Goal: Task Accomplishment & Management: Manage account settings

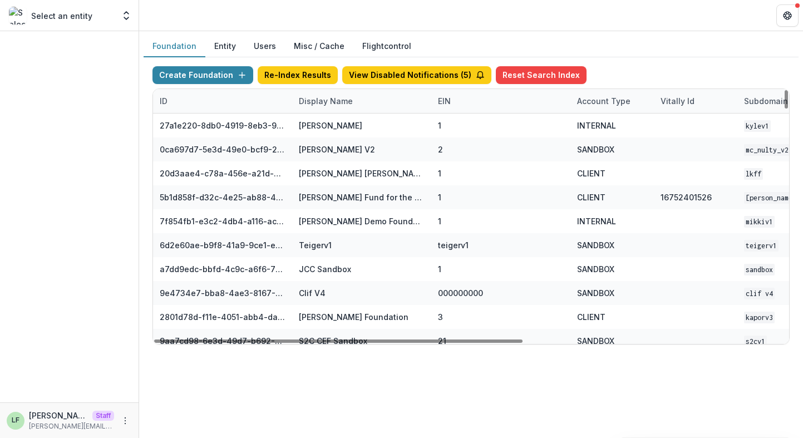
click at [312, 101] on div "Display Name" at bounding box center [325, 101] width 67 height 12
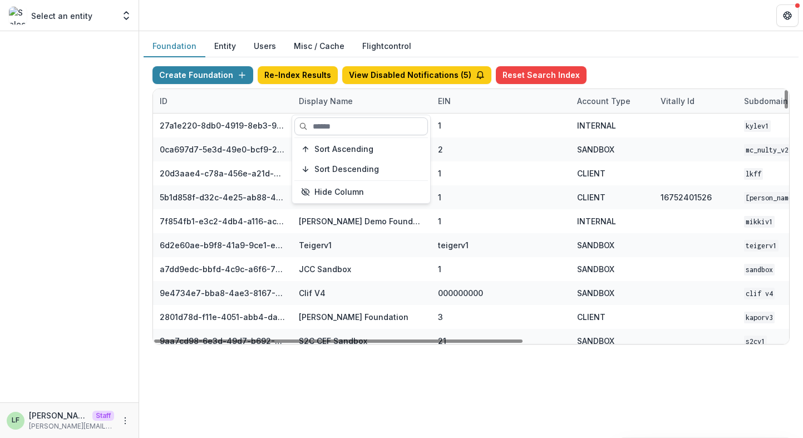
click at [314, 134] on input at bounding box center [361, 126] width 134 height 18
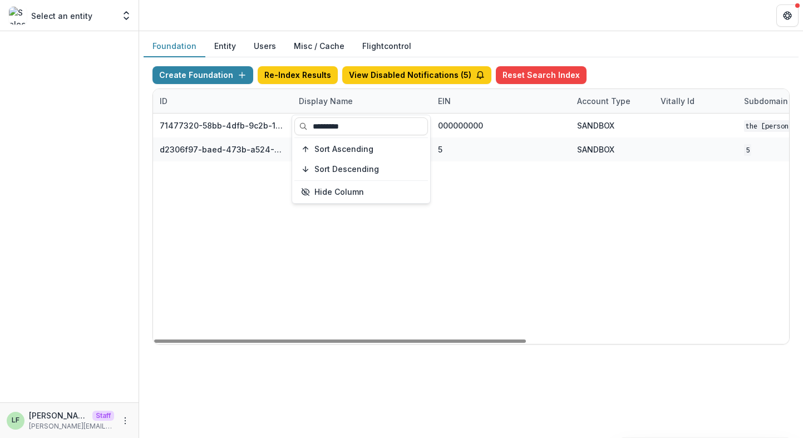
type input "*********"
click at [413, 270] on div "71477320-58bb-4dfb-9c2b-1ce0ed8fa8a7 The Frist Foundation Workflow Sandbox 0000…" at bounding box center [695, 229] width 1085 height 230
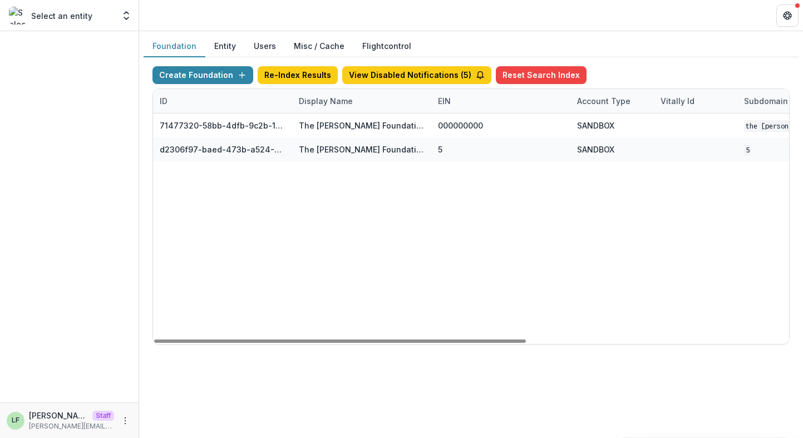
click at [331, 101] on div "Display Name" at bounding box center [325, 101] width 67 height 12
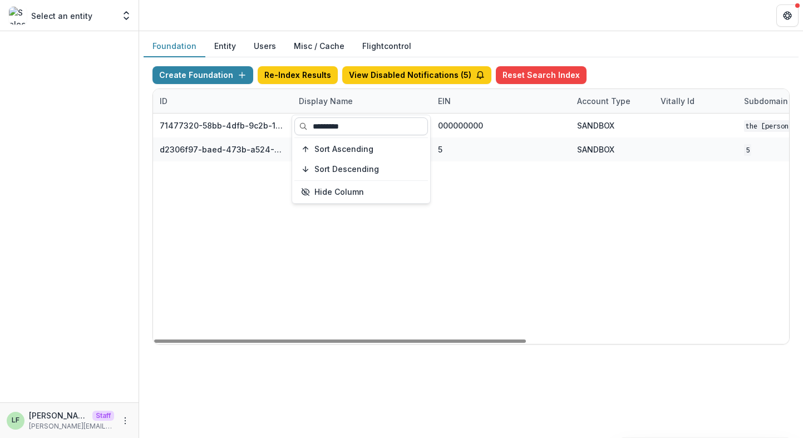
drag, startPoint x: 326, startPoint y: 126, endPoint x: 299, endPoint y: 127, distance: 27.3
click at [299, 127] on input "*********" at bounding box center [361, 126] width 134 height 18
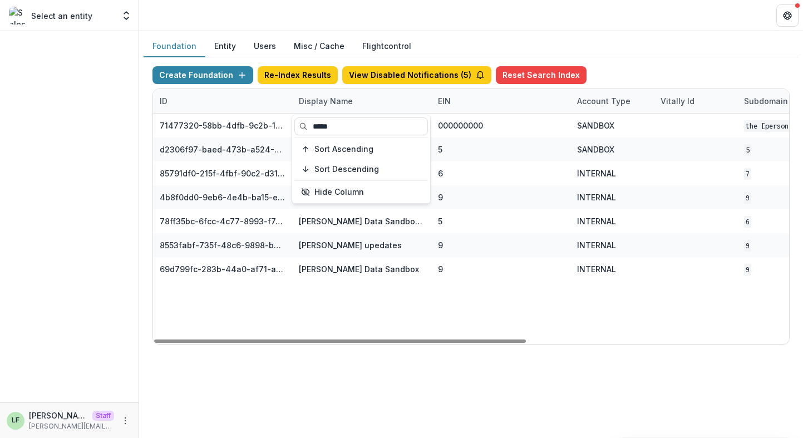
type input "*****"
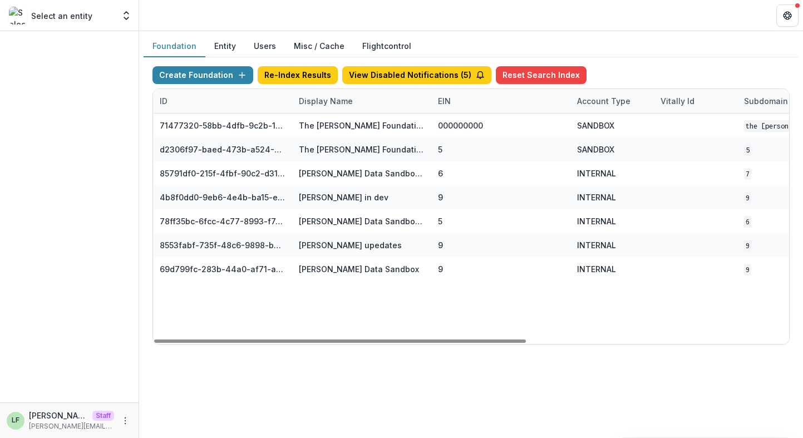
click at [491, 308] on div "71477320-58bb-4dfb-9c2b-1ce0ed8fa8a7 The Frist Foundation Workflow Sandbox 0000…" at bounding box center [695, 229] width 1085 height 230
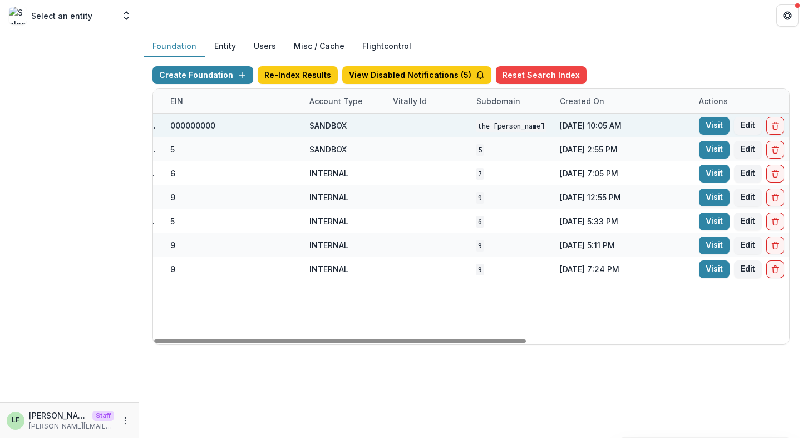
scroll to position [0, 449]
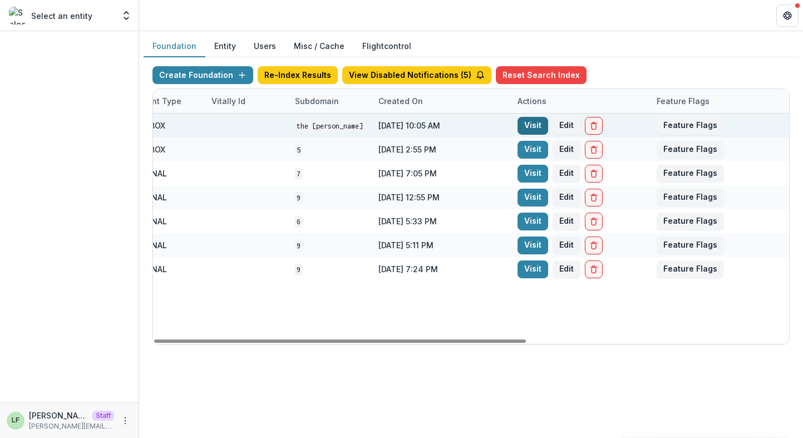
click at [537, 124] on link "Visit" at bounding box center [532, 126] width 31 height 18
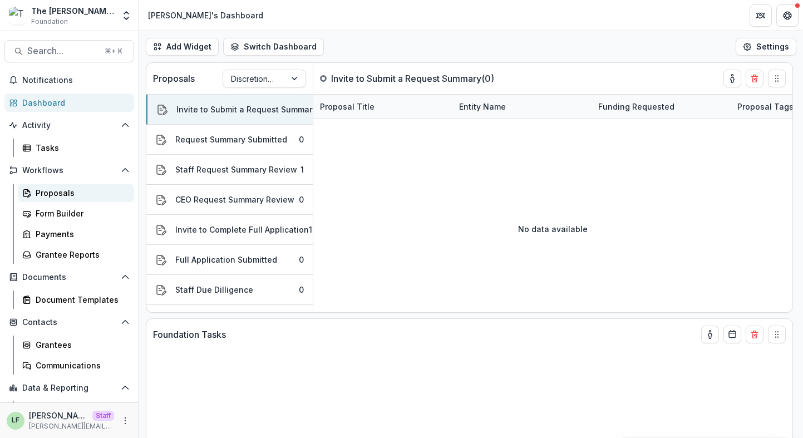
click at [42, 188] on div "Proposals" at bounding box center [81, 193] width 90 height 12
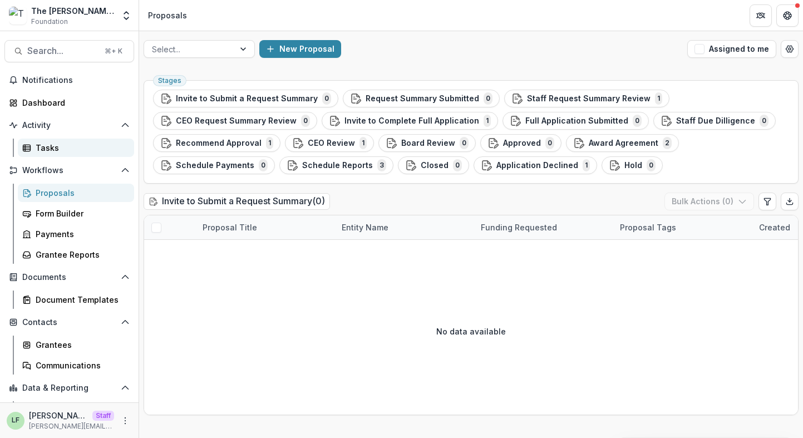
click at [46, 146] on div "Tasks" at bounding box center [81, 148] width 90 height 12
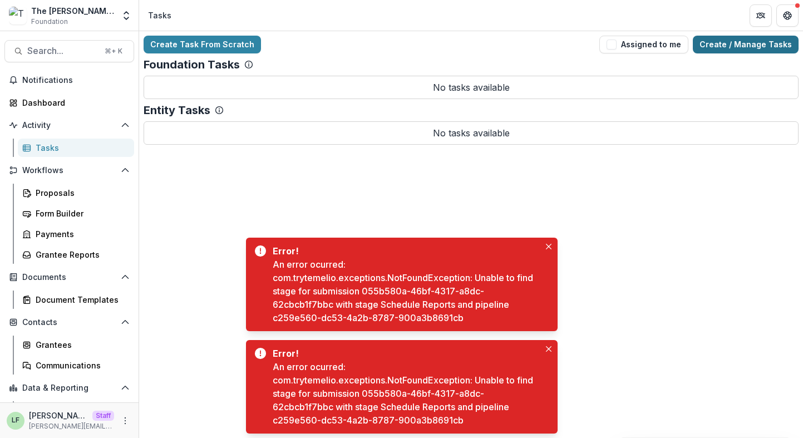
click at [754, 48] on link "Create / Manage Tasks" at bounding box center [746, 45] width 106 height 18
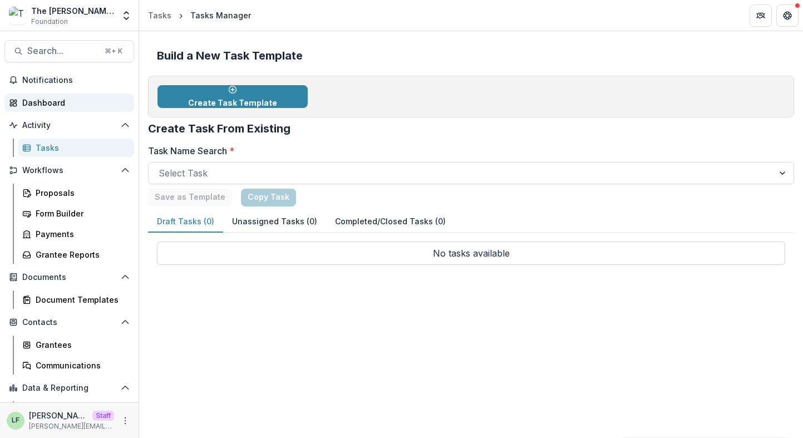
click at [53, 98] on div "Dashboard" at bounding box center [73, 103] width 103 height 12
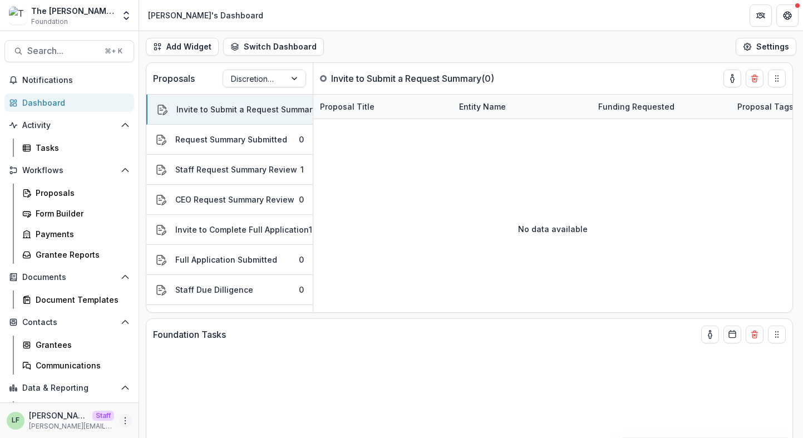
click at [123, 421] on icon "More" at bounding box center [125, 420] width 9 height 9
click at [175, 395] on link "User Settings" at bounding box center [195, 397] width 119 height 18
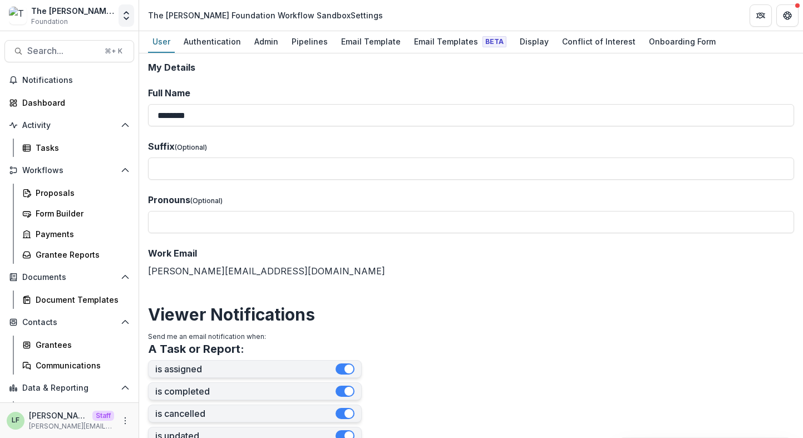
click at [126, 17] on icon "Open entity switcher" at bounding box center [126, 15] width 11 height 11
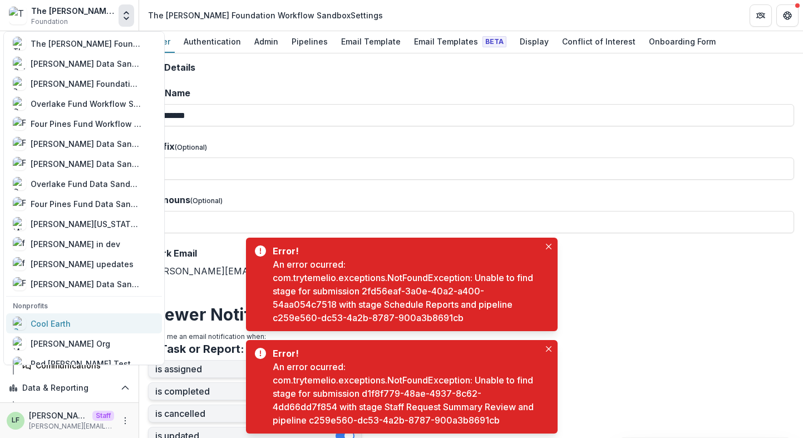
scroll to position [680, 0]
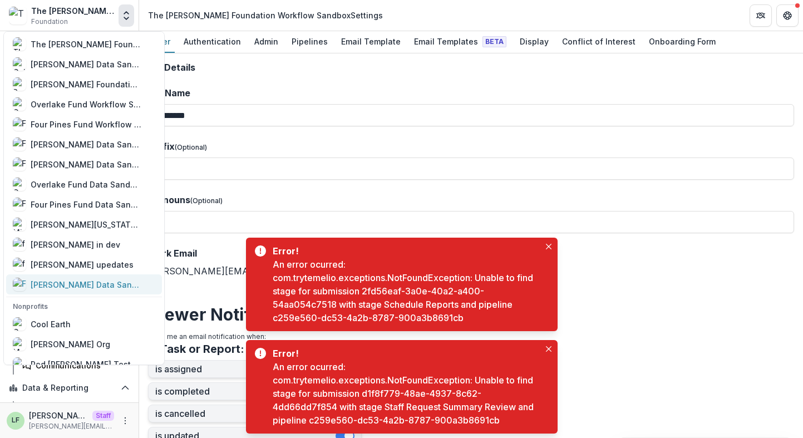
click at [88, 280] on div "[PERSON_NAME] Data Sandbox" at bounding box center [86, 285] width 111 height 12
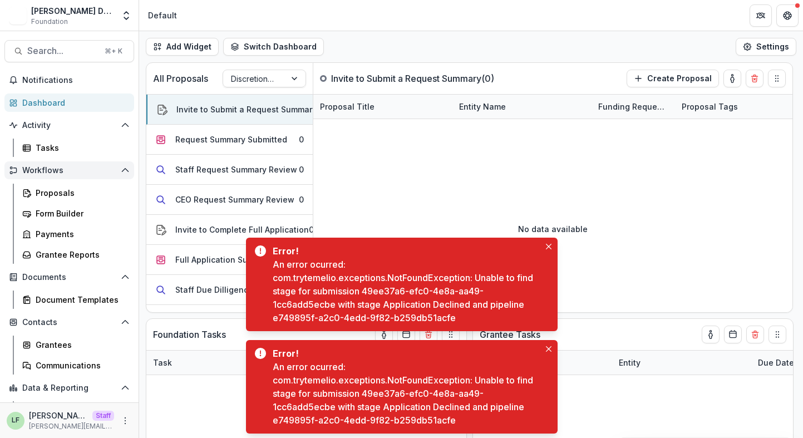
scroll to position [38, 0]
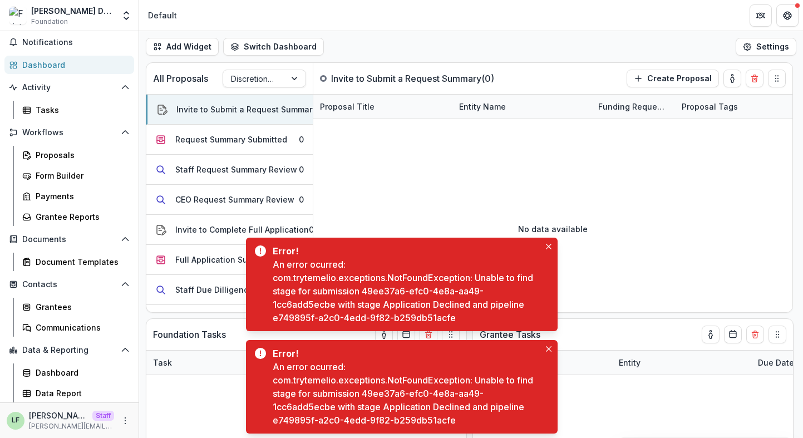
click at [61, 142] on div "Workflows Proposals Form Builder Payments Grantee Reports" at bounding box center [69, 175] width 139 height 102
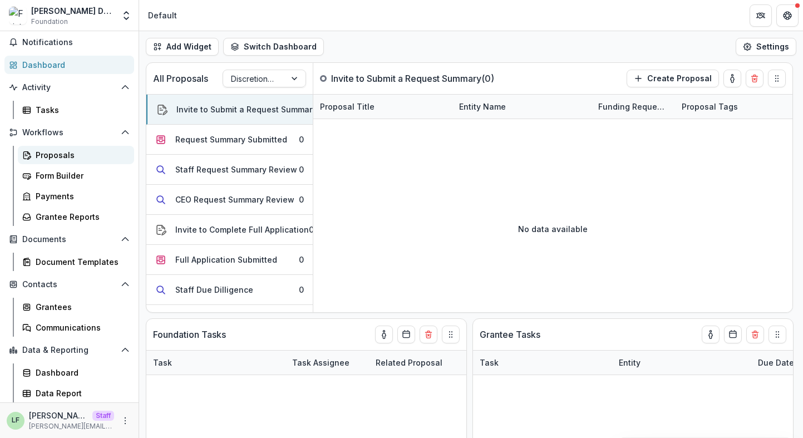
click at [61, 150] on div "Proposals" at bounding box center [81, 155] width 90 height 12
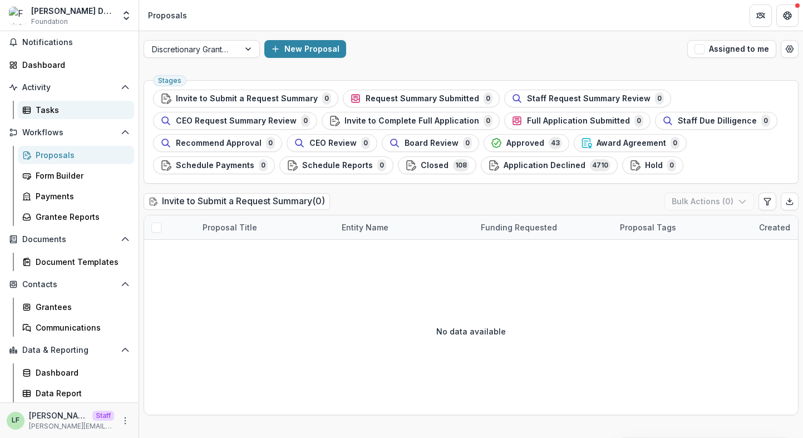
click at [64, 112] on div "Tasks" at bounding box center [81, 110] width 90 height 12
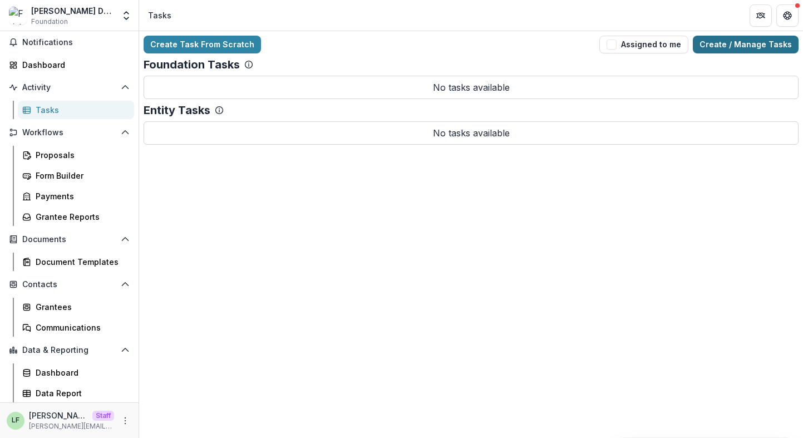
click at [765, 50] on link "Create / Manage Tasks" at bounding box center [746, 45] width 106 height 18
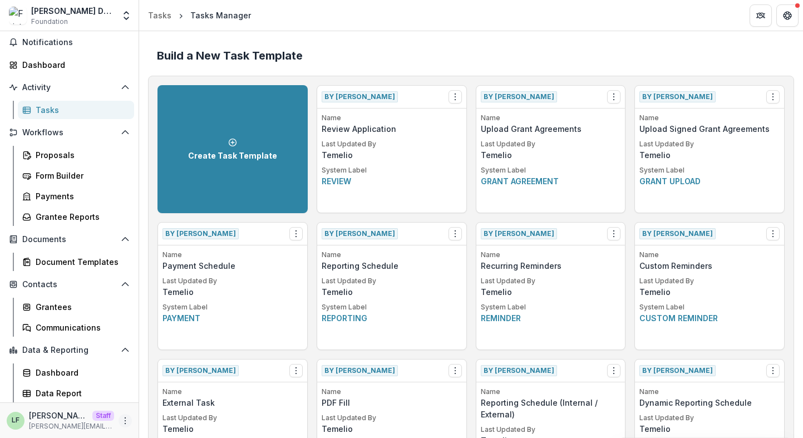
click at [121, 415] on button "More" at bounding box center [125, 420] width 13 height 13
click at [159, 393] on link "User Settings" at bounding box center [195, 397] width 119 height 18
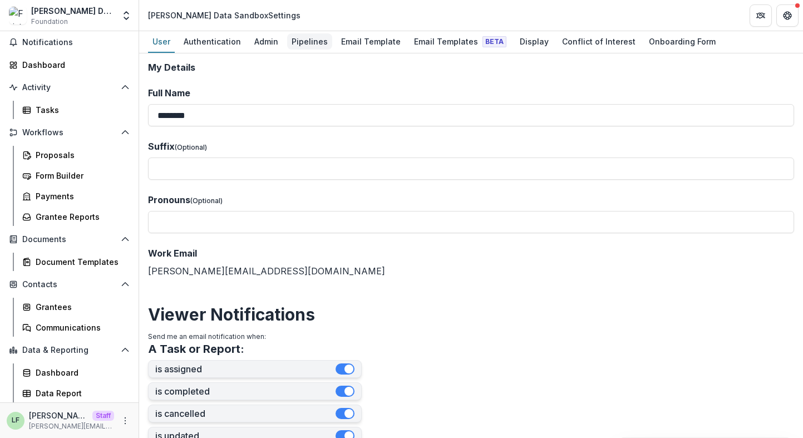
click at [315, 44] on div "Pipelines" at bounding box center [309, 41] width 45 height 16
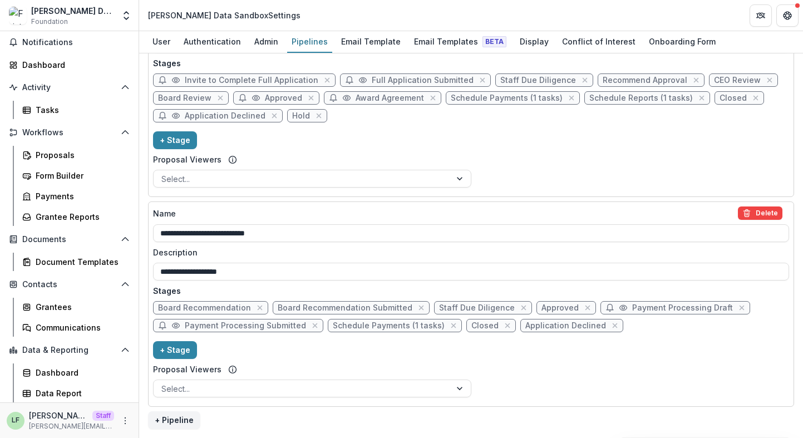
scroll to position [328, 0]
click at [127, 14] on icon "Open entity switcher" at bounding box center [126, 15] width 11 height 11
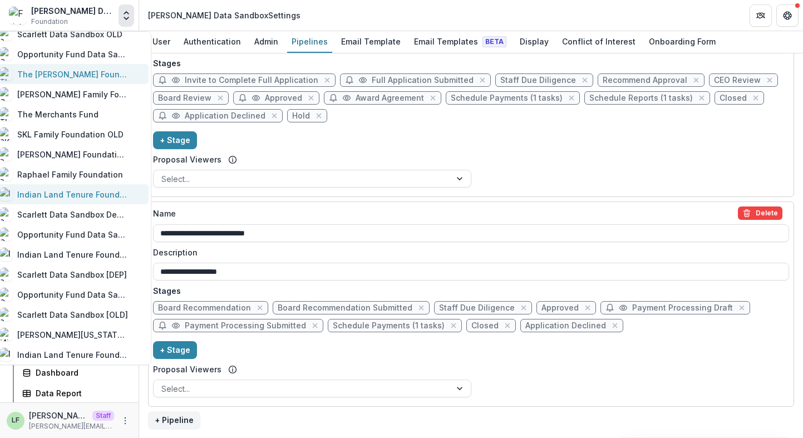
scroll to position [212, 0]
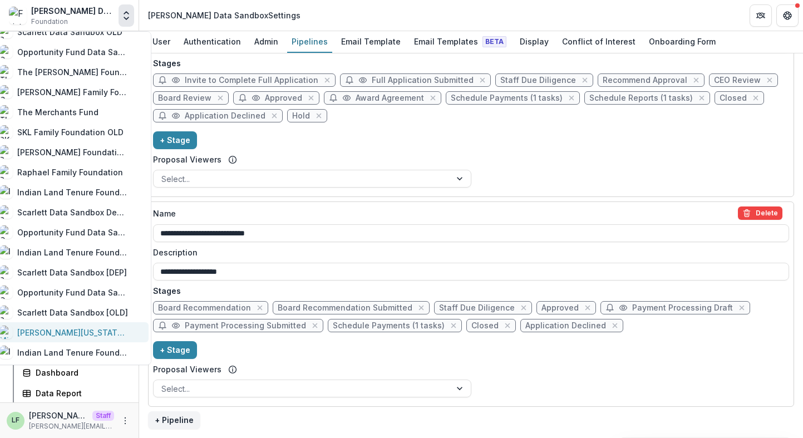
click at [71, 332] on div "[PERSON_NAME][US_STATE] [PERSON_NAME] Workflow Sandbox" at bounding box center [72, 333] width 111 height 12
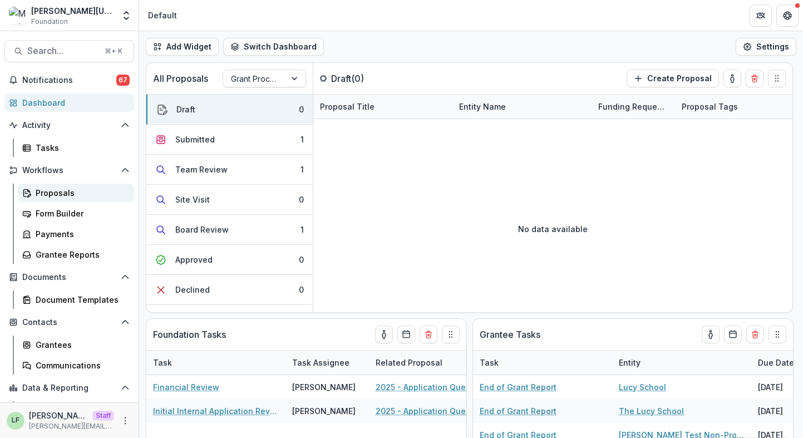
click at [88, 190] on div "Proposals" at bounding box center [81, 193] width 90 height 12
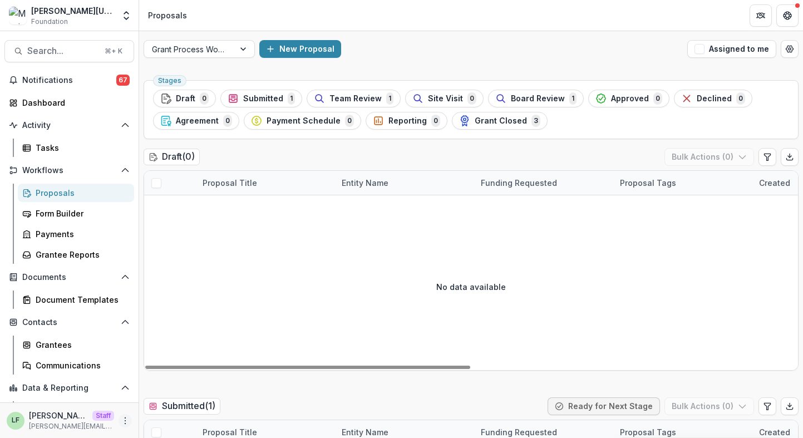
click at [122, 420] on icon "More" at bounding box center [125, 420] width 9 height 9
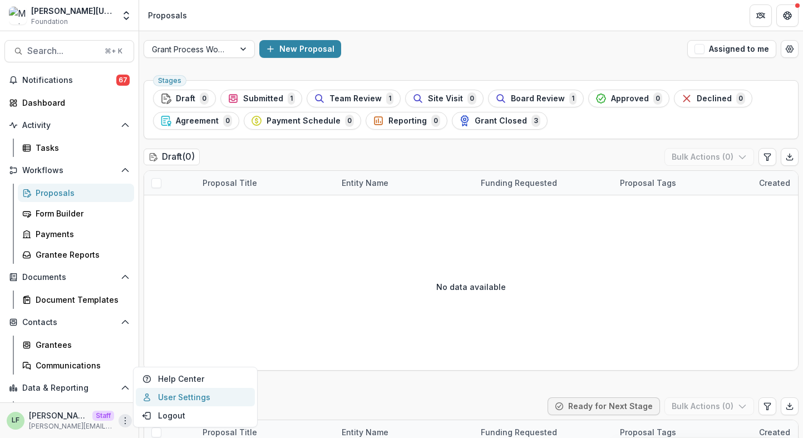
click at [160, 395] on link "User Settings" at bounding box center [195, 397] width 119 height 18
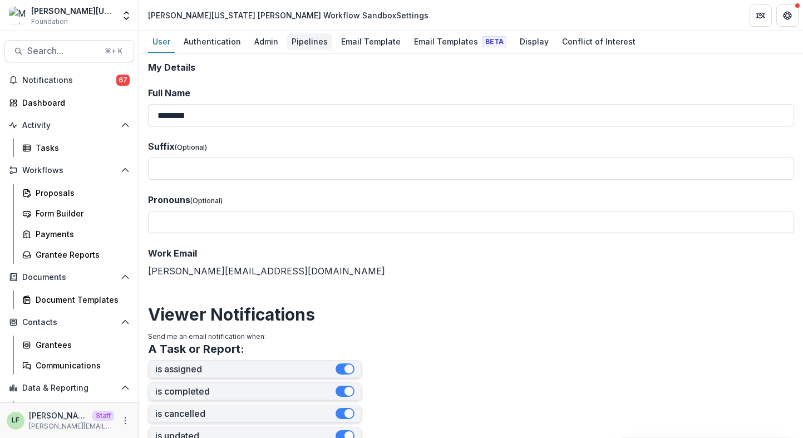
click at [311, 41] on div "Pipelines" at bounding box center [309, 41] width 45 height 16
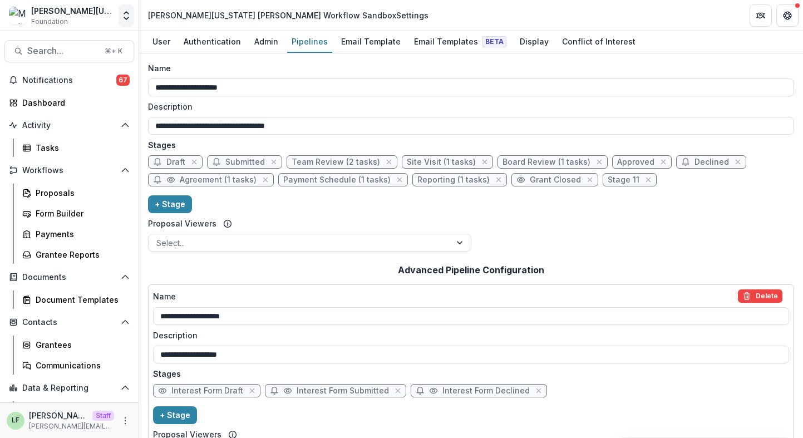
click at [126, 19] on polyline "Open entity switcher" at bounding box center [126, 18] width 4 height 2
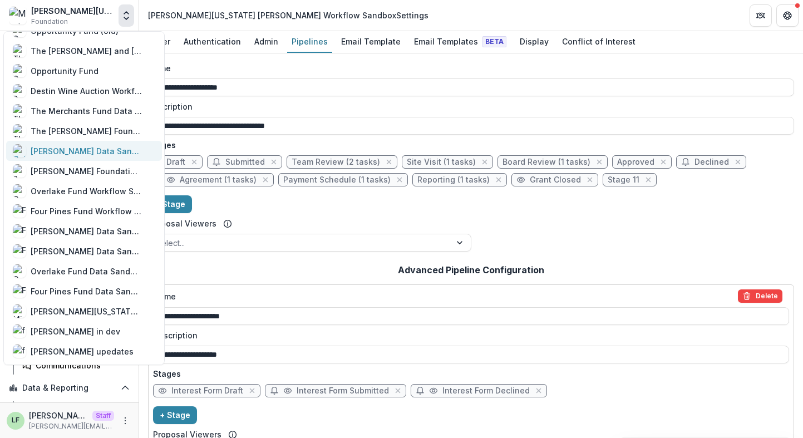
scroll to position [594, 0]
click at [83, 308] on div "Mimi Washington Starrett" at bounding box center [86, 311] width 111 height 12
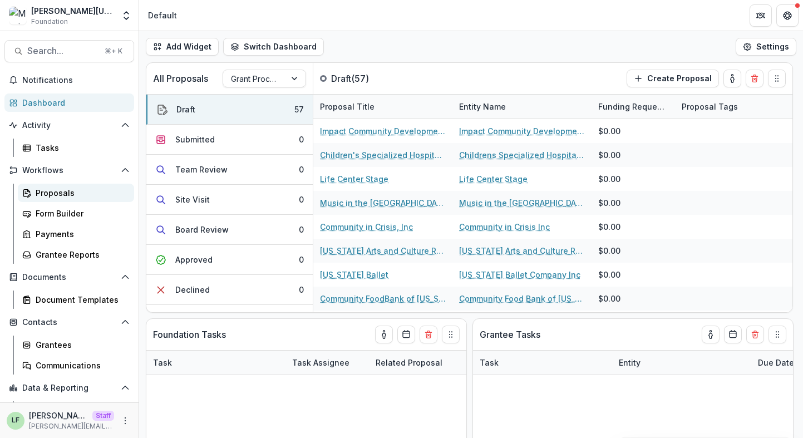
click at [73, 187] on div "Proposals" at bounding box center [81, 193] width 90 height 12
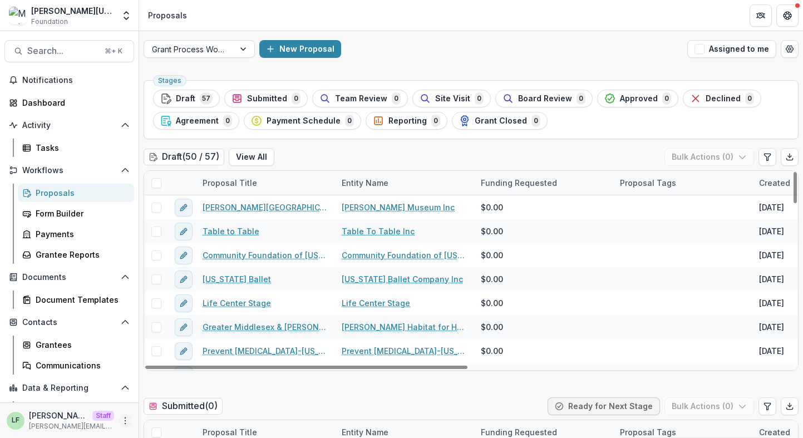
click at [119, 426] on button "More" at bounding box center [125, 420] width 13 height 13
click at [167, 396] on link "User Settings" at bounding box center [195, 397] width 119 height 18
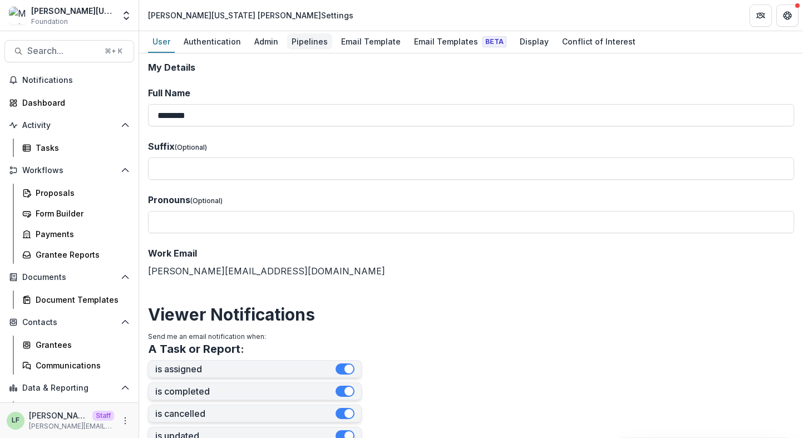
click at [293, 41] on div "Pipelines" at bounding box center [309, 41] width 45 height 16
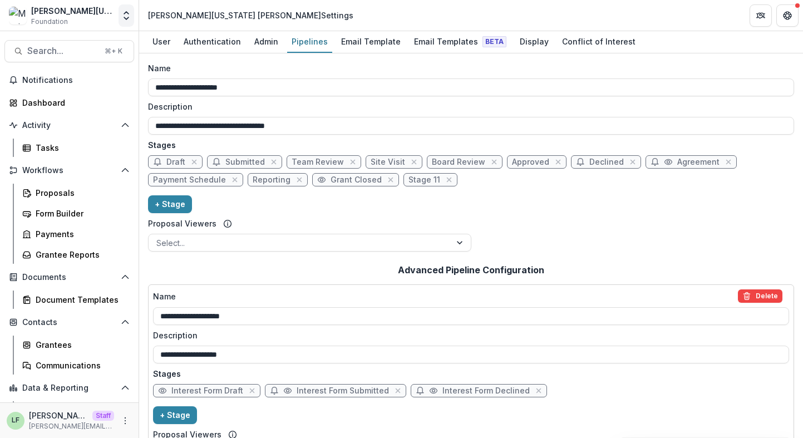
click at [126, 15] on icon "Open entity switcher" at bounding box center [126, 15] width 11 height 11
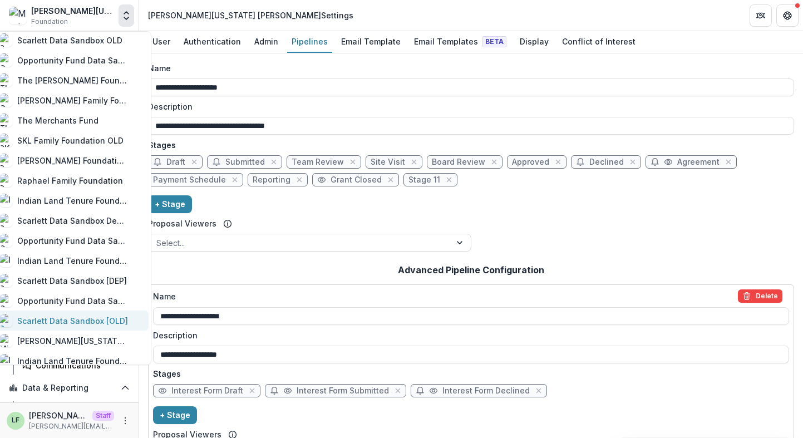
scroll to position [195, 0]
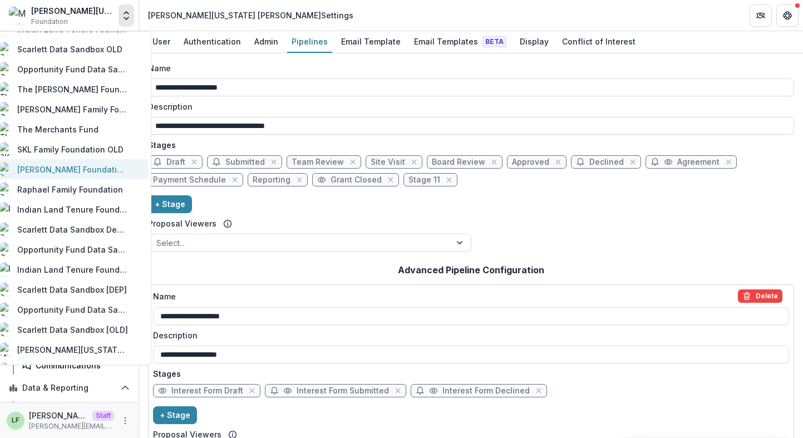
click at [87, 170] on div "[PERSON_NAME] Foundation Workflow Sandbox" at bounding box center [72, 170] width 111 height 12
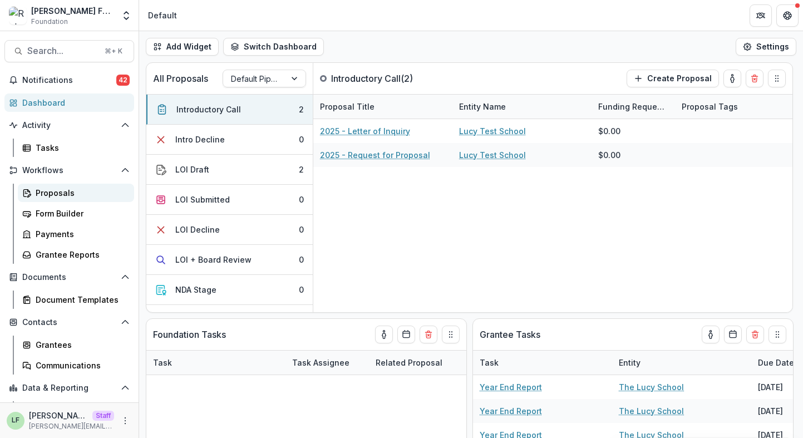
click at [75, 193] on div "Proposals" at bounding box center [81, 193] width 90 height 12
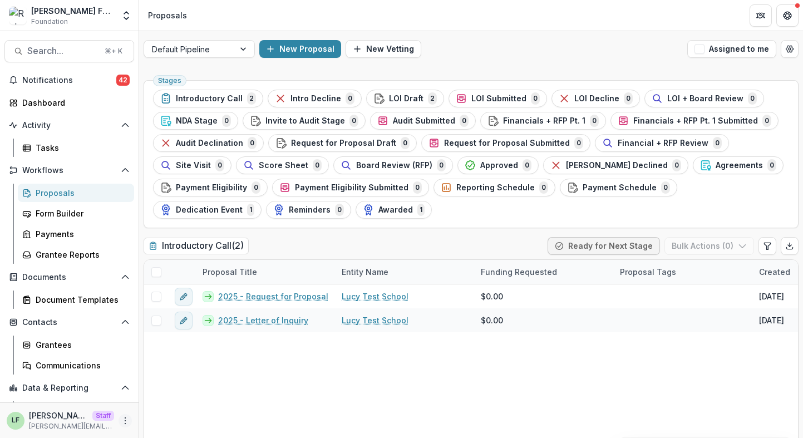
click at [121, 417] on icon "More" at bounding box center [125, 420] width 9 height 9
click at [165, 396] on link "User Settings" at bounding box center [195, 397] width 119 height 18
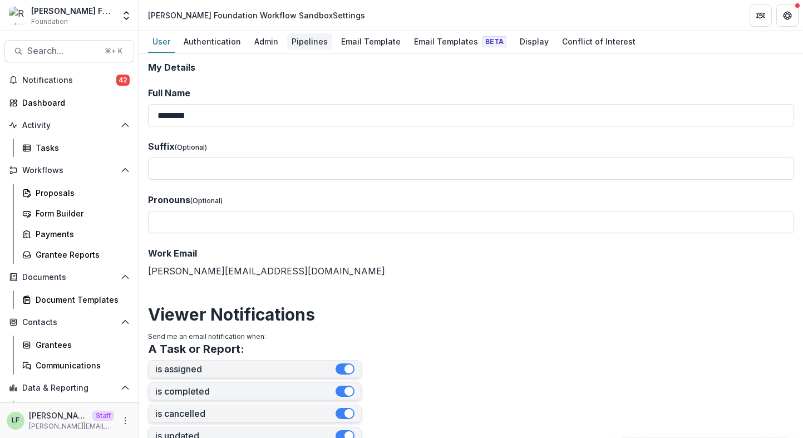
click at [304, 45] on div "Pipelines" at bounding box center [309, 41] width 45 height 16
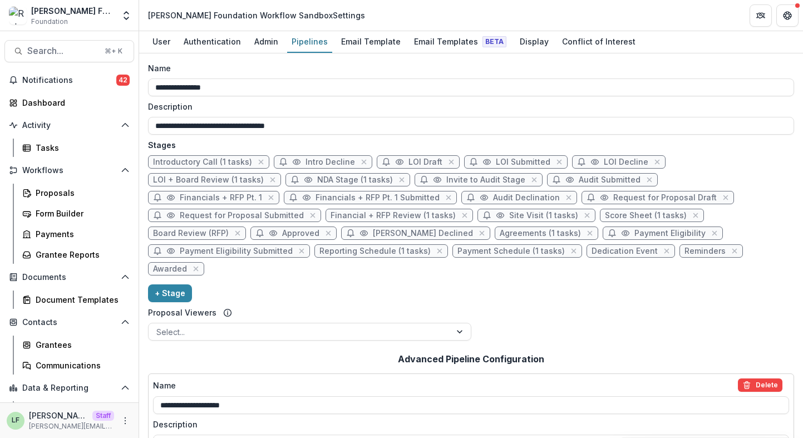
click at [233, 162] on span "Introductory Call (1 tasks)" at bounding box center [202, 161] width 99 height 9
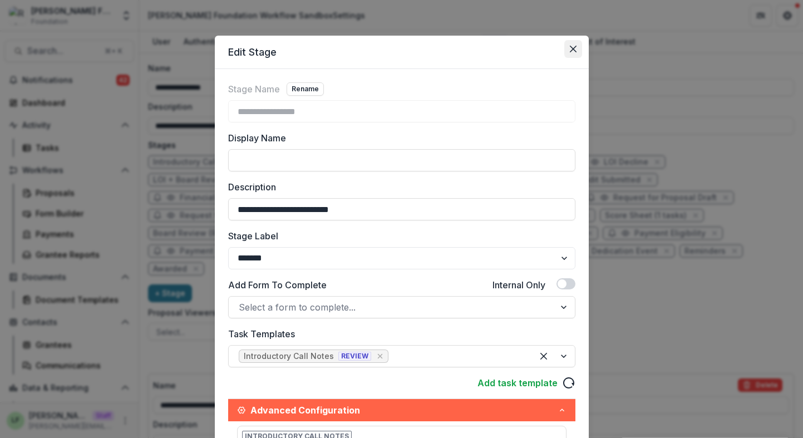
click at [568, 52] on button "Close" at bounding box center [573, 49] width 18 height 18
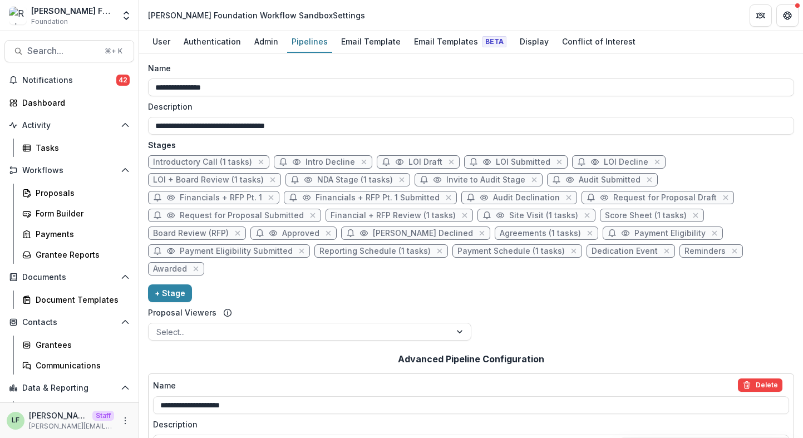
click at [605, 217] on span "Score Sheet (1 tasks)" at bounding box center [646, 215] width 82 height 9
select select "******"
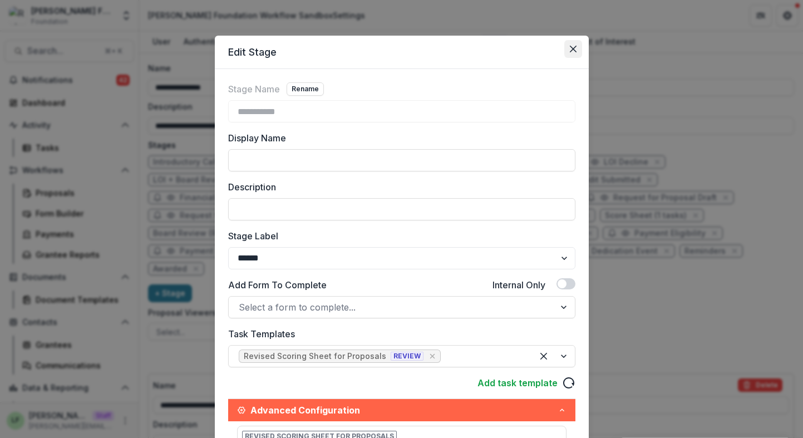
click at [569, 41] on button "Close" at bounding box center [573, 49] width 18 height 18
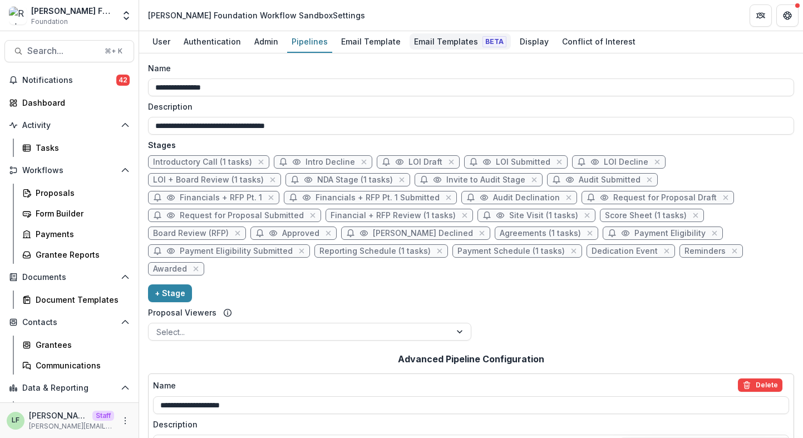
click at [410, 42] on div "Email Templates Beta" at bounding box center [460, 41] width 101 height 16
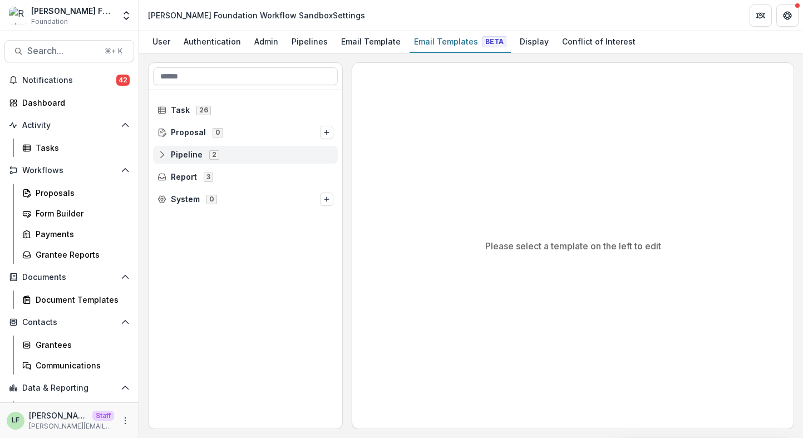
click at [165, 157] on icon at bounding box center [161, 154] width 9 height 9
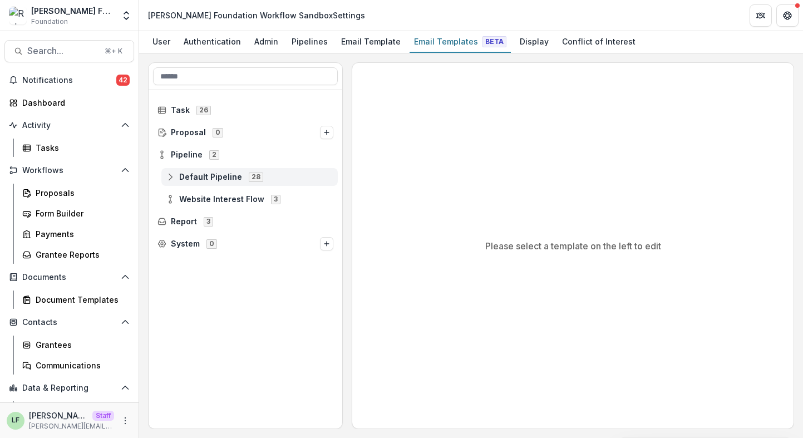
click at [170, 181] on span "Default Pipeline 28" at bounding box center [249, 176] width 167 height 9
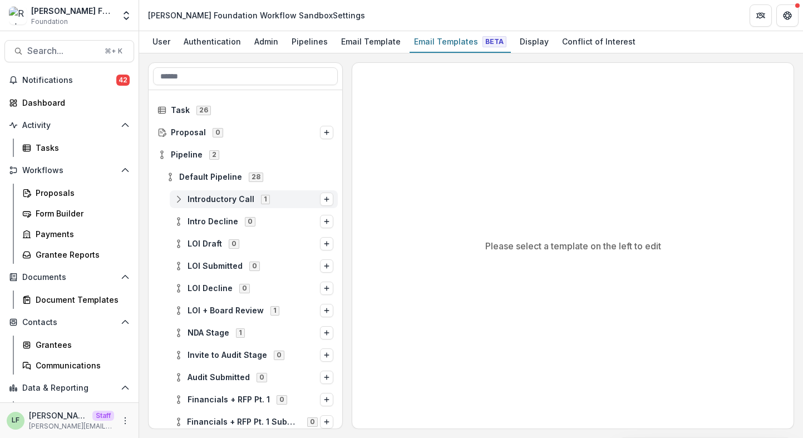
click at [179, 200] on line at bounding box center [179, 199] width 0 height 3
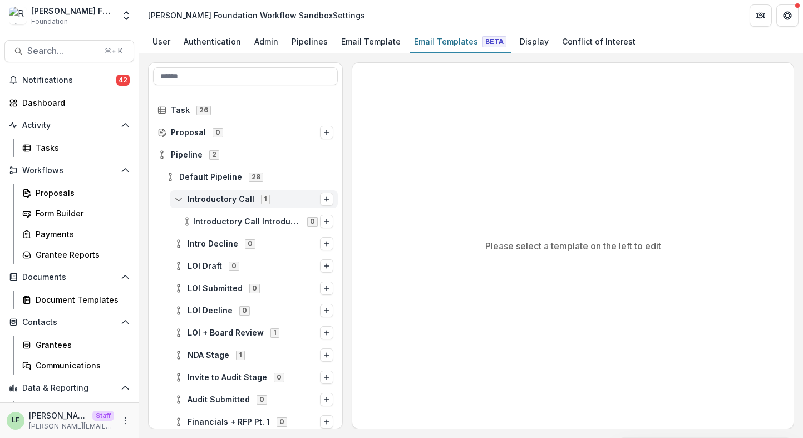
click at [175, 201] on icon at bounding box center [178, 199] width 9 height 9
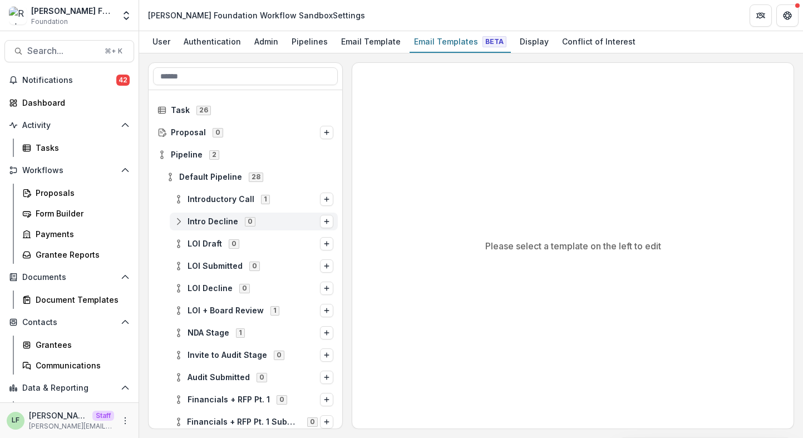
click at [181, 226] on span "Intro Decline 0" at bounding box center [247, 220] width 146 height 9
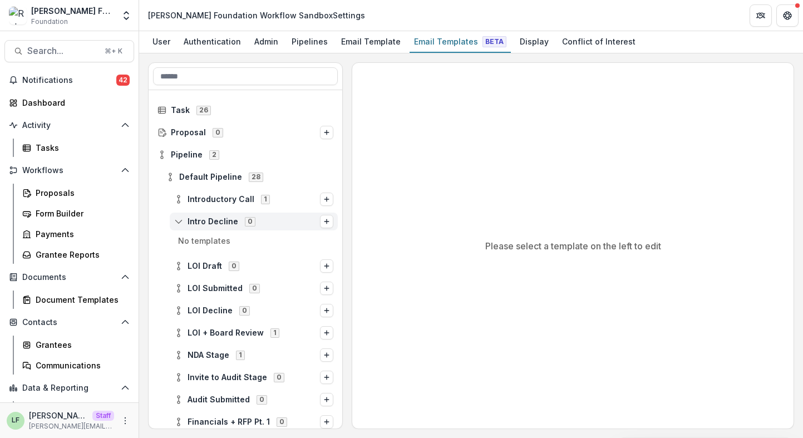
click at [181, 225] on icon at bounding box center [178, 221] width 9 height 9
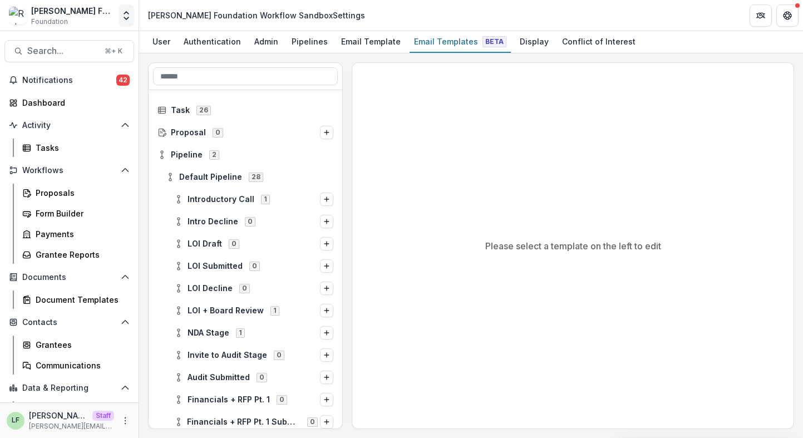
click at [132, 19] on button "Open entity switcher" at bounding box center [127, 15] width 16 height 22
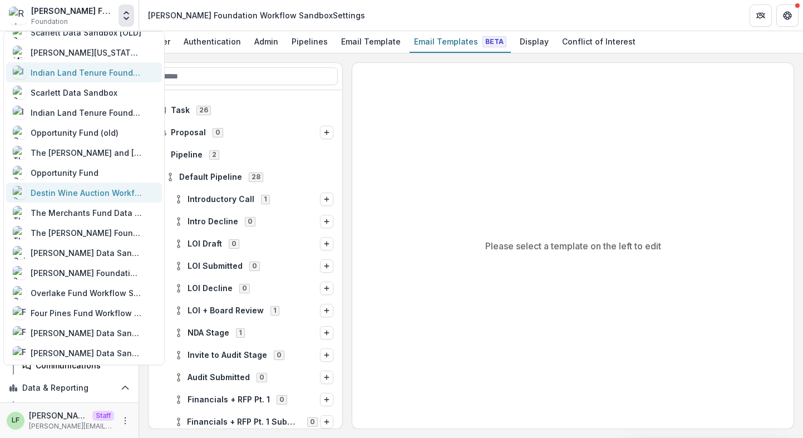
scroll to position [500, 0]
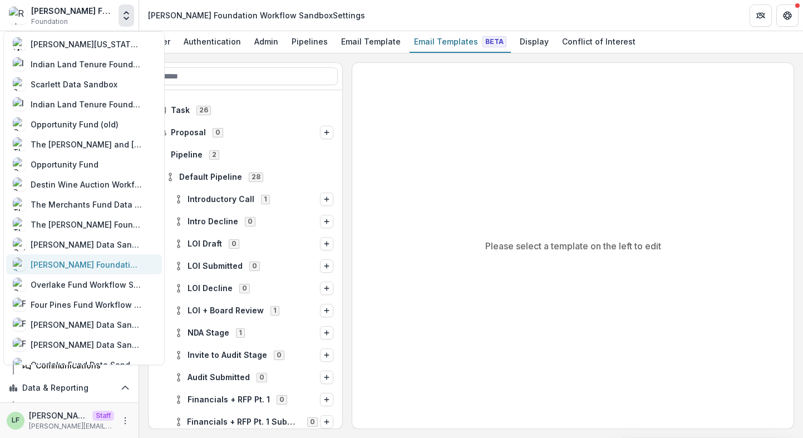
click at [83, 265] on div "[PERSON_NAME] Foundation Data Sandbox" at bounding box center [86, 265] width 111 height 12
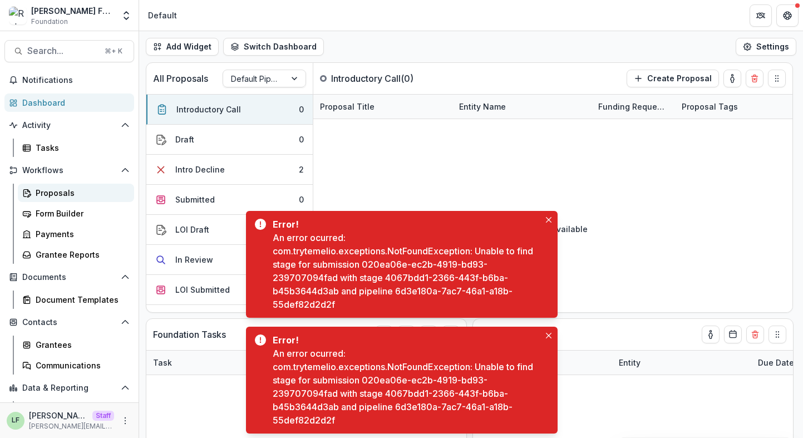
click at [54, 197] on div "Proposals" at bounding box center [81, 193] width 90 height 12
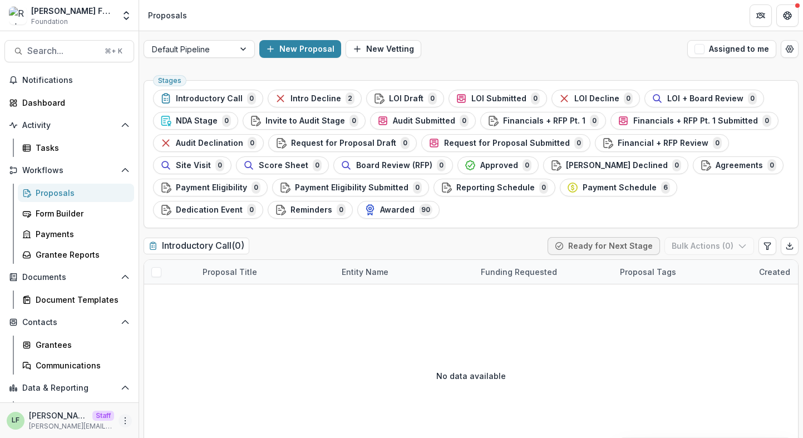
click at [121, 416] on icon "More" at bounding box center [125, 420] width 9 height 9
click at [175, 394] on link "User Settings" at bounding box center [195, 397] width 119 height 18
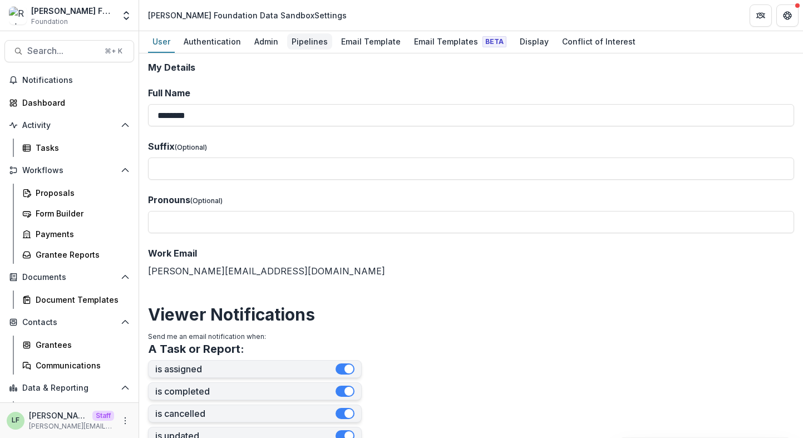
click at [300, 42] on div "Pipelines" at bounding box center [309, 41] width 45 height 16
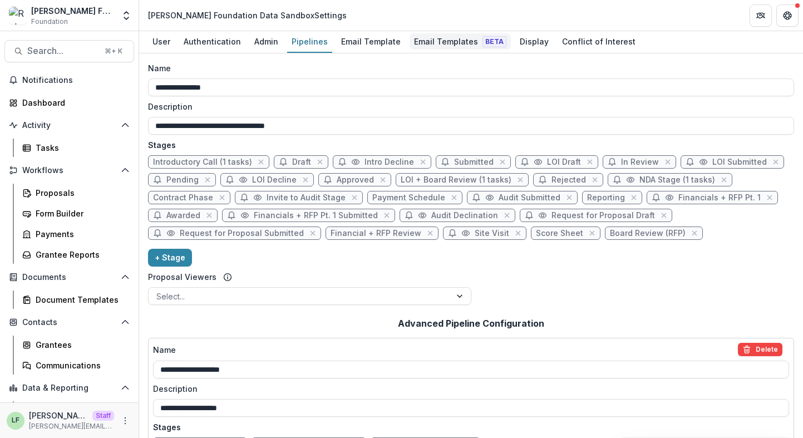
click at [423, 43] on div "Email Templates Beta" at bounding box center [460, 41] width 101 height 16
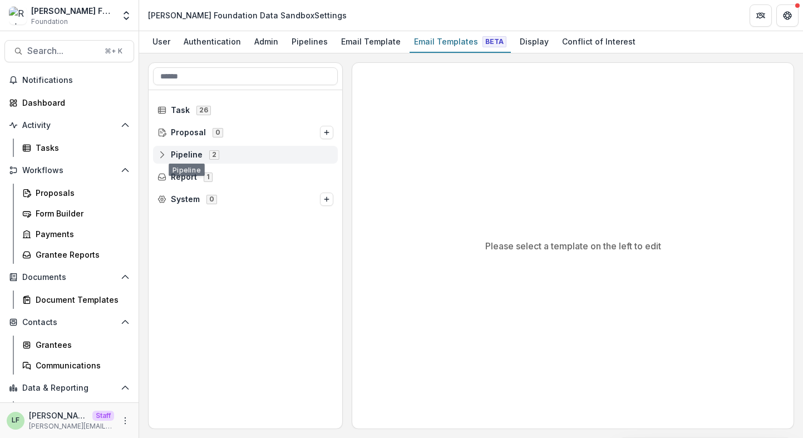
click at [164, 147] on div "Pipeline 2" at bounding box center [245, 155] width 185 height 18
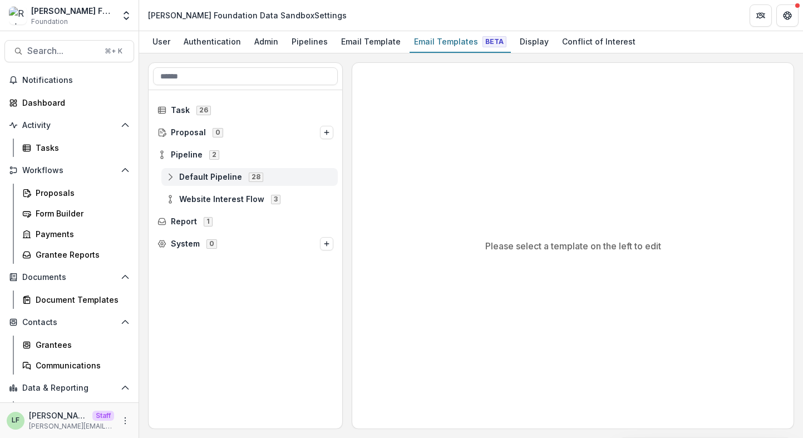
click at [174, 179] on icon at bounding box center [170, 176] width 9 height 9
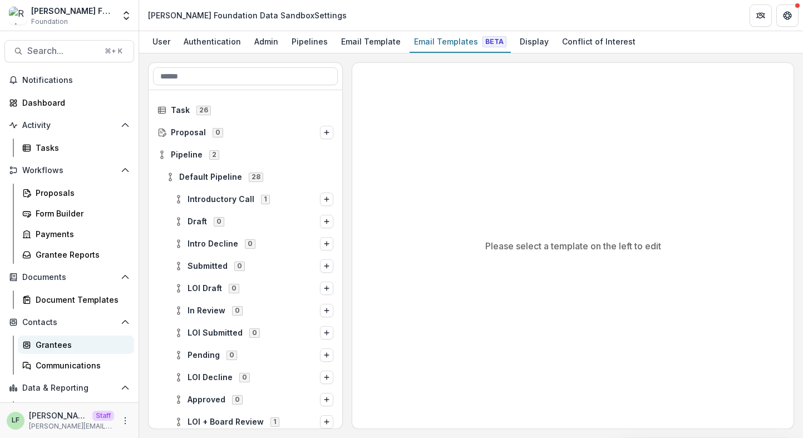
click at [51, 349] on div "Grantees" at bounding box center [81, 345] width 90 height 12
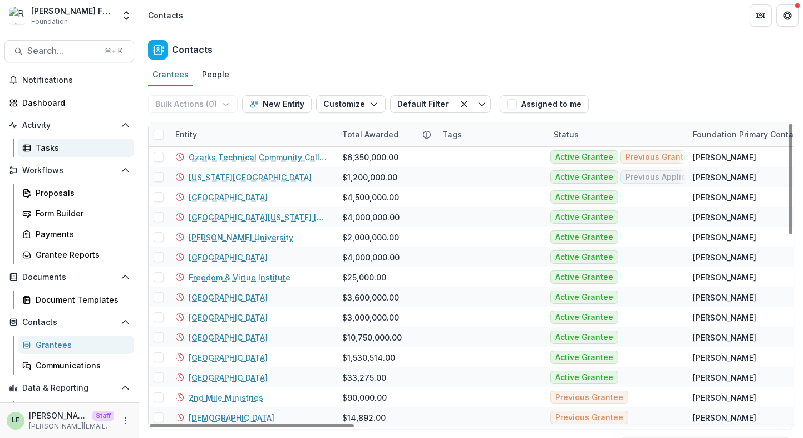
click at [58, 153] on div "Tasks" at bounding box center [81, 148] width 90 height 12
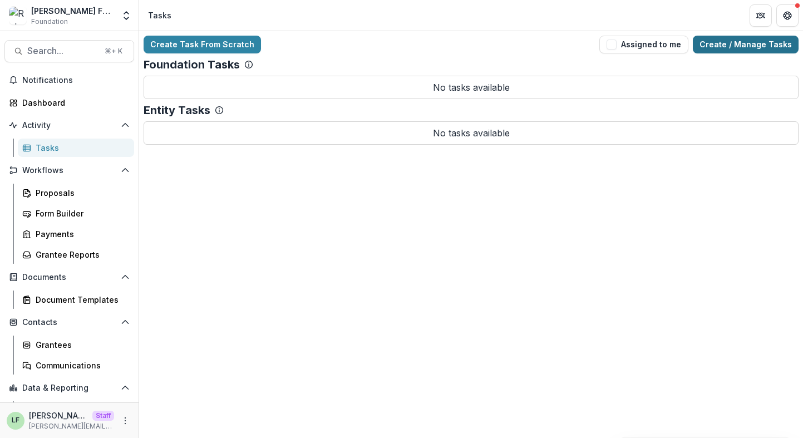
click at [724, 46] on link "Create / Manage Tasks" at bounding box center [746, 45] width 106 height 18
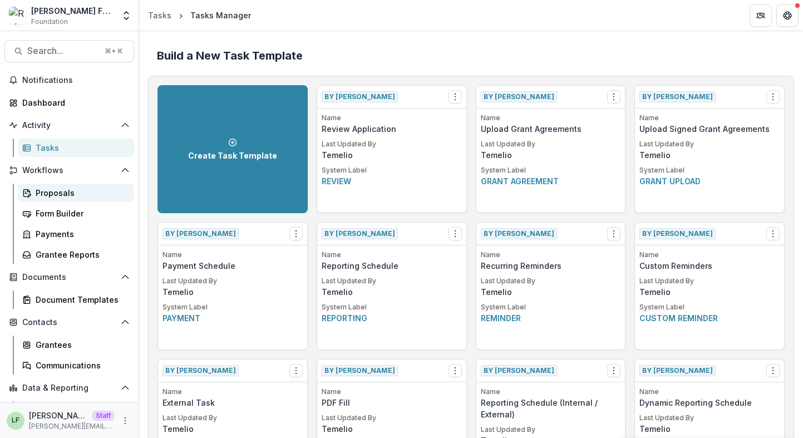
click at [50, 191] on div "Proposals" at bounding box center [81, 193] width 90 height 12
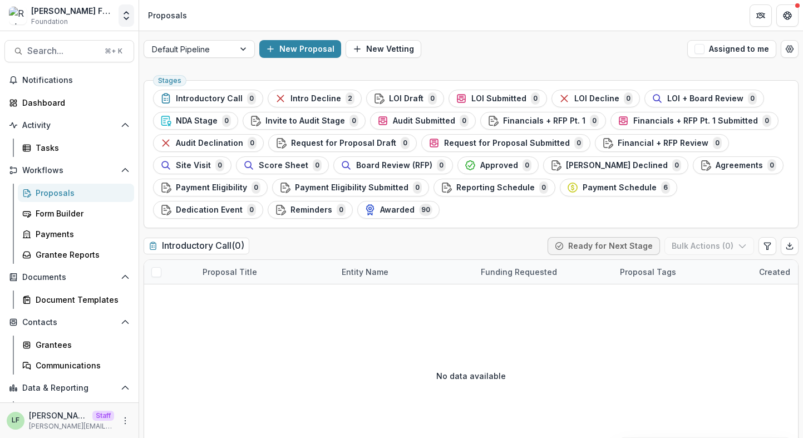
click at [125, 14] on icon "Open entity switcher" at bounding box center [126, 15] width 11 height 11
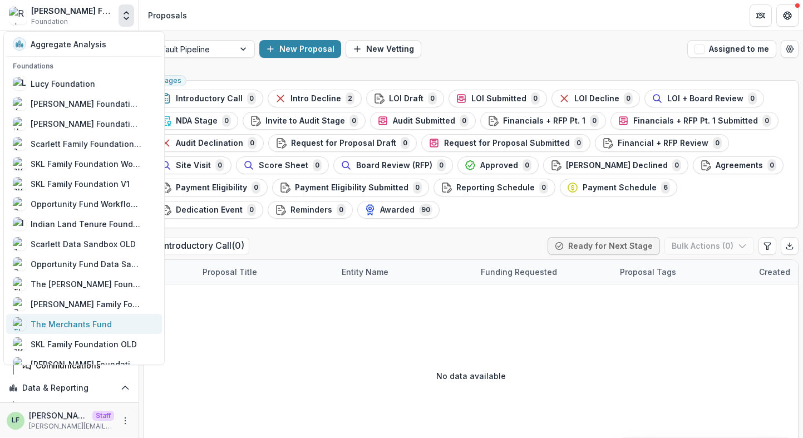
click at [90, 323] on div "The Merchants Fund" at bounding box center [71, 324] width 81 height 12
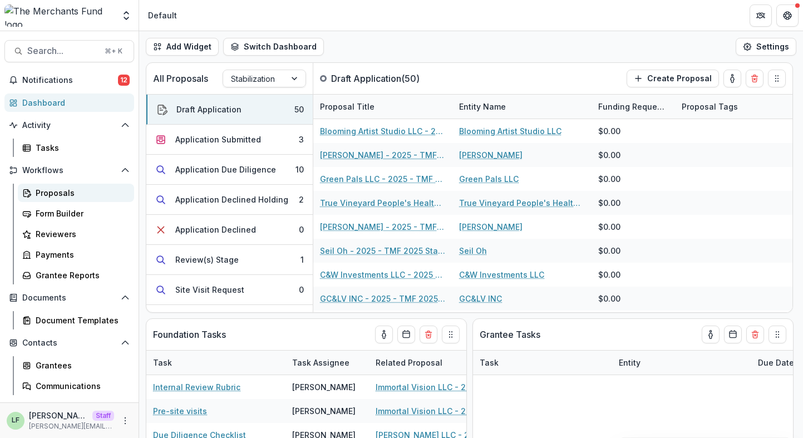
click at [67, 195] on div "Proposals" at bounding box center [81, 193] width 90 height 12
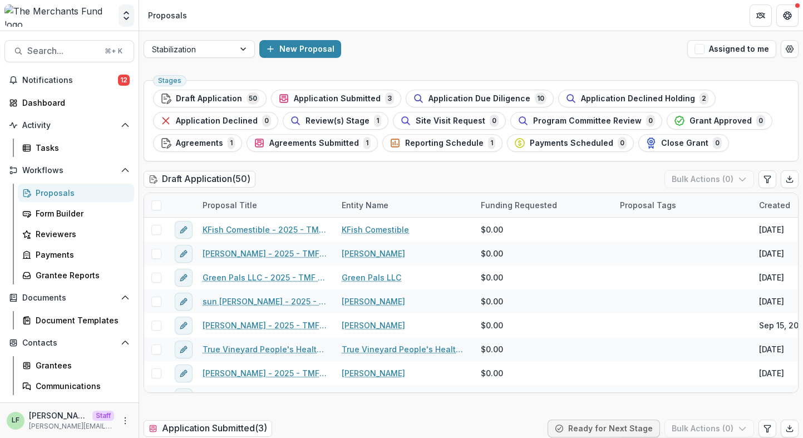
click at [122, 17] on icon "Open entity switcher" at bounding box center [126, 15] width 11 height 11
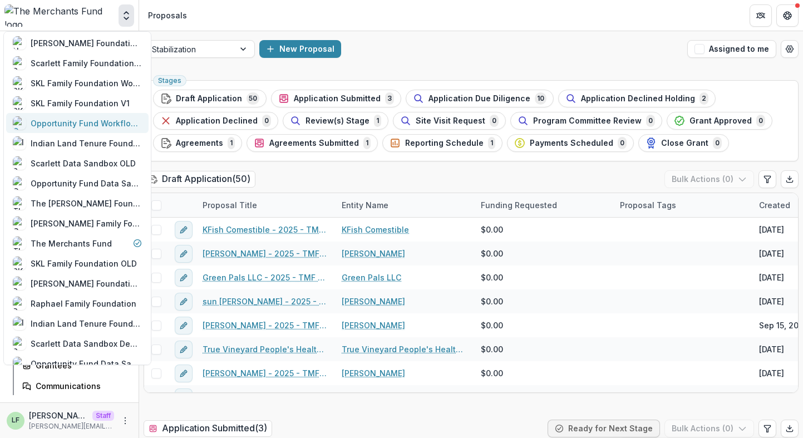
scroll to position [91, 0]
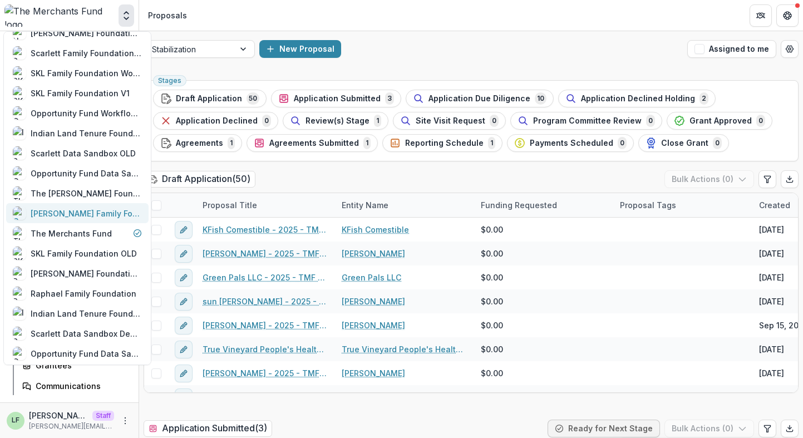
click at [78, 220] on link "[PERSON_NAME] Family Foundation Workflow Sandbox" at bounding box center [77, 213] width 142 height 20
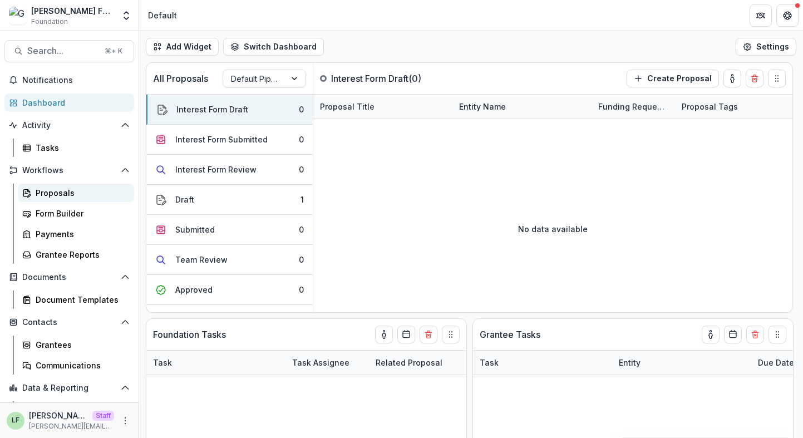
click at [66, 195] on div "Proposals" at bounding box center [81, 193] width 90 height 12
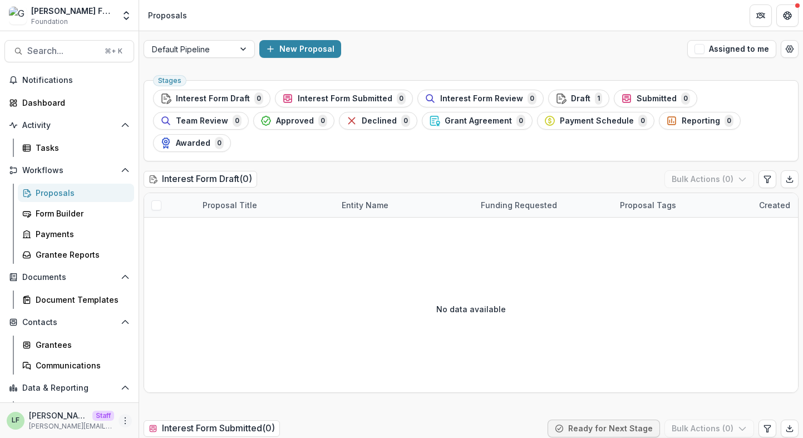
click at [126, 418] on icon "More" at bounding box center [125, 420] width 9 height 9
click at [172, 401] on link "User Settings" at bounding box center [195, 397] width 119 height 18
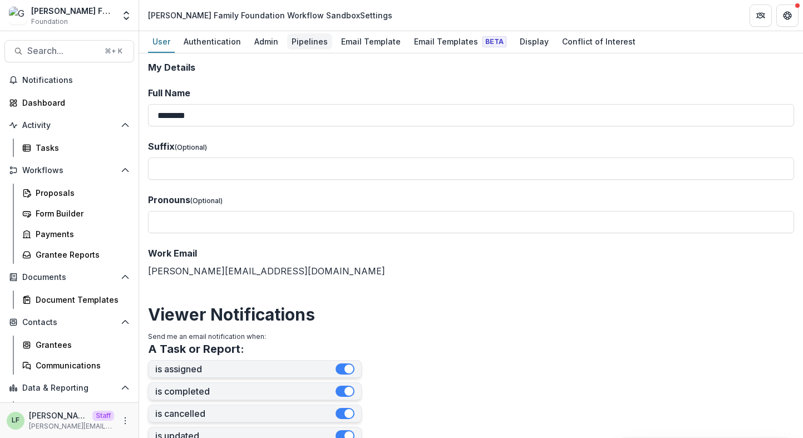
click at [304, 43] on div "Pipelines" at bounding box center [309, 41] width 45 height 16
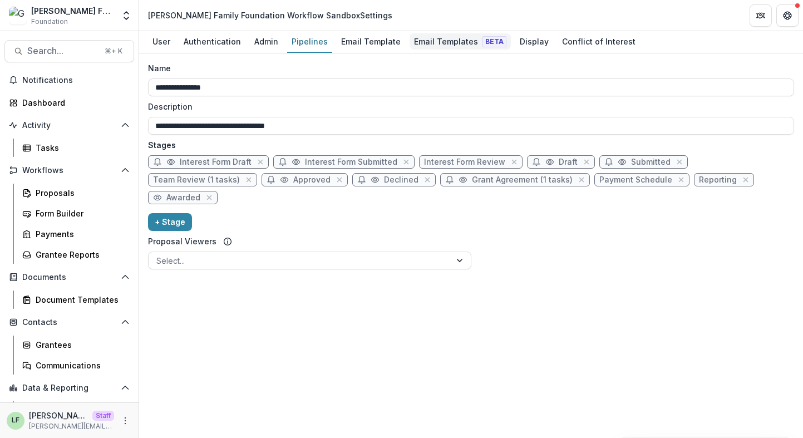
click at [418, 40] on div "Email Templates Beta" at bounding box center [460, 41] width 101 height 16
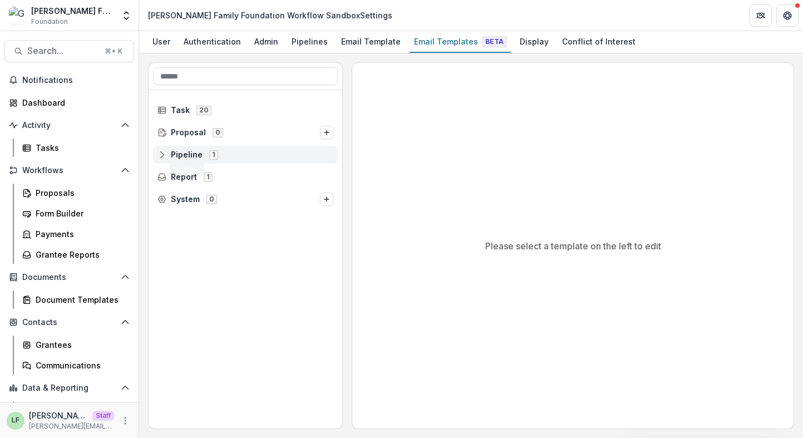
click at [162, 155] on icon at bounding box center [161, 154] width 9 height 9
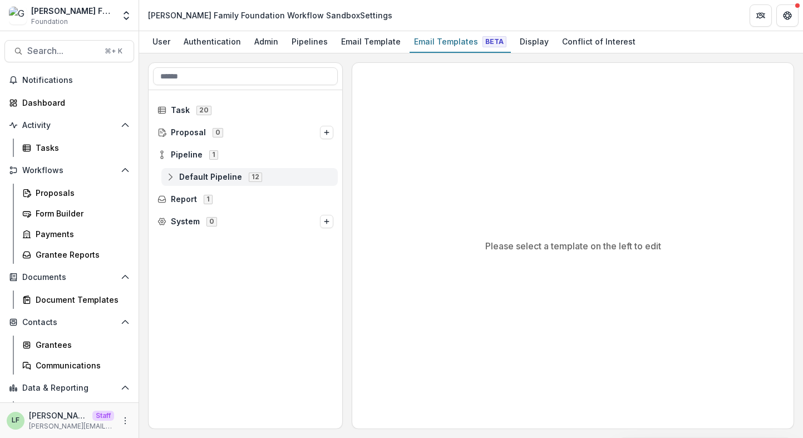
click at [167, 180] on icon at bounding box center [170, 176] width 9 height 9
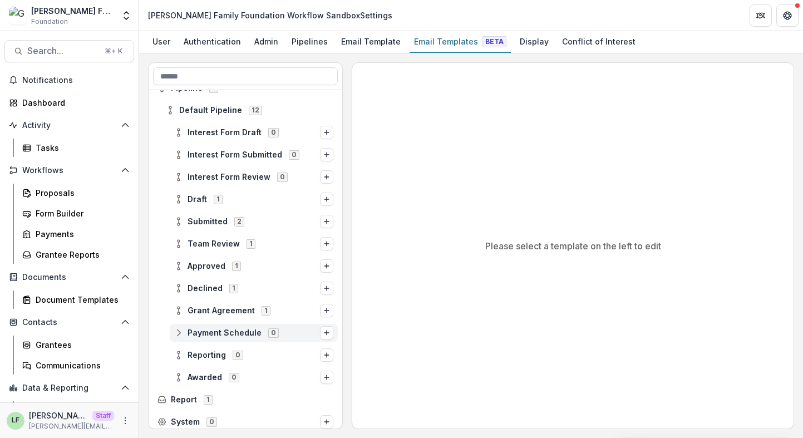
scroll to position [66, 0]
click at [129, 17] on polyline "Open entity switcher" at bounding box center [126, 18] width 4 height 2
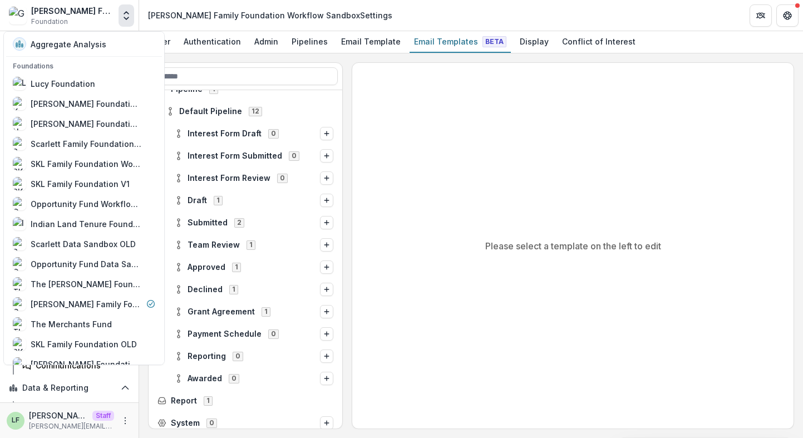
click at [125, 16] on icon "Open entity switcher" at bounding box center [126, 15] width 11 height 11
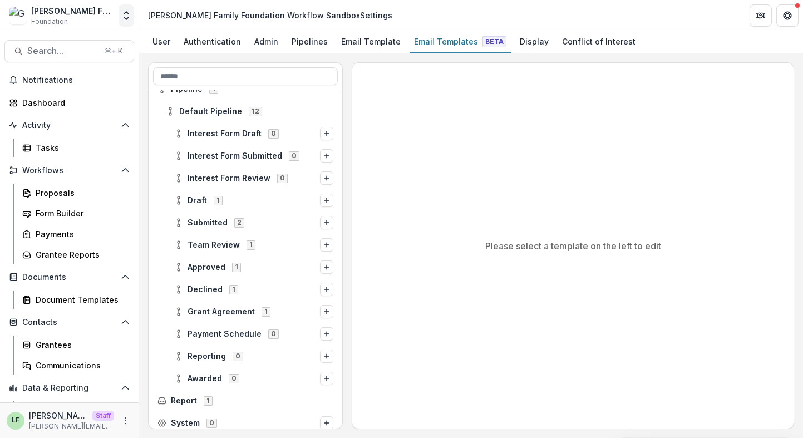
click at [125, 16] on icon "Open entity switcher" at bounding box center [126, 15] width 11 height 11
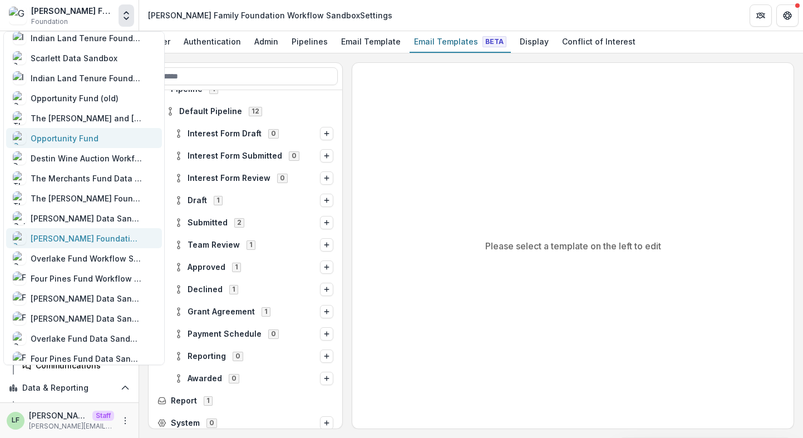
scroll to position [527, 0]
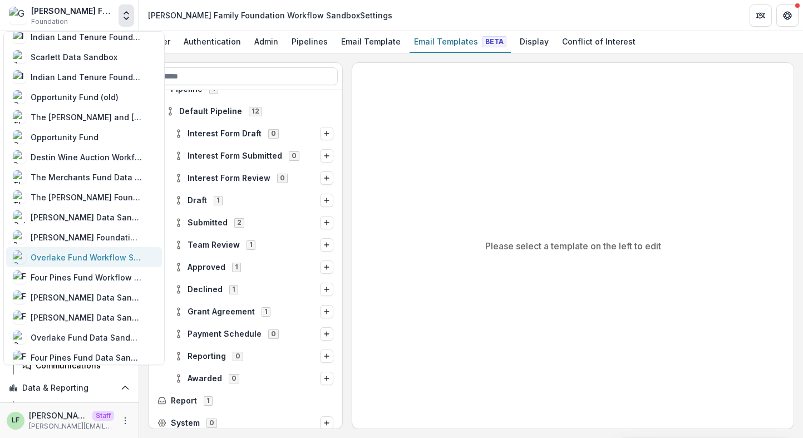
click at [78, 254] on div "Overlake Fund Workflow Sandbox" at bounding box center [86, 257] width 111 height 12
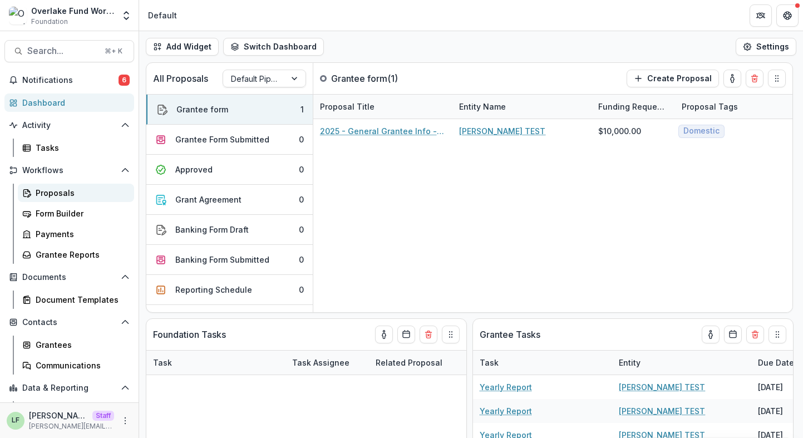
click at [76, 194] on div "Proposals" at bounding box center [81, 193] width 90 height 12
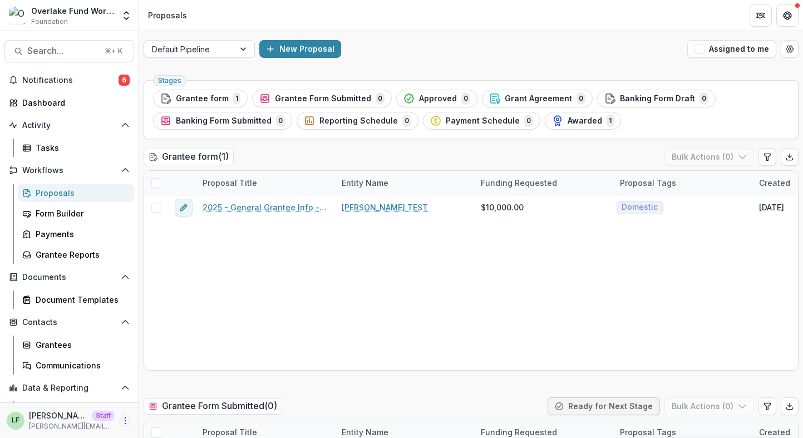
click at [127, 420] on button "More" at bounding box center [125, 420] width 13 height 13
click at [166, 402] on link "User Settings" at bounding box center [195, 397] width 119 height 18
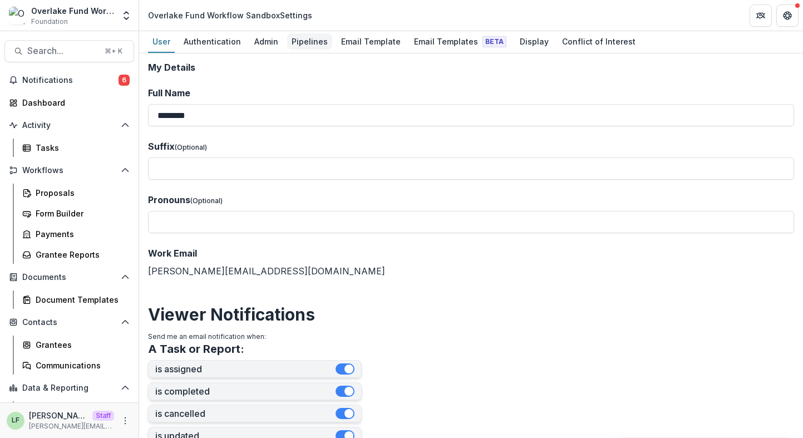
click at [304, 41] on div "Pipelines" at bounding box center [309, 41] width 45 height 16
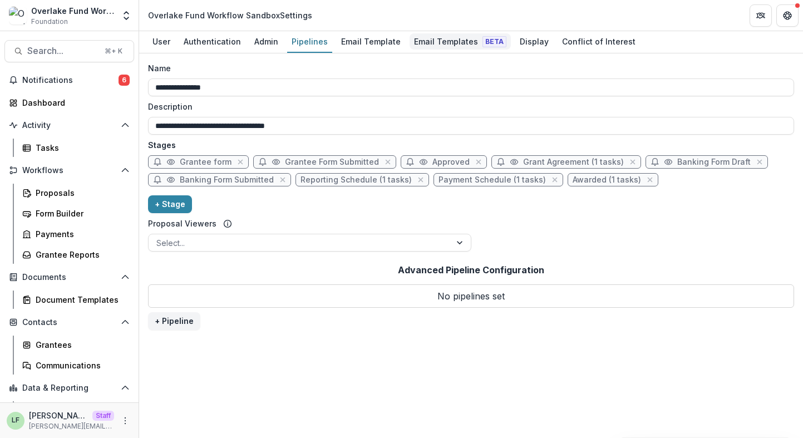
click at [433, 51] on link "Email Templates Beta" at bounding box center [460, 42] width 101 height 22
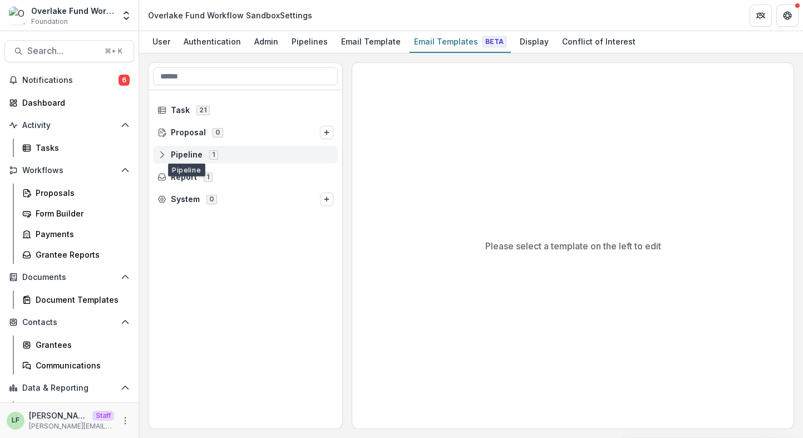
click at [185, 154] on span "Pipeline" at bounding box center [187, 154] width 32 height 9
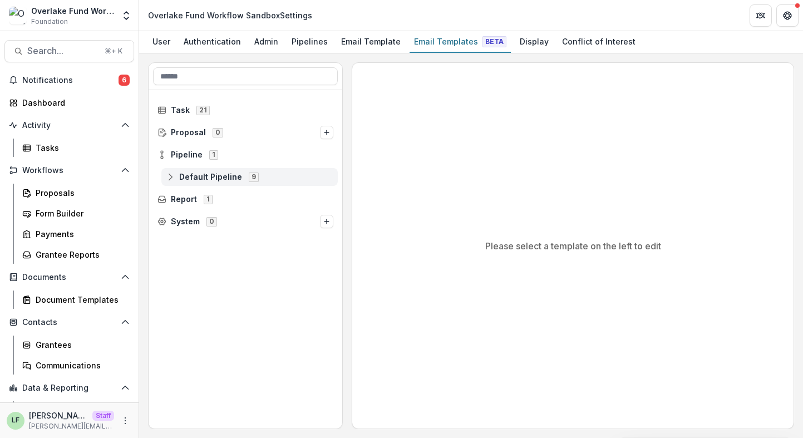
click at [167, 179] on icon at bounding box center [170, 176] width 9 height 9
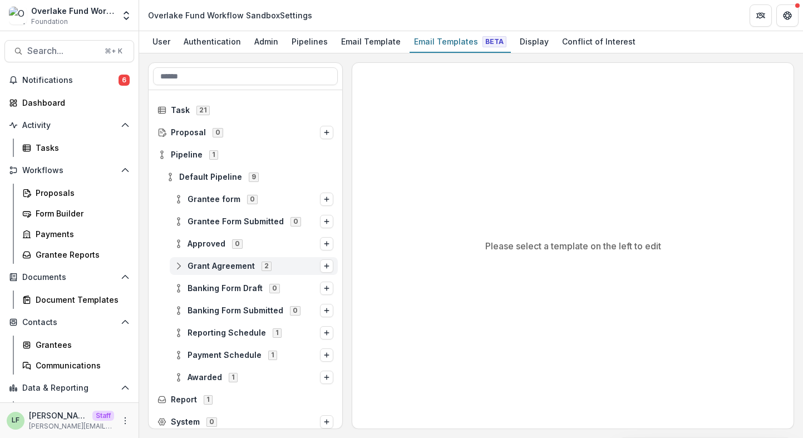
click at [174, 269] on icon at bounding box center [178, 266] width 9 height 9
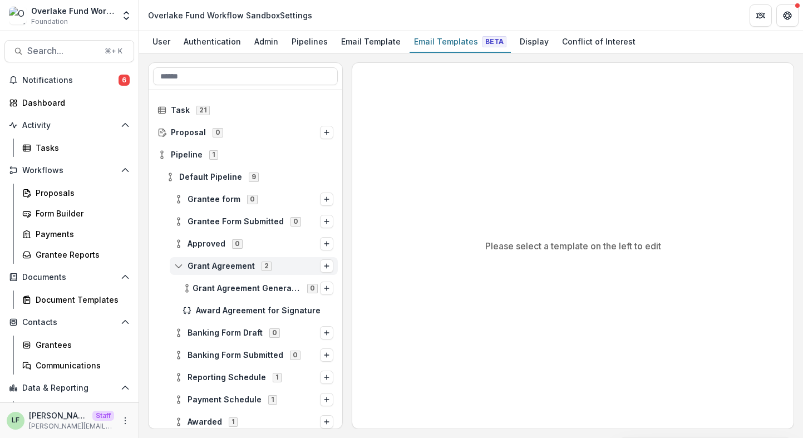
click at [174, 269] on icon at bounding box center [178, 266] width 9 height 9
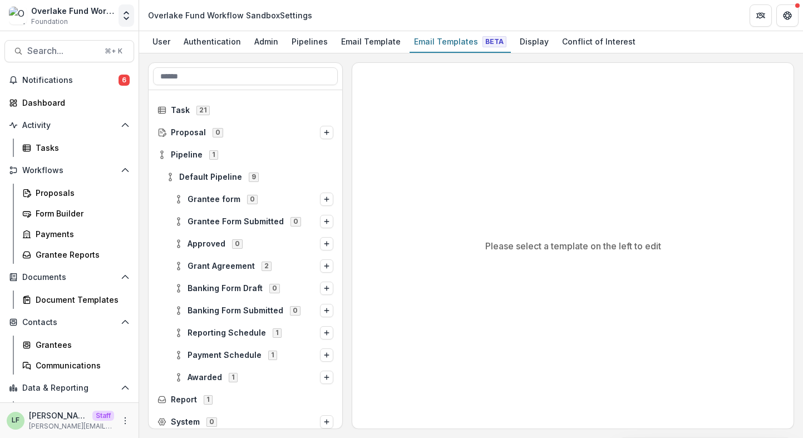
click at [123, 17] on icon "Open entity switcher" at bounding box center [126, 15] width 11 height 11
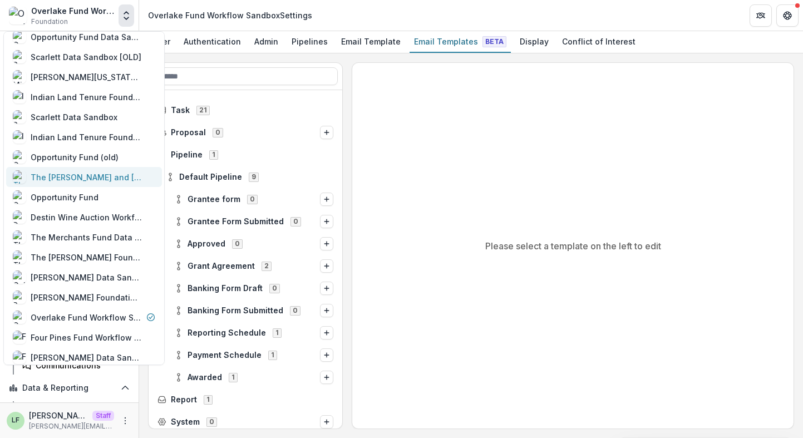
scroll to position [470, 0]
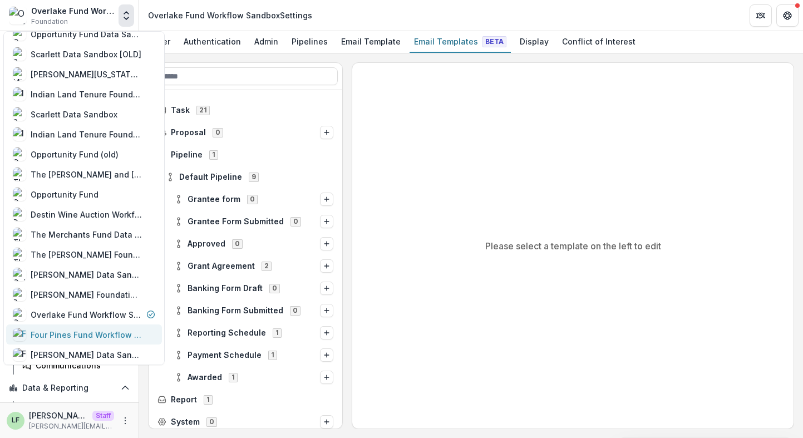
click at [75, 337] on div "Four Pines Fund Workflow Sandbox" at bounding box center [86, 335] width 111 height 12
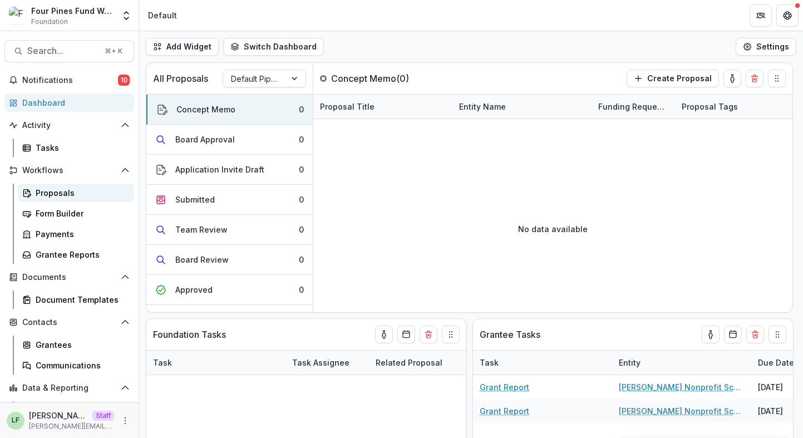
click at [63, 193] on div "Proposals" at bounding box center [81, 193] width 90 height 12
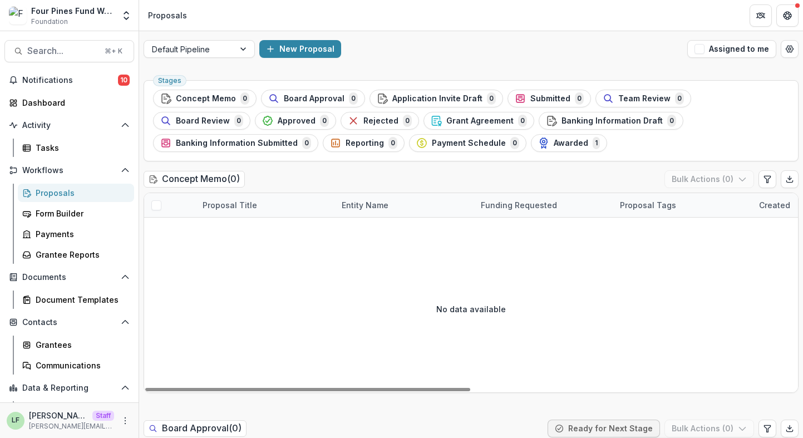
click at [129, 416] on div "LF Lucy Fey Staff lucy@trytemelio.com" at bounding box center [69, 420] width 139 height 36
click at [121, 416] on icon "More" at bounding box center [125, 420] width 9 height 9
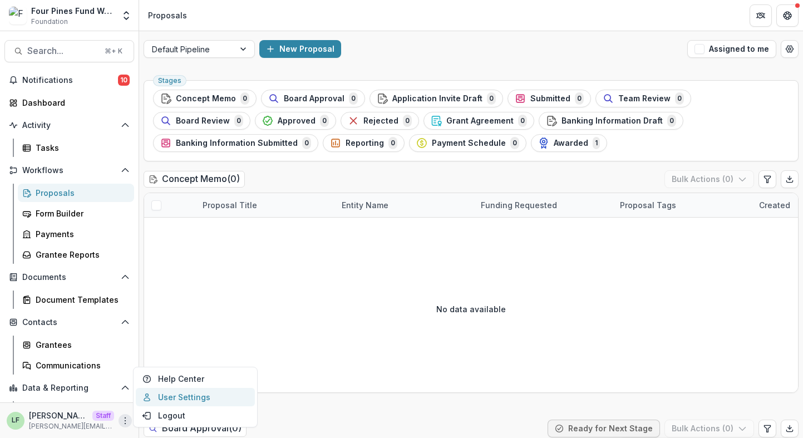
click at [175, 398] on link "User Settings" at bounding box center [195, 397] width 119 height 18
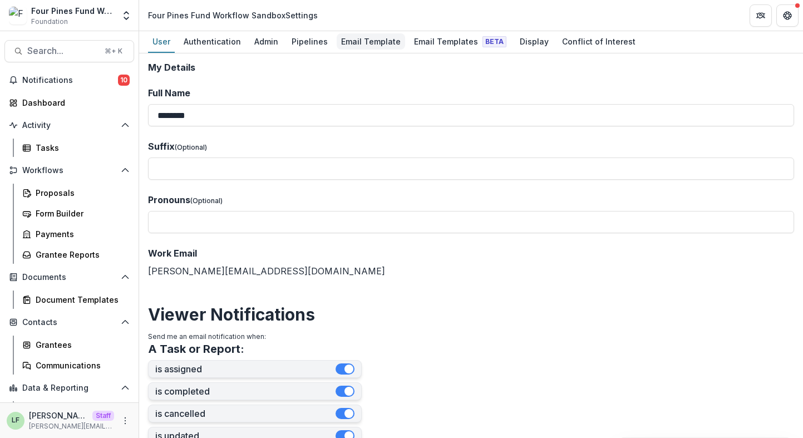
click at [362, 40] on div "Email Template" at bounding box center [371, 41] width 68 height 16
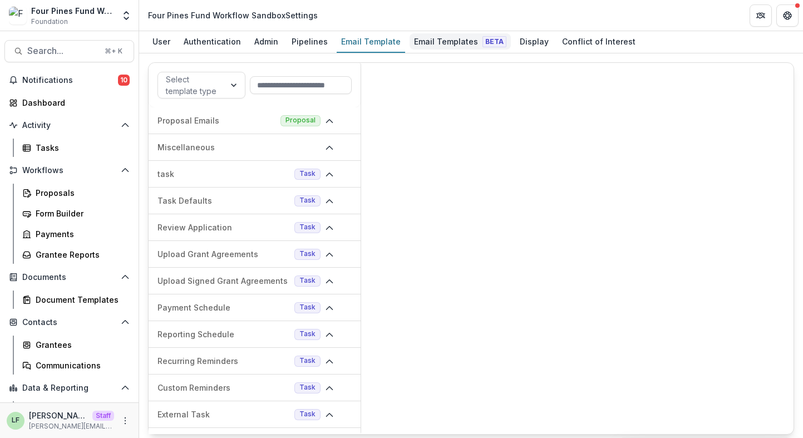
click at [432, 38] on div "Email Templates Beta" at bounding box center [460, 41] width 101 height 16
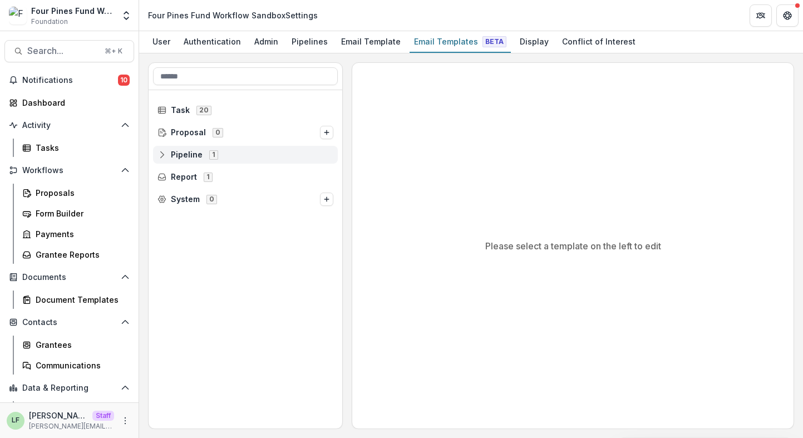
click at [188, 151] on span "Pipeline" at bounding box center [187, 154] width 32 height 9
click at [184, 179] on span "Default Pipeline" at bounding box center [210, 176] width 63 height 9
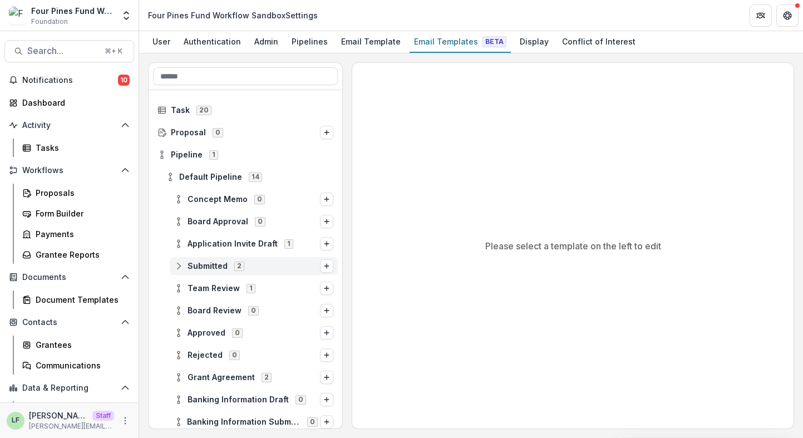
click at [190, 266] on span "Submitted" at bounding box center [208, 266] width 40 height 9
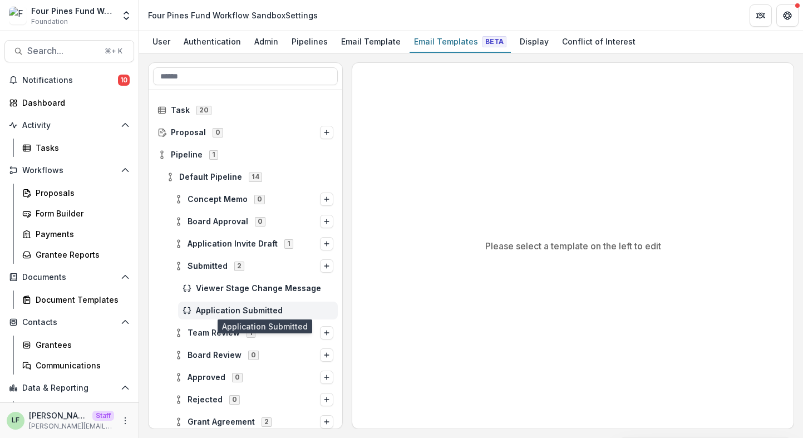
click at [204, 311] on span "Application Submitted" at bounding box center [264, 310] width 137 height 9
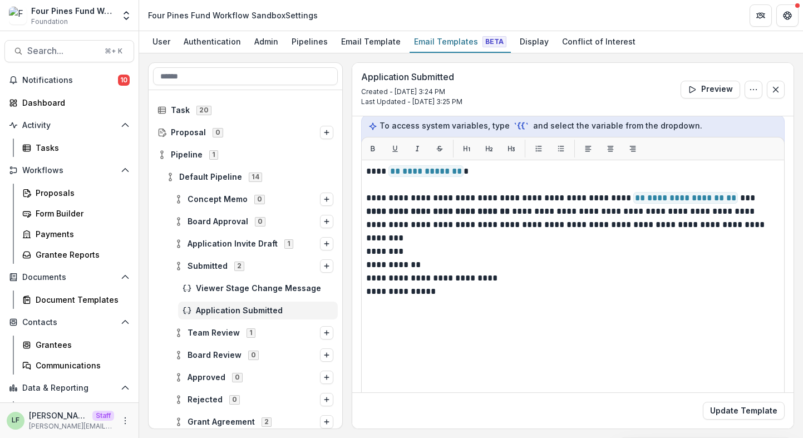
scroll to position [145, 0]
click at [112, 16] on div "Four Pines Fund Workflow Sandbox" at bounding box center [72, 11] width 83 height 12
click at [122, 16] on icon "Open entity switcher" at bounding box center [126, 15] width 11 height 11
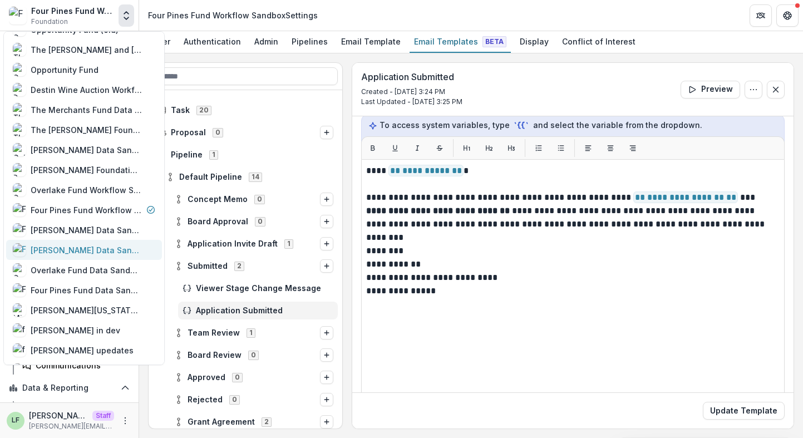
scroll to position [607, 0]
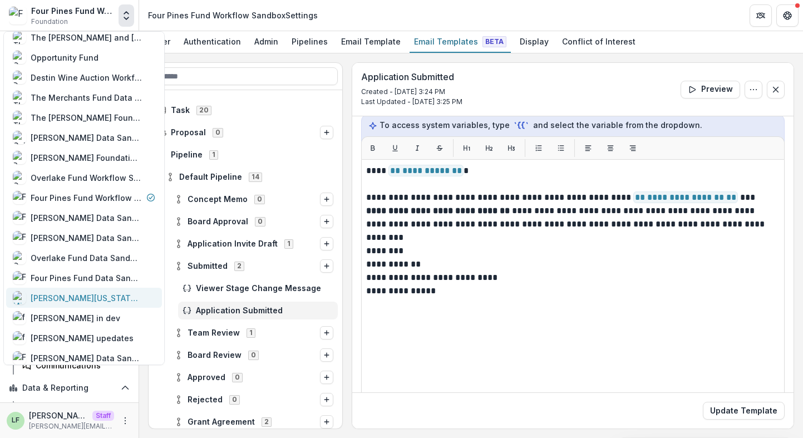
click at [88, 295] on div "Mimi Washington Starrett" at bounding box center [86, 298] width 111 height 12
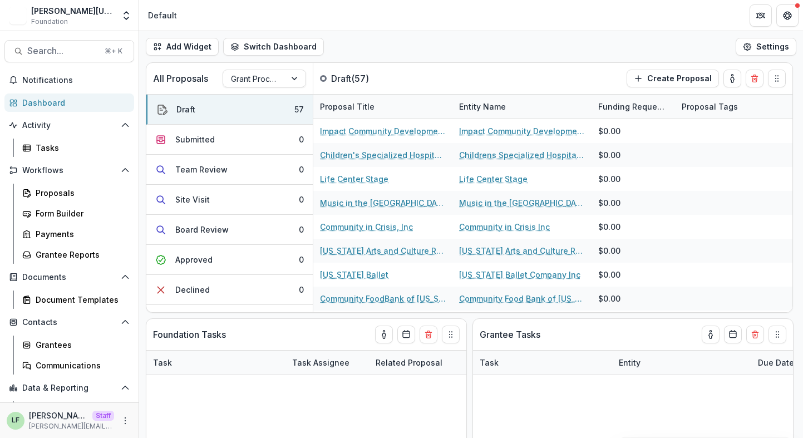
click at [114, 12] on div "[PERSON_NAME][US_STATE] [PERSON_NAME] Data Sandbox V1" at bounding box center [72, 11] width 83 height 12
click at [122, 13] on icon "Open entity switcher" at bounding box center [126, 15] width 11 height 11
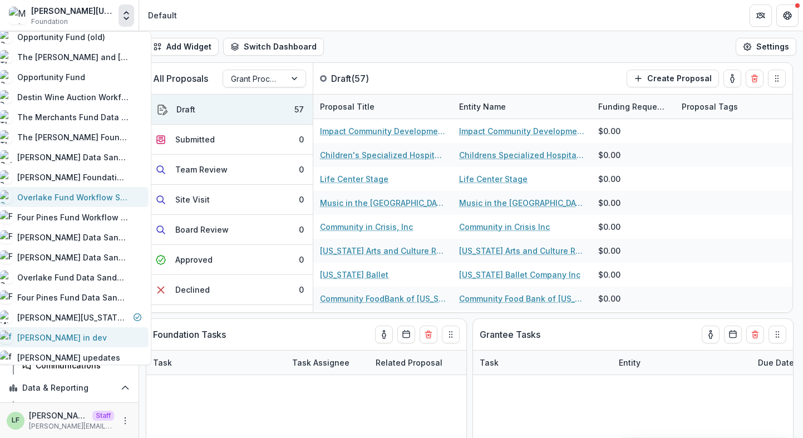
scroll to position [584, 0]
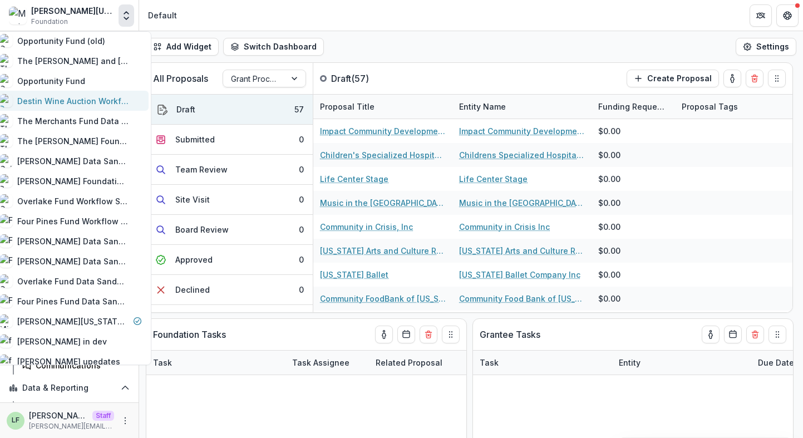
click at [93, 103] on div "Destin Wine Auction Workflow Sandbox" at bounding box center [72, 101] width 111 height 12
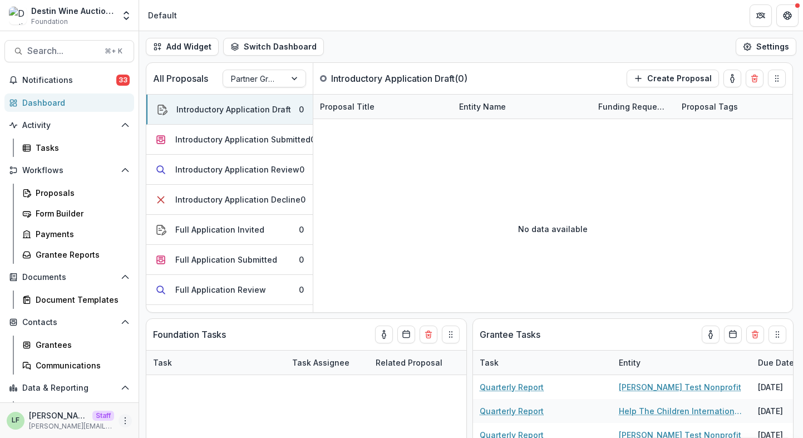
click at [124, 418] on icon "More" at bounding box center [125, 420] width 9 height 9
click at [165, 403] on link "User Settings" at bounding box center [195, 397] width 119 height 18
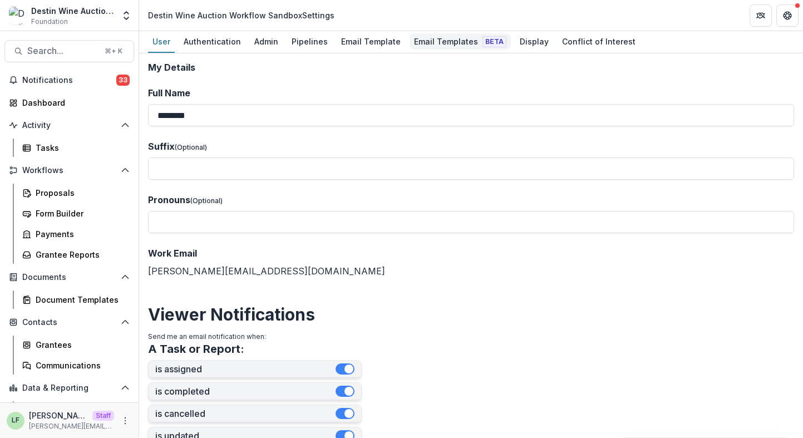
click at [437, 40] on div "Email Templates Beta" at bounding box center [460, 41] width 101 height 16
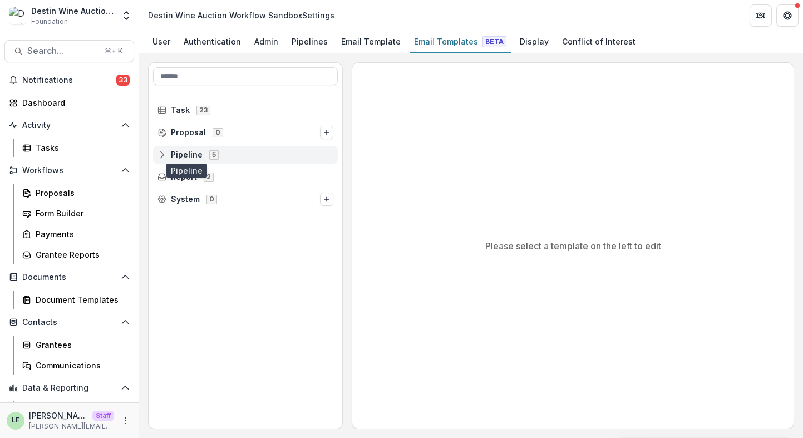
click at [172, 156] on span "Pipeline" at bounding box center [187, 154] width 32 height 9
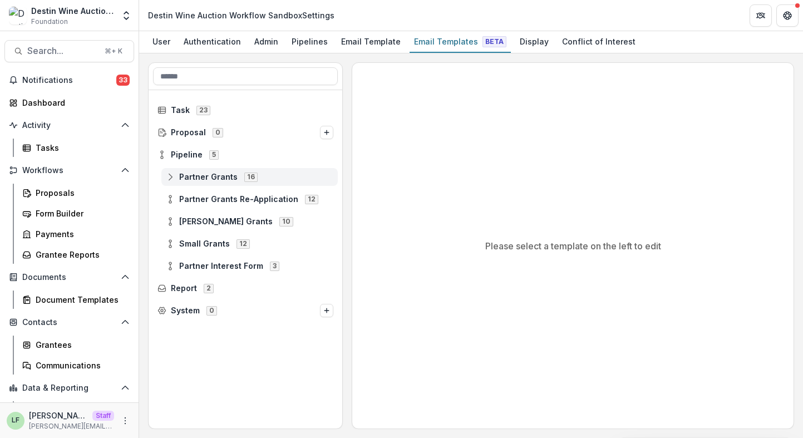
click at [176, 185] on div "Partner Grants 16" at bounding box center [249, 177] width 176 height 18
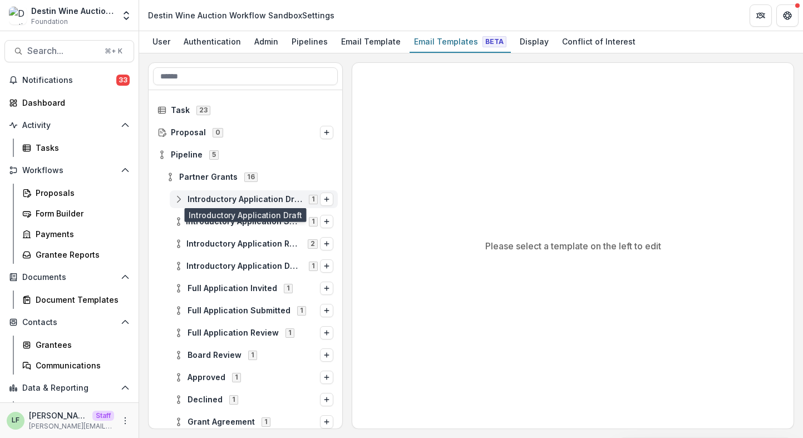
click at [200, 198] on span "Introductory Application Draft" at bounding box center [245, 199] width 115 height 9
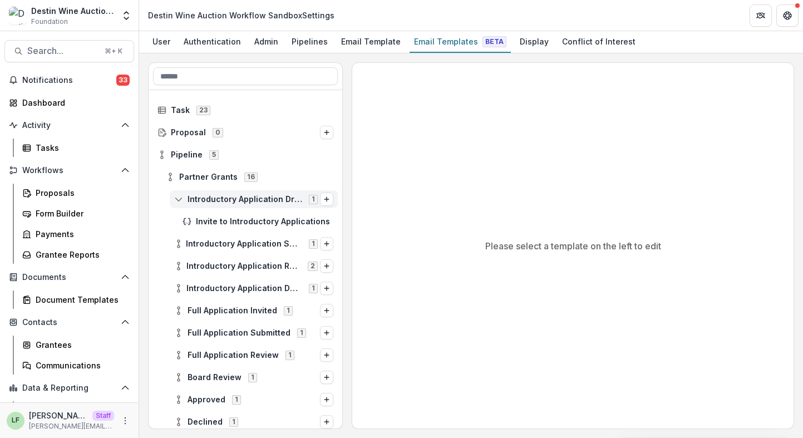
click at [200, 198] on span "Introductory Application Draft" at bounding box center [245, 199] width 115 height 9
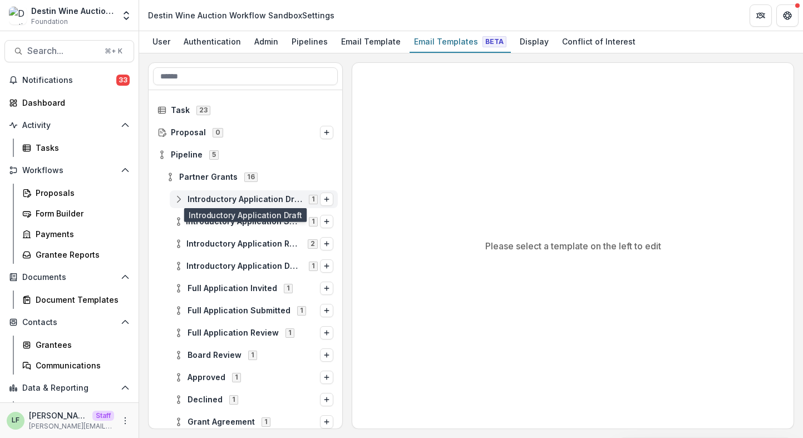
click at [202, 198] on span "Introductory Application Draft" at bounding box center [245, 199] width 115 height 9
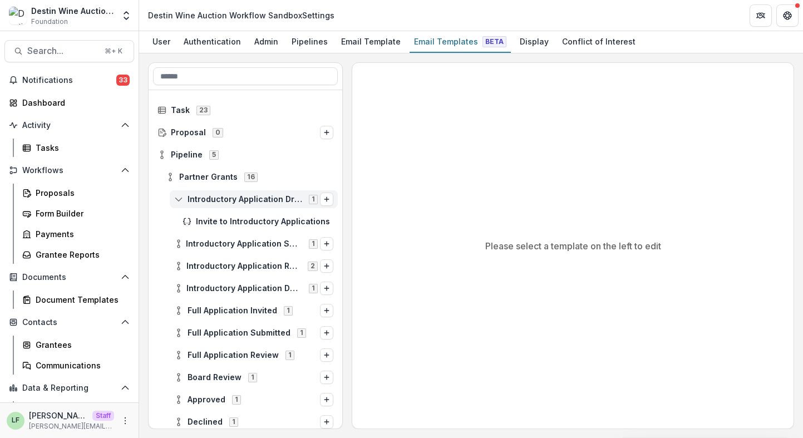
click at [202, 197] on span "Introductory Application Draft" at bounding box center [245, 199] width 115 height 9
click at [308, 38] on div "Pipelines" at bounding box center [309, 41] width 45 height 16
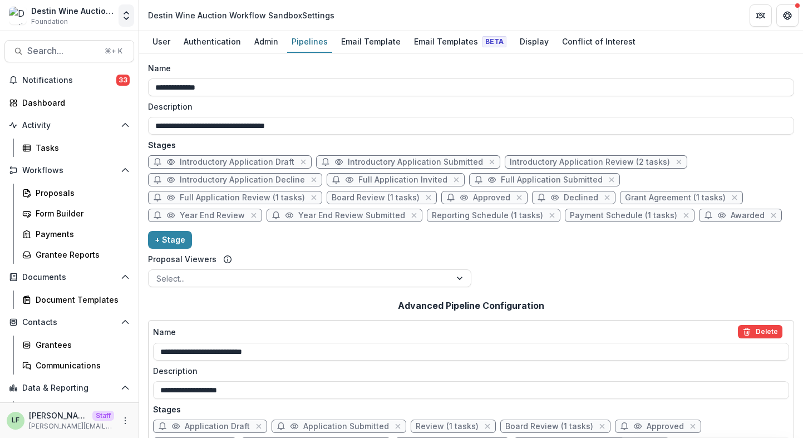
click at [127, 16] on icon "Open entity switcher" at bounding box center [126, 15] width 11 height 11
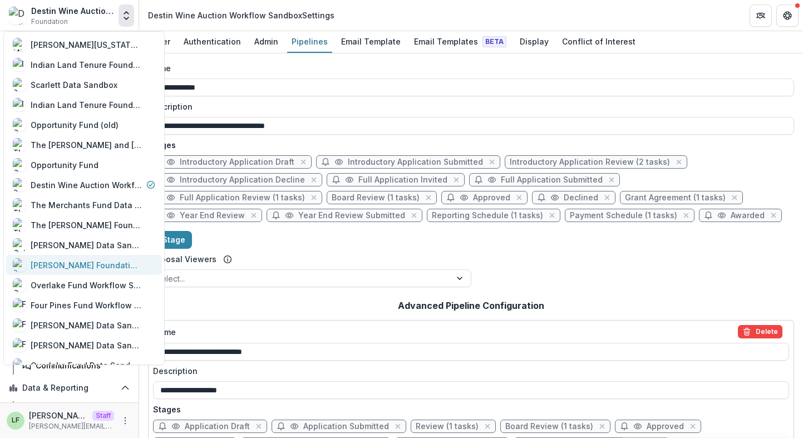
scroll to position [505, 0]
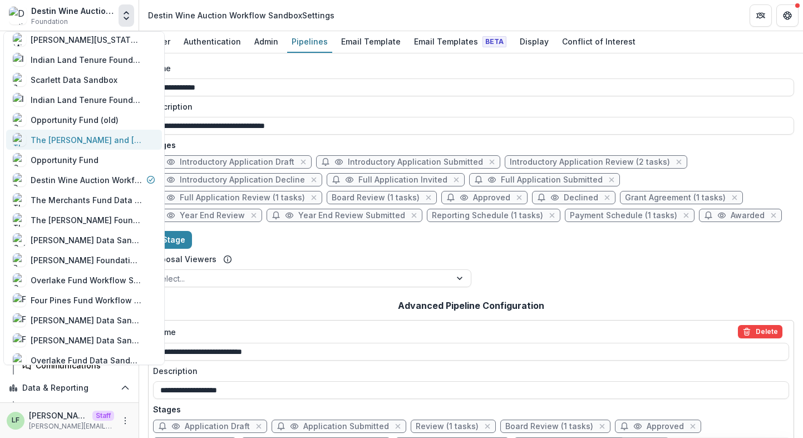
click at [75, 141] on div "The [PERSON_NAME] and [PERSON_NAME] Foundation Workflow Sandbox" at bounding box center [86, 140] width 111 height 12
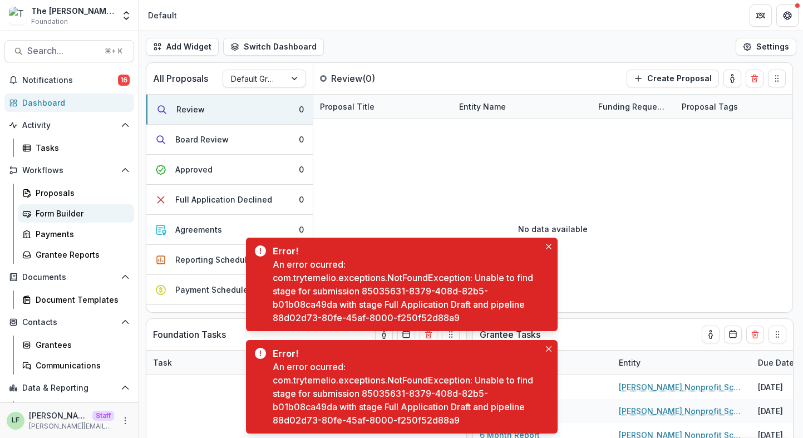
click at [55, 208] on div "Form Builder" at bounding box center [81, 214] width 90 height 12
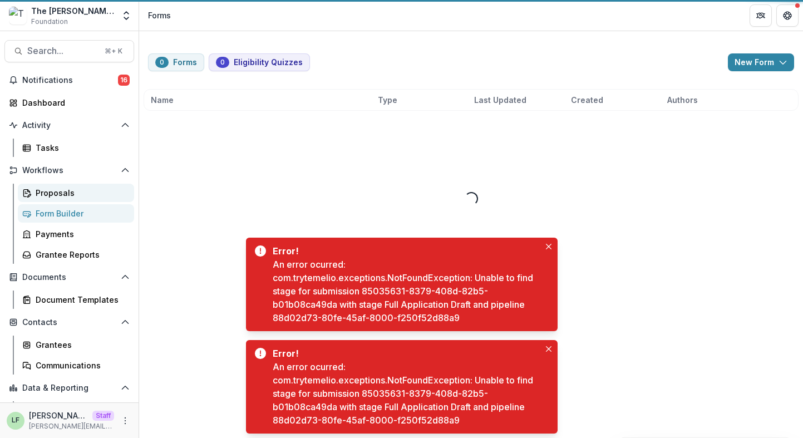
click at [55, 194] on div "Proposals" at bounding box center [81, 193] width 90 height 12
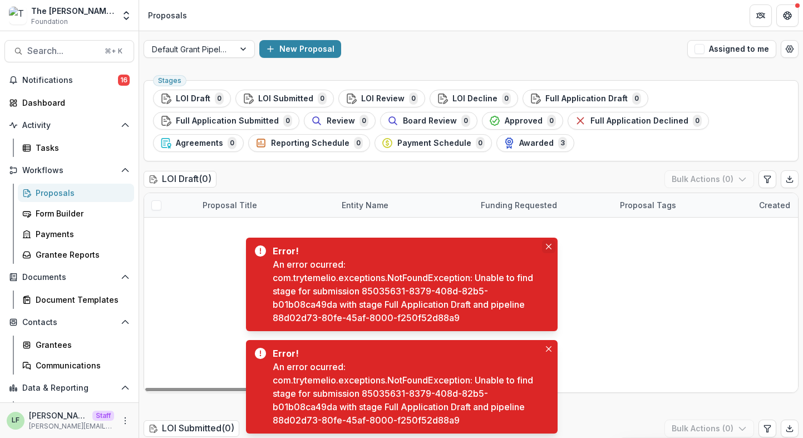
click at [547, 249] on icon "Close" at bounding box center [549, 247] width 6 height 6
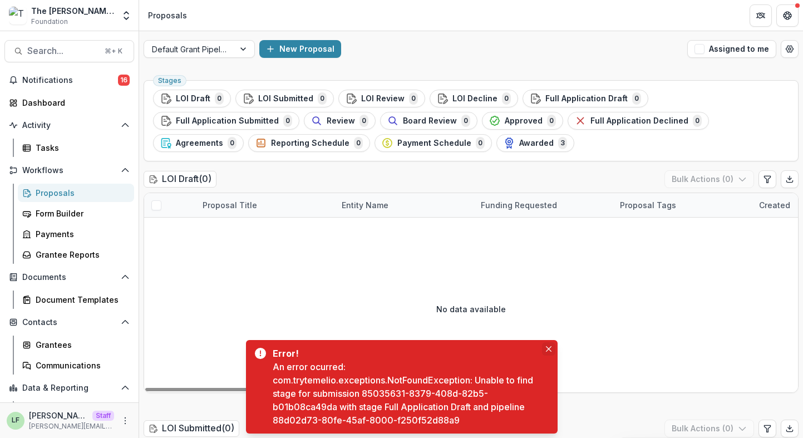
click at [546, 347] on icon "Close" at bounding box center [548, 349] width 6 height 6
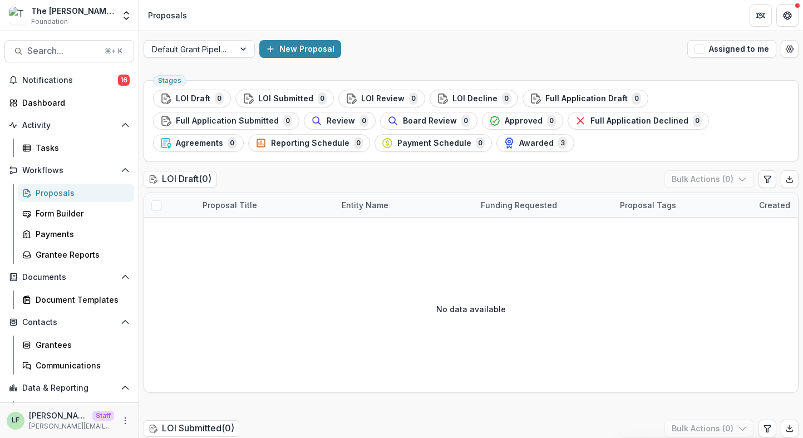
click at [120, 412] on div "LF Lucy Fey Staff lucy@trytemelio.com" at bounding box center [69, 421] width 125 height 22
click at [122, 426] on button "More" at bounding box center [125, 420] width 13 height 13
click at [167, 397] on link "User Settings" at bounding box center [195, 397] width 119 height 18
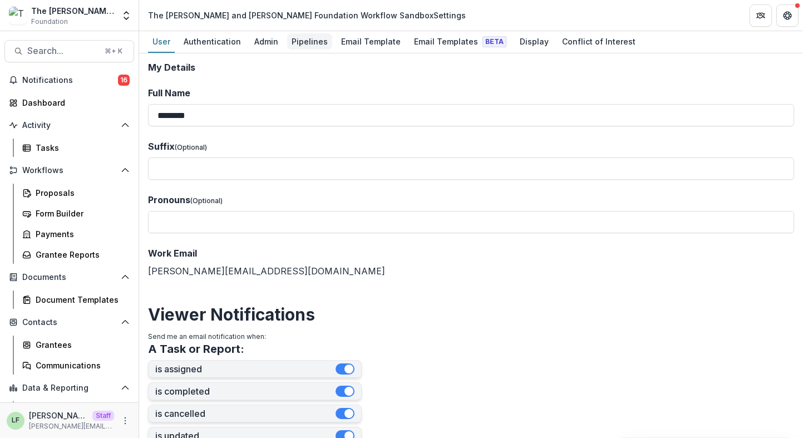
click at [319, 41] on div "Pipelines" at bounding box center [309, 41] width 45 height 16
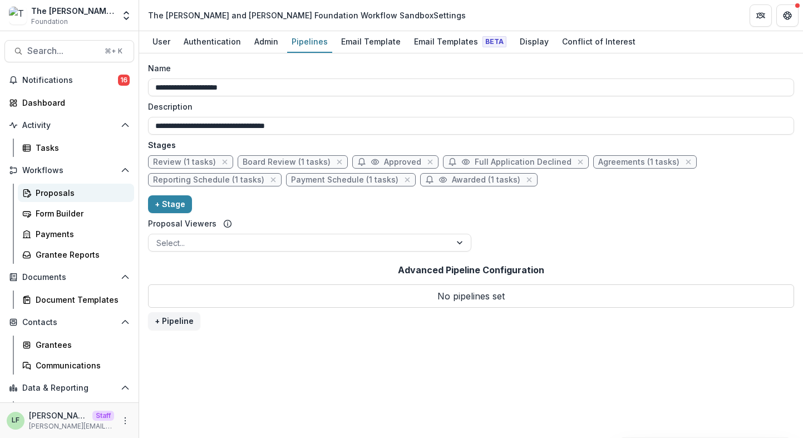
click at [83, 200] on link "Proposals" at bounding box center [76, 193] width 116 height 18
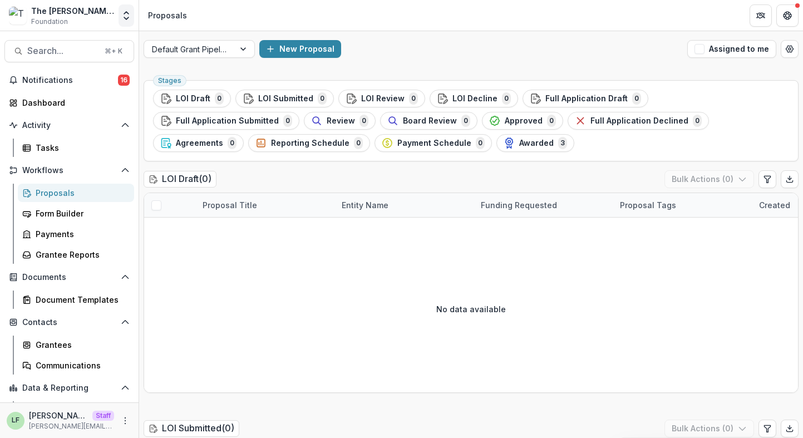
click at [125, 16] on icon "Open entity switcher" at bounding box center [126, 15] width 11 height 11
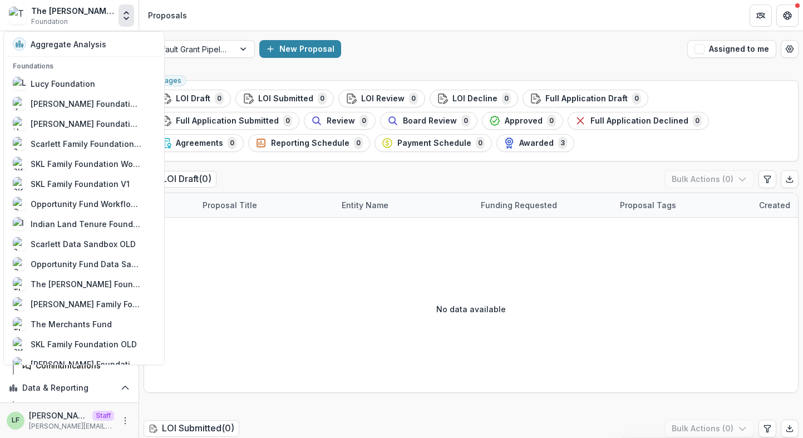
click at [98, 5] on div "The [PERSON_NAME] and [PERSON_NAME] Foundation Workflow Sandbox" at bounding box center [72, 11] width 83 height 12
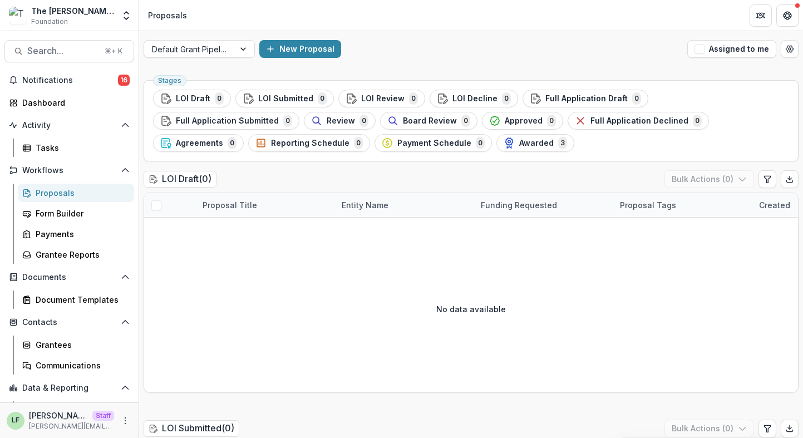
click at [98, 15] on div "The [PERSON_NAME] and [PERSON_NAME] Foundation Workflow Sandbox" at bounding box center [72, 11] width 83 height 12
click at [129, 16] on icon "Open entity switcher" at bounding box center [126, 15] width 11 height 11
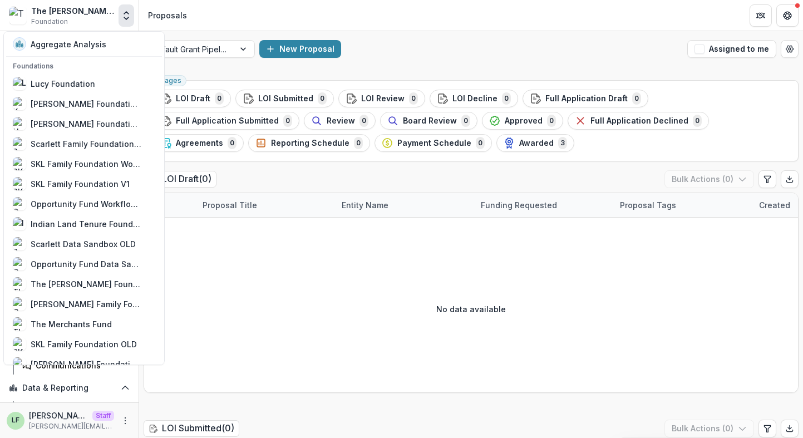
click at [471, 65] on div "Default Grant Pipeline New Proposal Assigned to me" at bounding box center [471, 49] width 664 height 36
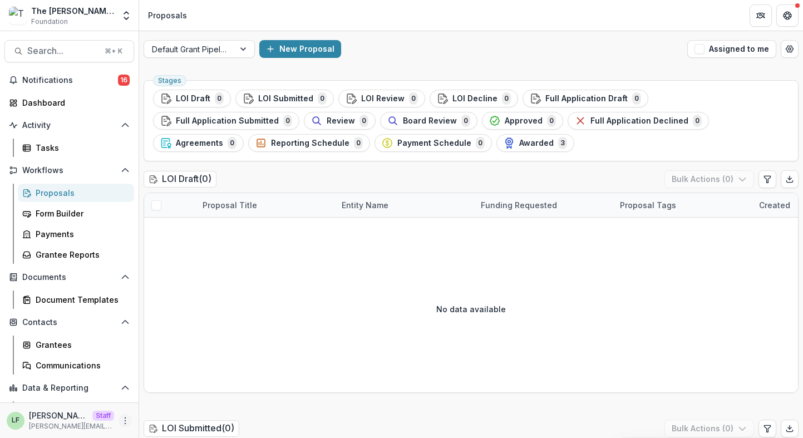
click at [122, 416] on icon "More" at bounding box center [125, 420] width 9 height 9
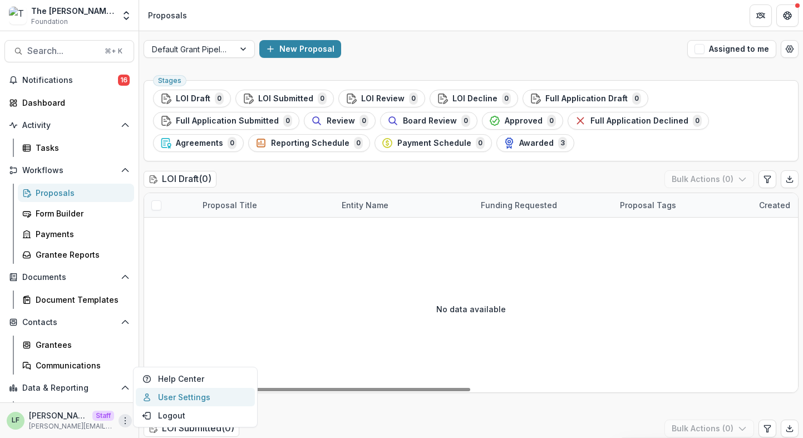
click at [189, 396] on link "User Settings" at bounding box center [195, 397] width 119 height 18
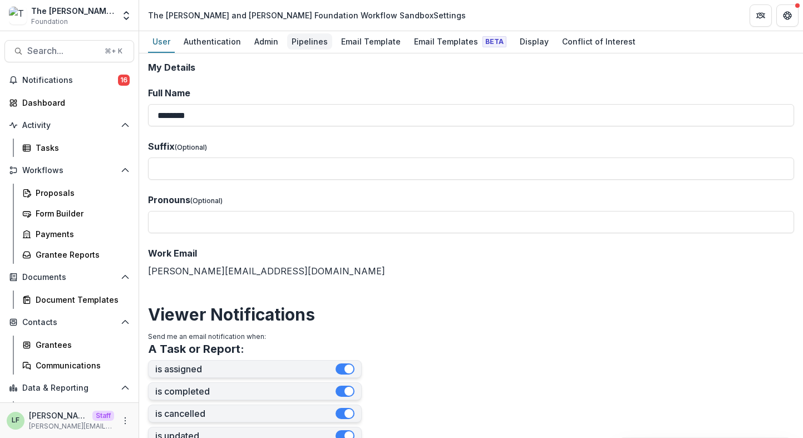
click at [296, 41] on div "Pipelines" at bounding box center [309, 41] width 45 height 16
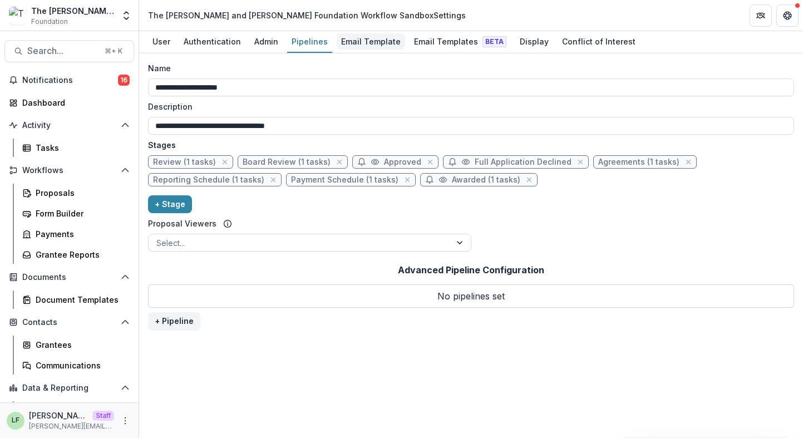
click at [359, 45] on div "Email Template" at bounding box center [371, 41] width 68 height 16
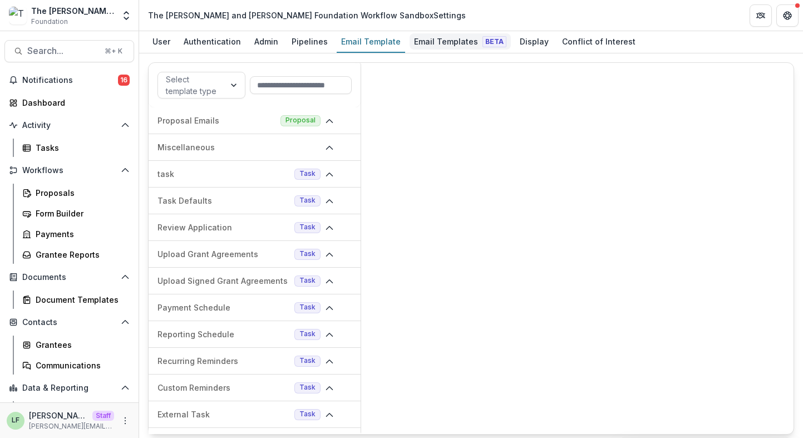
click at [426, 45] on div "Email Templates Beta" at bounding box center [460, 41] width 101 height 16
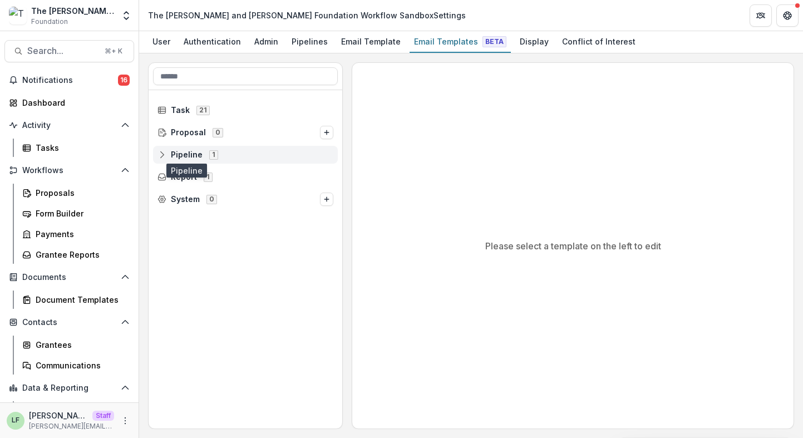
click at [183, 150] on span "Pipeline" at bounding box center [187, 154] width 32 height 9
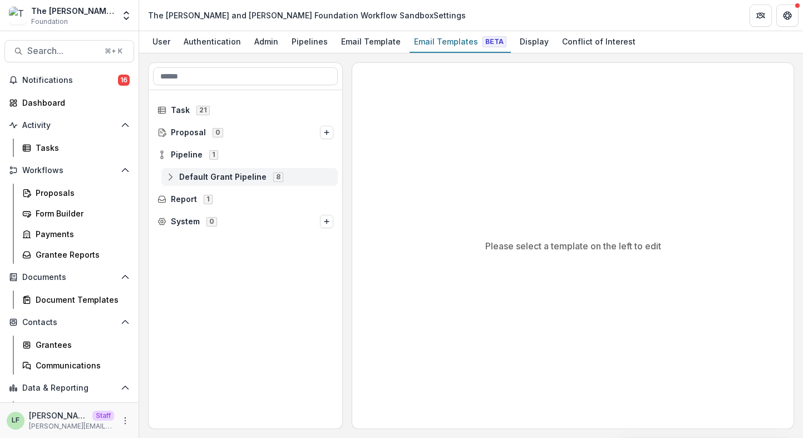
click at [190, 180] on span "Default Grant Pipeline" at bounding box center [222, 176] width 87 height 9
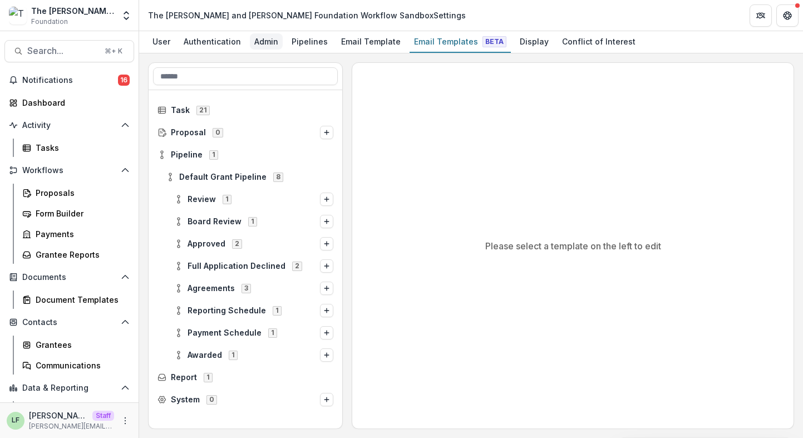
click at [259, 46] on div "Admin" at bounding box center [266, 41] width 33 height 16
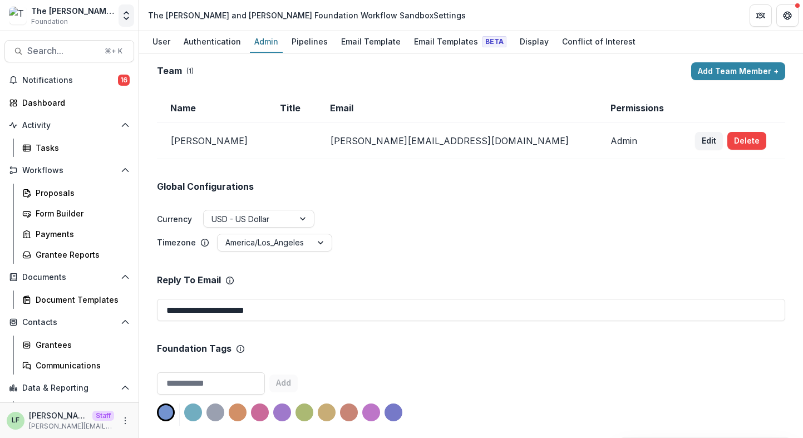
click at [125, 13] on polyline "Open entity switcher" at bounding box center [126, 13] width 4 height 2
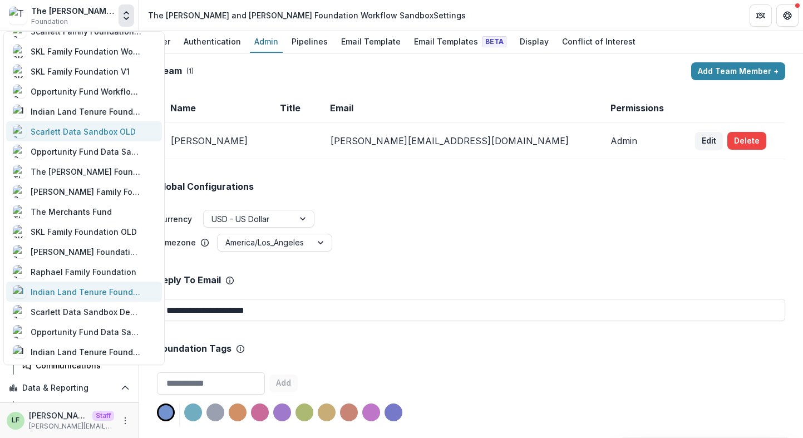
scroll to position [115, 0]
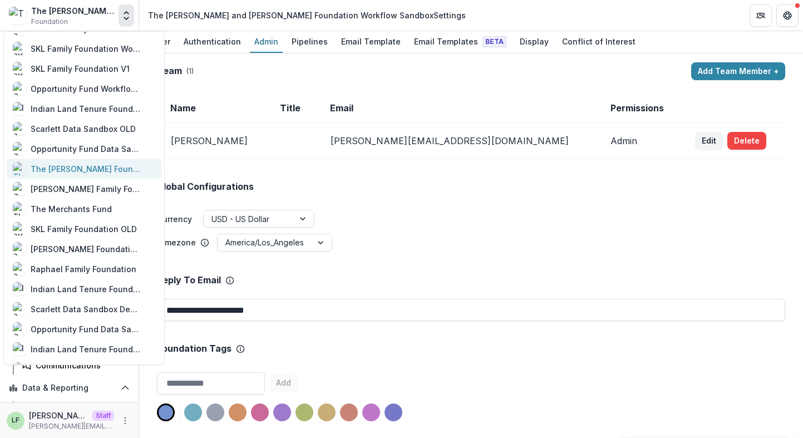
click at [62, 173] on div "The [PERSON_NAME] Foundation Workflow Sandbox" at bounding box center [86, 169] width 111 height 12
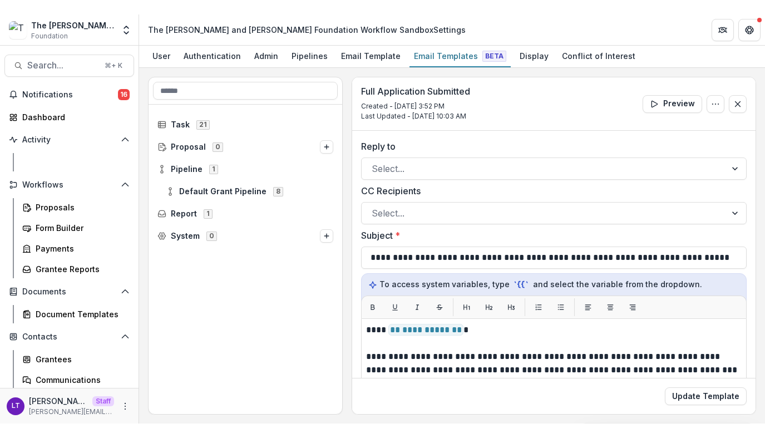
scroll to position [239, 0]
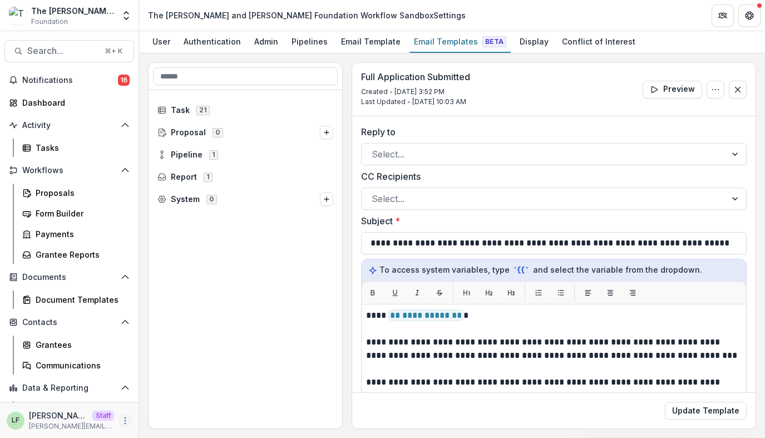
click at [121, 418] on icon "More" at bounding box center [125, 420] width 9 height 9
click at [141, 393] on link "User Settings" at bounding box center [195, 397] width 119 height 18
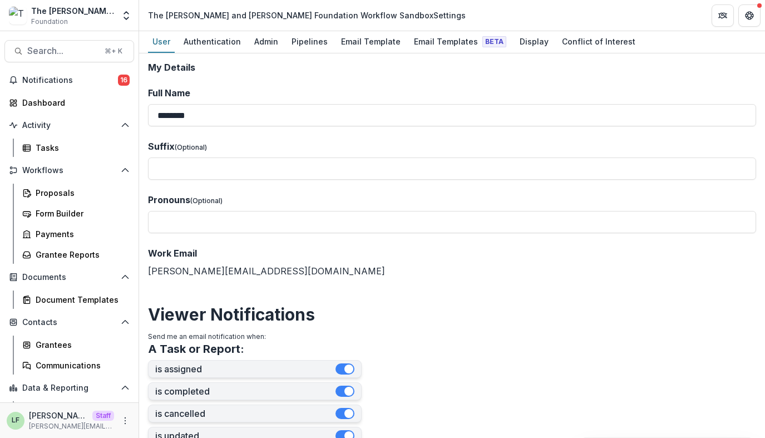
click at [136, 12] on div "The Carol and James Collins Foundation Workflow Sandbox Foundation Aggregate An…" at bounding box center [69, 17] width 139 height 26
click at [124, 12] on icon "Open entity switcher" at bounding box center [126, 15] width 11 height 11
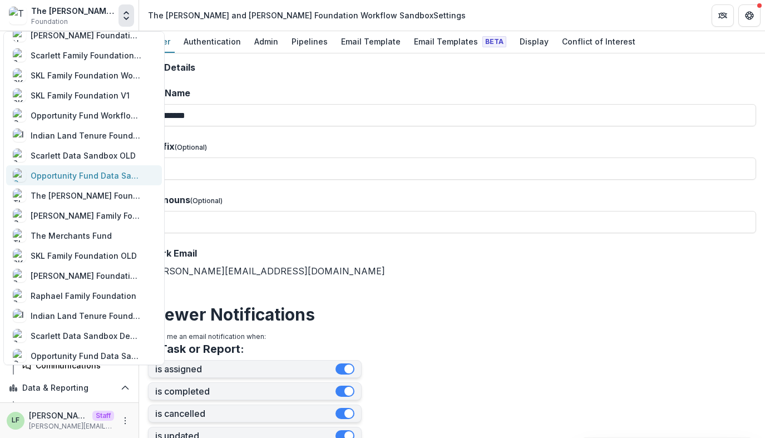
scroll to position [93, 0]
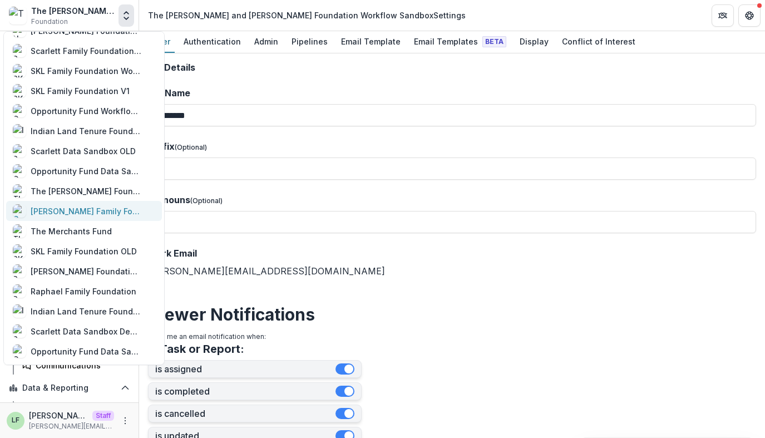
click at [80, 211] on div "[PERSON_NAME] Family Foundation Workflow Sandbox" at bounding box center [86, 211] width 111 height 12
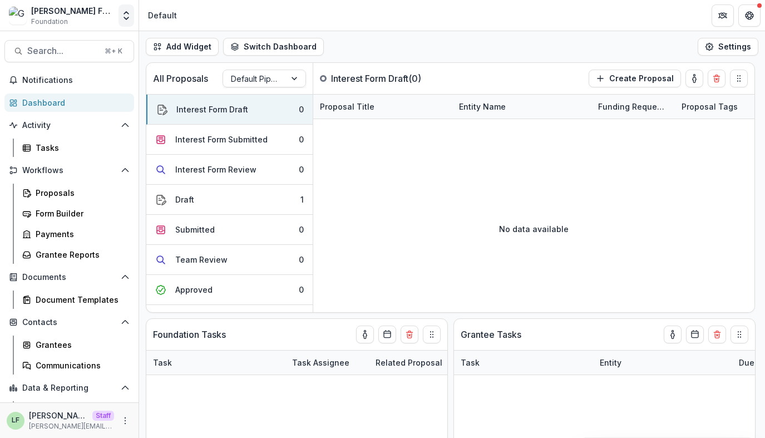
click at [123, 14] on icon "Open entity switcher" at bounding box center [126, 15] width 11 height 11
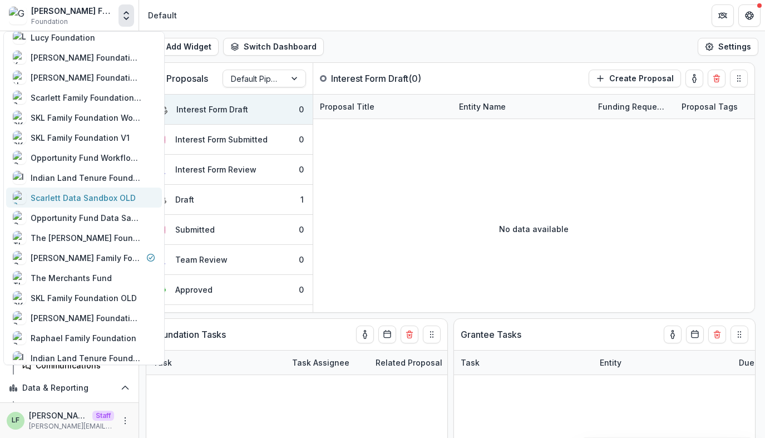
scroll to position [47, 0]
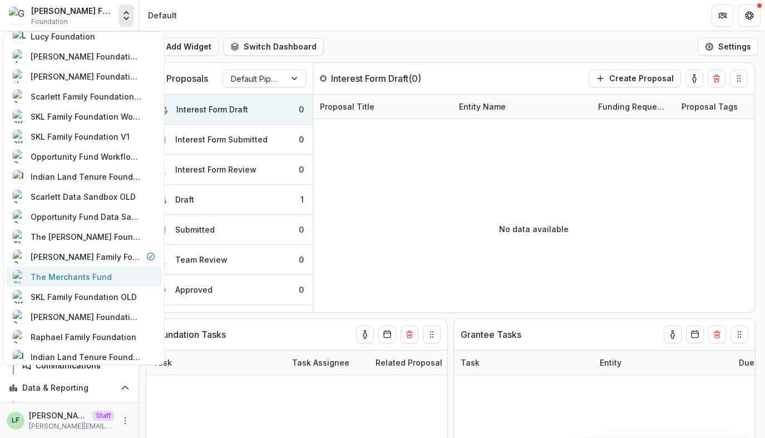
click at [71, 273] on div "The Merchants Fund" at bounding box center [71, 277] width 81 height 12
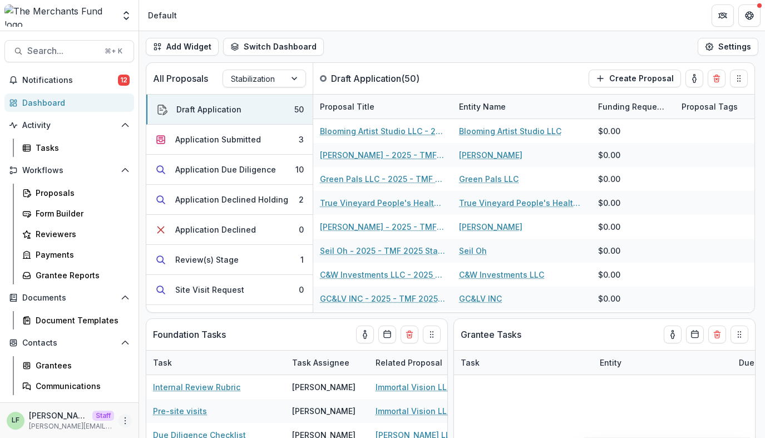
click at [121, 419] on icon "More" at bounding box center [125, 420] width 9 height 9
click at [163, 398] on link "User Settings" at bounding box center [195, 397] width 119 height 18
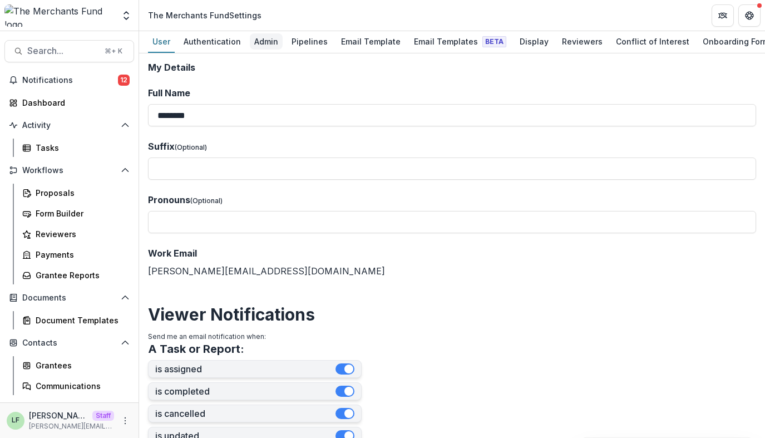
click at [269, 42] on div "Admin" at bounding box center [266, 41] width 33 height 16
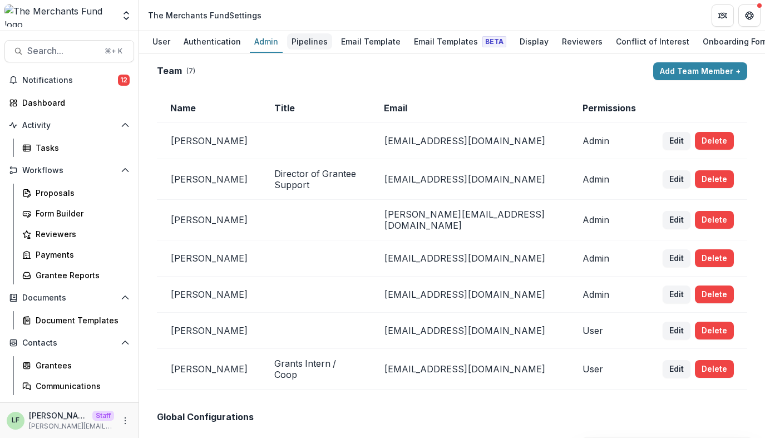
click at [316, 37] on div "Pipelines" at bounding box center [309, 41] width 45 height 16
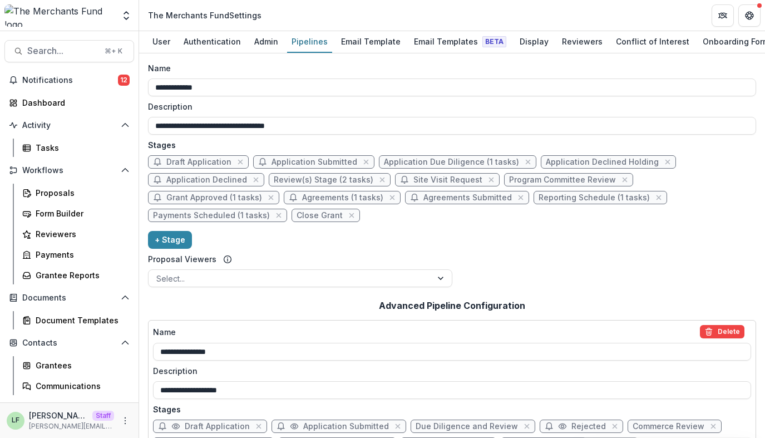
click at [411, 157] on span "Application Due Diligence (1 tasks)" at bounding box center [451, 161] width 135 height 9
select select "******"
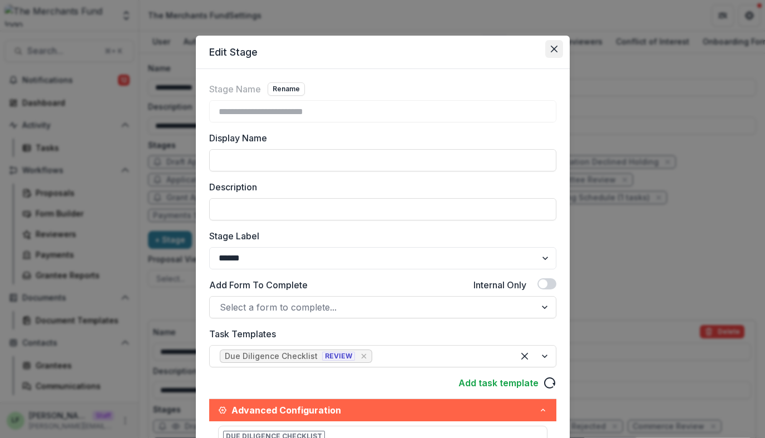
click at [550, 47] on icon "Close" at bounding box center [553, 49] width 7 height 7
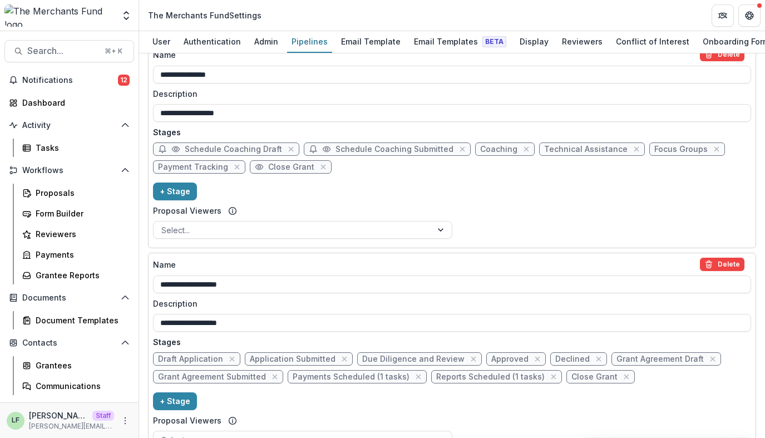
scroll to position [556, 0]
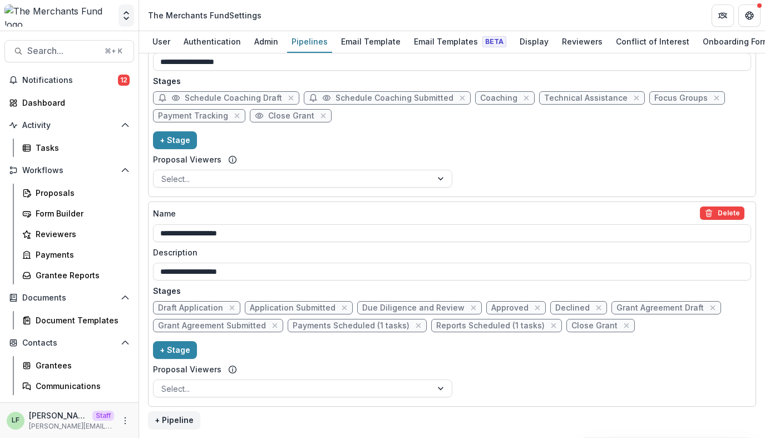
click at [127, 17] on icon "Open entity switcher" at bounding box center [126, 15] width 11 height 11
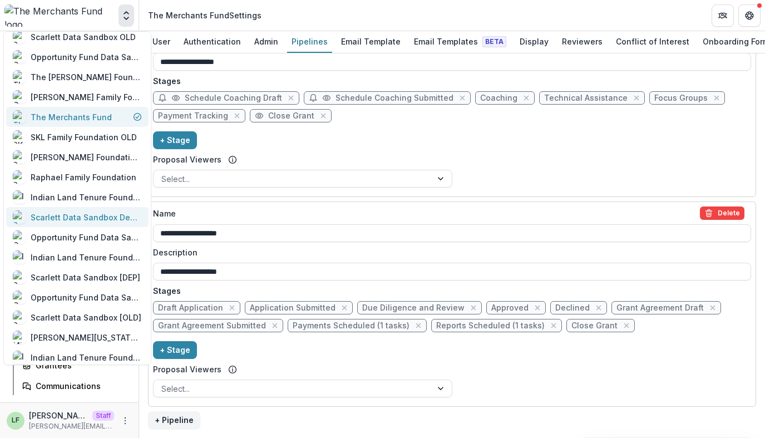
scroll to position [236, 0]
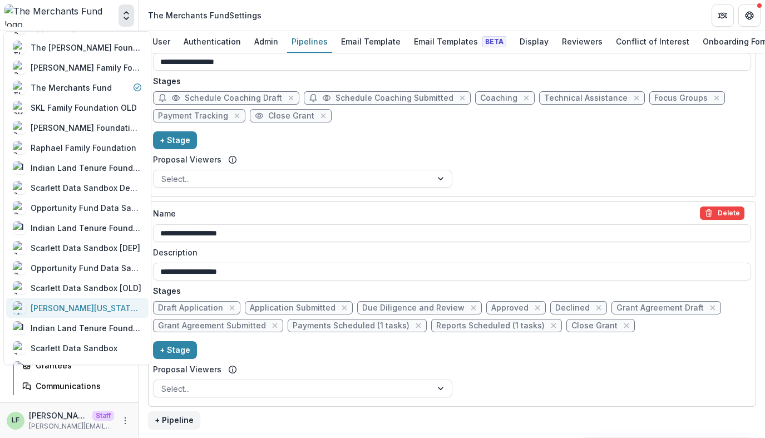
click at [70, 308] on div "[PERSON_NAME][US_STATE] [PERSON_NAME] Workflow Sandbox" at bounding box center [86, 308] width 111 height 12
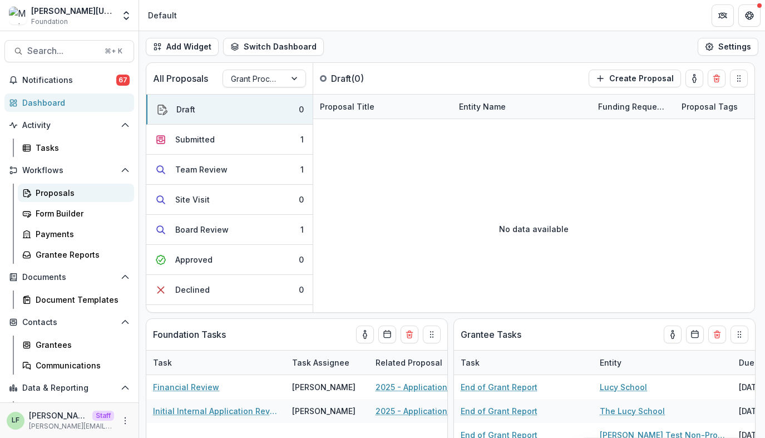
click at [57, 190] on div "Proposals" at bounding box center [81, 193] width 90 height 12
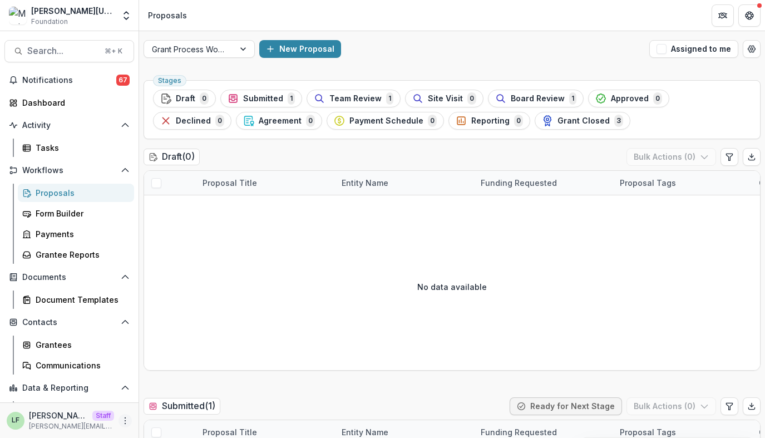
click at [121, 420] on icon "More" at bounding box center [125, 420] width 9 height 9
click at [166, 392] on link "User Settings" at bounding box center [195, 397] width 119 height 18
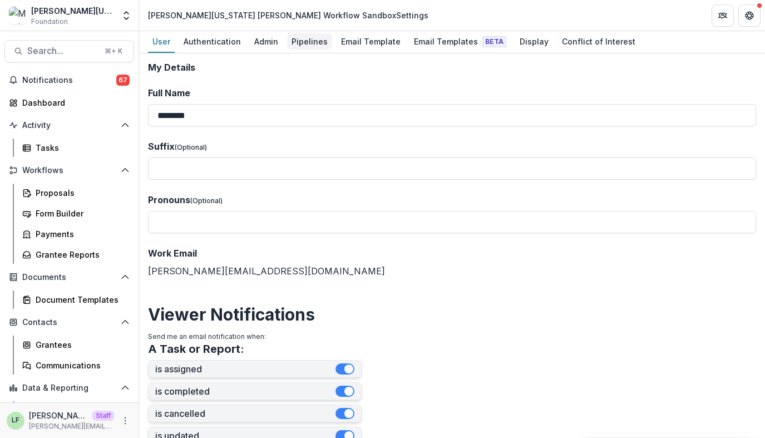
click at [291, 42] on div "Pipelines" at bounding box center [309, 41] width 45 height 16
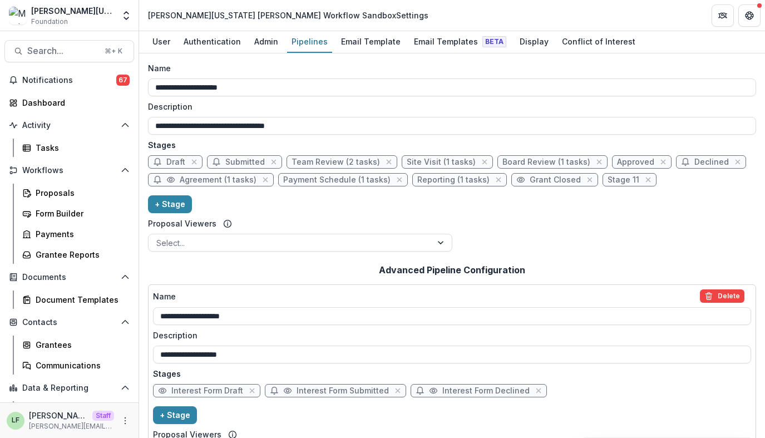
scroll to position [65, 0]
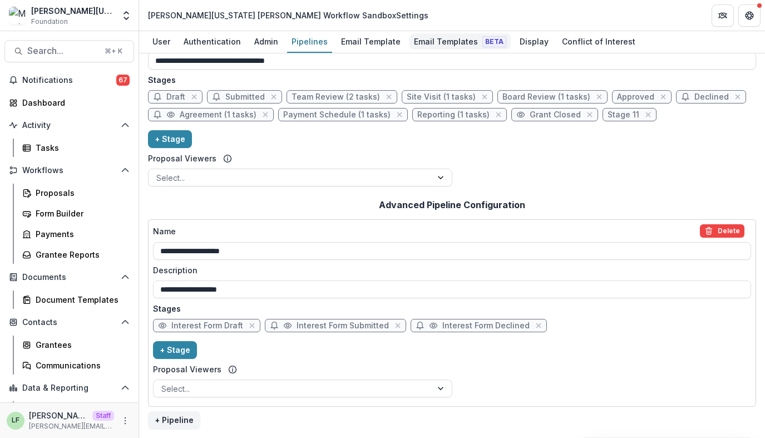
click at [419, 51] on link "Email Templates Beta" at bounding box center [460, 42] width 101 height 22
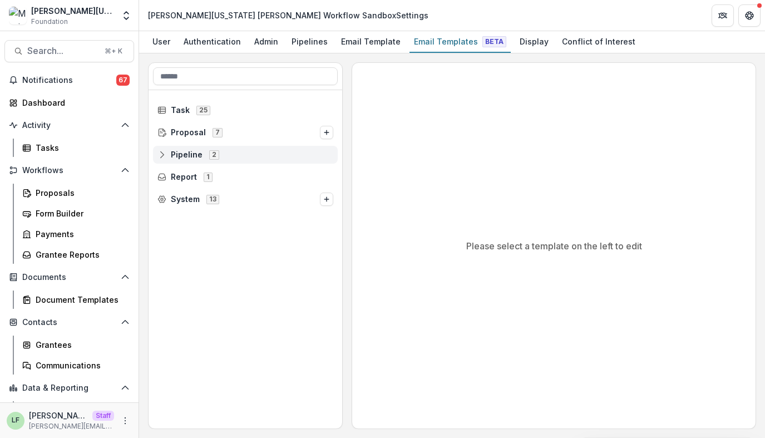
click at [200, 155] on span "Pipeline" at bounding box center [187, 154] width 32 height 9
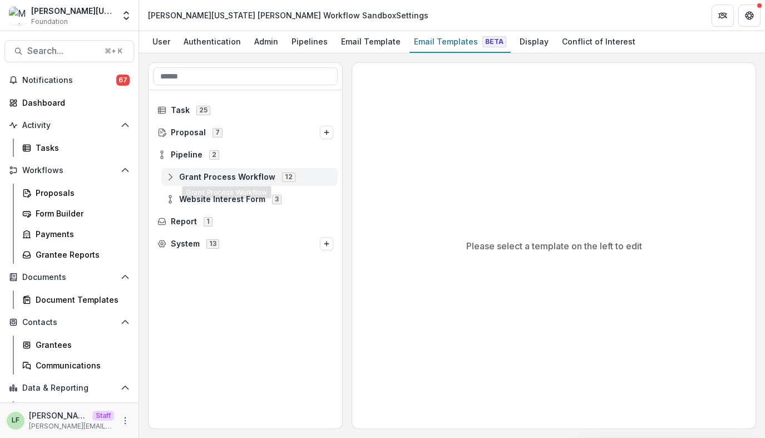
click at [167, 180] on icon at bounding box center [170, 176] width 9 height 9
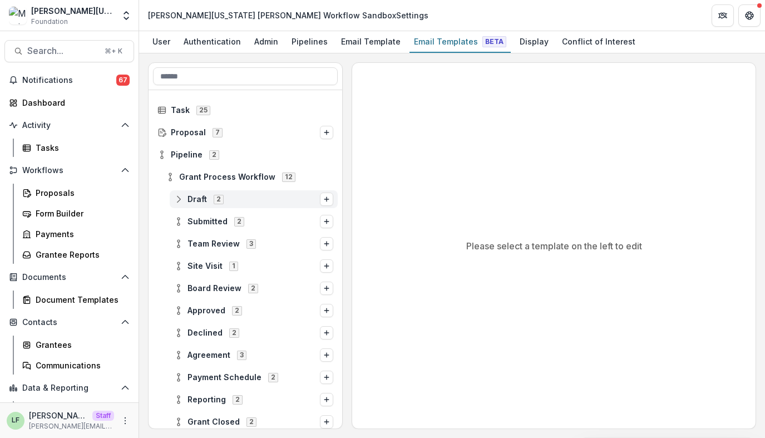
click at [175, 202] on icon at bounding box center [178, 199] width 9 height 9
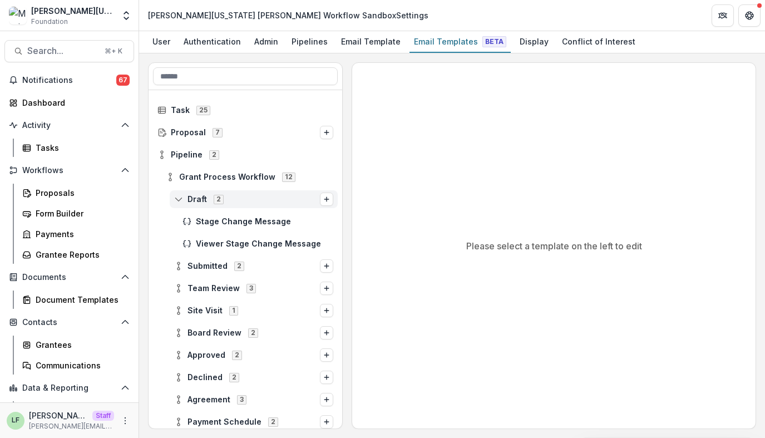
click at [175, 202] on icon at bounding box center [178, 199] width 9 height 9
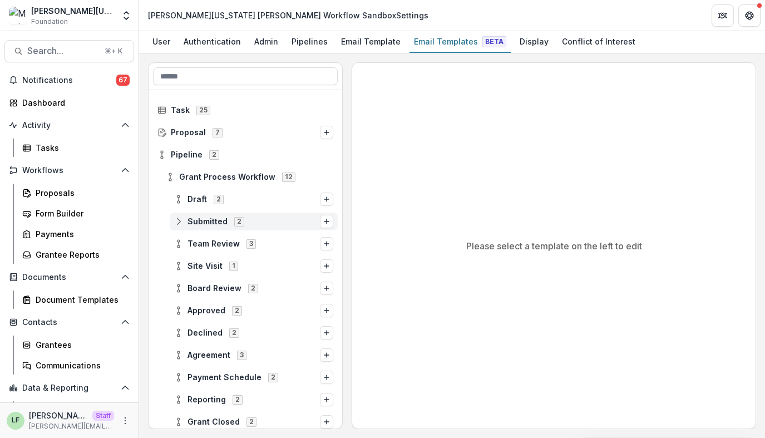
click at [176, 225] on icon at bounding box center [178, 221] width 9 height 9
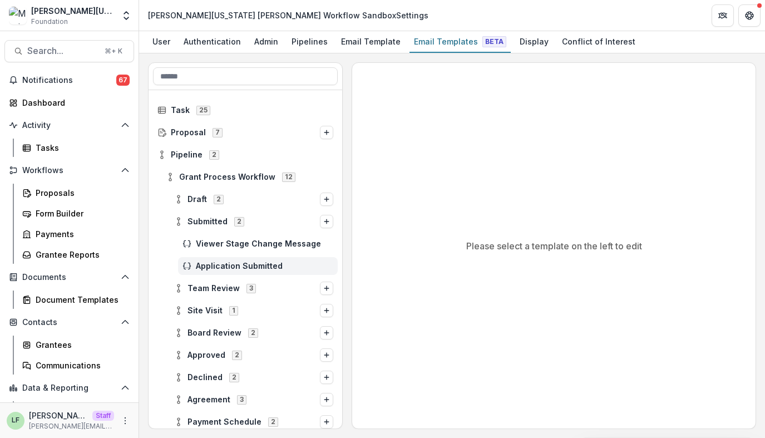
click at [206, 259] on div "Application Submitted" at bounding box center [258, 266] width 160 height 18
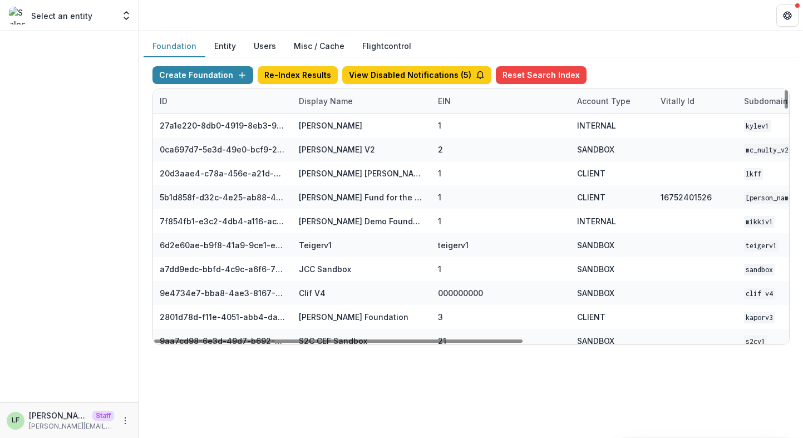
click at [323, 105] on div "Display Name" at bounding box center [325, 101] width 67 height 12
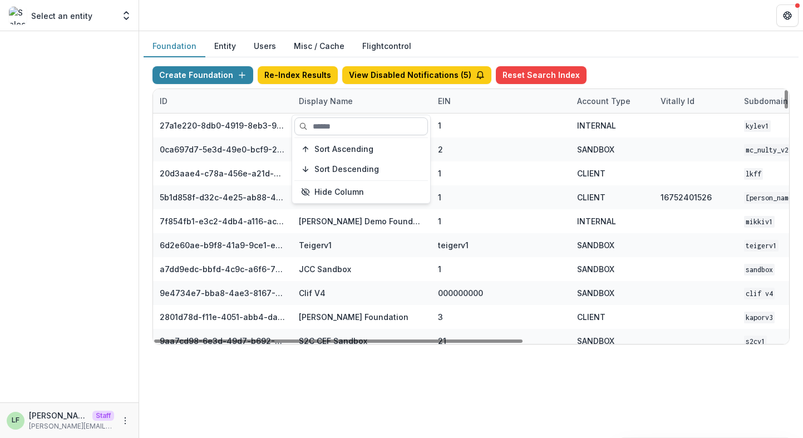
click at [331, 119] on input at bounding box center [361, 126] width 134 height 18
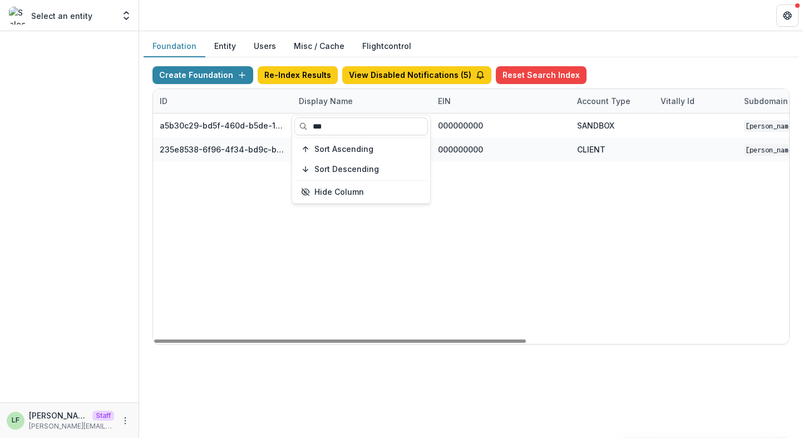
type input "***"
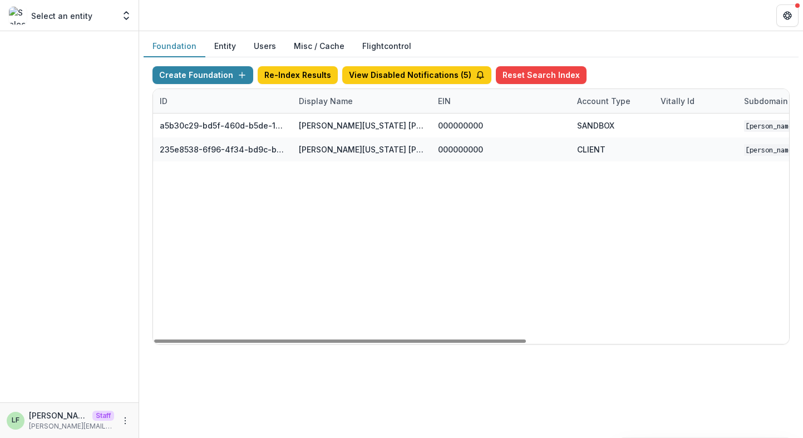
click at [478, 252] on div "a5b30c29-bd5f-460d-b5de-10f91c4c8fbf Mimi Washington Starrett Workflow Sandbox …" at bounding box center [695, 229] width 1085 height 230
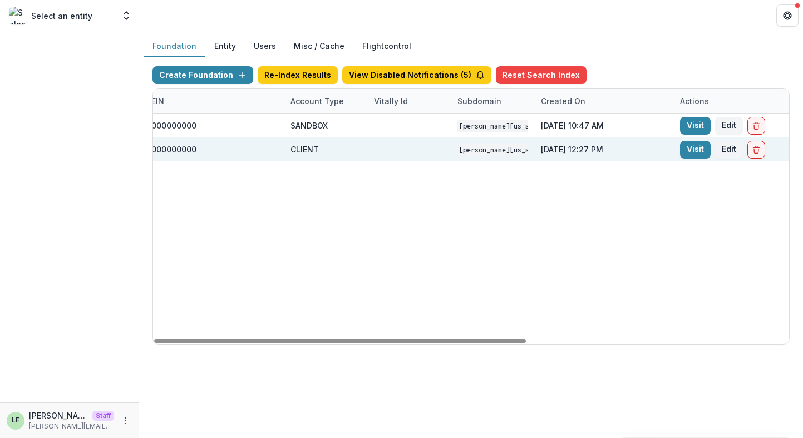
scroll to position [0, 449]
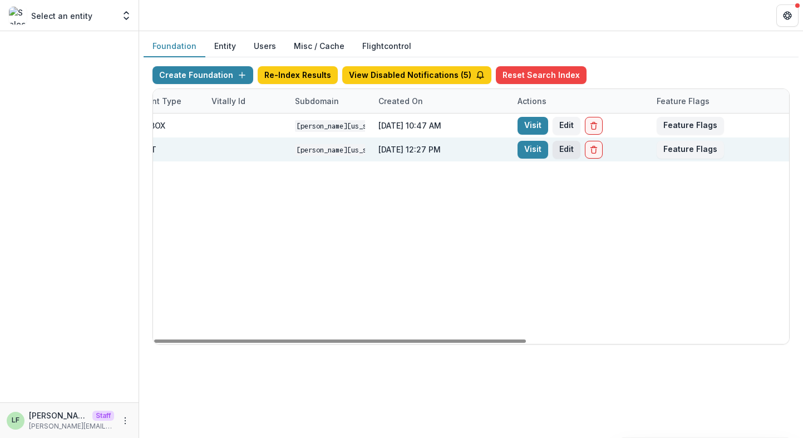
click at [564, 149] on button "Edit" at bounding box center [567, 150] width 28 height 18
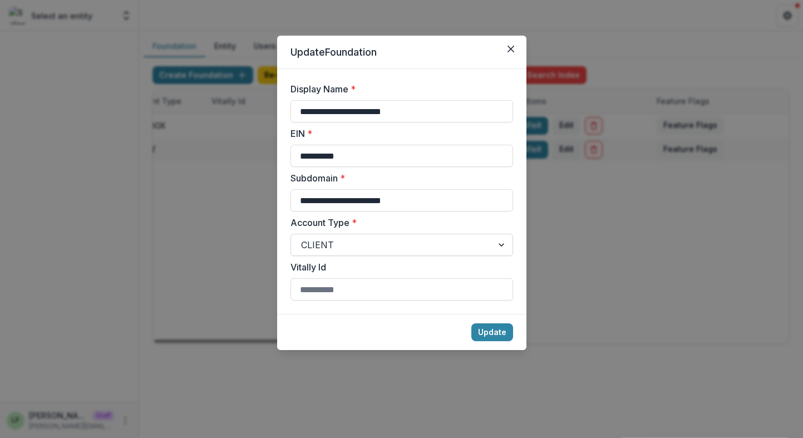
click at [331, 249] on div at bounding box center [391, 245] width 181 height 16
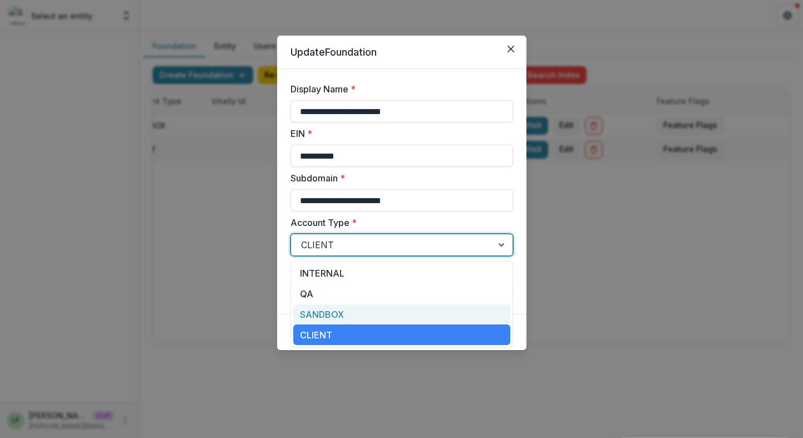
click at [340, 311] on div "SANDBOX" at bounding box center [401, 314] width 217 height 21
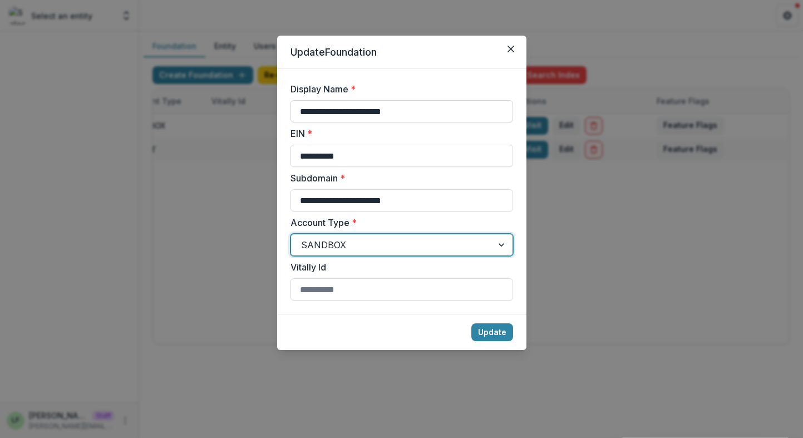
click at [442, 106] on input "**********" at bounding box center [401, 111] width 223 height 22
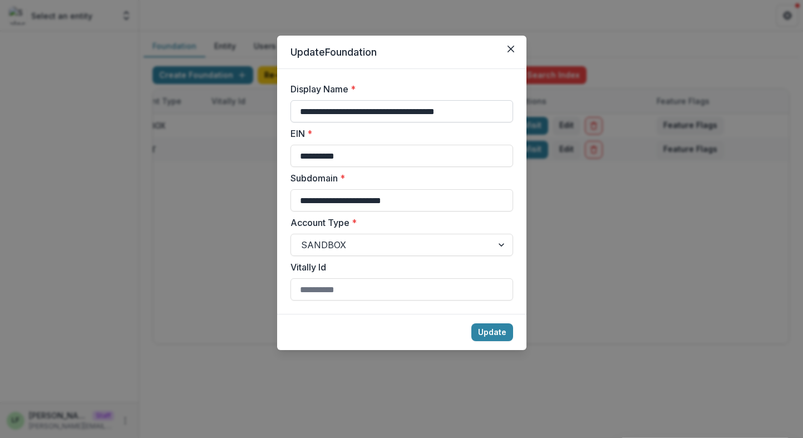
drag, startPoint x: 491, startPoint y: 111, endPoint x: 407, endPoint y: 115, distance: 84.1
click at [407, 115] on input "**********" at bounding box center [401, 111] width 223 height 22
type input "**********"
click at [456, 202] on input "**********" at bounding box center [401, 200] width 223 height 22
paste input "**********"
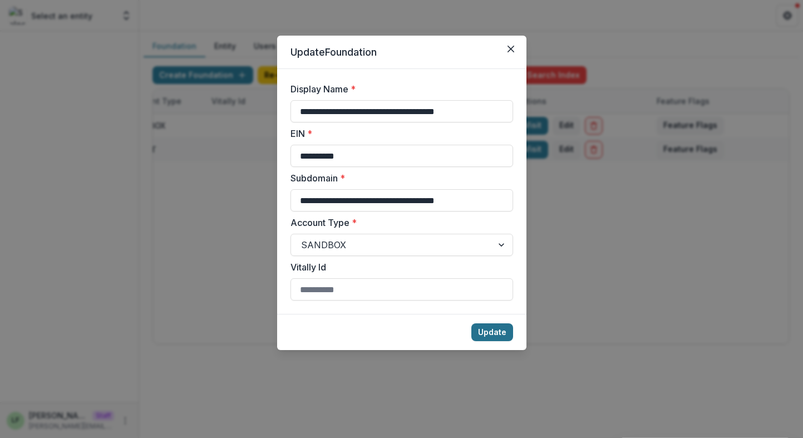
type input "**********"
click at [505, 333] on button "Update" at bounding box center [492, 332] width 42 height 18
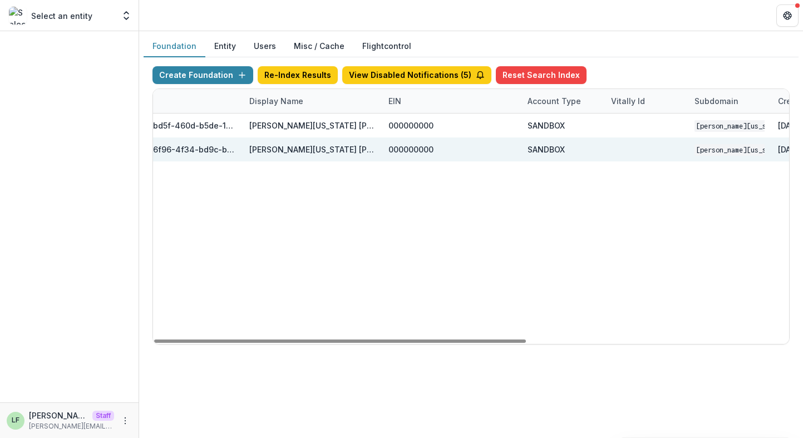
scroll to position [0, 0]
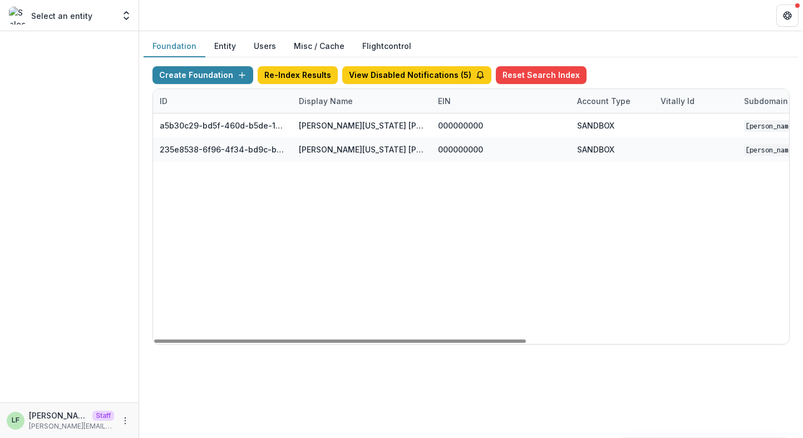
click at [341, 102] on div "Display Name" at bounding box center [325, 101] width 67 height 12
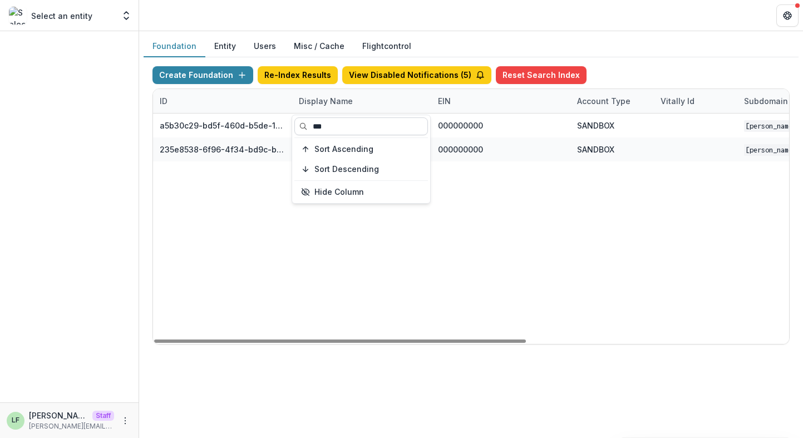
click at [339, 122] on input "***" at bounding box center [361, 126] width 134 height 18
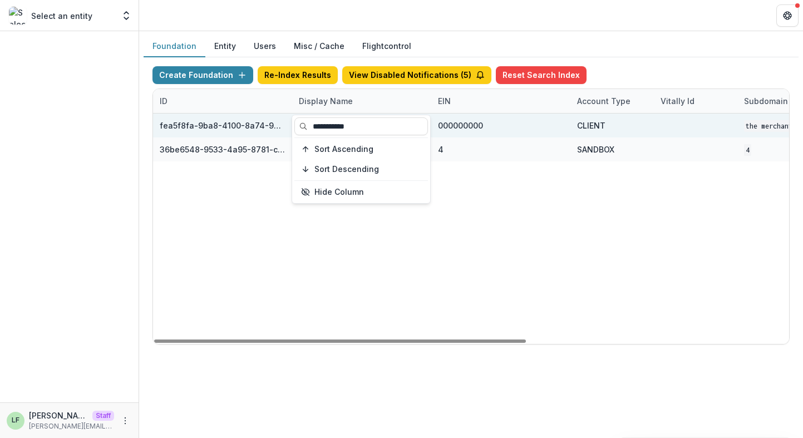
type input "**********"
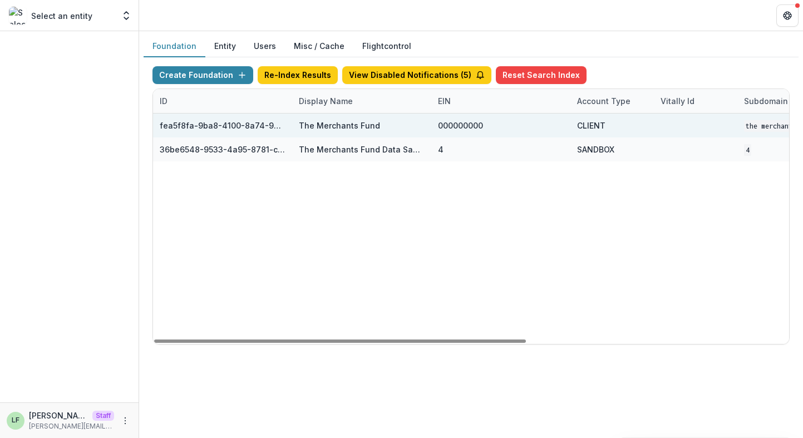
click at [585, 123] on div "CLIENT" at bounding box center [591, 126] width 28 height 12
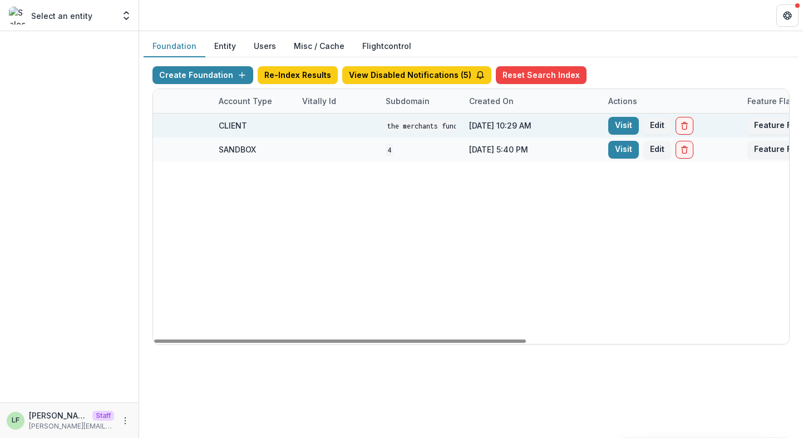
scroll to position [0, 359]
click at [656, 124] on button "Edit" at bounding box center [656, 126] width 28 height 18
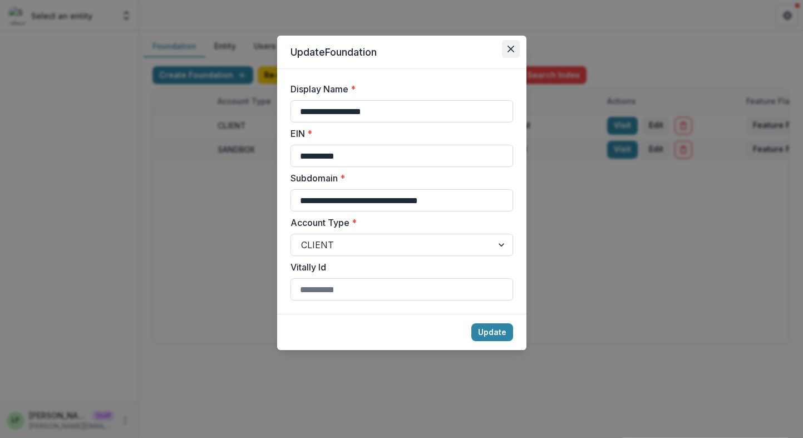
click at [513, 41] on button "Close" at bounding box center [511, 49] width 18 height 18
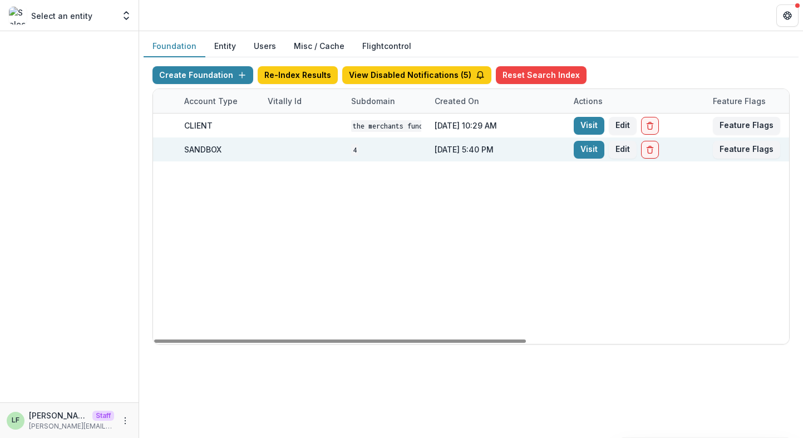
scroll to position [0, 393]
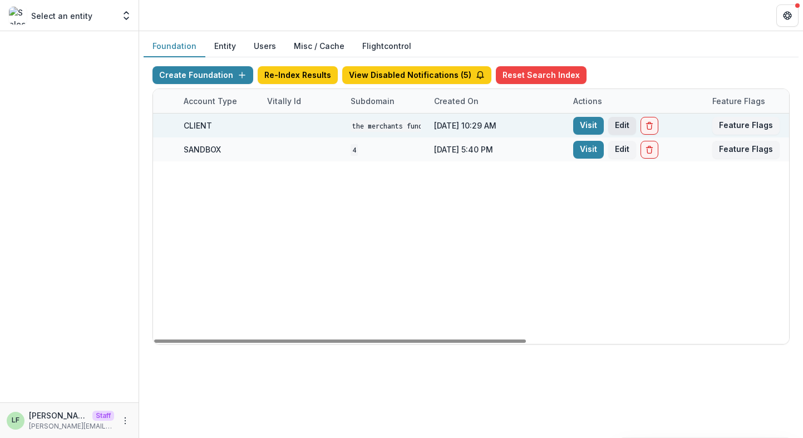
click at [618, 129] on button "Edit" at bounding box center [622, 126] width 28 height 18
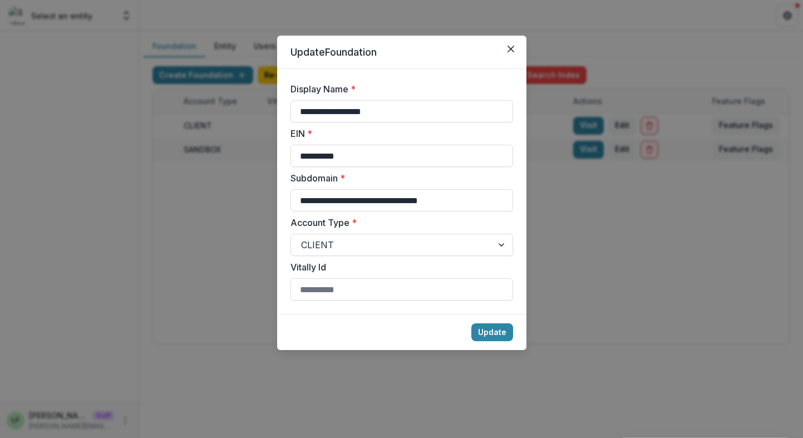
drag, startPoint x: 481, startPoint y: 200, endPoint x: 520, endPoint y: 137, distance: 73.7
click at [520, 137] on form "**********" at bounding box center [401, 191] width 249 height 245
click at [509, 42] on button "Close" at bounding box center [511, 49] width 18 height 18
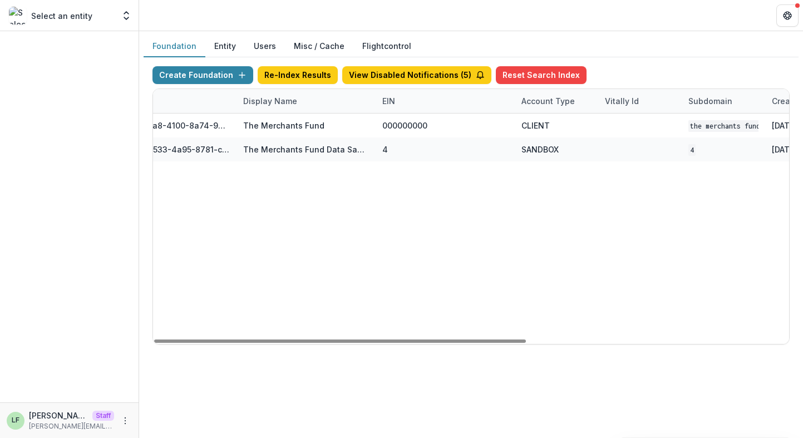
scroll to position [0, 0]
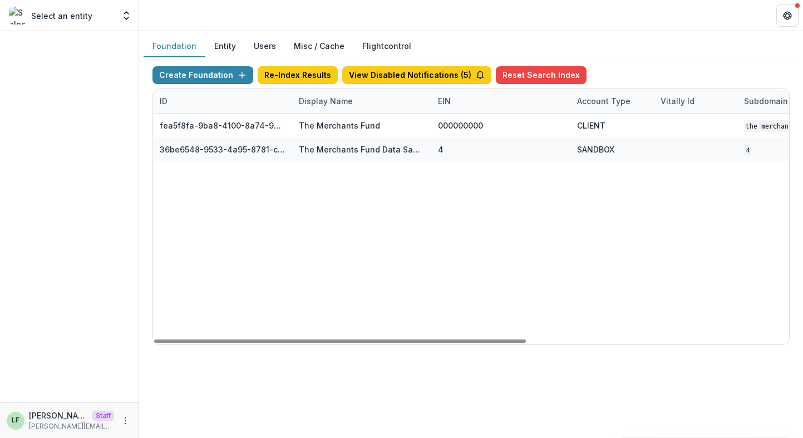
click at [324, 106] on div "Display Name" at bounding box center [325, 101] width 67 height 12
click at [323, 124] on input "**********" at bounding box center [361, 126] width 134 height 18
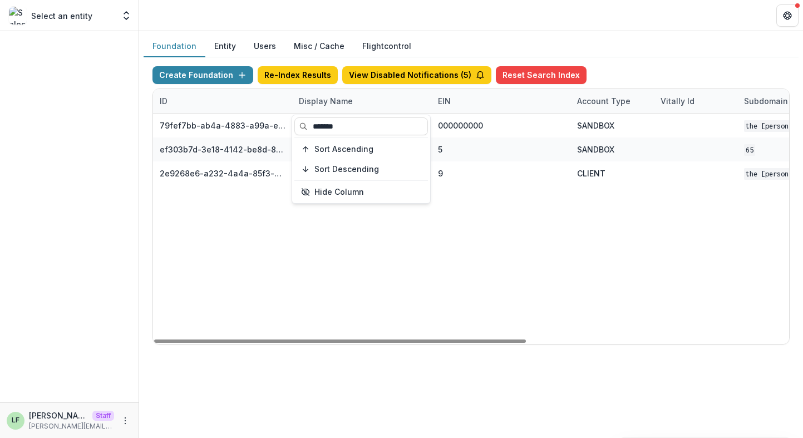
type input "*******"
click at [629, 280] on div "79fef7bb-ab4a-4883-a99a-e2f11936830d The Carol and James Collins Foundation Wor…" at bounding box center [695, 229] width 1085 height 230
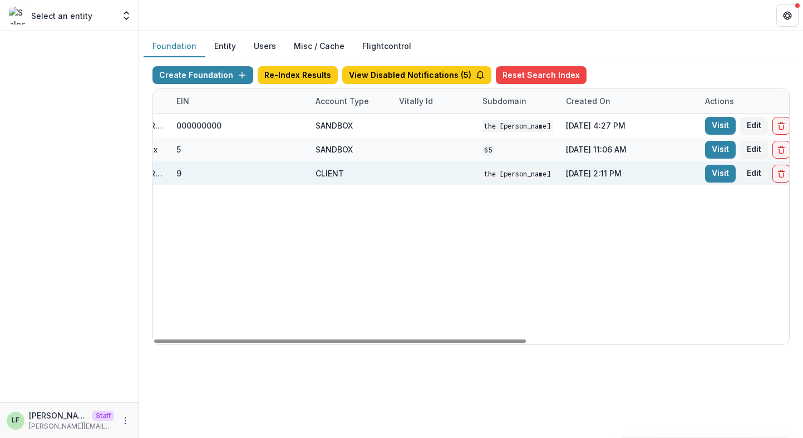
scroll to position [0, 449]
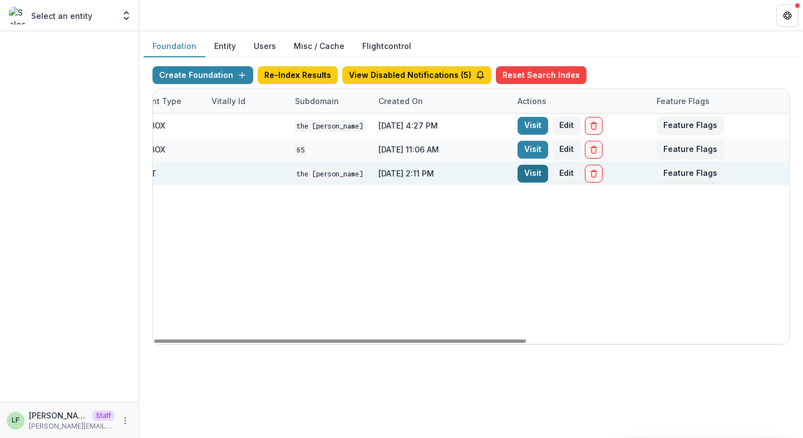
click at [523, 176] on link "Visit" at bounding box center [532, 174] width 31 height 18
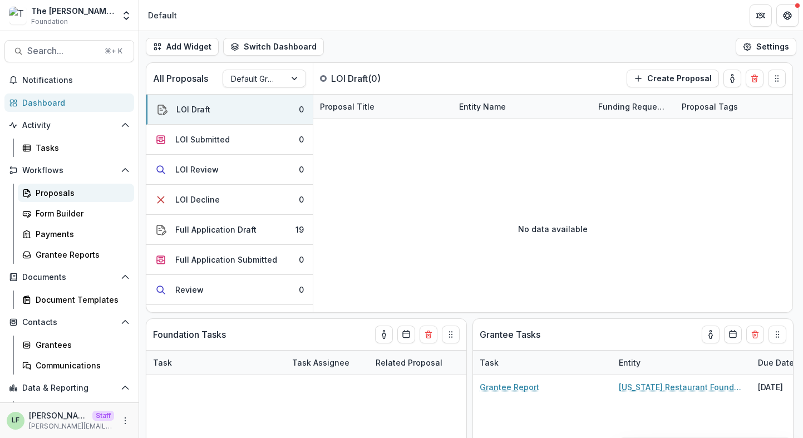
click at [62, 191] on div "Proposals" at bounding box center [81, 193] width 90 height 12
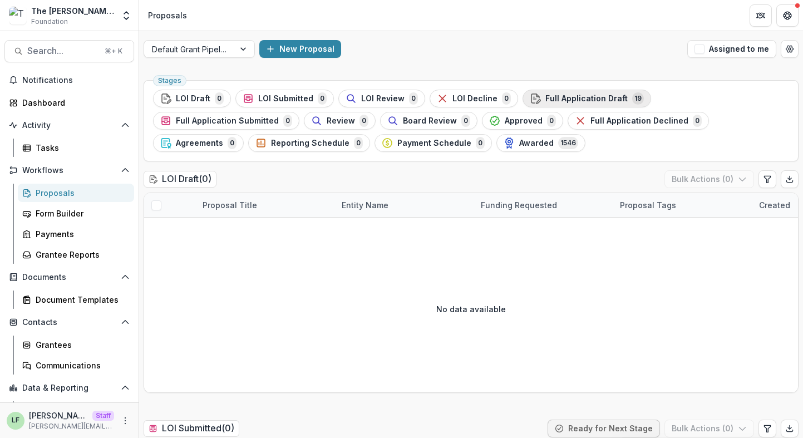
click at [561, 100] on span "Full Application Draft" at bounding box center [586, 98] width 82 height 9
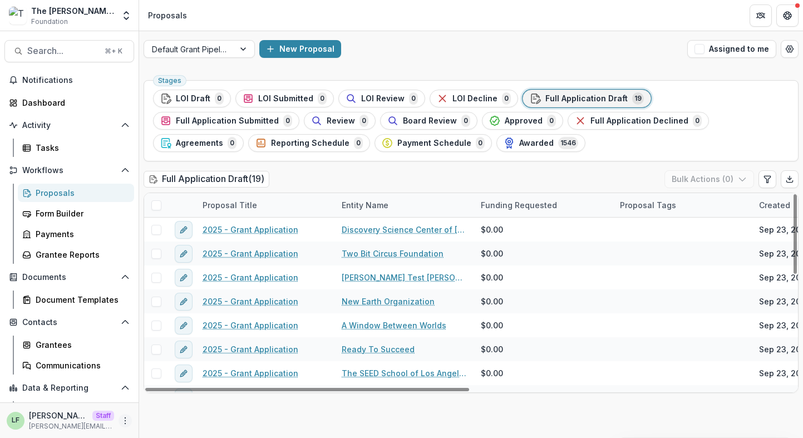
click at [121, 416] on icon "More" at bounding box center [125, 420] width 9 height 9
click at [181, 402] on link "User Settings" at bounding box center [195, 397] width 119 height 18
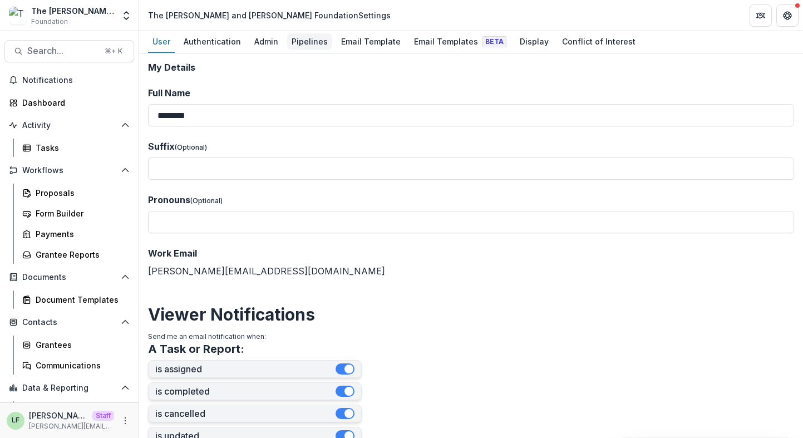
click at [297, 40] on div "Pipelines" at bounding box center [309, 41] width 45 height 16
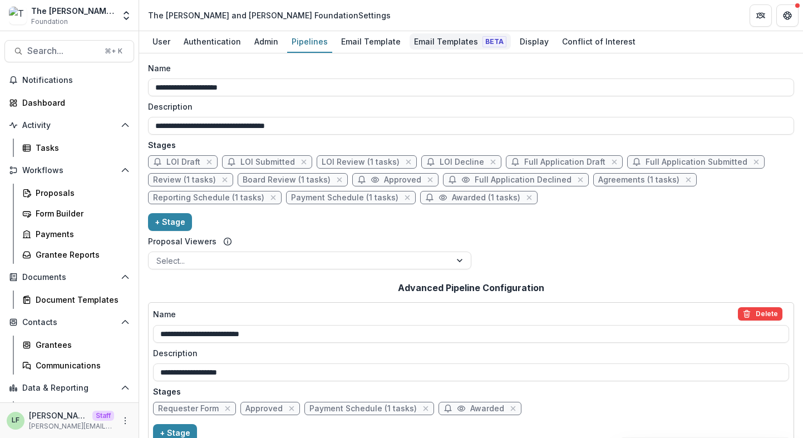
click at [418, 40] on div "Email Templates Beta" at bounding box center [460, 41] width 101 height 16
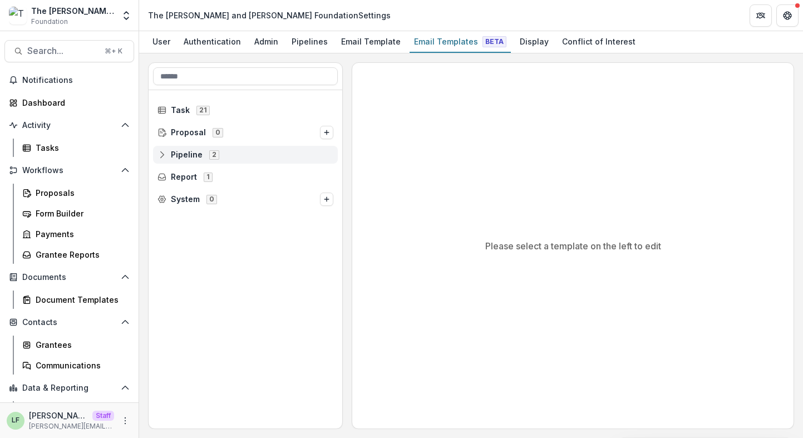
click at [164, 154] on icon at bounding box center [161, 154] width 9 height 9
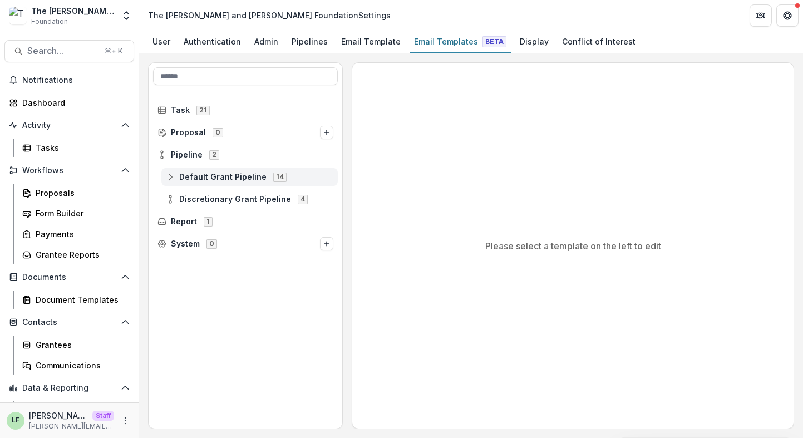
click at [184, 170] on div "Default Grant Pipeline 14" at bounding box center [249, 177] width 176 height 18
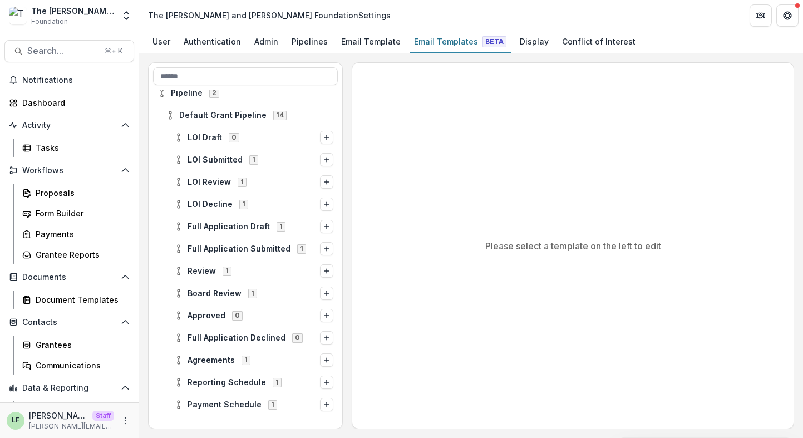
scroll to position [66, 0]
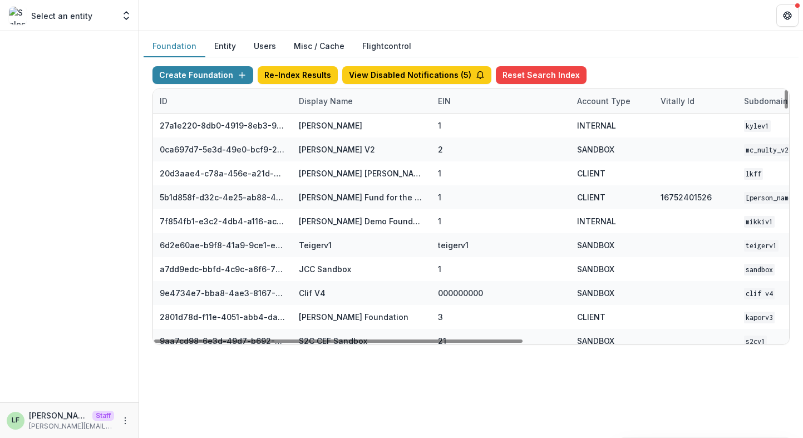
click at [337, 106] on div "Display Name" at bounding box center [325, 101] width 67 height 12
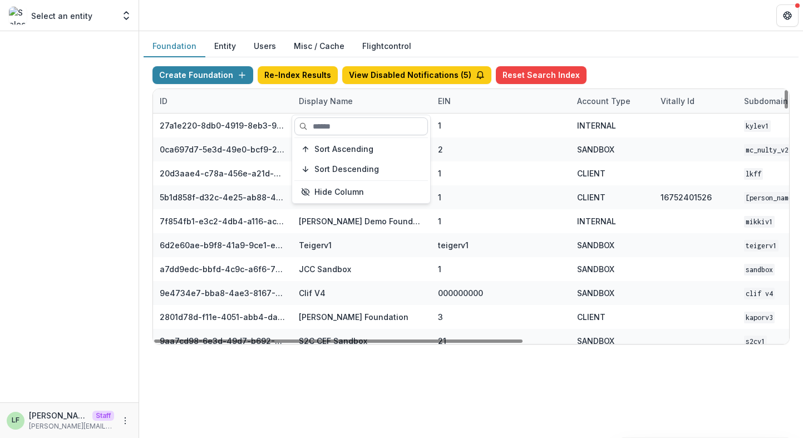
click at [339, 122] on input at bounding box center [361, 126] width 134 height 18
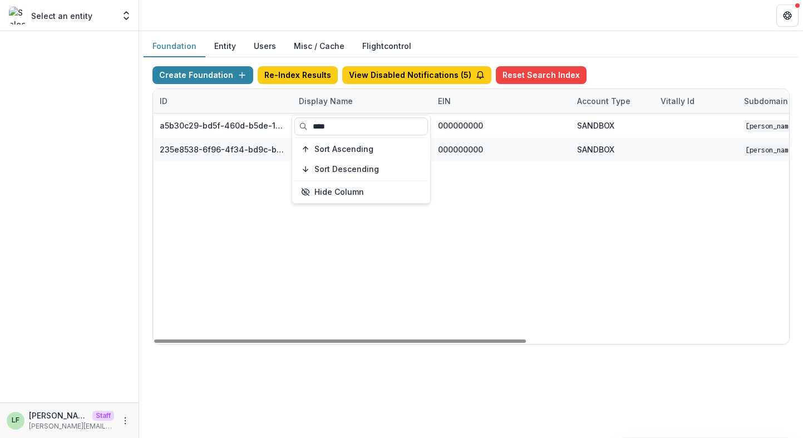
type input "****"
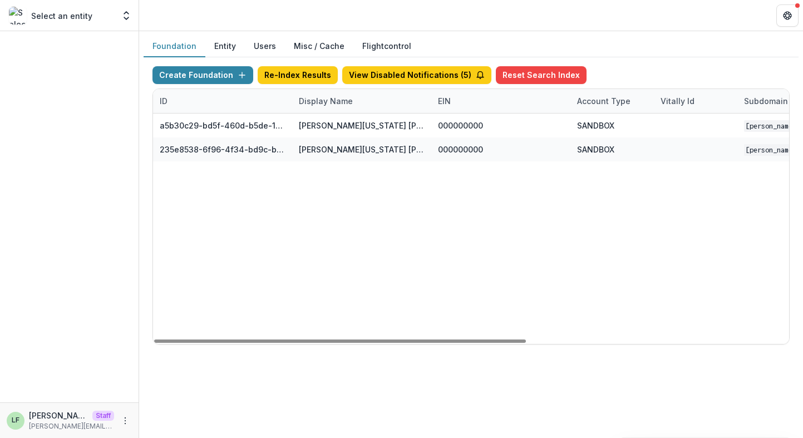
click at [516, 252] on div "a5b30c29-bd5f-460d-b5de-10f91c4c8fbf [PERSON_NAME][US_STATE] [PERSON_NAME] Work…" at bounding box center [695, 229] width 1085 height 230
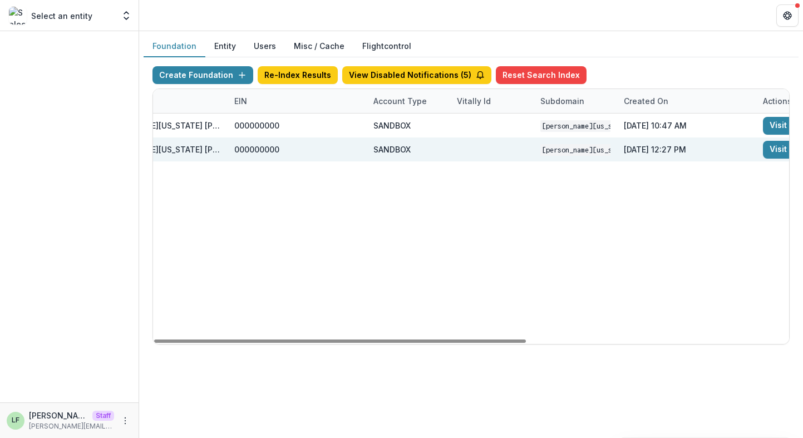
scroll to position [0, 449]
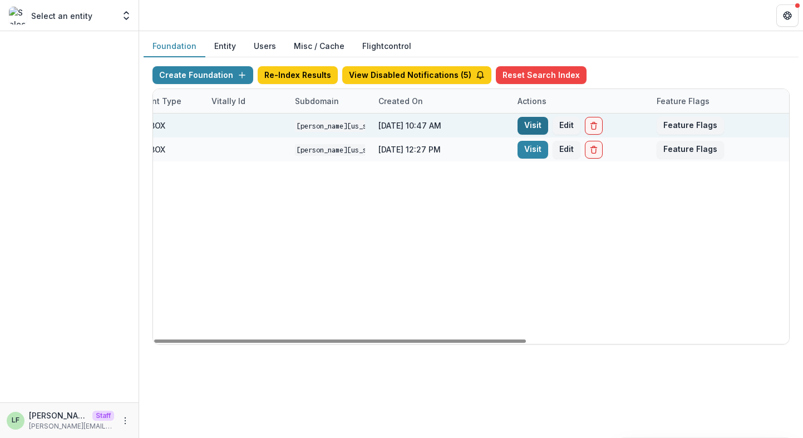
click at [531, 124] on link "Visit" at bounding box center [532, 126] width 31 height 18
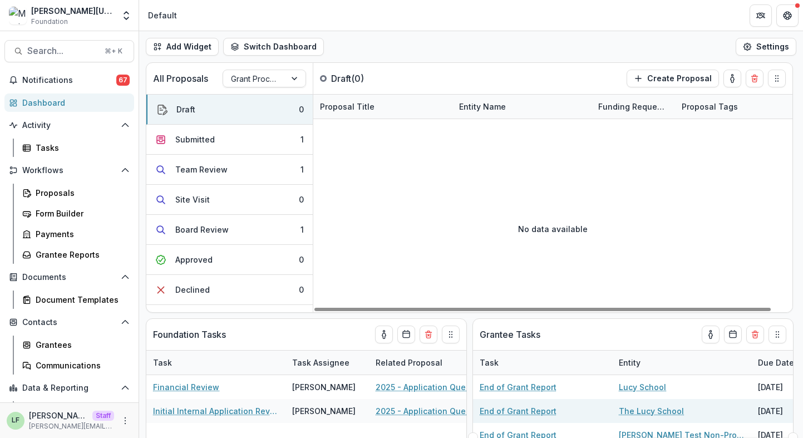
scroll to position [0, 22]
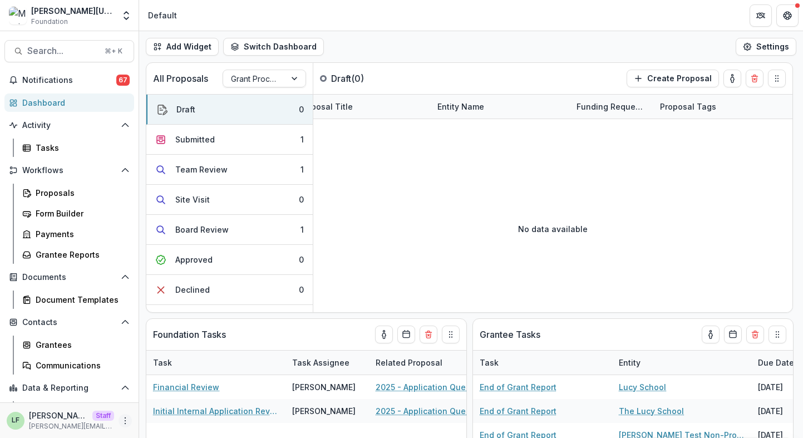
click at [121, 418] on icon "More" at bounding box center [125, 420] width 9 height 9
click at [203, 397] on link "User Settings" at bounding box center [195, 397] width 119 height 18
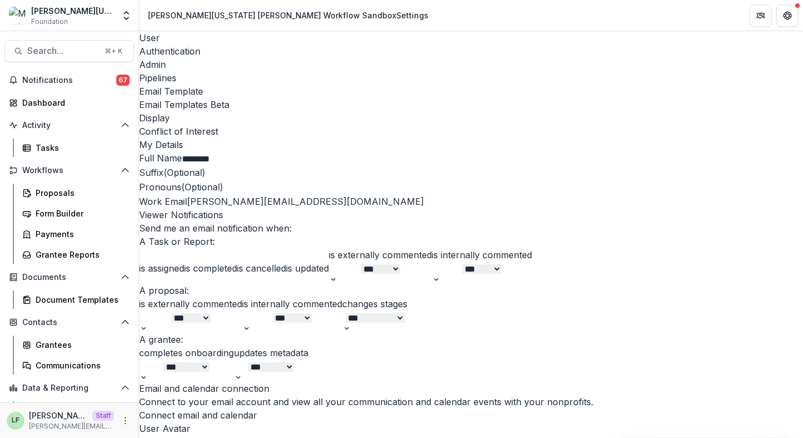
click at [292, 71] on div "Pipelines" at bounding box center [471, 77] width 664 height 13
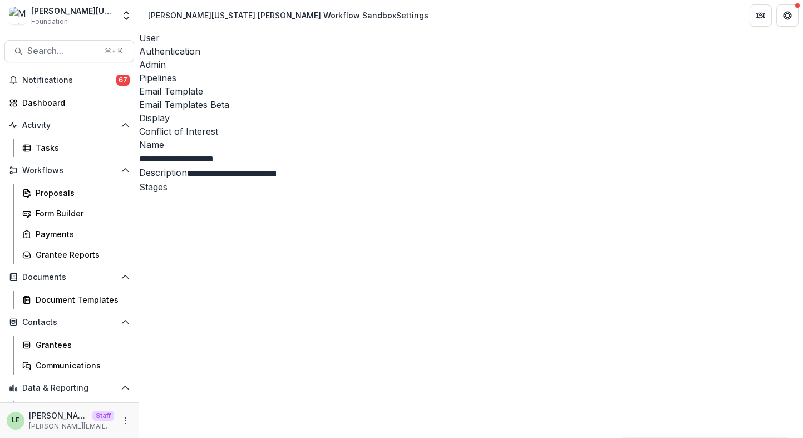
select select "********"
drag, startPoint x: 313, startPoint y: 159, endPoint x: 168, endPoint y: 146, distance: 145.3
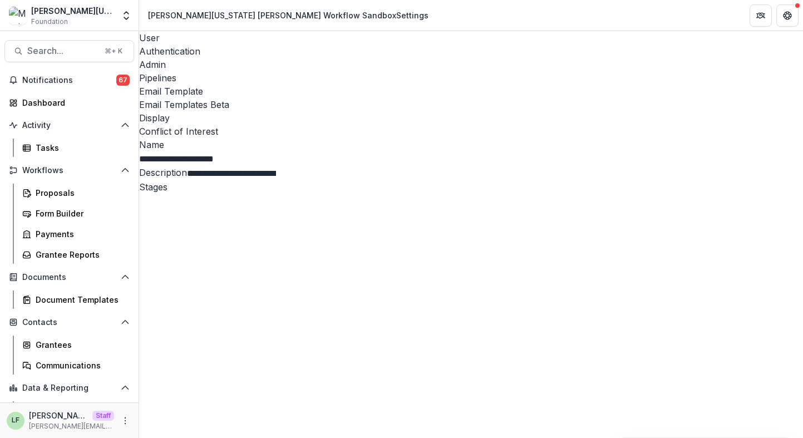
type input "****"
select select "********"
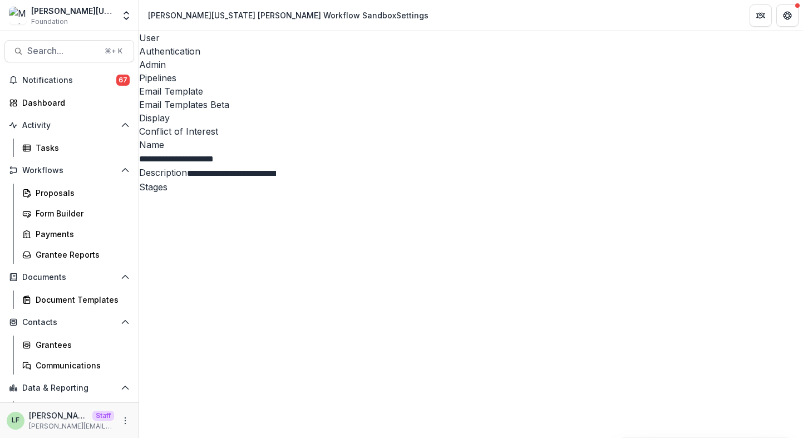
scroll to position [157, 0]
select select "********"
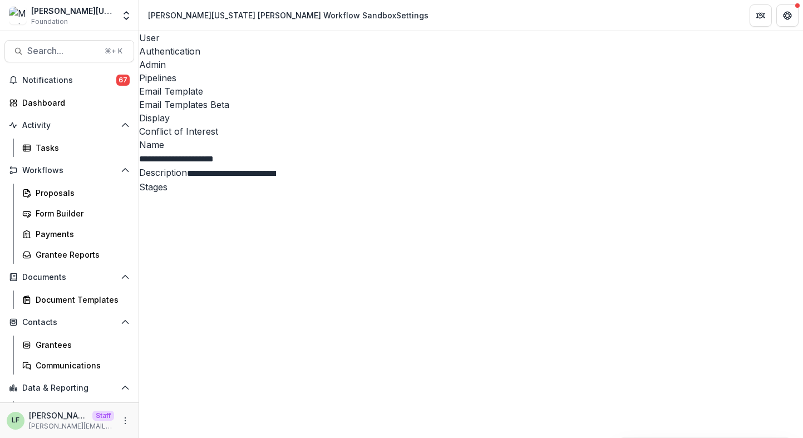
scroll to position [193, 0]
click at [169, 206] on span "Pipeline 2" at bounding box center [236, 413] width 194 height 414
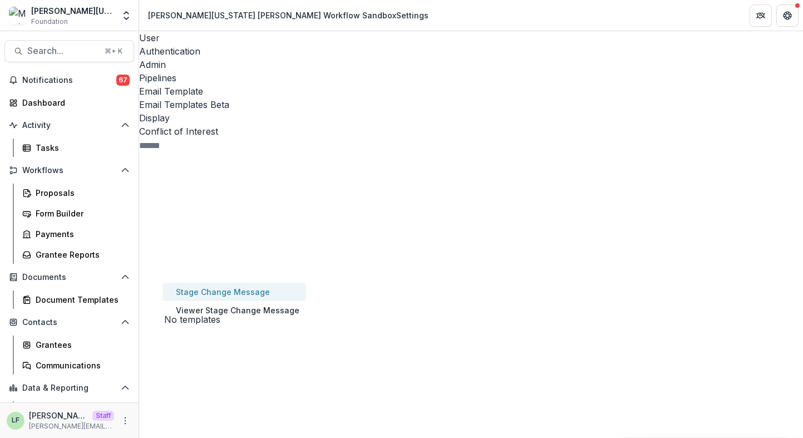
click at [265, 283] on button "Stage Change Message" at bounding box center [234, 292] width 144 height 18
drag, startPoint x: 423, startPoint y: 211, endPoint x: 389, endPoint y: 210, distance: 33.9
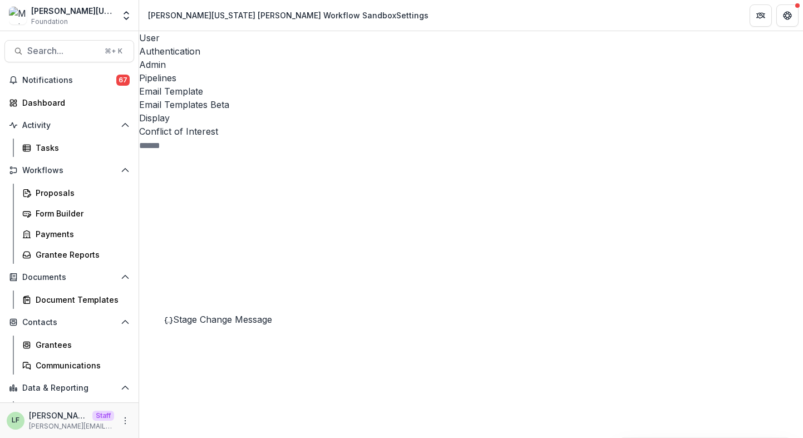
drag, startPoint x: 710, startPoint y: 251, endPoint x: 658, endPoint y: 251, distance: 52.3
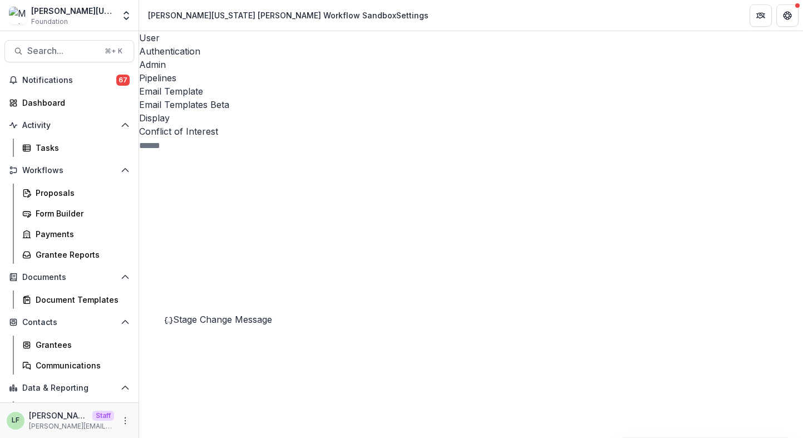
drag, startPoint x: 678, startPoint y: 256, endPoint x: 724, endPoint y: 260, distance: 45.8
drag, startPoint x: 466, startPoint y: 270, endPoint x: 366, endPoint y: 269, distance: 99.6
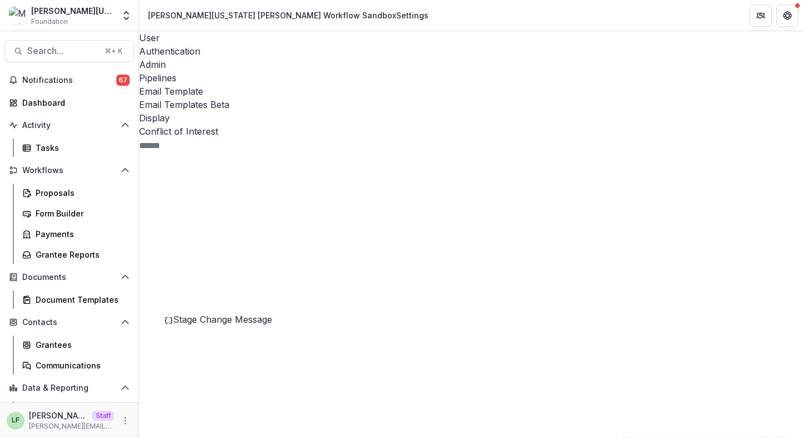
drag, startPoint x: 441, startPoint y: 269, endPoint x: 384, endPoint y: 269, distance: 56.8
drag, startPoint x: 530, startPoint y: 286, endPoint x: 587, endPoint y: 283, distance: 56.9
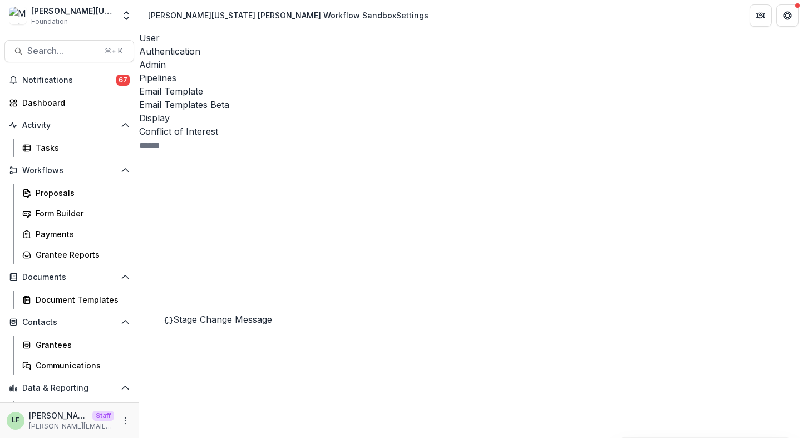
drag, startPoint x: 591, startPoint y: 322, endPoint x: 629, endPoint y: 321, distance: 37.8
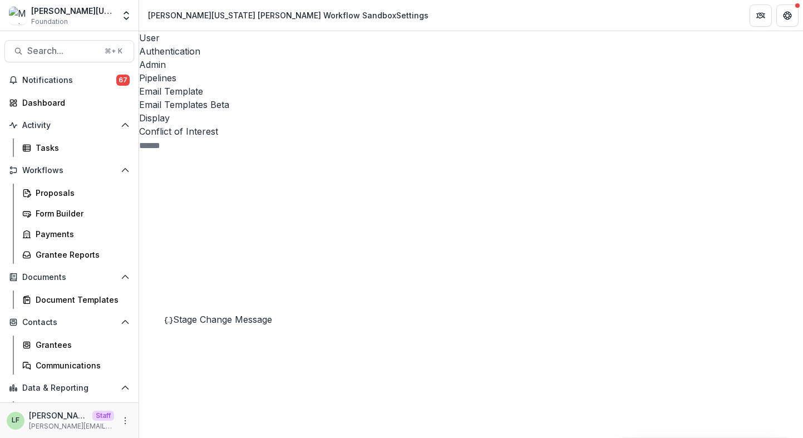
scroll to position [52, 0]
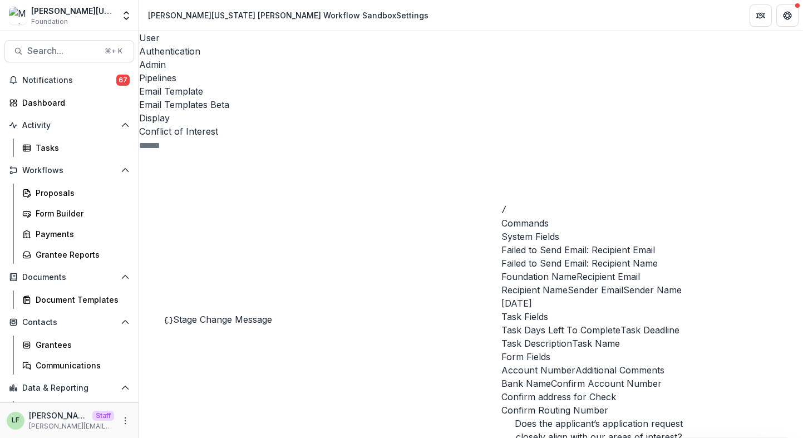
click at [514, 283] on span "Foundation Name" at bounding box center [538, 276] width 75 height 13
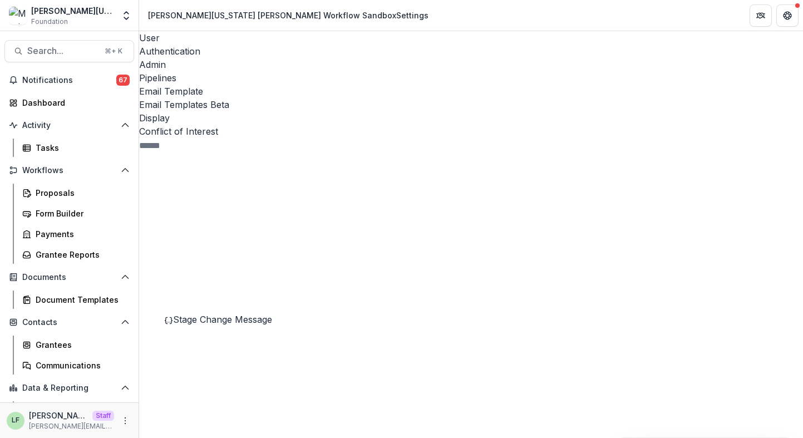
scroll to position [240, 0]
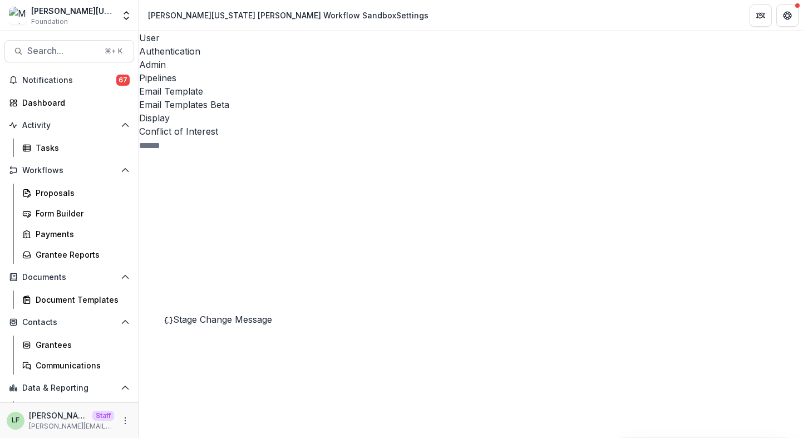
click at [266, 58] on div "Admin" at bounding box center [471, 64] width 664 height 13
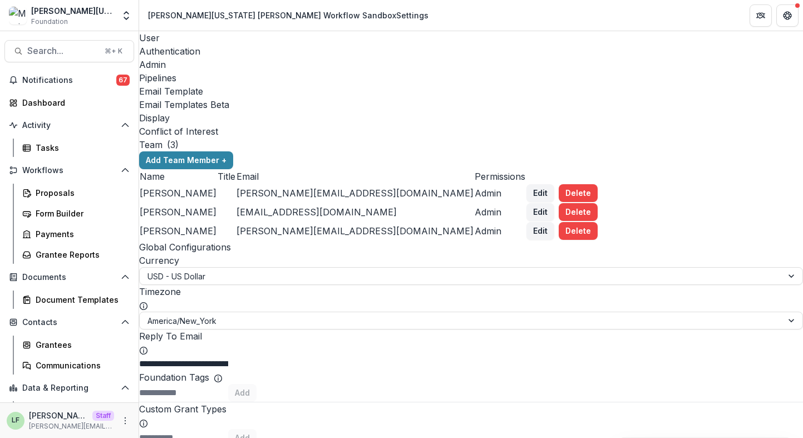
scroll to position [536, 0]
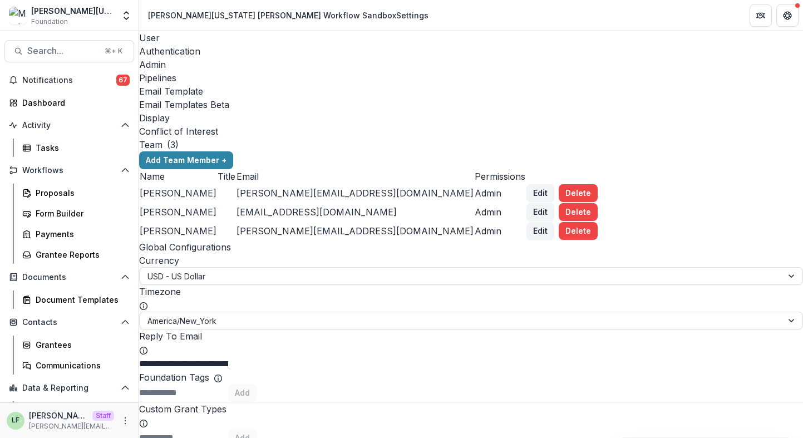
type input "*******"
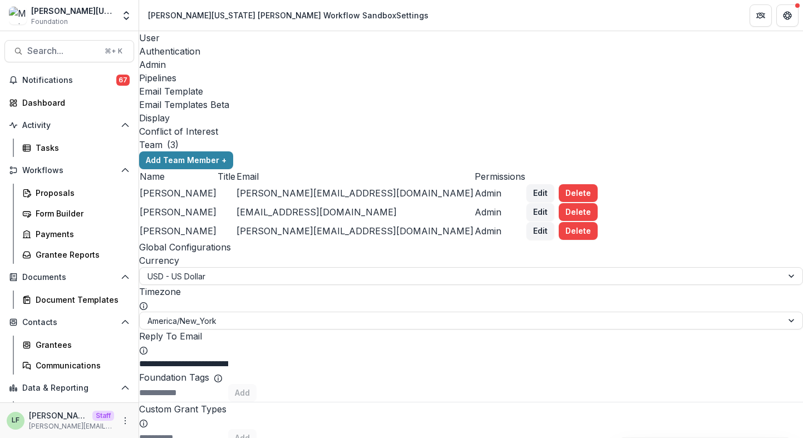
type input "**********"
click at [442, 305] on div "Currency USD - US Dollar Timezone America/New_York" at bounding box center [471, 292] width 664 height 76
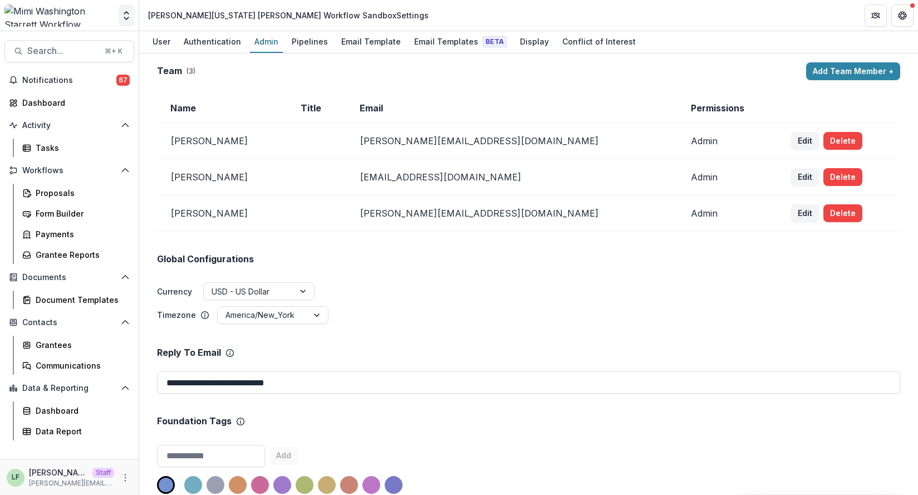
click at [128, 15] on icon "Open entity switcher" at bounding box center [126, 15] width 11 height 11
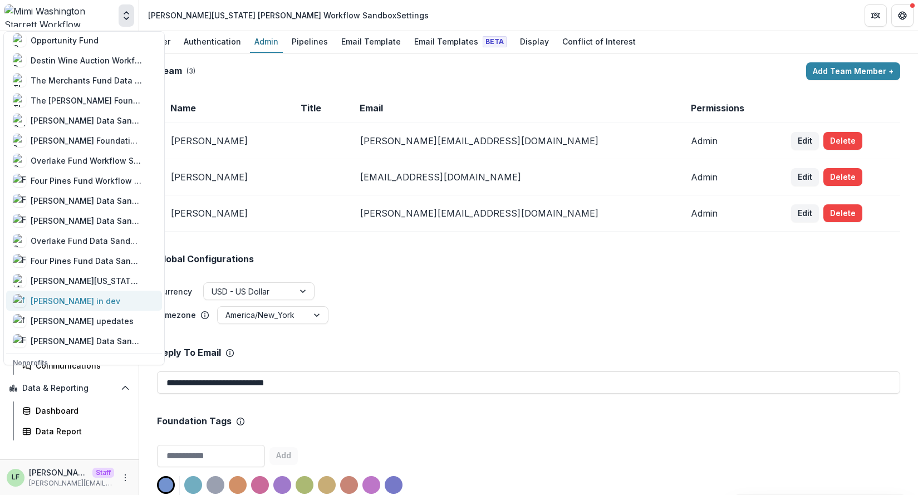
scroll to position [627, 0]
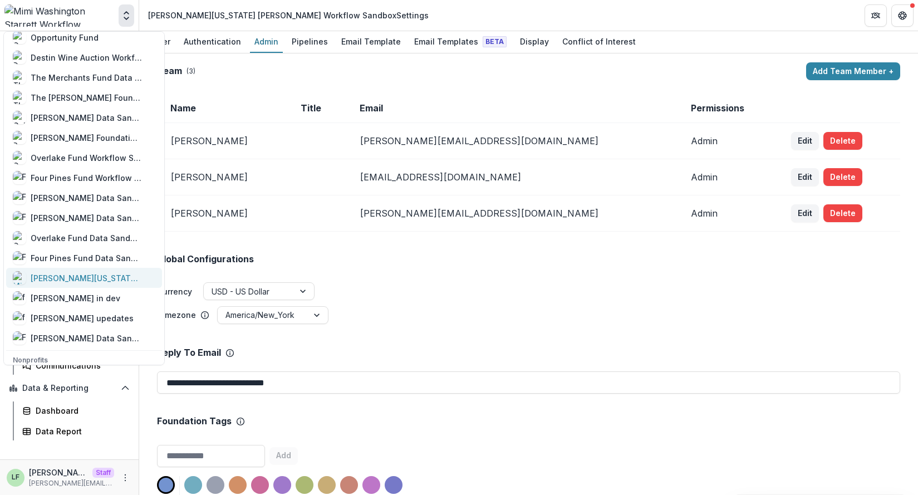
click at [90, 279] on div "[PERSON_NAME][US_STATE] [PERSON_NAME] Data Sandbox V1" at bounding box center [86, 278] width 111 height 12
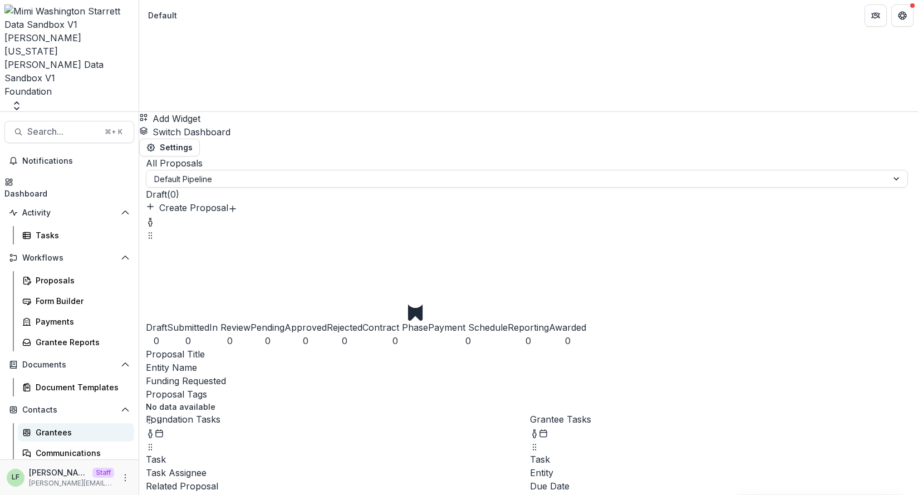
click at [64, 426] on div "Grantees" at bounding box center [81, 432] width 90 height 12
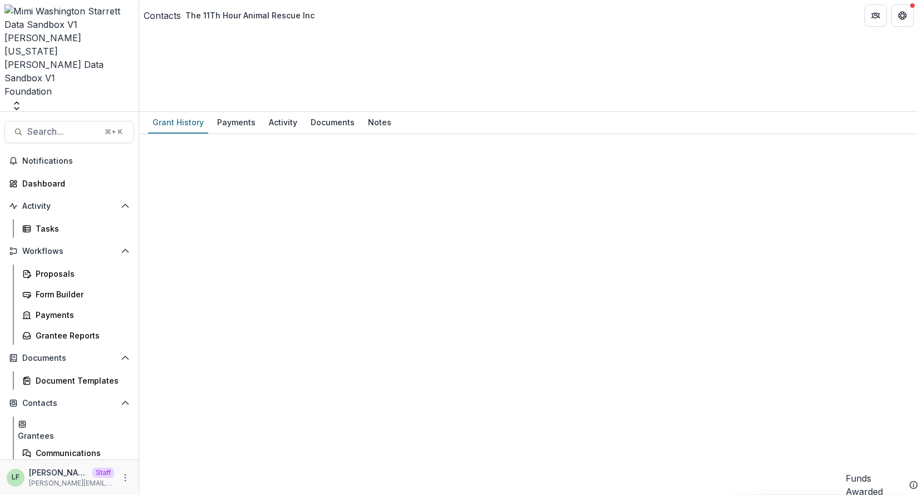
click at [179, 14] on div "Contacts" at bounding box center [162, 15] width 37 height 13
click at [121, 437] on icon "More" at bounding box center [125, 477] width 9 height 9
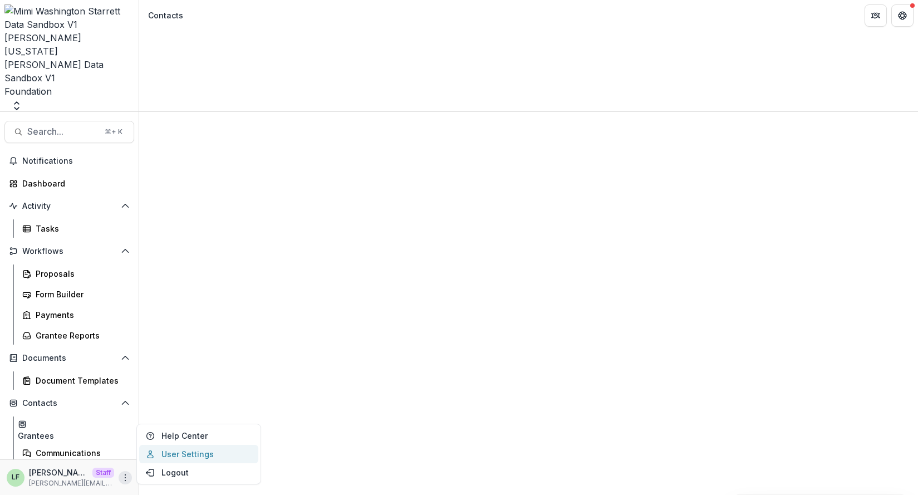
click at [163, 437] on link "User Settings" at bounding box center [198, 454] width 119 height 18
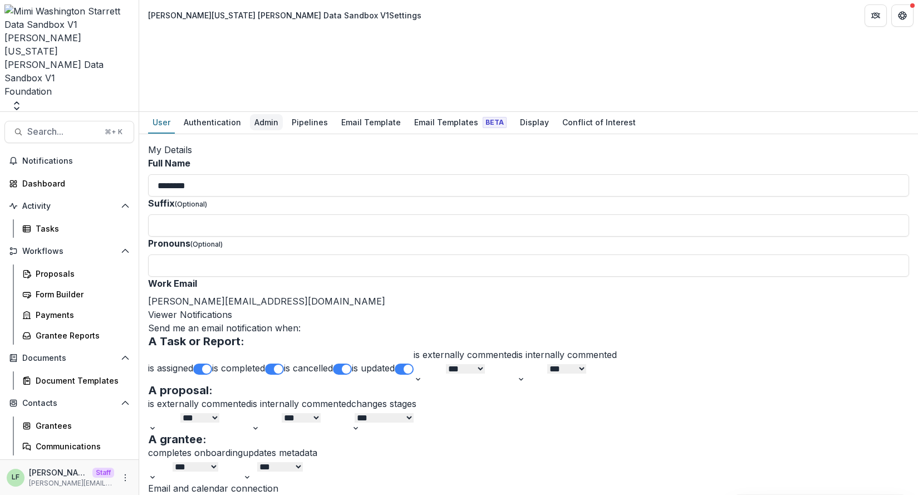
click at [256, 114] on div "Admin" at bounding box center [266, 122] width 33 height 16
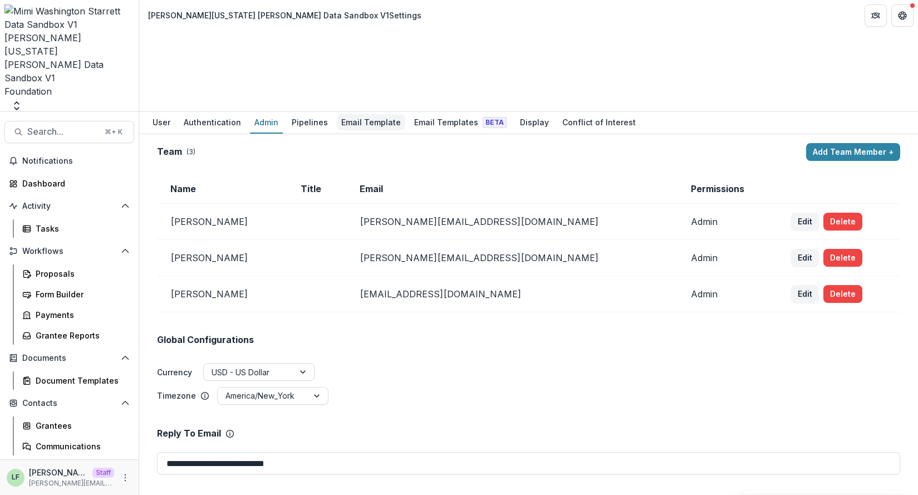
click at [349, 31] on div "[PERSON_NAME][US_STATE] [PERSON_NAME] Data Sandbox V1 Foundation Aggregate Anal…" at bounding box center [459, 247] width 918 height 495
click at [425, 114] on div "Email Templates Beta" at bounding box center [460, 122] width 101 height 16
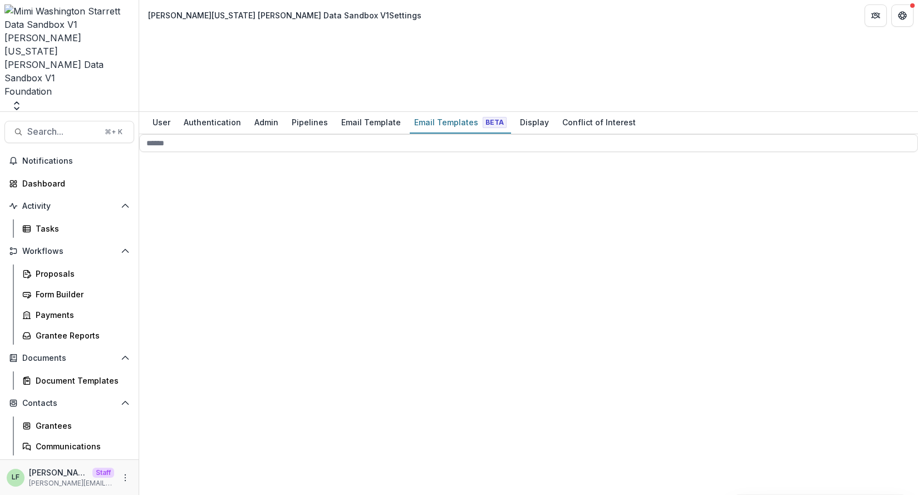
click at [167, 205] on div "Pipeline 3" at bounding box center [236, 412] width 194 height 414
click at [22, 100] on icon "Open entity switcher" at bounding box center [16, 105] width 11 height 11
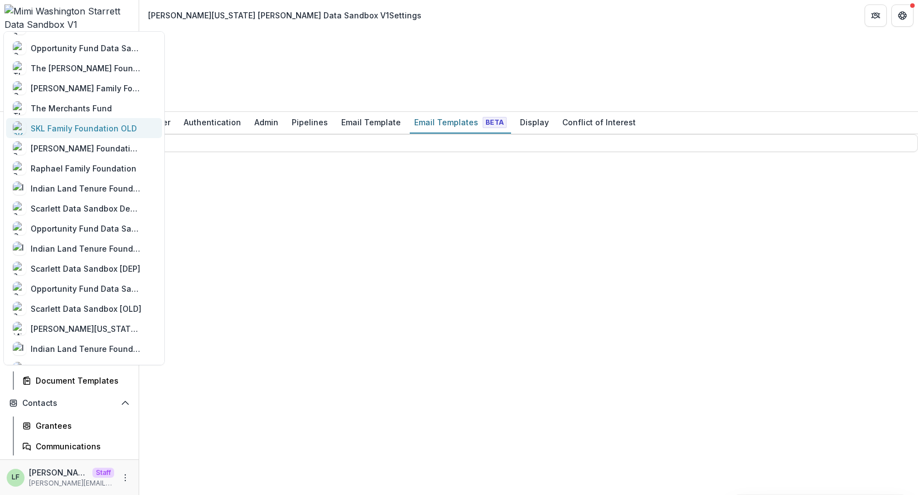
scroll to position [219, 0]
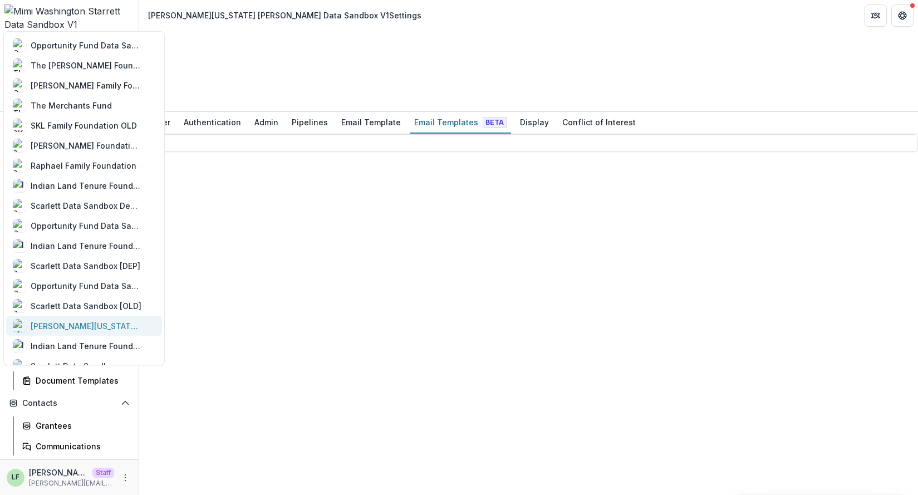
click at [81, 320] on div "[PERSON_NAME][US_STATE] [PERSON_NAME] Workflow Sandbox" at bounding box center [86, 326] width 111 height 12
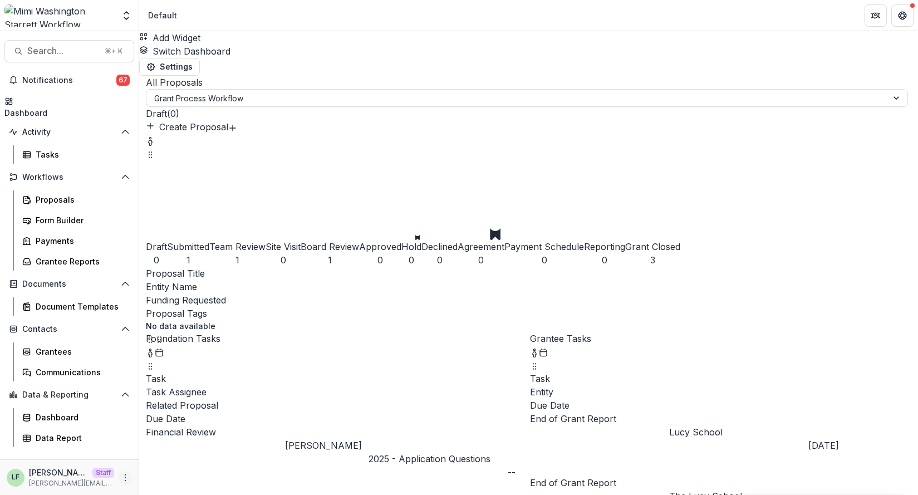
click at [122, 437] on icon "More" at bounding box center [125, 477] width 9 height 9
click at [188, 437] on link "User Settings" at bounding box center [198, 454] width 119 height 18
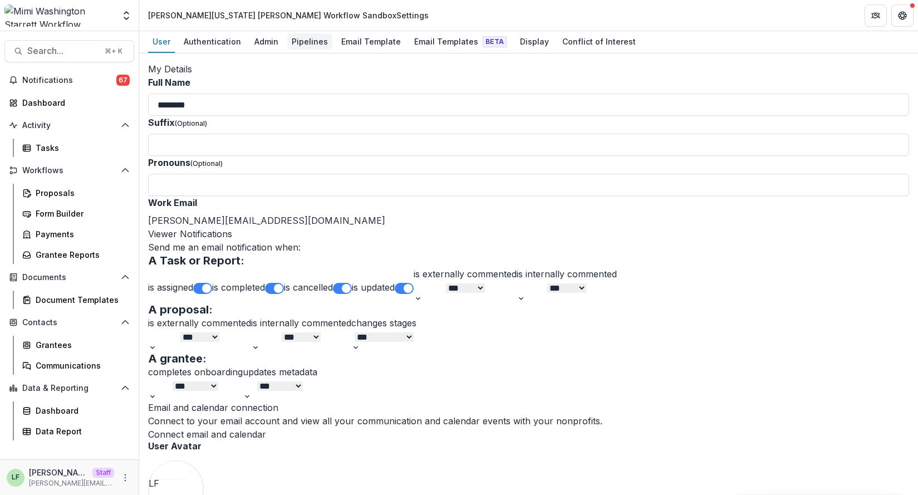
click at [316, 41] on div "Pipelines" at bounding box center [309, 41] width 45 height 16
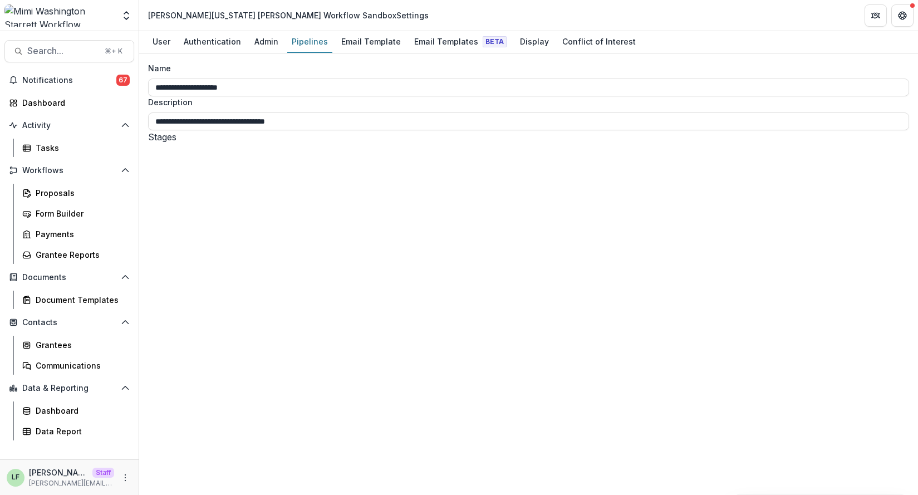
select select "*****"
type input "**********"
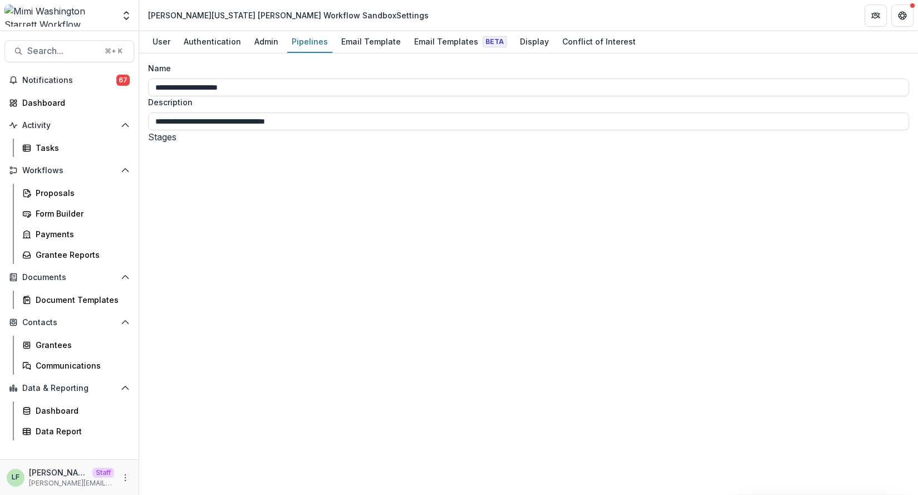
select select "*****"
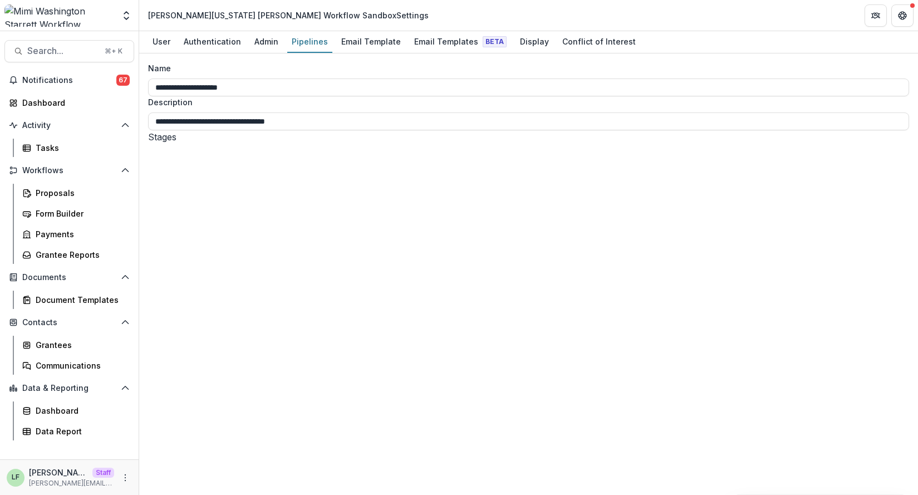
click at [57, 212] on div "Form Builder" at bounding box center [81, 214] width 90 height 12
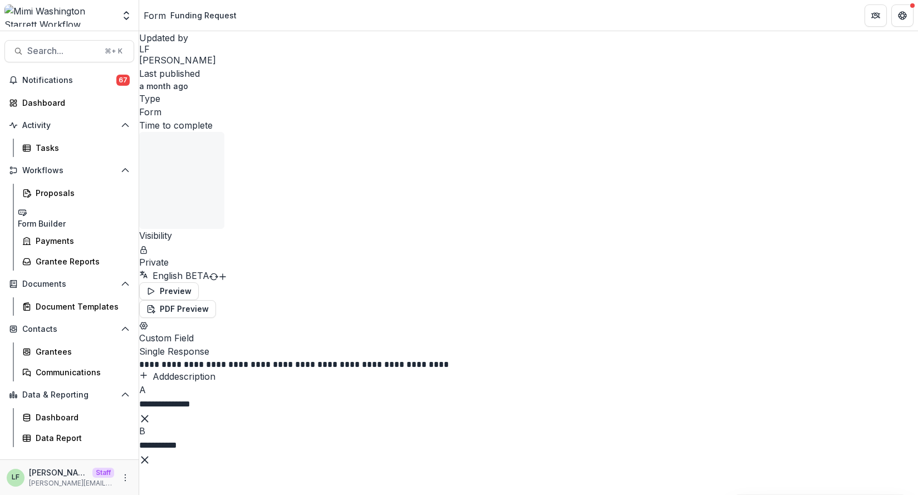
click at [166, 18] on div "Form" at bounding box center [155, 15] width 22 height 13
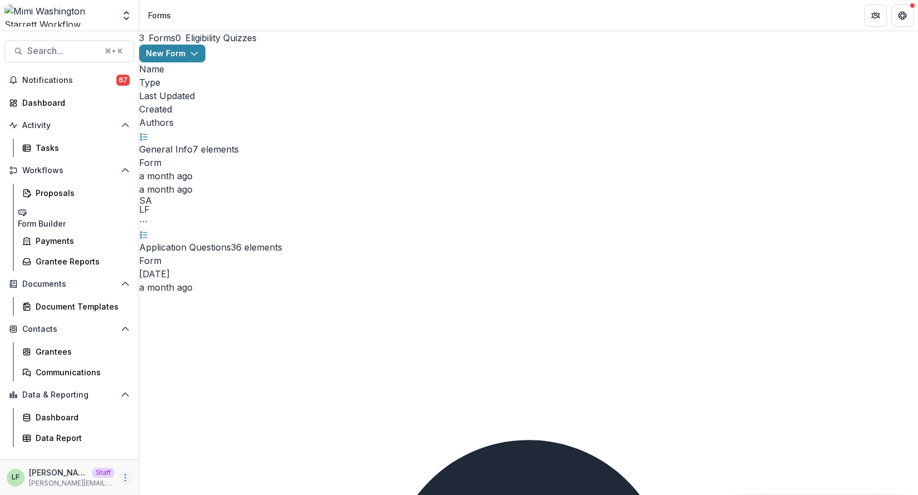
click at [123, 437] on icon "More" at bounding box center [125, 477] width 9 height 9
click at [183, 437] on link "User Settings" at bounding box center [198, 454] width 119 height 18
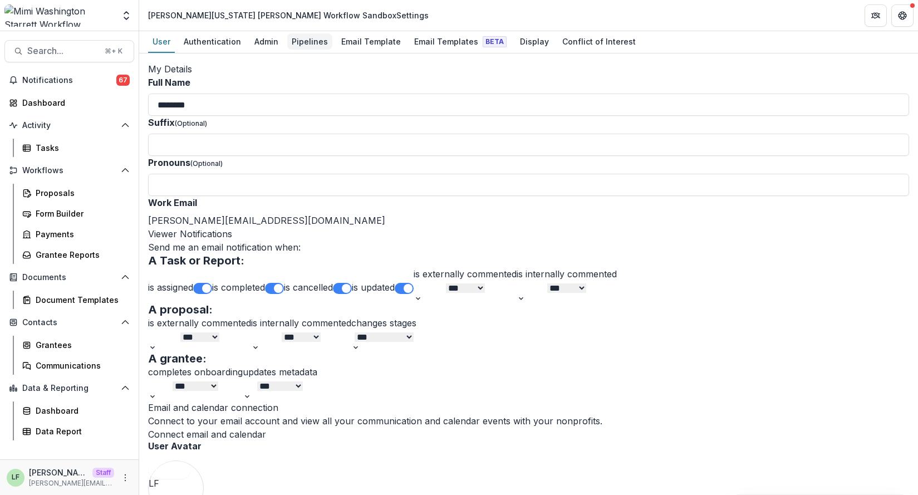
click at [304, 41] on div "Pipelines" at bounding box center [309, 41] width 45 height 16
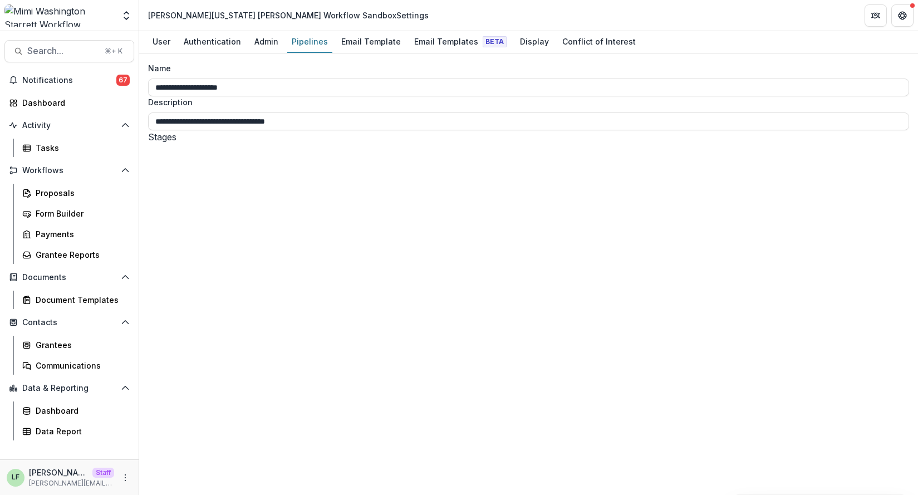
select select "*********"
type input "**********"
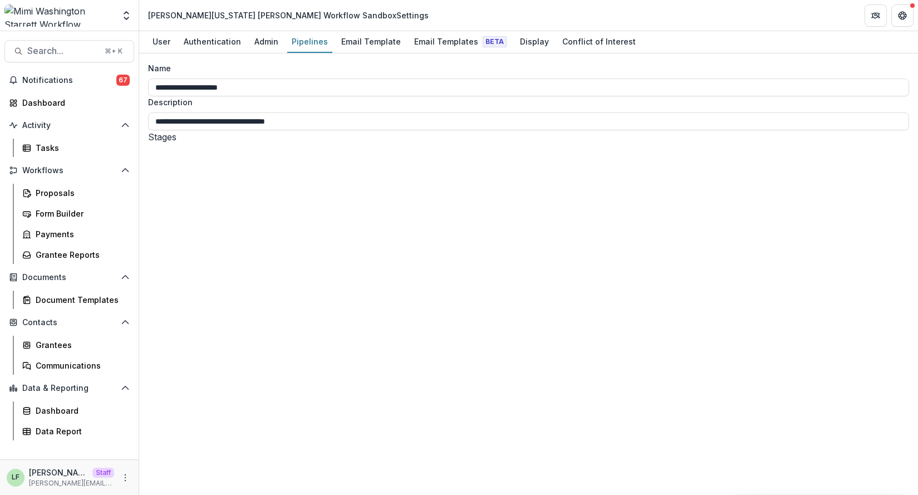
select select "*****"
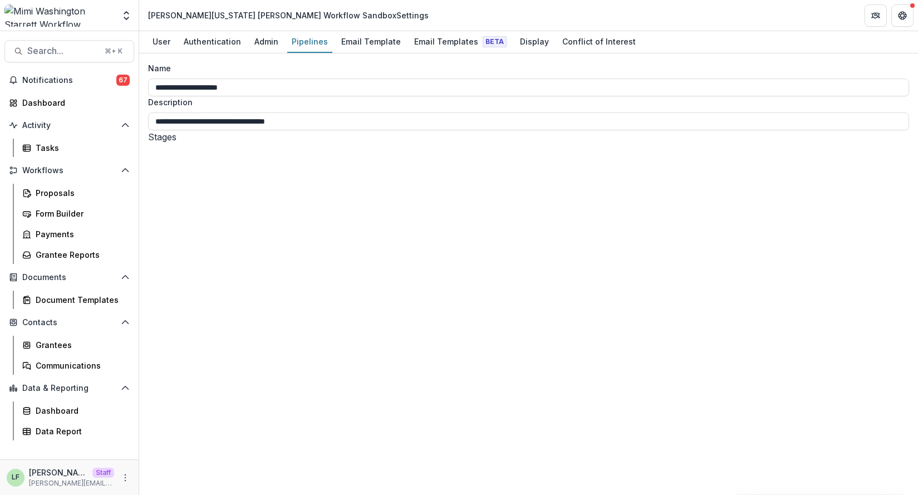
select select "*********"
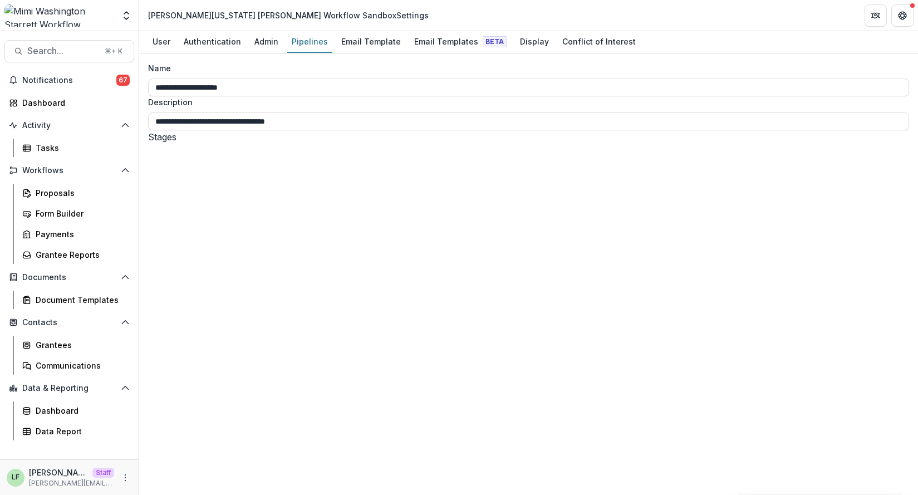
select select "******"
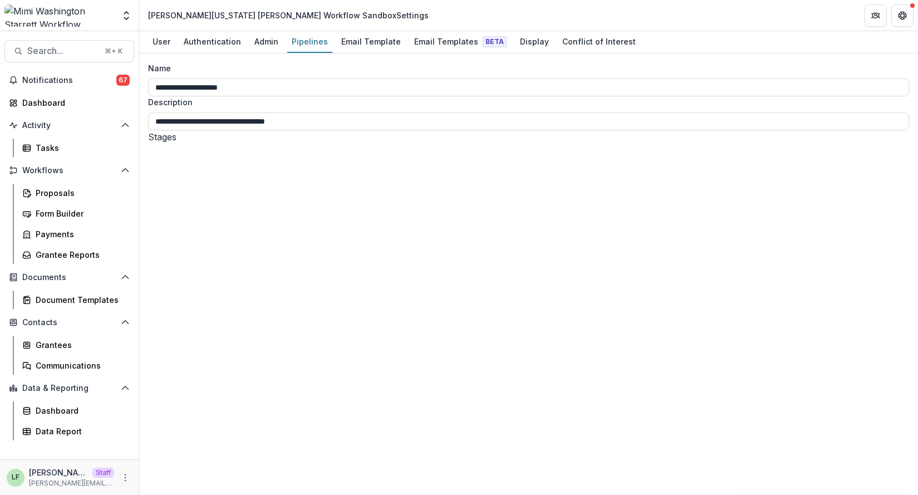
select select "******"
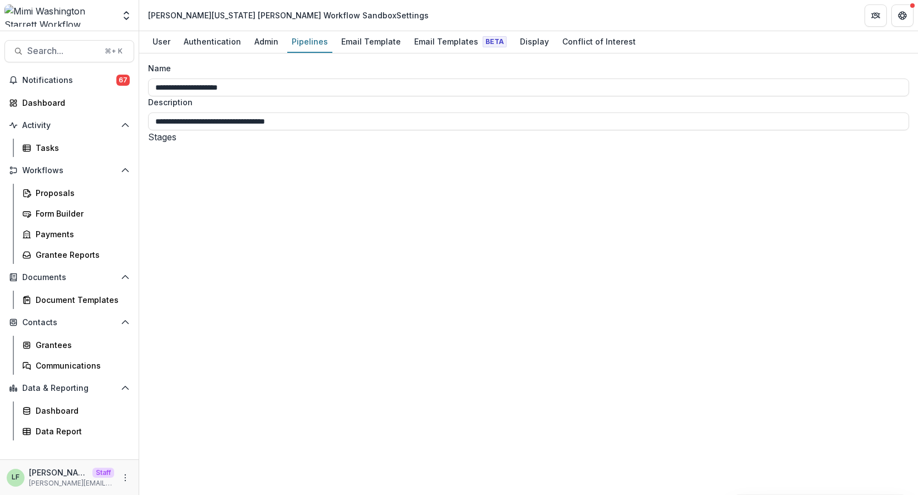
select select "******"
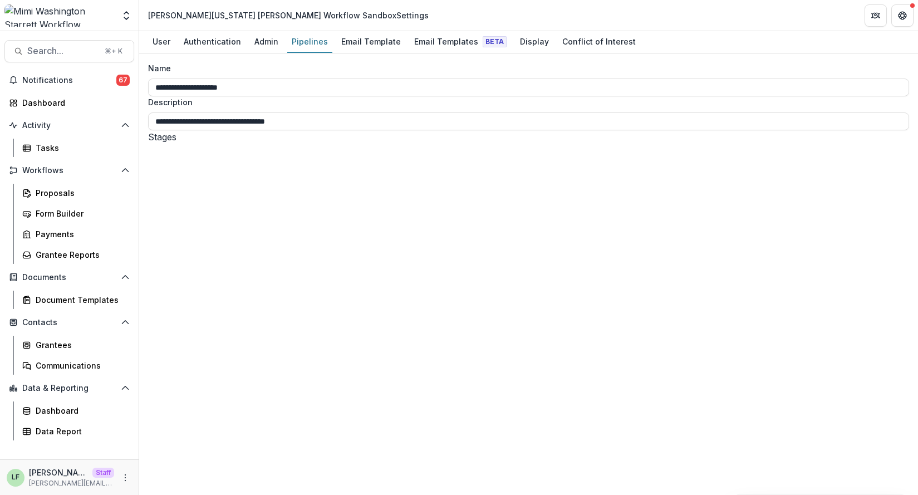
select select "********"
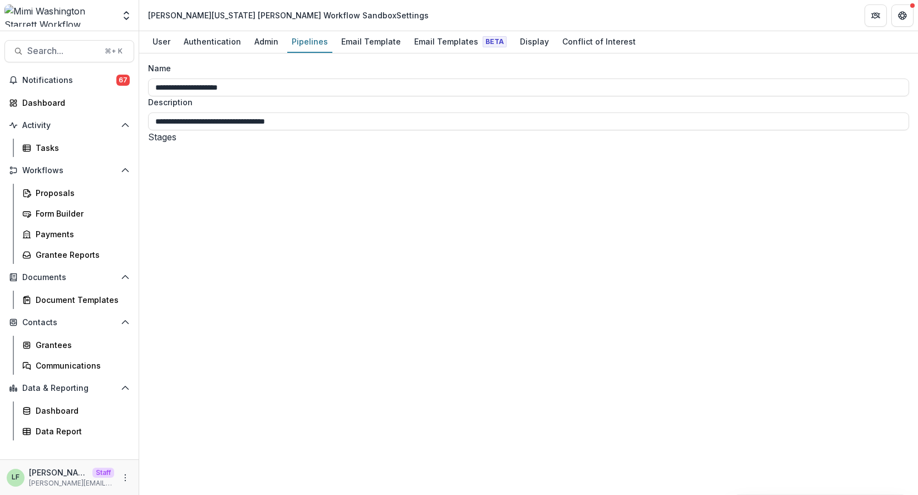
select select "********"
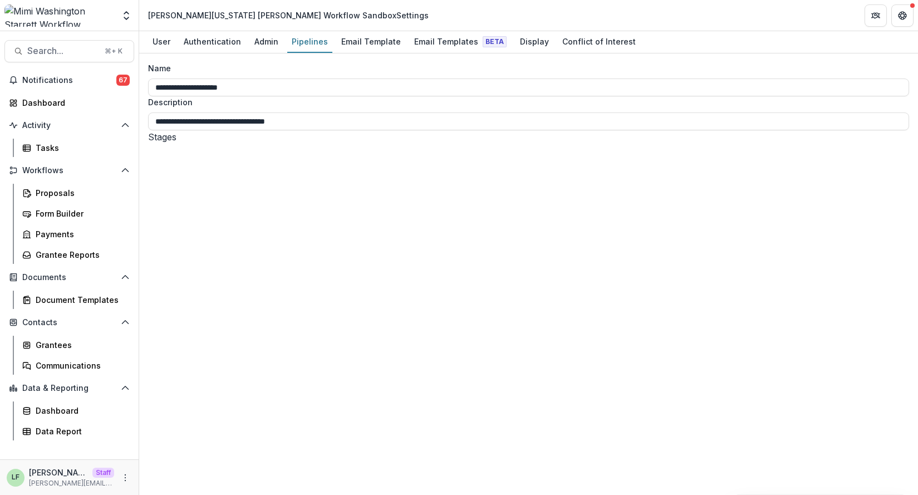
select select "********"
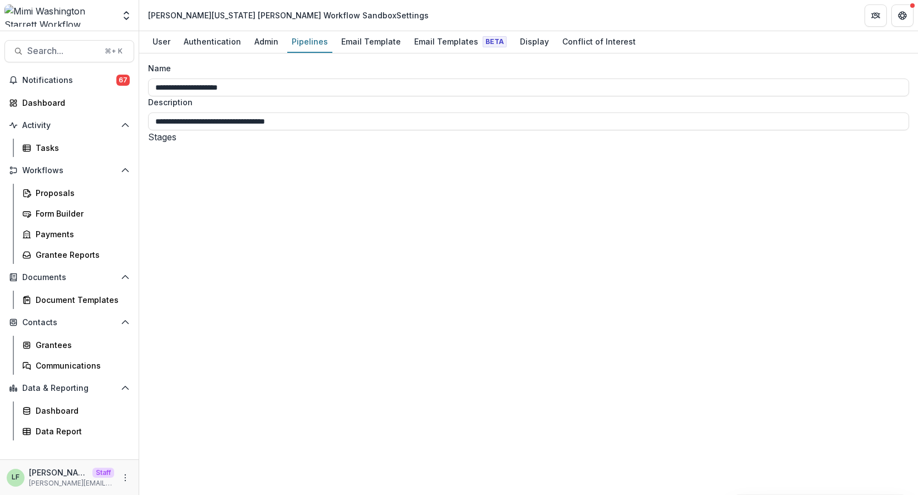
select select "********"
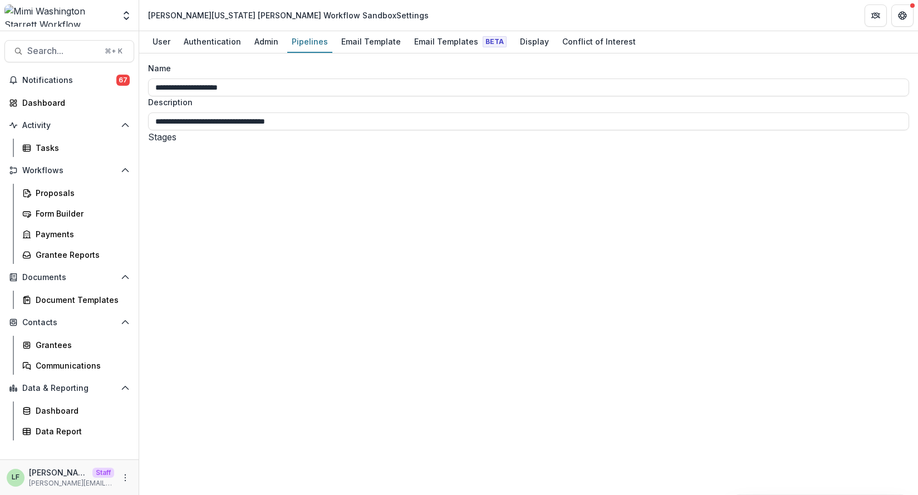
select select "*****"
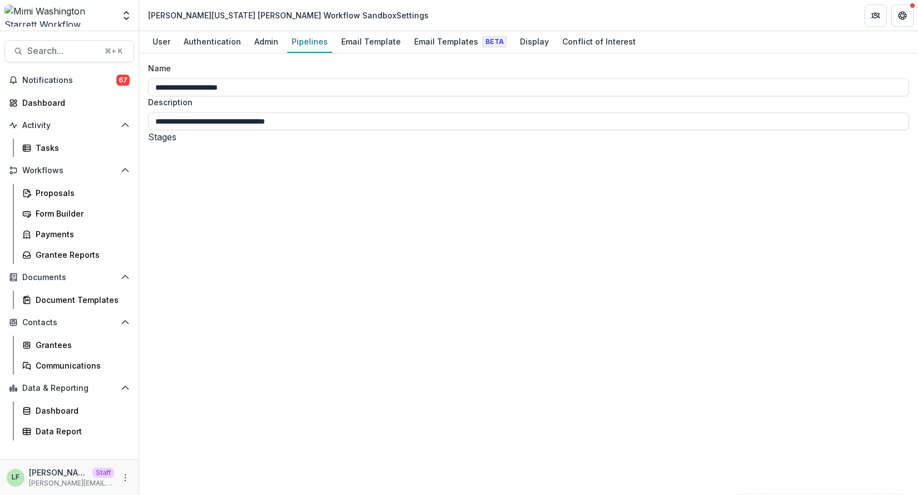
click at [48, 216] on div "Form Builder" at bounding box center [81, 214] width 90 height 12
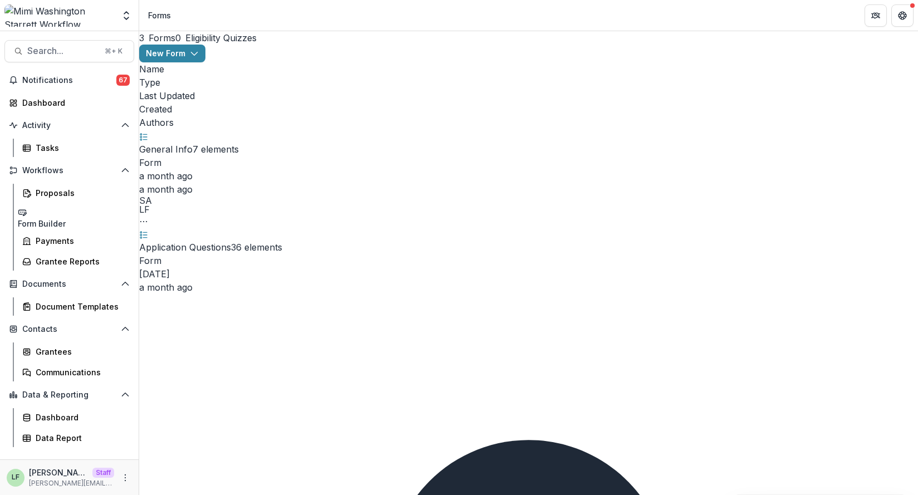
click at [192, 144] on link "General Info" at bounding box center [165, 149] width 53 height 11
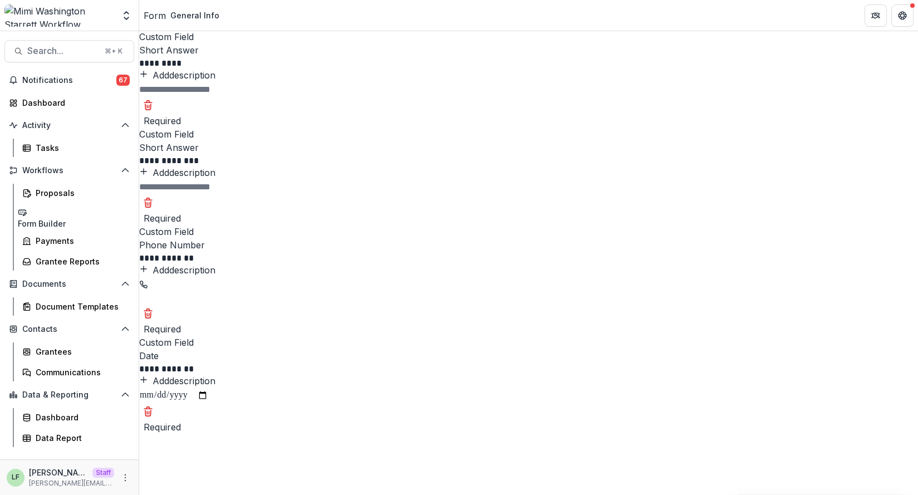
scroll to position [842, 0]
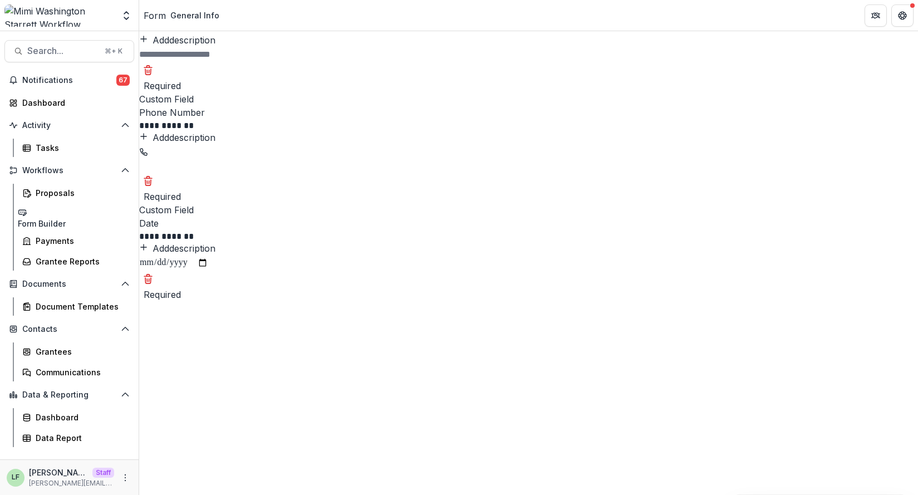
click at [161, 22] on link "Form" at bounding box center [155, 15] width 22 height 13
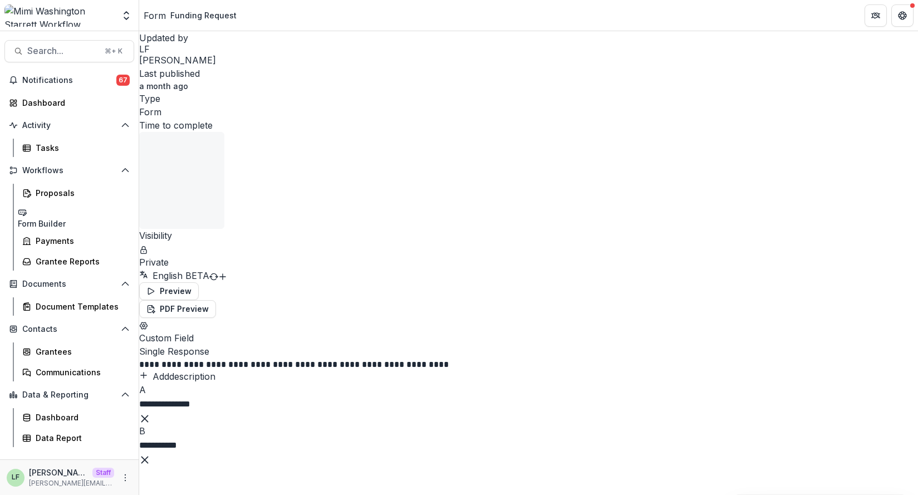
click at [158, 16] on div "Form" at bounding box center [155, 15] width 22 height 13
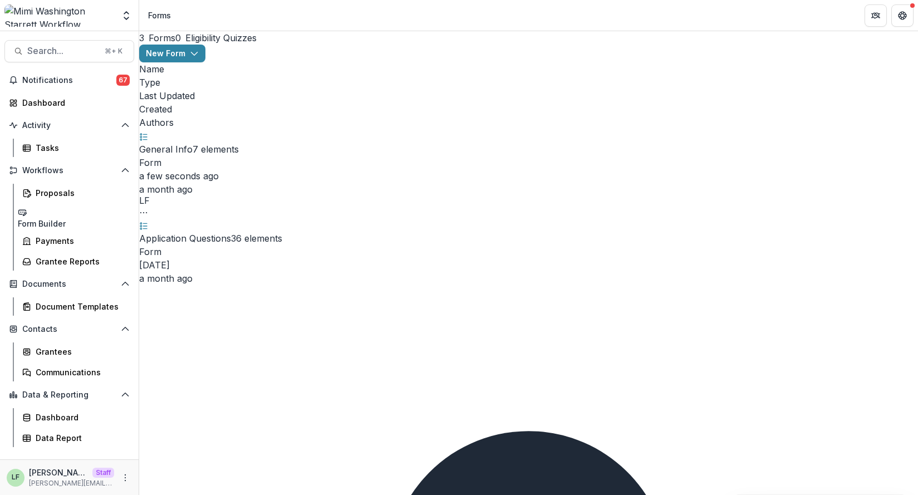
click at [220, 233] on link "Application Questions" at bounding box center [185, 238] width 92 height 11
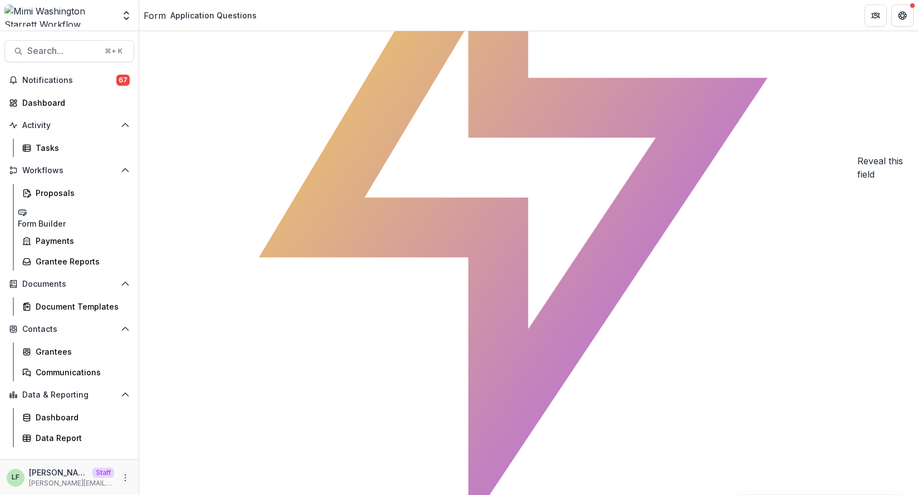
scroll to position [7730, 0]
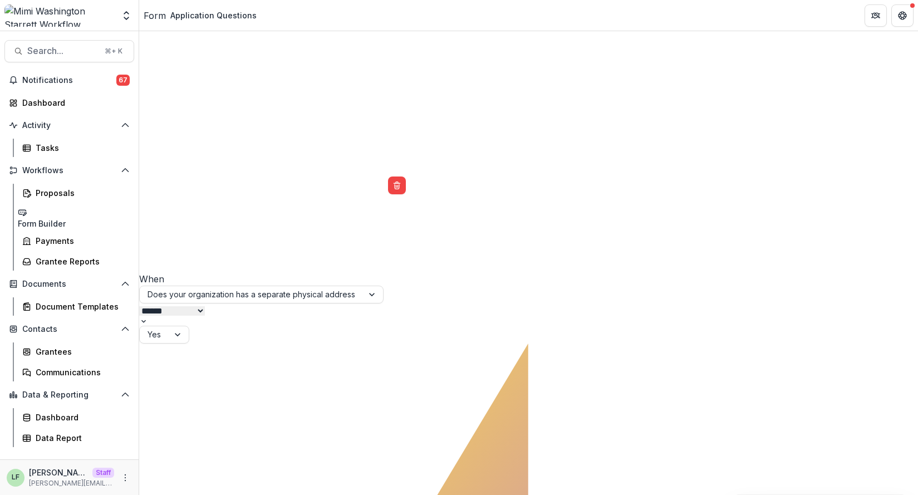
click at [159, 18] on div "Form" at bounding box center [155, 15] width 22 height 13
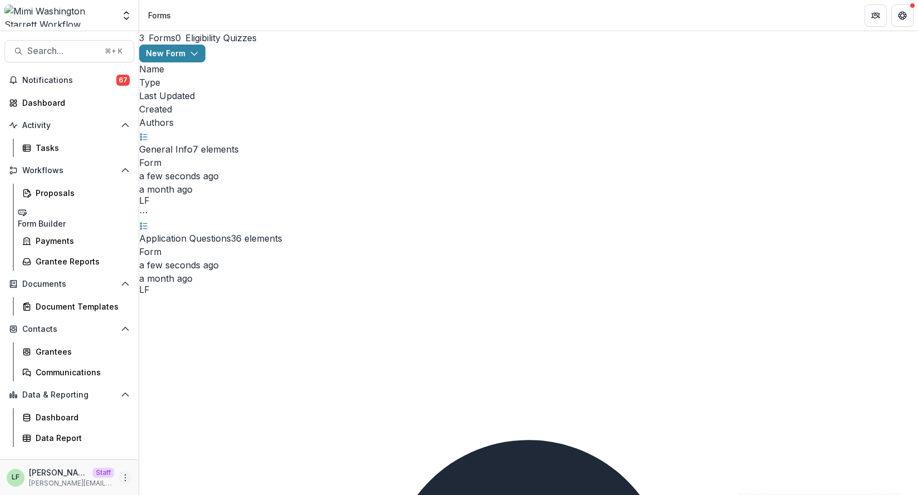
click at [131, 437] on button "More" at bounding box center [125, 477] width 13 height 13
click at [164, 437] on link "User Settings" at bounding box center [198, 454] width 119 height 18
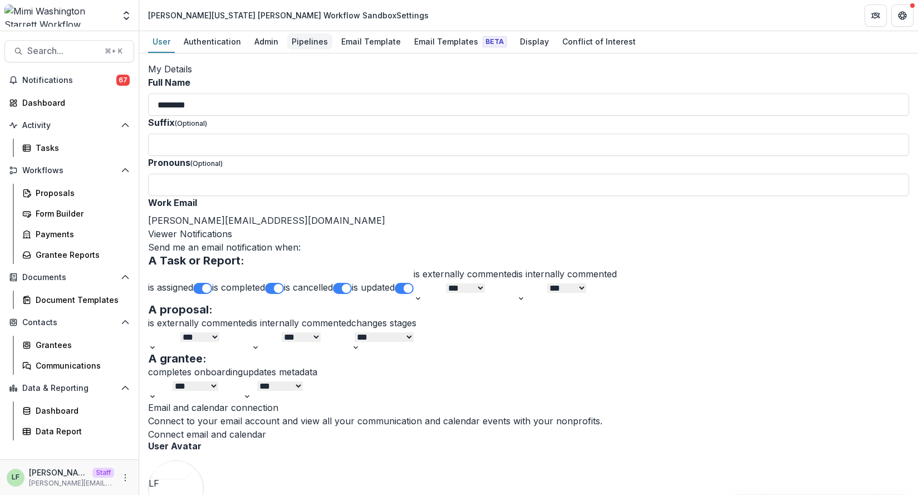
click at [315, 39] on div "Pipelines" at bounding box center [309, 41] width 45 height 16
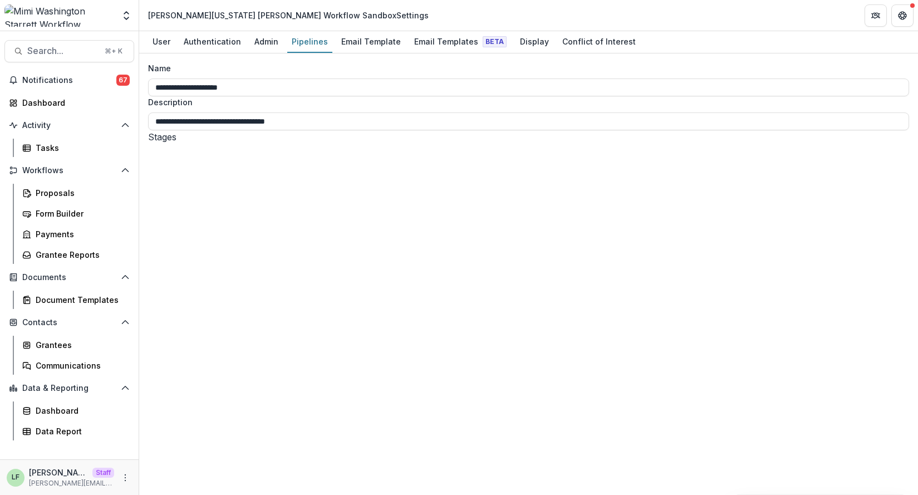
select select "*******"
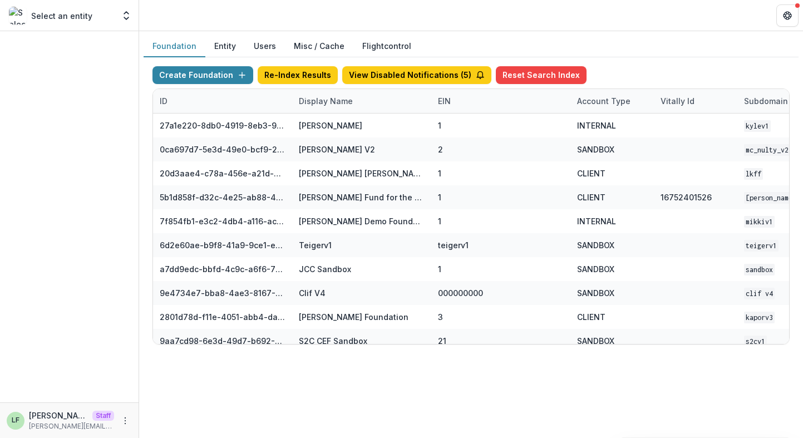
click at [327, 102] on div "Display Name" at bounding box center [325, 101] width 67 height 12
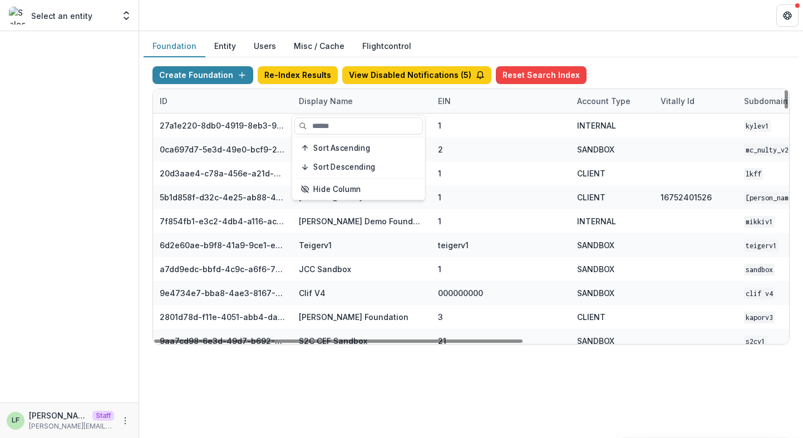
click at [327, 102] on div "Display Name" at bounding box center [325, 101] width 67 height 12
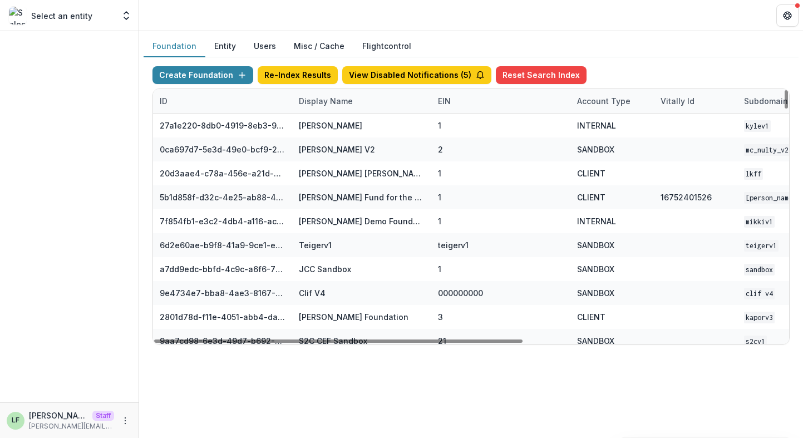
click at [327, 109] on div "Display Name" at bounding box center [361, 101] width 139 height 24
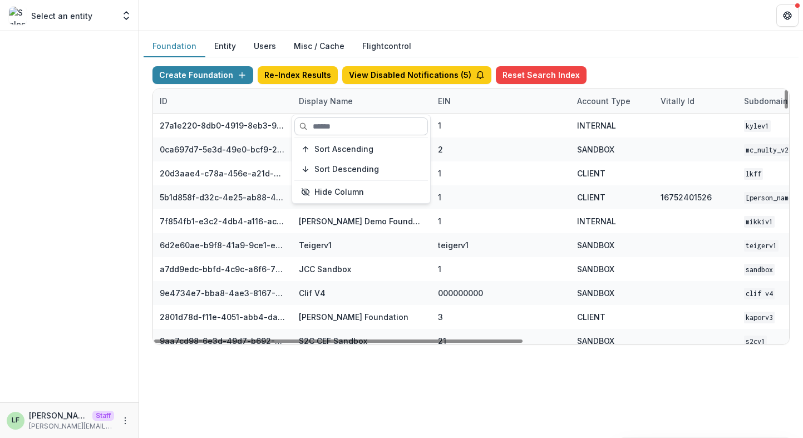
click at [331, 131] on input at bounding box center [361, 126] width 134 height 18
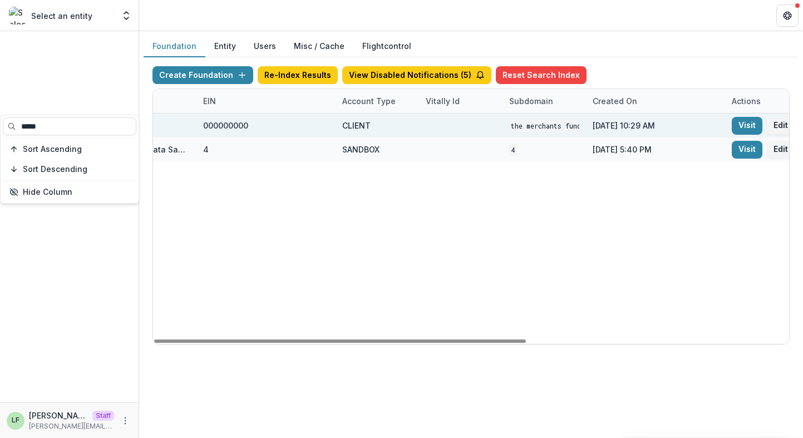
scroll to position [0, 449]
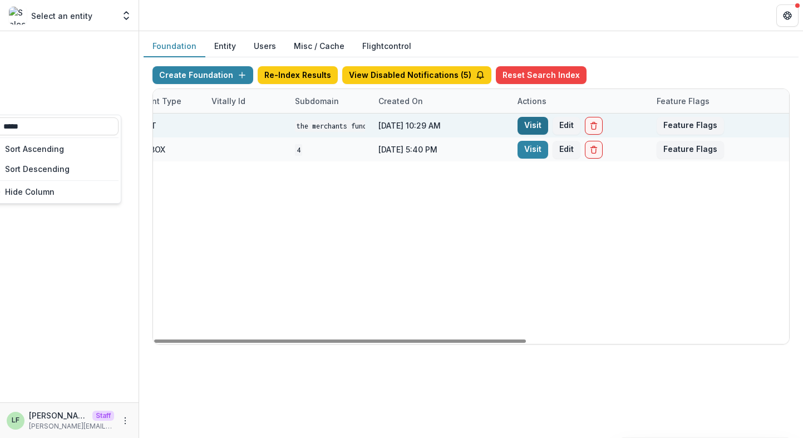
type input "*****"
click at [519, 129] on link "Visit" at bounding box center [532, 126] width 31 height 18
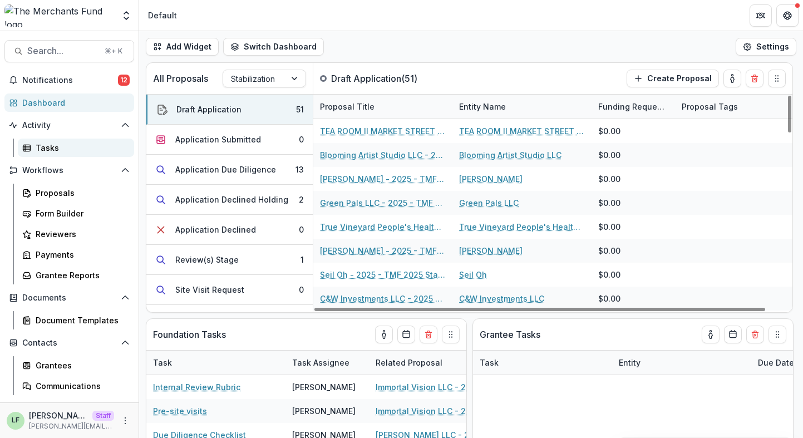
click at [58, 150] on div "Tasks" at bounding box center [81, 148] width 90 height 12
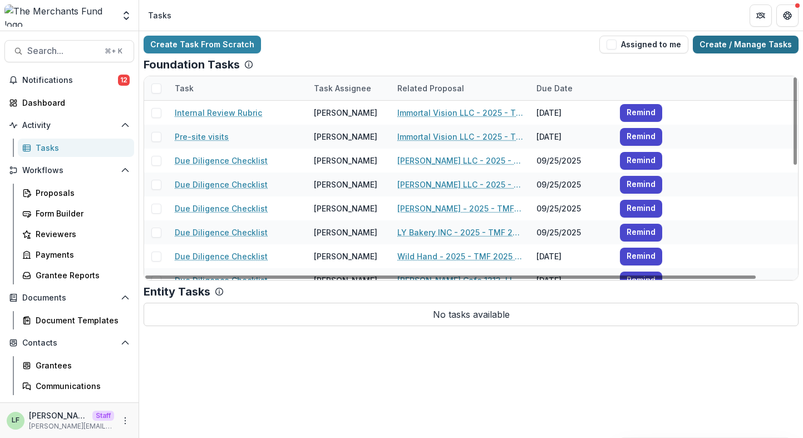
click at [776, 42] on link "Create / Manage Tasks" at bounding box center [746, 45] width 106 height 18
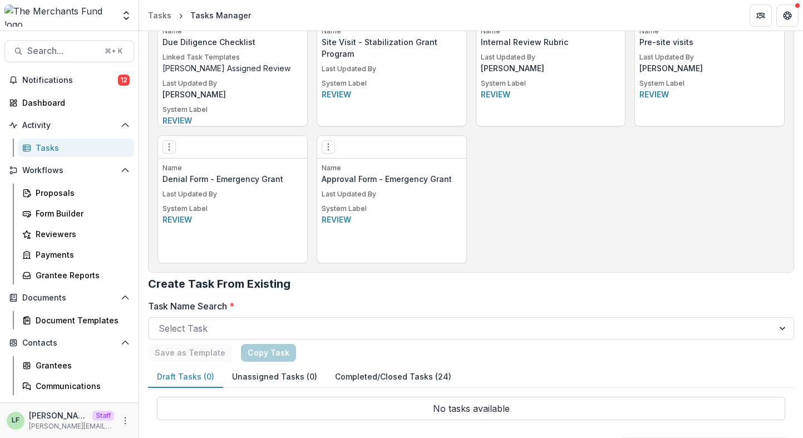
scroll to position [967, 0]
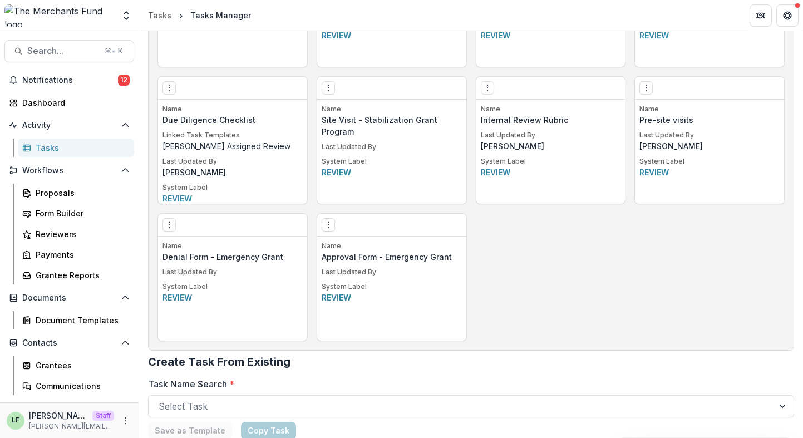
click at [208, 232] on div "Edit Make a Copy Create Task From Template Delete Task" at bounding box center [232, 225] width 149 height 23
click at [170, 225] on icon "Options" at bounding box center [169, 224] width 9 height 9
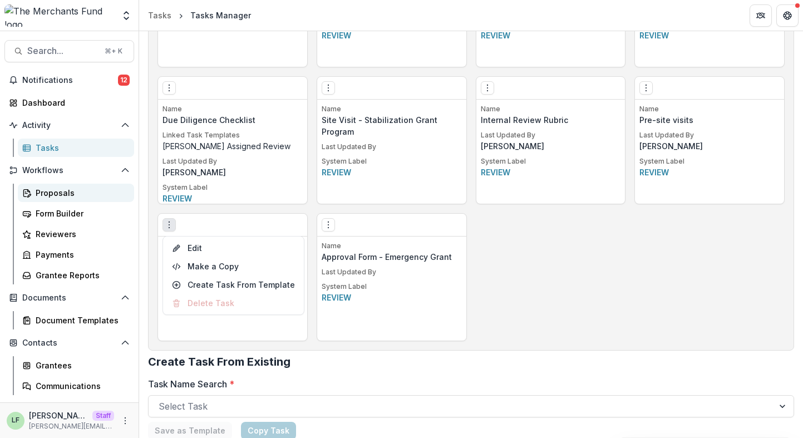
click at [59, 196] on div "Proposals" at bounding box center [81, 193] width 90 height 12
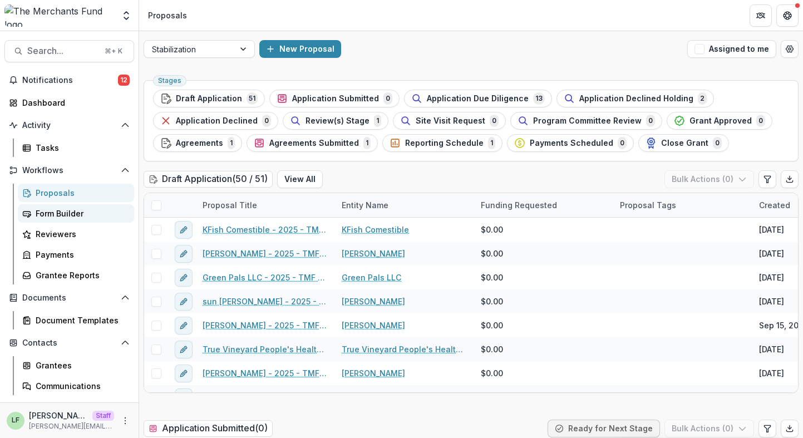
click at [75, 214] on div "Form Builder" at bounding box center [81, 214] width 90 height 12
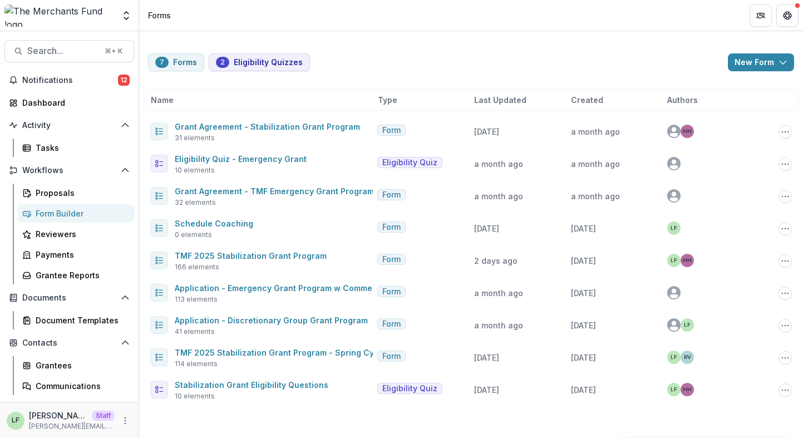
click at [771, 52] on div "7 Forms 2 Eligibility Quizzes New Form New Eligibility Quiz New Form Name Type …" at bounding box center [471, 222] width 664 height 383
click at [771, 63] on button "New Form" at bounding box center [761, 62] width 66 height 18
click at [724, 111] on button "New Form" at bounding box center [731, 106] width 119 height 18
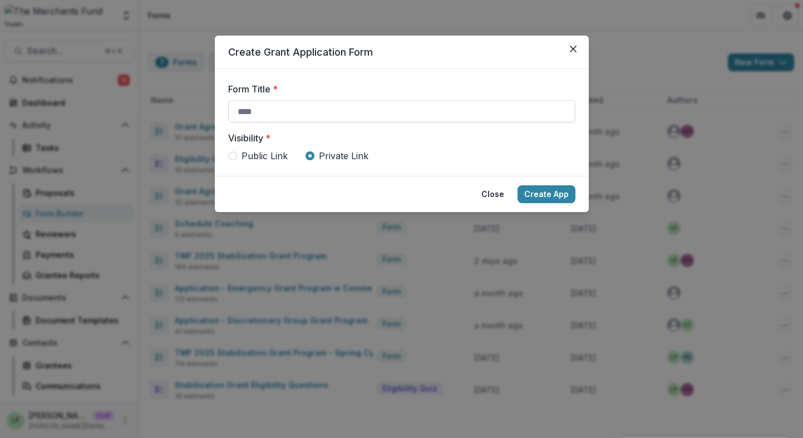
click at [390, 114] on input "Form Title *" at bounding box center [401, 111] width 347 height 22
click at [497, 194] on button "Close" at bounding box center [493, 194] width 36 height 18
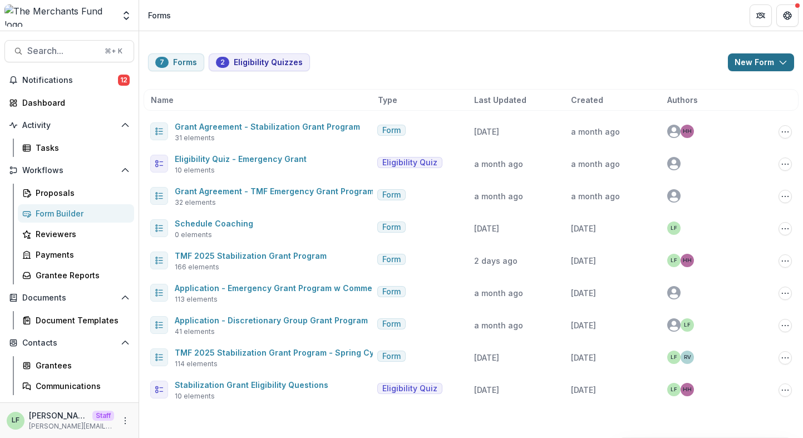
click at [766, 58] on button "New Form" at bounding box center [761, 62] width 66 height 18
click at [708, 105] on button "New Form" at bounding box center [731, 106] width 119 height 18
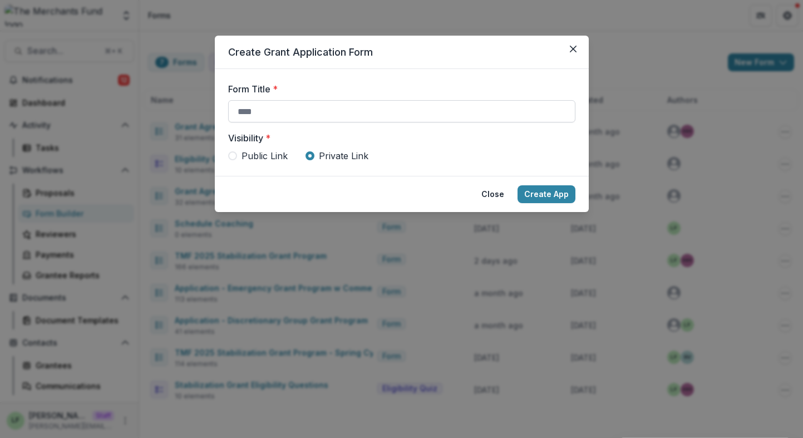
click at [316, 116] on input "Form Title *" at bounding box center [401, 111] width 347 height 22
paste input "**********"
type input "**********"
click at [559, 200] on button "Create App" at bounding box center [546, 194] width 58 height 18
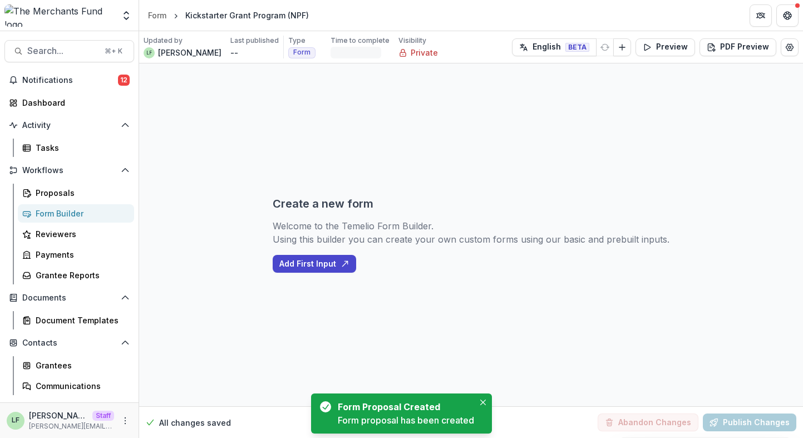
click at [310, 278] on div "Create a new form Welcome to the Temelio Form Builder. Using this builder you c…" at bounding box center [471, 234] width 397 height 343
click at [310, 265] on button "Add First Input" at bounding box center [314, 264] width 83 height 18
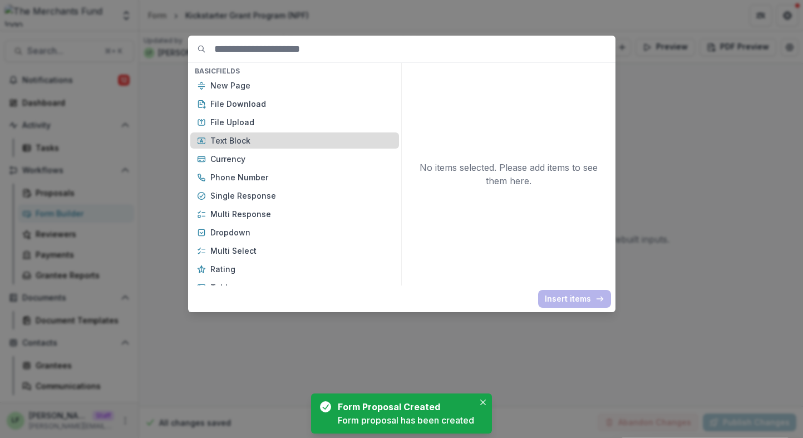
click at [290, 142] on p "Text Block" at bounding box center [301, 141] width 182 height 12
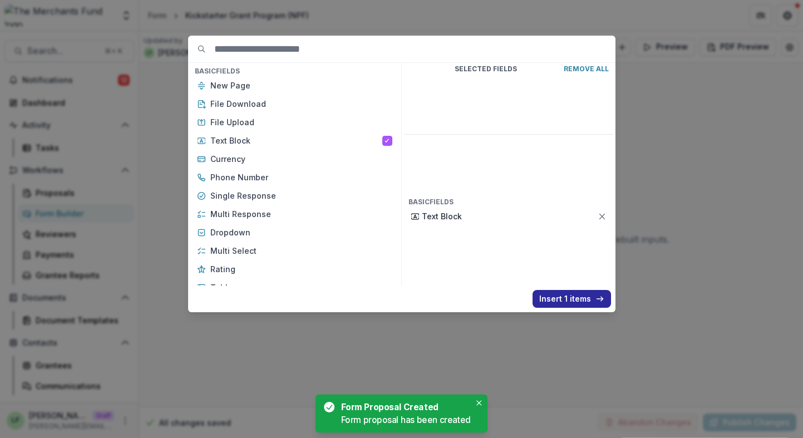
click at [597, 300] on icon "button" at bounding box center [599, 298] width 9 height 9
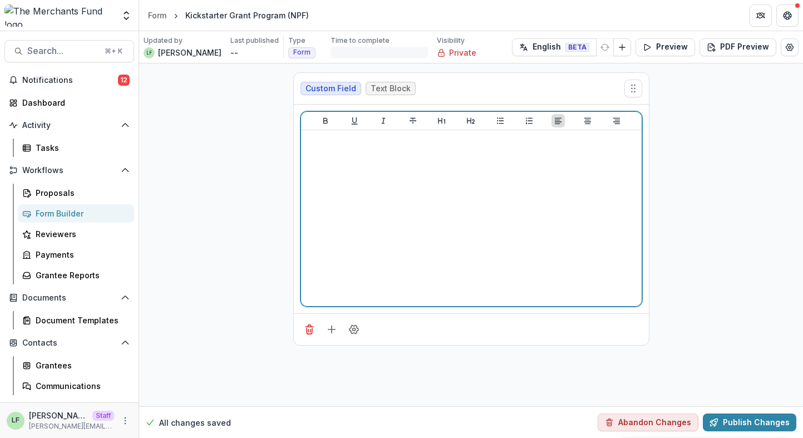
click at [366, 174] on div at bounding box center [471, 218] width 332 height 167
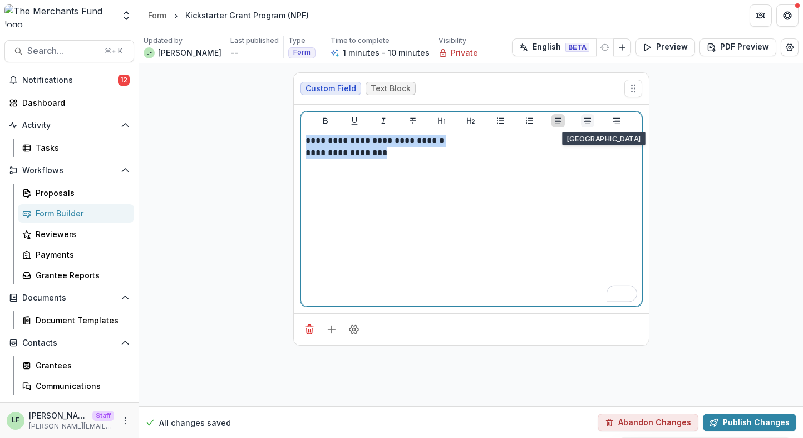
click at [588, 120] on icon "Align Center" at bounding box center [587, 121] width 7 height 6
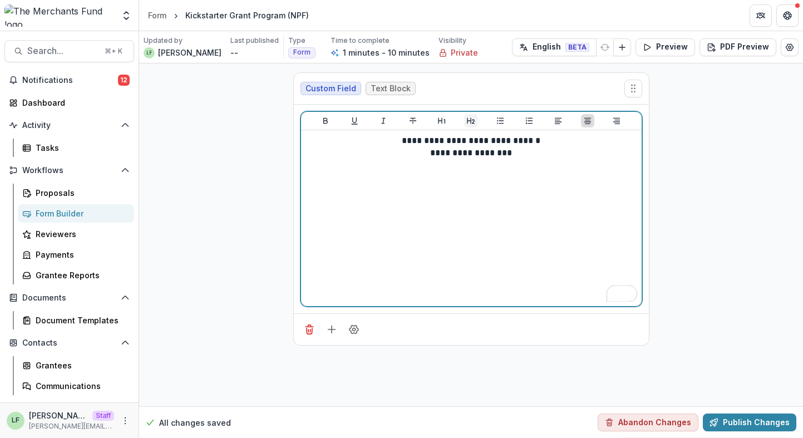
click at [465, 118] on button "Heading 2" at bounding box center [470, 120] width 13 height 13
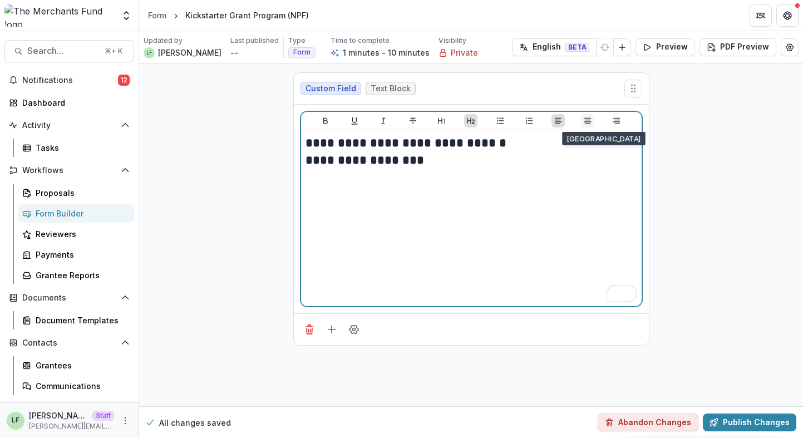
click at [586, 121] on icon "Align Center" at bounding box center [587, 121] width 7 height 6
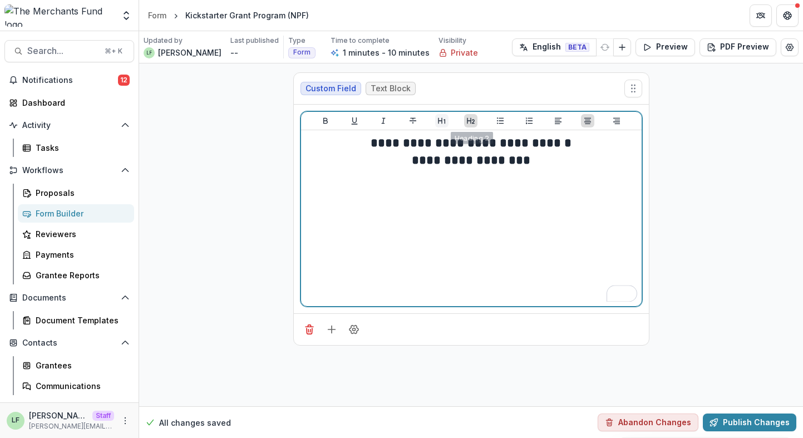
click at [445, 120] on icon "Heading 1" at bounding box center [441, 121] width 7 height 6
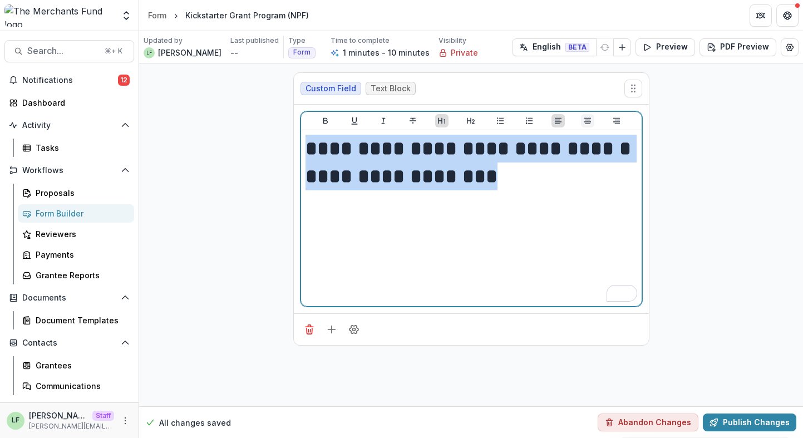
click at [581, 122] on button "Align Center" at bounding box center [587, 120] width 13 height 13
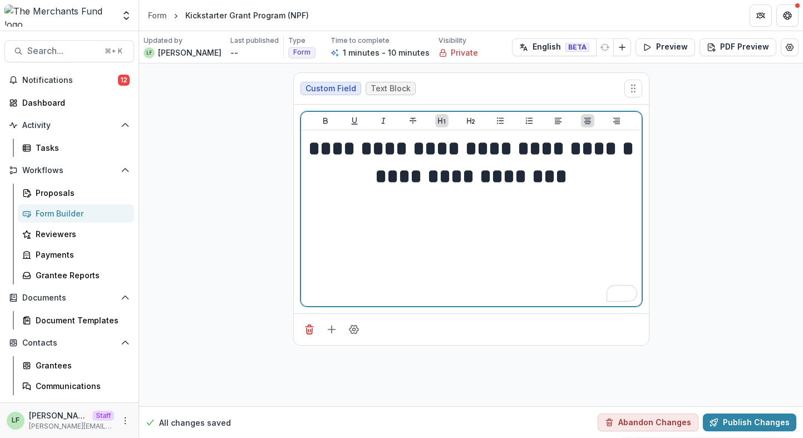
click at [567, 169] on h1 "**********" at bounding box center [471, 176] width 332 height 28
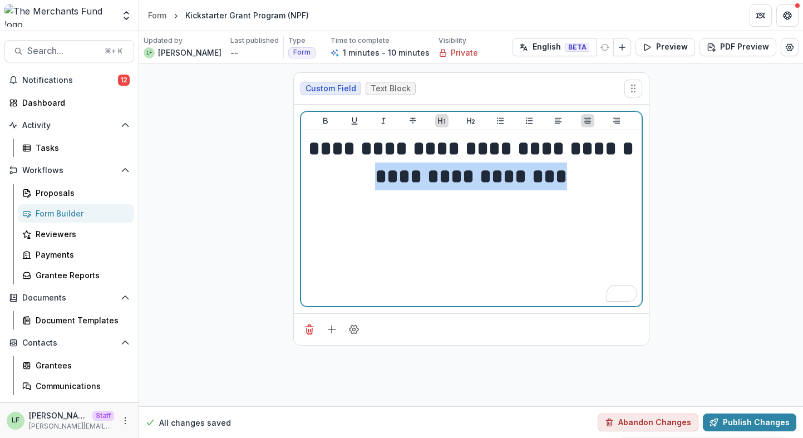
drag, startPoint x: 580, startPoint y: 171, endPoint x: 362, endPoint y: 171, distance: 218.1
click at [362, 171] on h1 "**********" at bounding box center [471, 176] width 332 height 28
click at [380, 119] on icon "Italicize" at bounding box center [383, 120] width 9 height 9
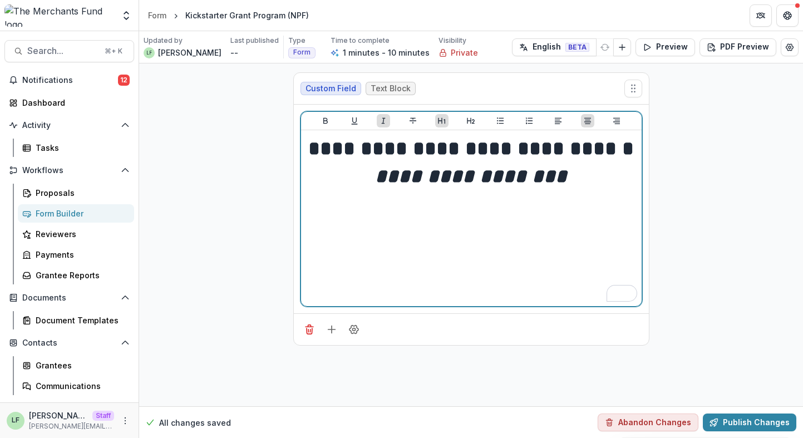
click at [407, 231] on div "**********" at bounding box center [471, 218] width 332 height 167
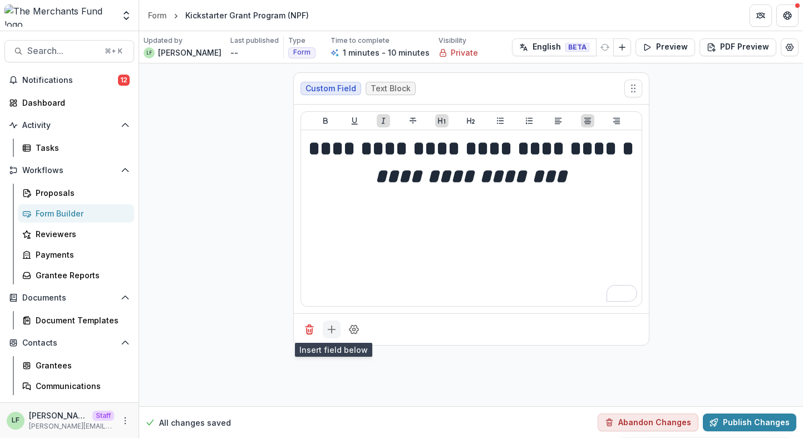
click at [334, 334] on icon "Add field" at bounding box center [331, 329] width 11 height 11
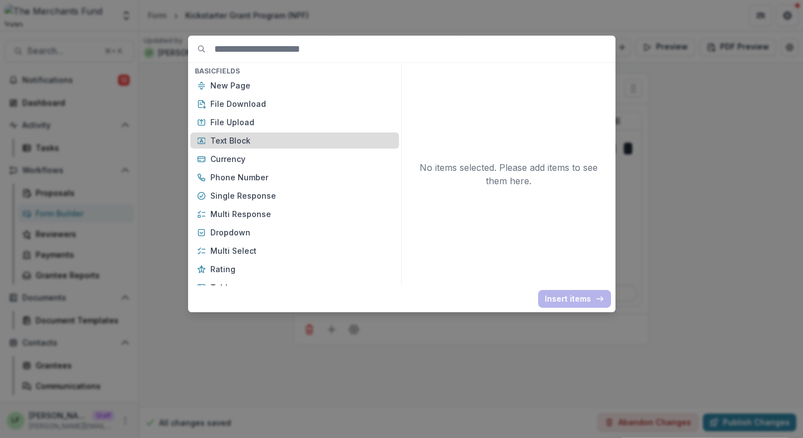
click at [282, 137] on p "Text Block" at bounding box center [301, 141] width 182 height 12
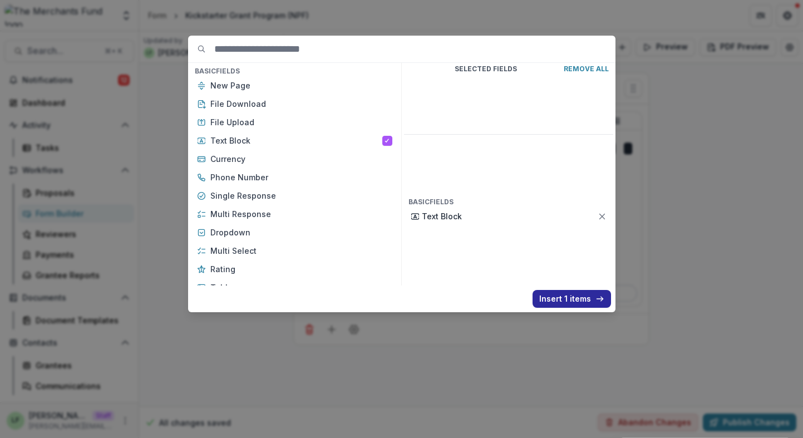
click at [584, 300] on button "Insert 1 items" at bounding box center [571, 299] width 78 height 18
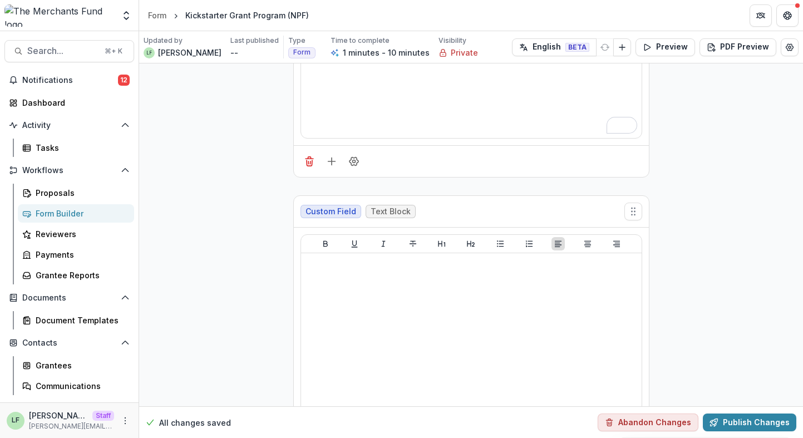
scroll to position [172, 0]
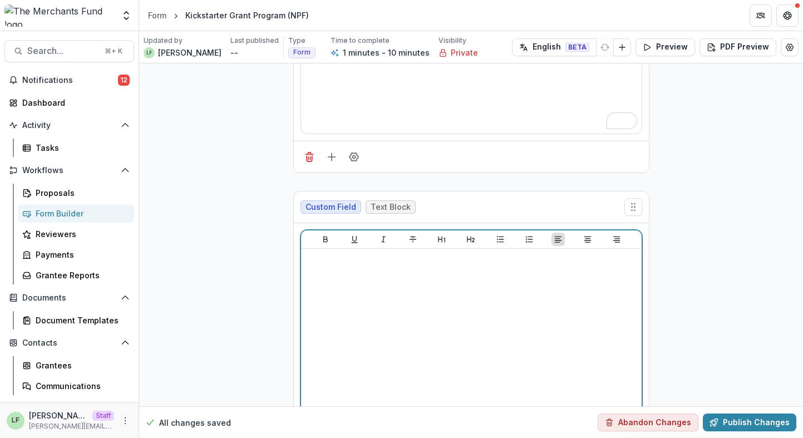
click at [372, 269] on div at bounding box center [471, 336] width 332 height 167
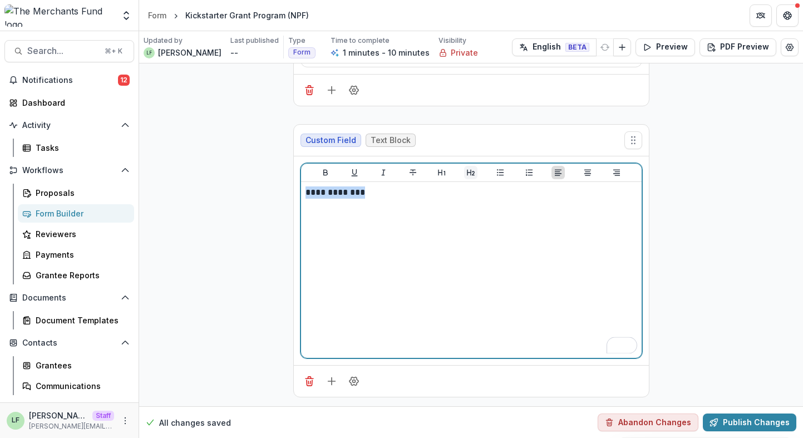
click at [474, 171] on button "Heading 2" at bounding box center [470, 172] width 13 height 13
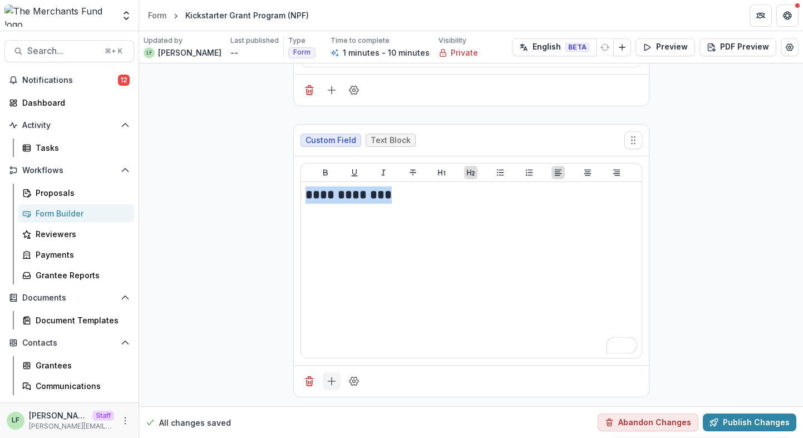
click at [331, 382] on icon "Add field" at bounding box center [331, 381] width 11 height 11
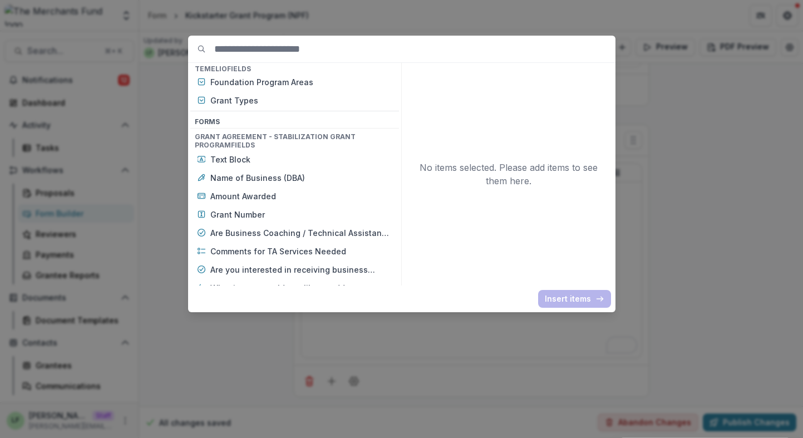
scroll to position [460, 0]
click at [340, 179] on p "Name of Business (DBA)" at bounding box center [301, 177] width 182 height 12
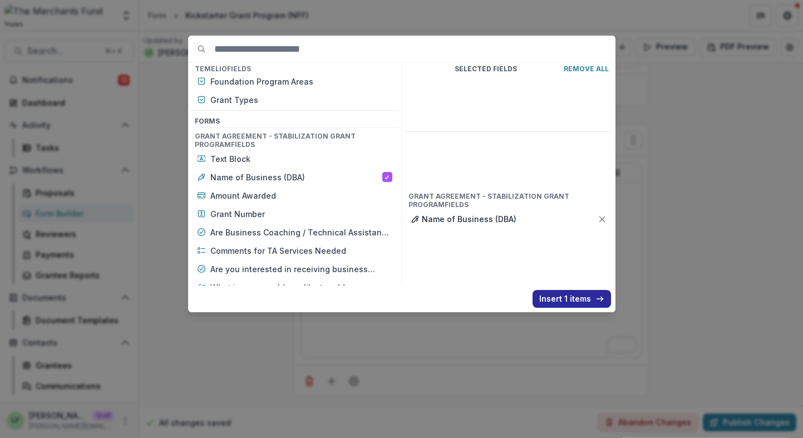
click at [559, 299] on button "Insert 1 items" at bounding box center [571, 299] width 78 height 18
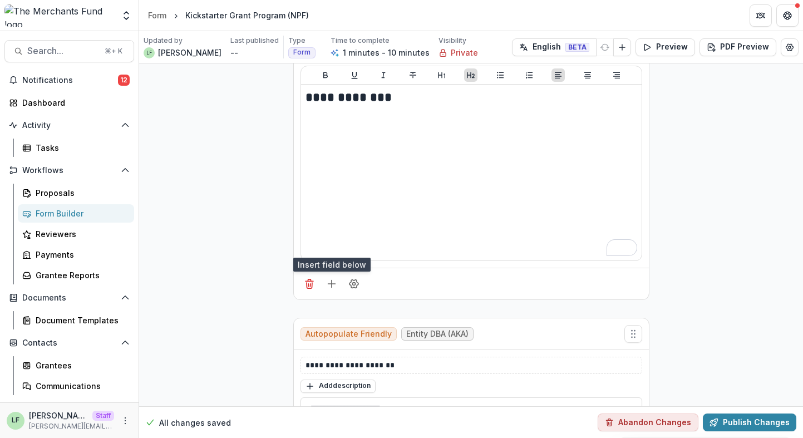
scroll to position [398, 0]
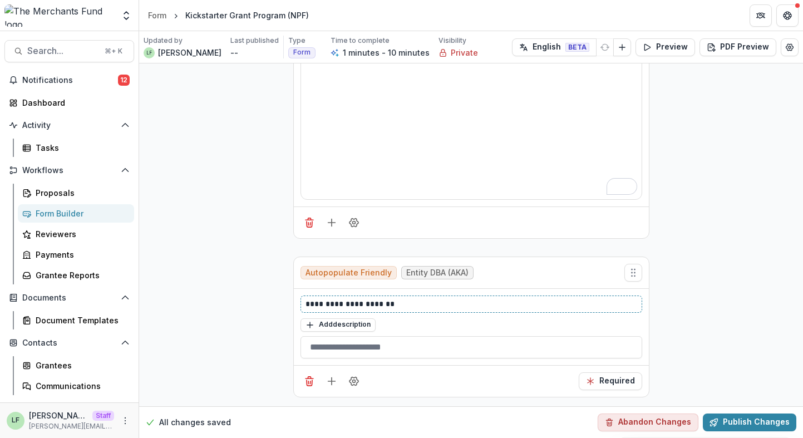
click at [406, 305] on p "**********" at bounding box center [471, 304] width 332 height 12
click at [400, 382] on div "Required" at bounding box center [471, 381] width 355 height 32
click at [326, 382] on icon "Add field" at bounding box center [331, 381] width 11 height 11
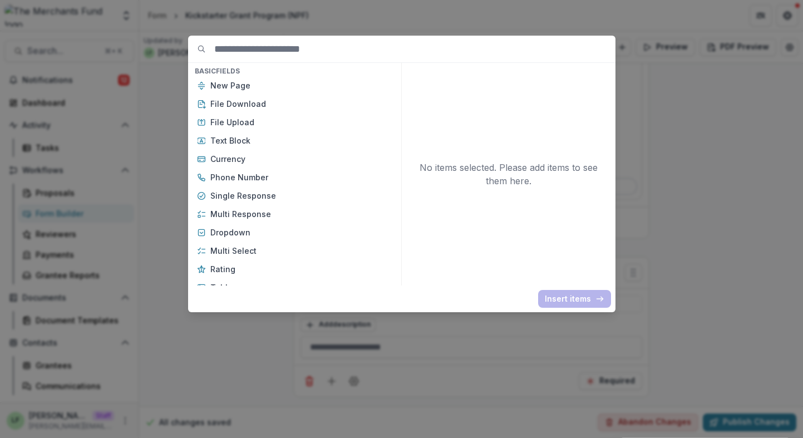
click at [687, 230] on div "Basic Fields New Page File Download File Upload Text Block Currency Phone Numbe…" at bounding box center [401, 219] width 803 height 438
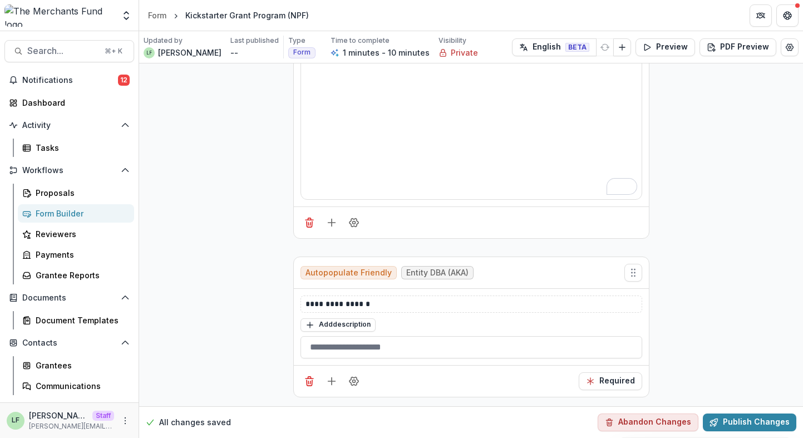
click at [672, 189] on div "**********" at bounding box center [471, 36] width 664 height 741
click at [352, 222] on circle "Field Settings" at bounding box center [353, 222] width 3 height 3
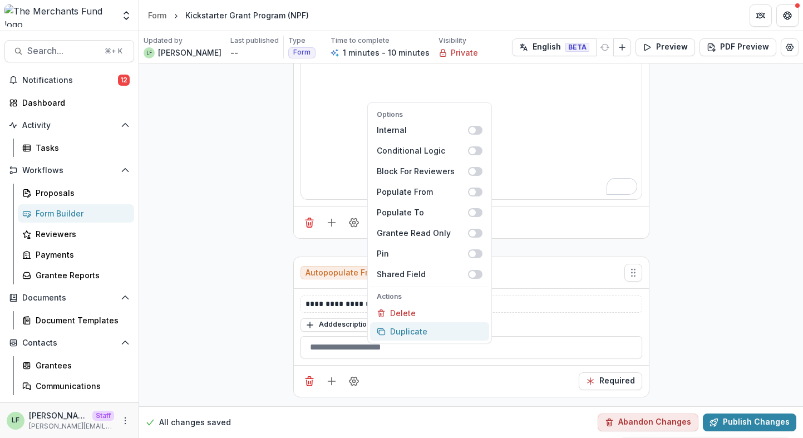
click at [450, 334] on button "Duplicate" at bounding box center [429, 331] width 119 height 18
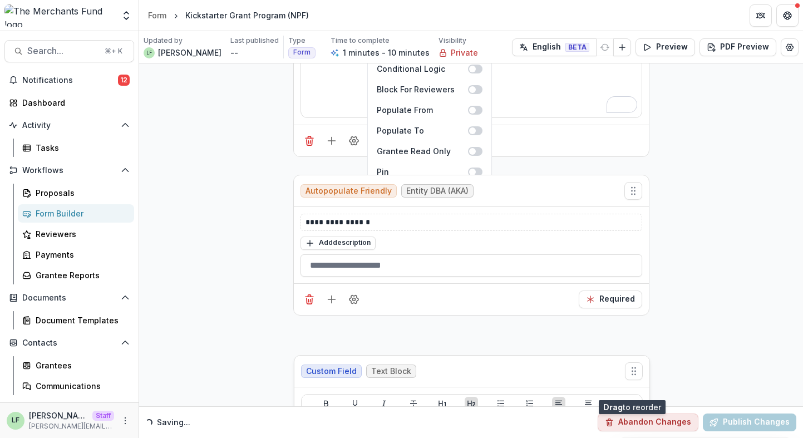
drag, startPoint x: 632, startPoint y: 273, endPoint x: 633, endPoint y: 385, distance: 112.4
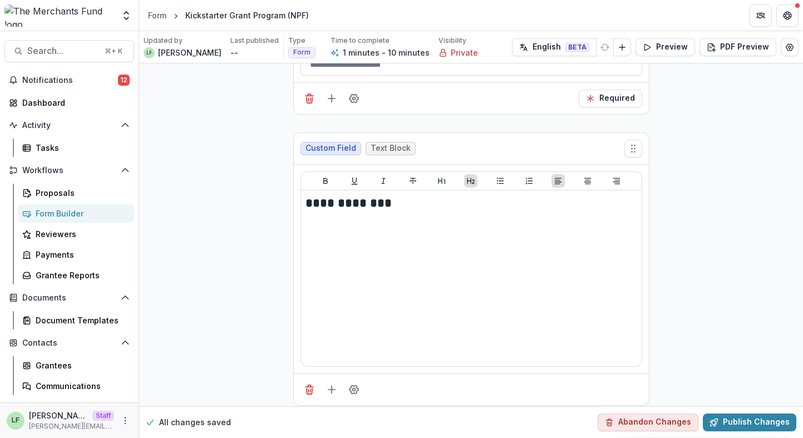
scroll to position [689, 0]
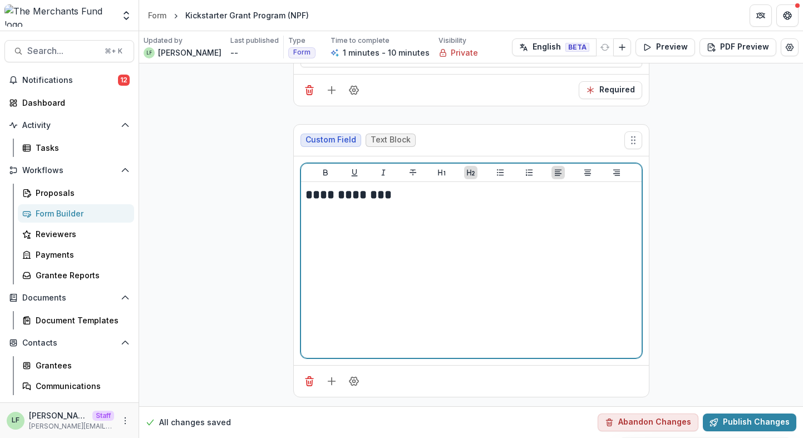
click at [377, 199] on h2 "**********" at bounding box center [471, 194] width 332 height 17
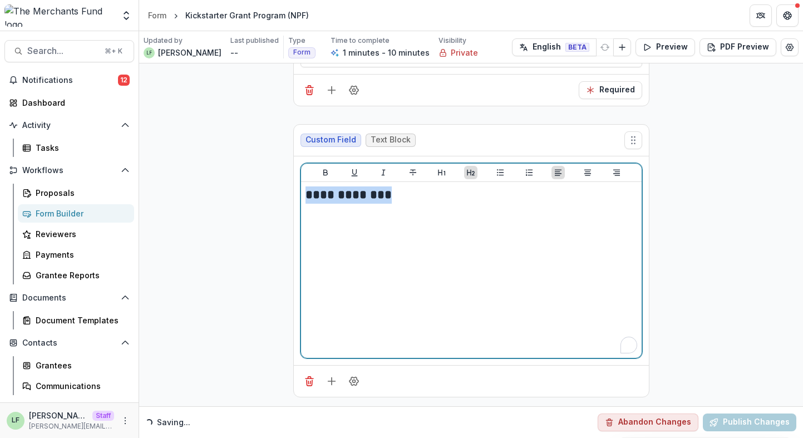
click at [377, 199] on h2 "**********" at bounding box center [471, 194] width 332 height 17
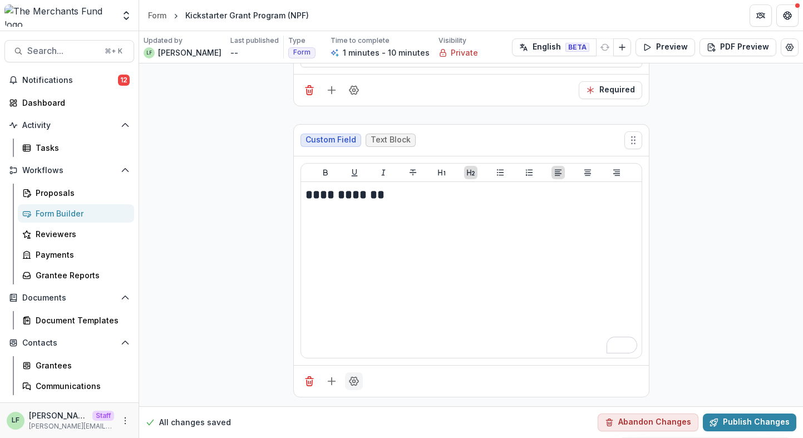
click at [355, 382] on icon "Field Settings" at bounding box center [353, 381] width 11 height 11
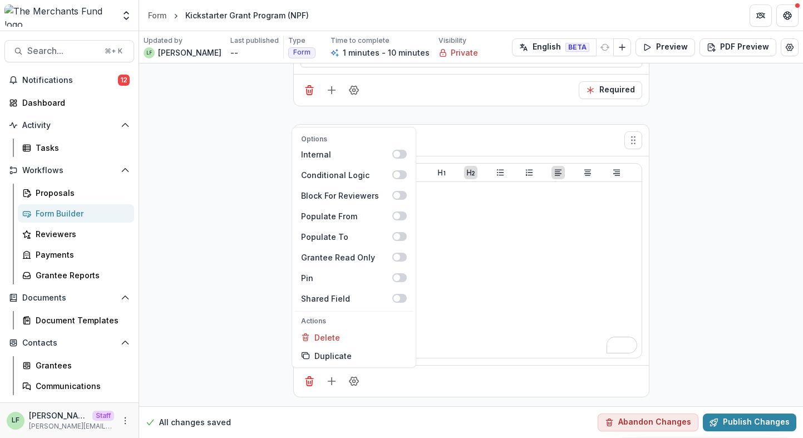
click at [391, 385] on div "Options Internal Conditional Logic Block For Reviewers Populate From Populate T…" at bounding box center [471, 381] width 355 height 32
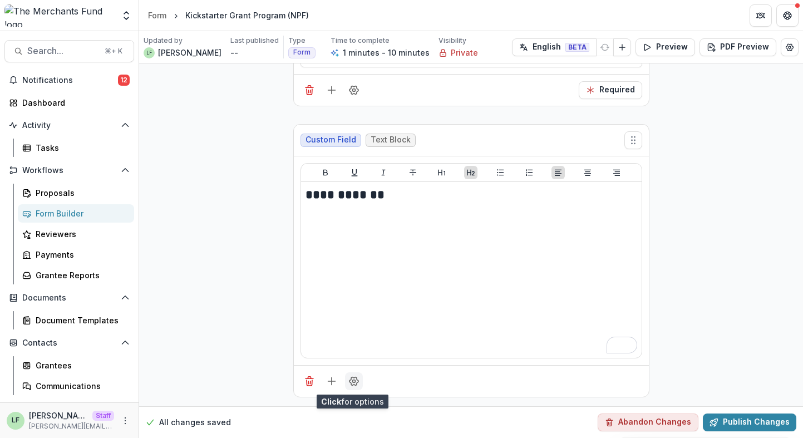
click at [357, 380] on button "Field Settings" at bounding box center [354, 381] width 18 height 18
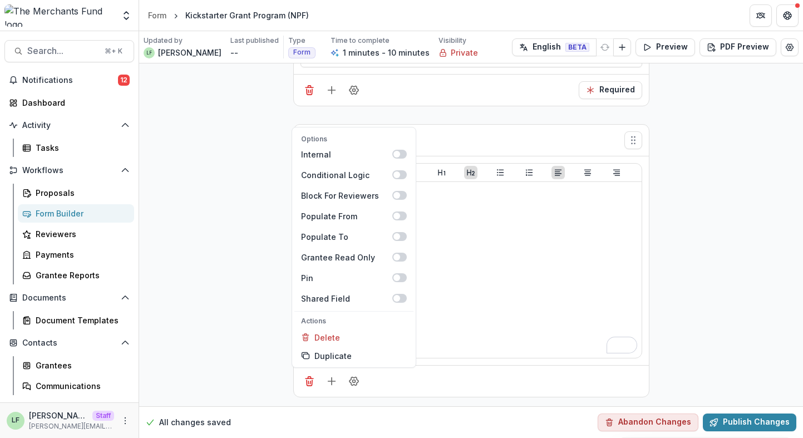
click at [390, 379] on div "Options Internal Conditional Logic Block For Reviewers Populate From Populate T…" at bounding box center [471, 381] width 355 height 32
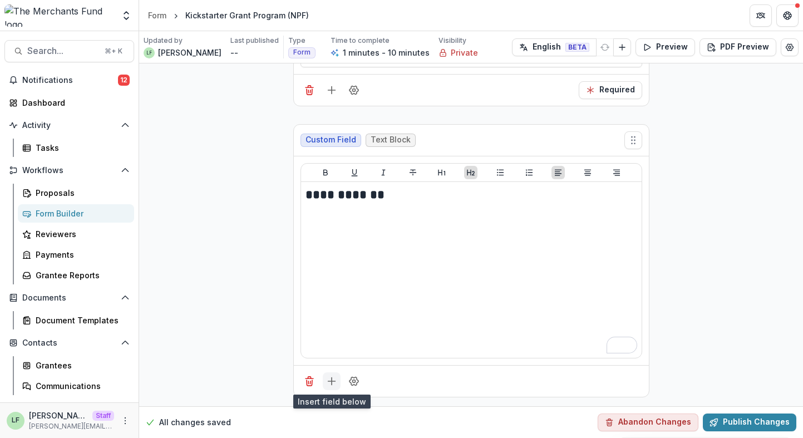
click at [328, 379] on icon "Add field" at bounding box center [331, 381] width 11 height 11
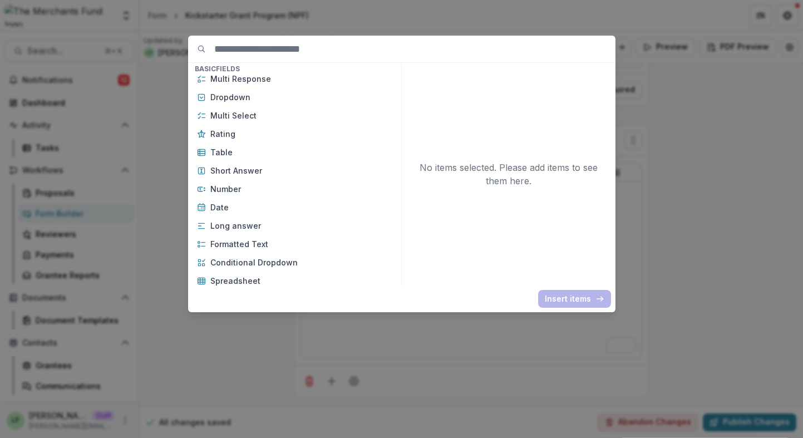
scroll to position [136, 0]
click at [264, 171] on p "Short Answer" at bounding box center [301, 170] width 182 height 12
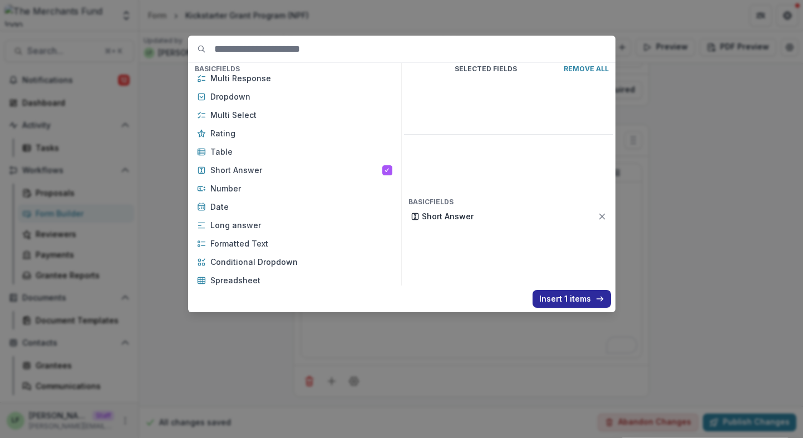
click at [569, 296] on button "Insert 1 items" at bounding box center [571, 299] width 78 height 18
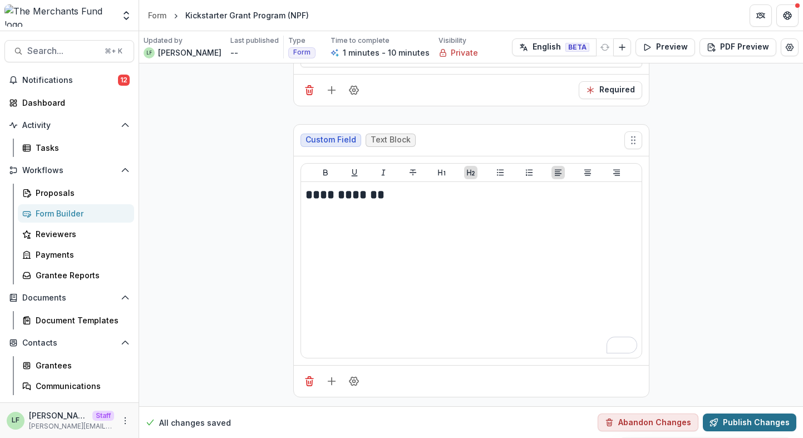
click at [767, 421] on button "Publish Changes" at bounding box center [749, 422] width 93 height 18
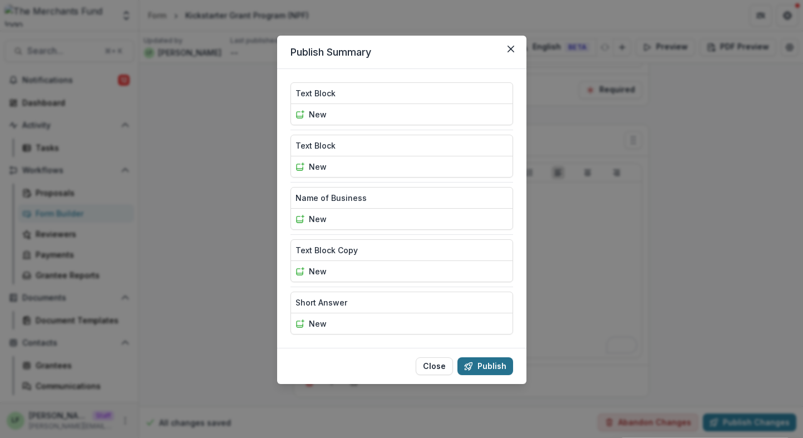
click at [503, 361] on button "Publish" at bounding box center [485, 366] width 56 height 18
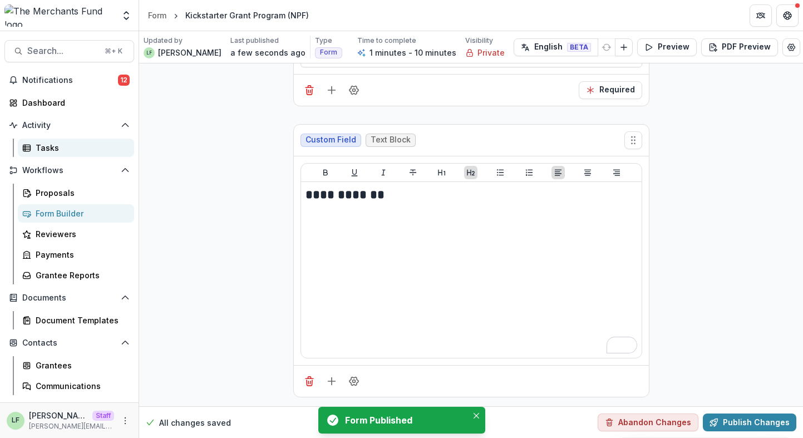
click at [39, 142] on div "Tasks" at bounding box center [81, 148] width 90 height 12
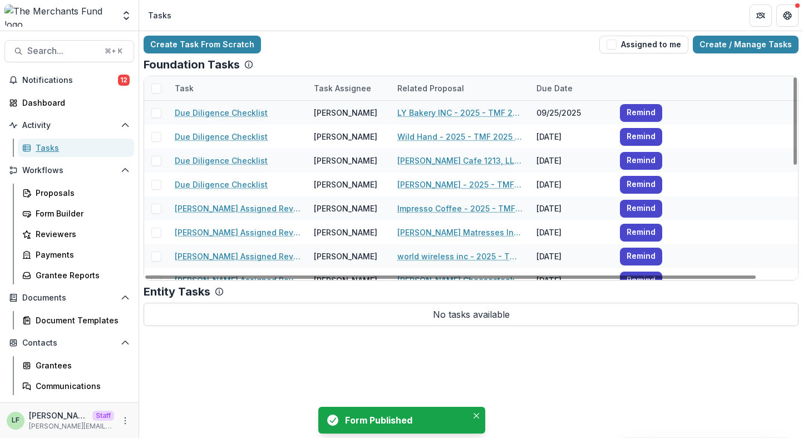
scroll to position [131, 0]
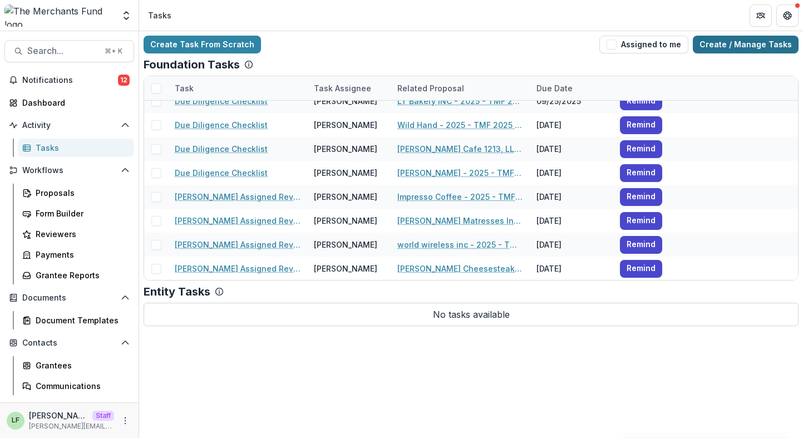
click at [719, 43] on link "Create / Manage Tasks" at bounding box center [746, 45] width 106 height 18
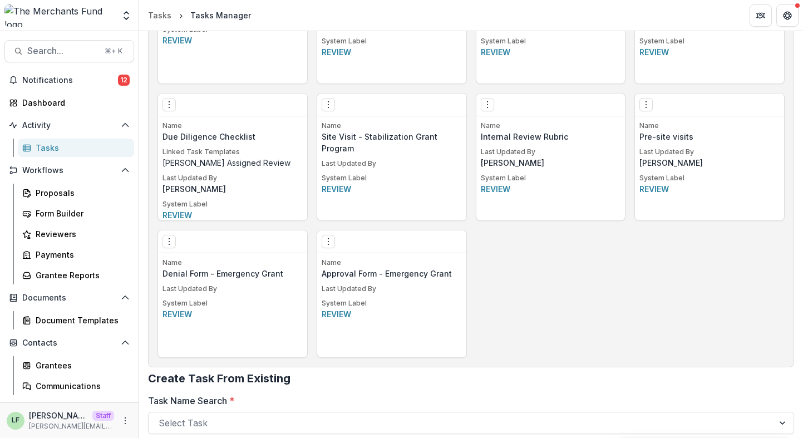
scroll to position [951, 0]
click at [171, 244] on icon "Options" at bounding box center [169, 240] width 9 height 9
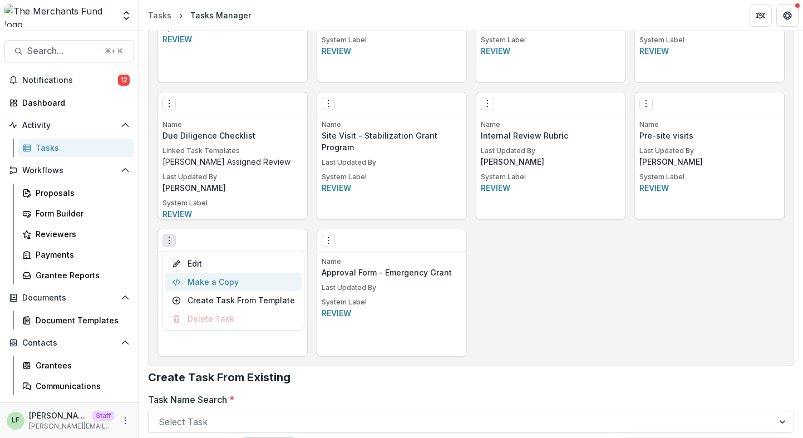
click at [229, 277] on button "Make a Copy" at bounding box center [233, 282] width 136 height 18
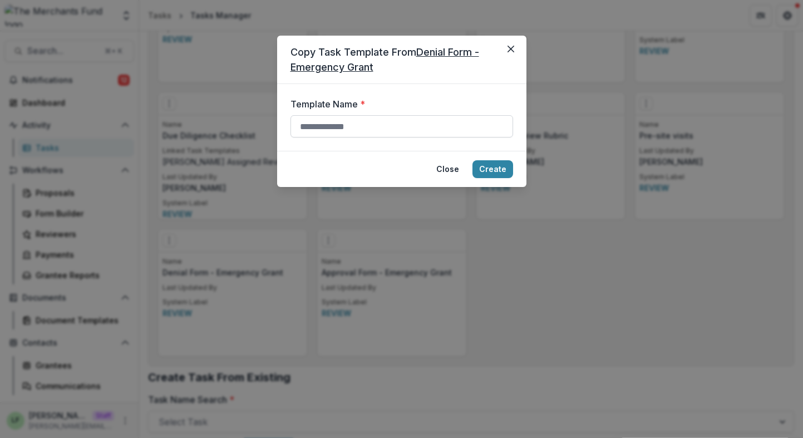
click at [388, 129] on input "Template Name *" at bounding box center [401, 126] width 223 height 22
type input "**********"
click at [498, 171] on button "Create" at bounding box center [492, 169] width 41 height 18
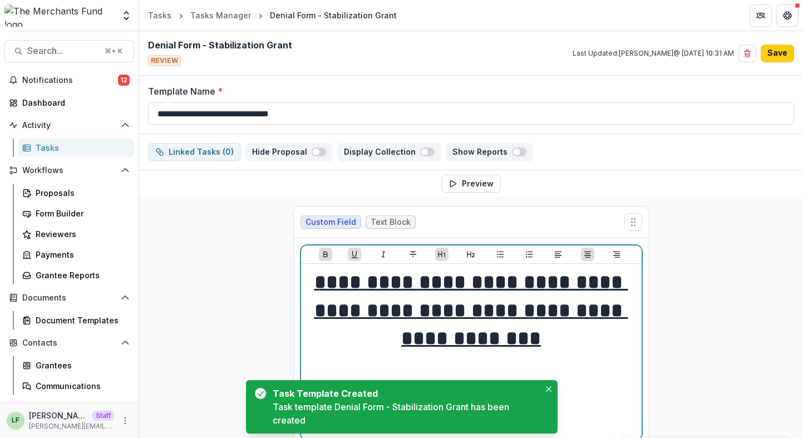
click at [452, 323] on h1 "**********" at bounding box center [471, 310] width 332 height 84
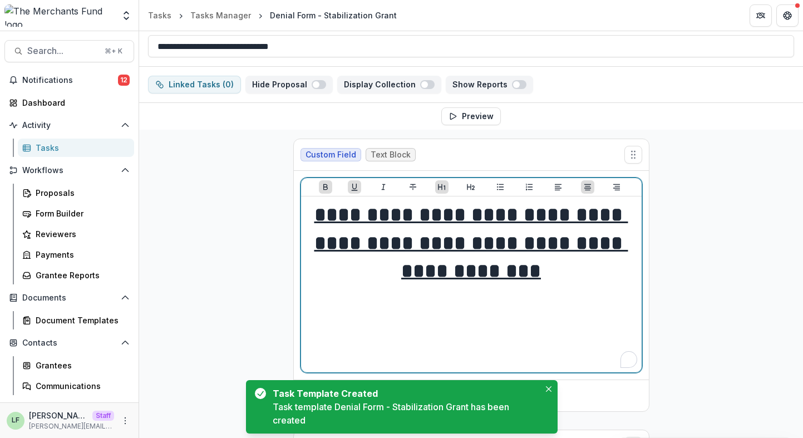
scroll to position [79, 0]
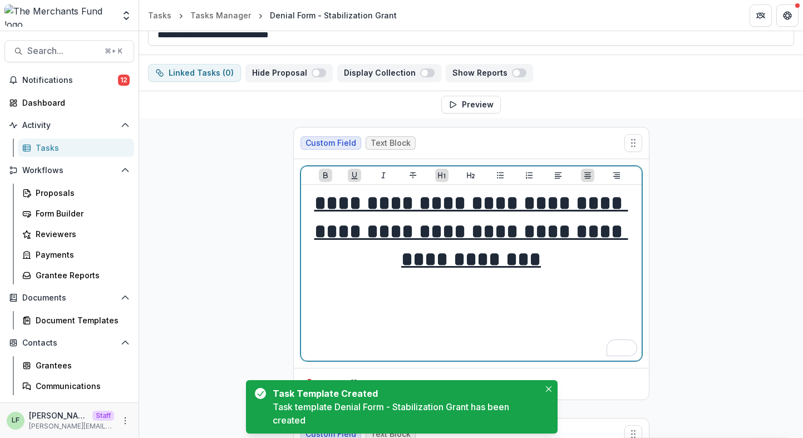
click at [452, 323] on div "**********" at bounding box center [471, 272] width 332 height 167
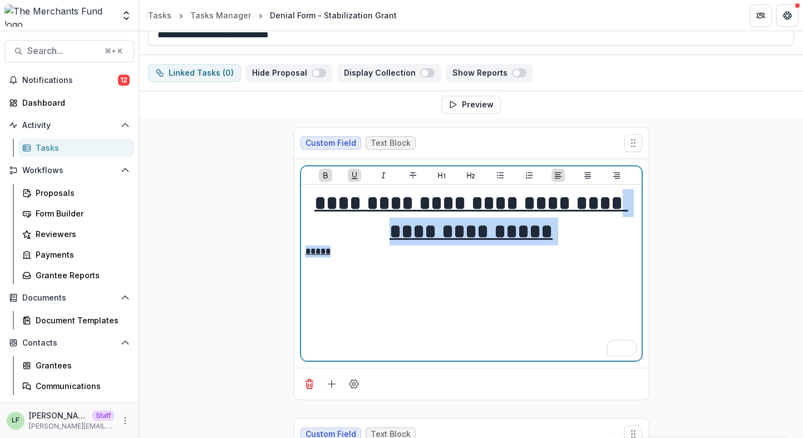
drag, startPoint x: 351, startPoint y: 259, endPoint x: 289, endPoint y: 245, distance: 63.9
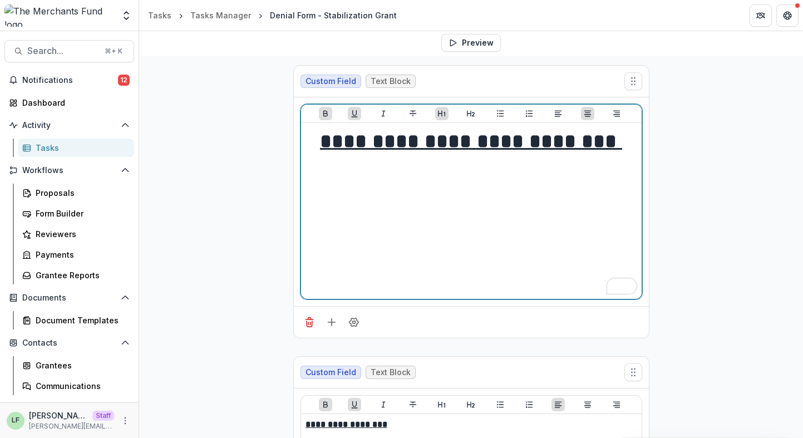
scroll to position [134, 0]
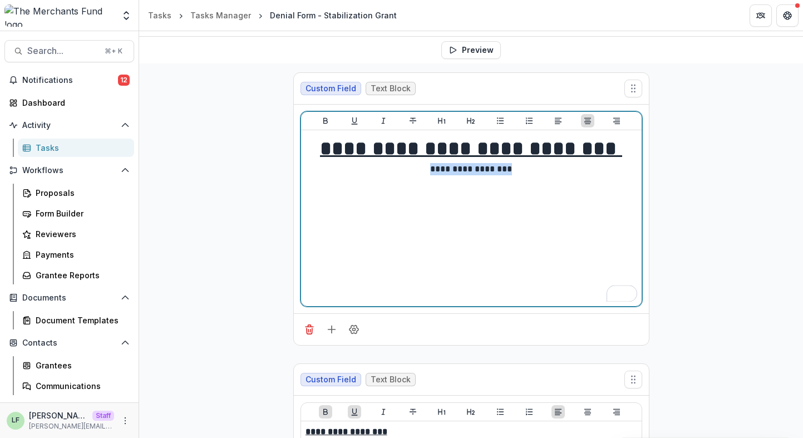
drag, startPoint x: 516, startPoint y: 164, endPoint x: 420, endPoint y: 173, distance: 96.7
click at [420, 172] on p "**********" at bounding box center [471, 169] width 332 height 12
click at [379, 120] on icon "Italicize" at bounding box center [383, 120] width 9 height 9
click at [438, 118] on icon "Heading 1" at bounding box center [441, 121] width 7 height 6
click at [443, 224] on div "**********" at bounding box center [471, 218] width 332 height 167
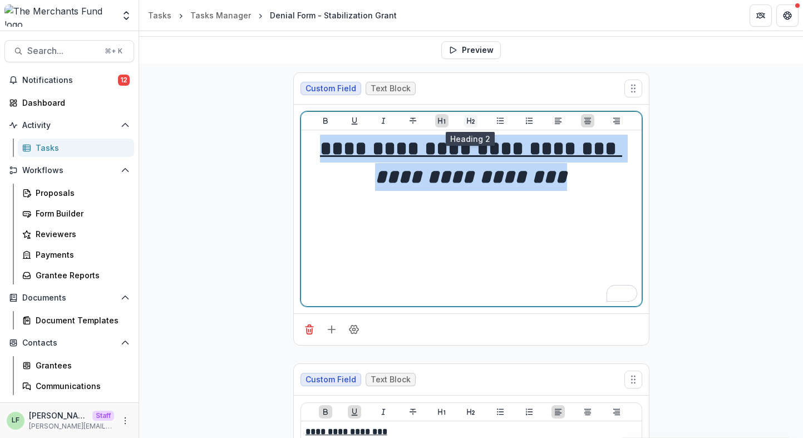
click at [464, 119] on button "Heading 2" at bounding box center [470, 120] width 13 height 13
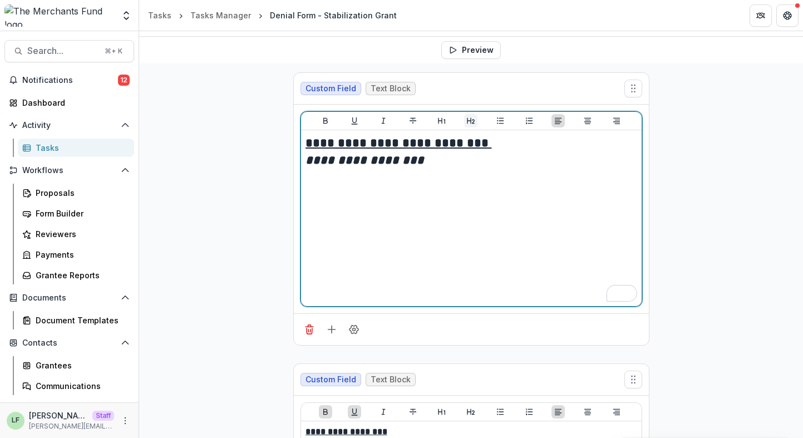
click at [464, 119] on button "Heading 2" at bounding box center [470, 120] width 13 height 13
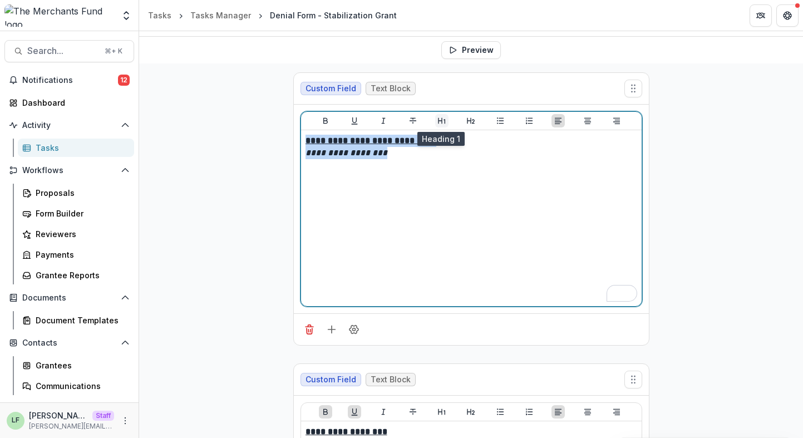
click at [437, 119] on icon "Heading 1" at bounding box center [441, 120] width 9 height 9
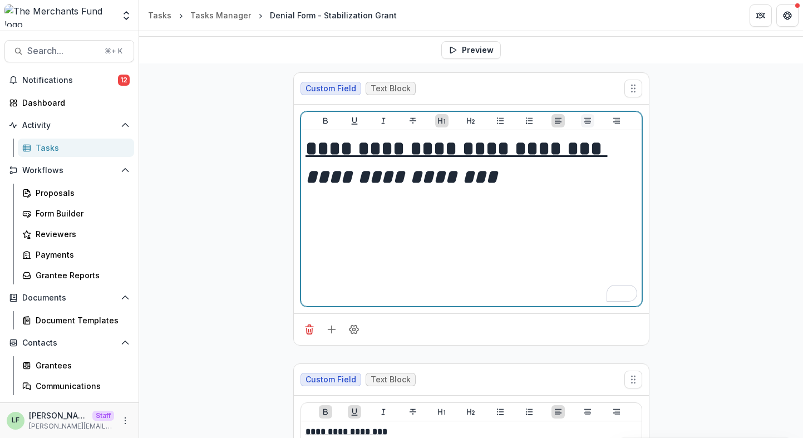
click at [581, 121] on button "Align Center" at bounding box center [587, 120] width 13 height 13
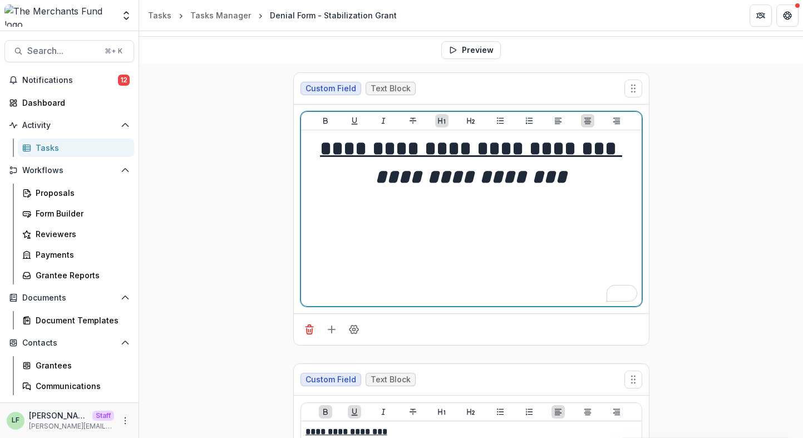
click at [368, 196] on div "**********" at bounding box center [471, 218] width 332 height 167
click at [368, 147] on u "**********" at bounding box center [471, 149] width 302 height 20
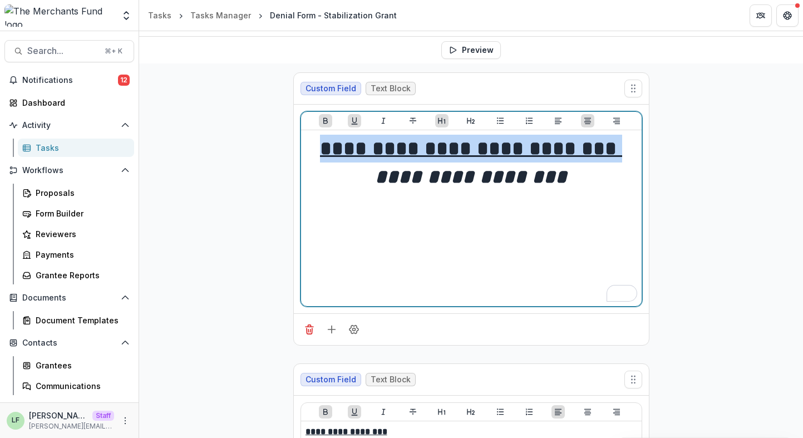
click at [368, 147] on u "**********" at bounding box center [471, 149] width 302 height 20
click at [355, 124] on icon "Underline" at bounding box center [355, 120] width 6 height 7
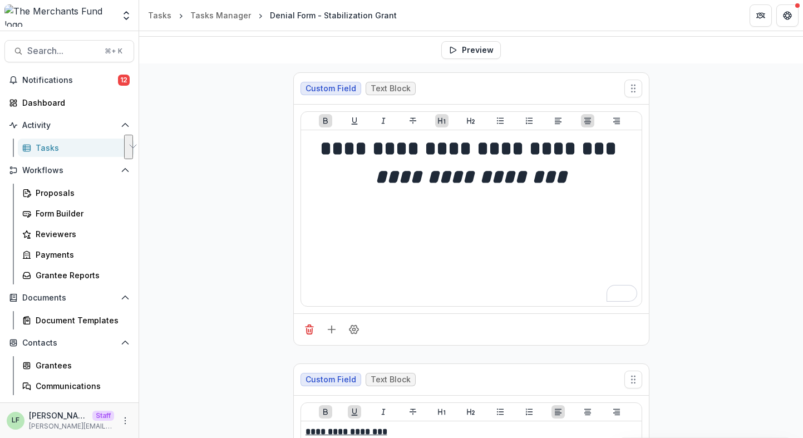
click at [331, 124] on div at bounding box center [471, 121] width 341 height 18
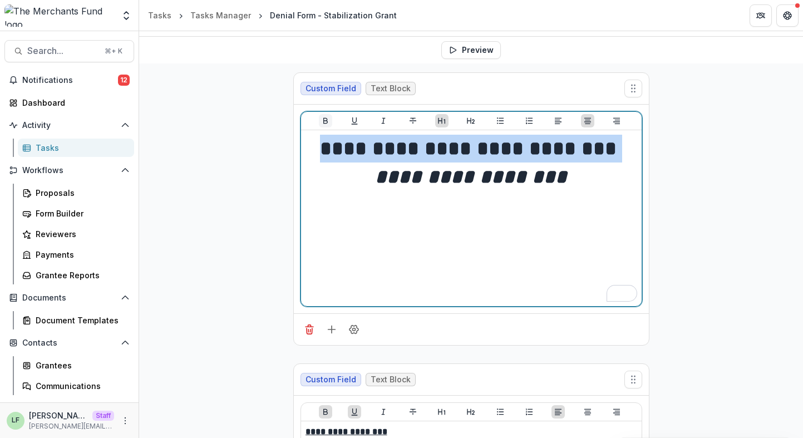
click at [324, 121] on icon "Bold" at bounding box center [325, 120] width 9 height 9
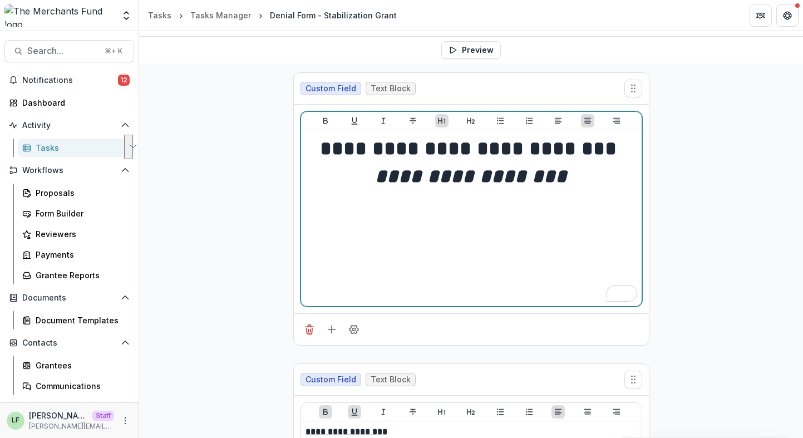
click at [348, 218] on div "**********" at bounding box center [471, 218] width 332 height 167
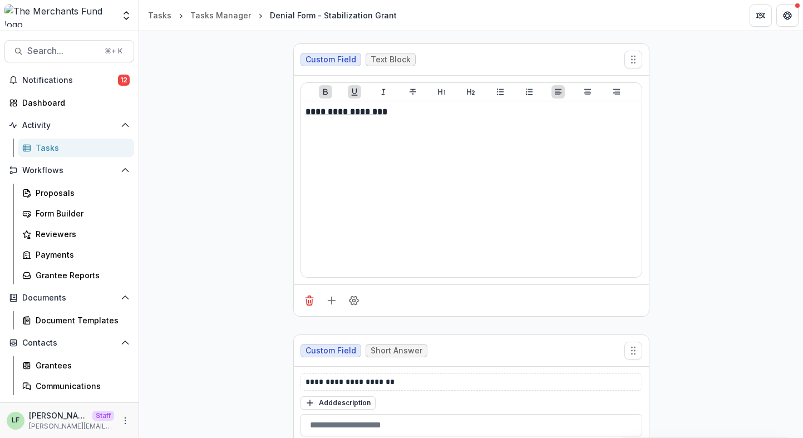
scroll to position [0, 0]
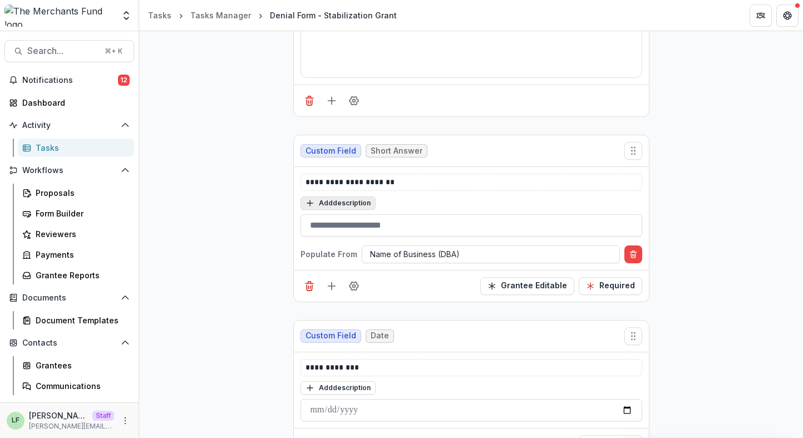
click at [357, 204] on button "Add description" at bounding box center [337, 202] width 75 height 13
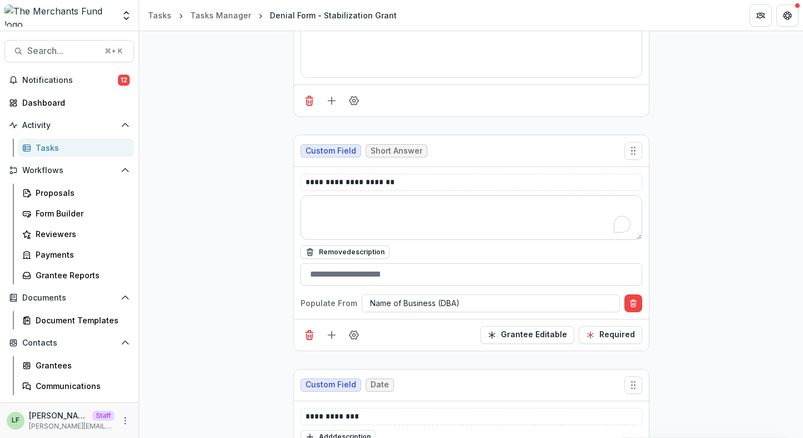
click at [368, 211] on textarea "To enrich screen reader interactions, please activate Accessibility in Grammarl…" at bounding box center [471, 217] width 342 height 45
paste textarea "**********"
type textarea "**********"
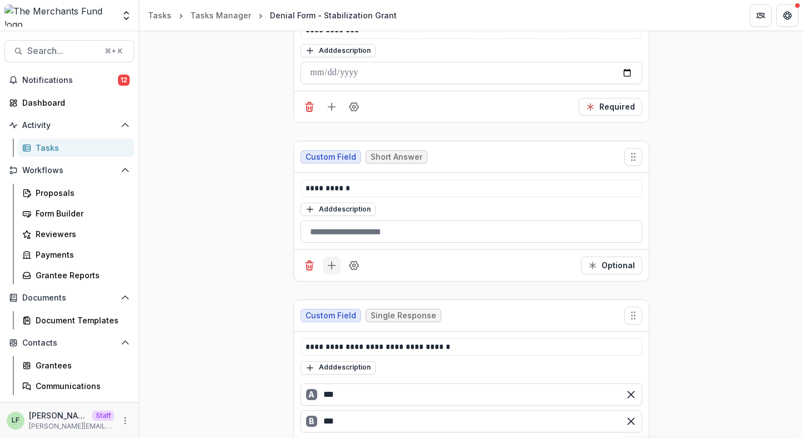
click at [331, 265] on line "Add field" at bounding box center [331, 265] width 7 height 0
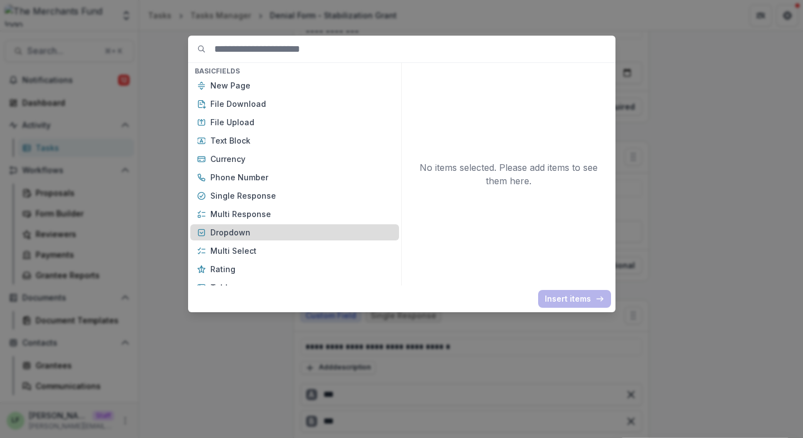
click at [266, 231] on p "Dropdown" at bounding box center [301, 232] width 182 height 12
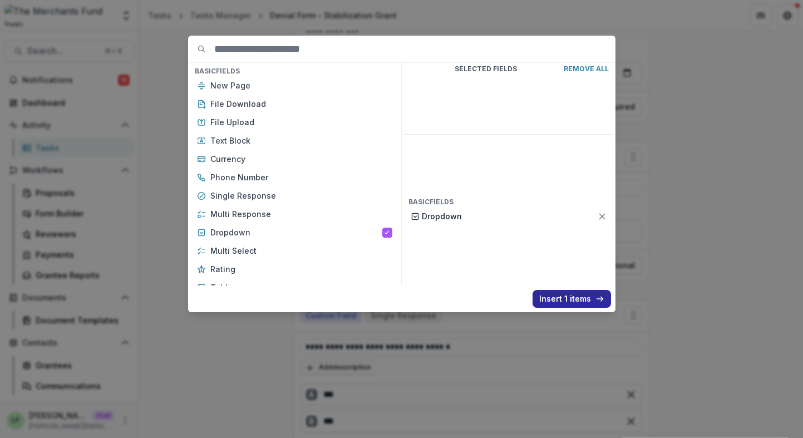
click at [564, 297] on button "Insert 1 items" at bounding box center [571, 299] width 78 height 18
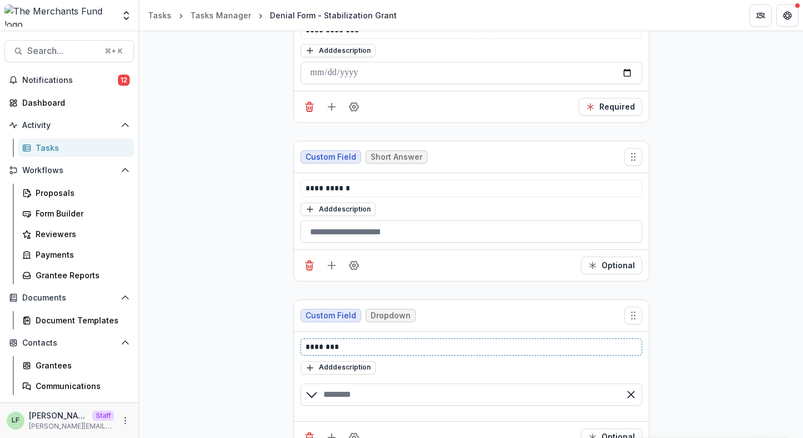
click at [423, 342] on p "********" at bounding box center [471, 347] width 332 height 12
click at [406, 394] on input "text" at bounding box center [471, 394] width 342 height 22
type input "******"
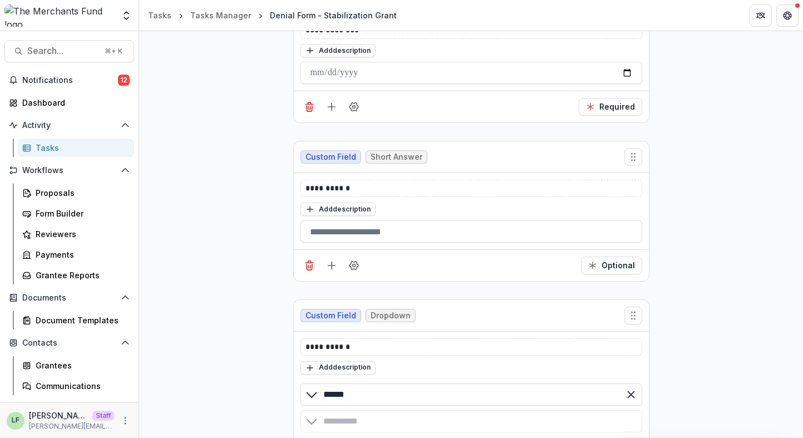
click at [703, 279] on div "**********" at bounding box center [471, 220] width 664 height 2124
click at [307, 269] on icon "Delete field" at bounding box center [310, 267] width 6 height 6
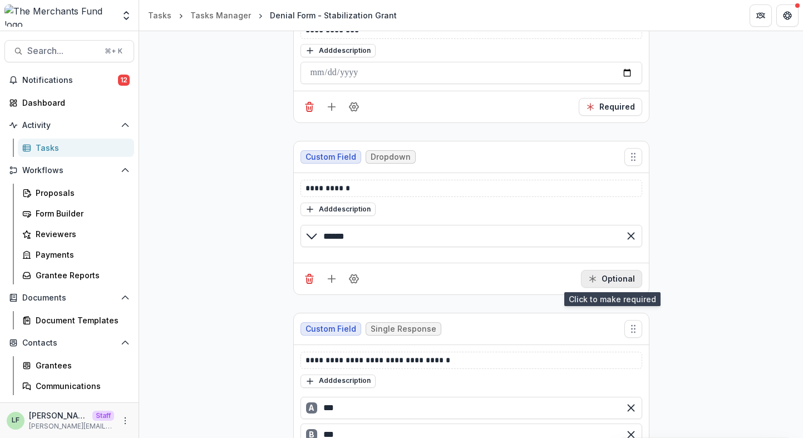
click at [611, 278] on button "Optional" at bounding box center [611, 279] width 61 height 18
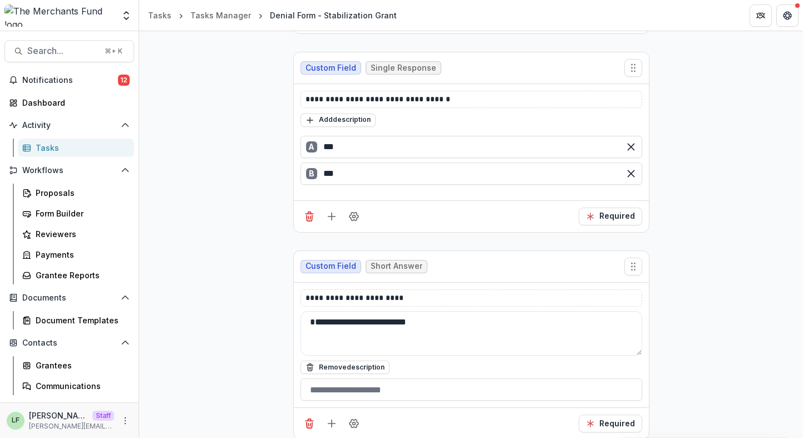
scroll to position [1293, 0]
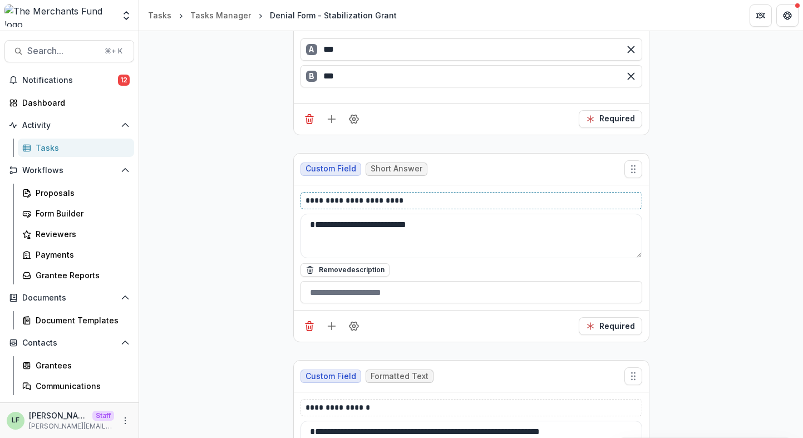
click at [381, 199] on p "**********" at bounding box center [471, 201] width 332 height 12
copy p "**********"
click at [333, 119] on line "Add field" at bounding box center [331, 119] width 7 height 0
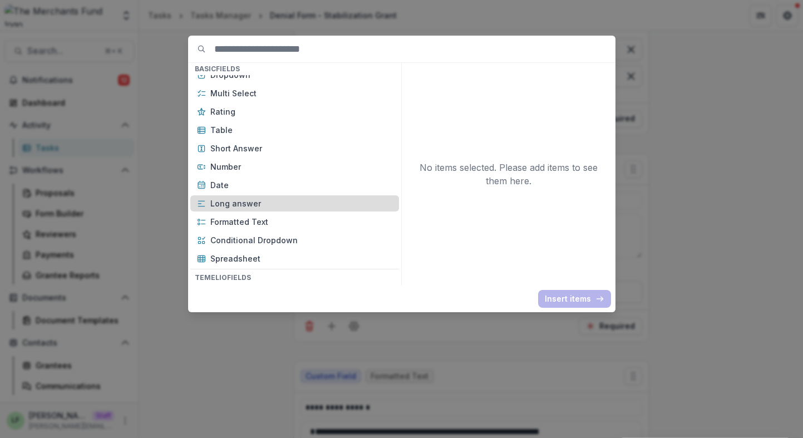
click at [279, 206] on p "Long answer" at bounding box center [301, 204] width 182 height 12
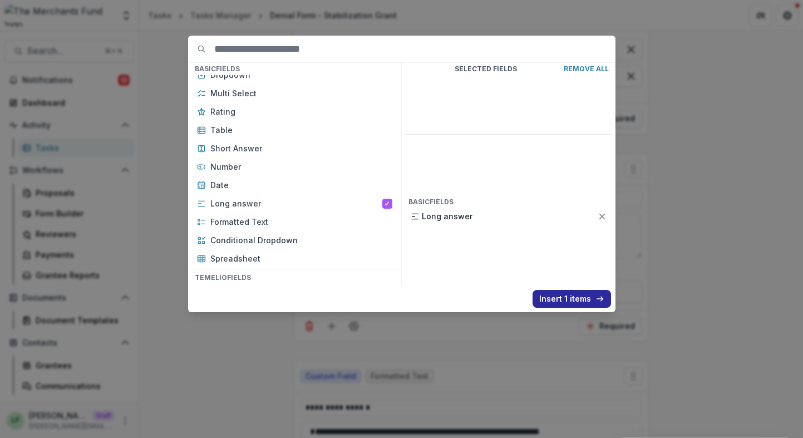
click at [565, 292] on button "Insert 1 items" at bounding box center [571, 299] width 78 height 18
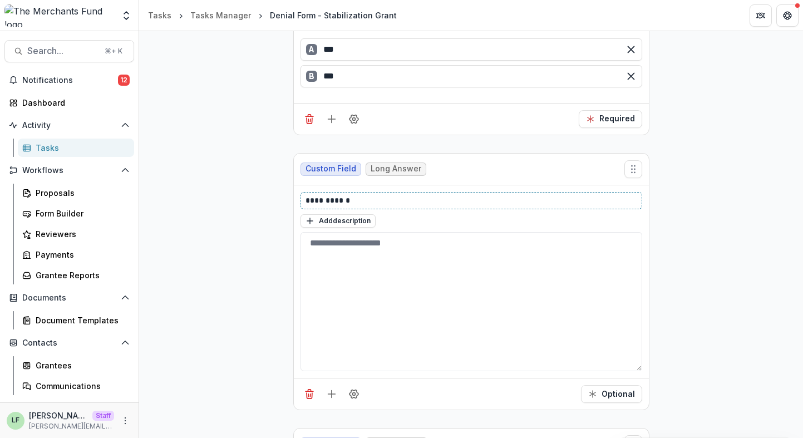
click at [381, 202] on p "**********" at bounding box center [471, 201] width 332 height 12
click at [352, 396] on circle "Field Settings" at bounding box center [353, 394] width 3 height 3
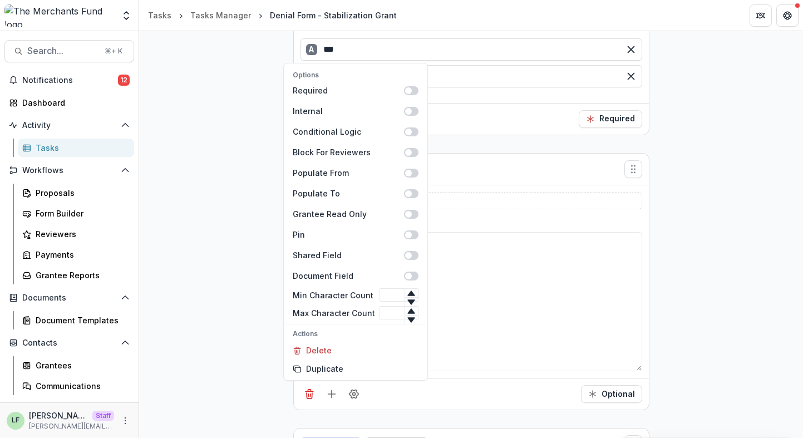
click at [430, 387] on div "Options Required Internal Conditional Logic Block For Reviewers Populate From P…" at bounding box center [471, 394] width 355 height 32
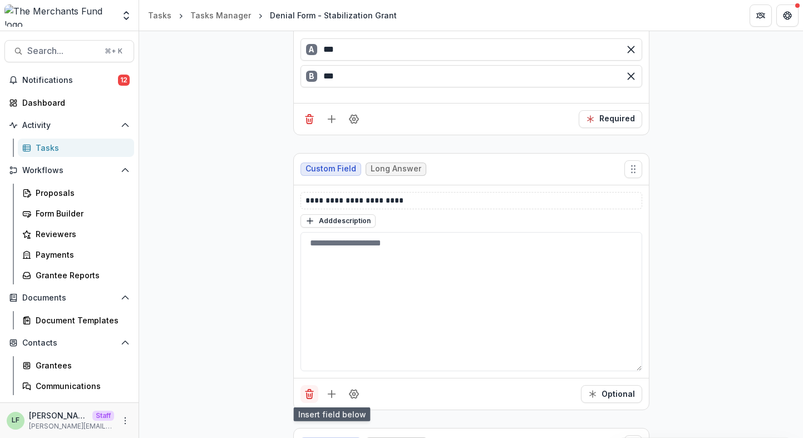
click at [310, 394] on icon "Delete field" at bounding box center [309, 393] width 11 height 11
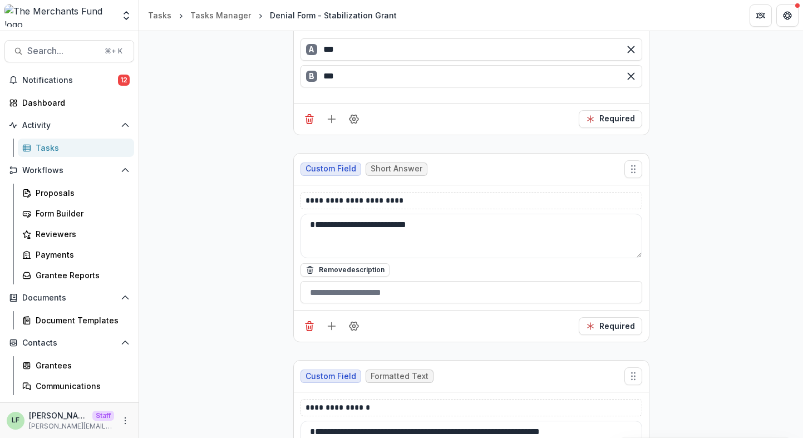
click at [329, 108] on div "Required" at bounding box center [471, 119] width 355 height 32
click at [332, 116] on line "Add field" at bounding box center [332, 118] width 0 height 7
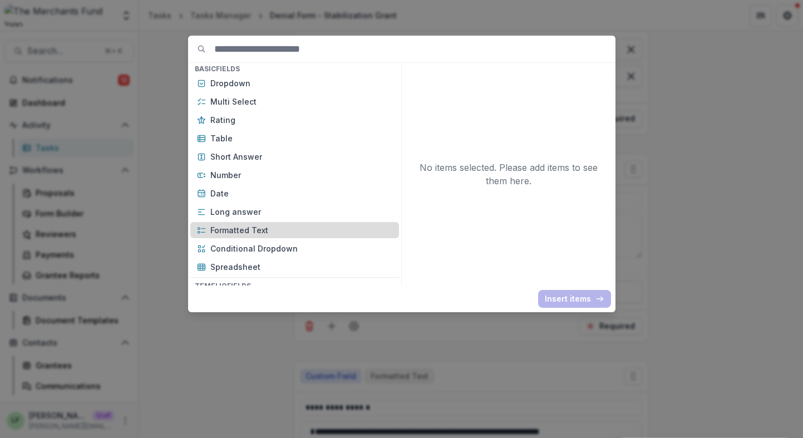
click at [292, 231] on p "Formatted Text" at bounding box center [301, 230] width 182 height 12
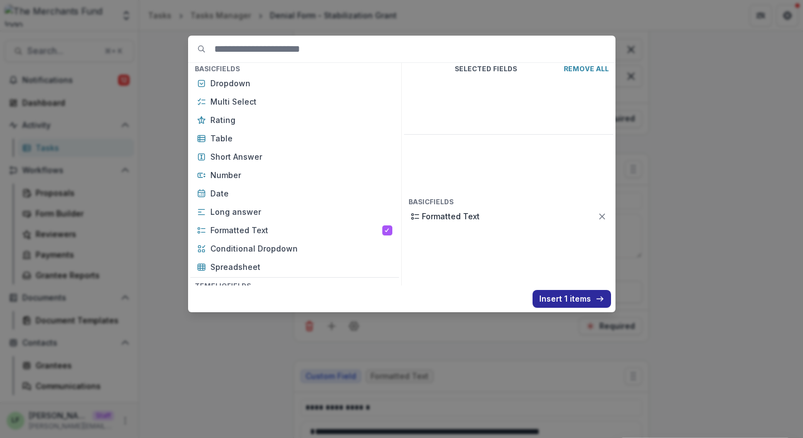
click at [549, 299] on button "Insert 1 items" at bounding box center [571, 299] width 78 height 18
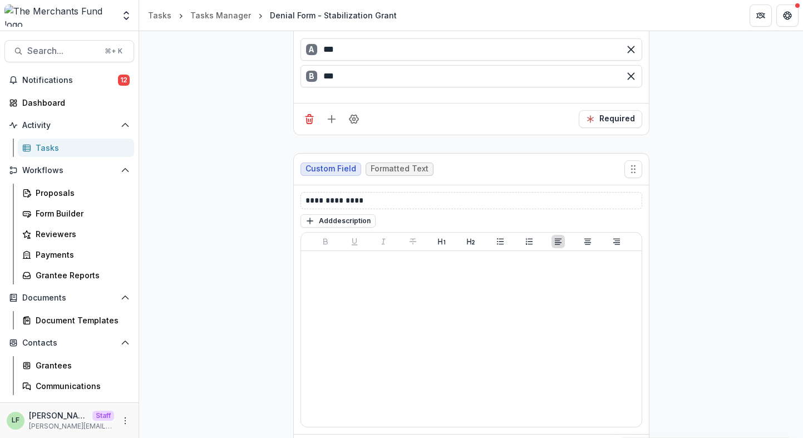
click at [388, 206] on div "**********" at bounding box center [471, 200] width 342 height 17
click at [389, 202] on p "**********" at bounding box center [471, 201] width 332 height 12
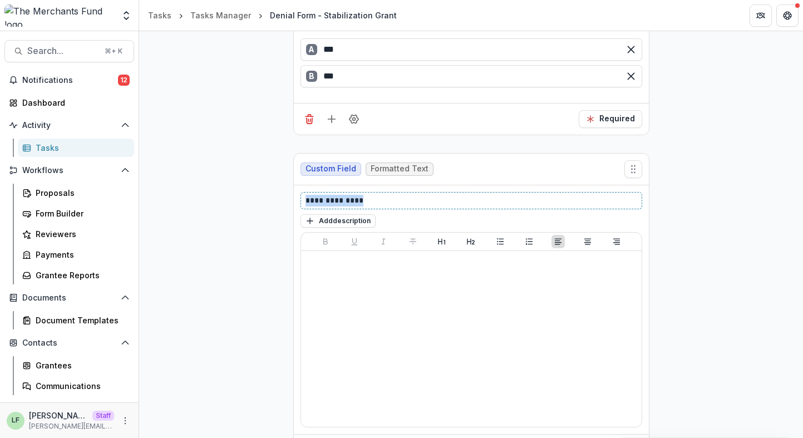
click at [389, 202] on p "**********" at bounding box center [471, 201] width 332 height 12
click at [359, 219] on button "Add description" at bounding box center [337, 220] width 75 height 13
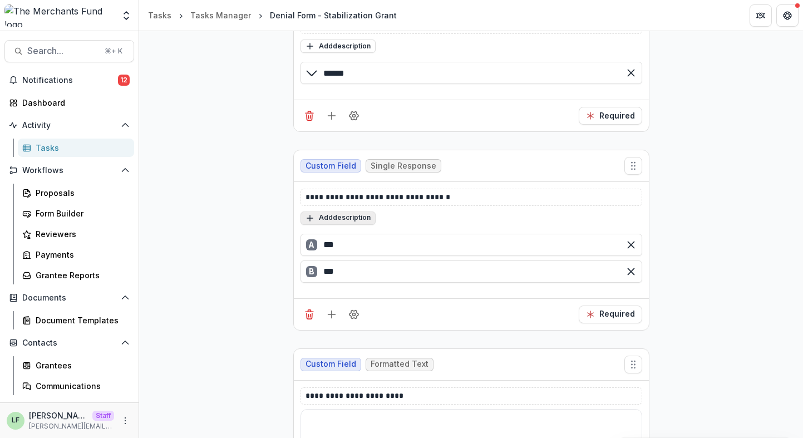
click at [343, 218] on button "Add description" at bounding box center [337, 217] width 75 height 13
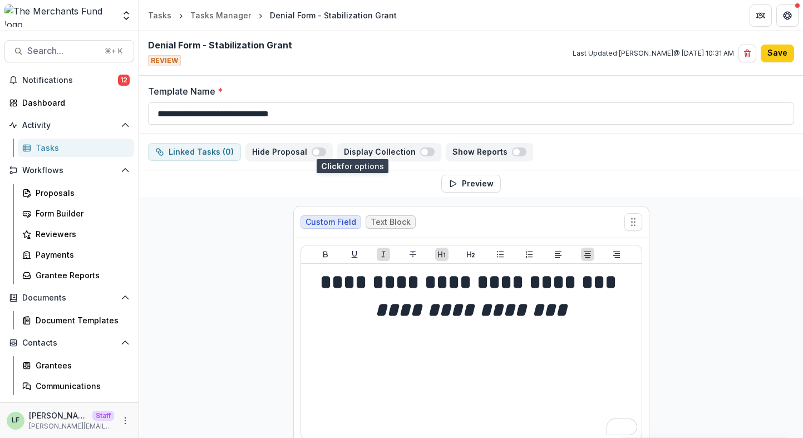
scroll to position [1816, 0]
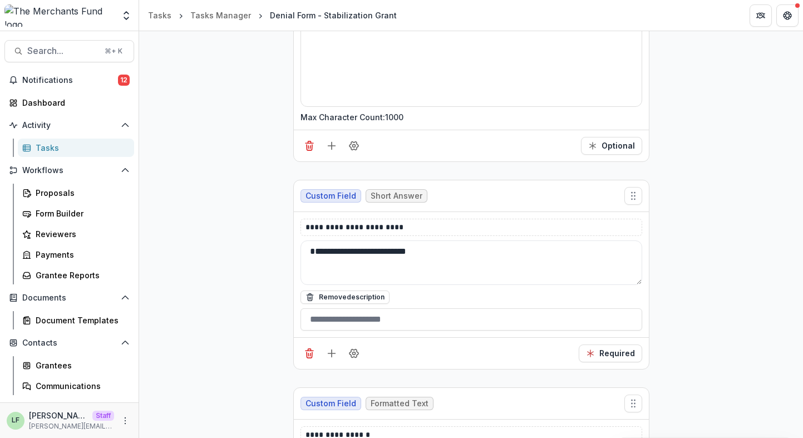
click at [307, 343] on div "Required" at bounding box center [471, 353] width 355 height 32
click at [305, 353] on icon "Delete field" at bounding box center [309, 353] width 11 height 11
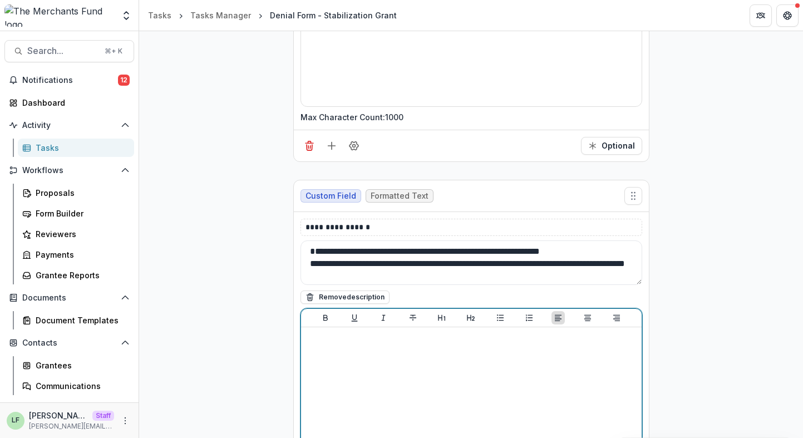
click at [484, 357] on div at bounding box center [471, 415] width 332 height 167
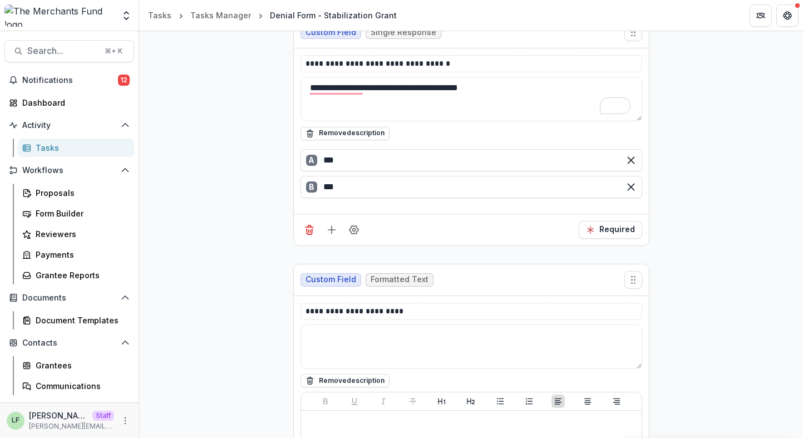
scroll to position [0, 0]
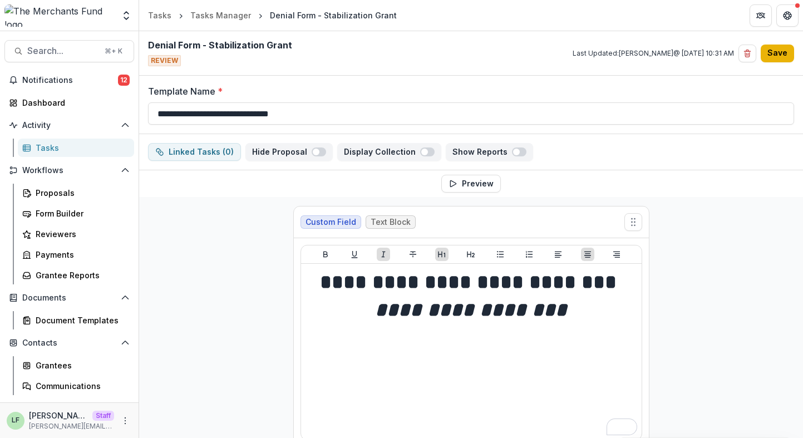
click at [773, 53] on button "Save" at bounding box center [777, 54] width 33 height 18
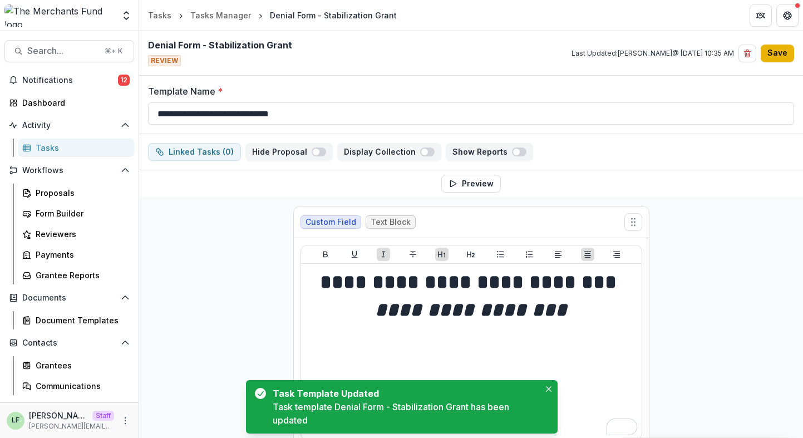
click at [773, 53] on button "Save" at bounding box center [777, 54] width 33 height 18
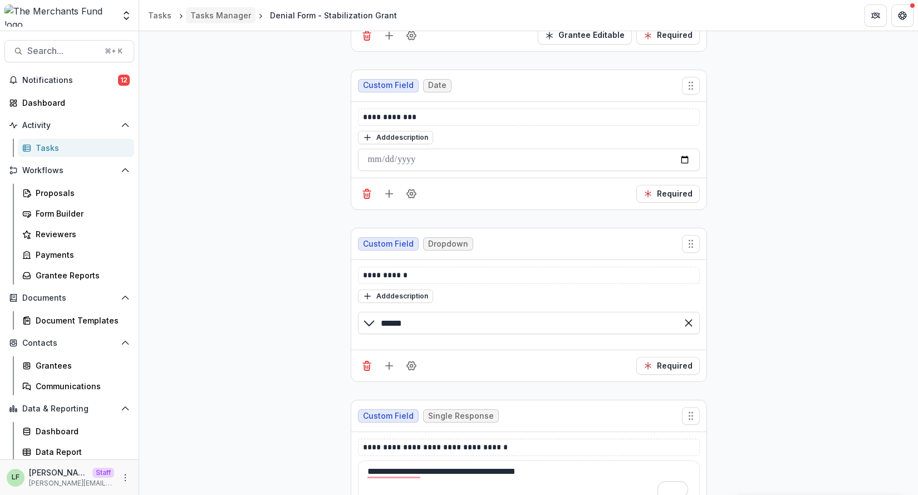
click at [221, 16] on div "Tasks Manager" at bounding box center [220, 15] width 61 height 12
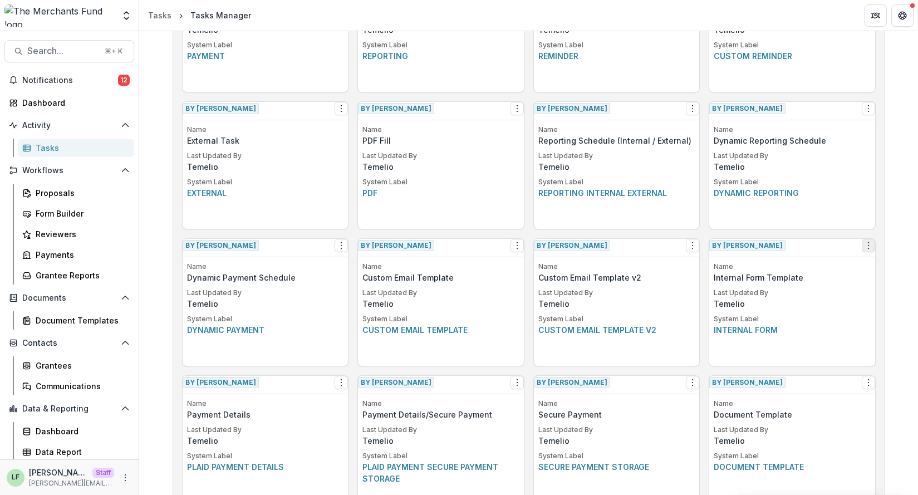
click at [802, 250] on icon "Options" at bounding box center [868, 245] width 9 height 9
click at [790, 294] on button "Make a Copy" at bounding box center [797, 291] width 136 height 18
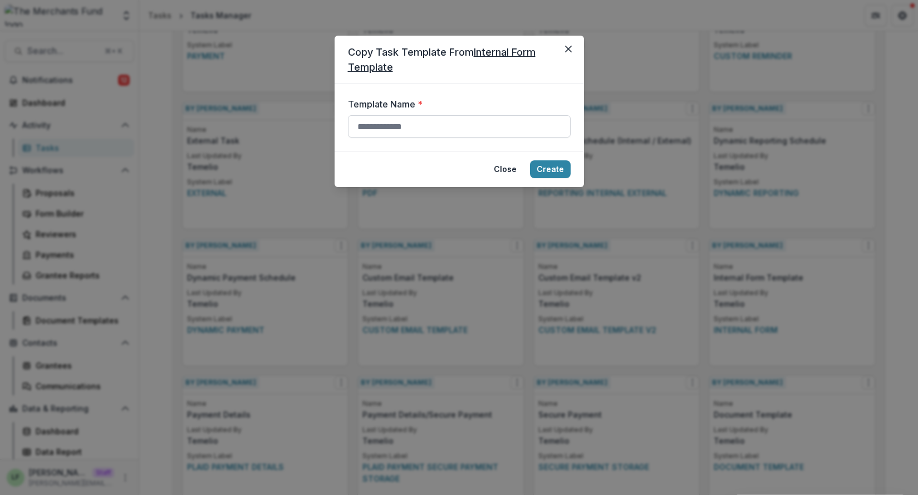
click at [484, 127] on input "Template Name *" at bounding box center [459, 126] width 223 height 22
type input "**********"
click at [549, 164] on button "Create" at bounding box center [550, 169] width 41 height 18
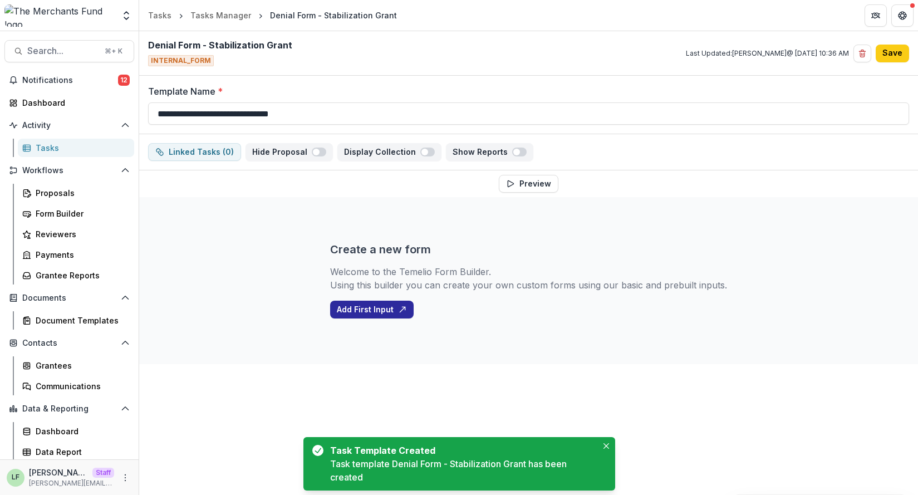
click at [370, 315] on button "Add First Input" at bounding box center [371, 309] width 83 height 18
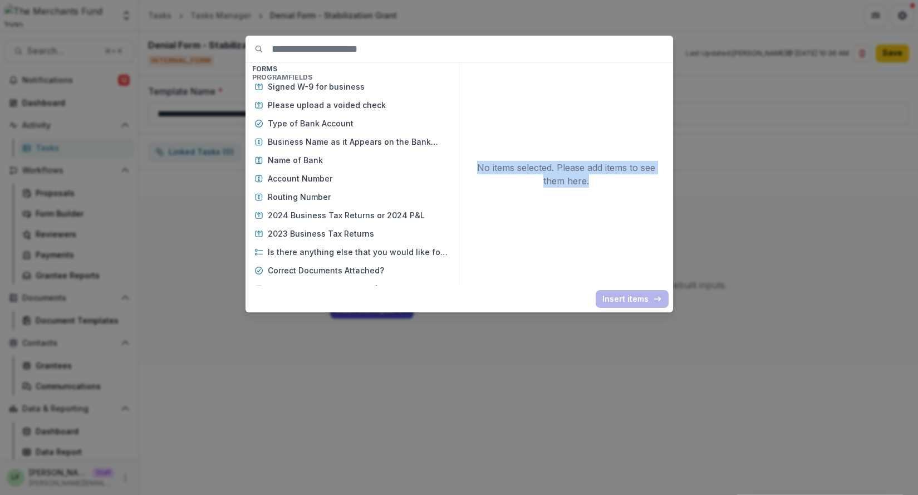
drag, startPoint x: 458, startPoint y: 172, endPoint x: 453, endPoint y: 307, distance: 135.3
click at [453, 307] on div "Basic Fields New Page File Download File Upload Text Block Currency Phone Numbe…" at bounding box center [458, 172] width 427 height 272
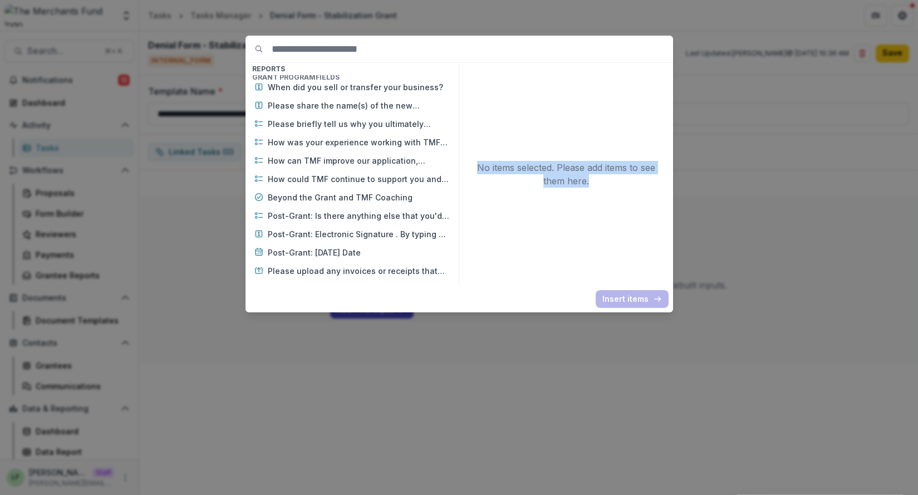
drag, startPoint x: 595, startPoint y: 368, endPoint x: 574, endPoint y: 402, distance: 39.5
click at [595, 368] on div "Basic Fields New Page File Download File Upload Text Block Currency Phone Numbe…" at bounding box center [459, 247] width 918 height 495
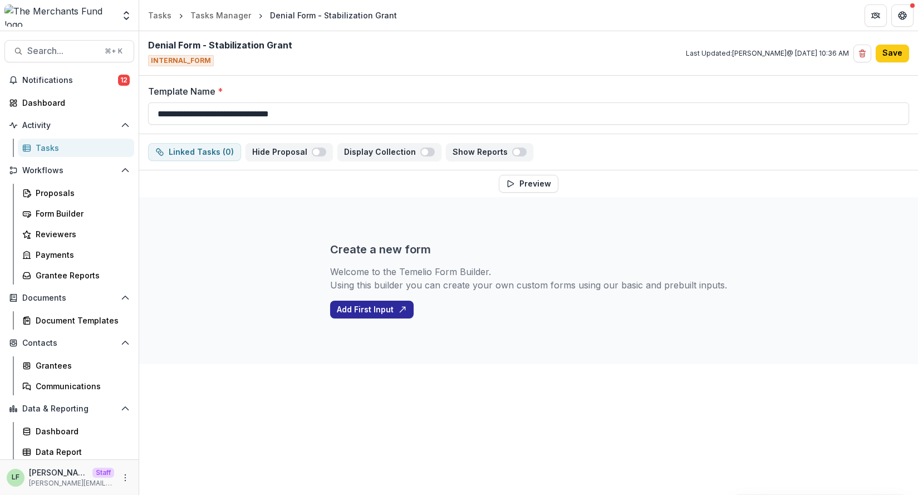
click at [378, 317] on button "Add First Input" at bounding box center [371, 309] width 83 height 18
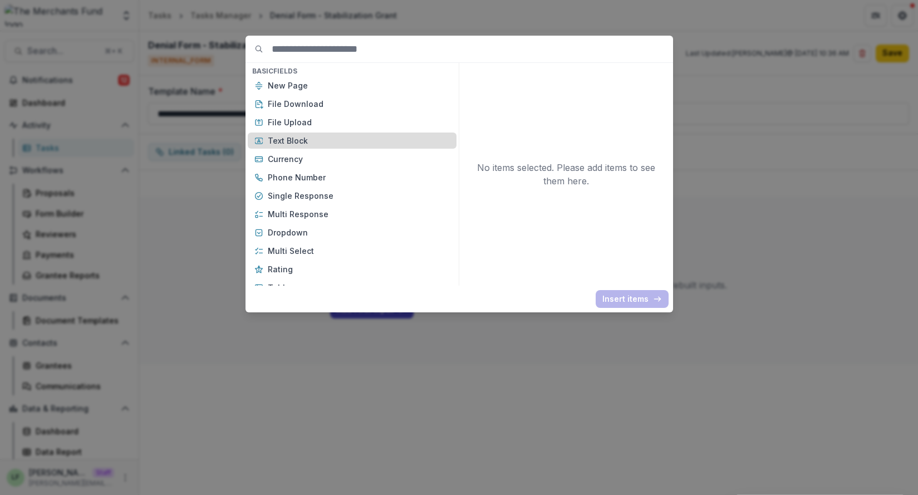
click at [376, 142] on p "Text Block" at bounding box center [359, 141] width 182 height 12
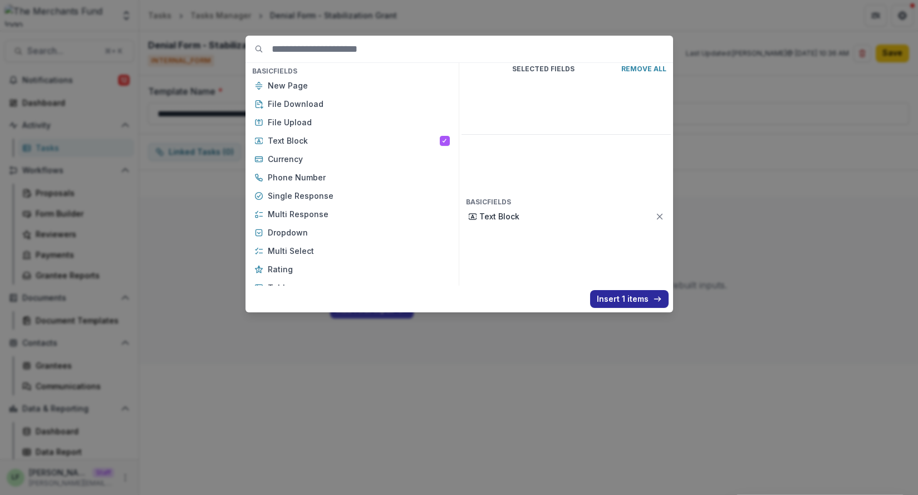
click at [626, 301] on button "Insert 1 items" at bounding box center [629, 299] width 78 height 18
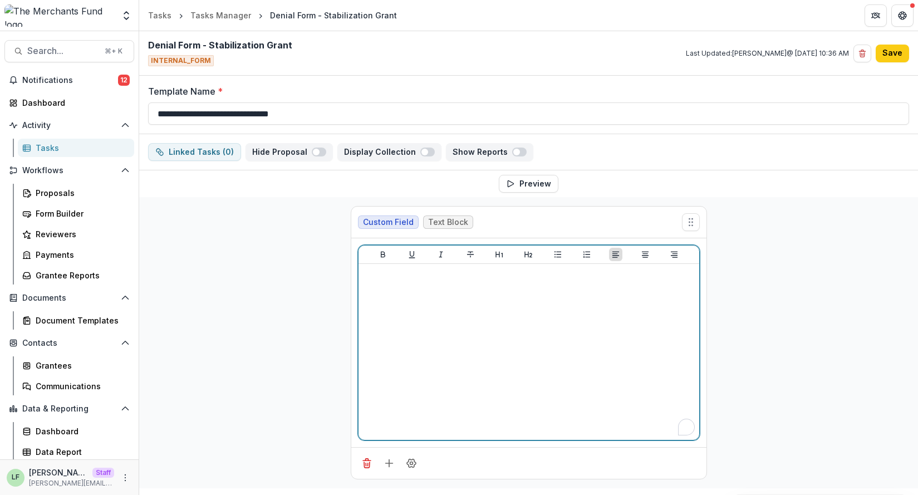
click at [476, 293] on div "To enrich screen reader interactions, please activate Accessibility in Grammarl…" at bounding box center [529, 351] width 332 height 167
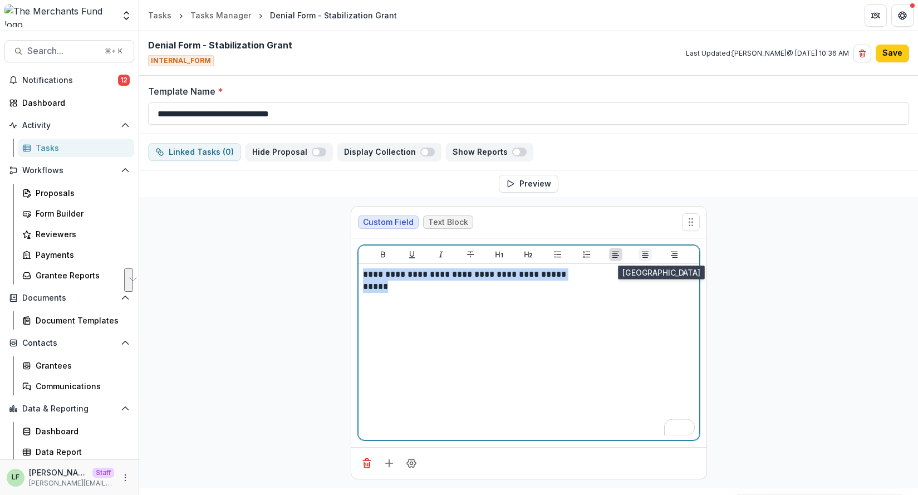
click at [642, 251] on icon "Align Center" at bounding box center [644, 254] width 9 height 9
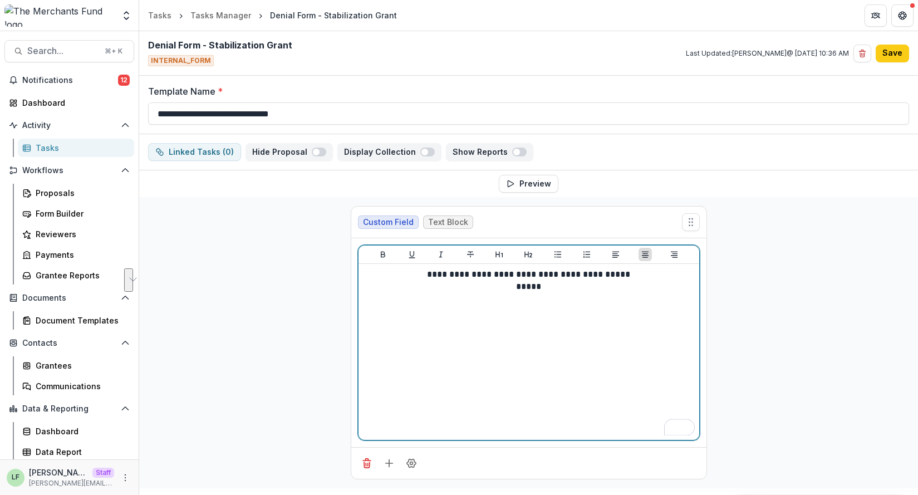
click at [616, 274] on p "**********" at bounding box center [529, 274] width 332 height 12
drag, startPoint x: 591, startPoint y: 275, endPoint x: 595, endPoint y: 294, distance: 19.3
click at [595, 294] on div "**********" at bounding box center [529, 351] width 332 height 167
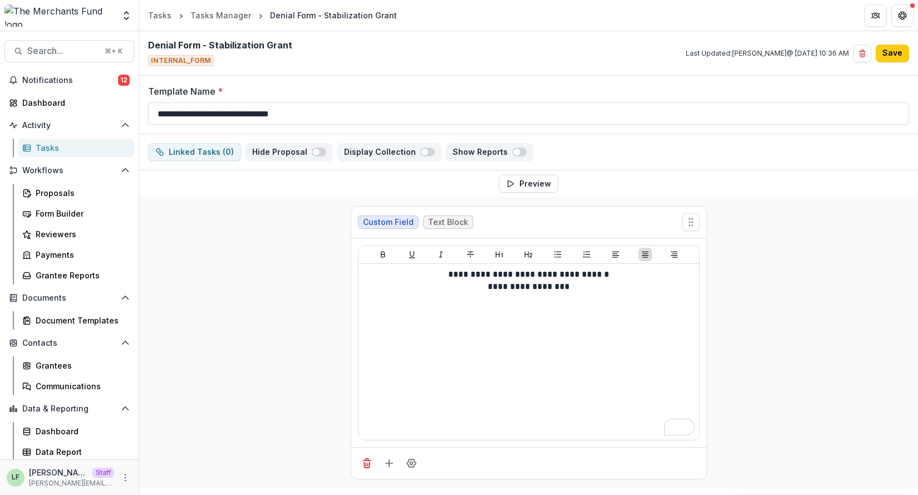
click at [520, 253] on div at bounding box center [528, 254] width 341 height 18
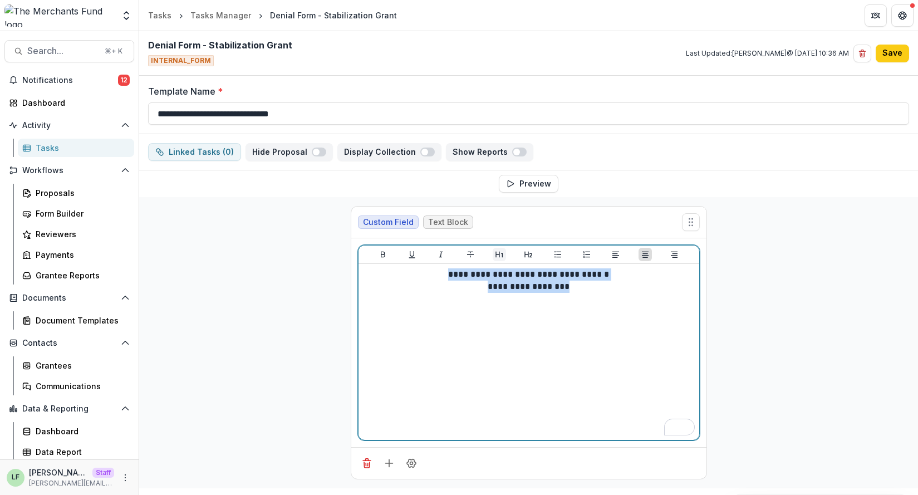
click at [496, 255] on icon "Heading 1" at bounding box center [498, 254] width 7 height 6
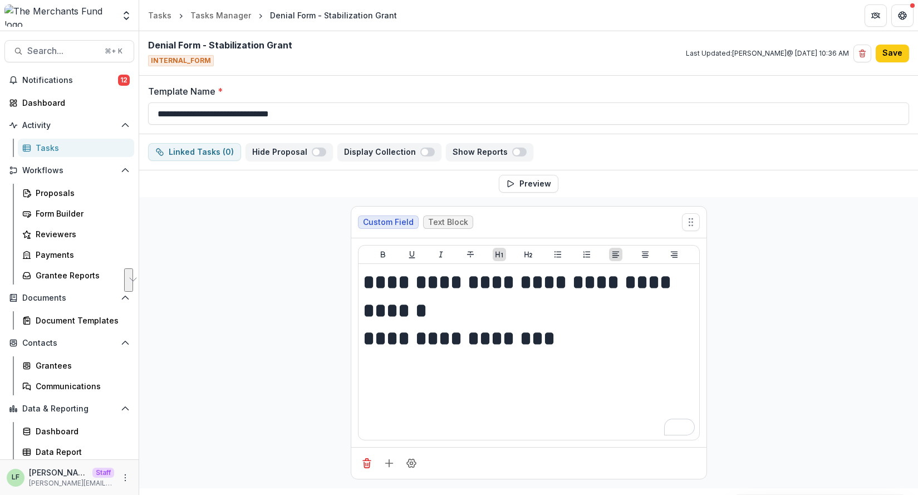
click at [637, 255] on div at bounding box center [528, 254] width 341 height 18
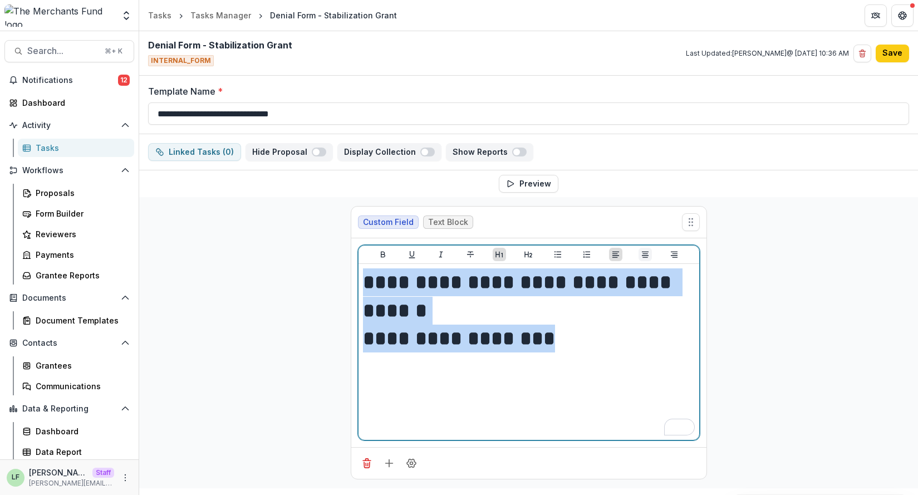
click at [645, 256] on icon "Align Center" at bounding box center [644, 254] width 9 height 9
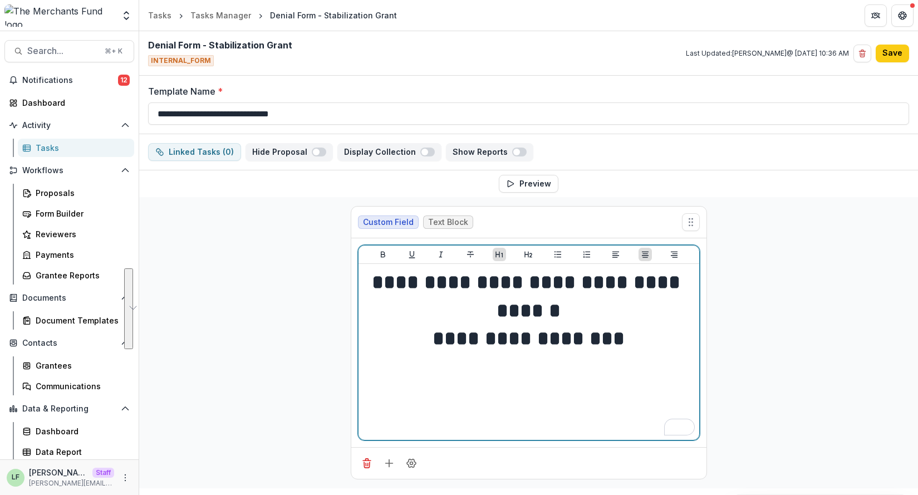
click at [623, 337] on h1 "**********" at bounding box center [529, 338] width 332 height 28
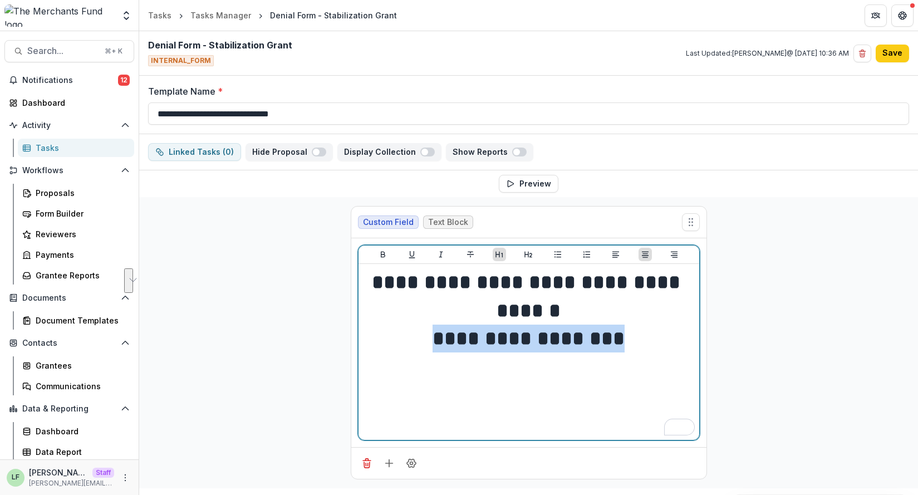
drag, startPoint x: 630, startPoint y: 340, endPoint x: 430, endPoint y: 344, distance: 200.3
click at [430, 344] on h1 "**********" at bounding box center [529, 338] width 332 height 28
click at [441, 254] on icon "Italicize" at bounding box center [441, 254] width 4 height 6
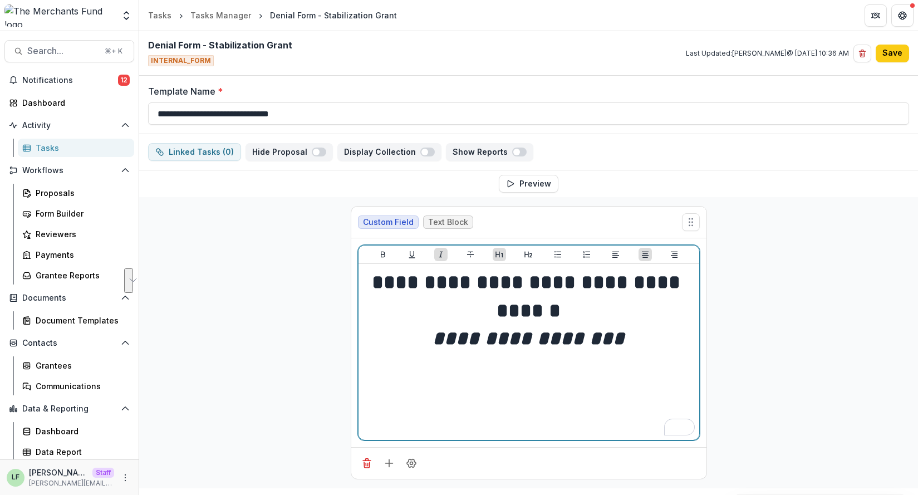
click at [377, 354] on div "**********" at bounding box center [529, 351] width 332 height 167
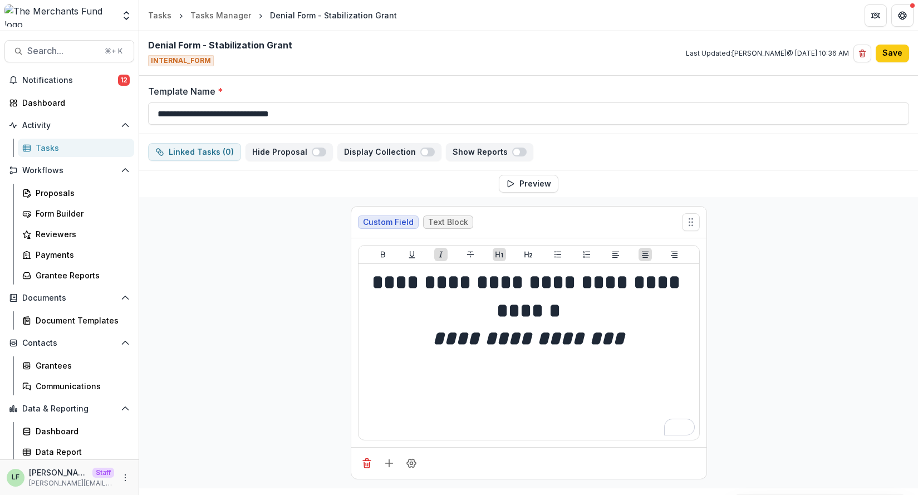
click at [285, 377] on div "**********" at bounding box center [528, 342] width 778 height 291
click at [388, 437] on icon "Add field" at bounding box center [388, 462] width 11 height 11
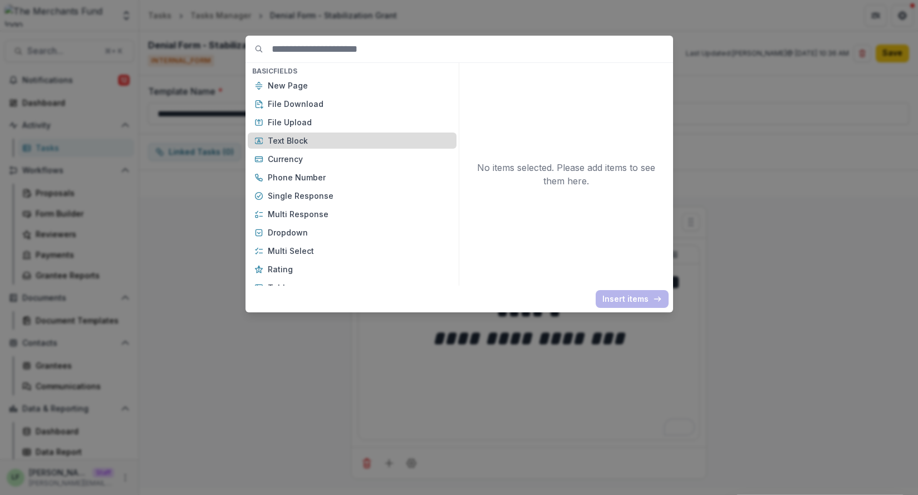
click at [346, 139] on p "Text Block" at bounding box center [359, 141] width 182 height 12
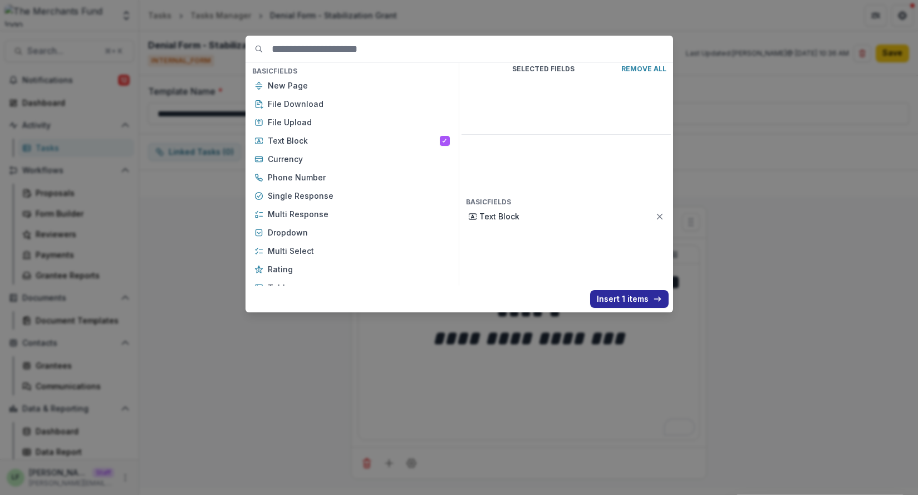
click at [619, 298] on button "Insert 1 items" at bounding box center [629, 299] width 78 height 18
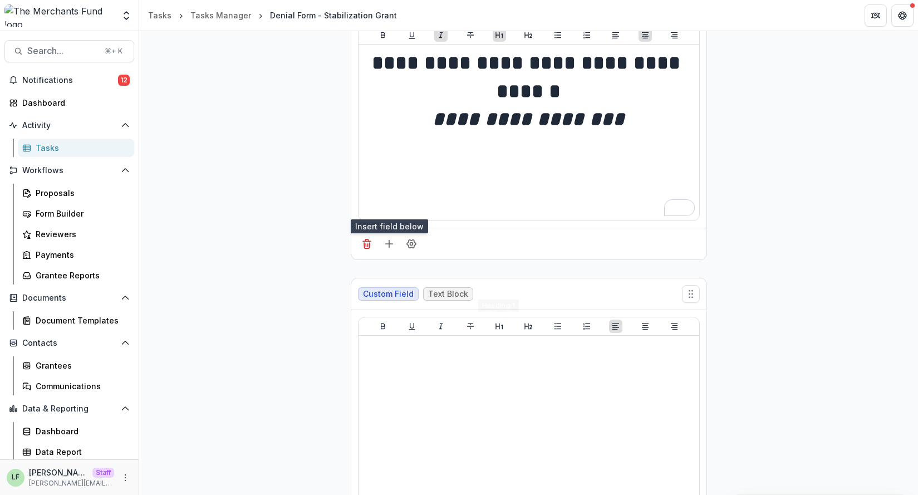
scroll to position [265, 0]
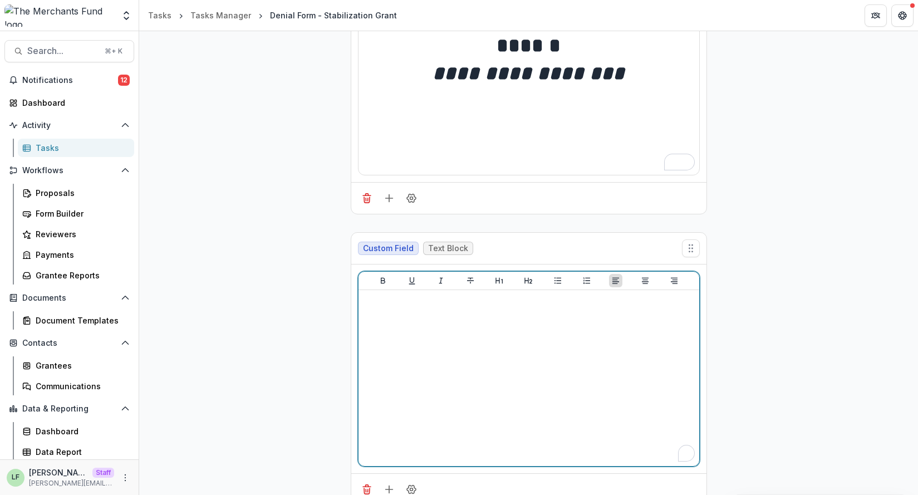
click at [486, 377] on div "To enrich screen reader interactions, please activate Accessibility in Grammarl…" at bounding box center [529, 377] width 332 height 167
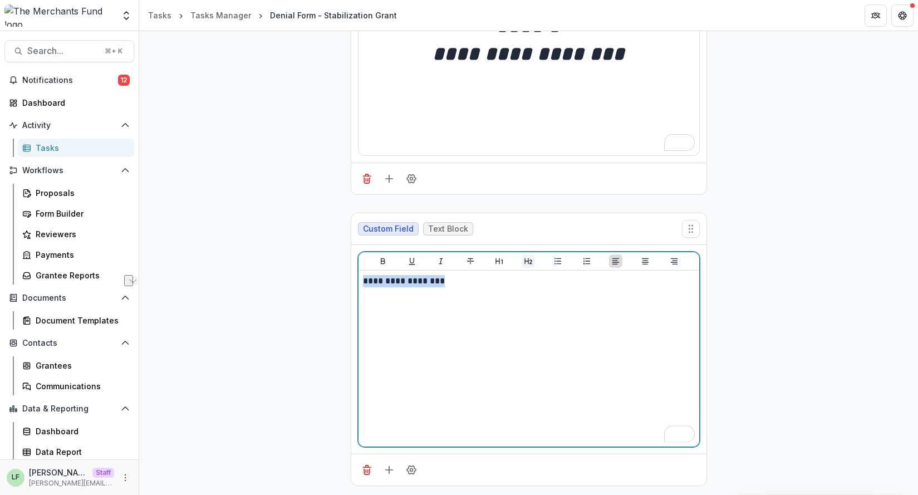
click at [526, 256] on button "Heading 2" at bounding box center [527, 260] width 13 height 13
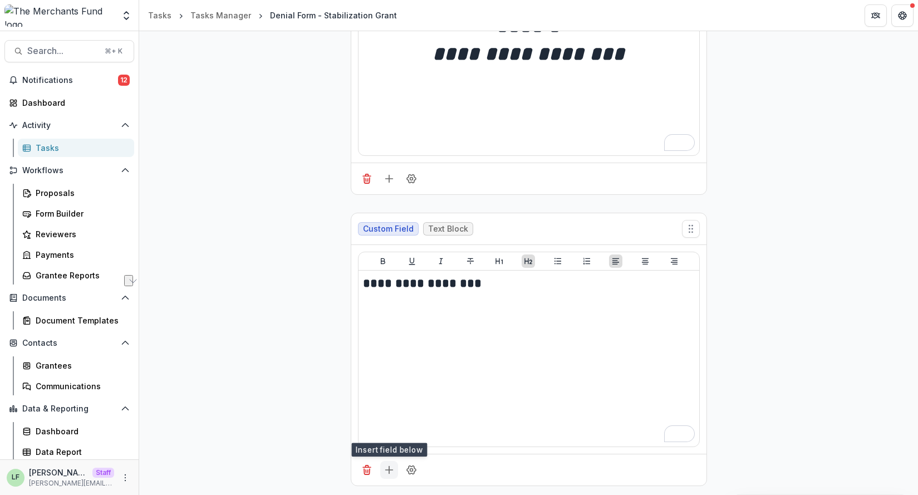
click at [389, 437] on line "Add field" at bounding box center [389, 469] width 0 height 7
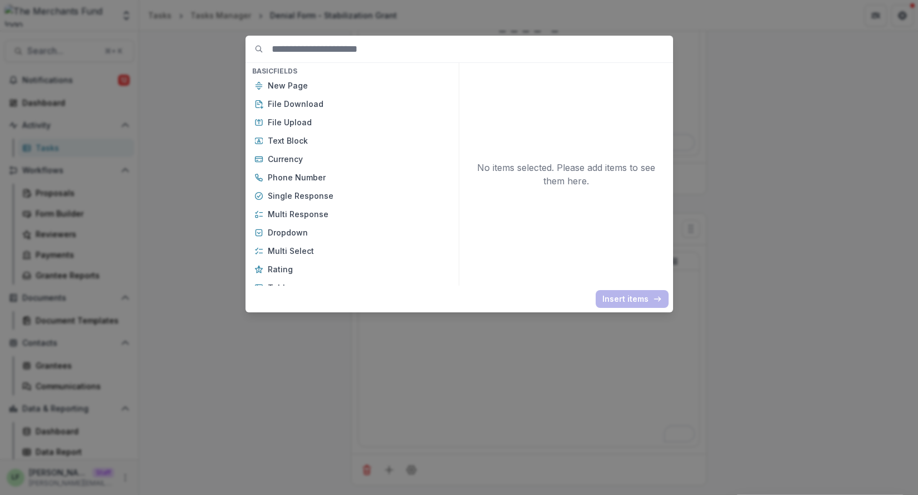
click at [387, 38] on input at bounding box center [472, 49] width 401 height 27
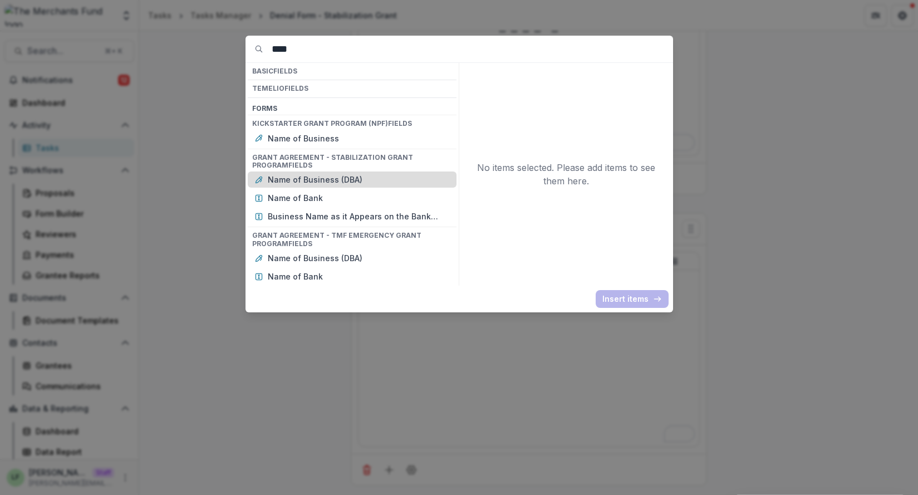
type input "****"
click at [332, 183] on p "Name of Business (DBA)" at bounding box center [359, 180] width 182 height 12
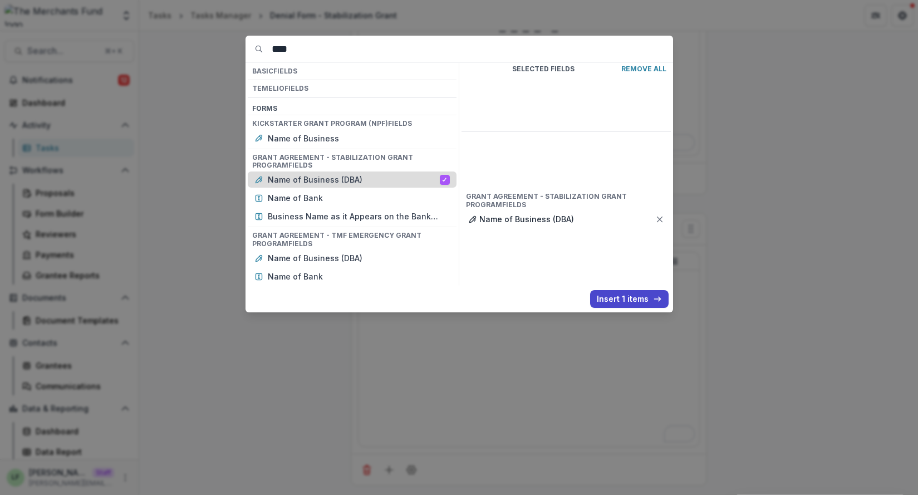
click at [440, 181] on div "Name of Business (DBA)" at bounding box center [352, 179] width 209 height 16
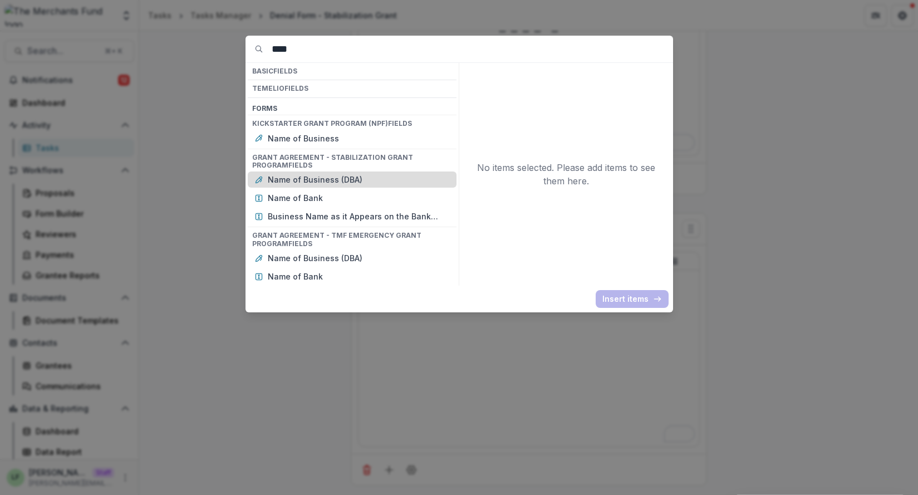
click at [332, 177] on p "Name of Business (DBA)" at bounding box center [359, 180] width 182 height 12
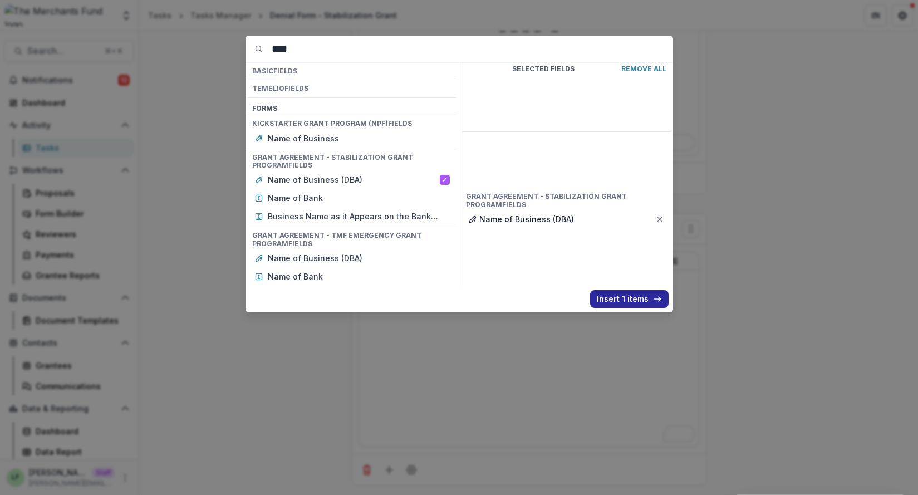
click at [614, 290] on button "Insert 1 items" at bounding box center [629, 299] width 78 height 18
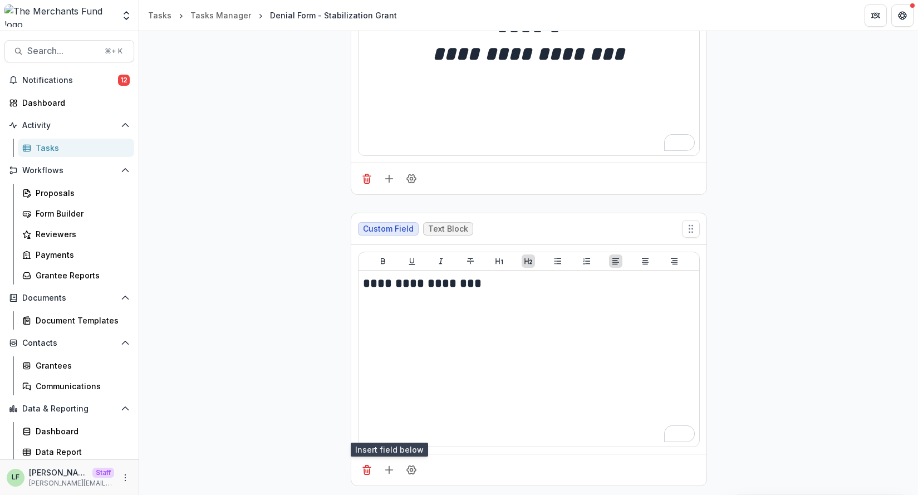
scroll to position [443, 0]
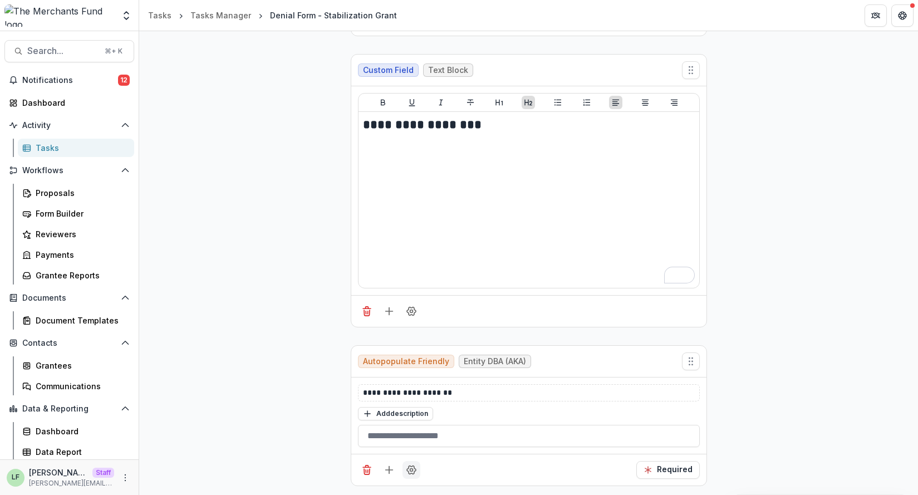
click at [409, 437] on icon "Field Settings" at bounding box center [411, 469] width 11 height 11
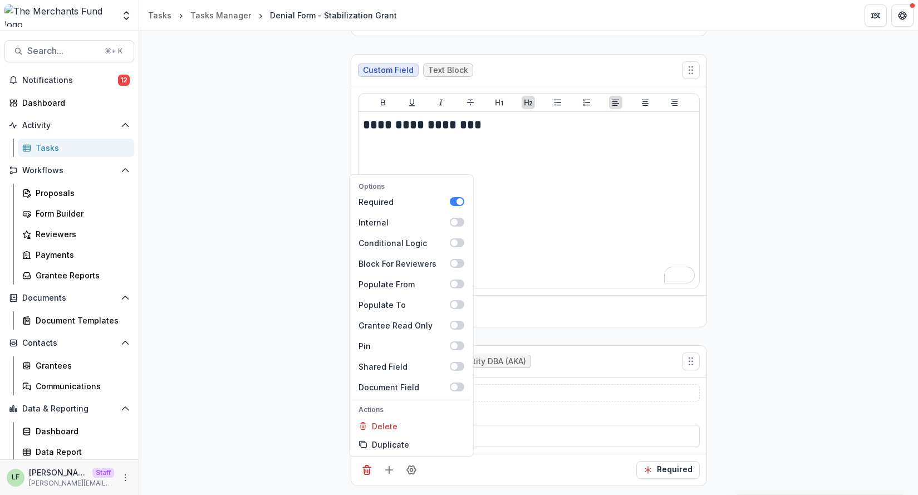
click at [522, 437] on div "**********" at bounding box center [528, 415] width 355 height 76
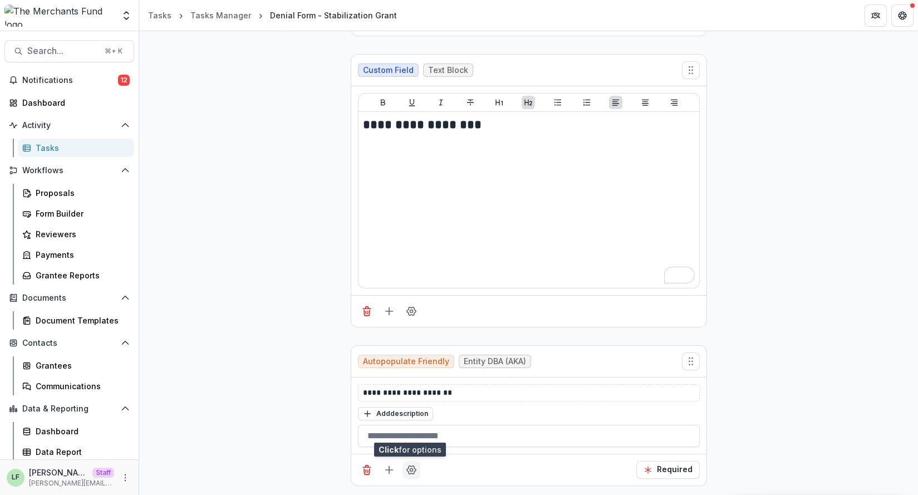
click at [411, 437] on icon "Field Settings" at bounding box center [411, 469] width 11 height 11
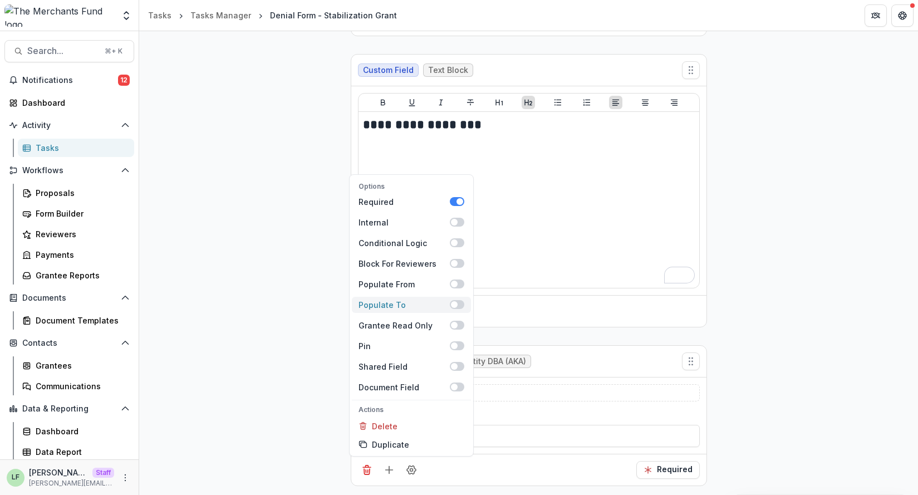
click at [452, 303] on span at bounding box center [454, 304] width 7 height 7
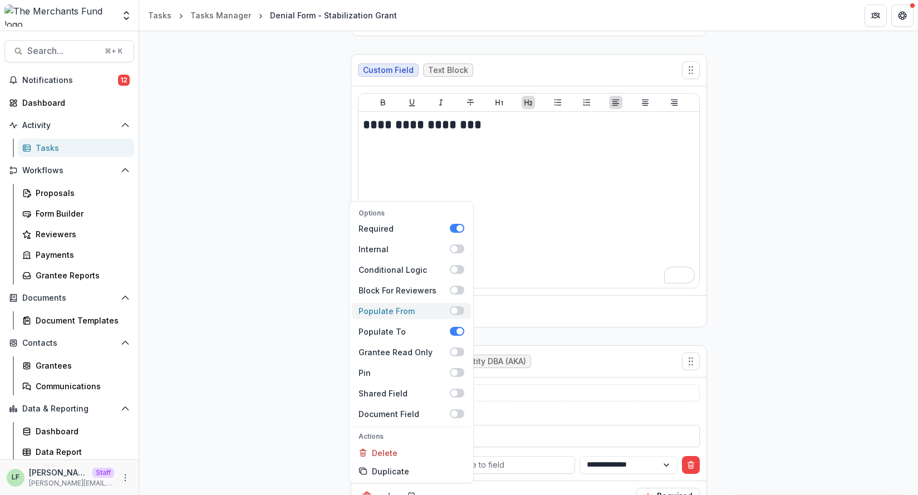
click at [452, 314] on span at bounding box center [457, 310] width 14 height 9
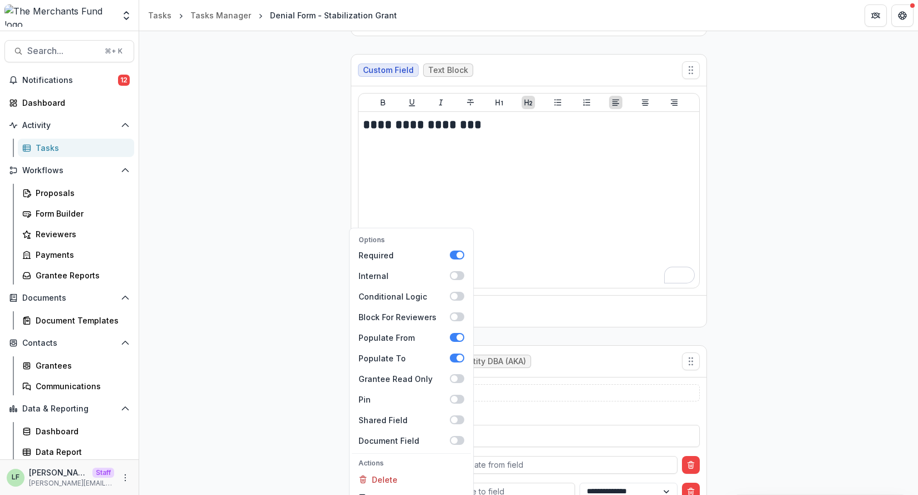
scroll to position [458, 0]
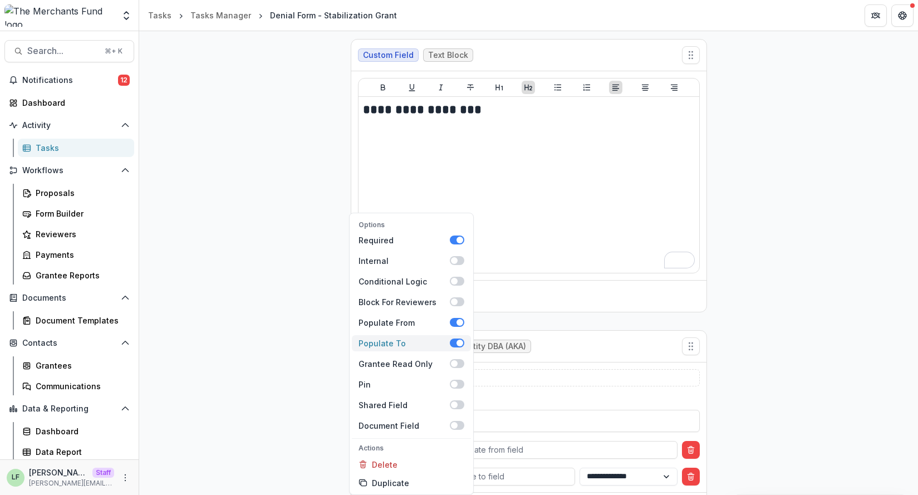
click at [455, 351] on label "Populate To" at bounding box center [411, 343] width 119 height 16
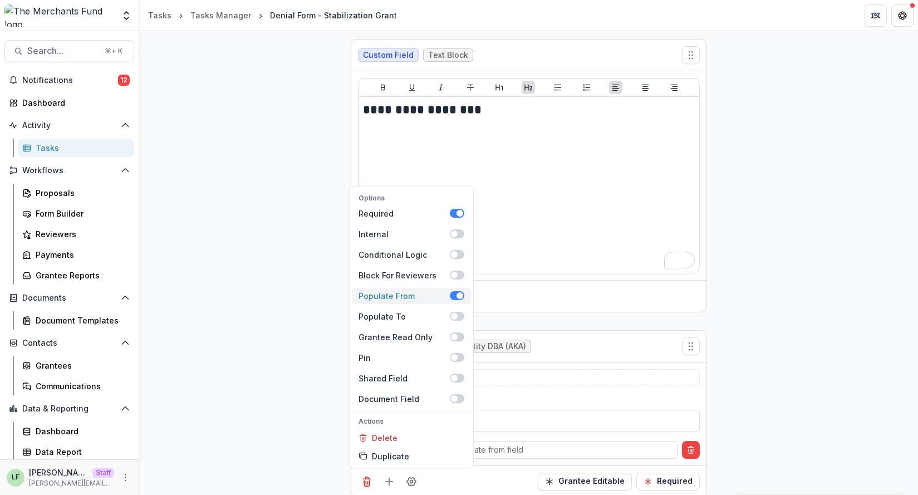
click at [456, 300] on label "Populate From" at bounding box center [411, 296] width 119 height 16
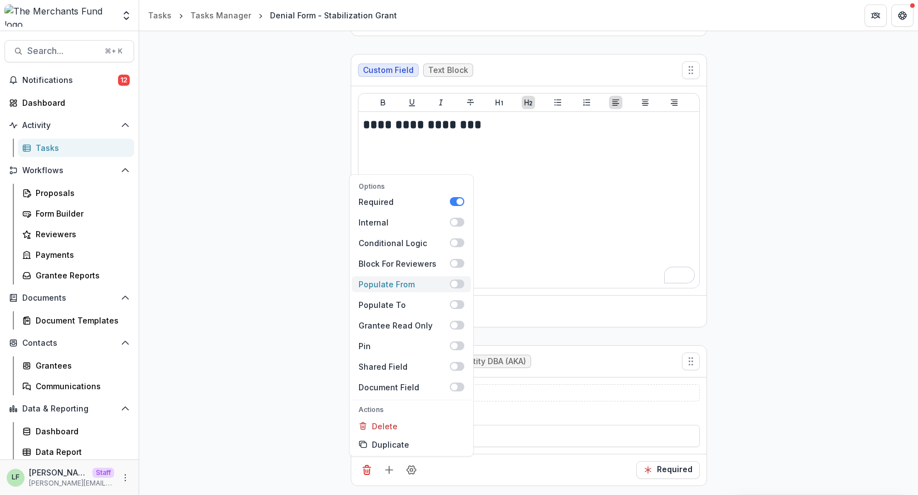
click at [452, 289] on label "Populate From" at bounding box center [411, 284] width 119 height 16
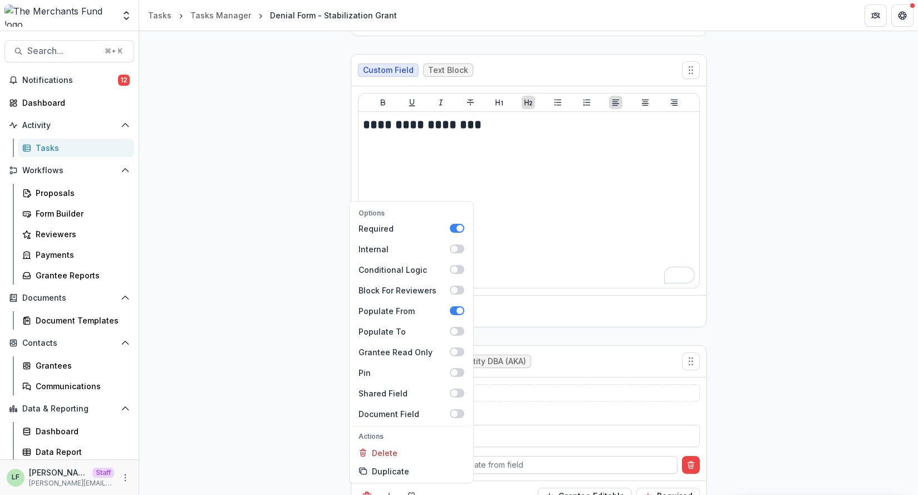
click at [521, 437] on div at bounding box center [547, 464] width 241 height 14
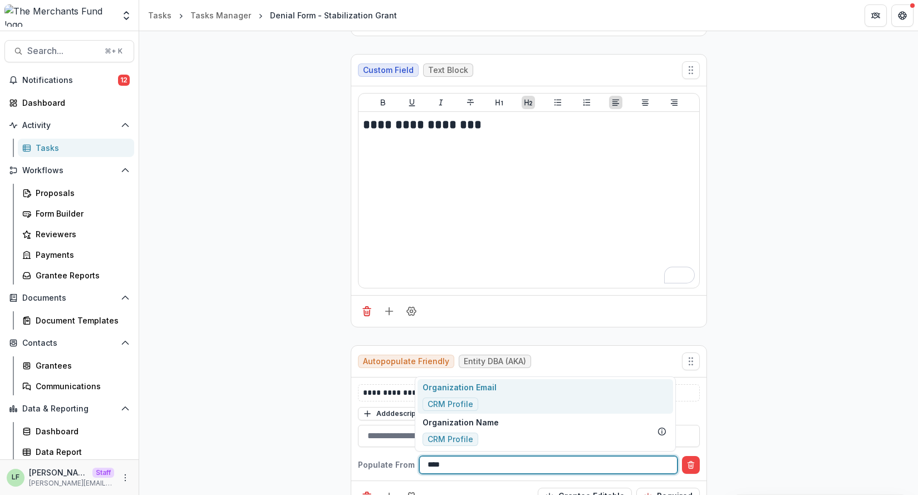
type input "*****"
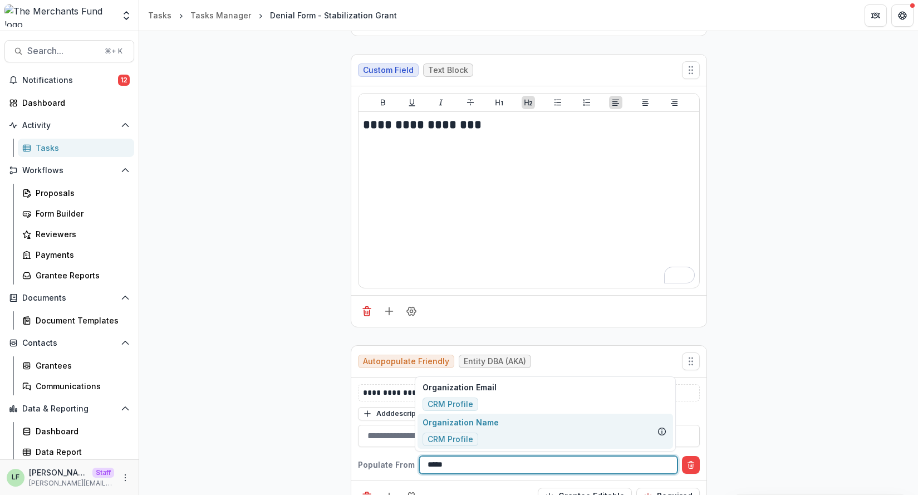
click at [514, 429] on div "Organization Name CRM Profile" at bounding box center [544, 430] width 255 height 35
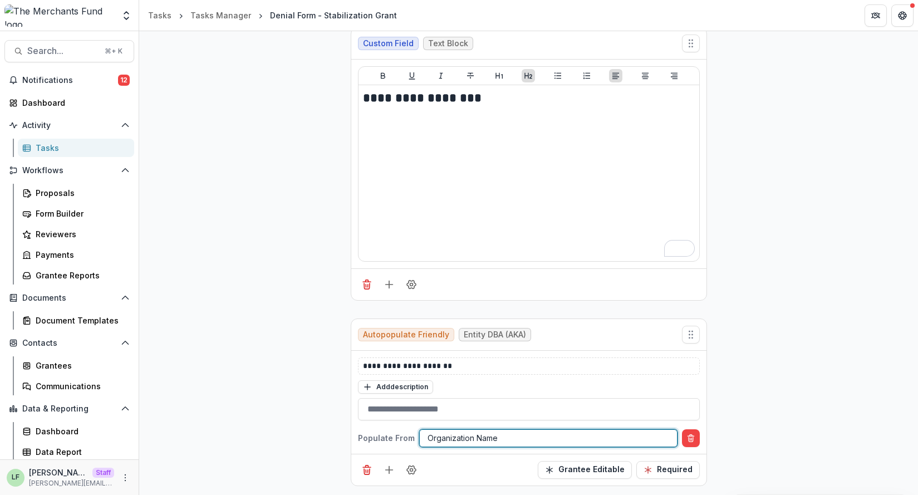
scroll to position [470, 0]
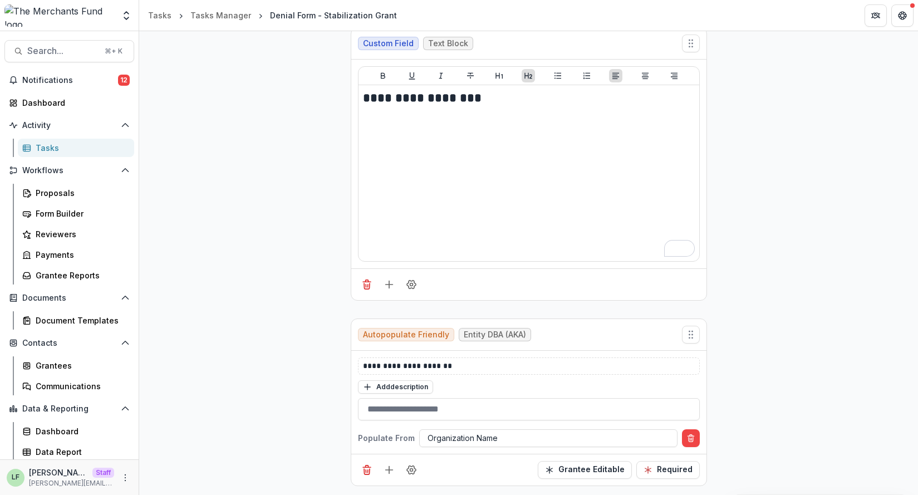
click at [447, 437] on div "Grantee Editable Required" at bounding box center [528, 469] width 355 height 32
click at [410, 437] on circle "Field Settings" at bounding box center [411, 469] width 3 height 3
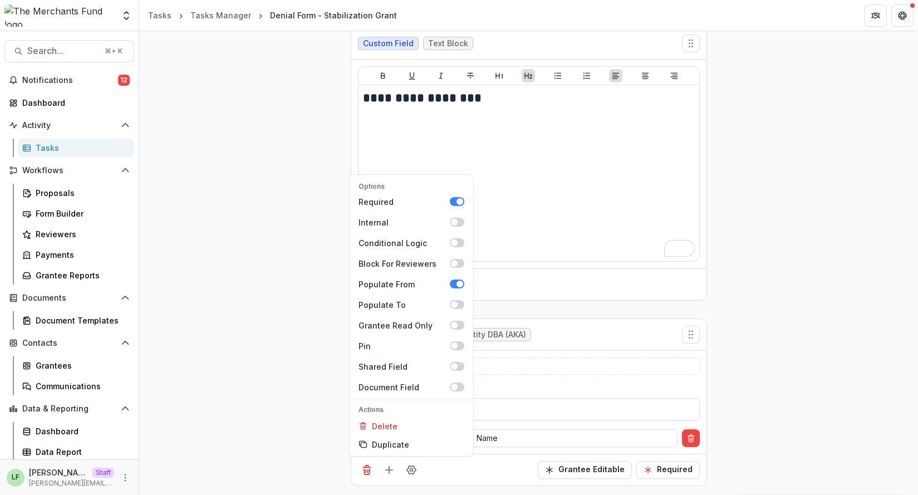
click at [344, 437] on div "**********" at bounding box center [529, 110] width 374 height 767
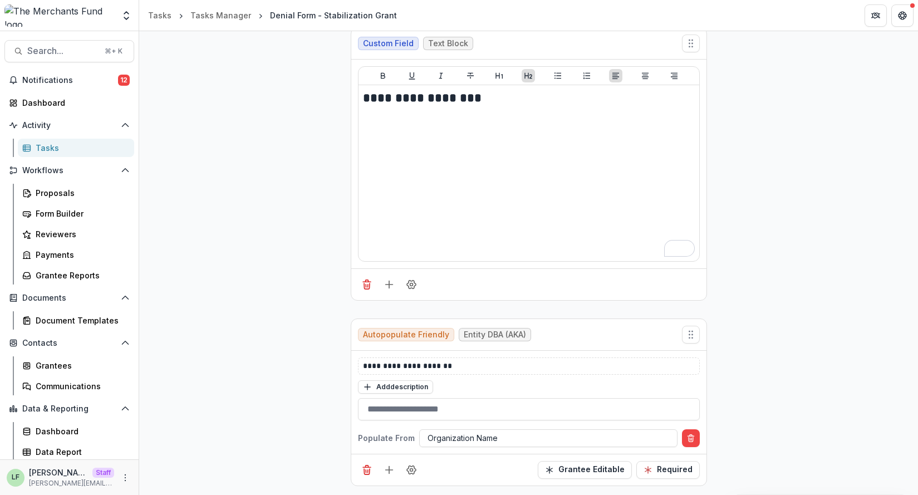
click at [393, 437] on div "Grantee Editable Required" at bounding box center [528, 469] width 355 height 32
click at [391, 437] on icon "Add field" at bounding box center [388, 469] width 11 height 11
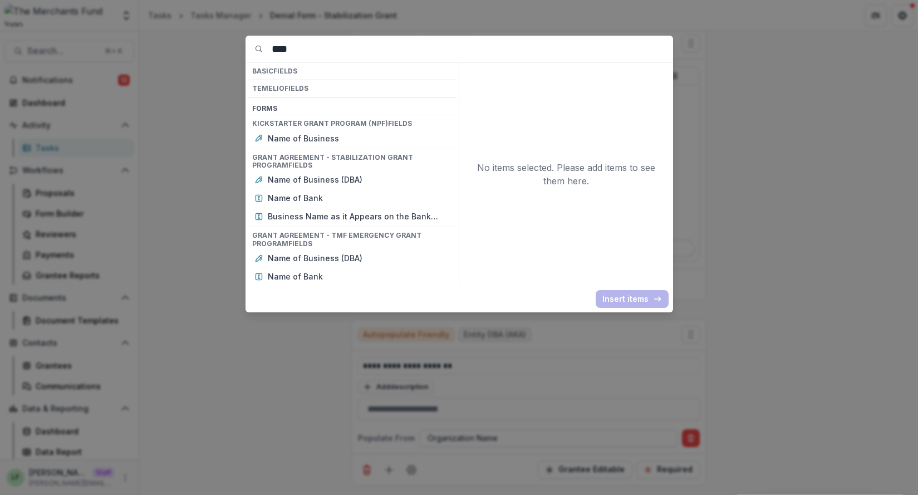
drag, startPoint x: 309, startPoint y: 51, endPoint x: 251, endPoint y: 51, distance: 57.9
click at [253, 51] on div "****" at bounding box center [458, 49] width 427 height 27
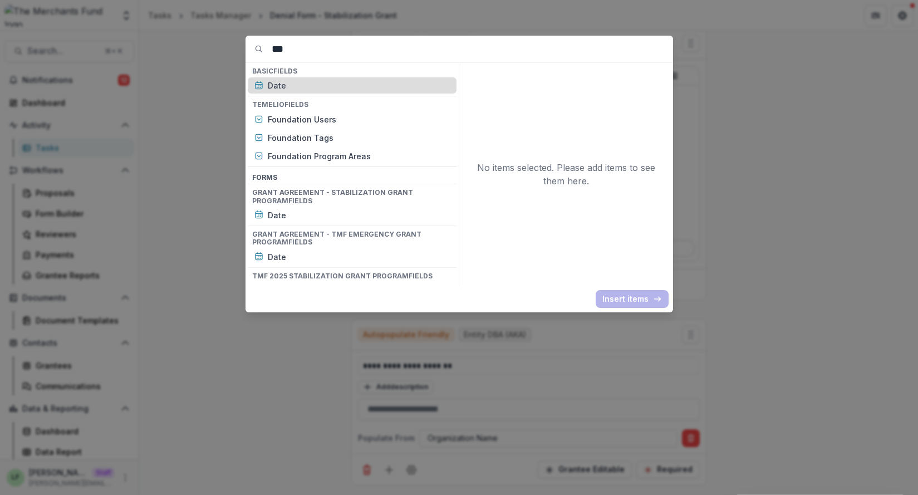
type input "***"
click at [304, 88] on p "Date" at bounding box center [359, 86] width 182 height 12
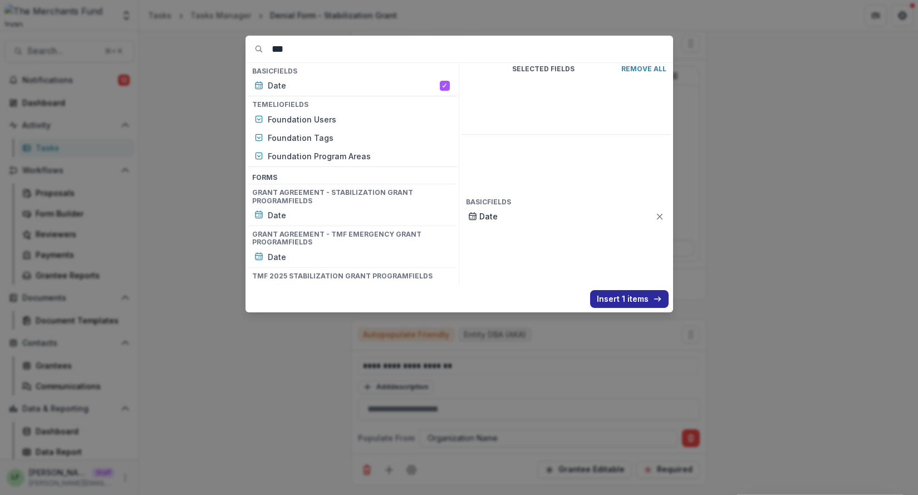
click at [622, 300] on button "Insert 1 items" at bounding box center [629, 299] width 78 height 18
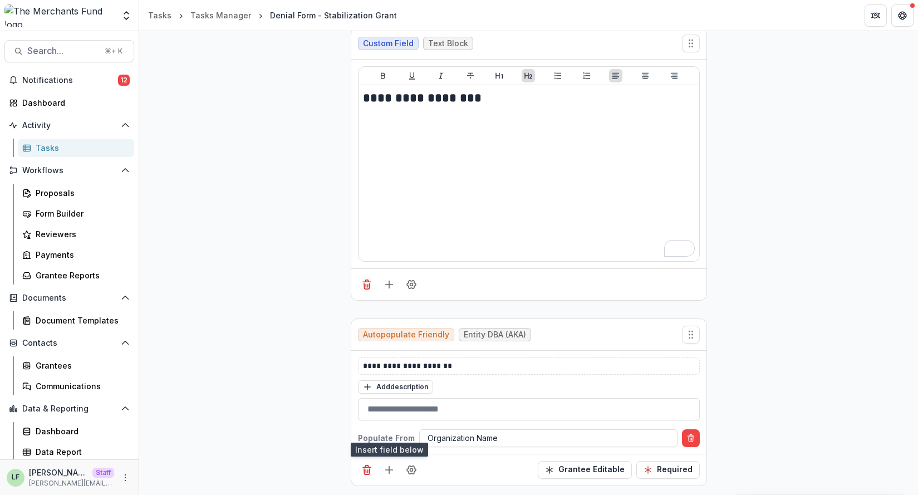
scroll to position [628, 0]
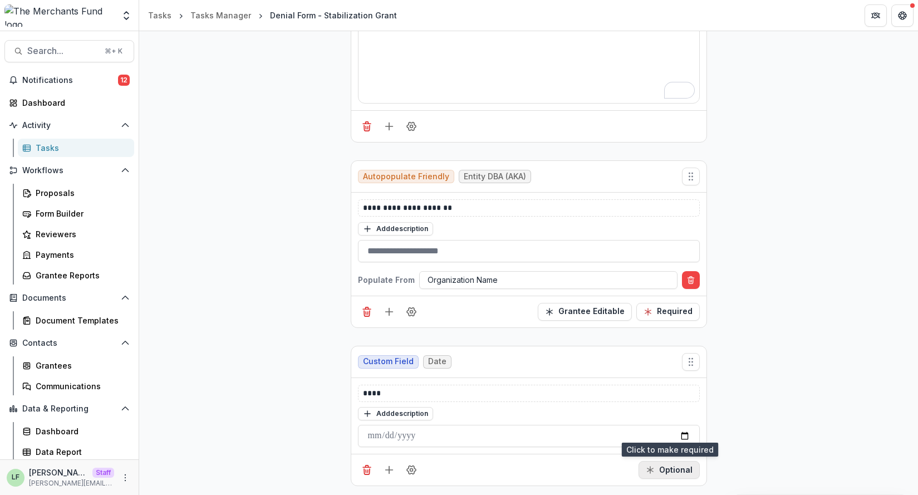
click at [657, 437] on button "Optional" at bounding box center [668, 470] width 61 height 18
click at [426, 391] on p "****" at bounding box center [529, 393] width 332 height 12
paste div
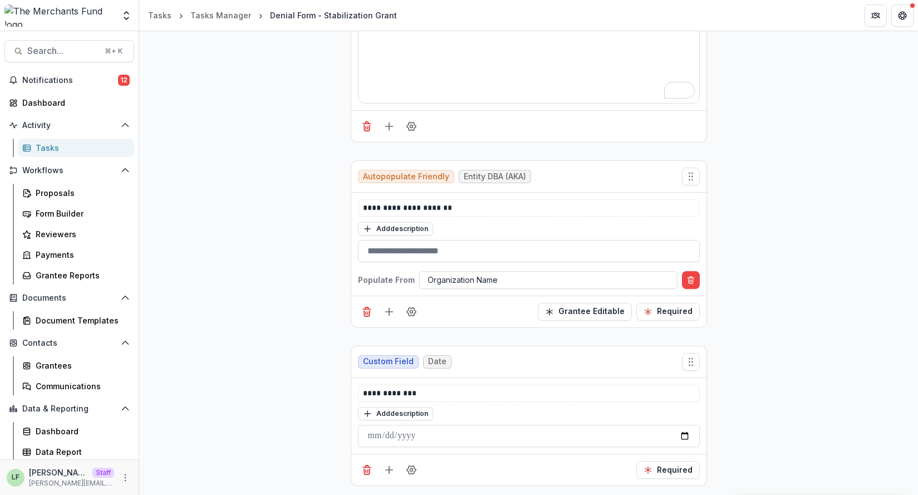
click at [413, 437] on div "Required" at bounding box center [528, 469] width 355 height 32
click at [412, 437] on icon "Field Settings" at bounding box center [411, 469] width 11 height 11
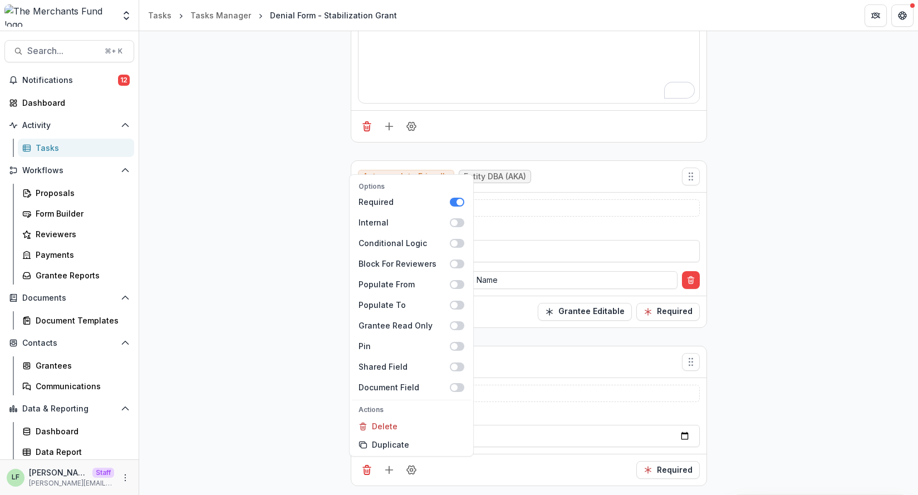
click at [503, 437] on div "Options Required Internal Conditional Logic Block For Reviewers Populate From P…" at bounding box center [528, 469] width 355 height 32
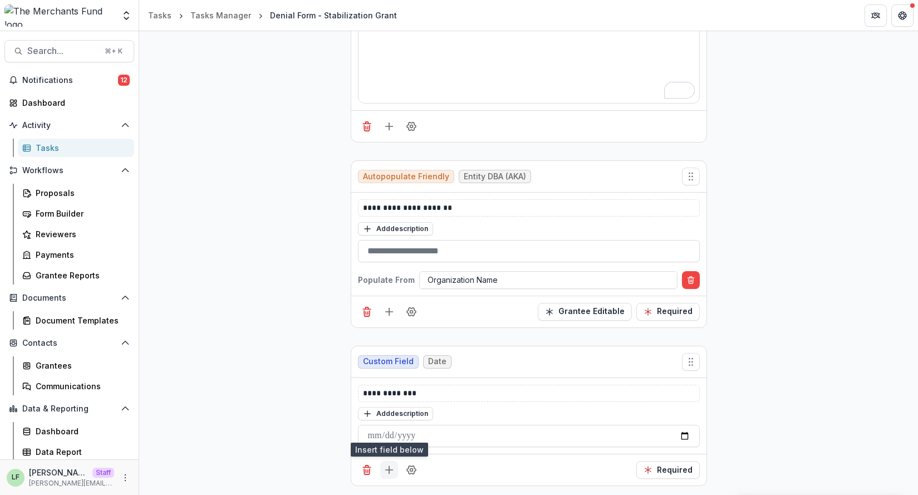
click at [389, 437] on line "Add field" at bounding box center [389, 469] width 0 height 7
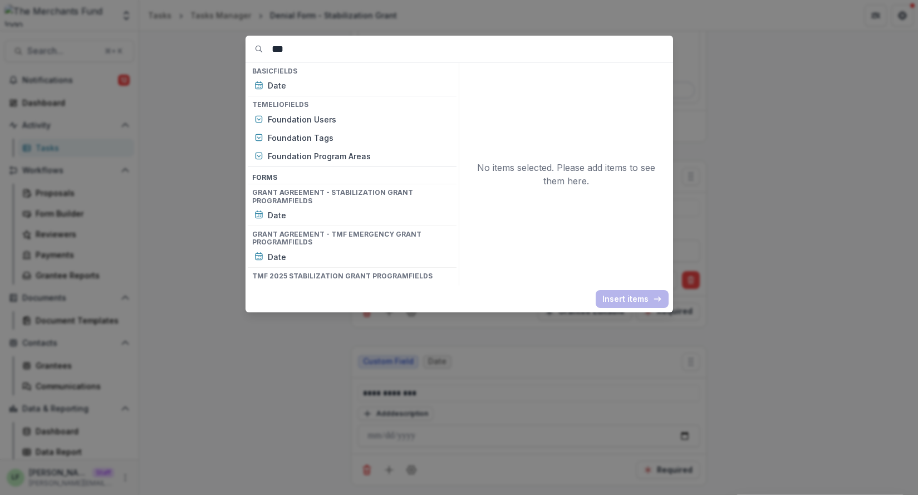
click at [314, 58] on input "***" at bounding box center [472, 49] width 401 height 27
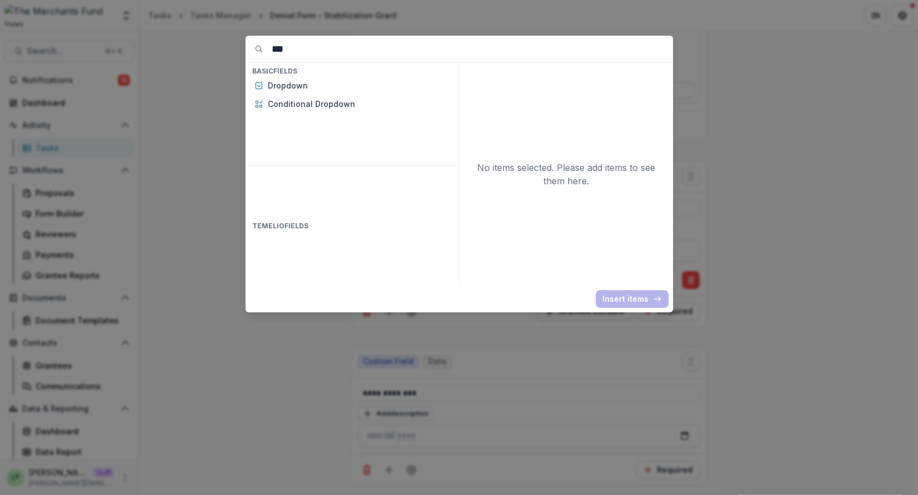
type input "***"
click at [300, 75] on h4 "Basic Fields" at bounding box center [352, 71] width 209 height 12
click at [300, 81] on p "Dropdown" at bounding box center [359, 86] width 182 height 12
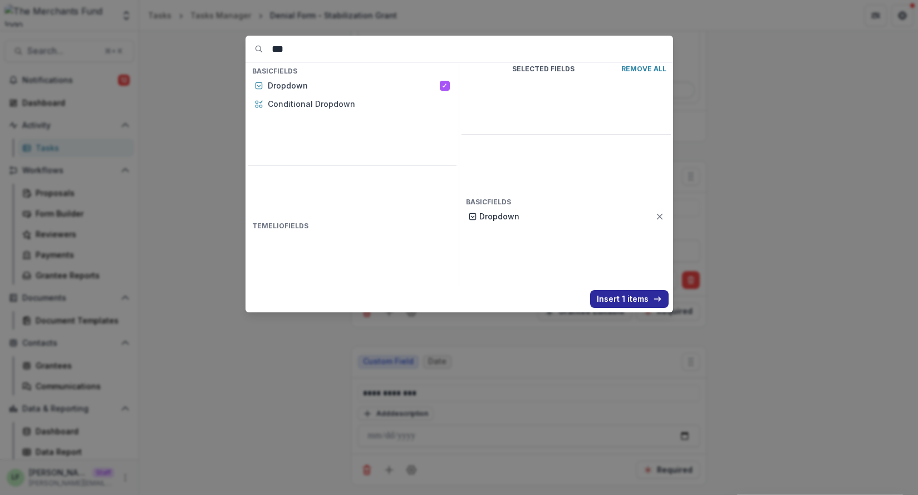
click at [632, 297] on button "Insert 1 items" at bounding box center [629, 299] width 78 height 18
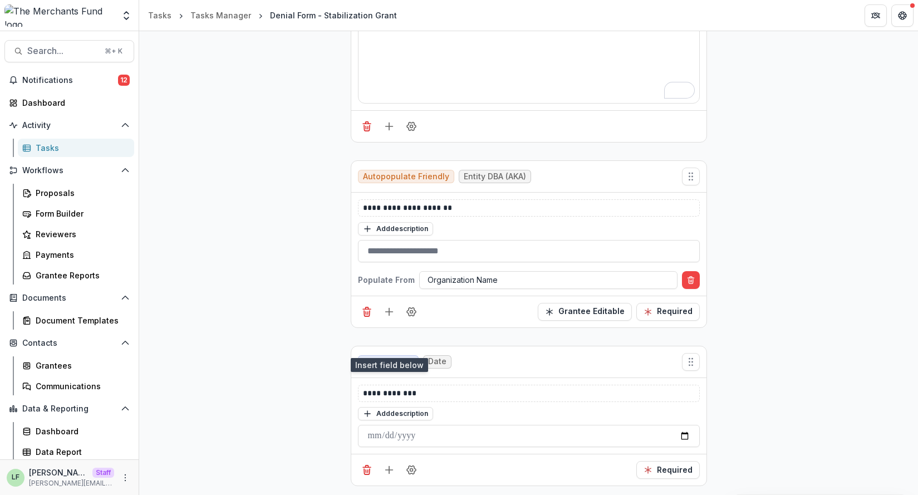
scroll to position [800, 0]
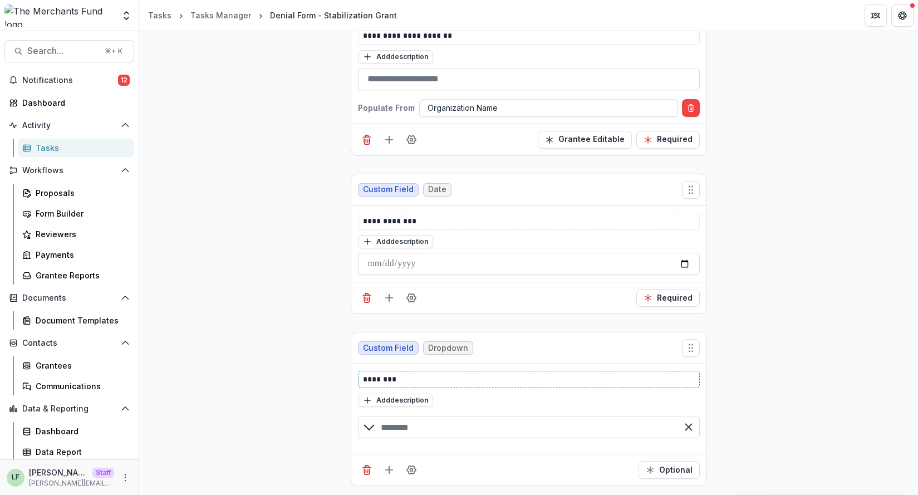
click at [409, 376] on p "********" at bounding box center [529, 379] width 332 height 12
click at [421, 427] on input "text" at bounding box center [529, 427] width 342 height 22
type input "******"
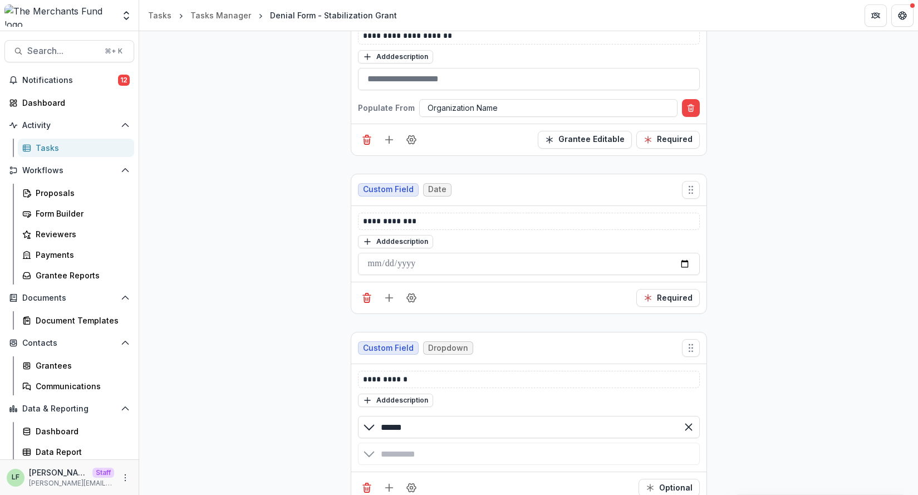
click at [681, 437] on button "Optional" at bounding box center [668, 470] width 61 height 18
click at [410, 437] on circle "Field Settings" at bounding box center [411, 470] width 3 height 3
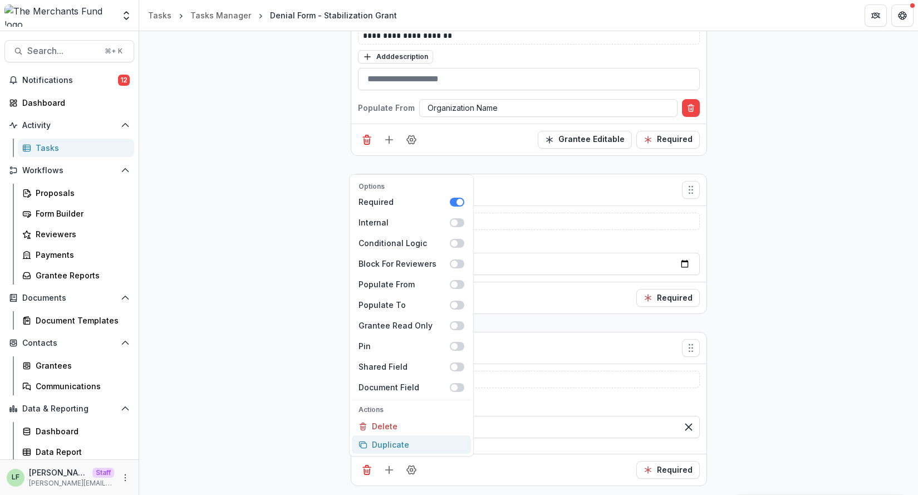
click at [418, 437] on button "Duplicate" at bounding box center [411, 444] width 119 height 18
click at [493, 437] on div "Options Required Internal Conditional Logic Block For Reviewers Populate From P…" at bounding box center [528, 469] width 355 height 32
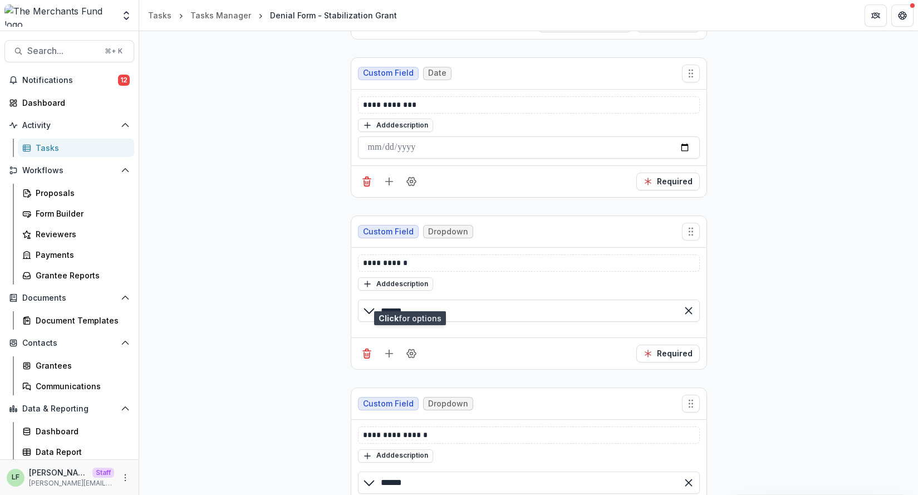
scroll to position [971, 0]
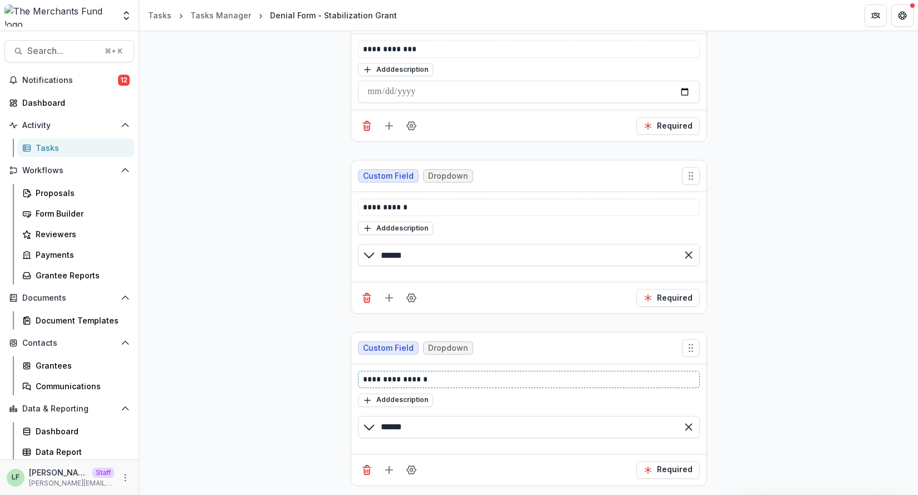
click at [435, 377] on p "**********" at bounding box center [529, 379] width 332 height 12
paste div
click at [405, 399] on button "Add description" at bounding box center [395, 399] width 75 height 13
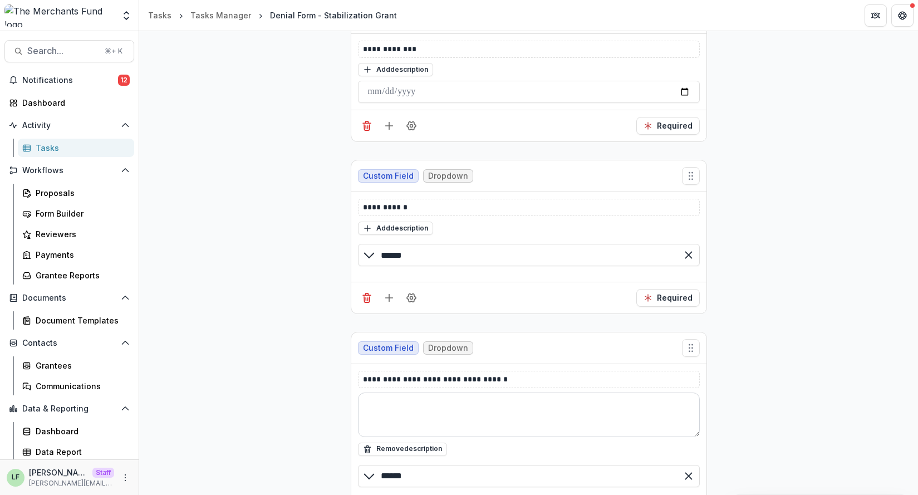
click at [412, 412] on textarea at bounding box center [529, 414] width 342 height 45
paste textarea "**********"
type textarea "**********"
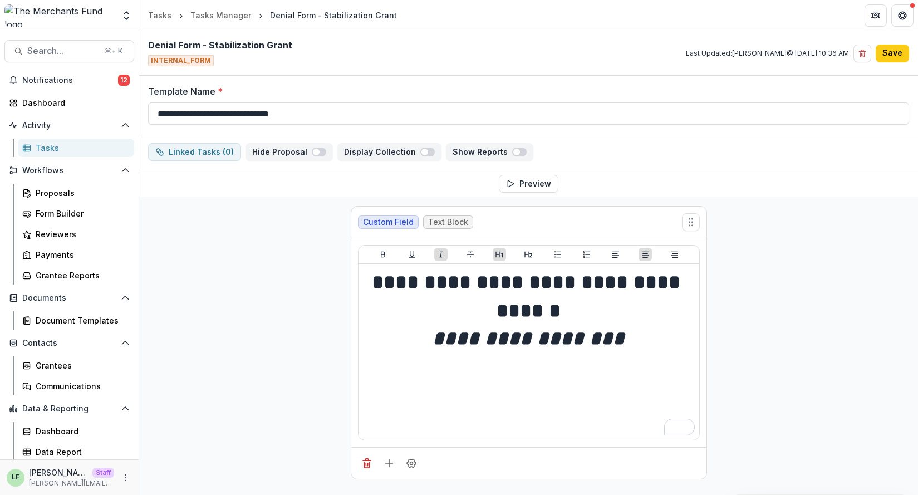
scroll to position [1710, 0]
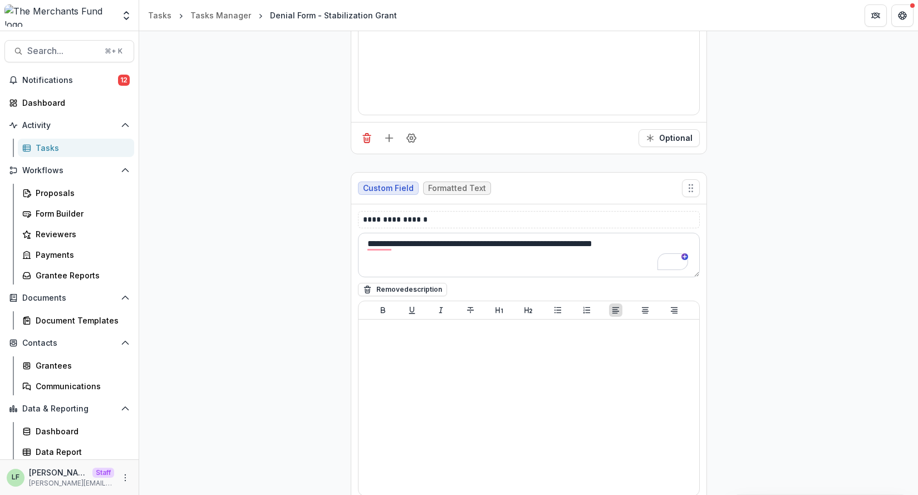
paste textarea "**********"
click at [638, 245] on textarea "**********" at bounding box center [529, 255] width 342 height 45
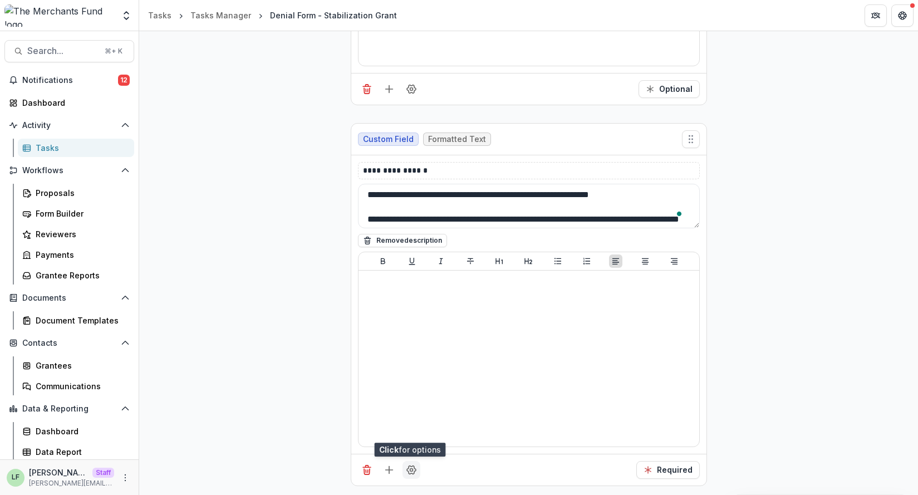
type textarea "**********"
click at [406, 473] on icon "Field Settings" at bounding box center [411, 469] width 11 height 11
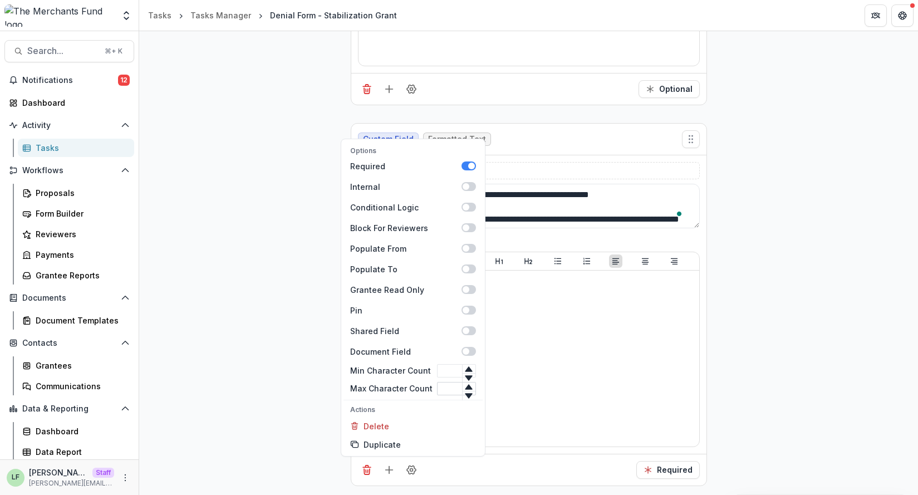
click at [443, 391] on input "Max Character Count" at bounding box center [456, 388] width 39 height 13
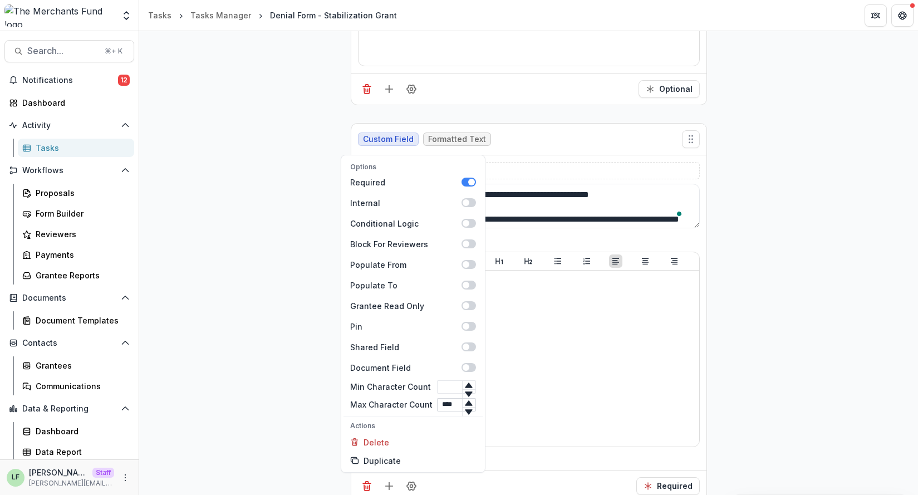
scroll to position [0, 1]
type input "****"
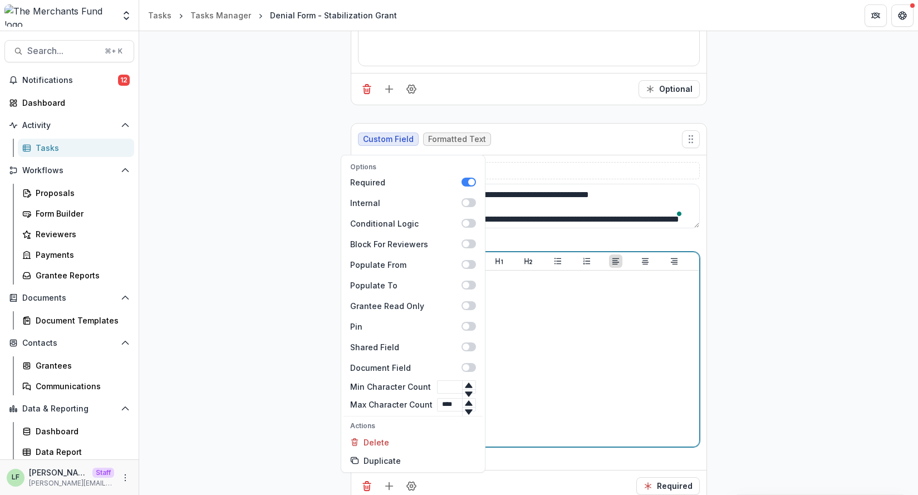
click at [529, 379] on div at bounding box center [529, 358] width 332 height 167
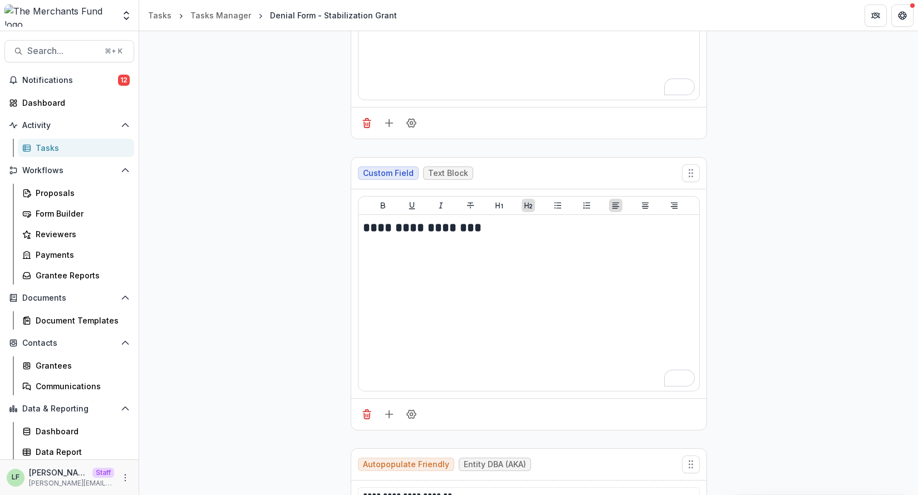
scroll to position [0, 0]
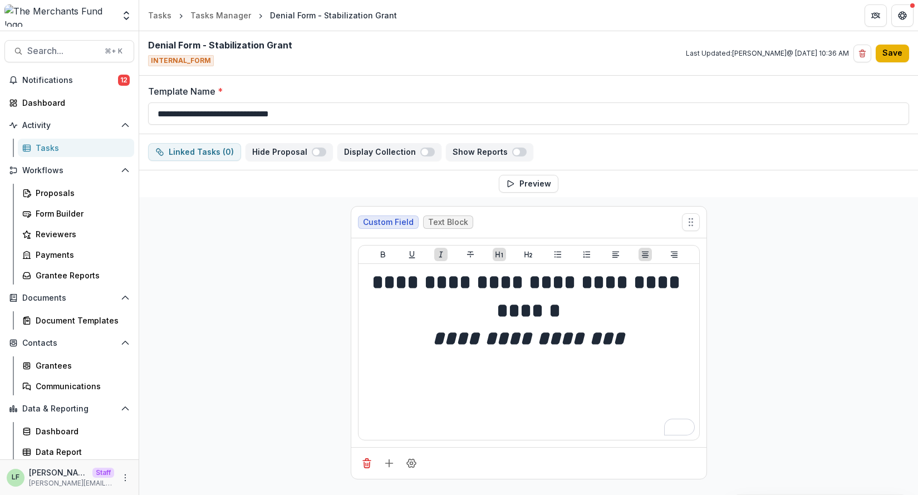
click at [894, 48] on button "Save" at bounding box center [891, 54] width 33 height 18
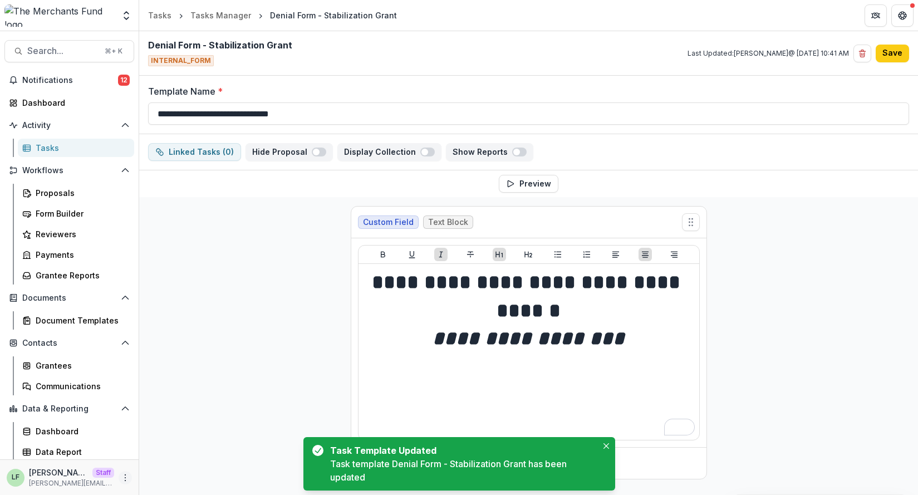
click at [122, 479] on icon "More" at bounding box center [125, 477] width 9 height 9
click at [162, 456] on link "User Settings" at bounding box center [195, 454] width 119 height 18
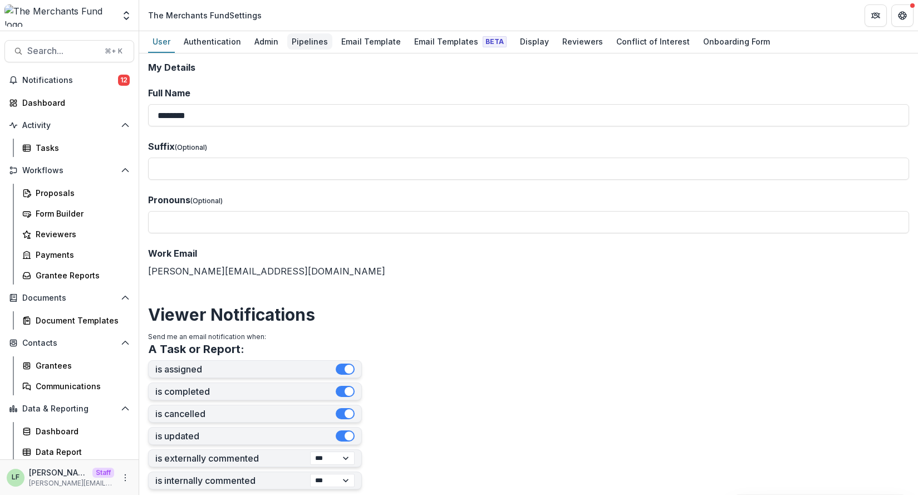
click at [294, 43] on div "Pipelines" at bounding box center [309, 41] width 45 height 16
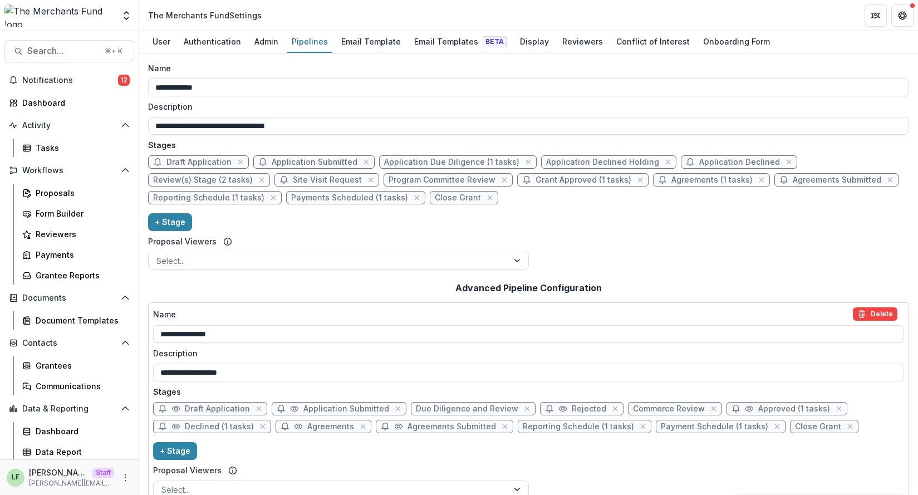
click at [606, 160] on span "Application Declined Holding" at bounding box center [602, 161] width 113 height 9
select select "******"
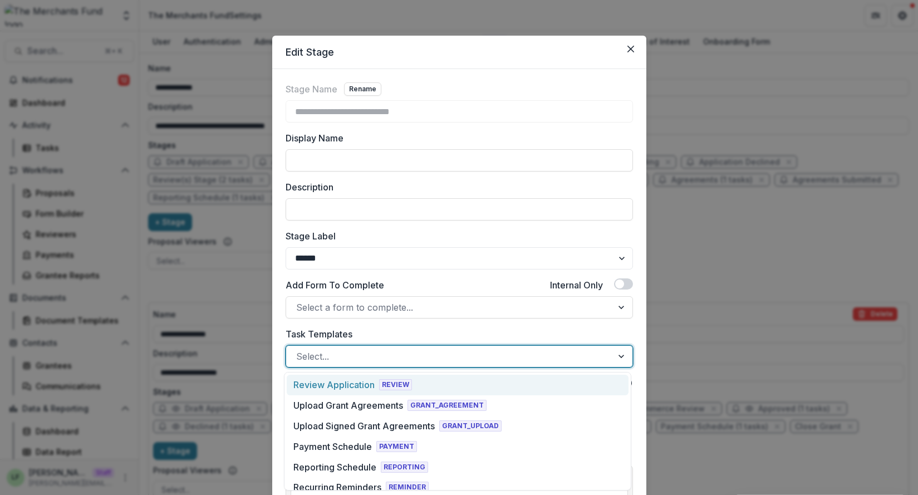
click at [403, 359] on div at bounding box center [449, 356] width 306 height 16
type input "***"
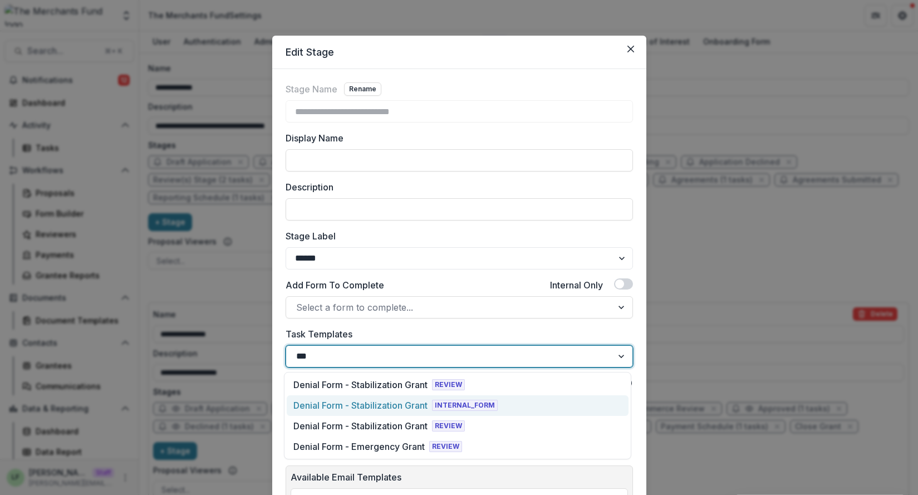
click at [395, 403] on div "Denial Form - Stabilization Grant" at bounding box center [360, 404] width 134 height 13
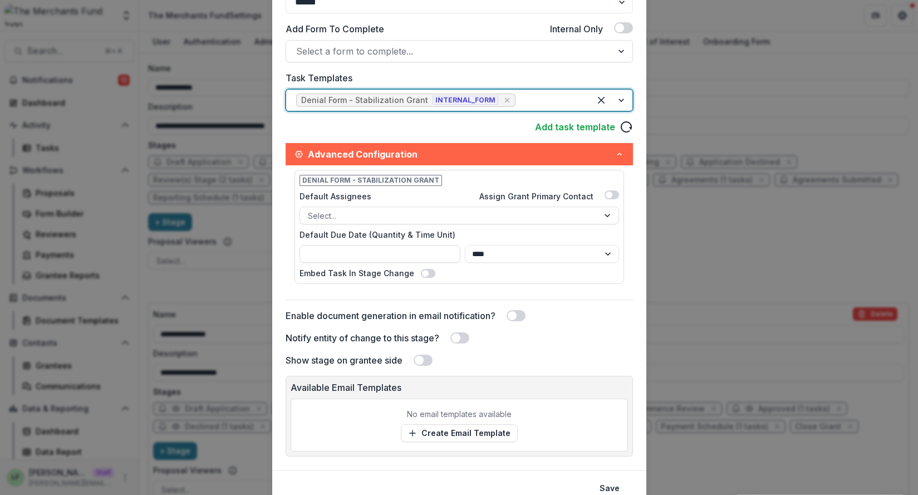
scroll to position [303, 0]
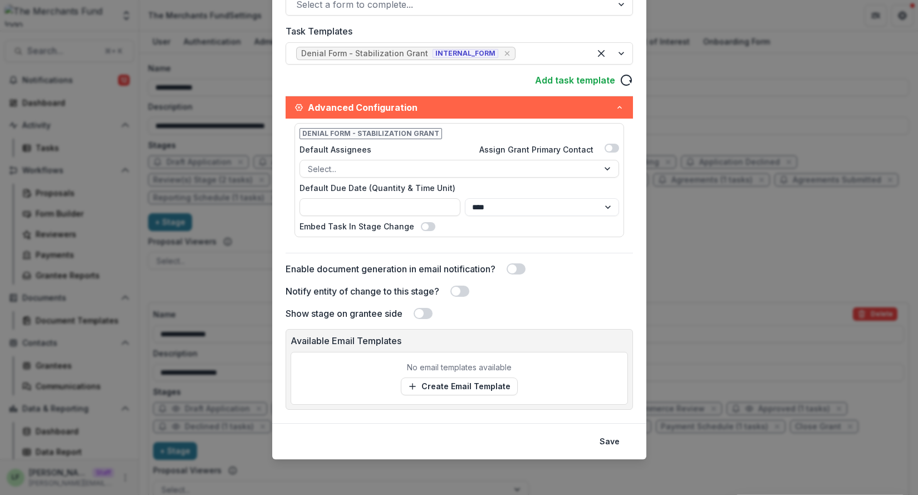
click at [606, 443] on button "Save" at bounding box center [609, 441] width 33 height 18
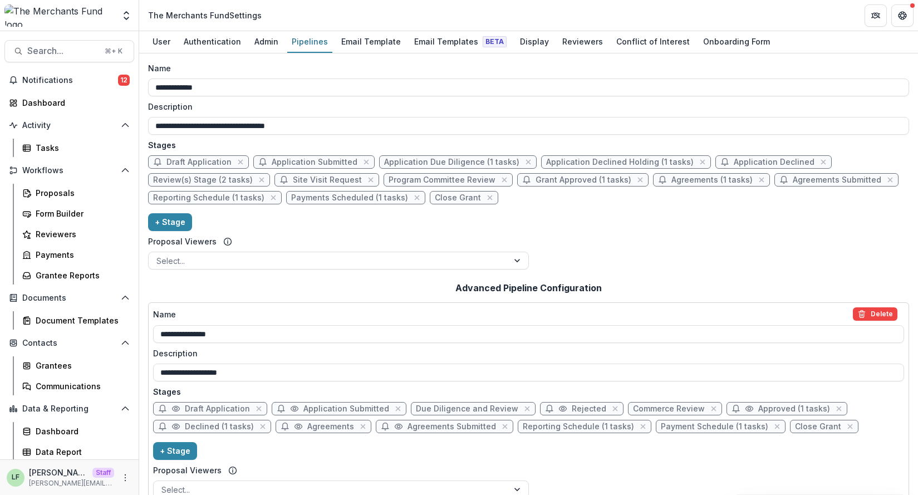
click at [733, 159] on span "Application Declined" at bounding box center [773, 161] width 81 height 9
select select "******"
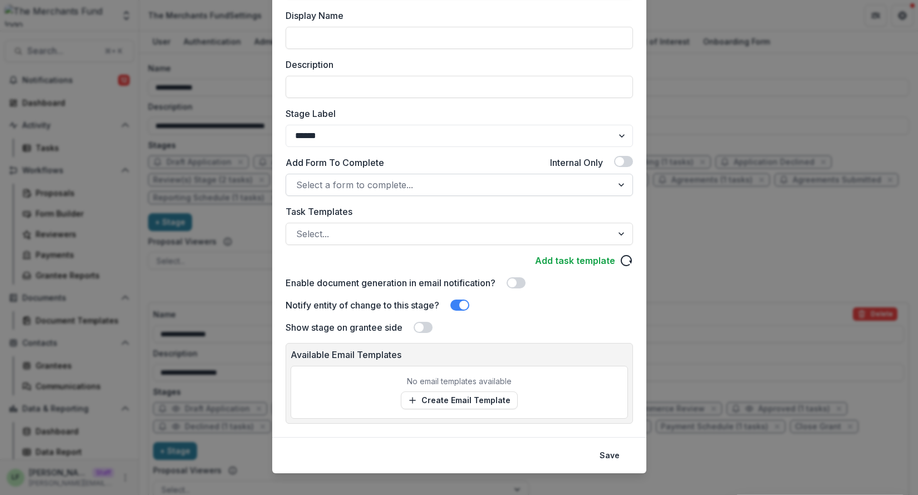
scroll to position [136, 0]
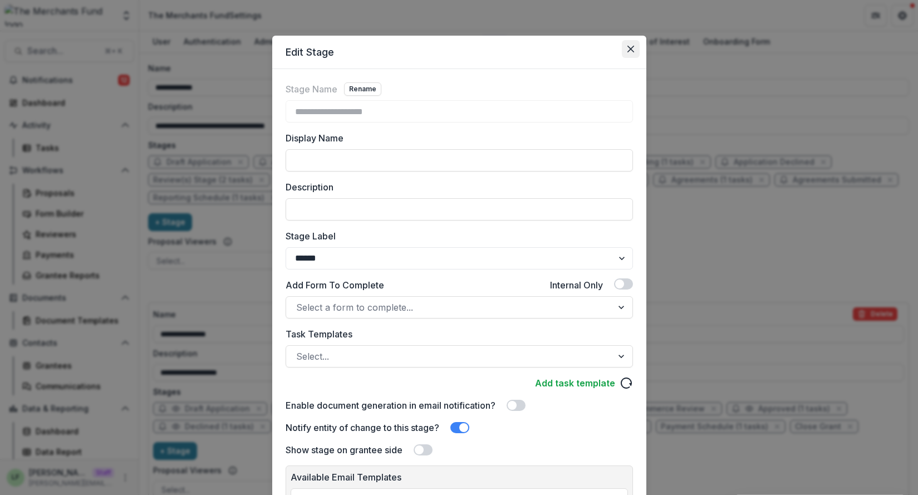
click at [628, 51] on icon "Close" at bounding box center [630, 49] width 7 height 7
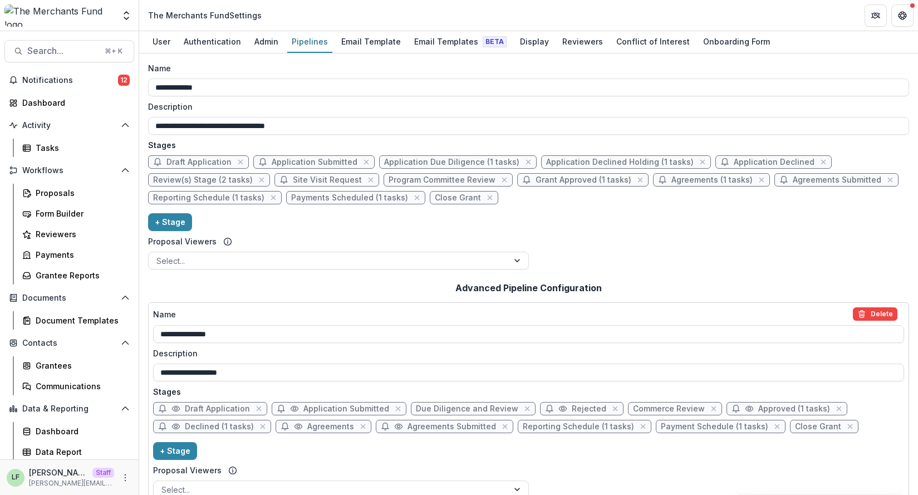
click at [754, 162] on span "Application Declined" at bounding box center [773, 161] width 81 height 9
select select "******"
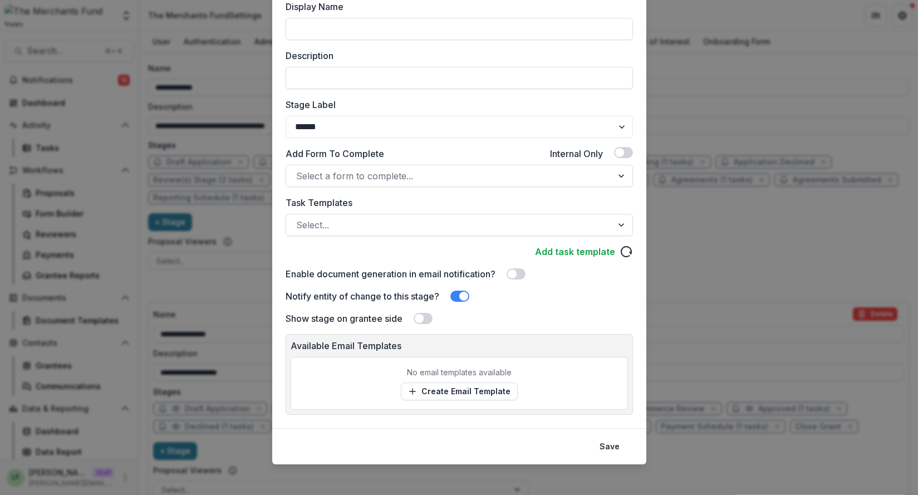
click at [711, 342] on div "**********" at bounding box center [459, 247] width 918 height 495
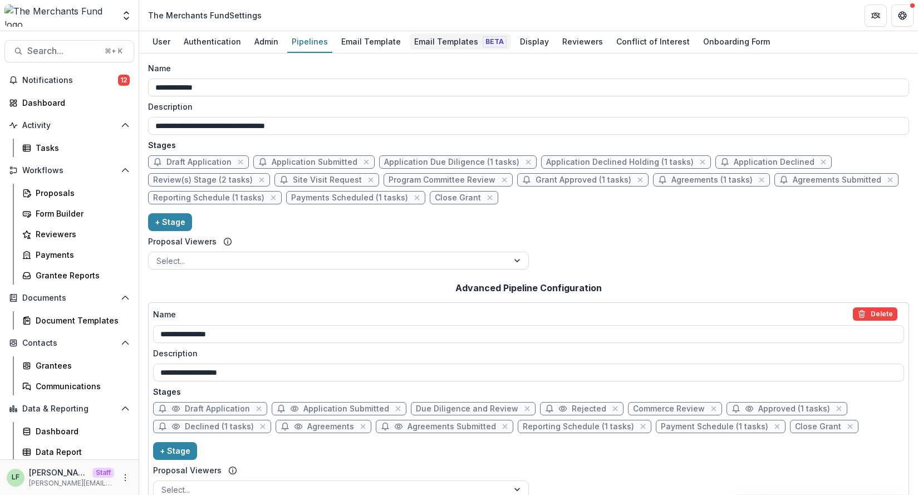
click at [419, 46] on div "Email Templates Beta" at bounding box center [460, 41] width 101 height 16
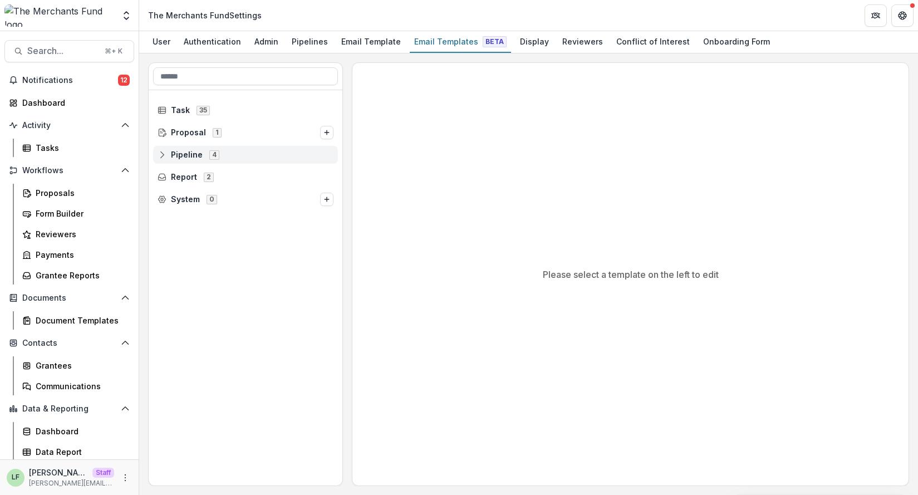
click at [182, 154] on span "Pipeline" at bounding box center [187, 154] width 32 height 9
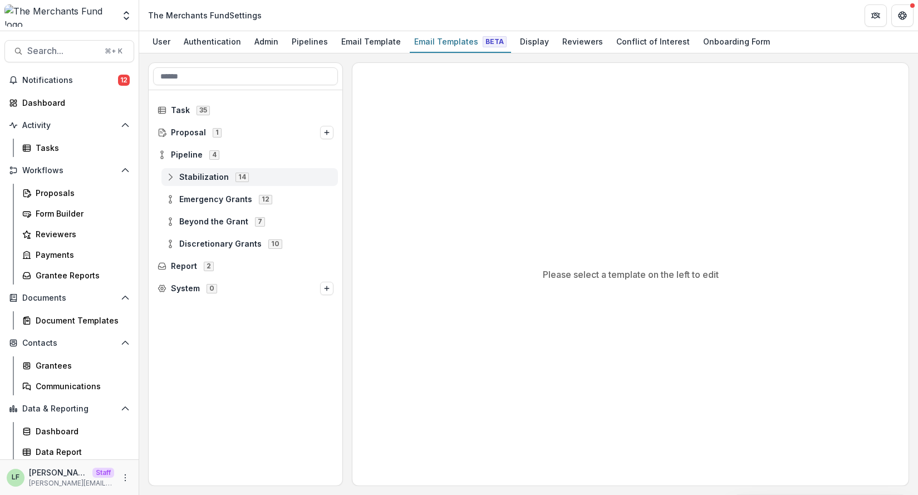
click at [184, 171] on div "Stabilization 14" at bounding box center [249, 177] width 176 height 18
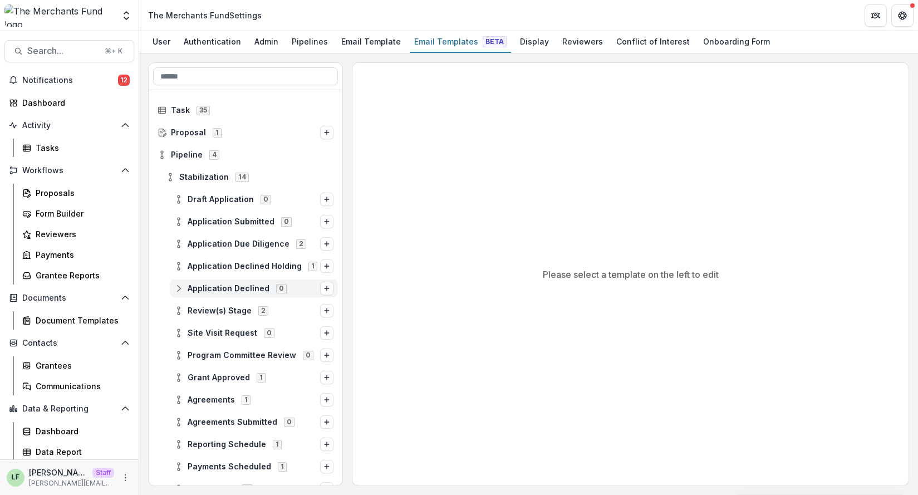
click at [213, 281] on div "Application Declined 0" at bounding box center [254, 288] width 168 height 18
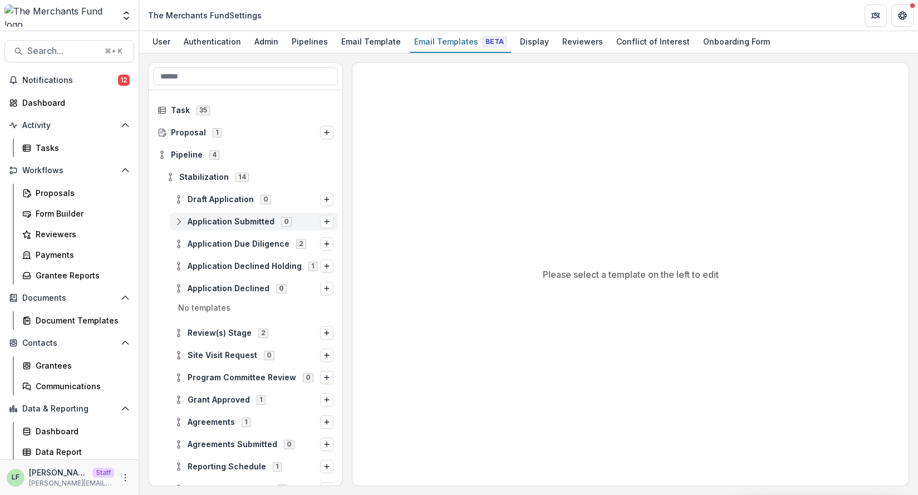
click at [181, 225] on icon at bounding box center [178, 221] width 9 height 9
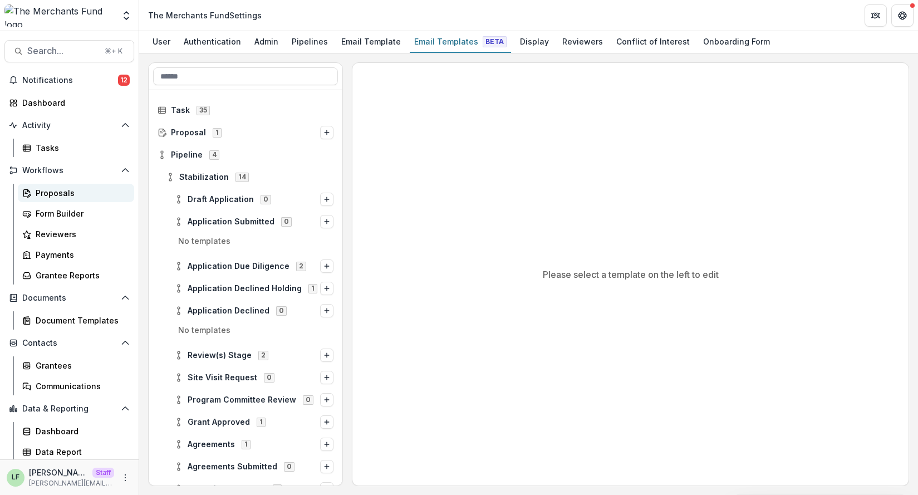
click at [68, 195] on div "Proposals" at bounding box center [81, 193] width 90 height 12
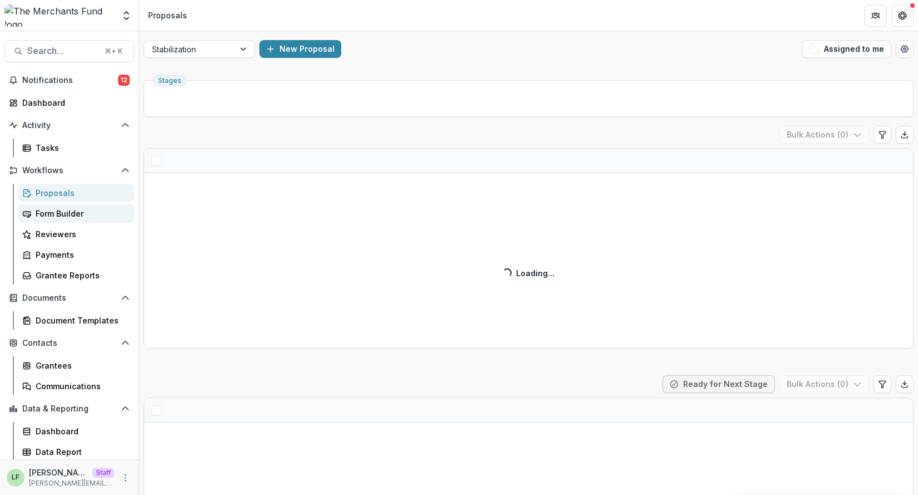
click at [59, 219] on div "Form Builder" at bounding box center [81, 214] width 90 height 12
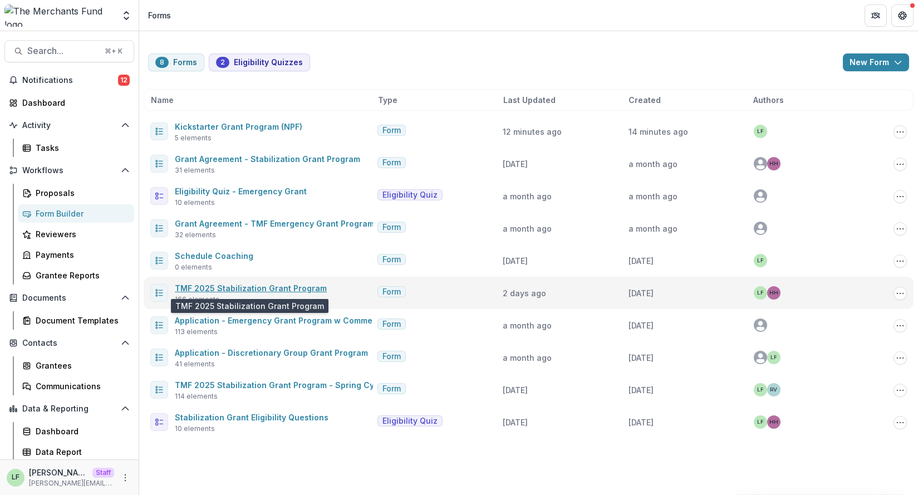
click at [257, 288] on link "TMF 2025 Stabilization Grant Program" at bounding box center [251, 287] width 152 height 9
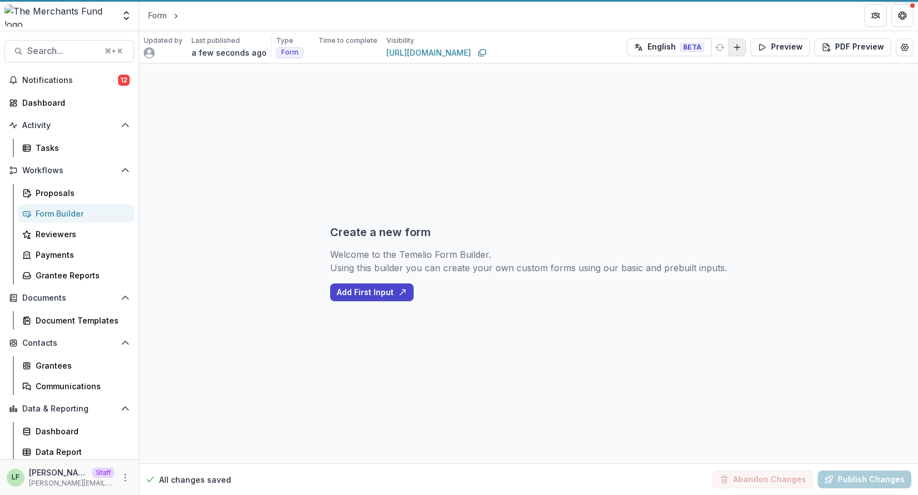
click at [736, 52] on button "Add Language" at bounding box center [737, 47] width 18 height 18
select select "********"
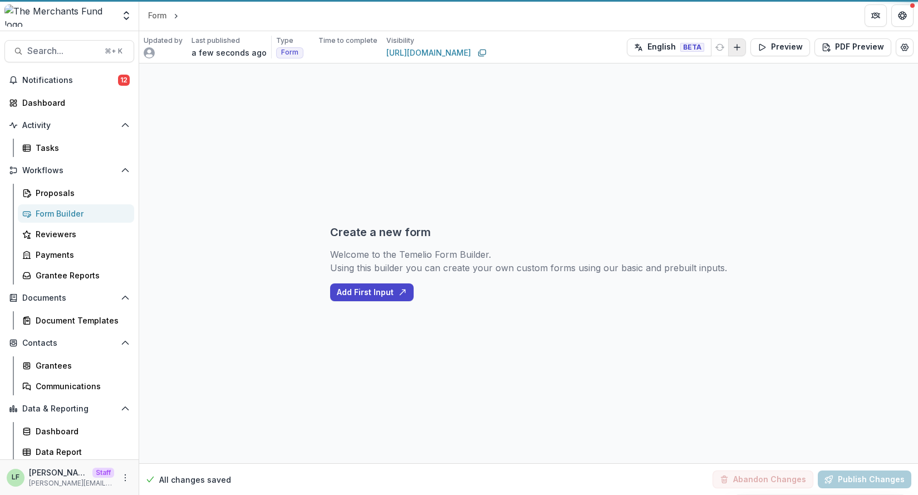
select select "********"
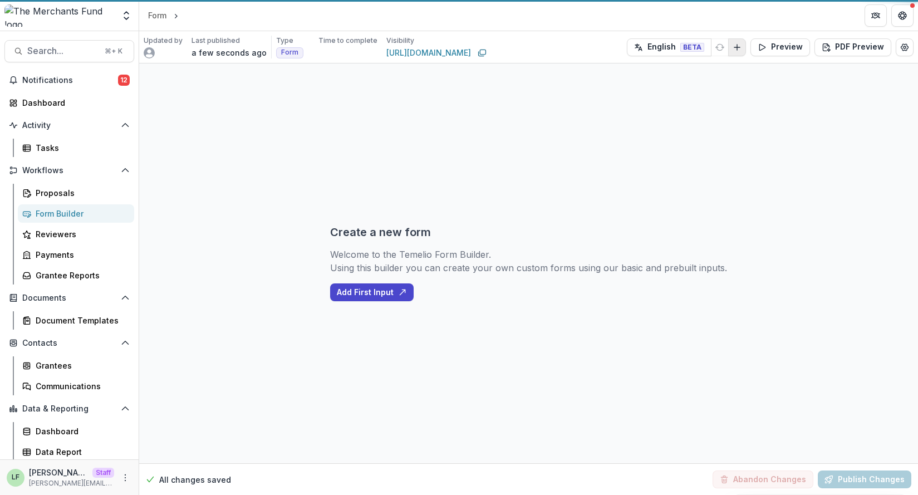
select select "********"
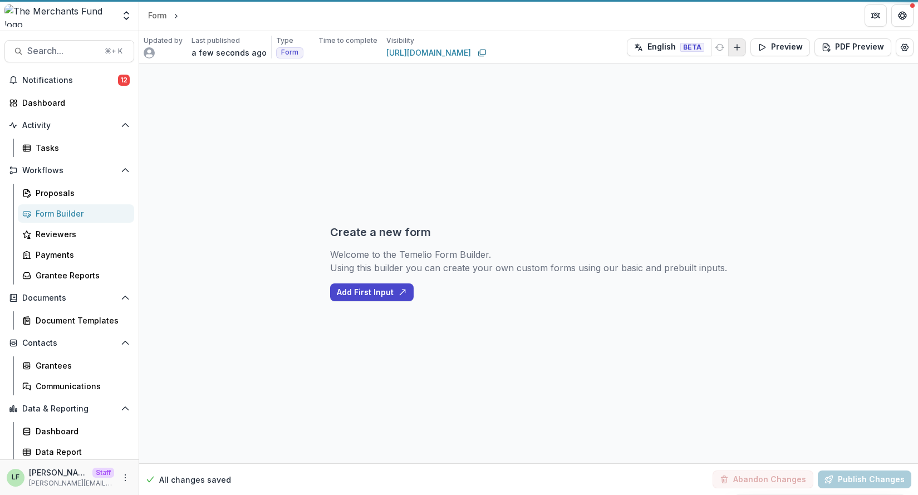
select select "********"
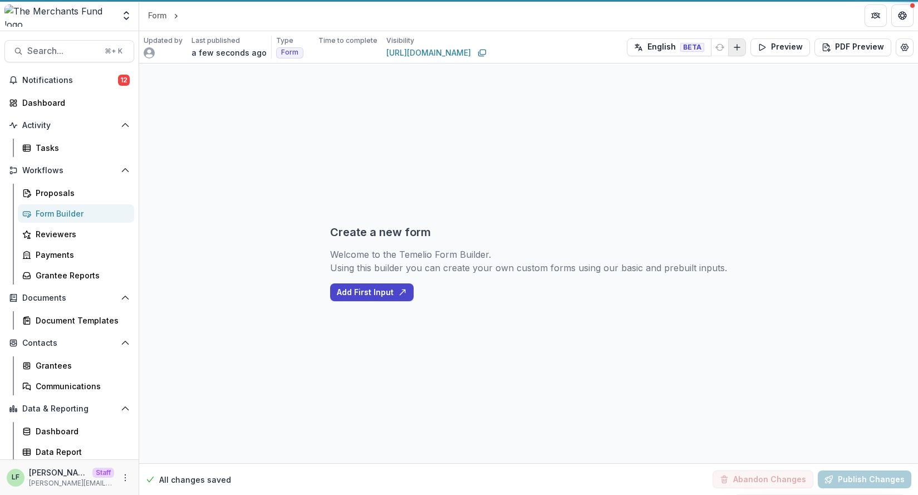
select select "********"
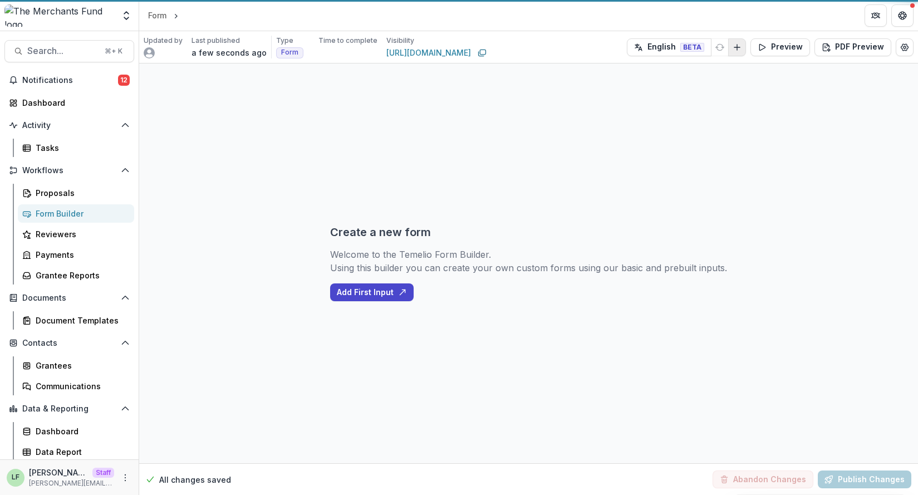
select select "********"
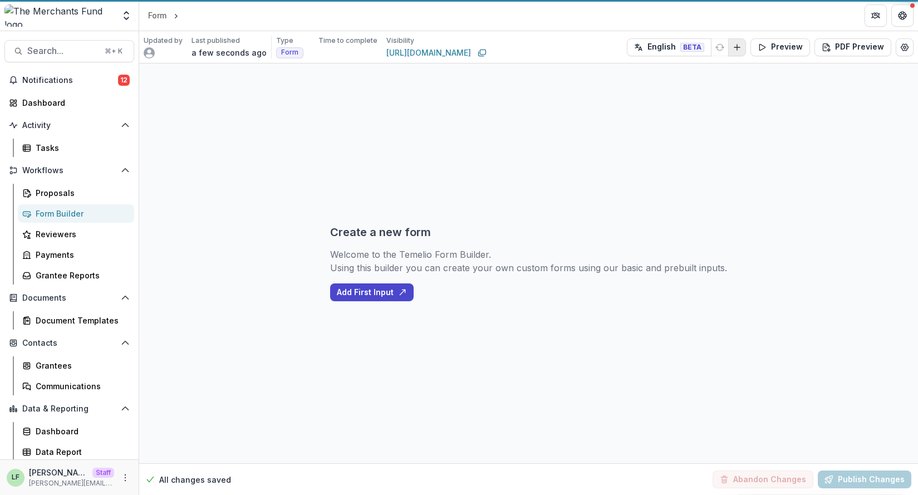
select select "********"
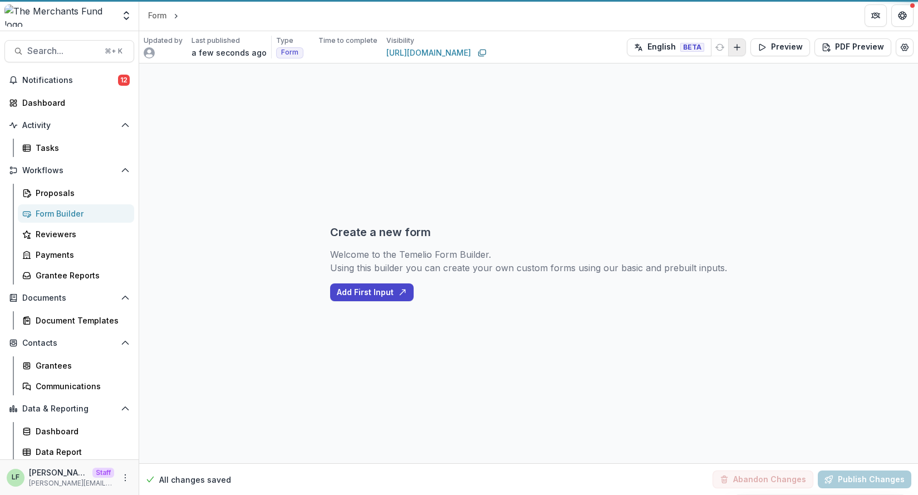
select select "********"
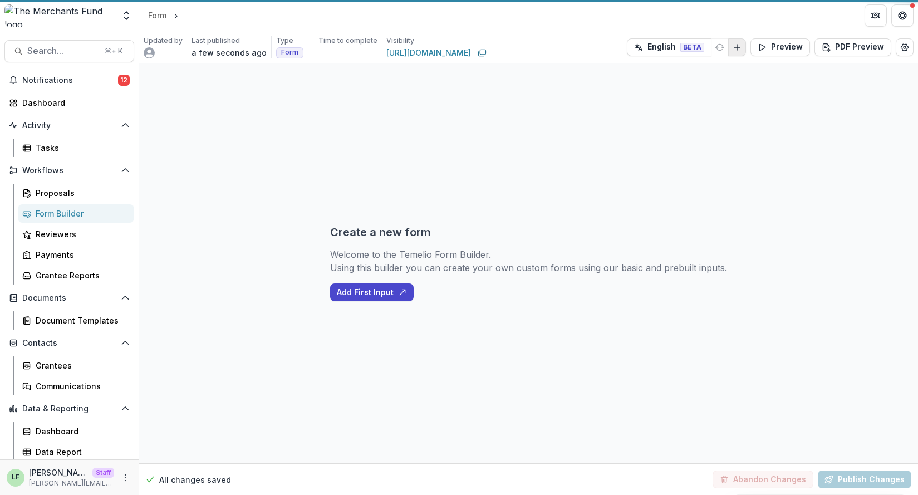
select select "********"
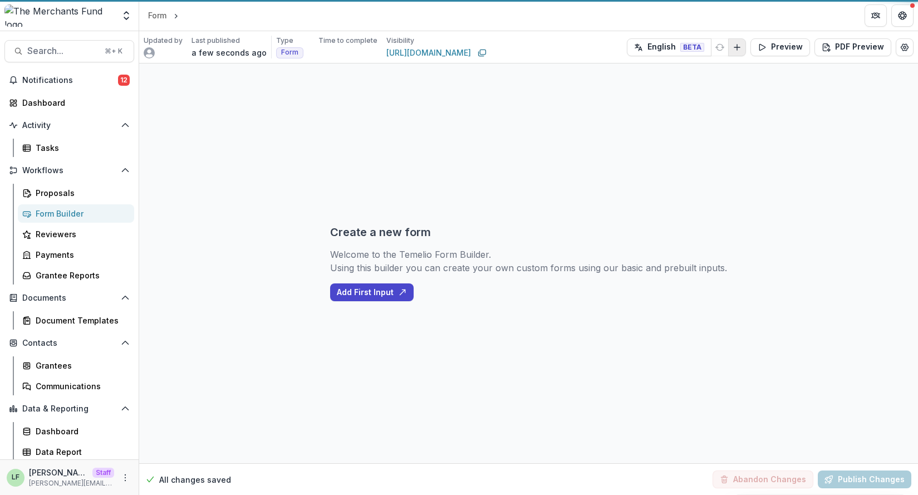
select select "********"
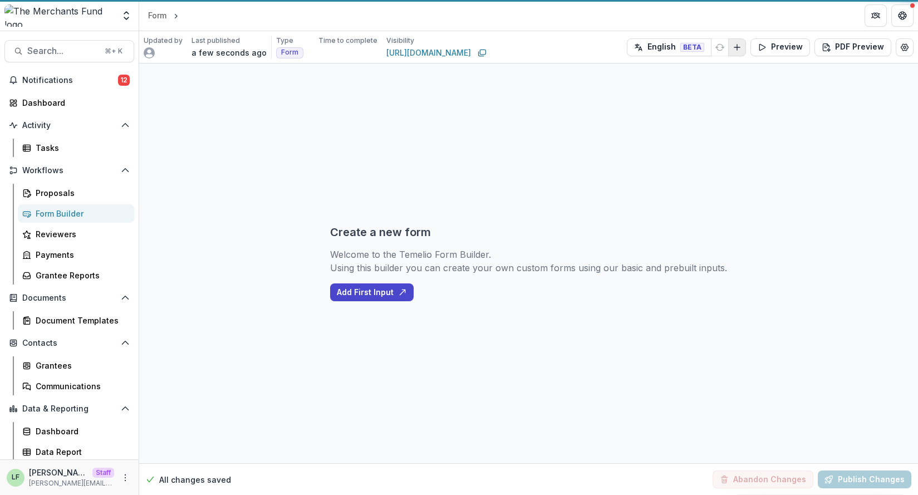
select select "********"
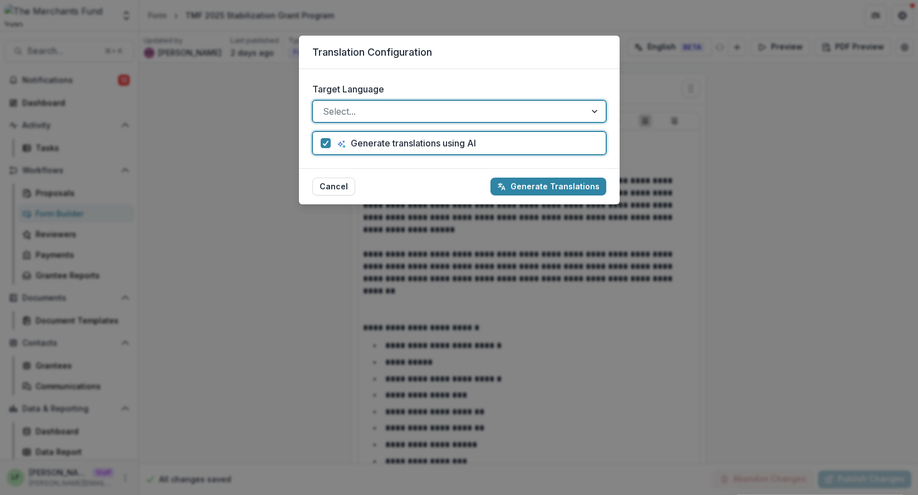
click at [763, 154] on div "Translation Configuration Target Language option , selected. Select is focused …" at bounding box center [459, 247] width 918 height 495
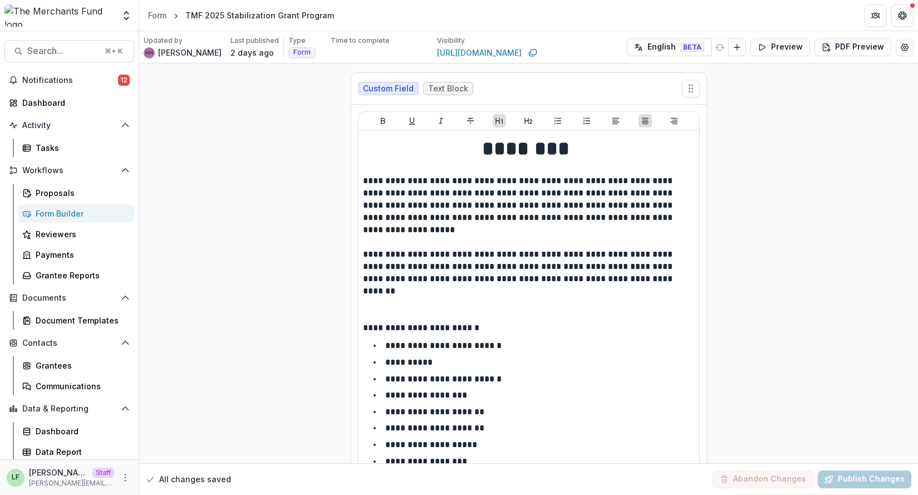
click at [687, 47] on div "Translation Configuration Target Language Select... Generate translations using…" at bounding box center [459, 247] width 918 height 495
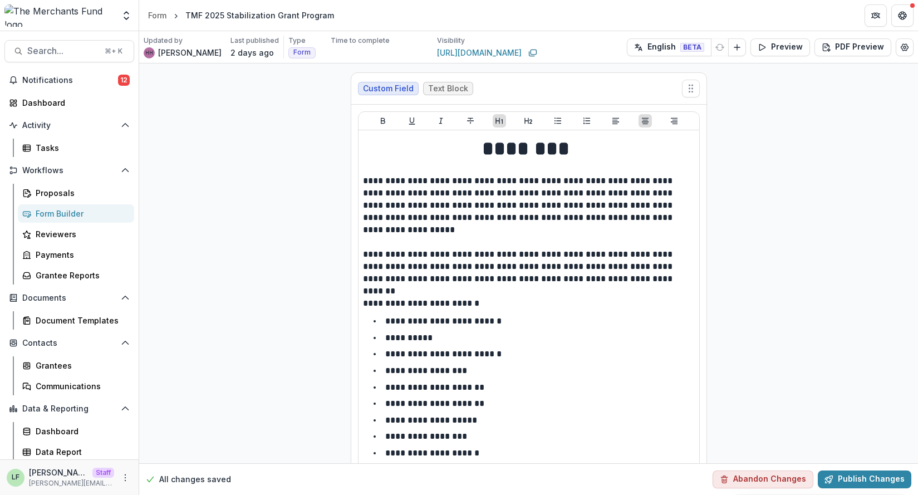
click at [668, 46] on button "English BETA" at bounding box center [669, 47] width 85 height 18
click at [58, 195] on div "Proposals" at bounding box center [81, 193] width 90 height 12
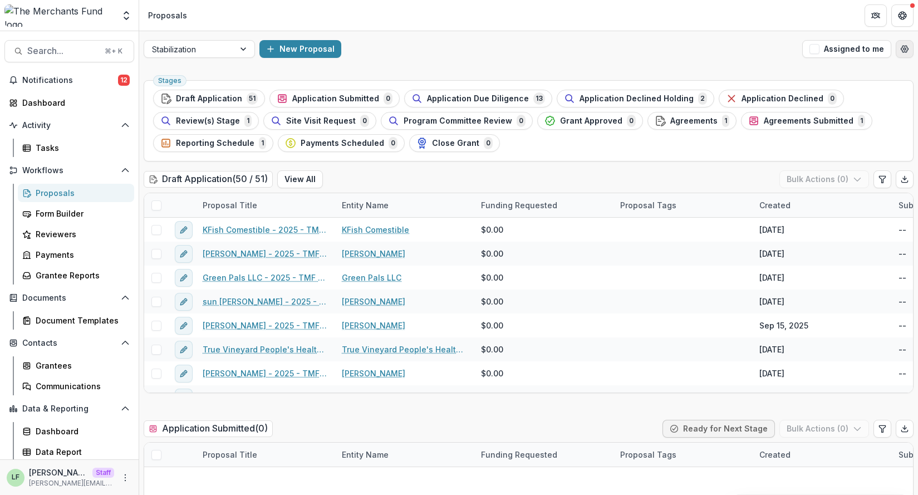
click at [898, 42] on button "Open table manager" at bounding box center [904, 49] width 18 height 18
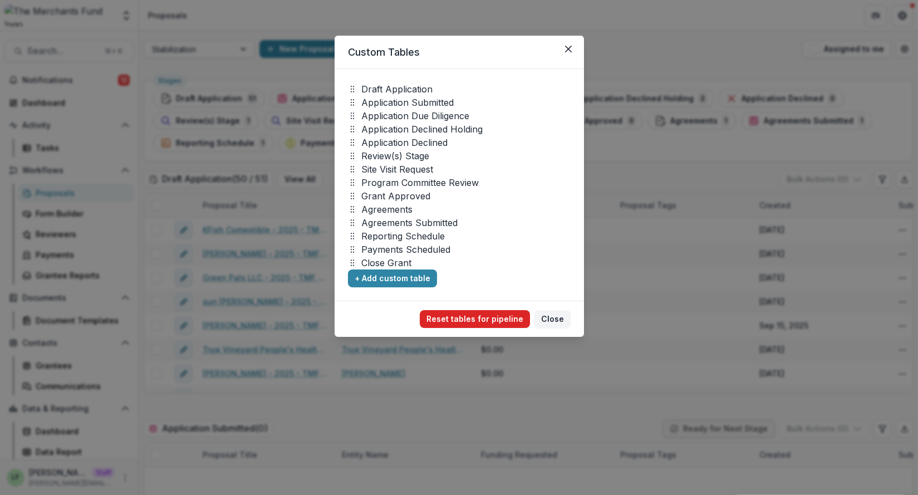
click at [504, 312] on button "Reset tables for pipeline" at bounding box center [475, 319] width 110 height 18
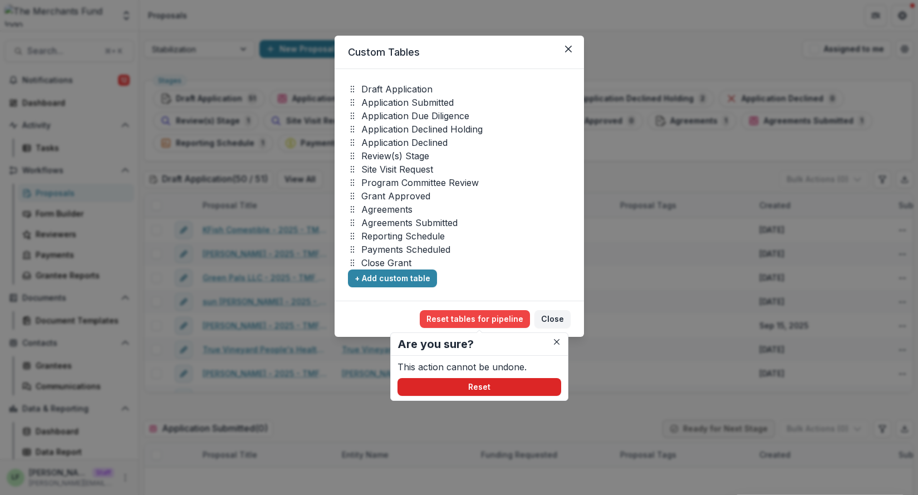
click at [485, 389] on button "Reset" at bounding box center [479, 387] width 164 height 18
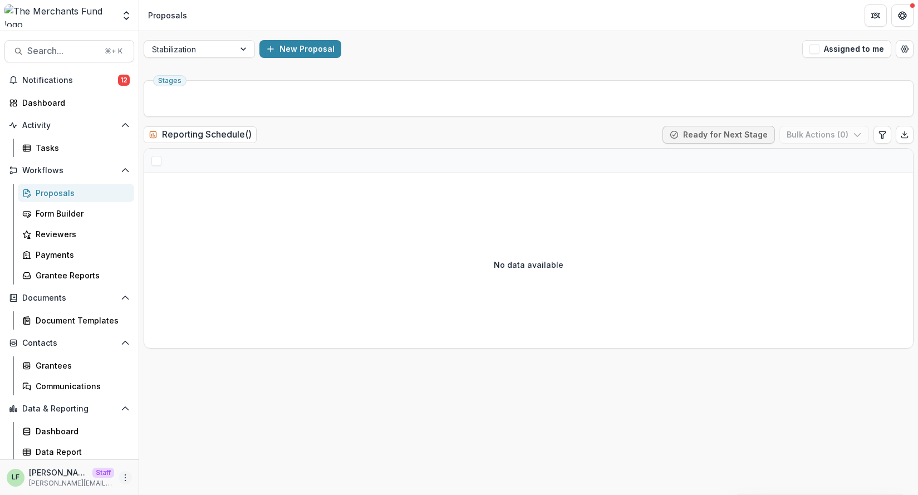
click at [125, 477] on circle "More" at bounding box center [125, 477] width 1 height 1
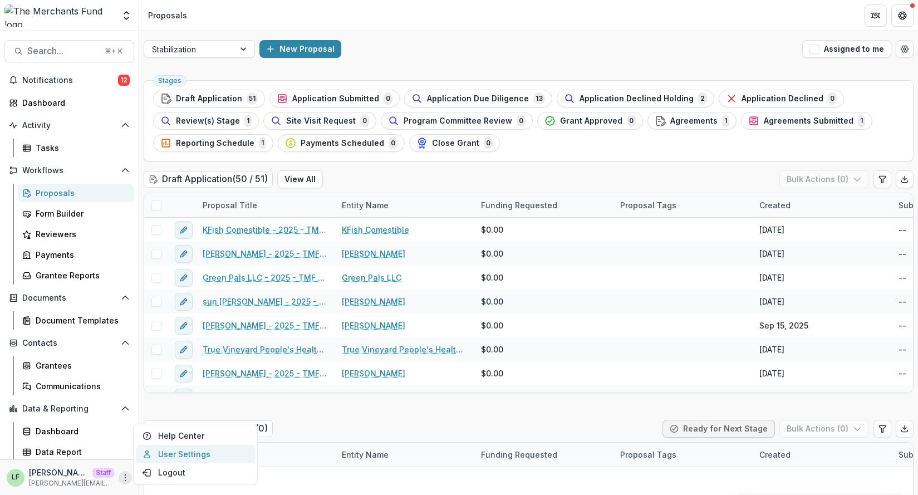
click at [166, 453] on link "User Settings" at bounding box center [195, 454] width 119 height 18
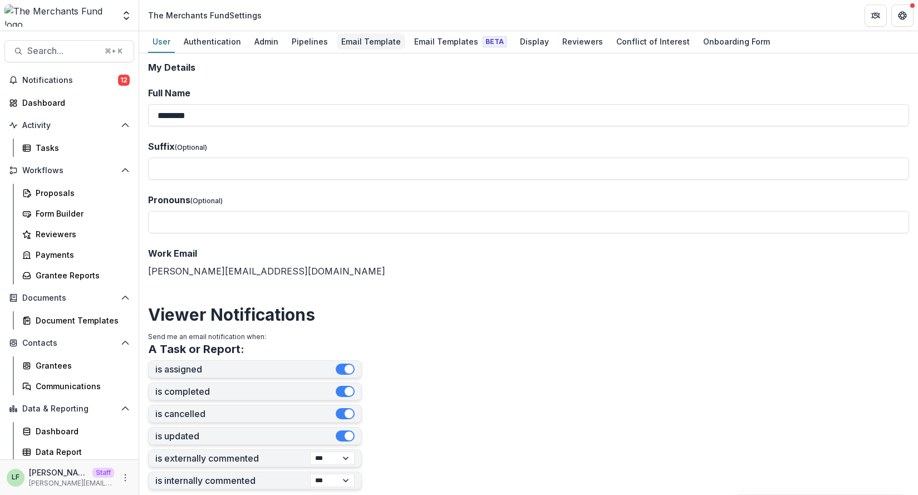
click at [361, 46] on div "Email Template" at bounding box center [371, 41] width 68 height 16
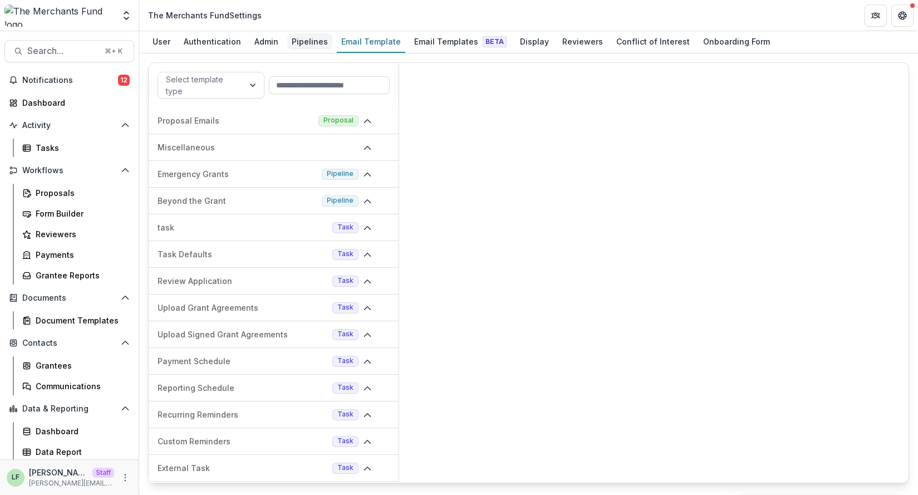
click at [301, 46] on div "Pipelines" at bounding box center [309, 41] width 45 height 16
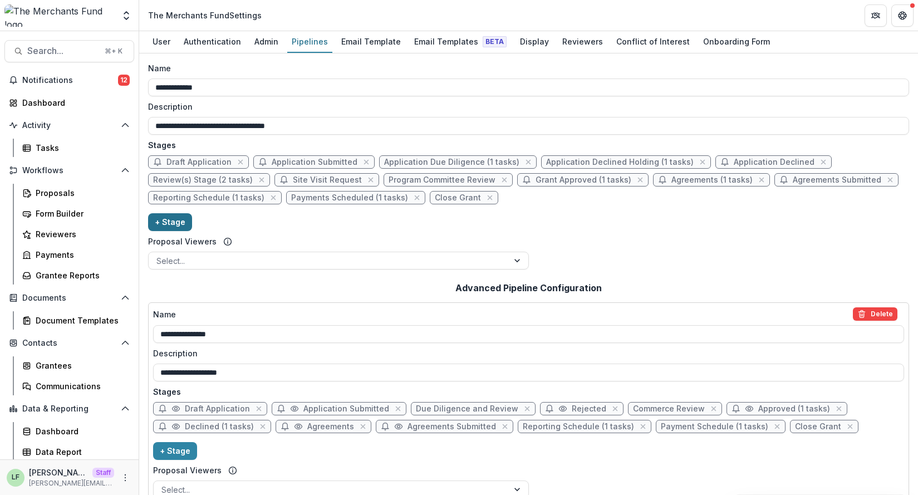
click at [173, 219] on button "+ Stage" at bounding box center [170, 222] width 44 height 18
select select "*****"
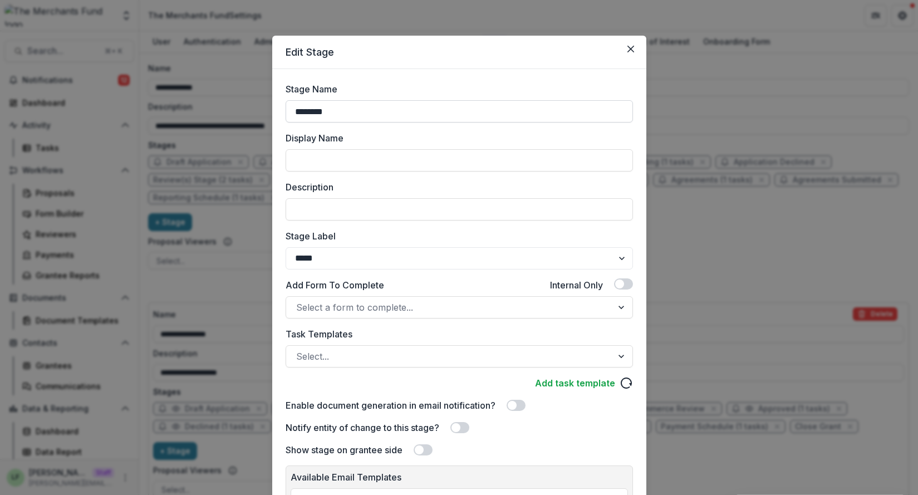
click at [361, 114] on input "********" at bounding box center [458, 111] width 347 height 22
type input "**********"
click at [356, 256] on select "******* ***** ********* ****** ******* ******** ******** ******* ********* ****…" at bounding box center [458, 258] width 347 height 22
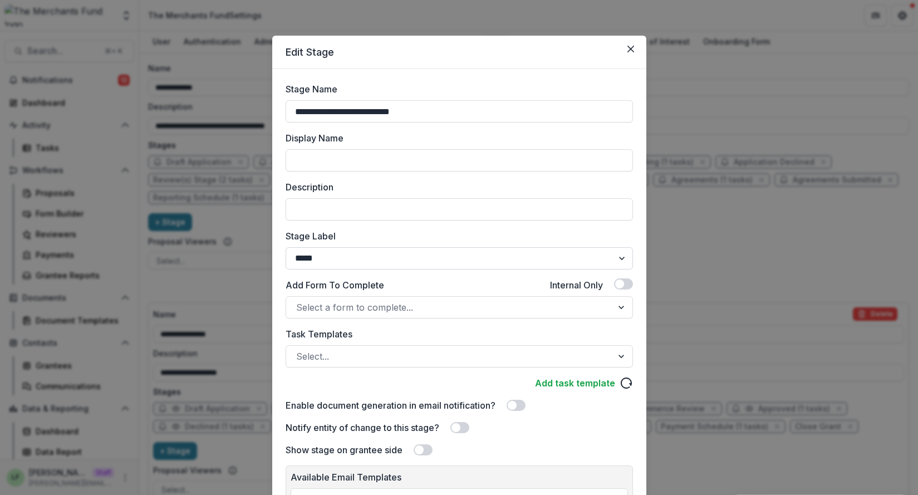
select select "******"
click at [285, 247] on select "******* ***** ********* ****** ******* ******** ******** ******* ********* ****…" at bounding box center [458, 258] width 347 height 22
click at [354, 358] on div at bounding box center [449, 356] width 306 height 16
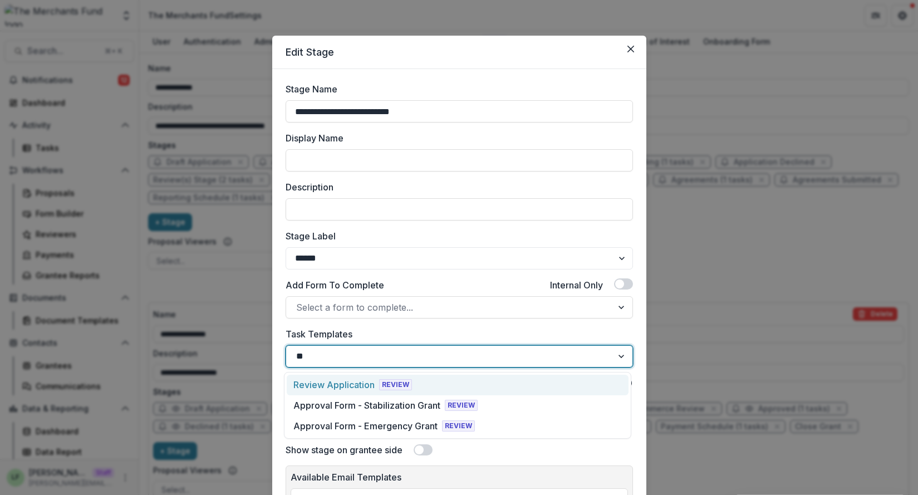
type input "***"
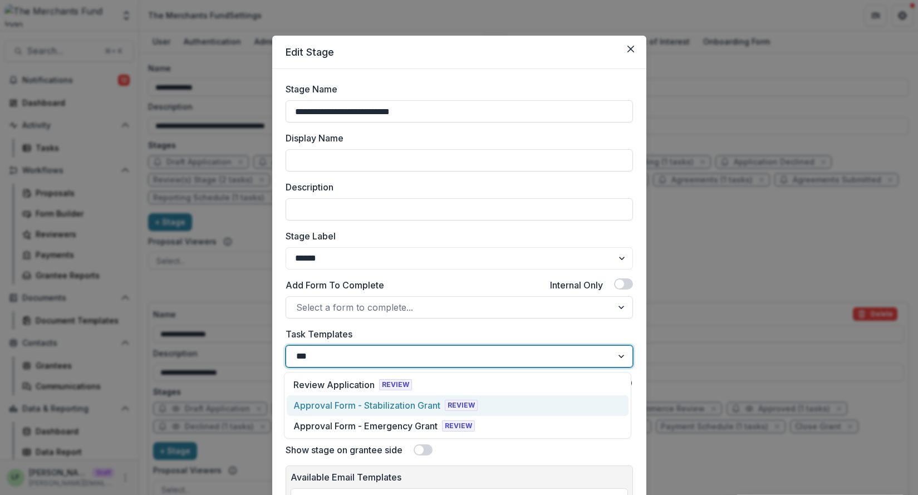
click at [376, 408] on div "Approval Form - Stabilization Grant" at bounding box center [366, 404] width 147 height 13
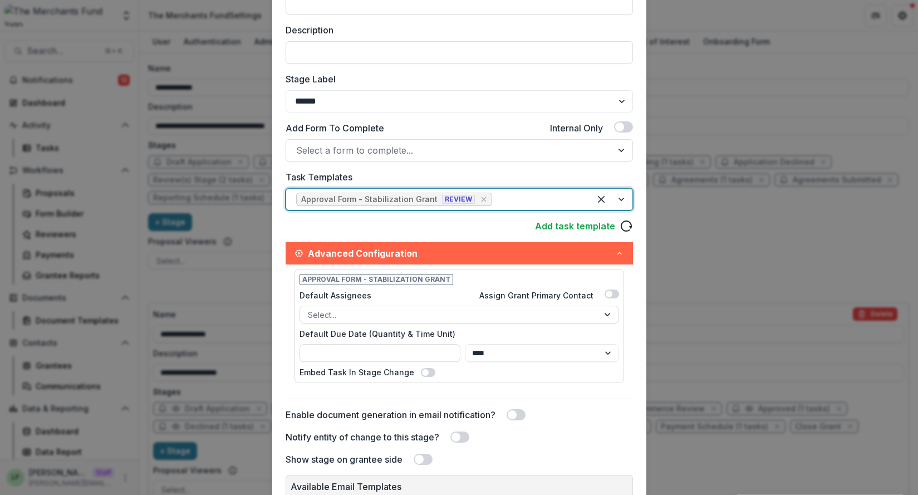
scroll to position [284, 0]
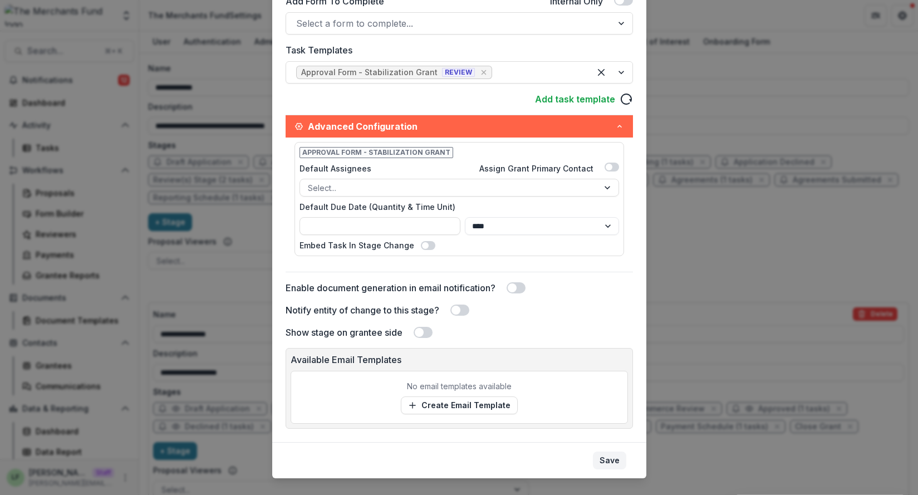
click at [610, 458] on button "Save" at bounding box center [609, 460] width 33 height 18
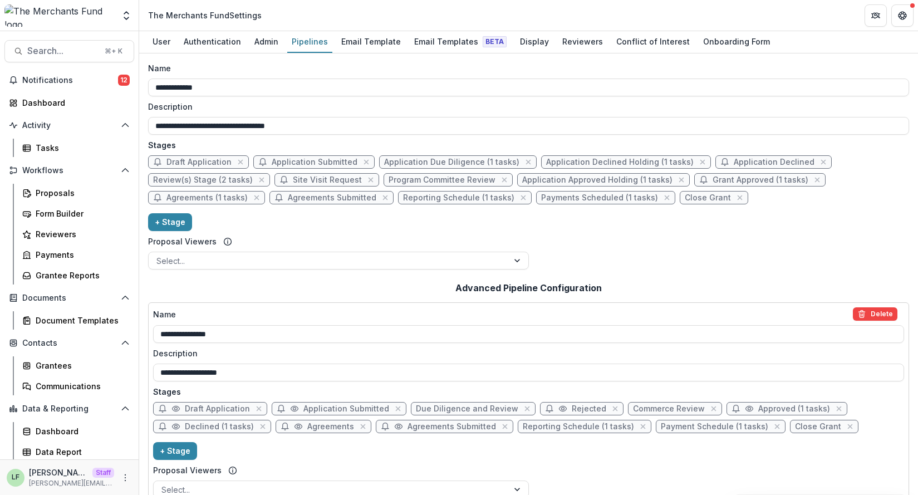
click at [712, 183] on span "Grant Approved (1 tasks)" at bounding box center [760, 179] width 96 height 9
select select "********"
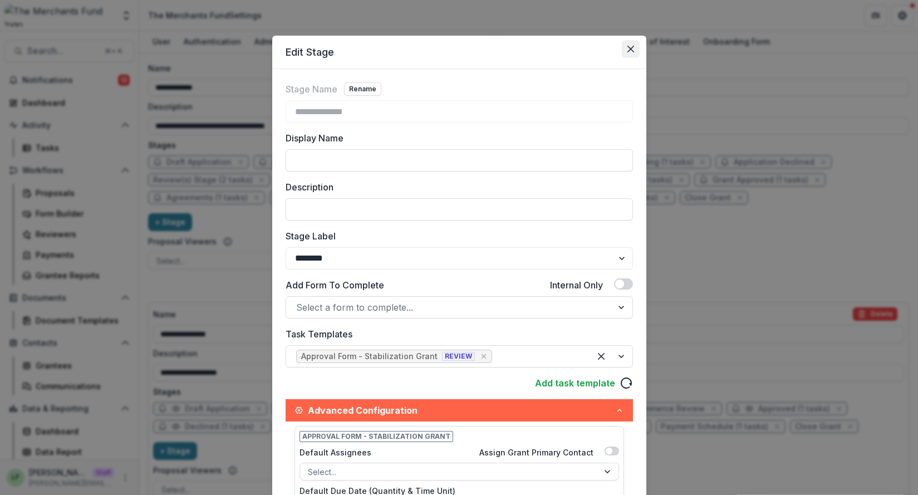
click at [630, 51] on icon "Close" at bounding box center [630, 49] width 7 height 7
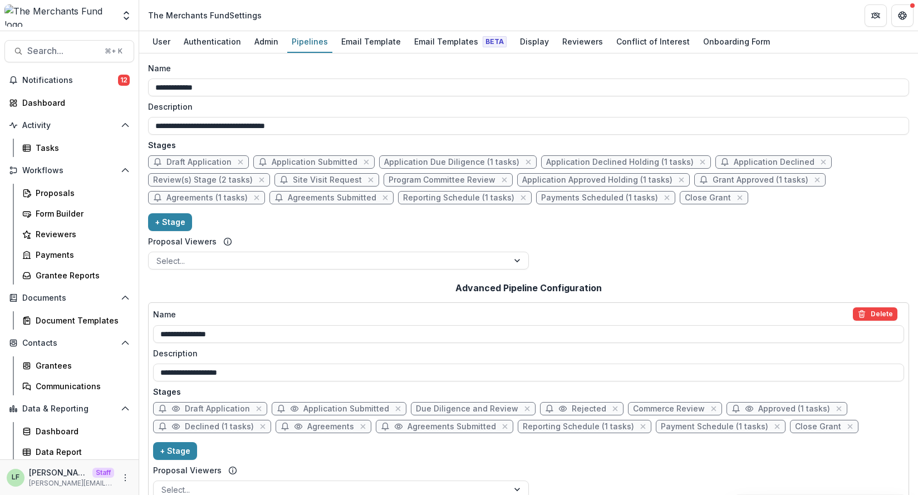
click at [712, 183] on span "Grant Approved (1 tasks)" at bounding box center [760, 179] width 96 height 9
select select "********"
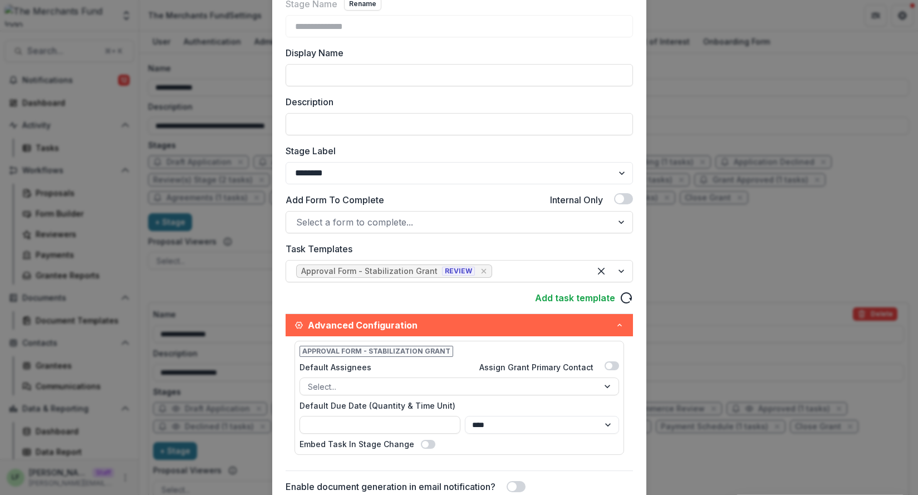
scroll to position [87, 0]
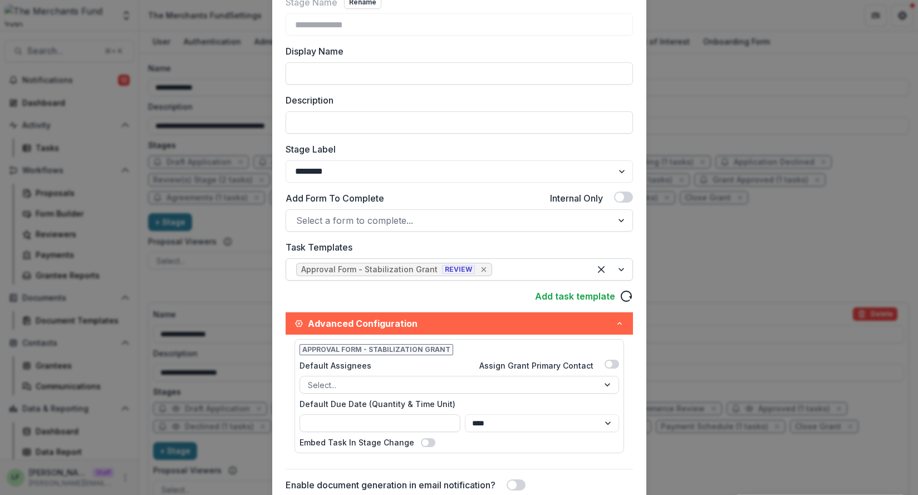
click at [479, 272] on icon "Remove [object Object]" at bounding box center [483, 269] width 9 height 9
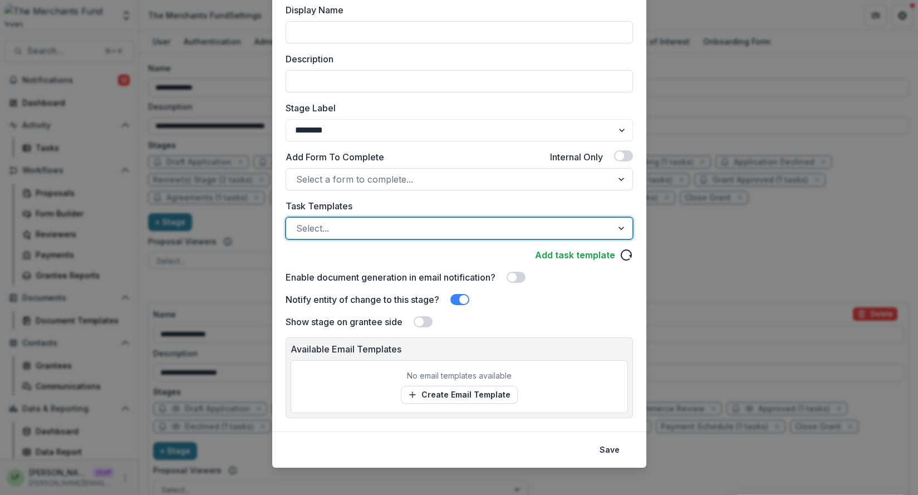
scroll to position [136, 0]
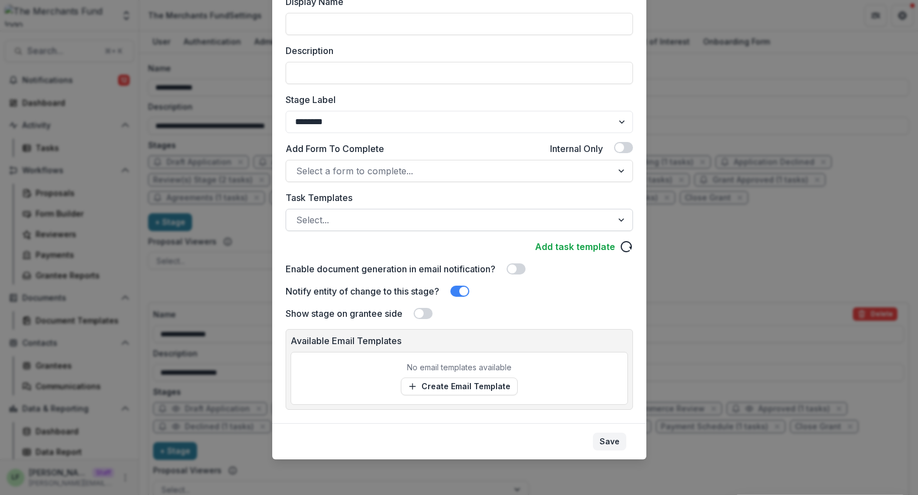
click at [603, 442] on button "Save" at bounding box center [609, 441] width 33 height 18
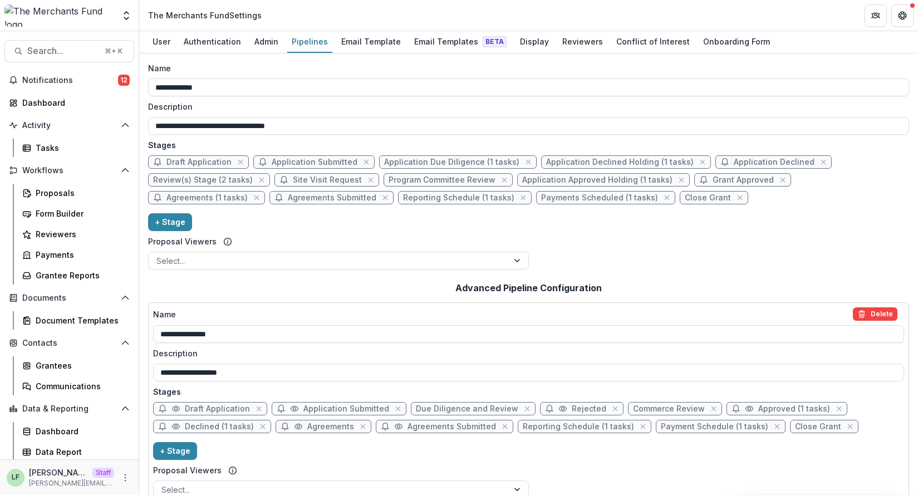
click at [248, 193] on span "Agreements (1 tasks)" at bounding box center [206, 197] width 81 height 9
select select "*****"
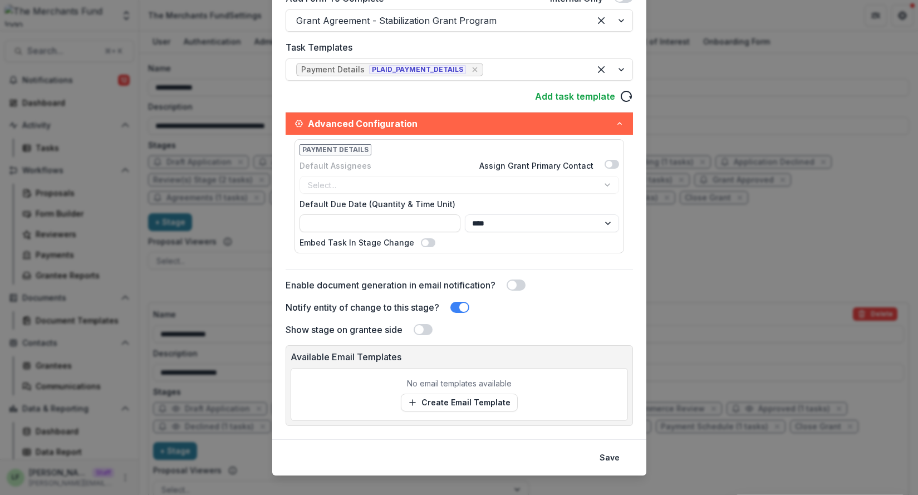
scroll to position [0, 0]
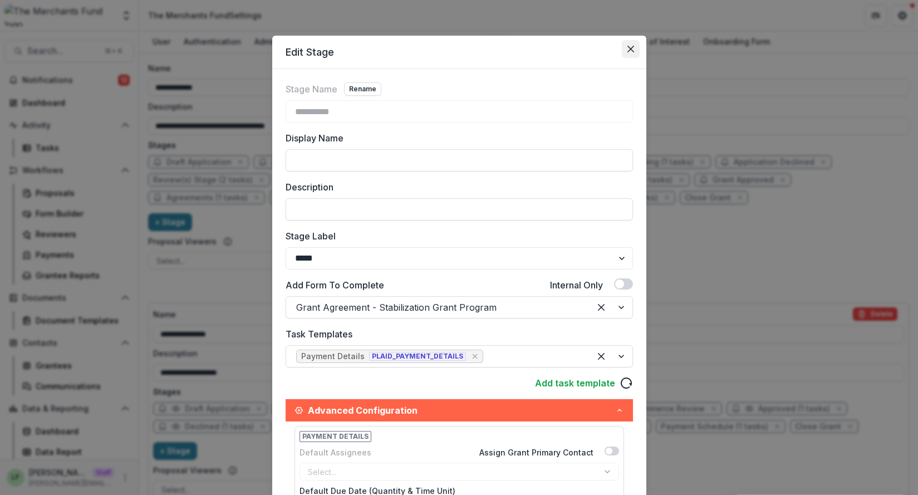
click at [634, 56] on button "Close" at bounding box center [631, 49] width 18 height 18
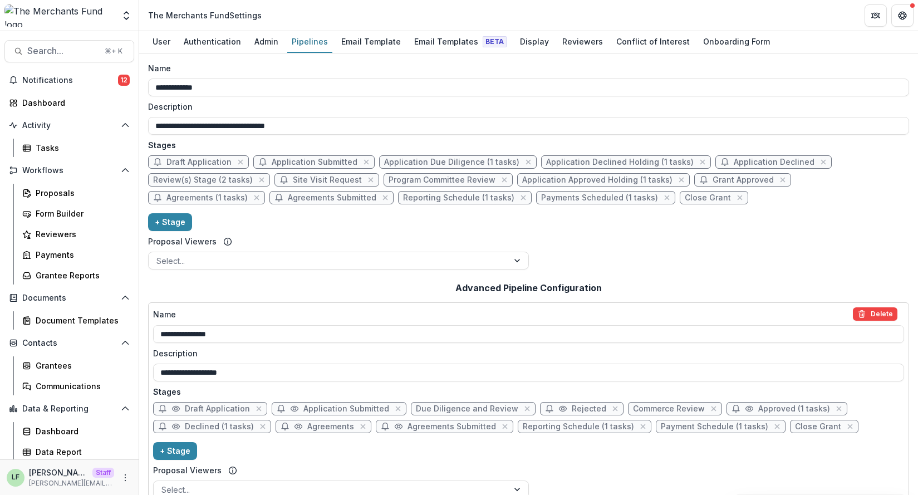
click at [672, 223] on div "**********" at bounding box center [528, 167] width 761 height 211
click at [67, 142] on div "Tasks" at bounding box center [81, 148] width 90 height 12
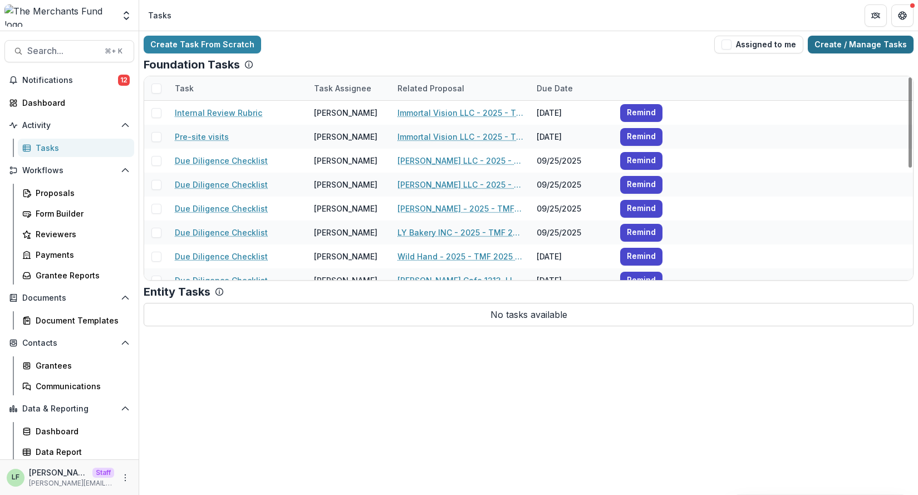
click at [866, 43] on link "Create / Manage Tasks" at bounding box center [860, 45] width 106 height 18
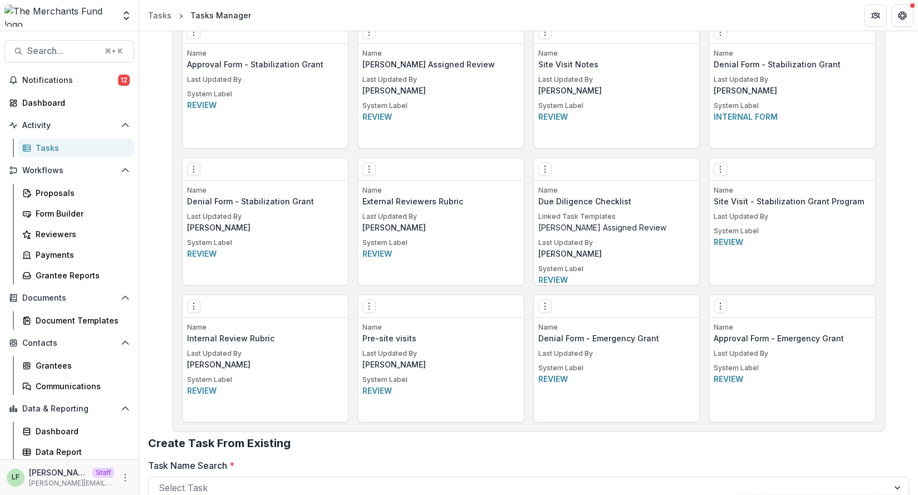
scroll to position [890, 0]
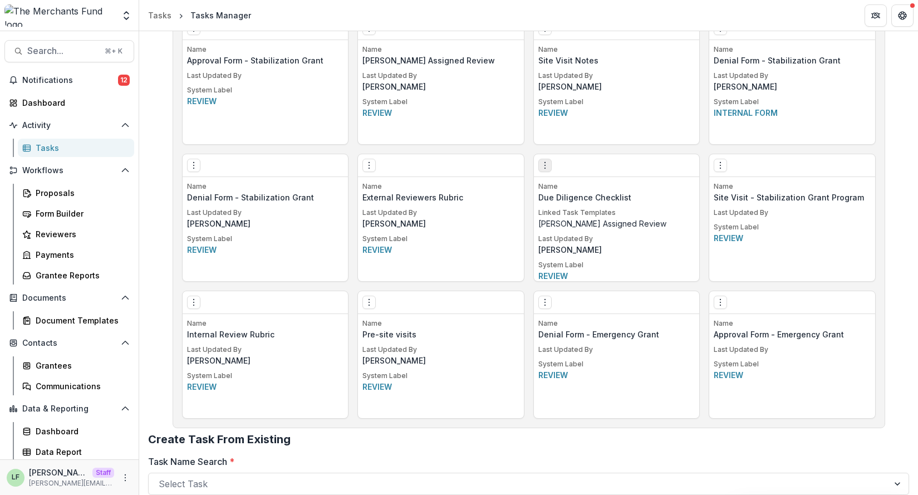
click at [541, 165] on icon "Options" at bounding box center [544, 165] width 9 height 9
click at [563, 186] on link "Edit" at bounding box center [607, 188] width 136 height 18
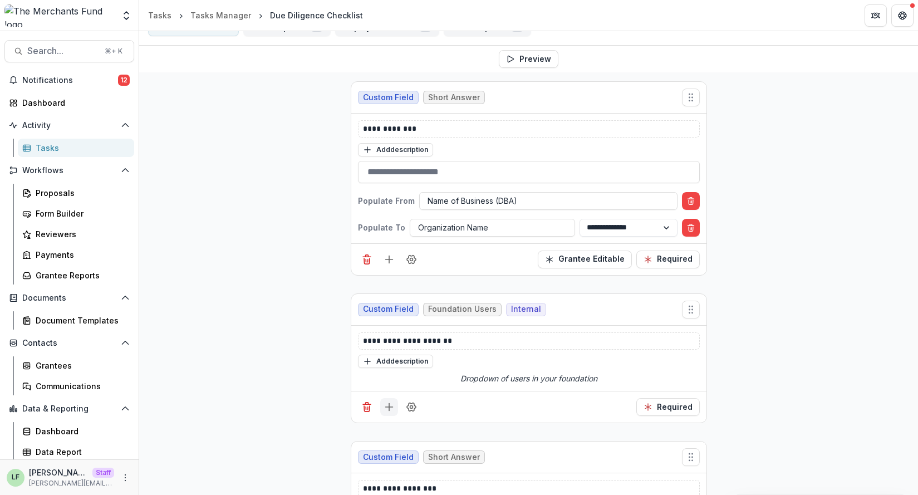
scroll to position [125, 0]
click at [389, 257] on icon "Add field" at bounding box center [388, 259] width 11 height 11
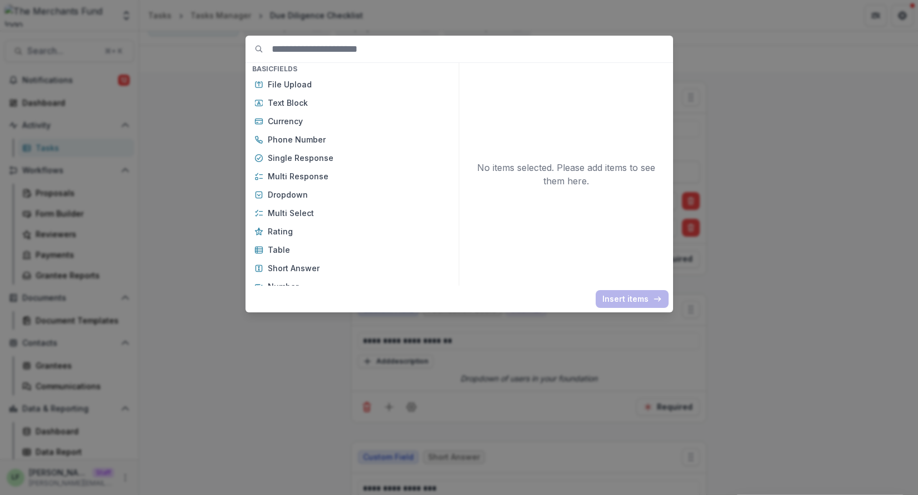
scroll to position [38, 0]
click at [322, 189] on p "Dropdown" at bounding box center [359, 194] width 182 height 12
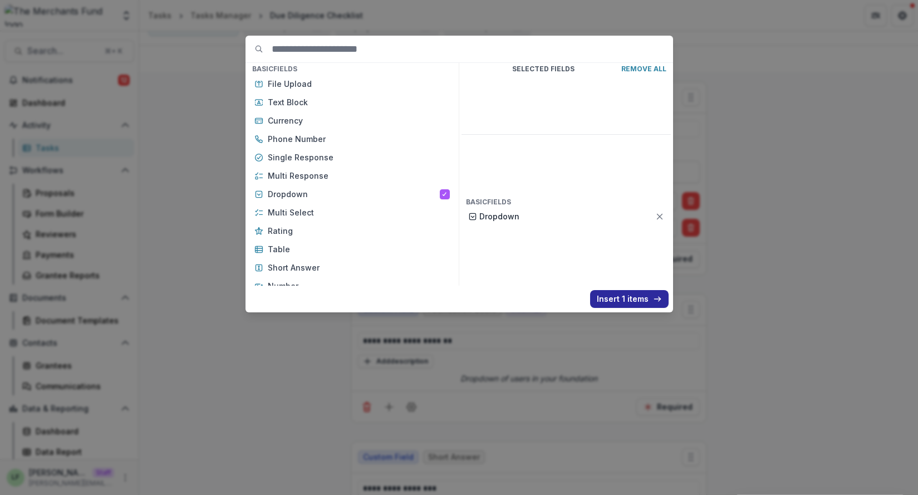
drag, startPoint x: 620, startPoint y: 292, endPoint x: 614, endPoint y: 294, distance: 6.3
click at [620, 292] on button "Insert 1 items" at bounding box center [629, 299] width 78 height 18
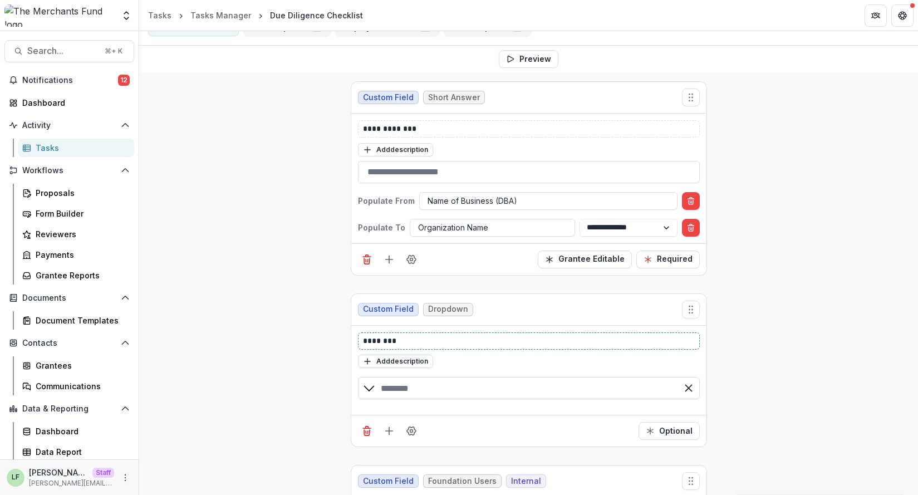
click at [452, 342] on p "********" at bounding box center [529, 341] width 332 height 12
click at [439, 339] on p "********" at bounding box center [529, 341] width 332 height 12
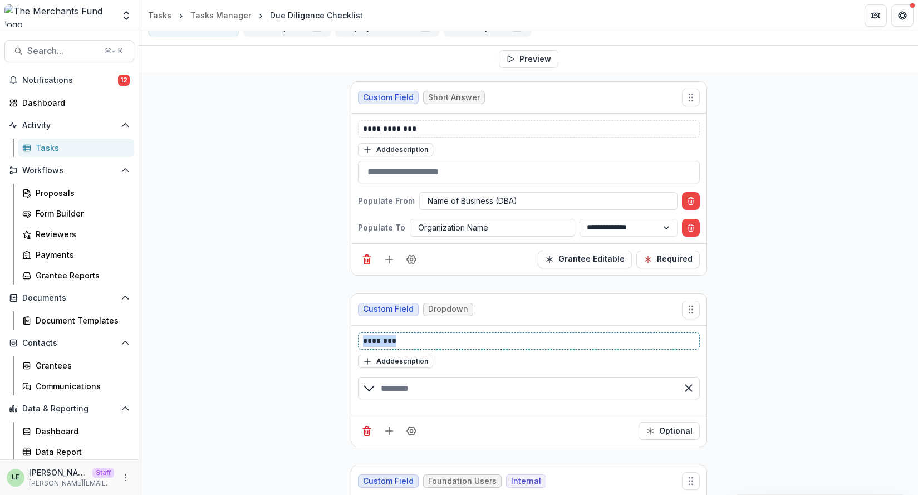
click at [439, 339] on p "********" at bounding box center [529, 341] width 332 height 12
click at [424, 389] on input "text" at bounding box center [529, 388] width 342 height 22
type input "*"
type input "***"
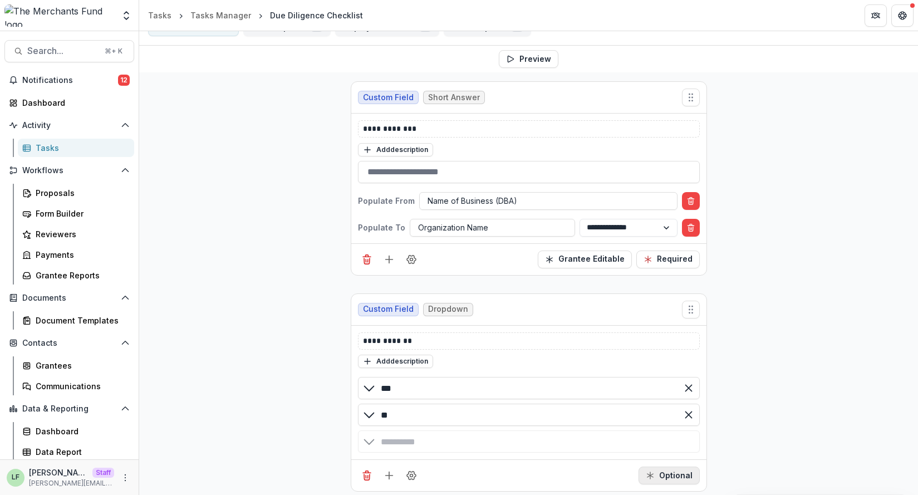
type input "**"
click at [679, 471] on div "Optional" at bounding box center [528, 475] width 355 height 32
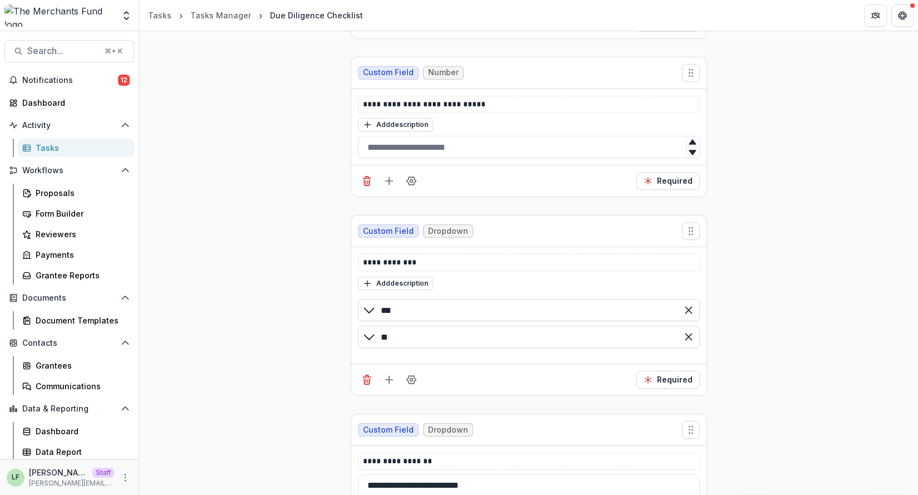
scroll to position [203, 0]
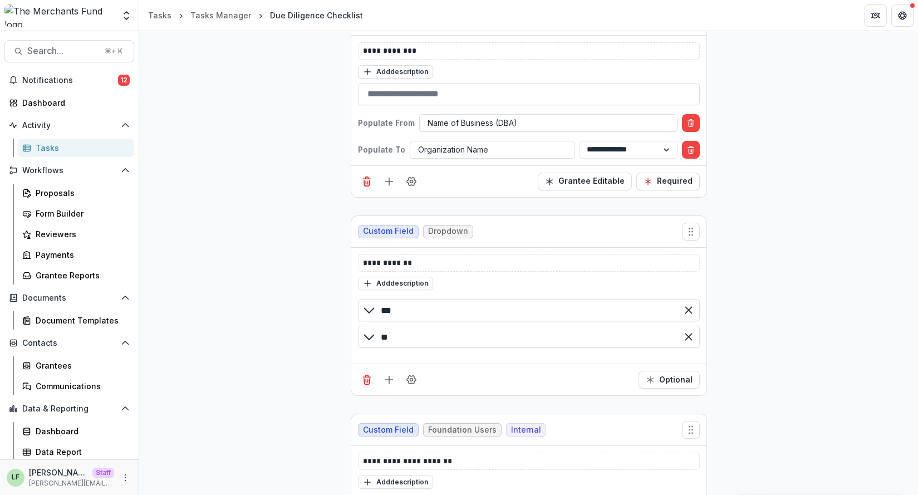
click at [365, 382] on icon "Delete field" at bounding box center [366, 379] width 11 height 11
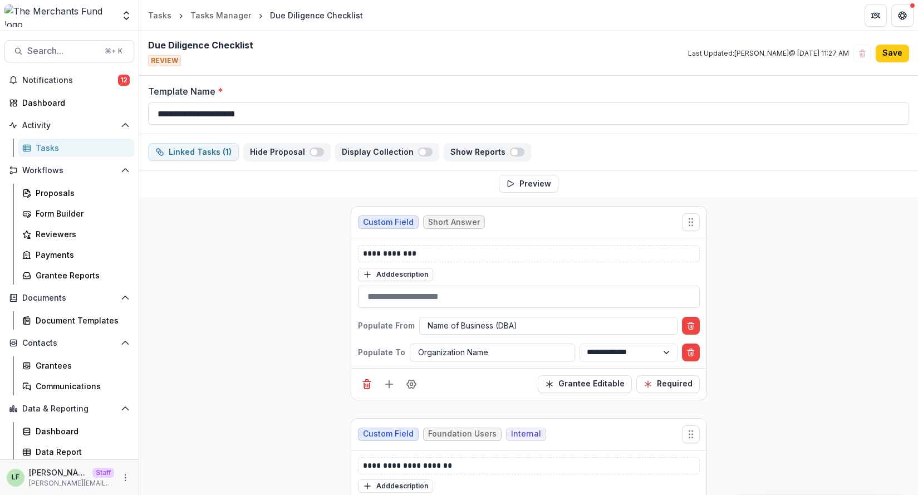
click at [899, 53] on button "Save" at bounding box center [891, 54] width 33 height 18
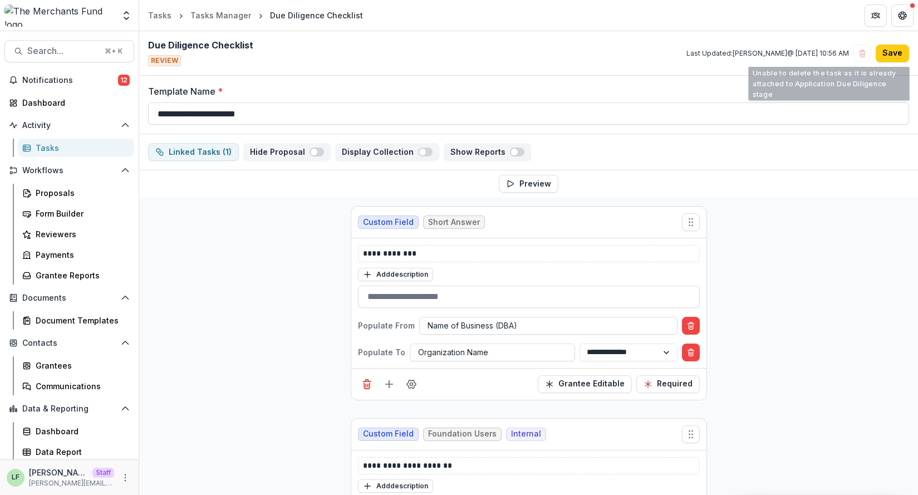
click at [888, 58] on button "Save" at bounding box center [891, 54] width 33 height 18
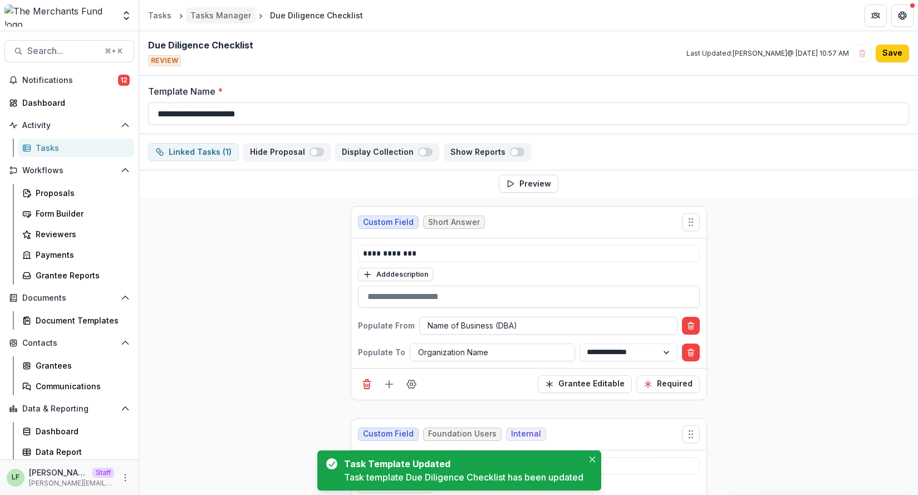
click at [236, 15] on div "Tasks Manager" at bounding box center [220, 15] width 61 height 12
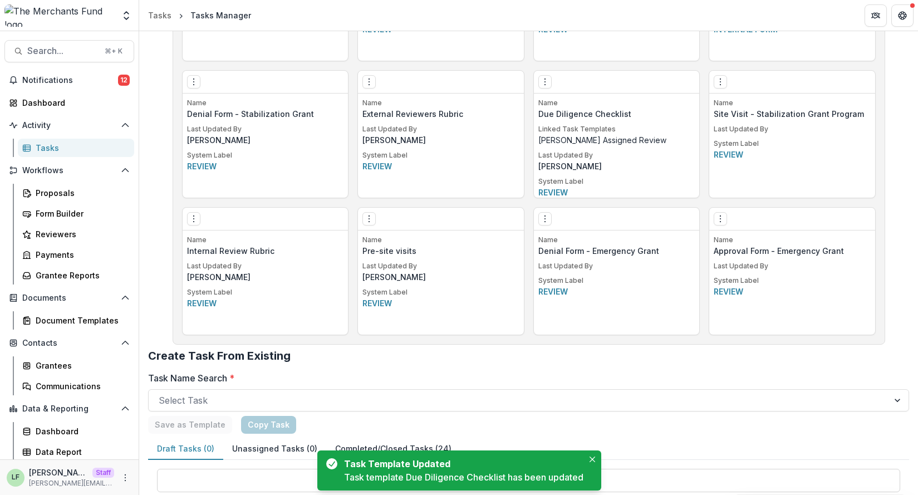
scroll to position [988, 0]
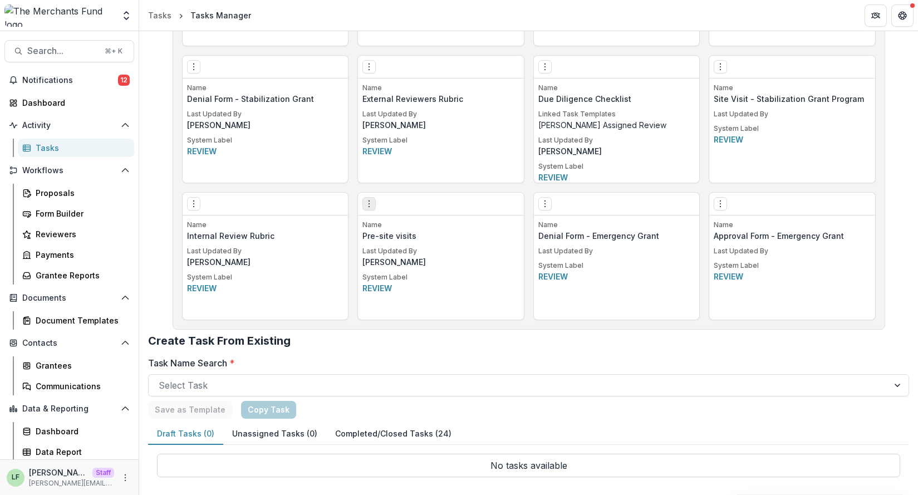
click at [367, 208] on icon "Options" at bounding box center [368, 203] width 9 height 9
click at [396, 225] on link "Edit" at bounding box center [431, 227] width 136 height 18
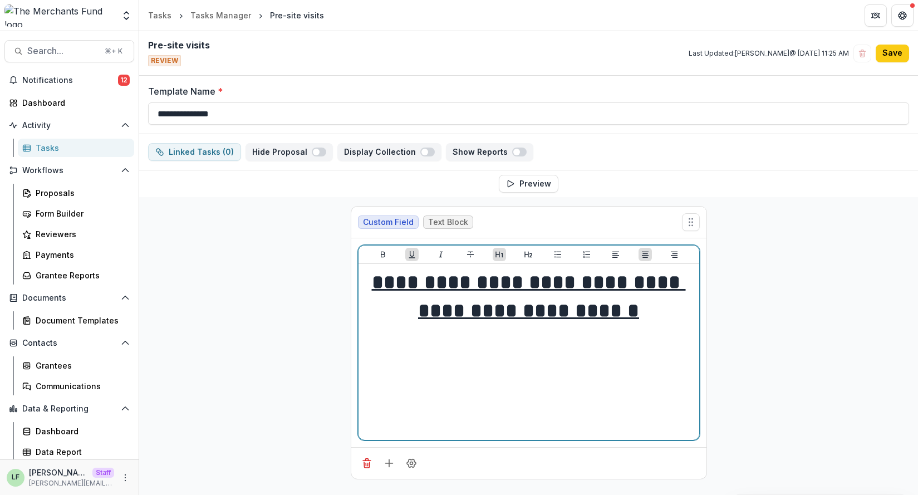
click at [682, 305] on h1 "**********" at bounding box center [529, 296] width 332 height 56
drag, startPoint x: 665, startPoint y: 315, endPoint x: 520, endPoint y: 311, distance: 145.8
click at [520, 311] on h1 "**********" at bounding box center [529, 296] width 332 height 56
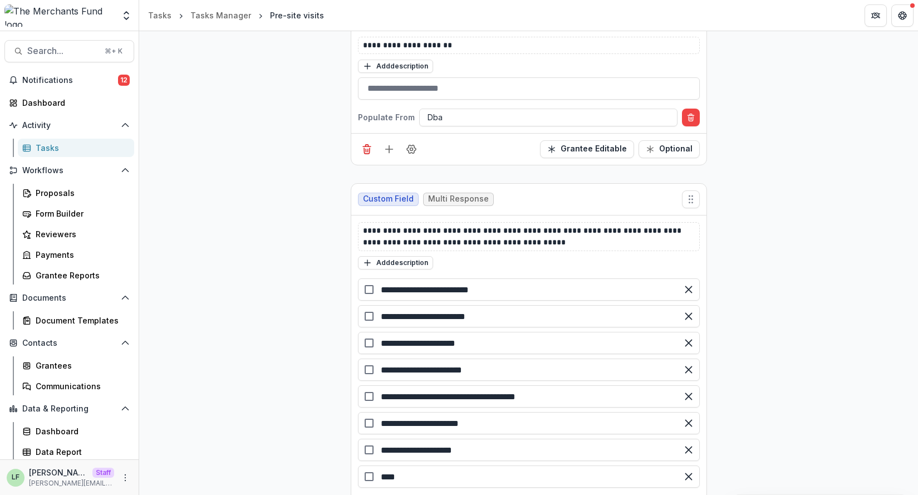
scroll to position [799, 0]
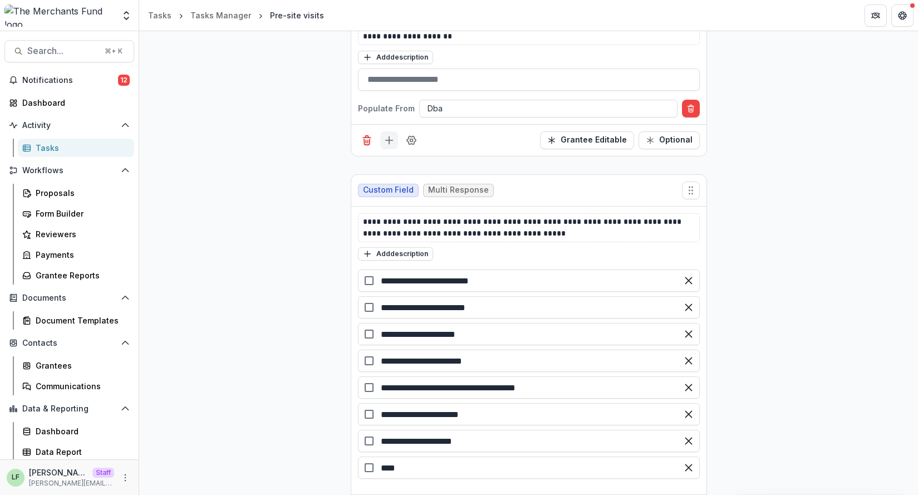
click at [389, 138] on line "Add field" at bounding box center [389, 139] width 0 height 7
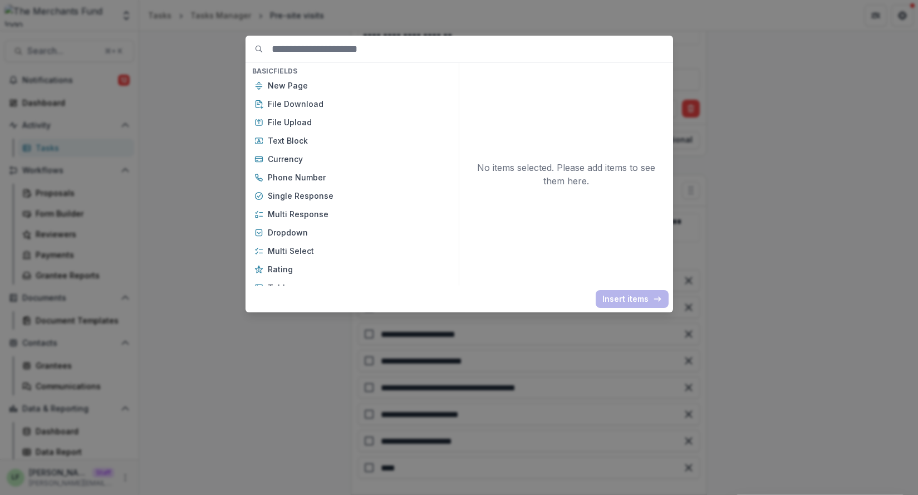
click at [159, 257] on div "Basic Fields New Page File Download File Upload Text Block Currency Phone Numbe…" at bounding box center [459, 247] width 918 height 495
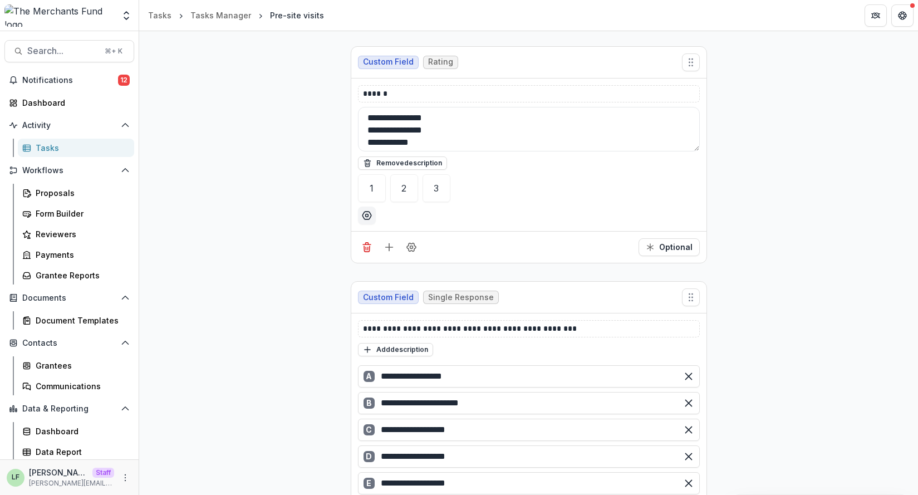
scroll to position [2019, 0]
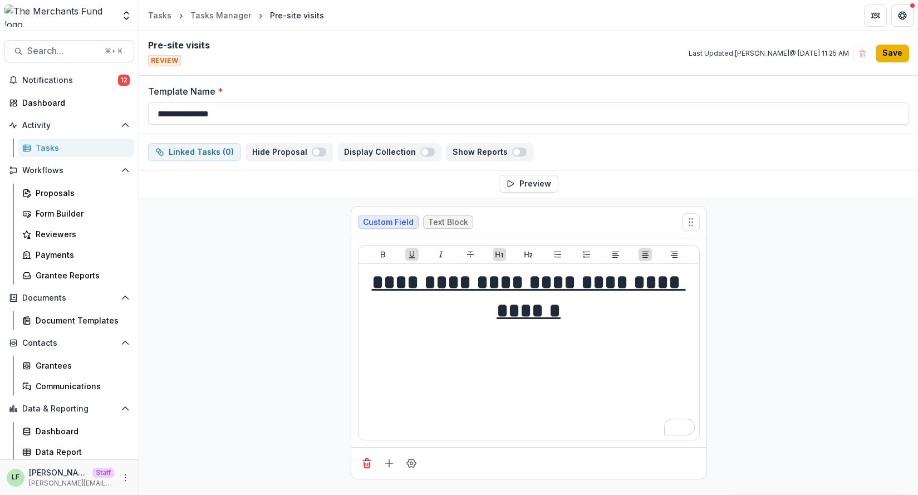
click at [885, 55] on button "Save" at bounding box center [891, 54] width 33 height 18
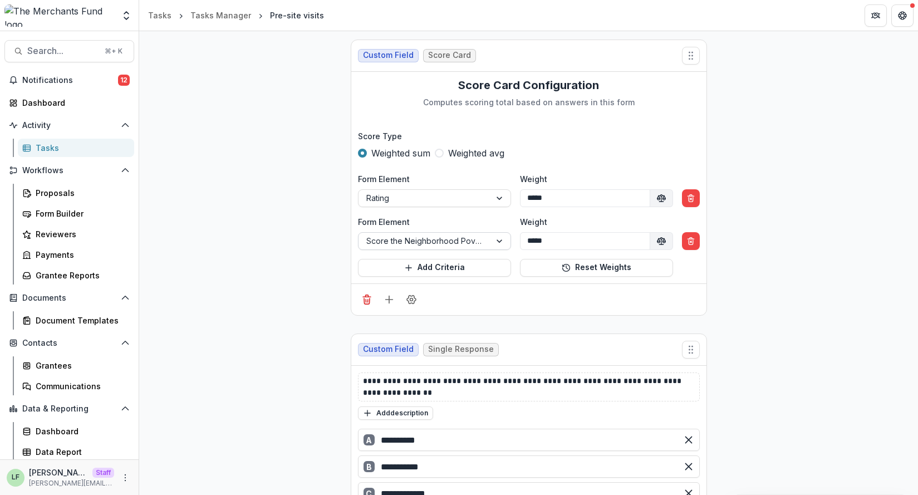
click at [484, 242] on div "Score the Neighborhood Poverty Rate . (Scoring Options: 0 - 4)" at bounding box center [424, 241] width 132 height 16
click at [464, 310] on div at bounding box center [528, 299] width 355 height 32
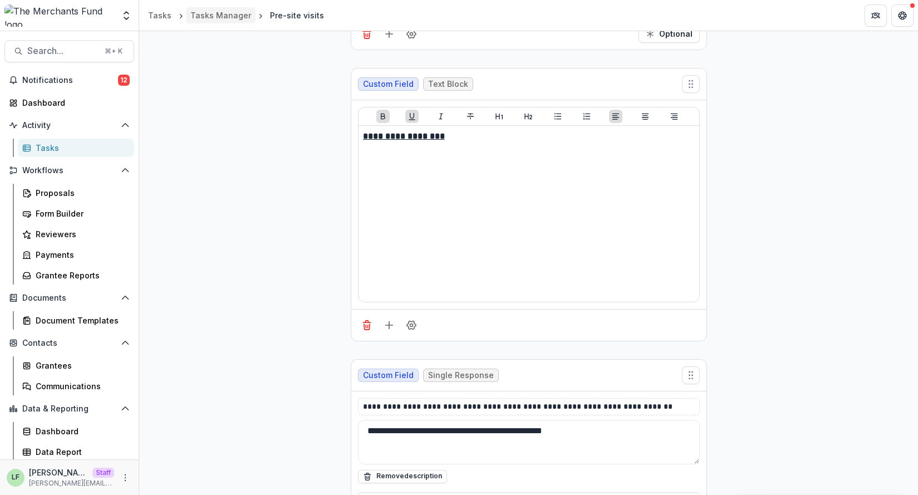
click at [220, 9] on div "Tasks Manager" at bounding box center [220, 15] width 61 height 12
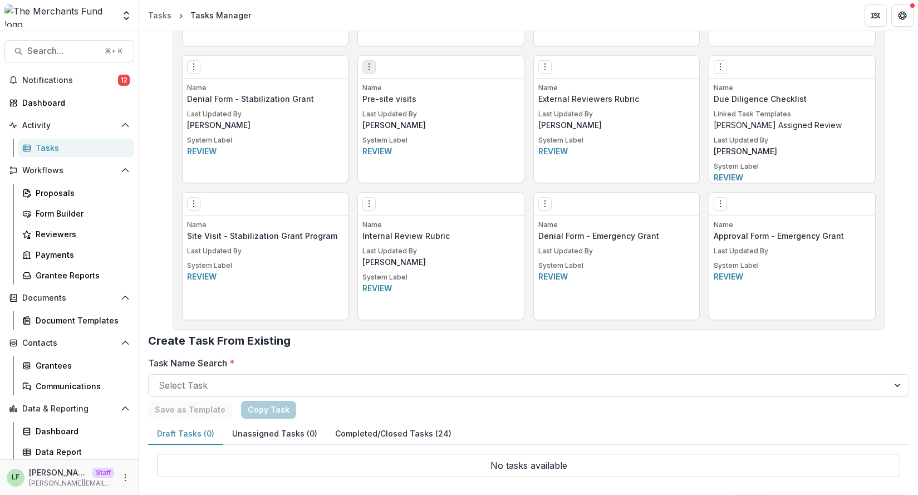
click at [369, 68] on icon "Options" at bounding box center [368, 66] width 9 height 9
click at [382, 89] on link "Edit" at bounding box center [431, 90] width 136 height 18
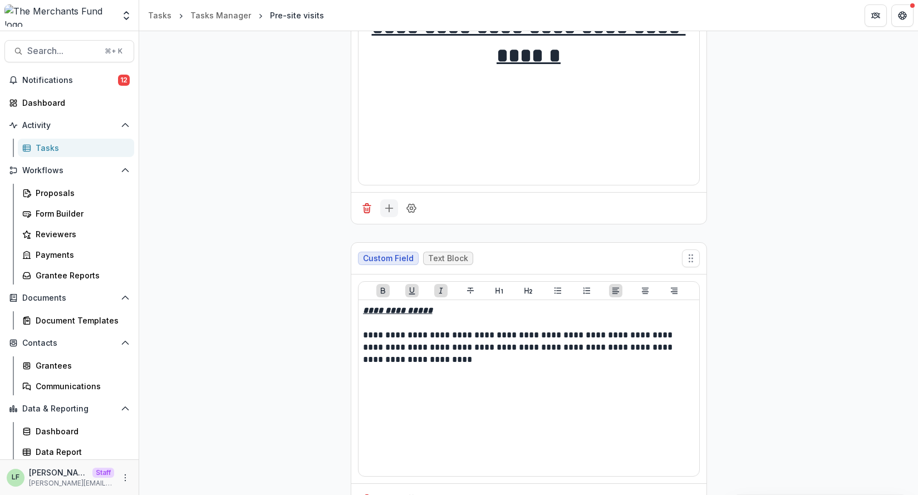
click at [392, 211] on icon "Add field" at bounding box center [388, 208] width 11 height 11
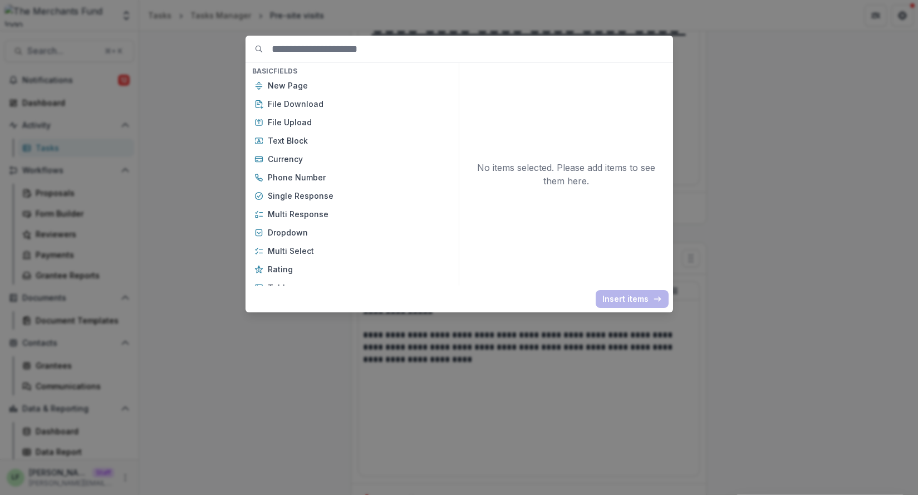
click at [258, 330] on div "Basic Fields New Page File Download File Upload Text Block Currency Phone Numbe…" at bounding box center [459, 247] width 918 height 495
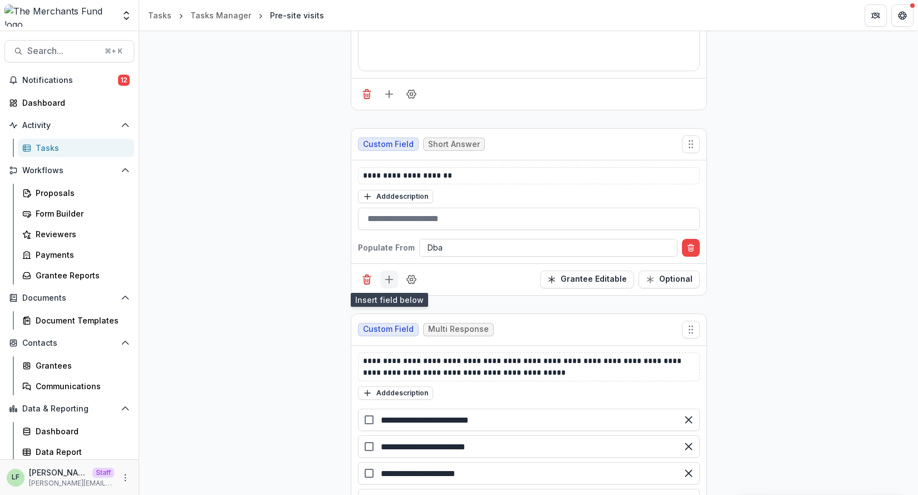
click at [384, 279] on icon "Add field" at bounding box center [388, 279] width 11 height 11
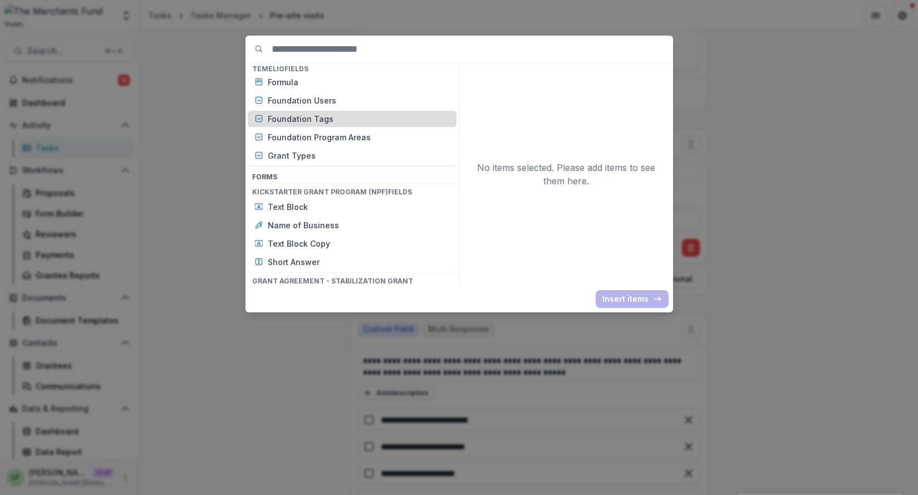
click at [309, 117] on p "Foundation Tags" at bounding box center [359, 119] width 182 height 12
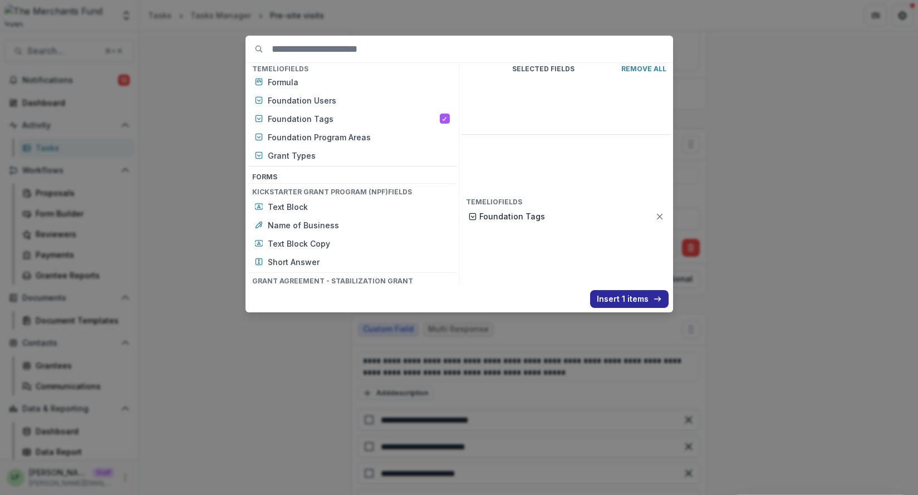
click at [620, 292] on button "Insert 1 items" at bounding box center [629, 299] width 78 height 18
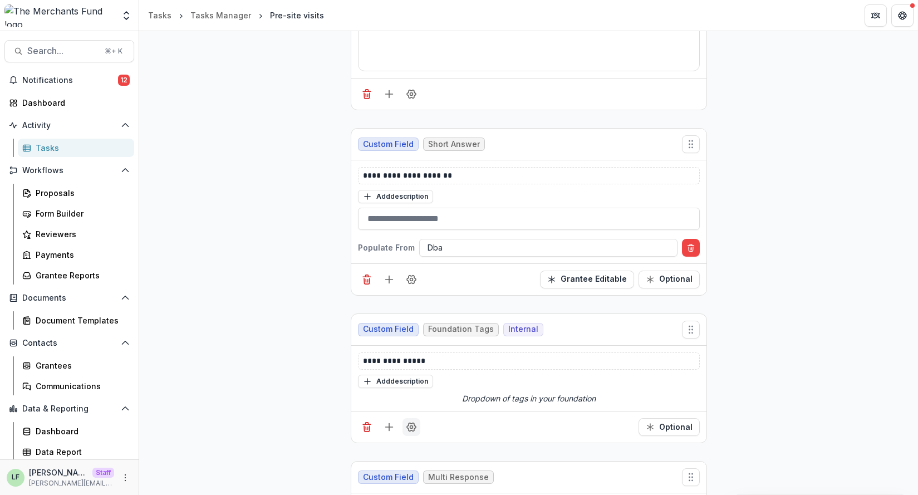
click at [407, 424] on icon "Field Settings" at bounding box center [411, 426] width 11 height 11
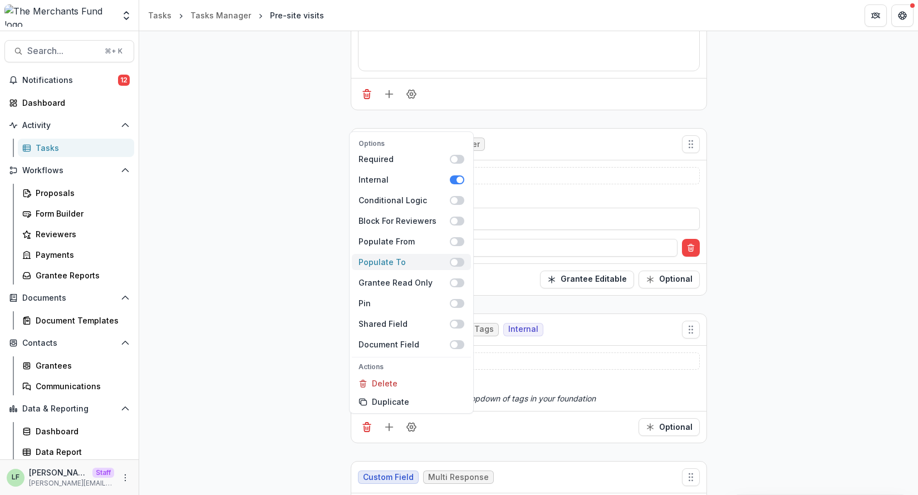
click at [457, 258] on label at bounding box center [457, 262] width 14 height 9
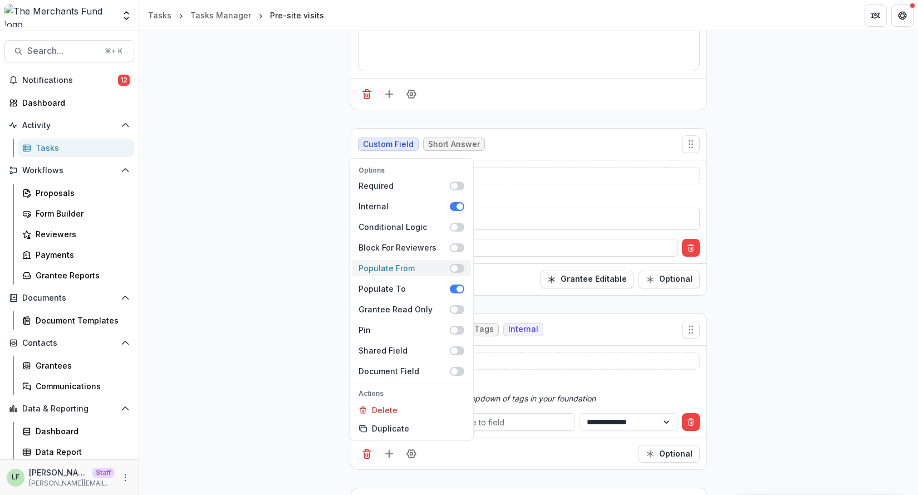
click at [456, 268] on span at bounding box center [457, 268] width 14 height 9
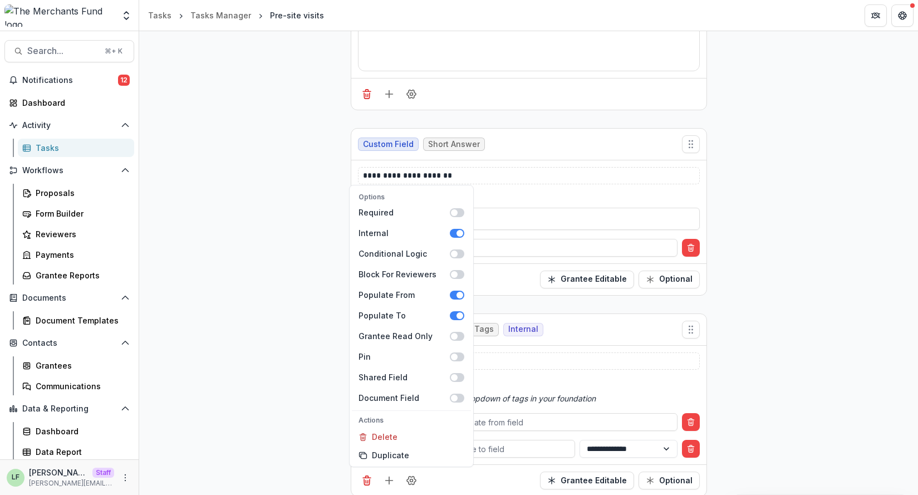
click at [520, 411] on div "**********" at bounding box center [528, 405] width 355 height 119
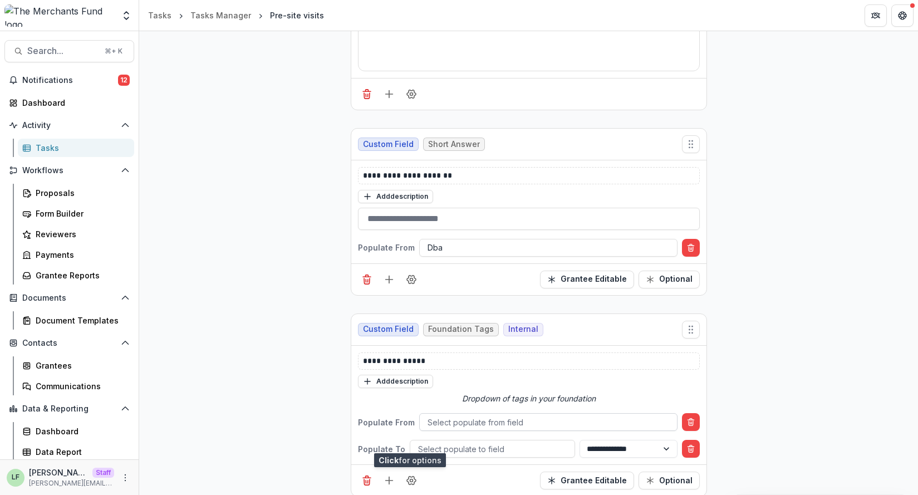
click at [520, 416] on div at bounding box center [547, 422] width 241 height 14
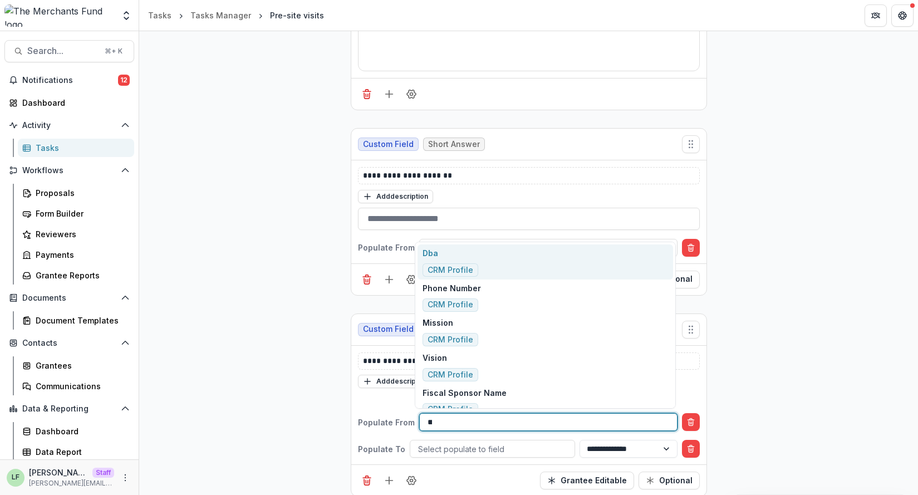
type input "***"
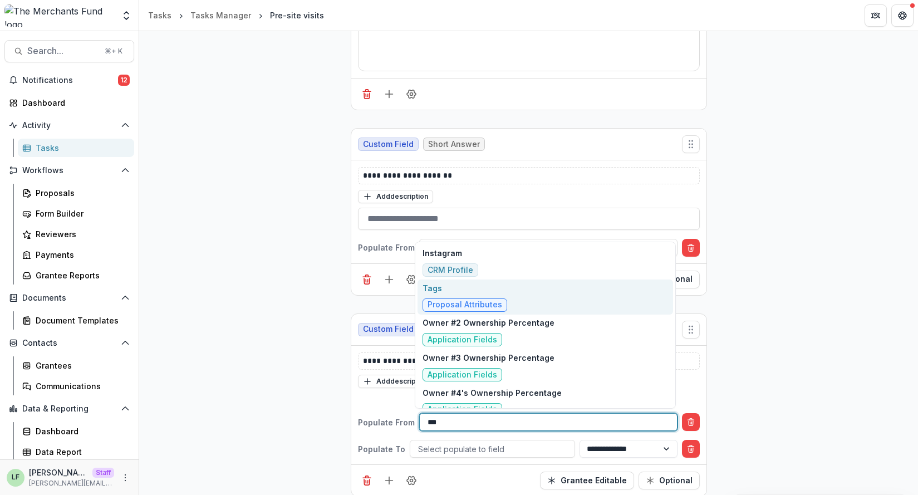
click at [478, 287] on p "Tags" at bounding box center [464, 288] width 85 height 12
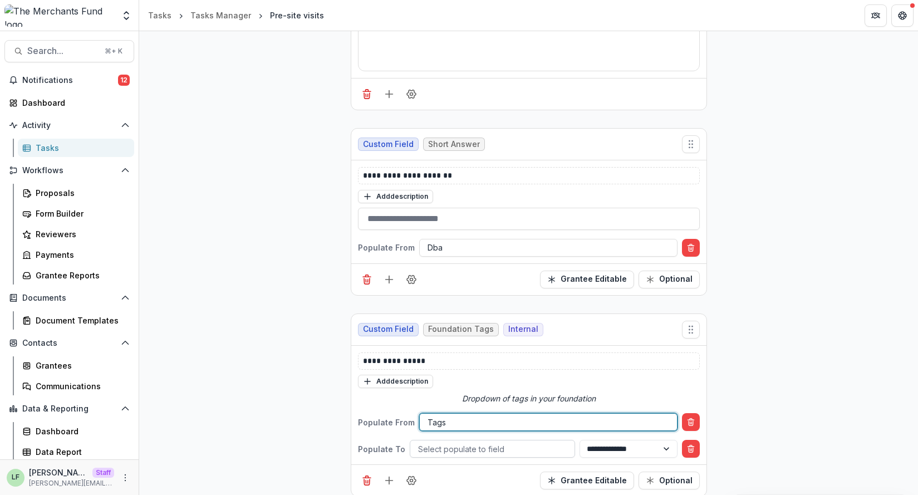
click at [467, 453] on div at bounding box center [492, 449] width 149 height 14
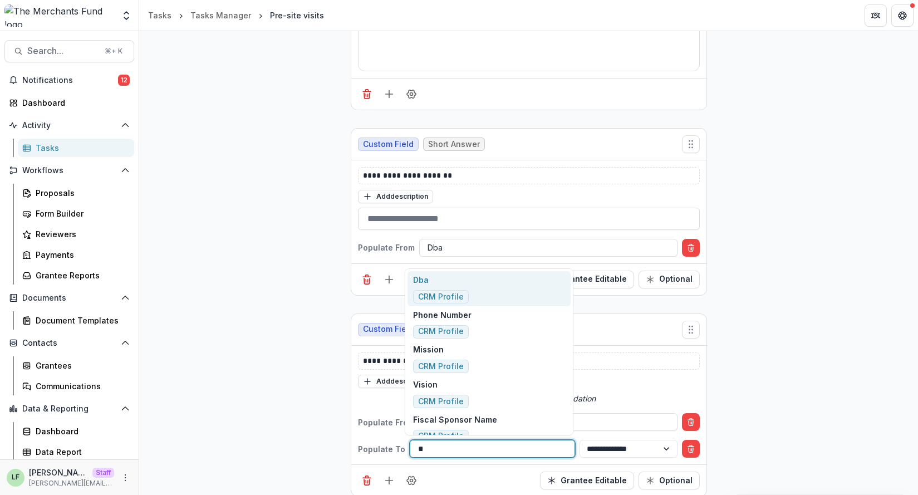
type input "***"
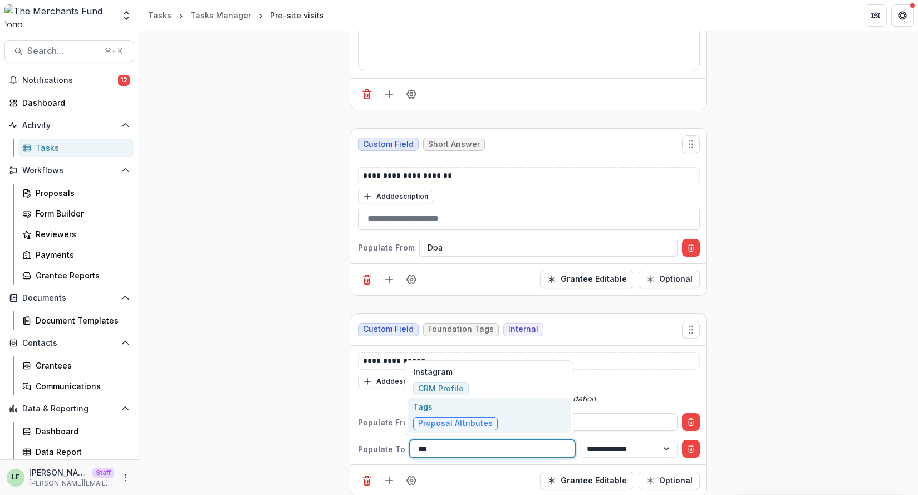
click at [490, 417] on span "Proposal Attributes" at bounding box center [455, 423] width 85 height 13
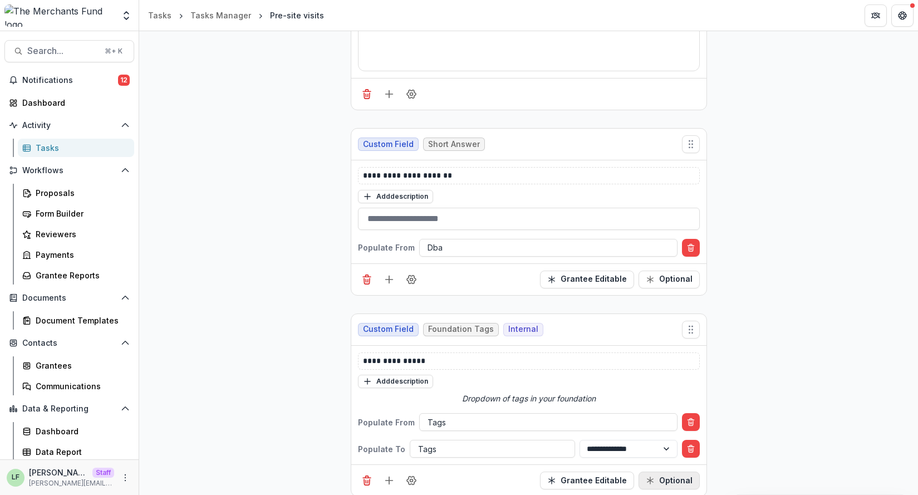
click at [678, 476] on button "Optional" at bounding box center [668, 480] width 61 height 18
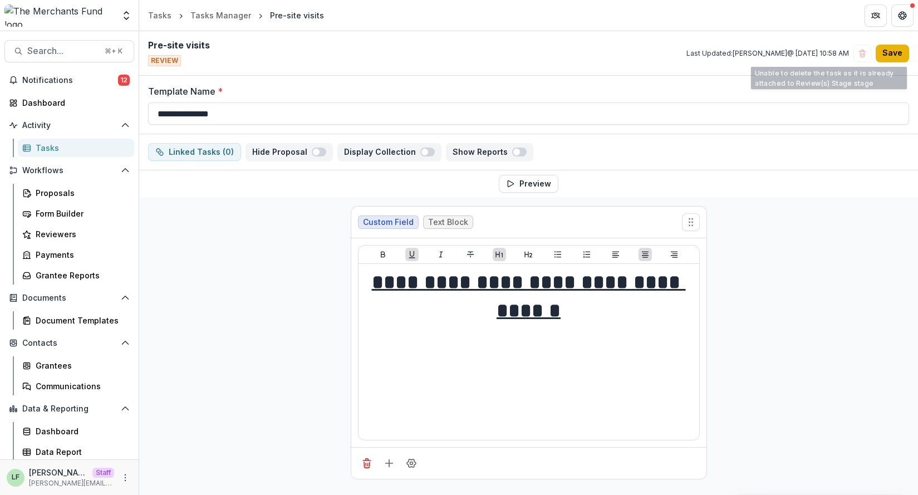
click at [887, 55] on button "Save" at bounding box center [891, 54] width 33 height 18
click at [887, 56] on button "Save" at bounding box center [891, 54] width 33 height 18
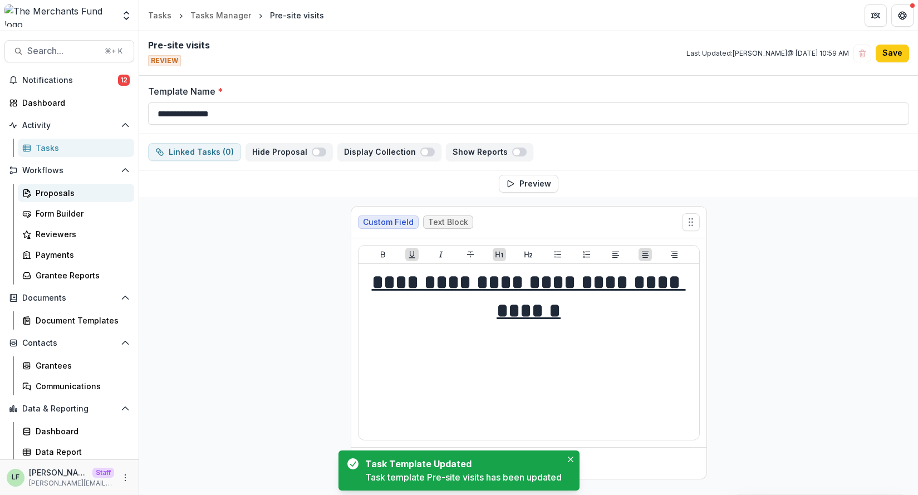
click at [74, 191] on div "Proposals" at bounding box center [81, 193] width 90 height 12
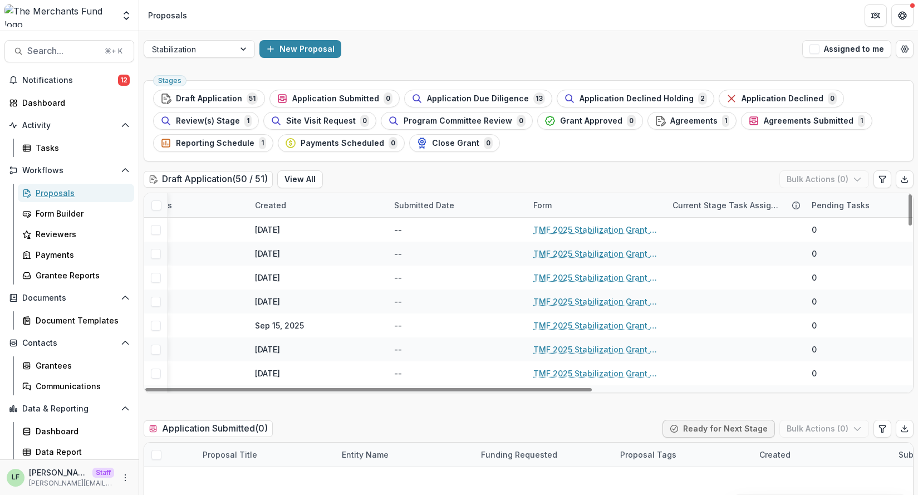
scroll to position [0, 539]
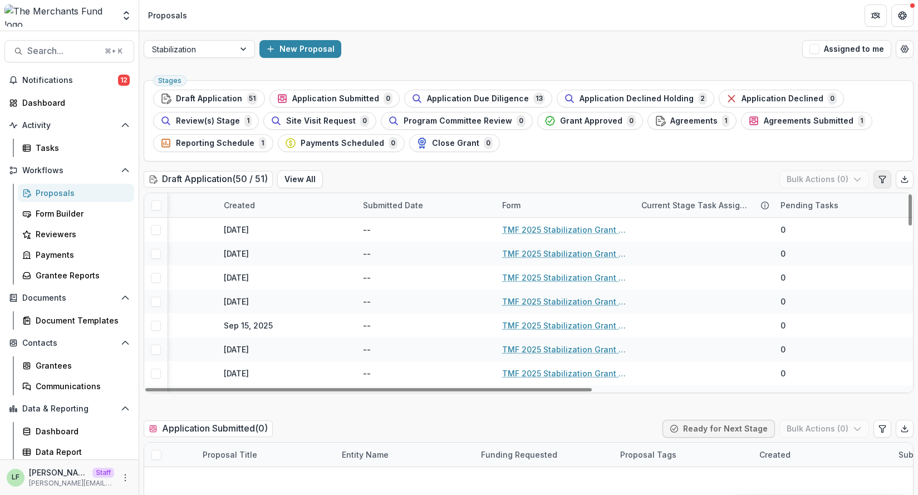
click at [882, 183] on icon "Edit table settings" at bounding box center [881, 179] width 9 height 9
select select "******"
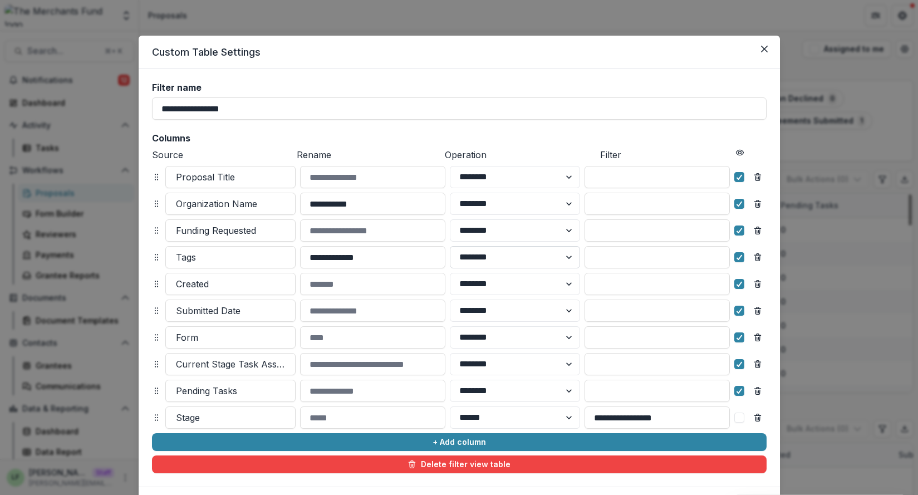
scroll to position [63, 0]
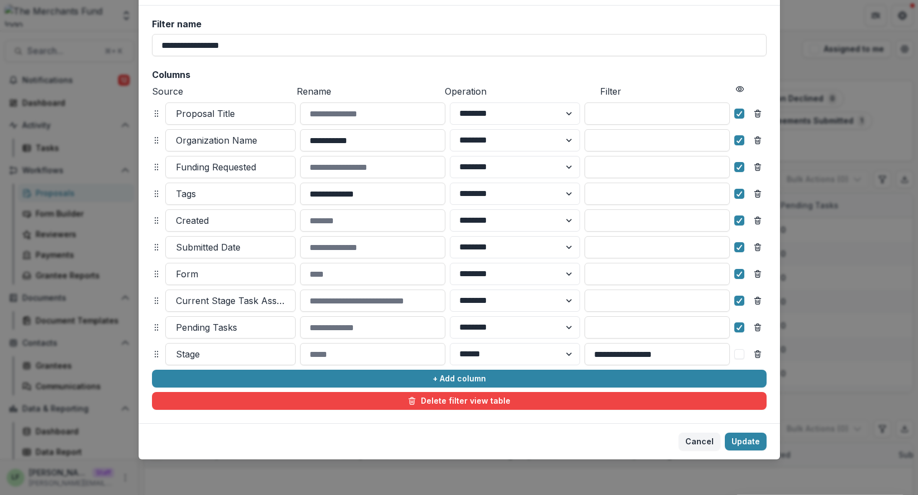
click at [434, 438] on footer "Cancel Update" at bounding box center [459, 441] width 641 height 36
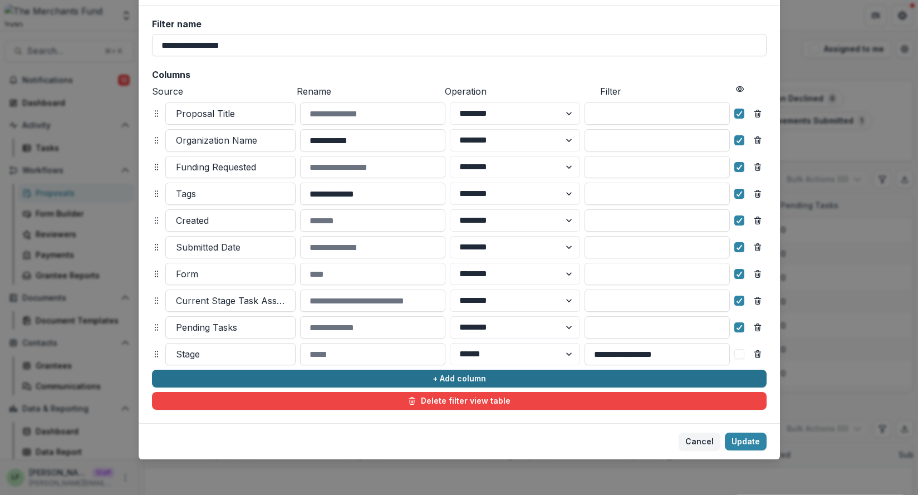
click at [324, 379] on button "+ Add column" at bounding box center [459, 378] width 614 height 18
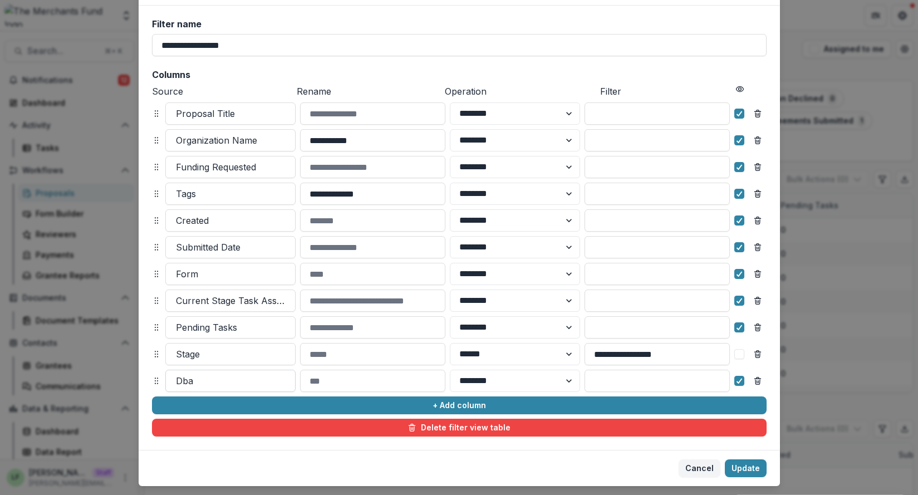
click at [260, 385] on div at bounding box center [230, 381] width 109 height 16
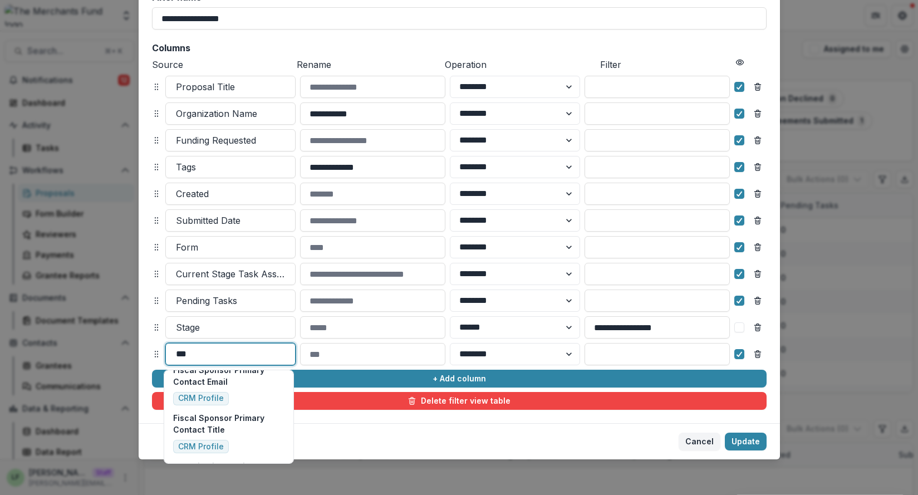
scroll to position [537, 0]
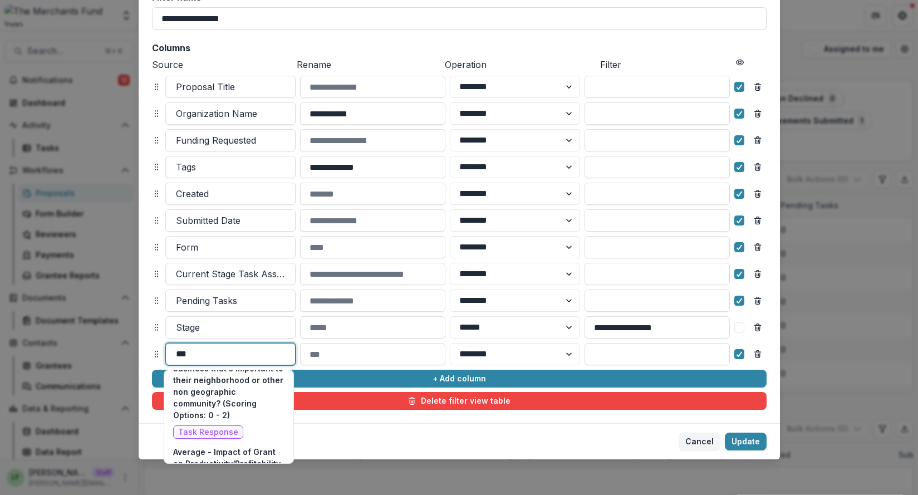
type input "****"
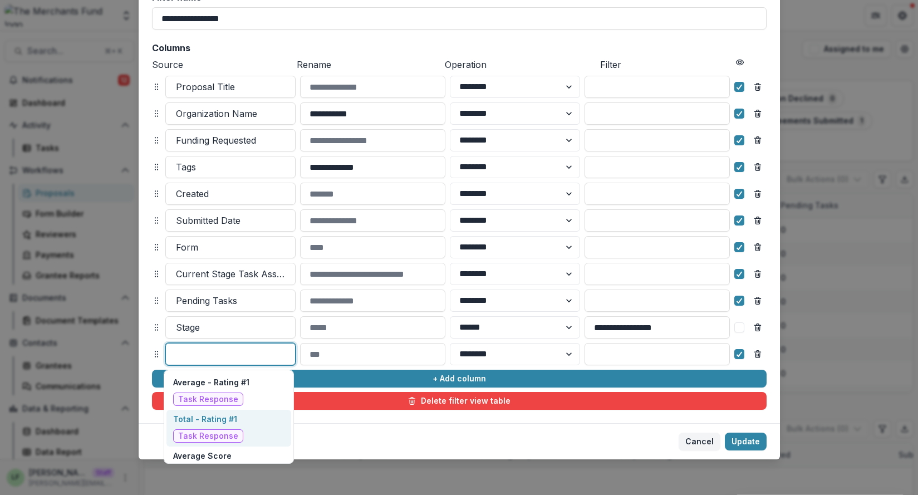
drag, startPoint x: 213, startPoint y: 357, endPoint x: 142, endPoint y: 354, distance: 71.3
click at [142, 354] on div "**********" at bounding box center [459, 201] width 641 height 444
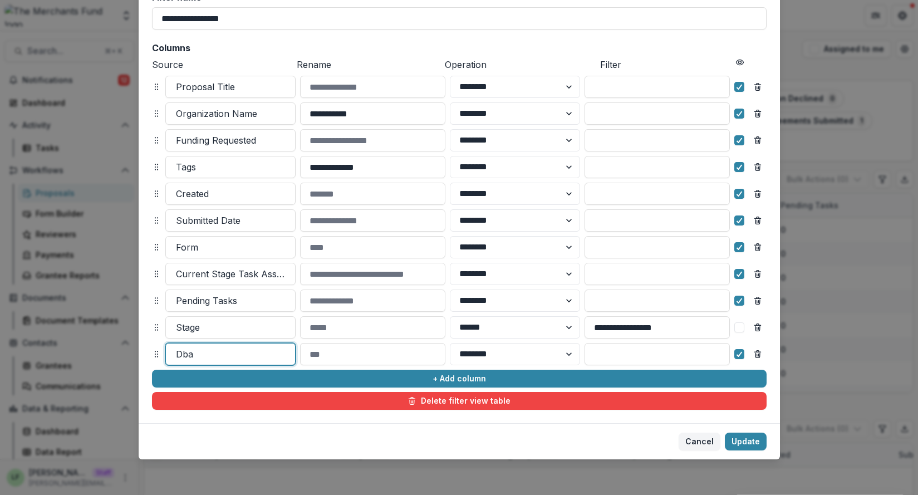
click at [760, 37] on div "**********" at bounding box center [459, 200] width 614 height 417
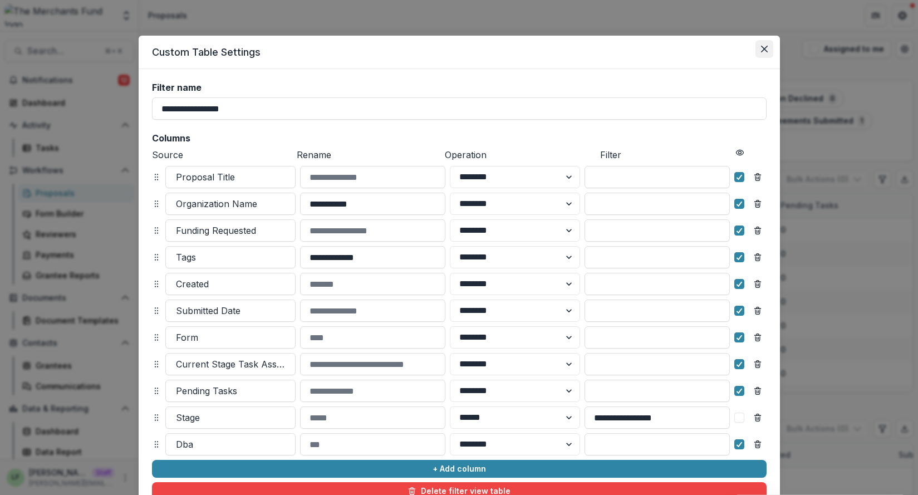
click at [765, 52] on button "Close" at bounding box center [764, 49] width 18 height 18
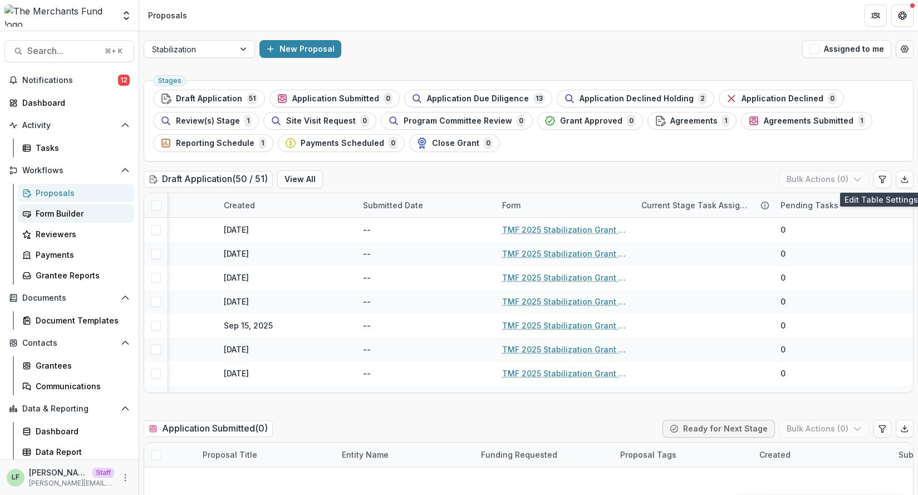
click at [81, 215] on div "Form Builder" at bounding box center [81, 214] width 90 height 12
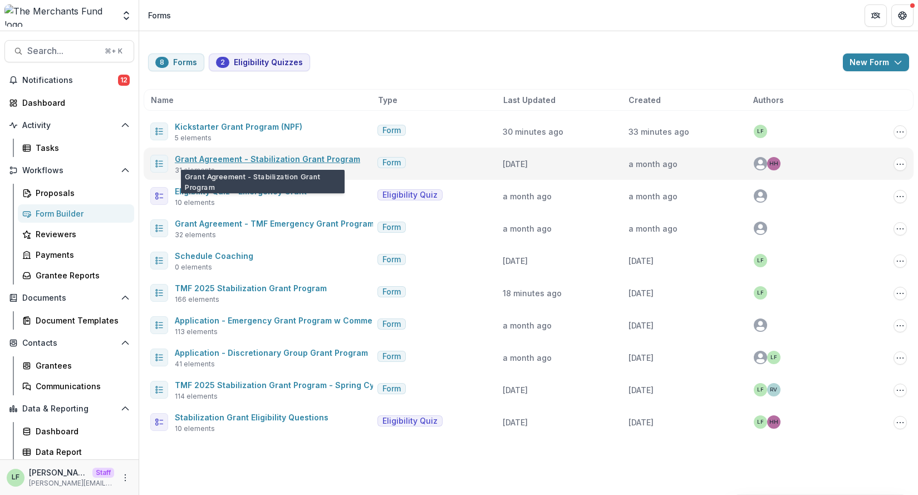
click at [294, 159] on link "Grant Agreement - Stabilization Grant Program" at bounding box center [267, 158] width 185 height 9
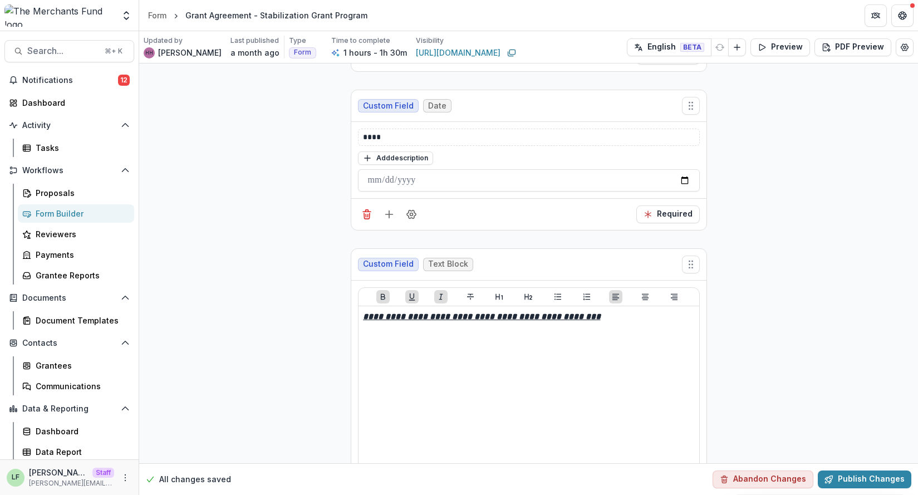
scroll to position [5279, 0]
click at [158, 17] on div "Form" at bounding box center [157, 15] width 18 height 12
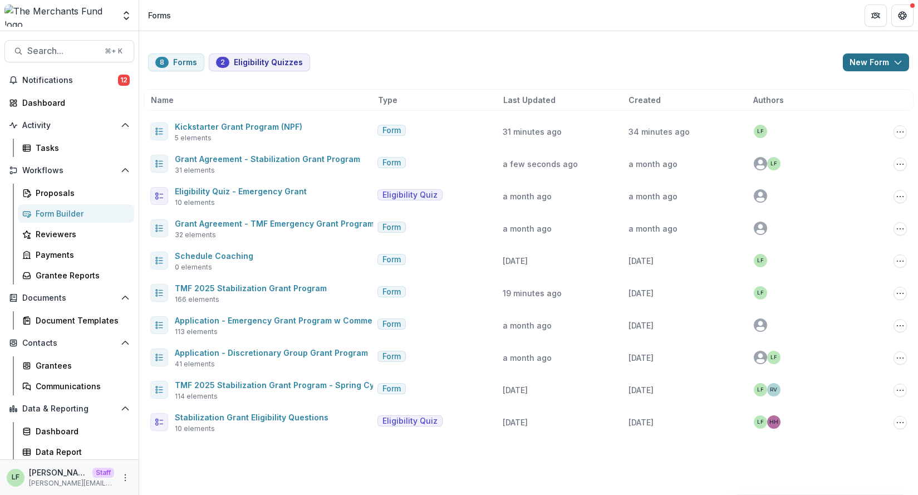
click at [865, 57] on button "New Form" at bounding box center [875, 62] width 66 height 18
click at [841, 110] on button "New Form" at bounding box center [846, 106] width 119 height 18
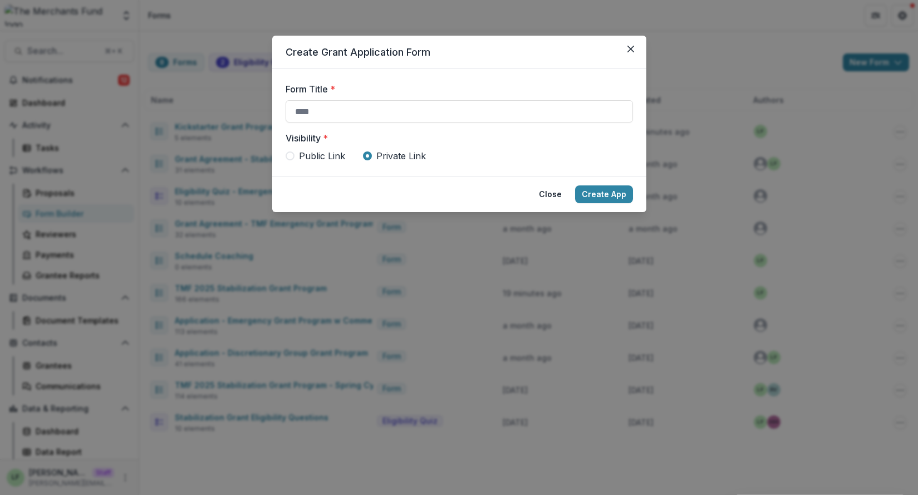
click at [469, 97] on div "Form Title *" at bounding box center [458, 102] width 347 height 40
click at [469, 110] on input "Form Title *" at bounding box center [458, 111] width 347 height 22
type input "**********"
click at [615, 190] on button "Create App" at bounding box center [604, 194] width 58 height 18
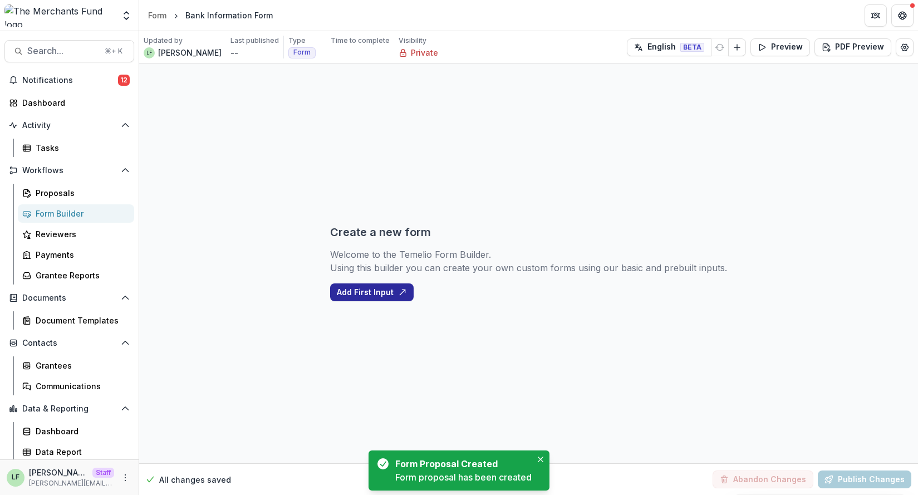
click at [359, 296] on button "Add First Input" at bounding box center [371, 292] width 83 height 18
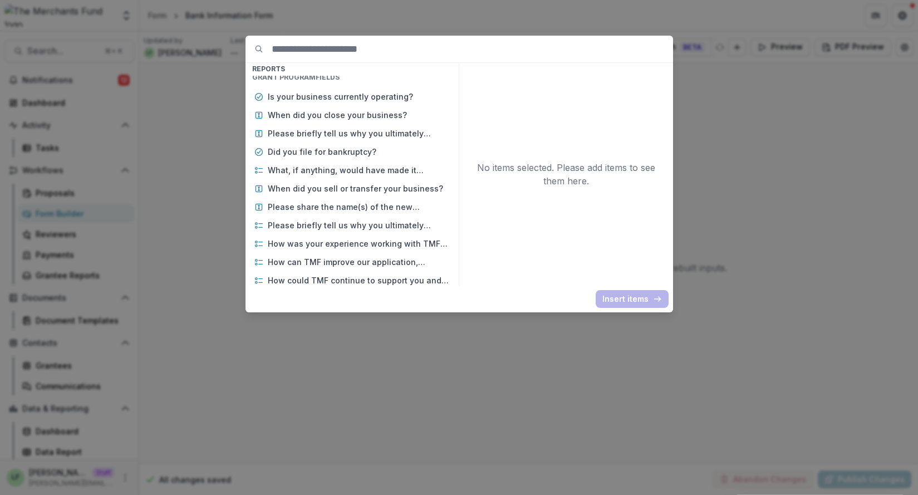
scroll to position [12606, 0]
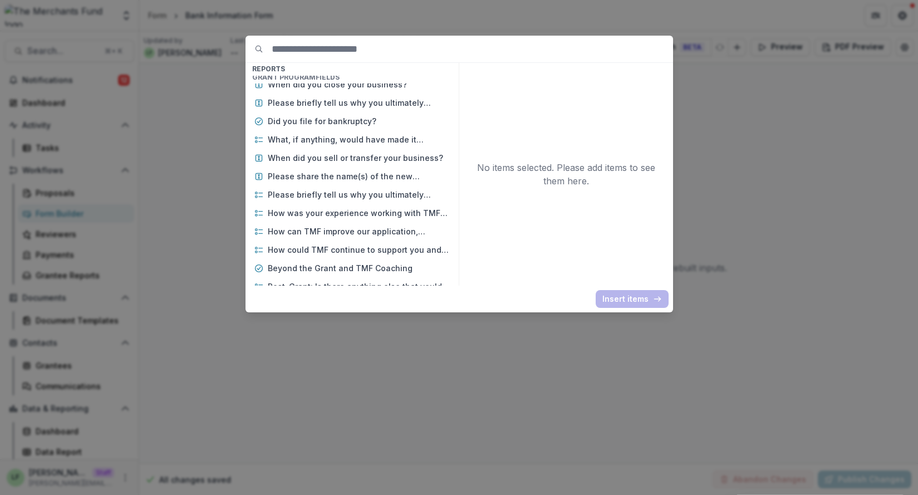
click at [362, 45] on input at bounding box center [472, 49] width 401 height 27
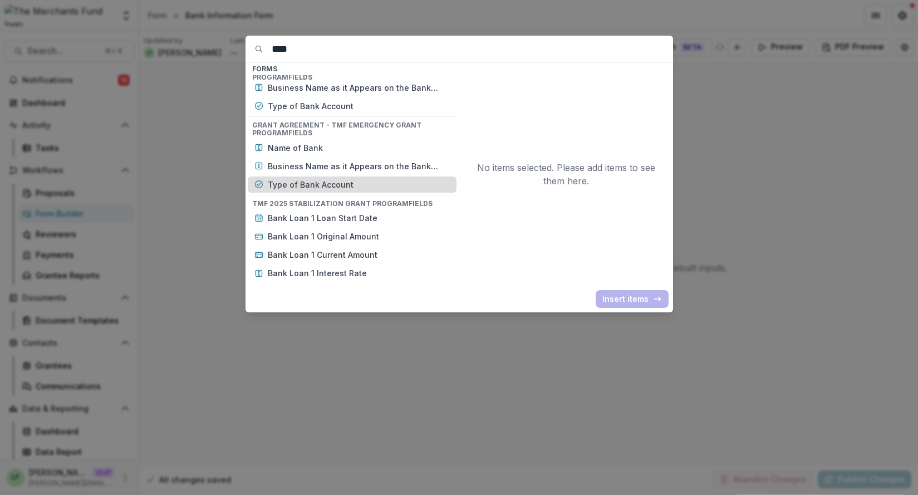
scroll to position [76, 0]
click at [307, 49] on input "****" at bounding box center [472, 49] width 401 height 27
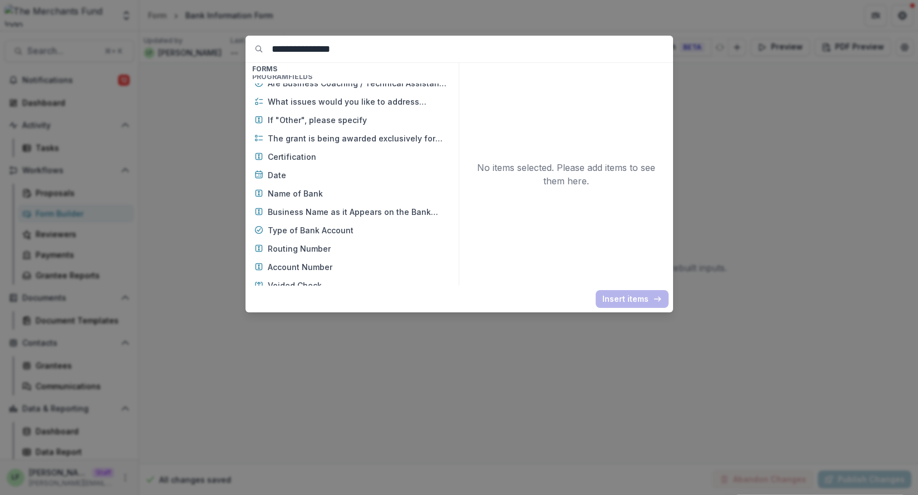
scroll to position [618, 0]
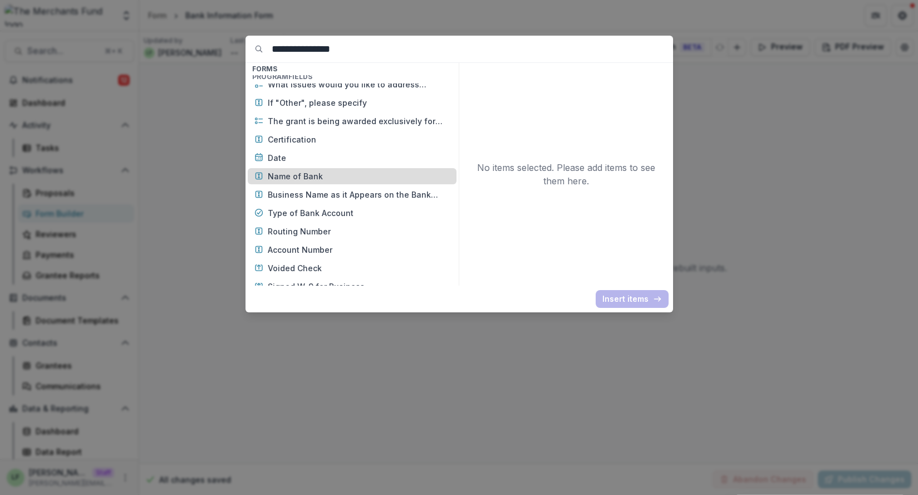
type input "**********"
click at [354, 179] on p "Name of Bank" at bounding box center [359, 176] width 182 height 12
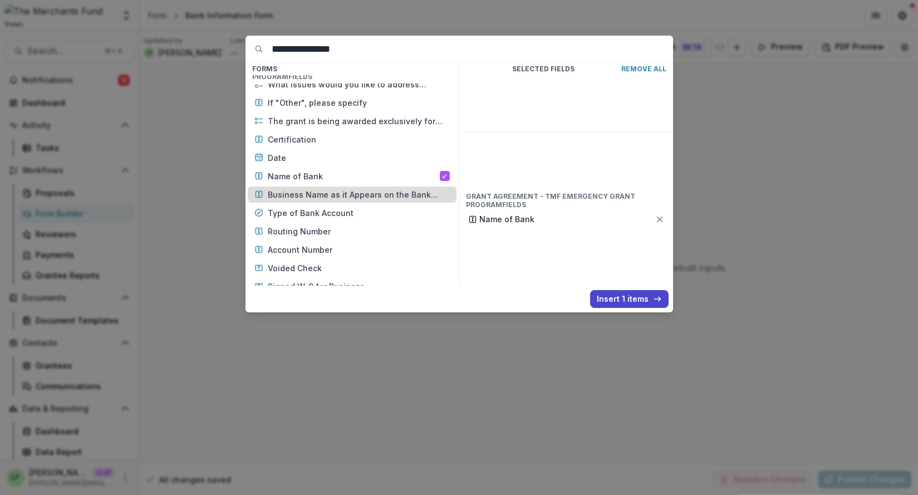
click at [354, 192] on p "Business Name as it Appears on the Bank Account" at bounding box center [359, 195] width 182 height 12
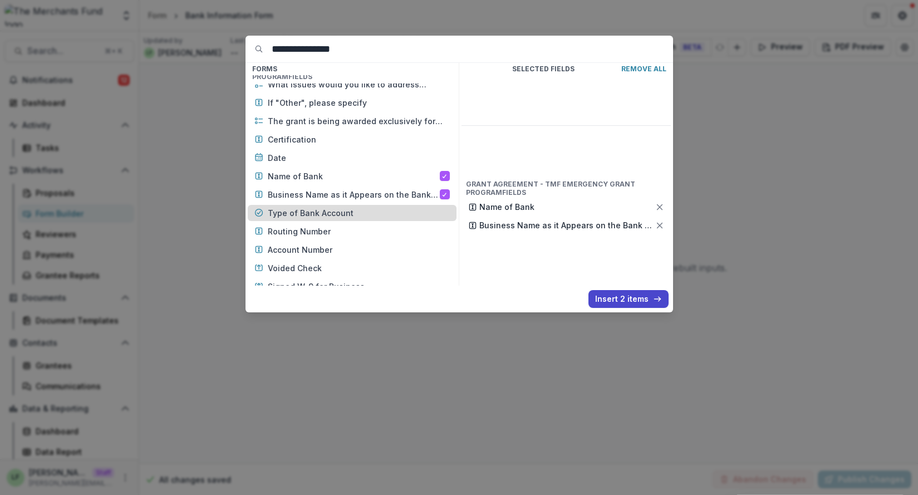
click at [348, 211] on p "Type of Bank Account" at bounding box center [359, 213] width 182 height 12
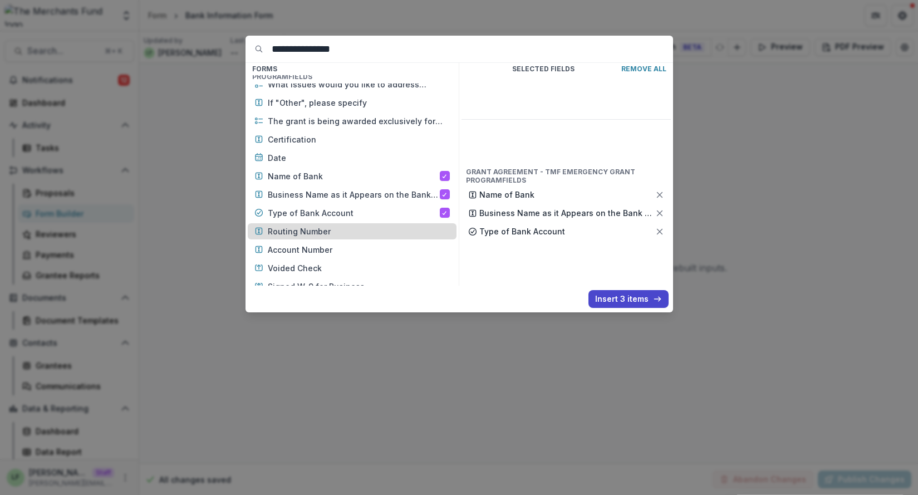
click at [339, 233] on p "Routing Number" at bounding box center [359, 231] width 182 height 12
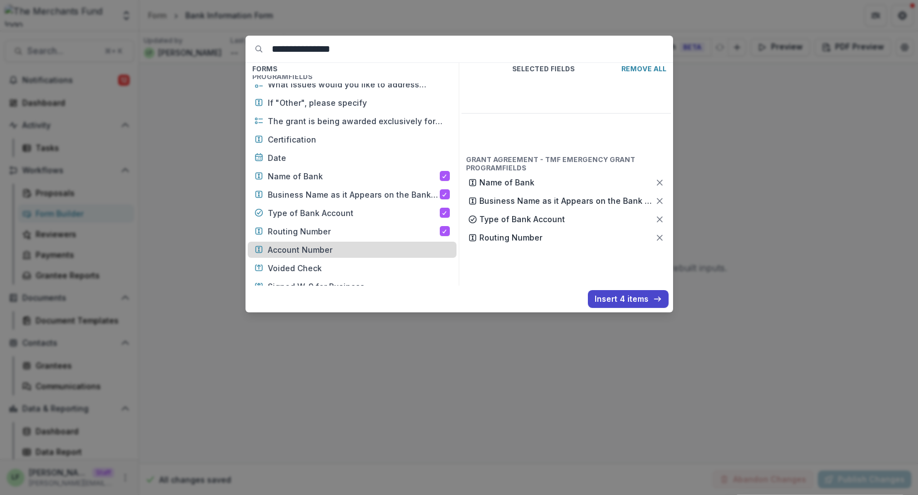
click at [338, 251] on p "Account Number" at bounding box center [359, 250] width 182 height 12
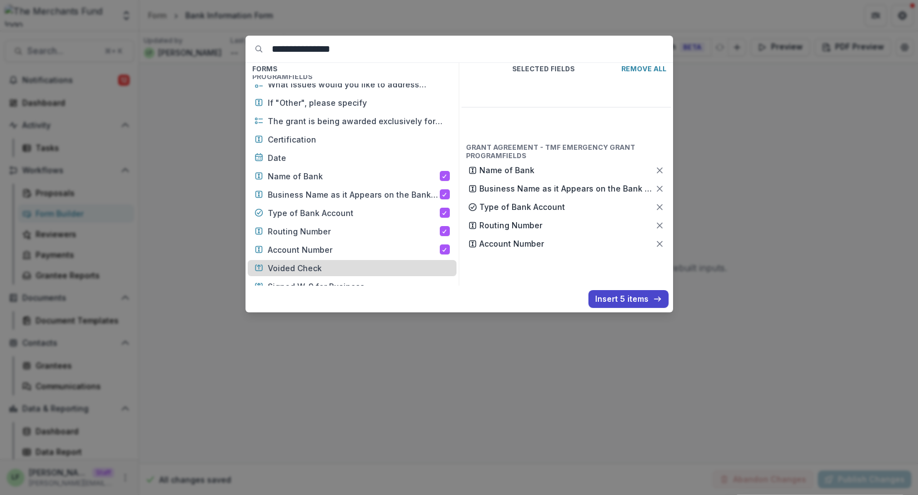
click at [337, 264] on p "Voided Check" at bounding box center [359, 268] width 182 height 12
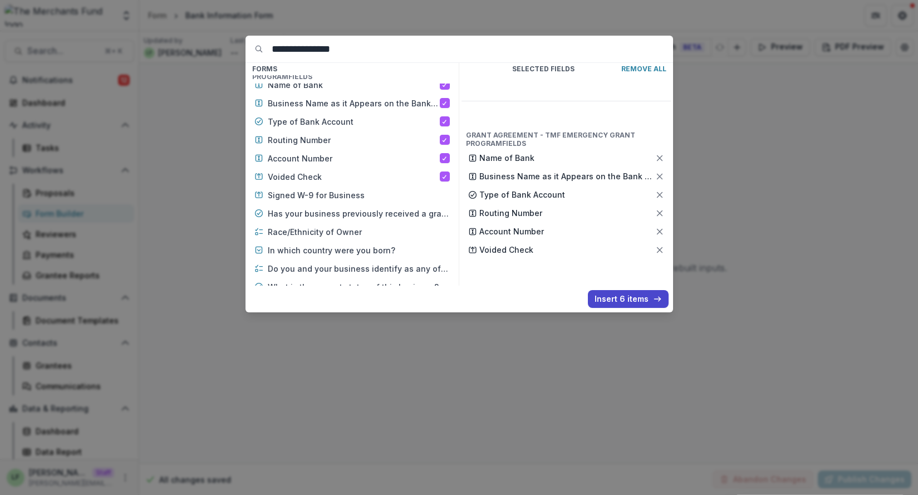
scroll to position [709, 0]
click at [620, 297] on button "Insert 6 items" at bounding box center [628, 299] width 81 height 18
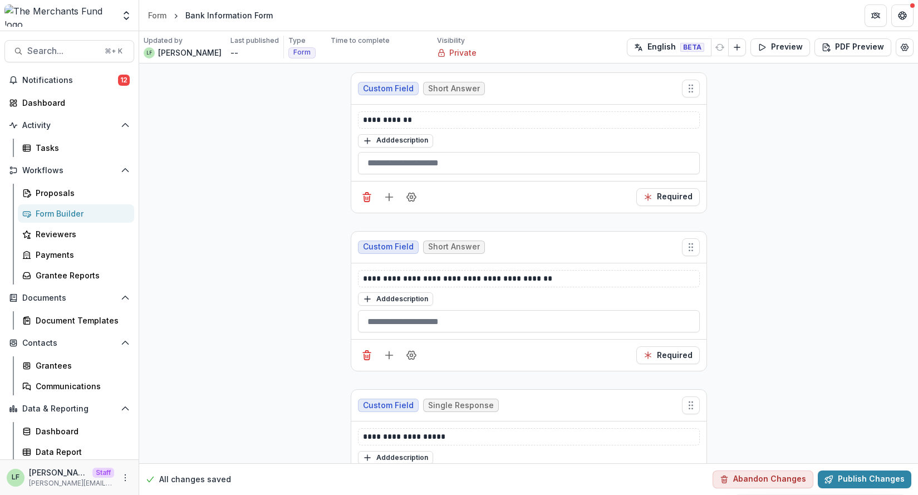
click at [380, 196] on button "Add field" at bounding box center [389, 197] width 18 height 18
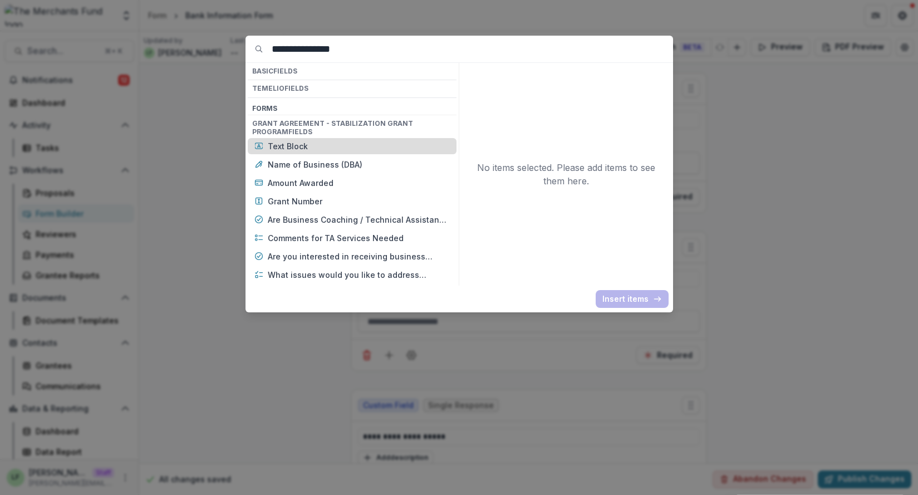
click at [381, 147] on p "Text Block" at bounding box center [359, 146] width 182 height 12
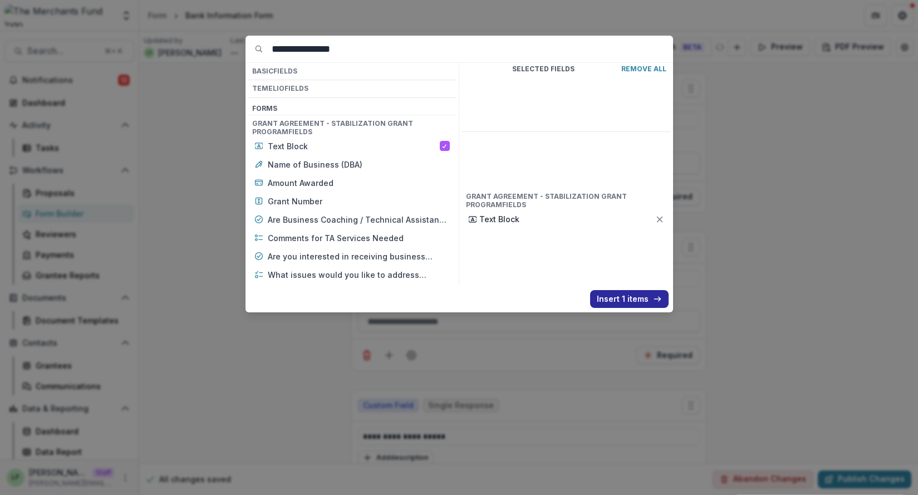
click at [630, 291] on button "Insert 1 items" at bounding box center [629, 299] width 78 height 18
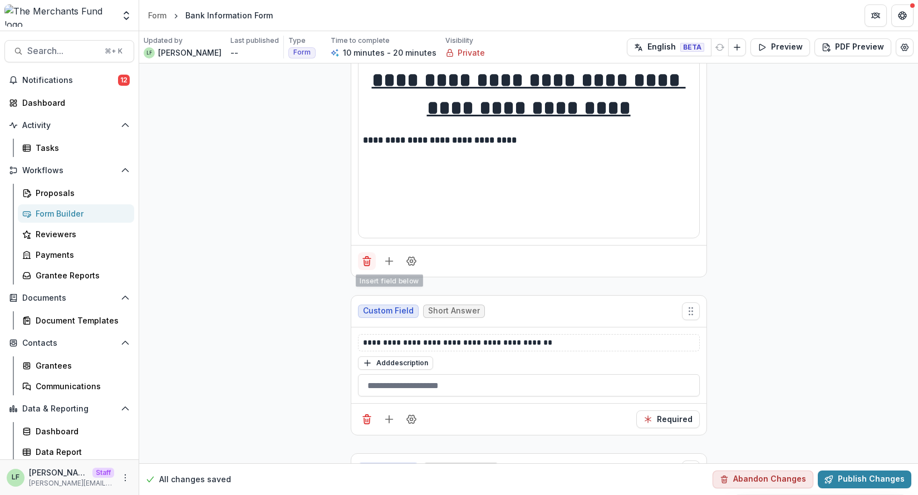
click at [365, 257] on icon "Delete field" at bounding box center [366, 260] width 11 height 11
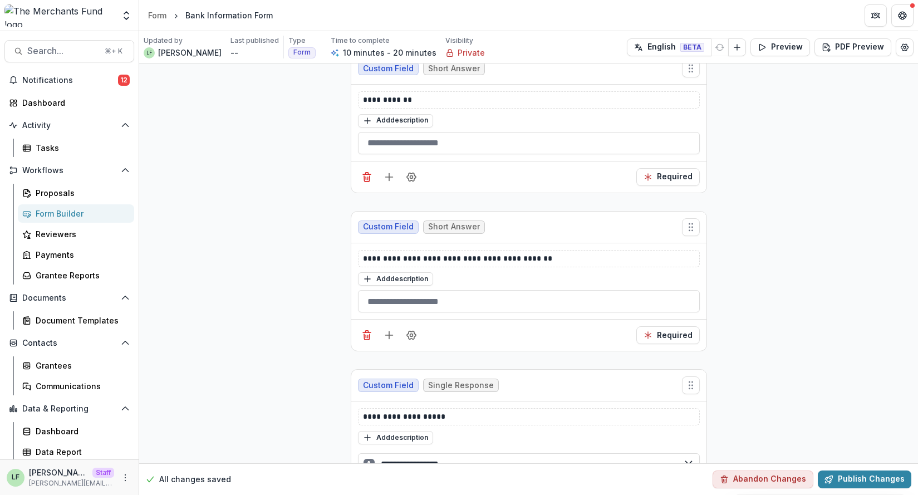
scroll to position [0, 0]
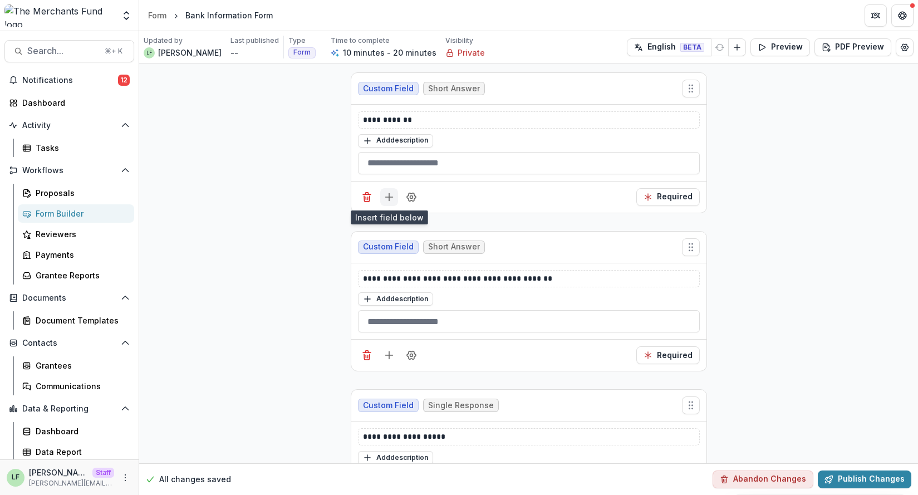
click at [387, 201] on icon "Add field" at bounding box center [388, 196] width 11 height 11
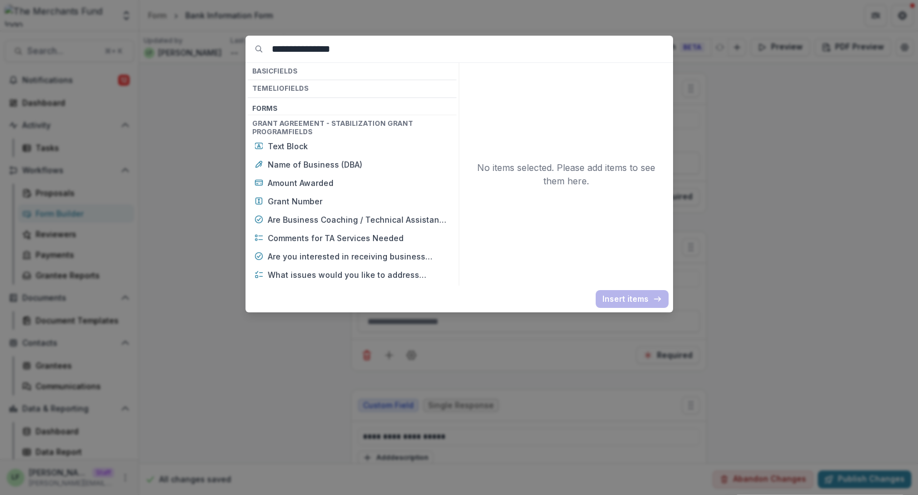
click at [339, 48] on input "**********" at bounding box center [472, 49] width 401 height 27
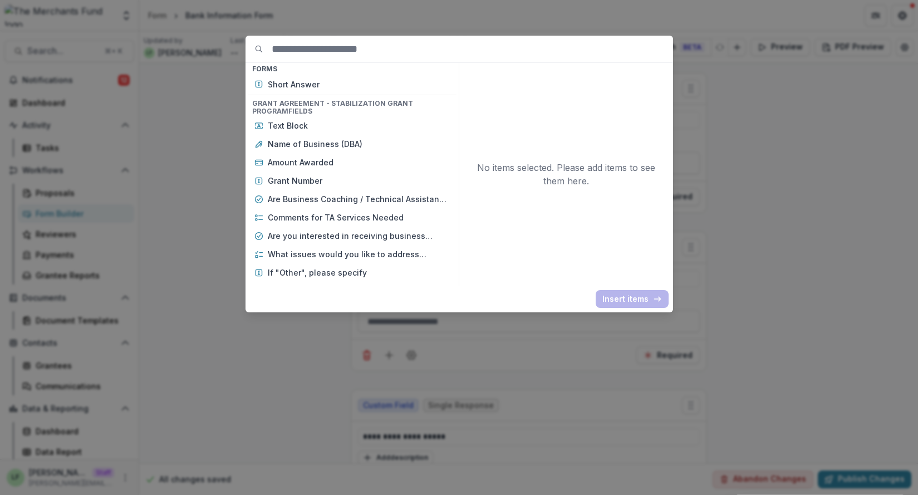
scroll to position [579, 0]
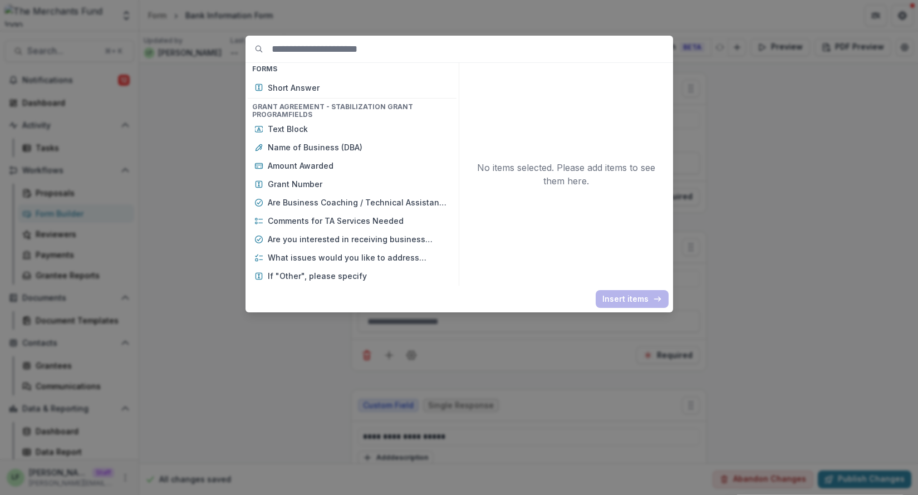
click at [253, 387] on div "Basic Fields New Page File Download File Upload Text Block Currency Phone Numbe…" at bounding box center [459, 247] width 918 height 495
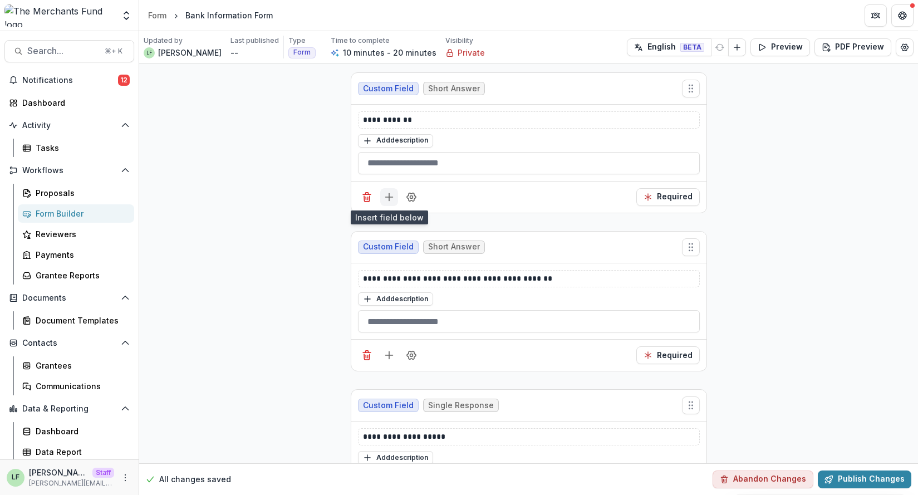
click at [390, 193] on icon "Add field" at bounding box center [388, 196] width 11 height 11
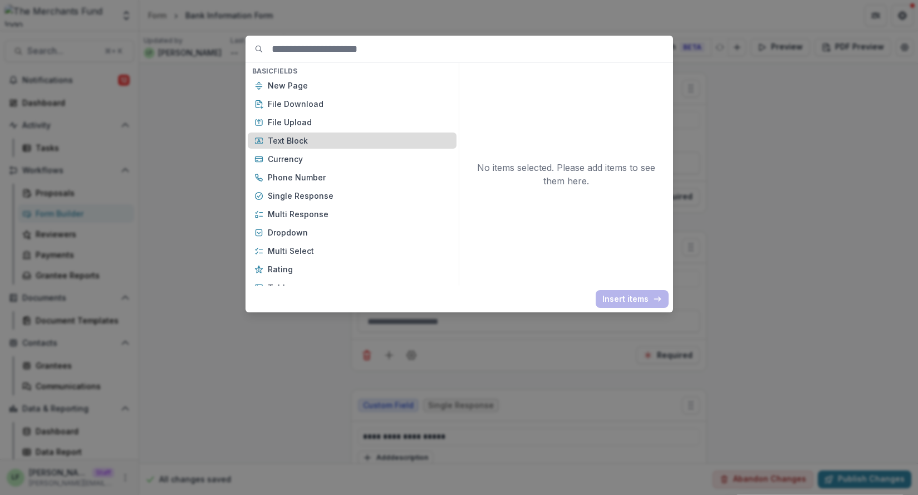
click at [344, 144] on p "Text Block" at bounding box center [359, 141] width 182 height 12
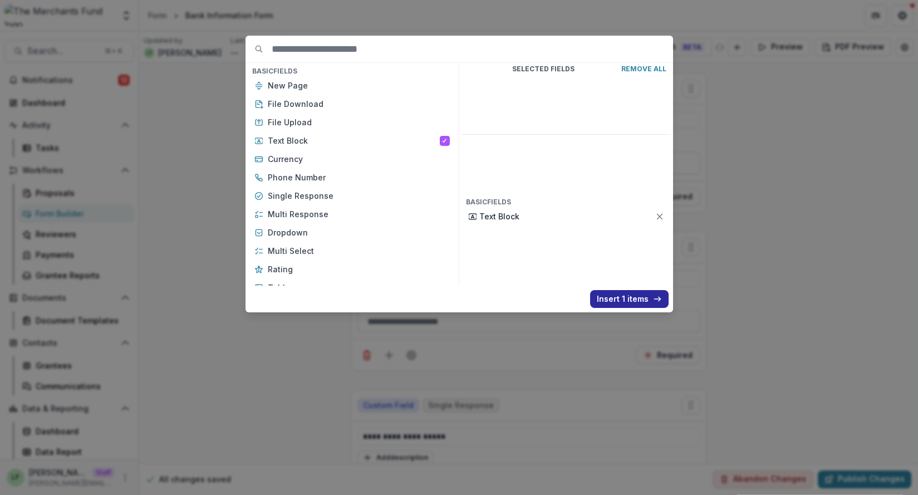
click at [620, 297] on button "Insert 1 items" at bounding box center [629, 299] width 78 height 18
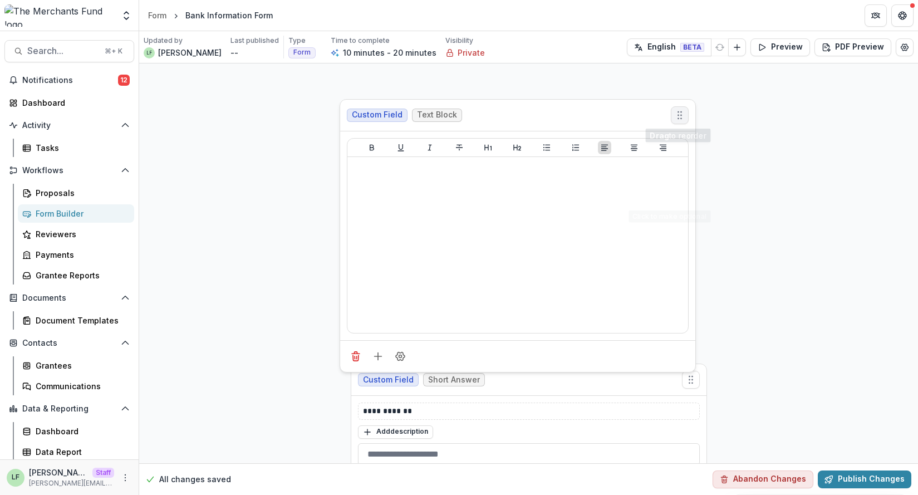
drag, startPoint x: 686, startPoint y: 244, endPoint x: 673, endPoint y: 110, distance: 135.3
click at [674, 110] on icon "Move field" at bounding box center [679, 115] width 11 height 11
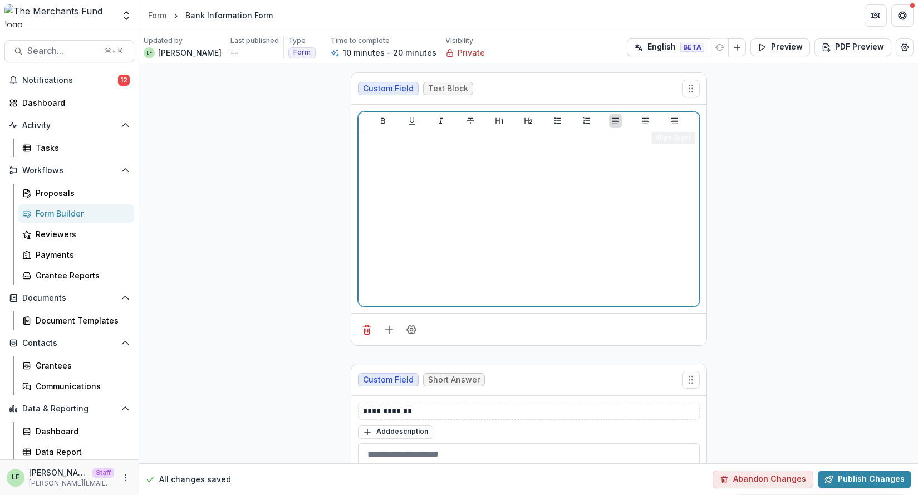
click at [568, 201] on div at bounding box center [529, 218] width 332 height 167
click at [647, 124] on button "Align Center" at bounding box center [644, 120] width 13 height 13
click at [526, 122] on icon "Heading 2" at bounding box center [529, 121] width 8 height 6
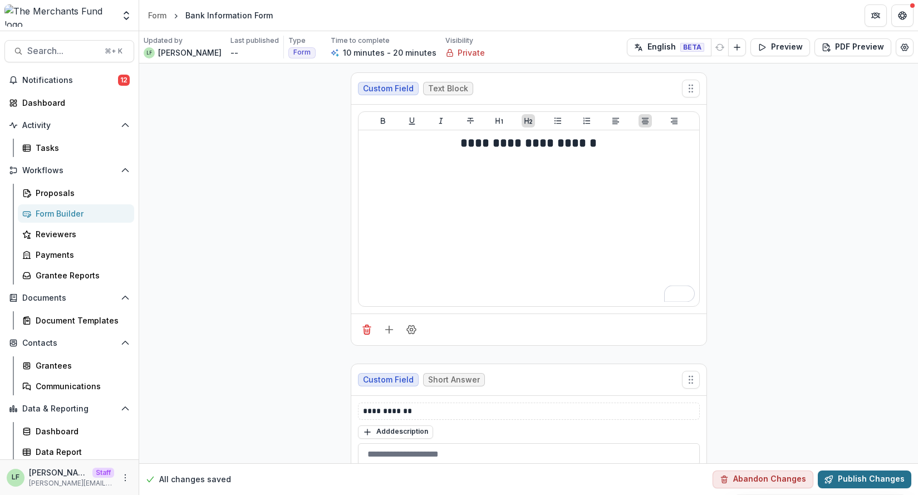
click at [864, 475] on button "Publish Changes" at bounding box center [863, 479] width 93 height 18
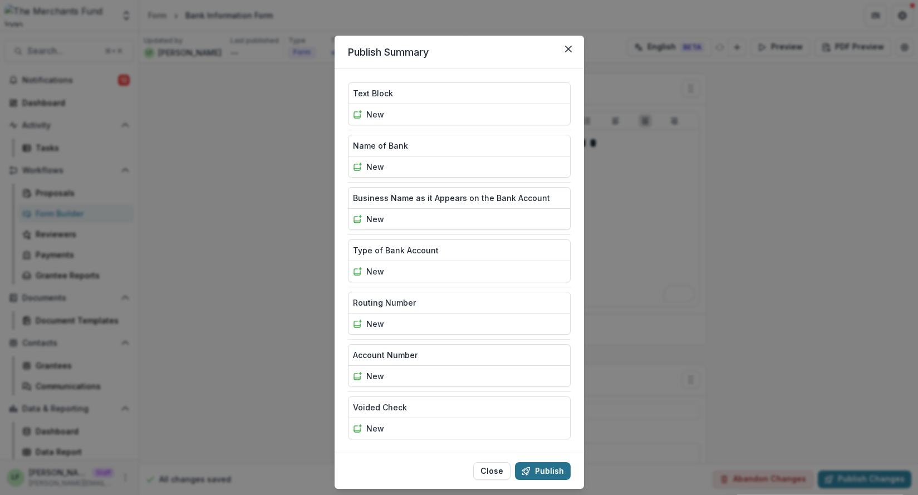
click at [546, 473] on button "Publish" at bounding box center [543, 471] width 56 height 18
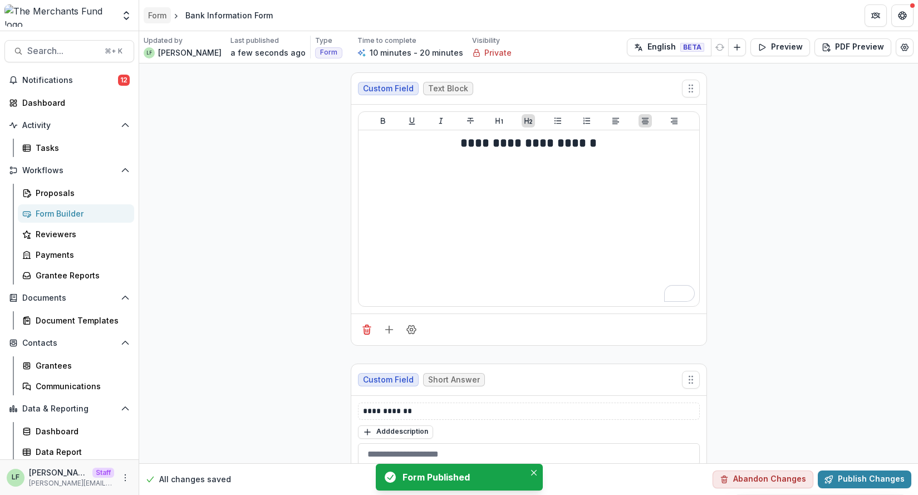
click at [162, 17] on div "Form" at bounding box center [157, 15] width 18 height 12
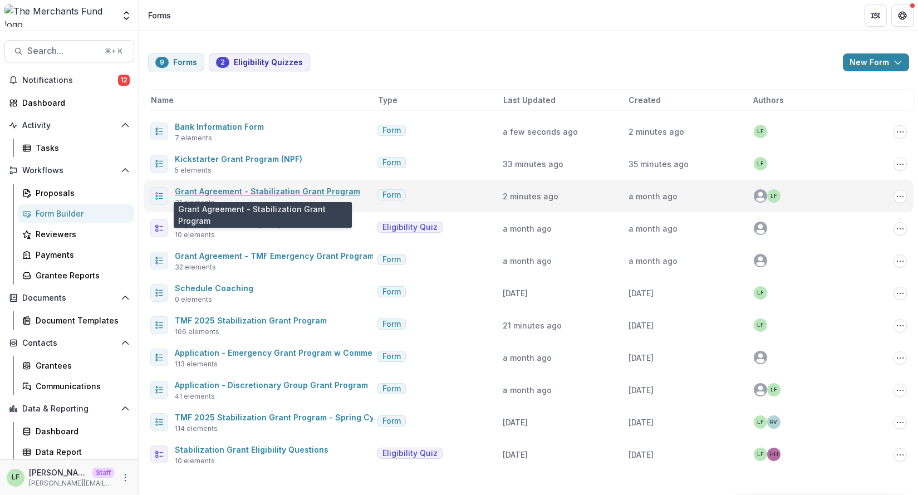
click at [254, 190] on link "Grant Agreement - Stabilization Grant Program" at bounding box center [267, 190] width 185 height 9
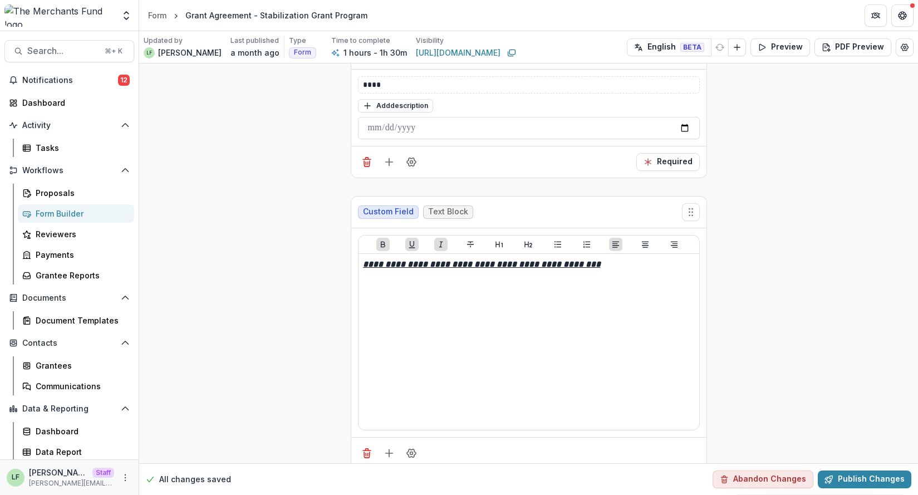
scroll to position [5334, 0]
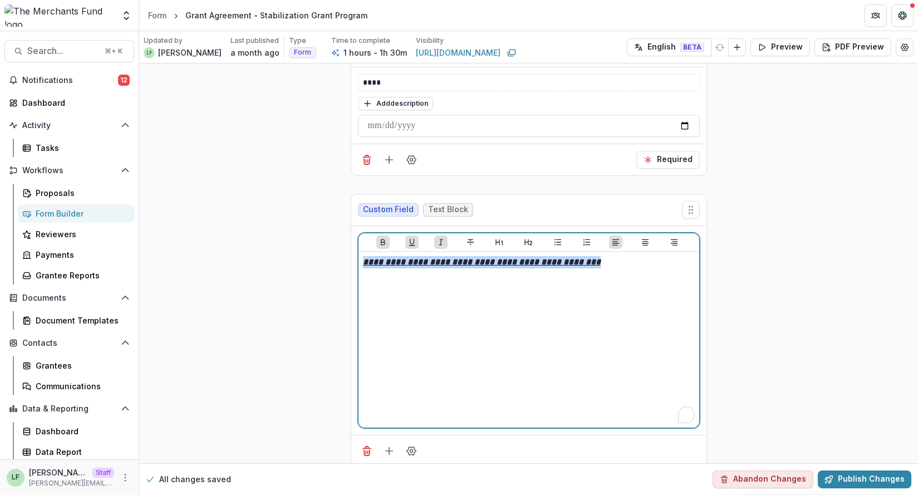
drag, startPoint x: 603, startPoint y: 233, endPoint x: 341, endPoint y: 233, distance: 262.1
copy u "**********"
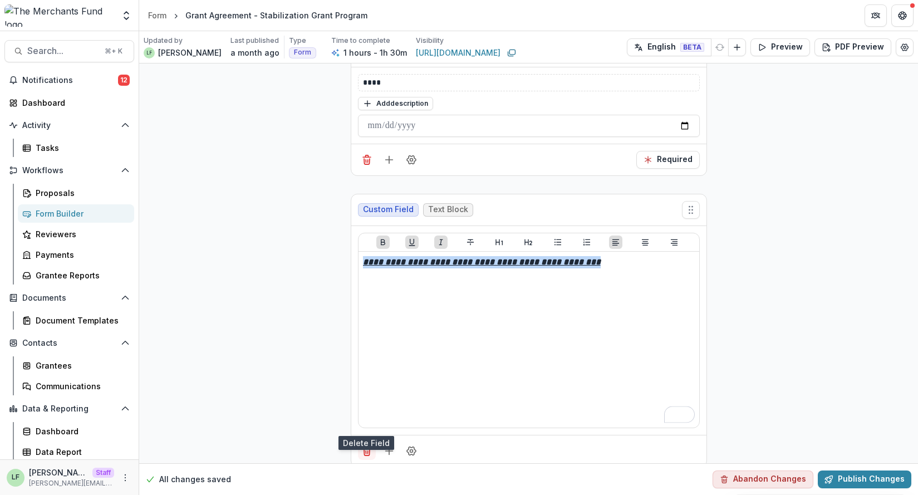
click at [365, 446] on icon "Delete field" at bounding box center [366, 447] width 3 height 2
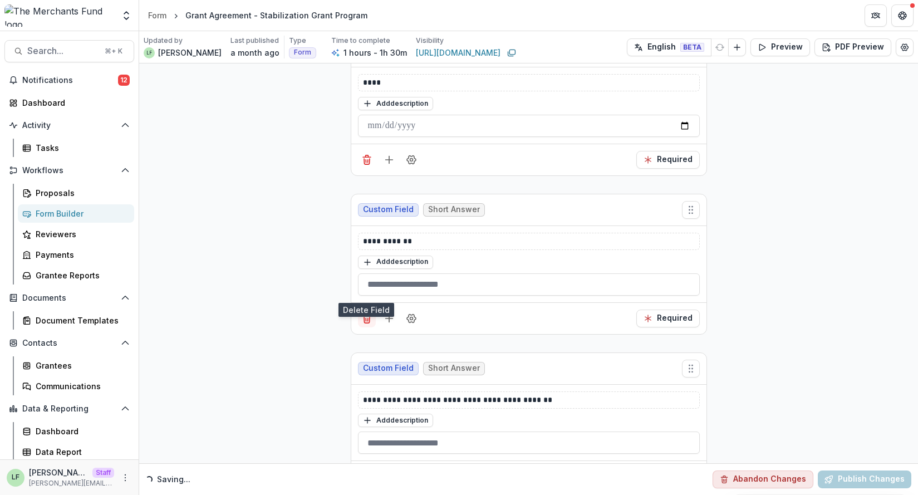
click at [366, 318] on line "Delete field" at bounding box center [366, 319] width 0 height 3
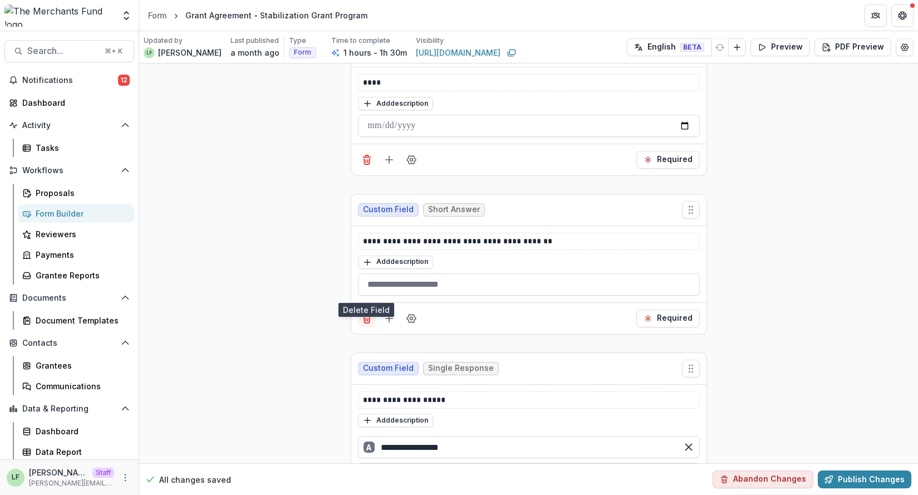
click at [366, 318] on line "Delete field" at bounding box center [366, 319] width 0 height 3
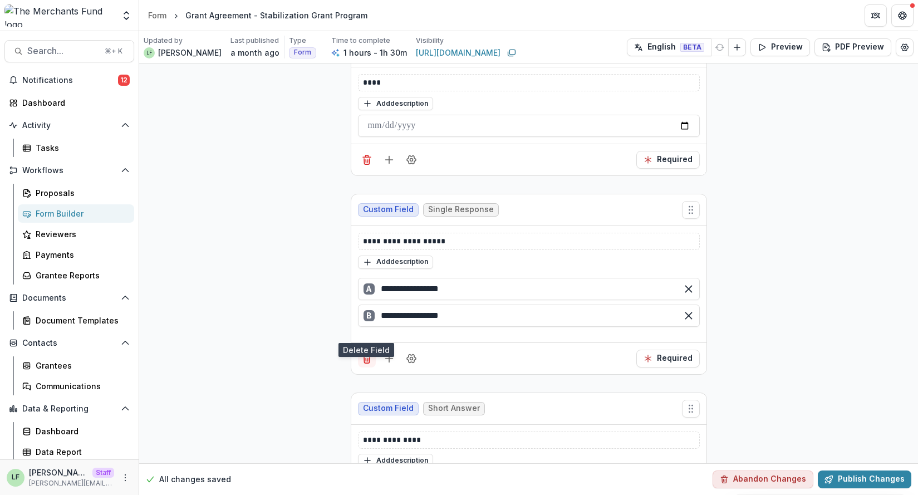
click at [366, 353] on icon "Delete field" at bounding box center [366, 358] width 11 height 11
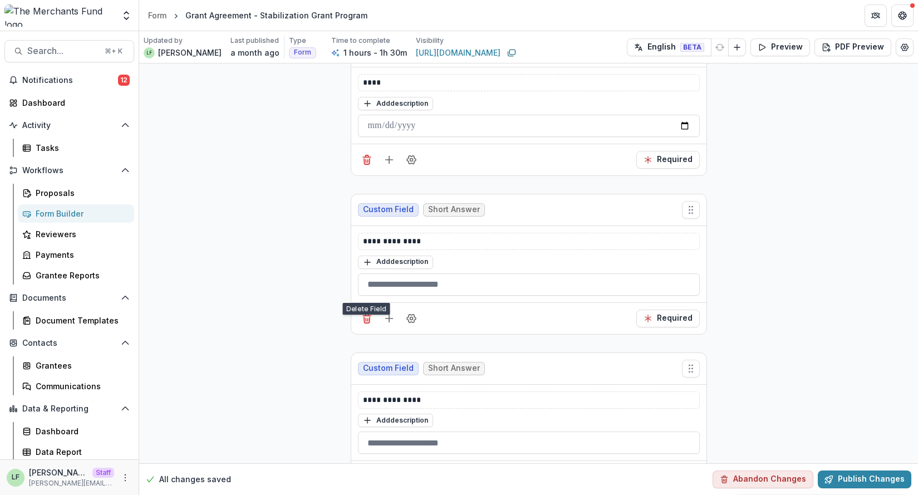
drag, startPoint x: 362, startPoint y: 293, endPoint x: 362, endPoint y: 299, distance: 6.1
click at [364, 317] on icon "Delete field" at bounding box center [367, 320] width 6 height 6
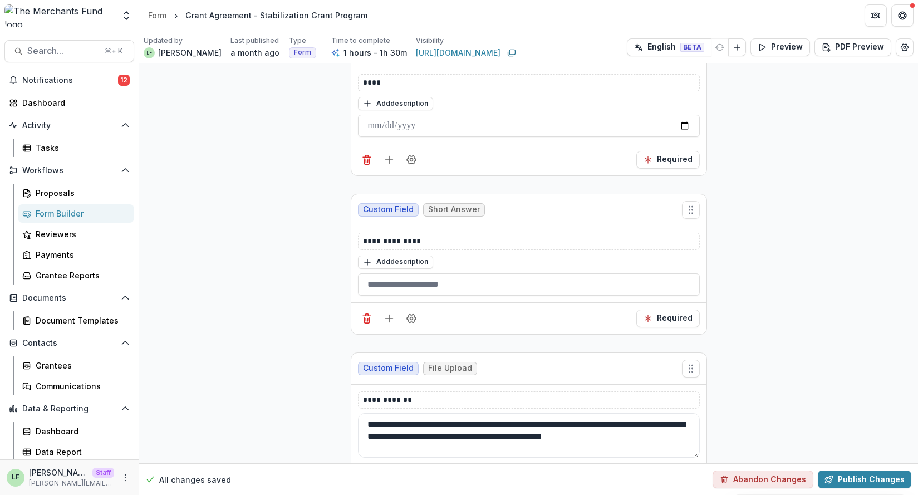
click at [365, 302] on div "Required" at bounding box center [528, 318] width 355 height 32
click at [365, 309] on button "Delete field" at bounding box center [367, 318] width 18 height 18
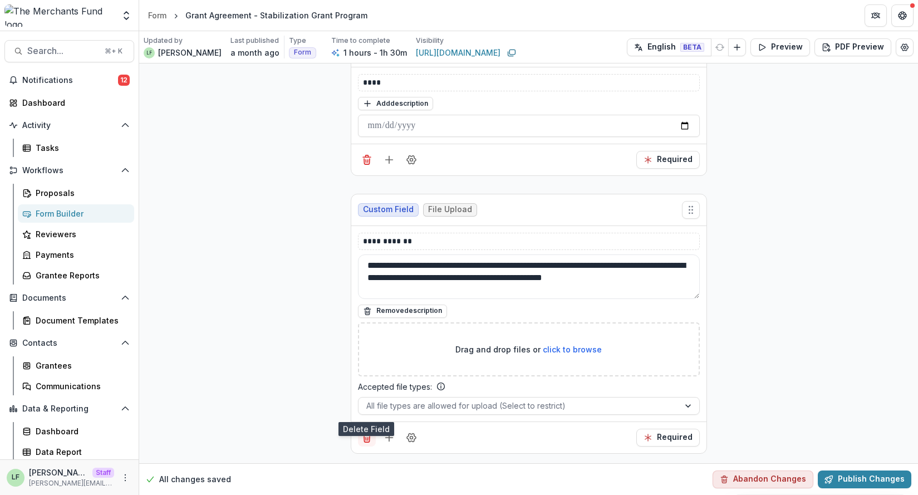
click at [364, 432] on icon "Delete field" at bounding box center [366, 437] width 11 height 11
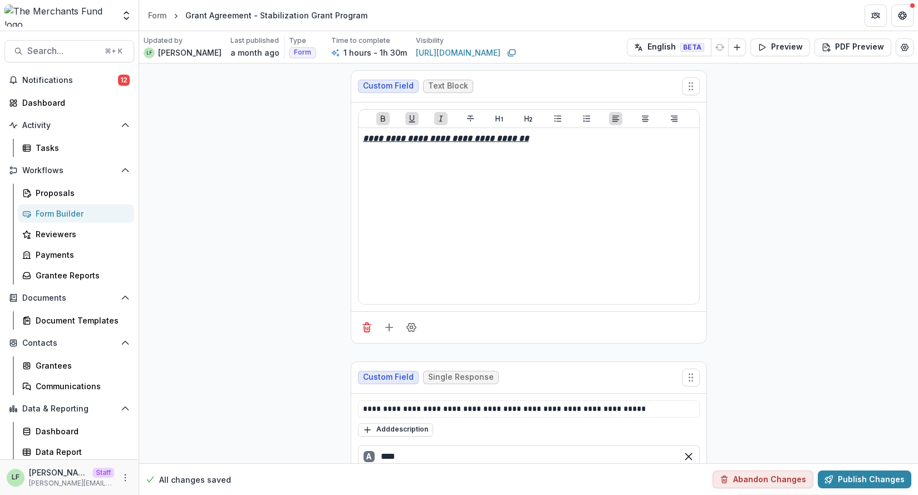
scroll to position [5462, 0]
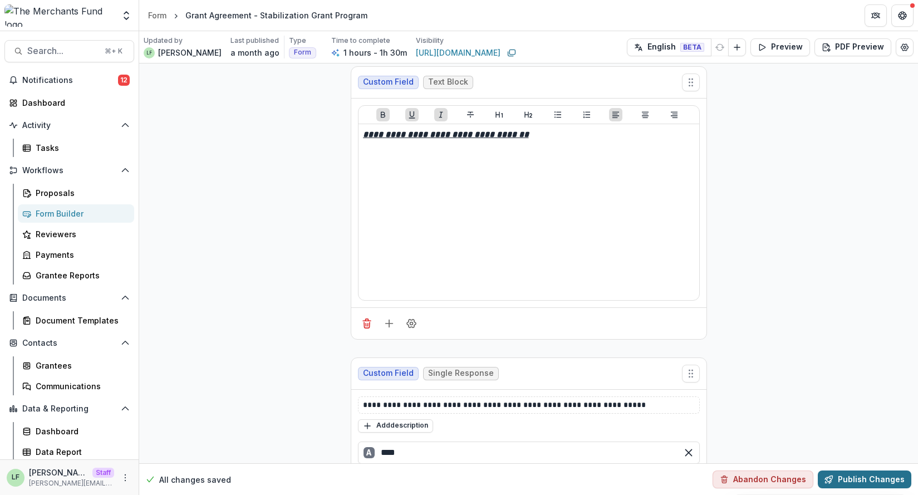
click at [860, 477] on button "Publish Changes" at bounding box center [863, 479] width 93 height 18
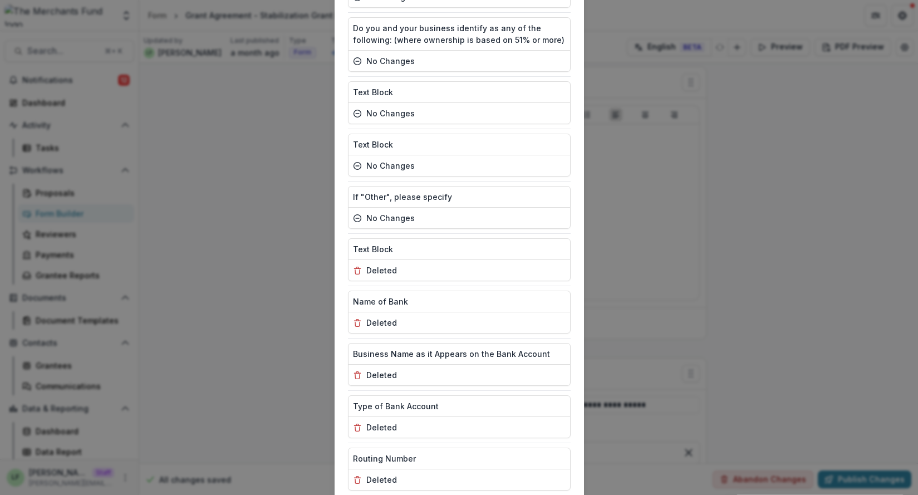
scroll to position [1355, 0]
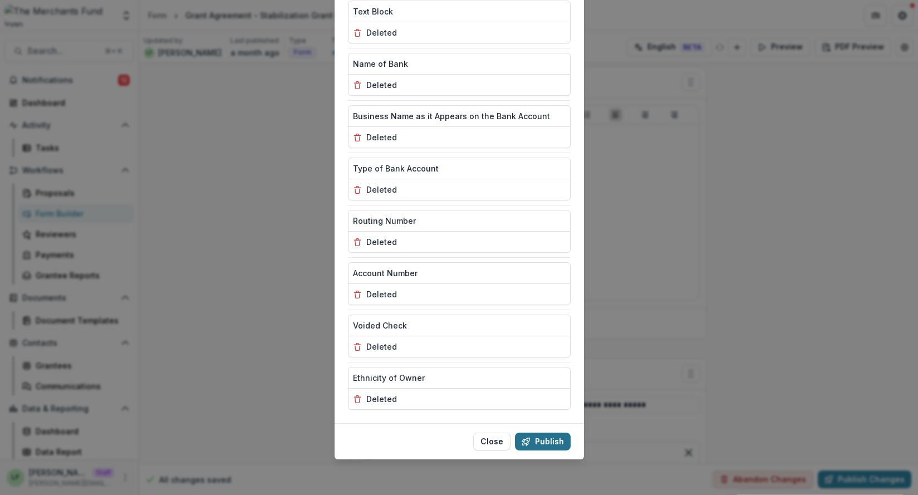
click at [548, 433] on button "Publish" at bounding box center [543, 441] width 56 height 18
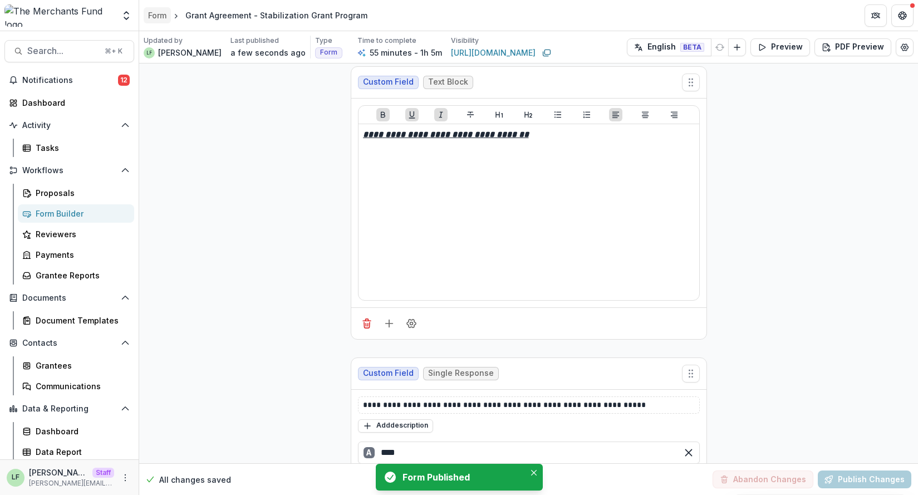
click at [162, 16] on div "Form" at bounding box center [157, 15] width 18 height 12
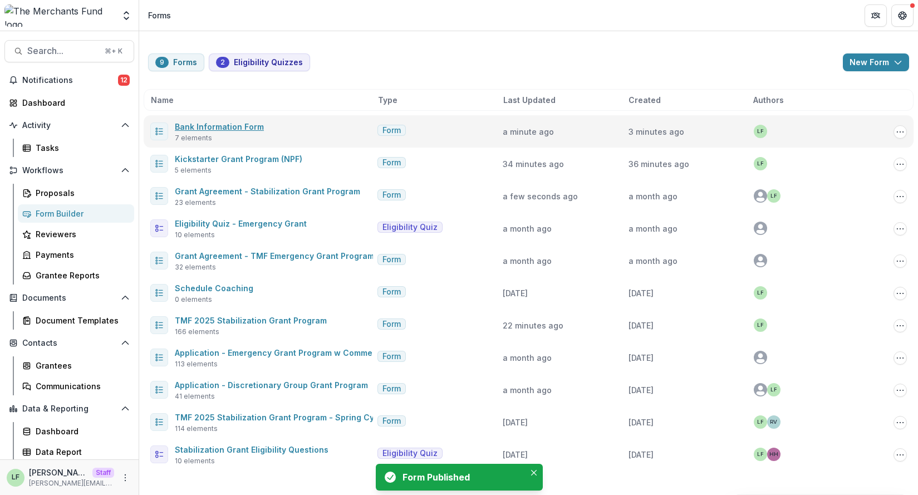
click at [215, 122] on link "Bank Information Form" at bounding box center [219, 126] width 89 height 9
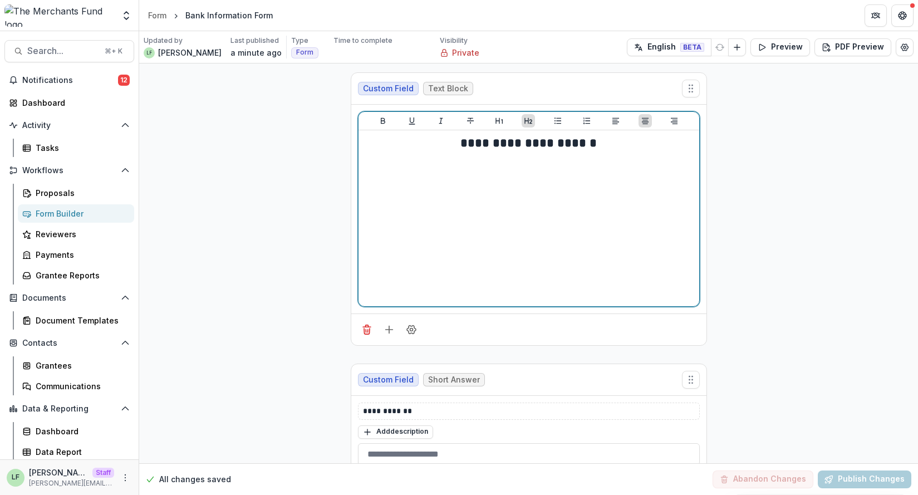
click at [530, 143] on h2 "**********" at bounding box center [529, 143] width 332 height 17
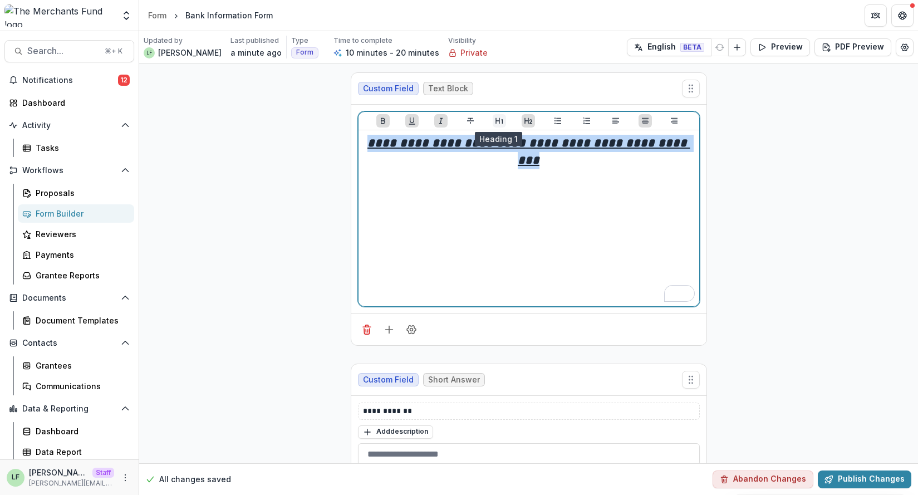
click at [499, 117] on icon "Heading 1" at bounding box center [499, 120] width 9 height 9
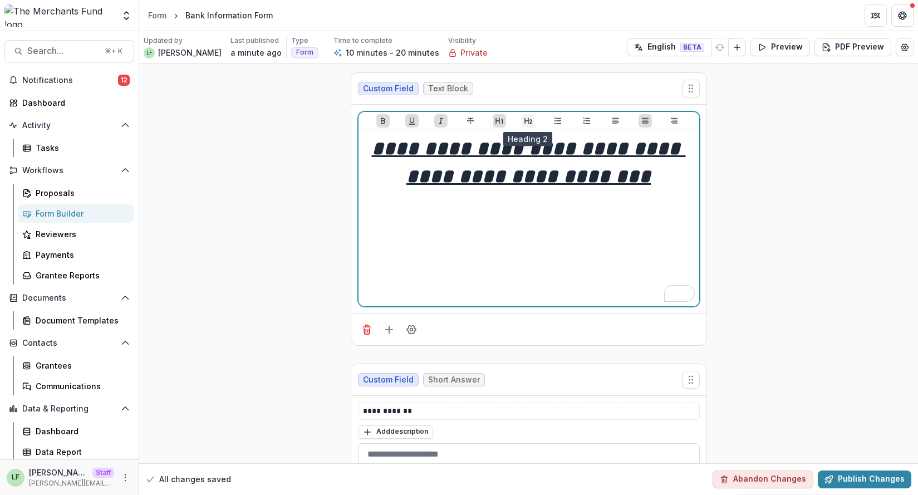
click at [524, 123] on icon "Heading 2" at bounding box center [528, 120] width 9 height 9
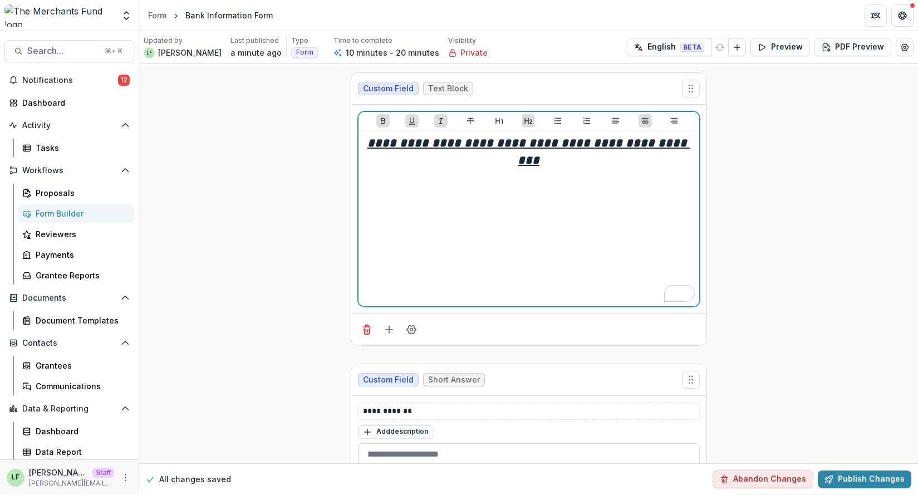
click at [610, 155] on h2 "**********" at bounding box center [529, 152] width 332 height 34
click at [581, 144] on u "**********" at bounding box center [528, 151] width 323 height 29
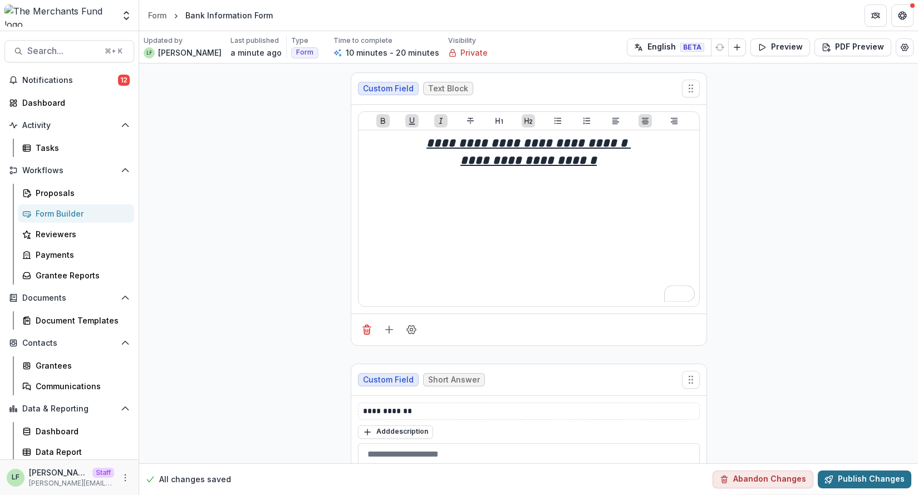
click at [859, 484] on button "Publish Changes" at bounding box center [863, 479] width 93 height 18
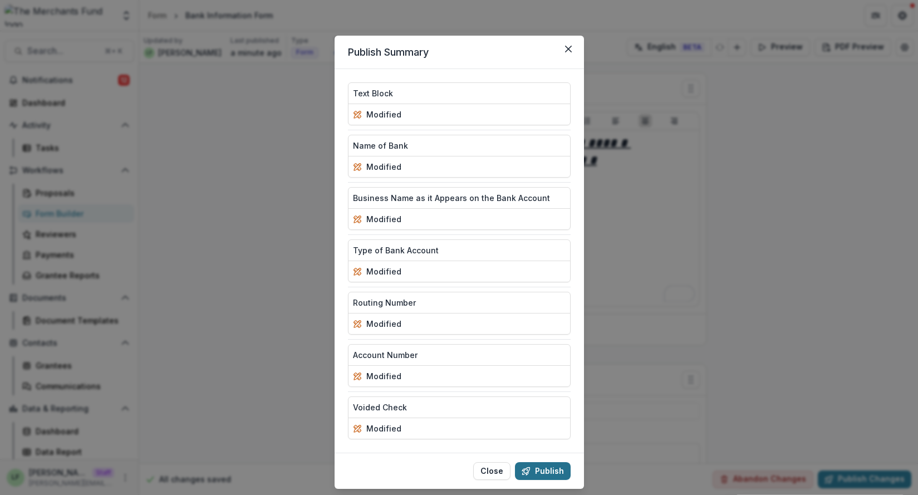
click at [557, 469] on button "Publish" at bounding box center [543, 471] width 56 height 18
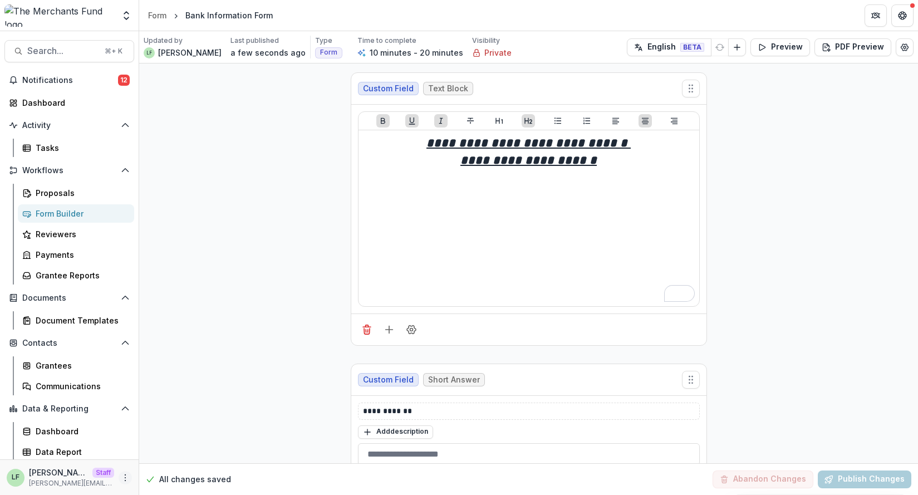
click at [121, 476] on icon "More" at bounding box center [125, 477] width 9 height 9
click at [161, 452] on link "User Settings" at bounding box center [195, 454] width 119 height 18
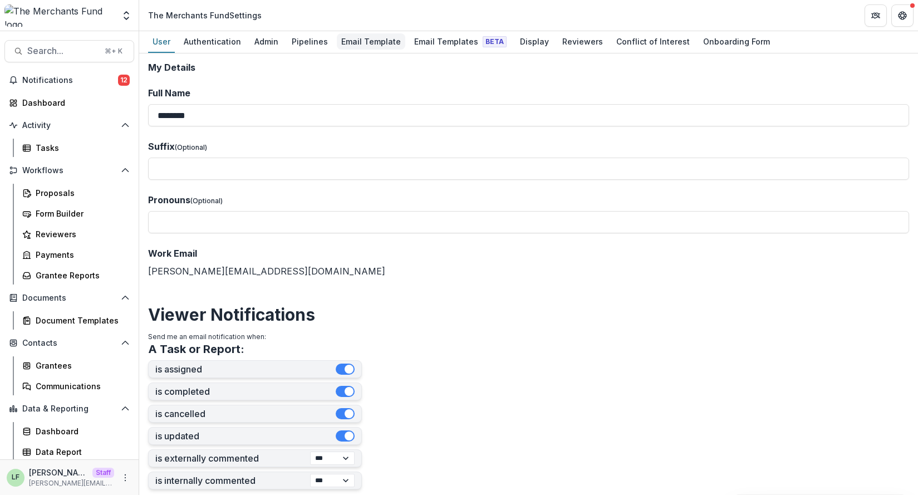
click at [358, 38] on div "Email Template" at bounding box center [371, 41] width 68 height 16
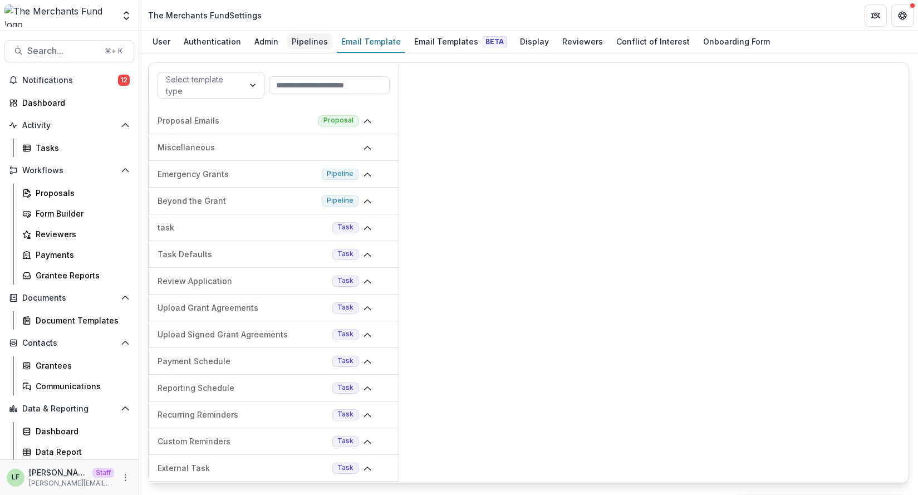
click at [295, 41] on div "Pipelines" at bounding box center [309, 41] width 45 height 16
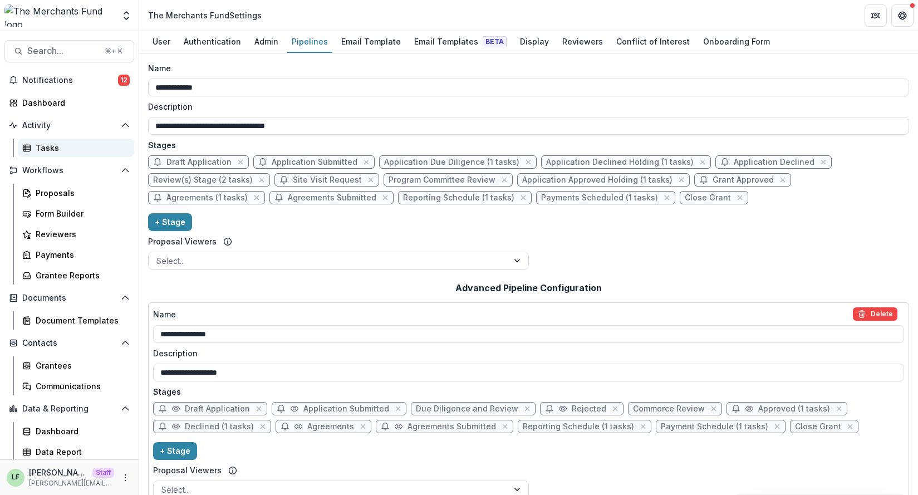
click at [52, 142] on div "Tasks" at bounding box center [81, 148] width 90 height 12
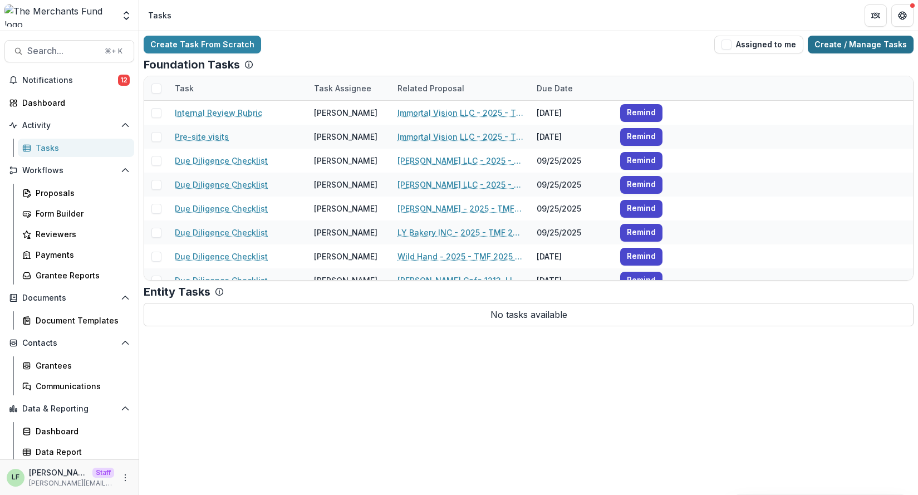
click at [853, 46] on link "Create / Manage Tasks" at bounding box center [860, 45] width 106 height 18
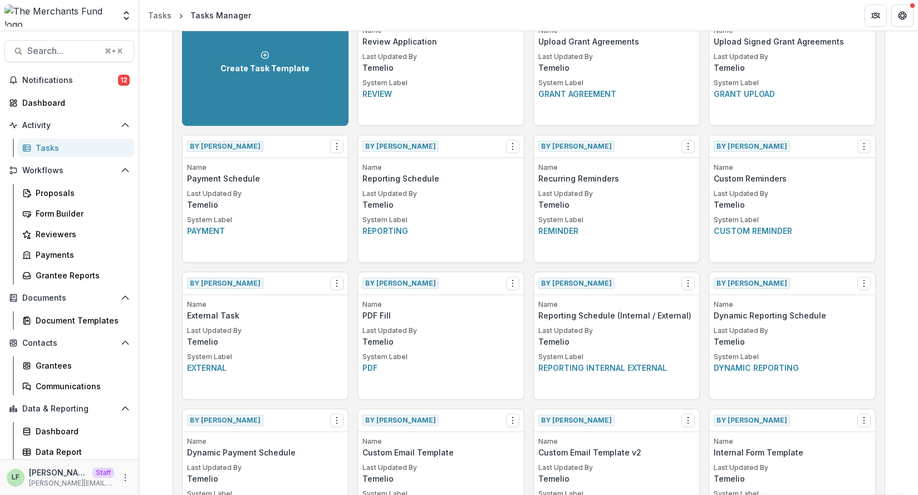
scroll to position [88, 0]
click at [510, 280] on icon "Options" at bounding box center [512, 282] width 9 height 9
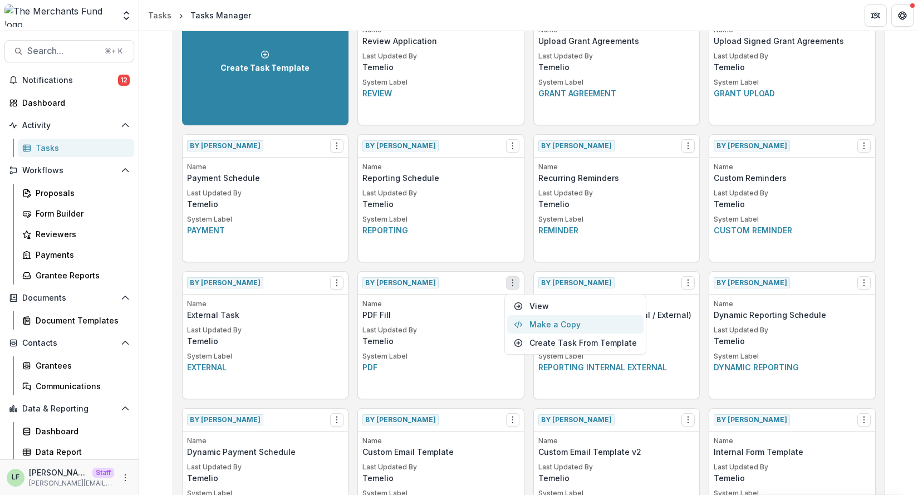
click at [543, 322] on button "Make a Copy" at bounding box center [575, 324] width 136 height 18
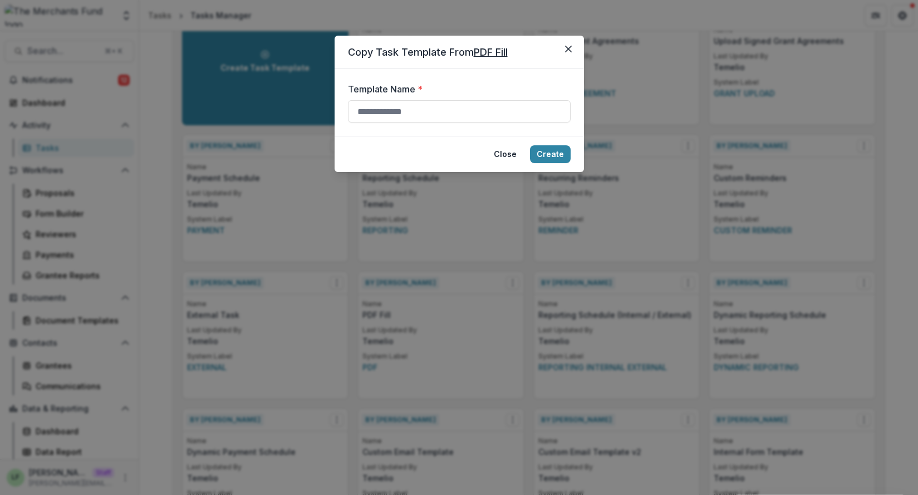
click at [406, 127] on form "Template Name *" at bounding box center [458, 102] width 249 height 67
click at [406, 116] on input "Template Name *" at bounding box center [459, 111] width 223 height 22
type input "*"
type input "**********"
click at [550, 147] on button "Create" at bounding box center [550, 154] width 41 height 18
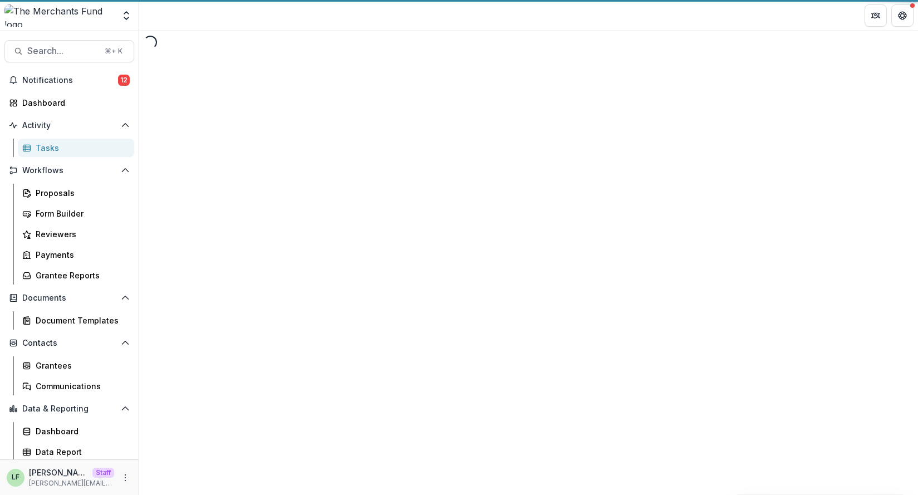
select select
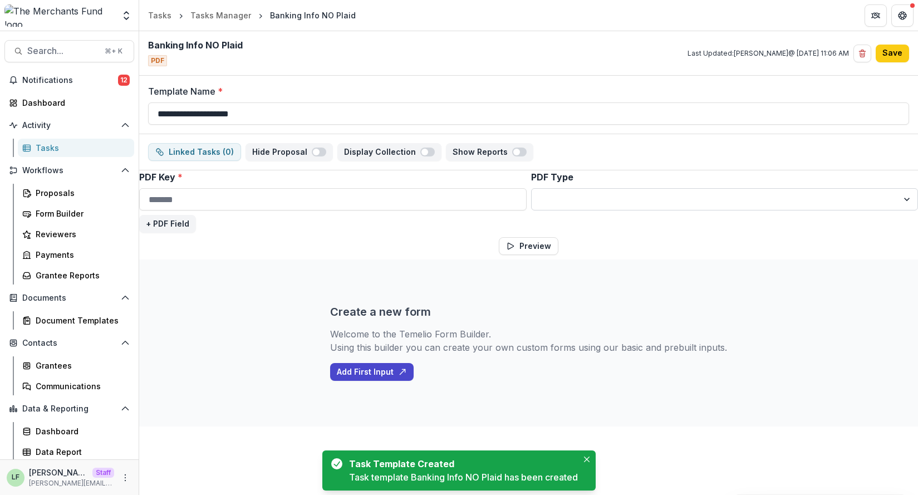
click at [575, 206] on select "**********" at bounding box center [724, 199] width 387 height 22
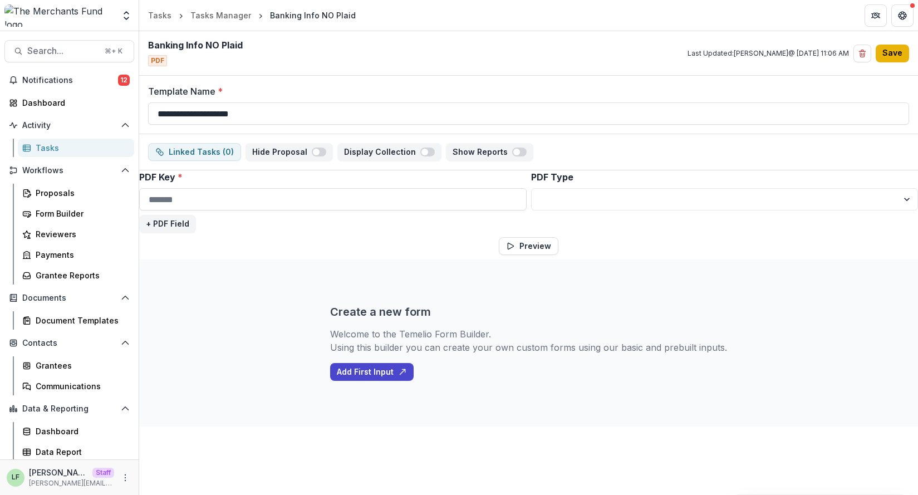
click at [892, 59] on button "Save" at bounding box center [891, 54] width 33 height 18
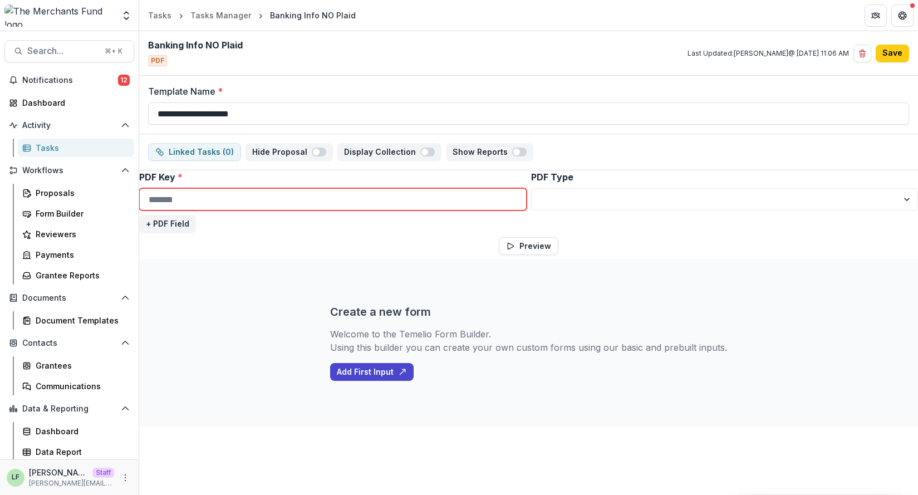
click at [274, 199] on input "PDF Key *" at bounding box center [332, 199] width 387 height 22
click at [354, 277] on div "Create a new form Welcome to the Temelio Form Builder. Using this builder you c…" at bounding box center [528, 342] width 397 height 167
click at [425, 199] on input "PDF Key *" at bounding box center [332, 199] width 387 height 22
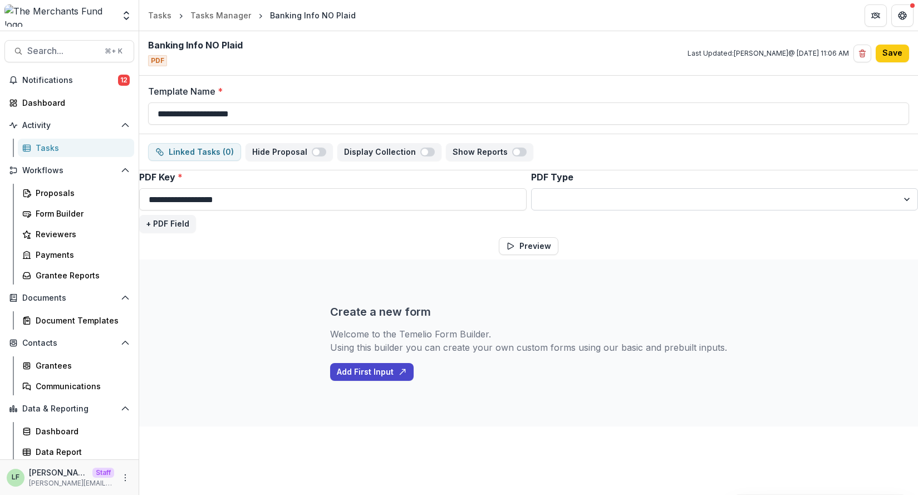
click at [678, 209] on select "**********" at bounding box center [724, 199] width 387 height 22
click at [233, 202] on input "**********" at bounding box center [332, 199] width 387 height 22
click at [249, 201] on input "**********" at bounding box center [332, 199] width 387 height 22
click at [582, 206] on select "**********" at bounding box center [724, 199] width 387 height 22
click at [407, 202] on input "**********" at bounding box center [332, 199] width 387 height 22
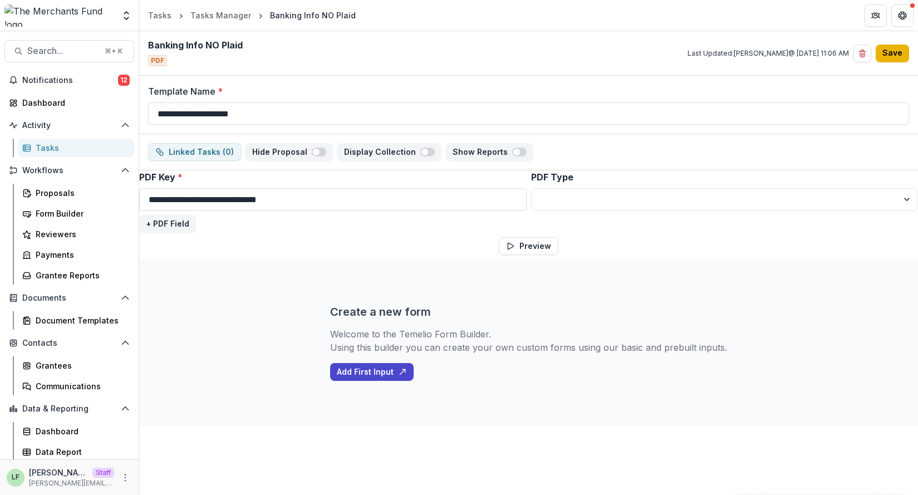
type input "**********"
click at [902, 56] on button "Save" at bounding box center [891, 54] width 33 height 18
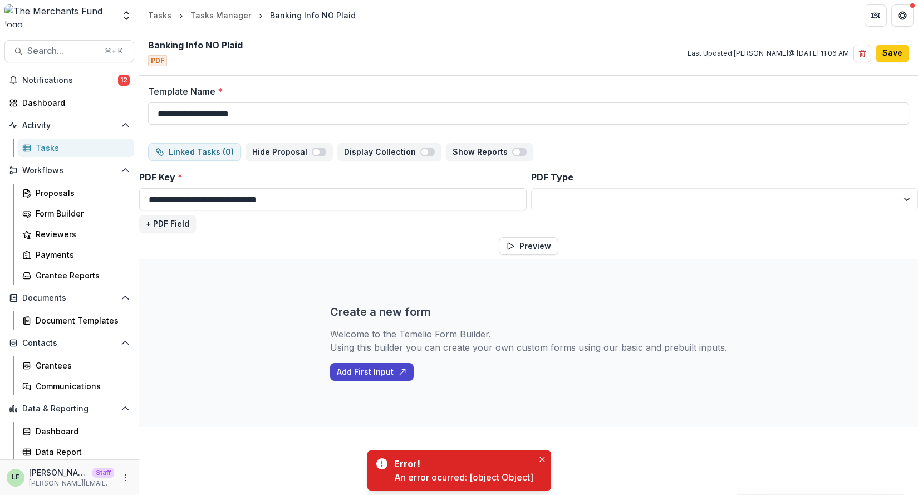
click at [389, 231] on div "**********" at bounding box center [528, 201] width 778 height 62
click at [559, 194] on select "**********" at bounding box center [724, 199] width 387 height 22
select select "**********"
click at [531, 188] on select "**********" at bounding box center [724, 199] width 387 height 22
click at [891, 55] on button "Save" at bounding box center [891, 54] width 33 height 18
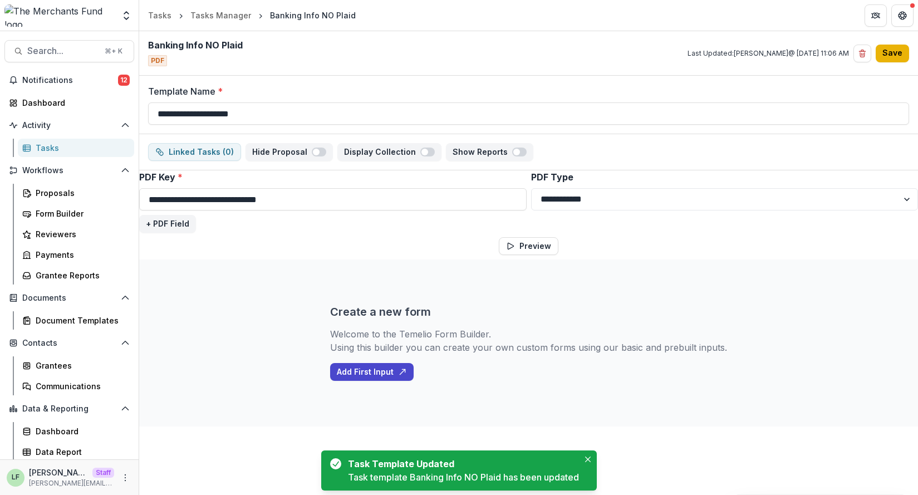
click at [891, 57] on button "Save" at bounding box center [891, 54] width 33 height 18
click at [119, 478] on button "More" at bounding box center [125, 477] width 13 height 13
click at [160, 460] on link "User Settings" at bounding box center [195, 454] width 119 height 18
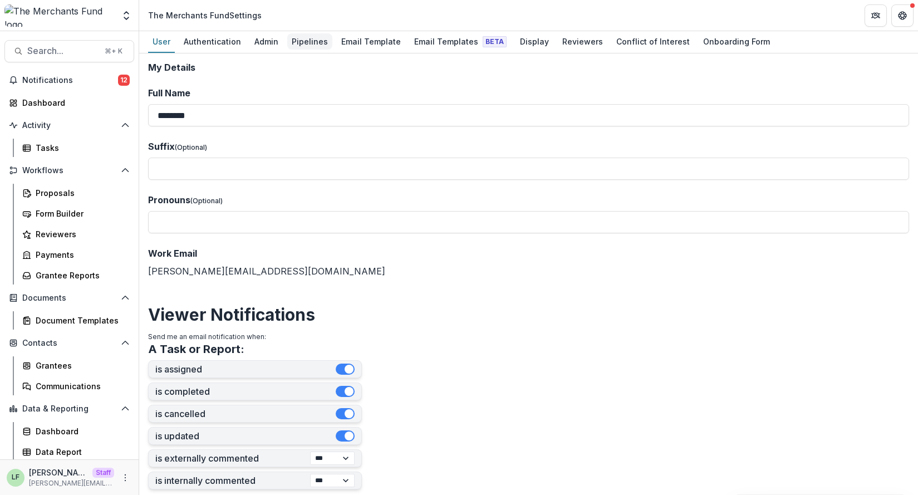
click at [304, 36] on div "Pipelines" at bounding box center [309, 41] width 45 height 16
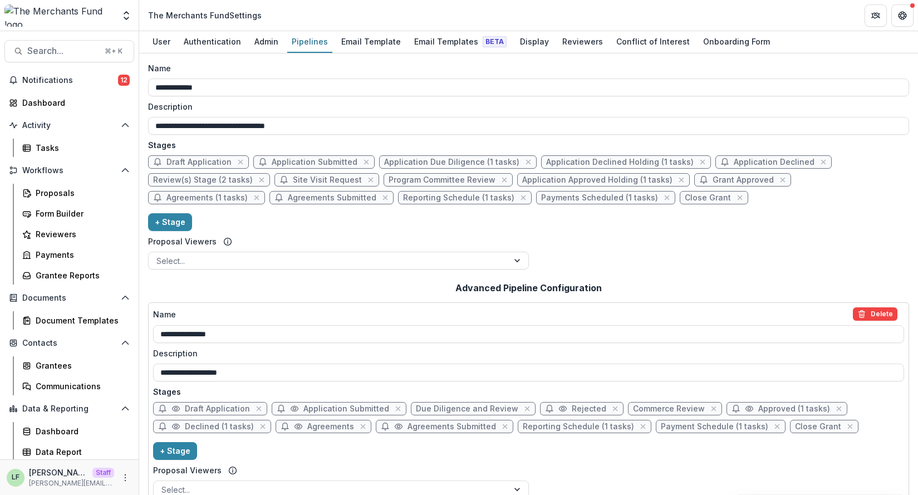
click at [248, 193] on span "Agreements (1 tasks)" at bounding box center [206, 197] width 81 height 9
select select "*****"
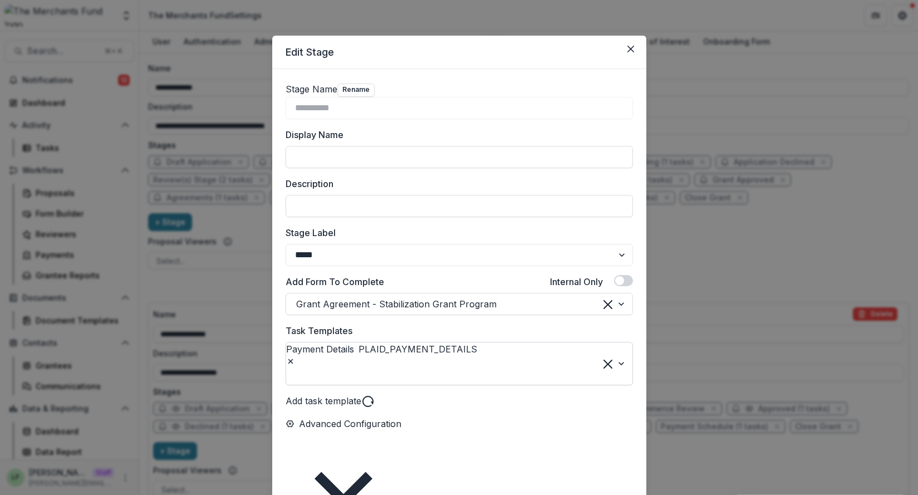
click at [290, 369] on div at bounding box center [288, 377] width 3 height 16
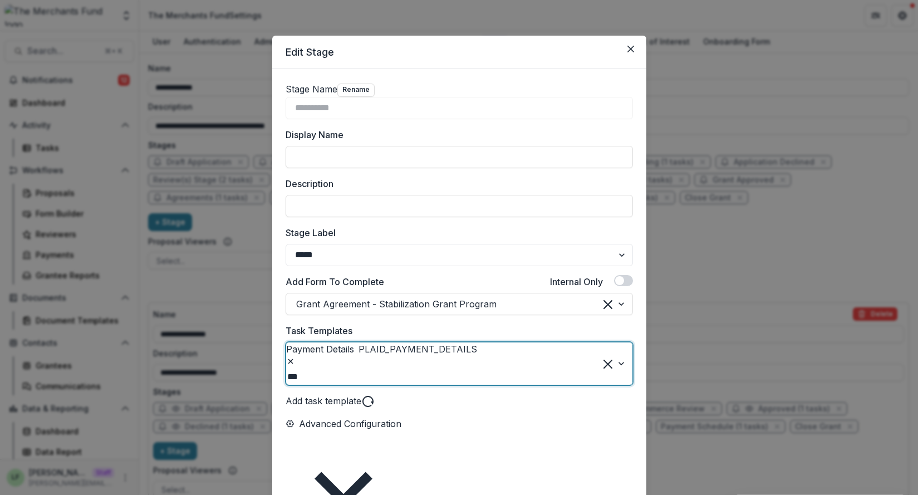
type input "****"
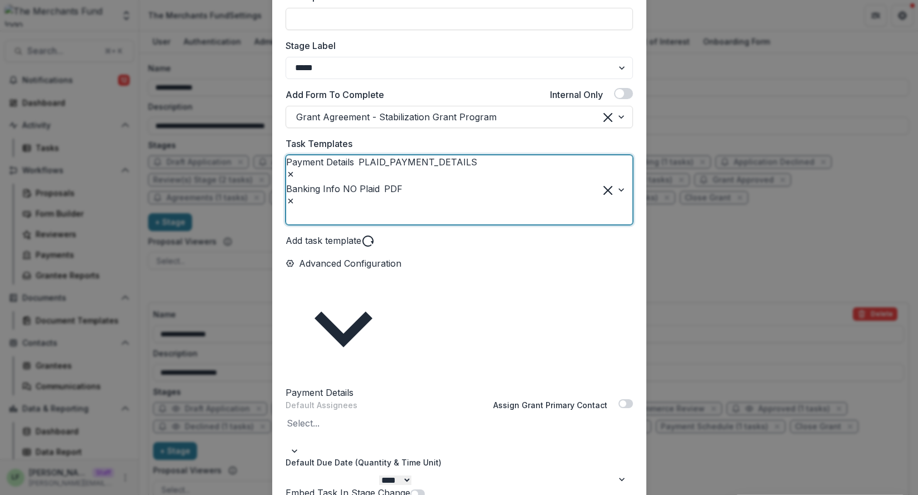
scroll to position [433, 0]
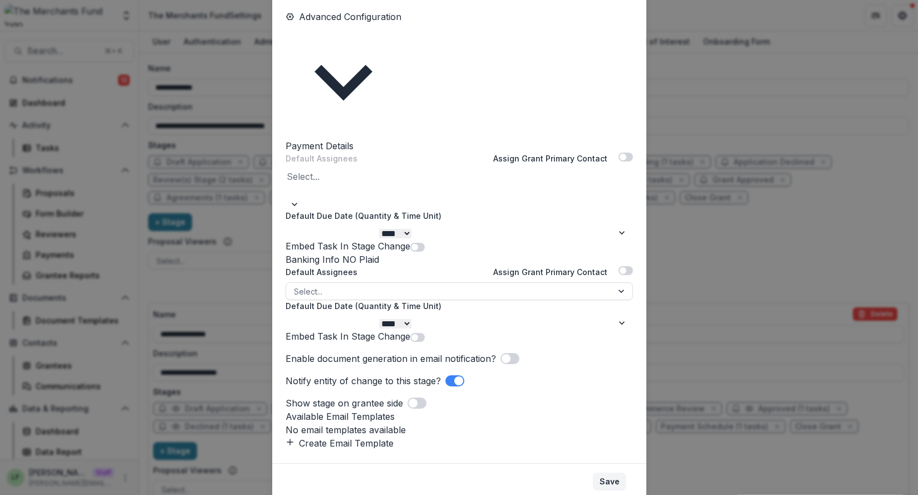
click at [609, 472] on button "Save" at bounding box center [609, 481] width 33 height 18
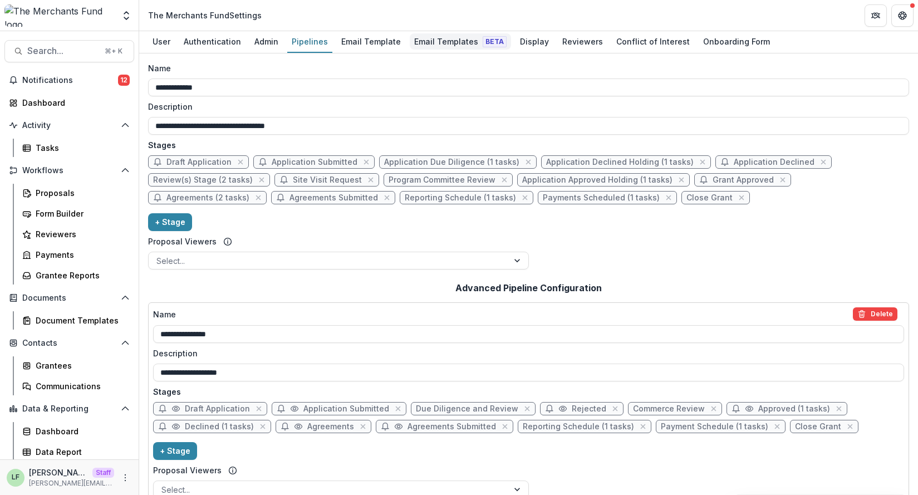
click at [452, 43] on div "Email Templates Beta" at bounding box center [460, 41] width 101 height 16
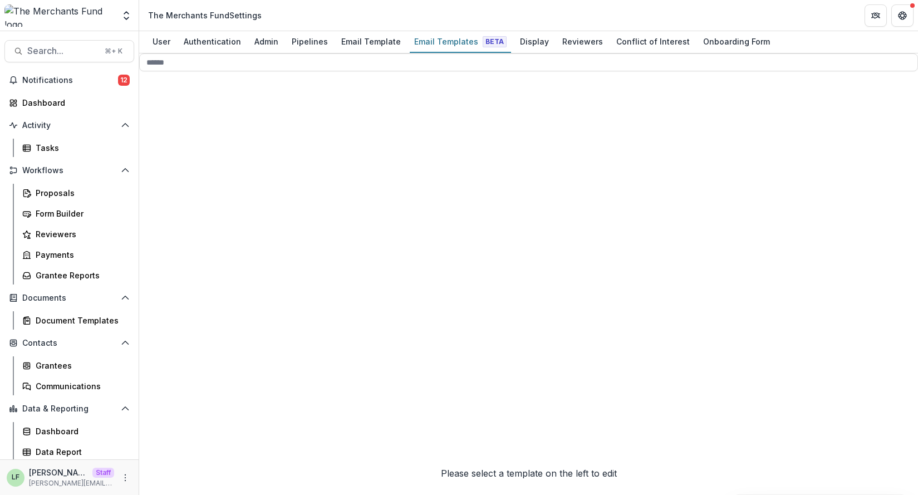
click at [163, 318] on icon at bounding box center [236, 415] width 194 height 194
click at [175, 368] on icon at bounding box center [244, 456] width 177 height 177
click at [176, 226] on div "Application Submitted 0" at bounding box center [244, 388] width 177 height 394
click at [174, 346] on icon at bounding box center [244, 434] width 177 height 177
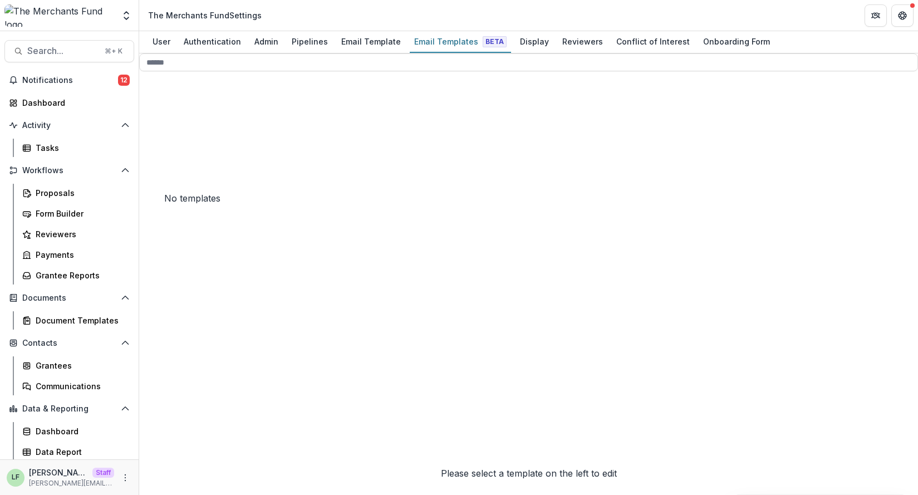
click at [174, 346] on icon at bounding box center [244, 434] width 177 height 177
click at [174, 368] on icon at bounding box center [244, 456] width 177 height 177
click at [175, 368] on icon at bounding box center [244, 456] width 177 height 177
click at [175, 391] on icon at bounding box center [244, 479] width 177 height 177
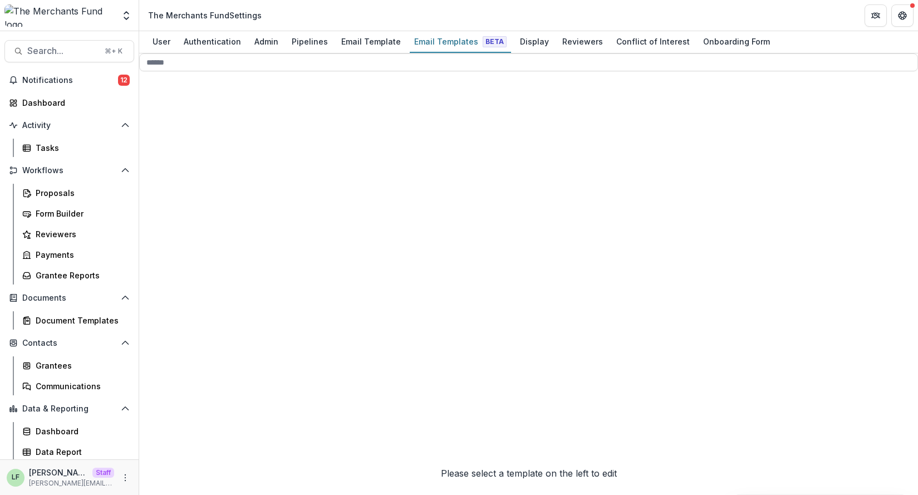
click at [177, 271] on div "Application Declined Holding 1" at bounding box center [244, 433] width 177 height 394
click at [168, 171] on div "Stabilization 15" at bounding box center [239, 345] width 185 height 397
click at [174, 204] on span "Emergency Grants 12" at bounding box center [239, 367] width 185 height 397
click at [179, 249] on div "Application Submitted 1" at bounding box center [244, 411] width 177 height 394
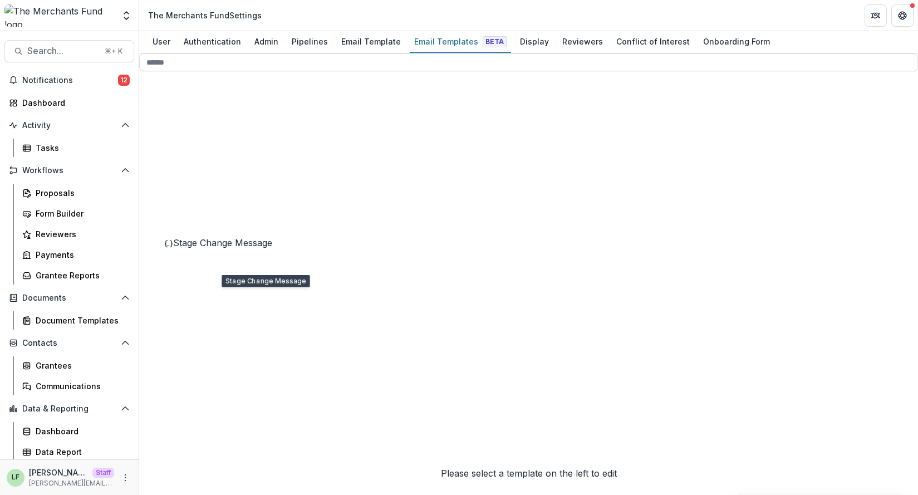
click at [216, 248] on span "Stage Change Message" at bounding box center [222, 242] width 99 height 11
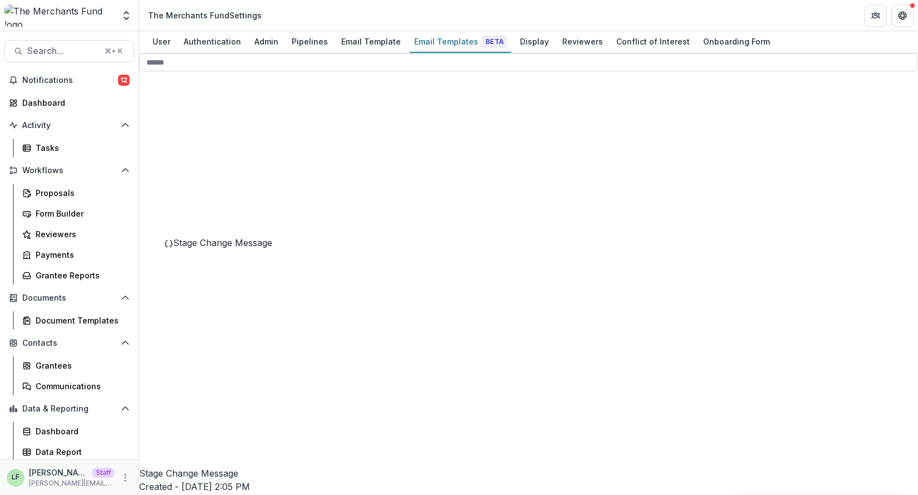
click at [170, 332] on icon at bounding box center [239, 424] width 185 height 185
drag, startPoint x: 474, startPoint y: 415, endPoint x: 348, endPoint y: 307, distance: 165.7
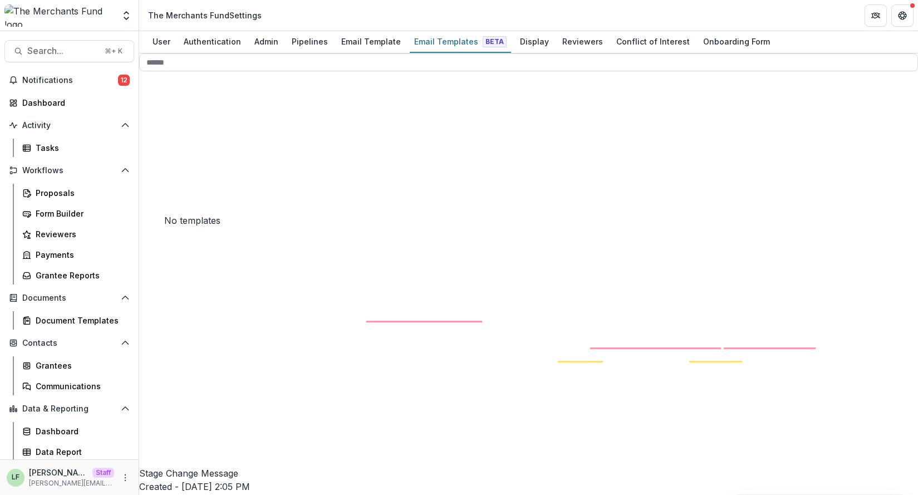
copy div "**********"
click at [248, 205] on button "Stage Change Message" at bounding box center [232, 195] width 144 height 18
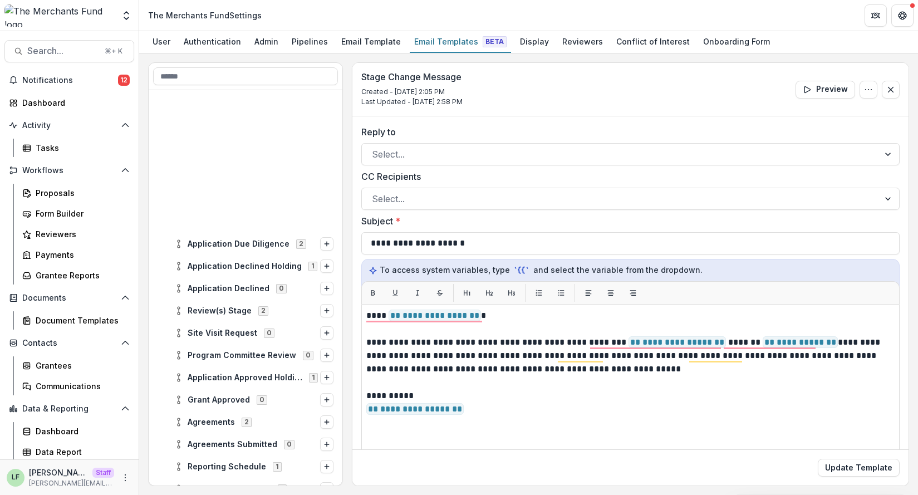
scroll to position [157, 0]
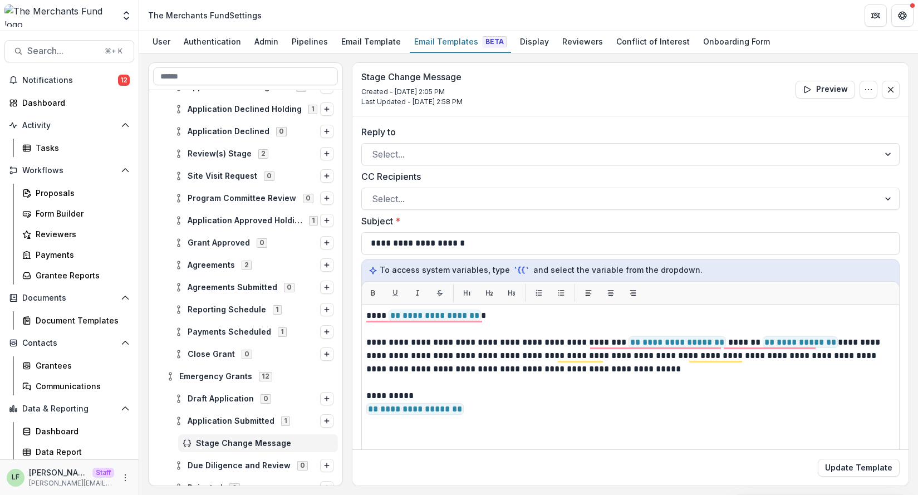
click at [366, 395] on div "**********" at bounding box center [630, 443] width 528 height 268
drag, startPoint x: 366, startPoint y: 395, endPoint x: 489, endPoint y: 412, distance: 124.2
click at [489, 412] on div "**********" at bounding box center [630, 443] width 528 height 268
copy p "**********"
click at [840, 467] on button "Update Template" at bounding box center [858, 467] width 82 height 18
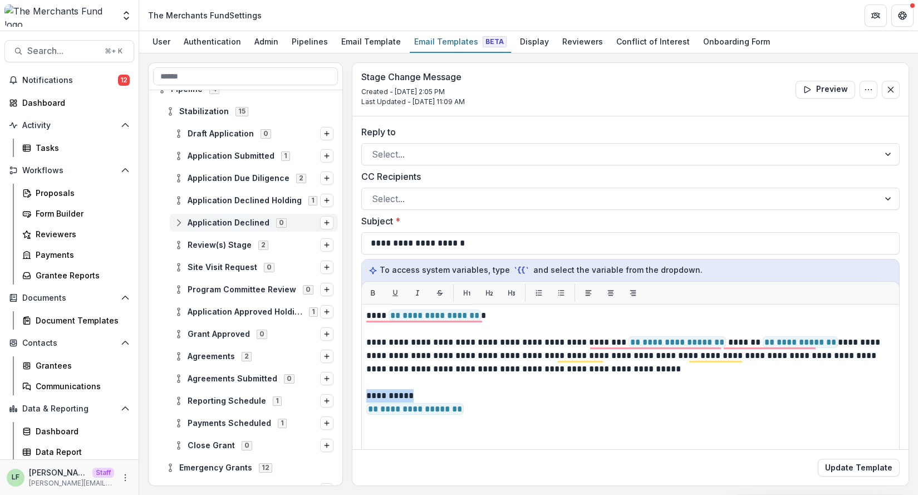
scroll to position [65, 0]
click at [178, 155] on circle at bounding box center [178, 153] width 2 height 2
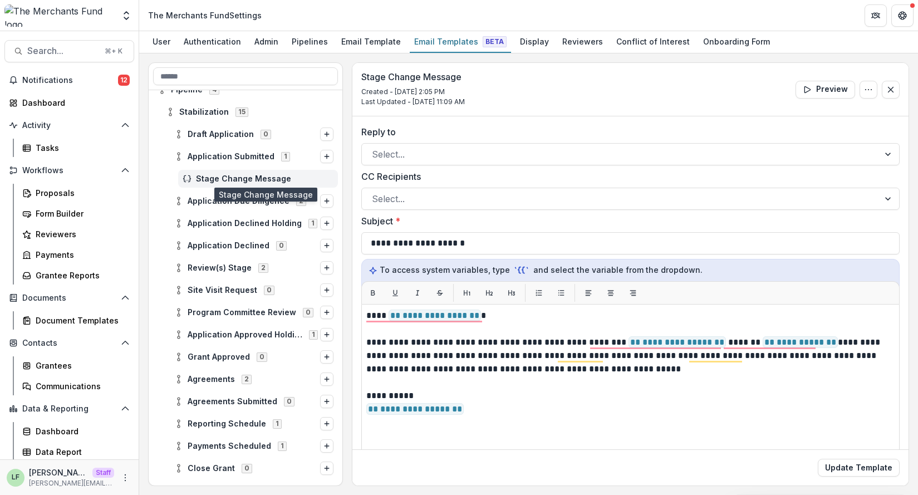
click at [220, 180] on span "Stage Change Message" at bounding box center [264, 178] width 137 height 9
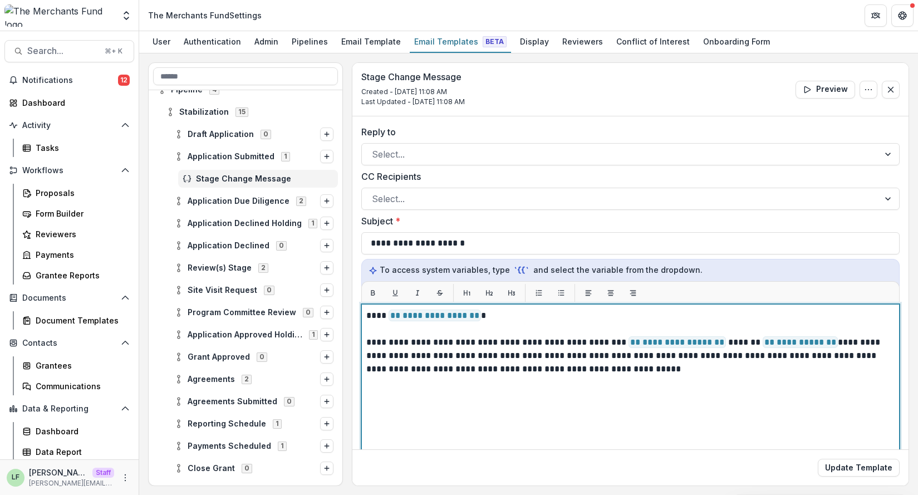
click at [615, 373] on p "**********" at bounding box center [628, 356] width 525 height 40
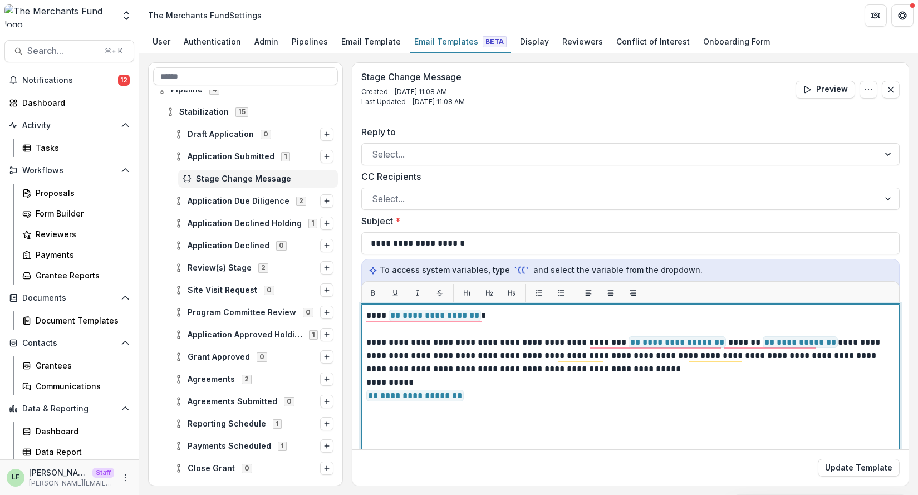
click at [624, 370] on p "**********" at bounding box center [628, 356] width 525 height 40
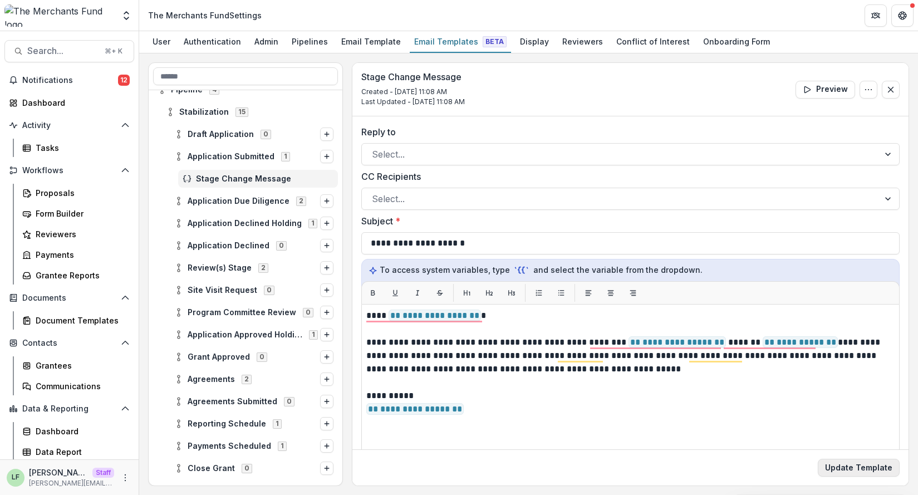
click at [869, 469] on button "Update Template" at bounding box center [858, 467] width 82 height 18
click at [68, 198] on div "Proposals" at bounding box center [81, 193] width 90 height 12
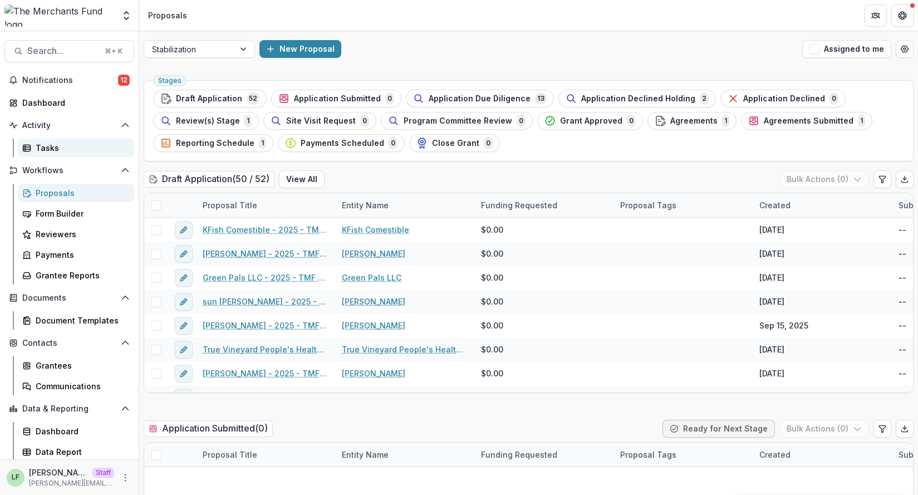
click at [61, 149] on div "Tasks" at bounding box center [81, 148] width 90 height 12
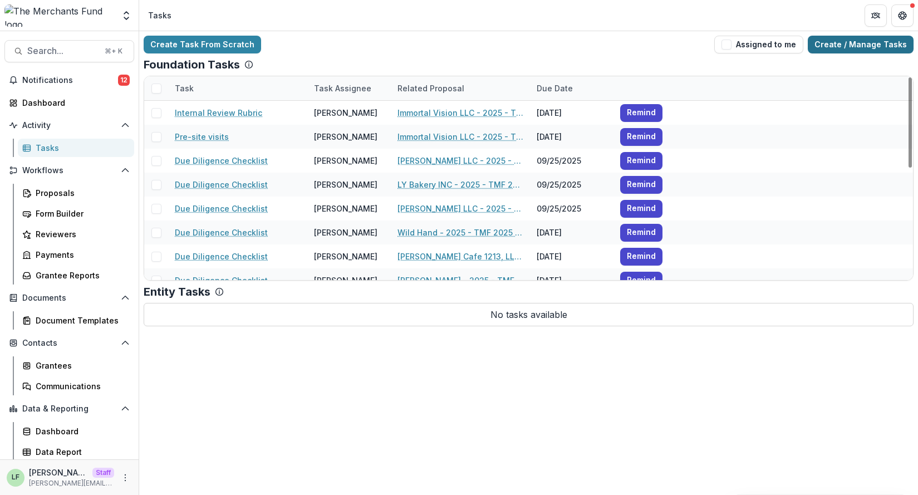
click at [885, 42] on link "Create / Manage Tasks" at bounding box center [860, 45] width 106 height 18
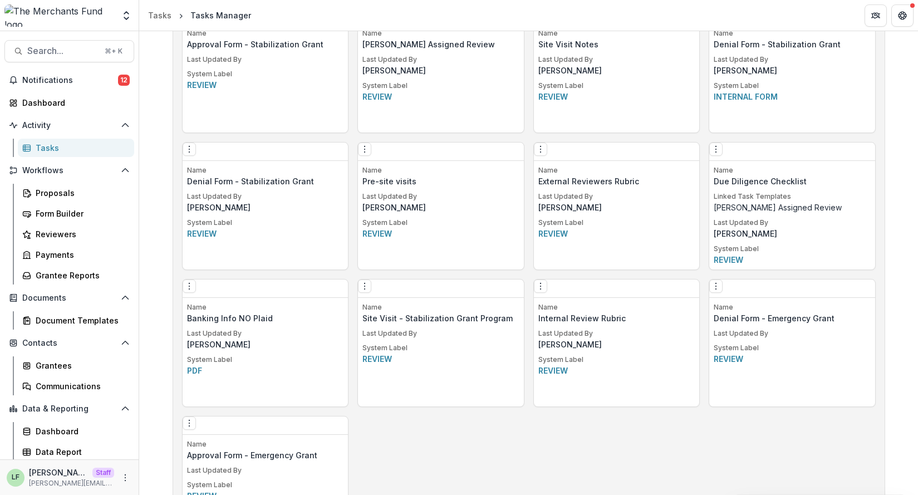
scroll to position [903, 0]
click at [720, 151] on icon "Options" at bounding box center [715, 148] width 9 height 9
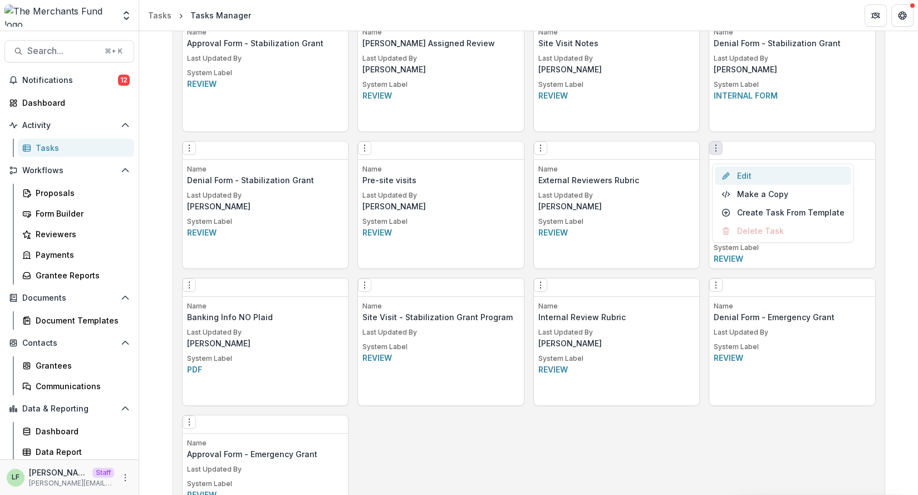
click at [732, 171] on link "Edit" at bounding box center [782, 175] width 136 height 18
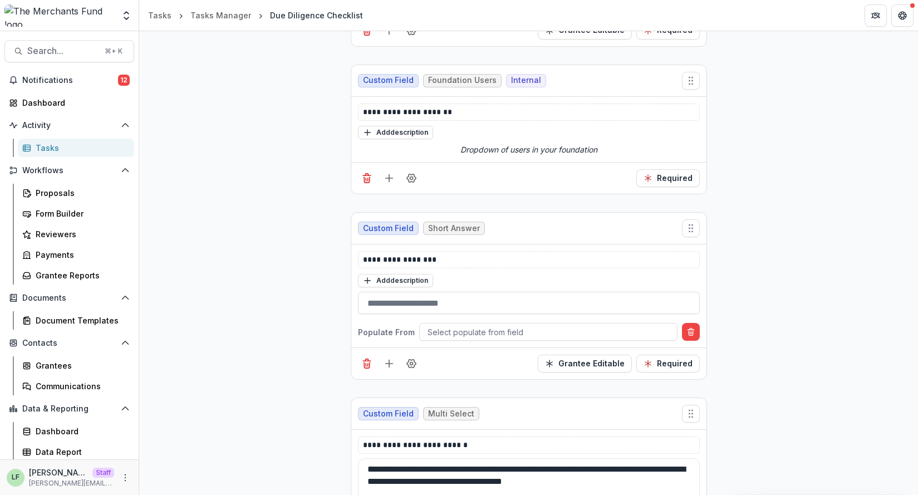
scroll to position [367, 0]
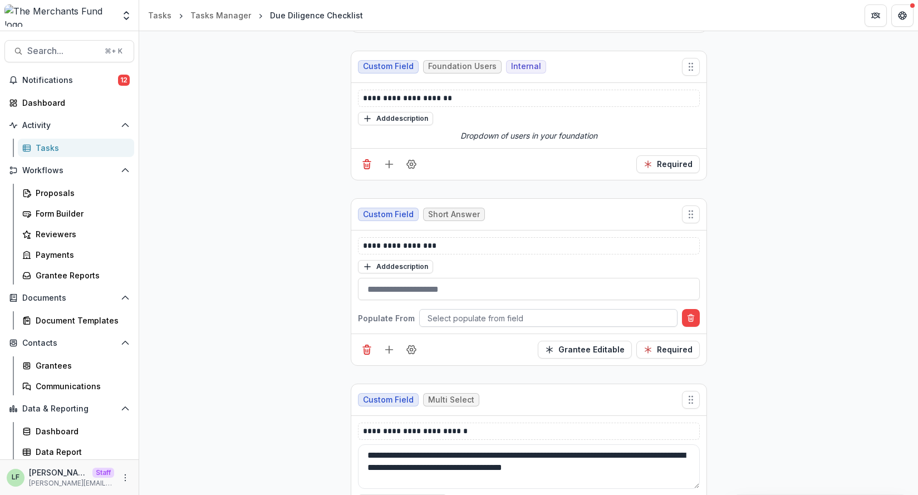
click at [437, 314] on div at bounding box center [547, 318] width 241 height 14
click at [438, 319] on div at bounding box center [547, 318] width 241 height 14
click at [442, 319] on div at bounding box center [547, 318] width 241 height 14
type input "*"
type input "*******"
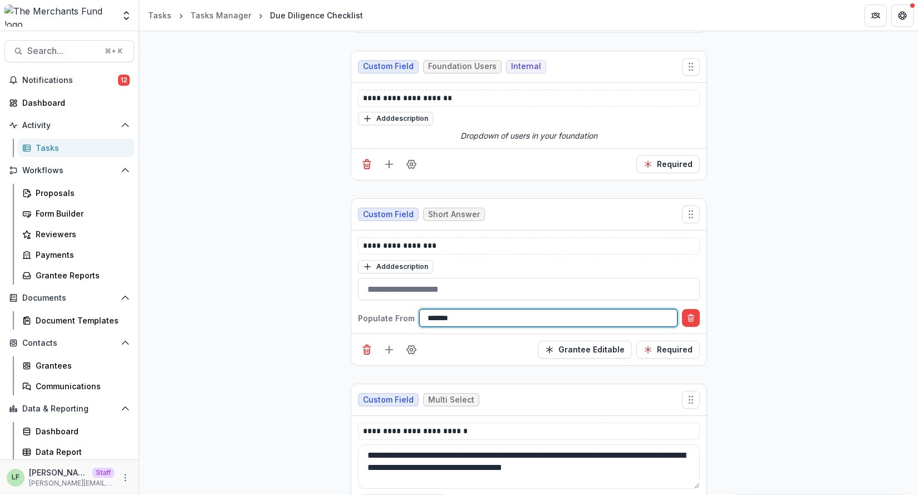
scroll to position [206, 0]
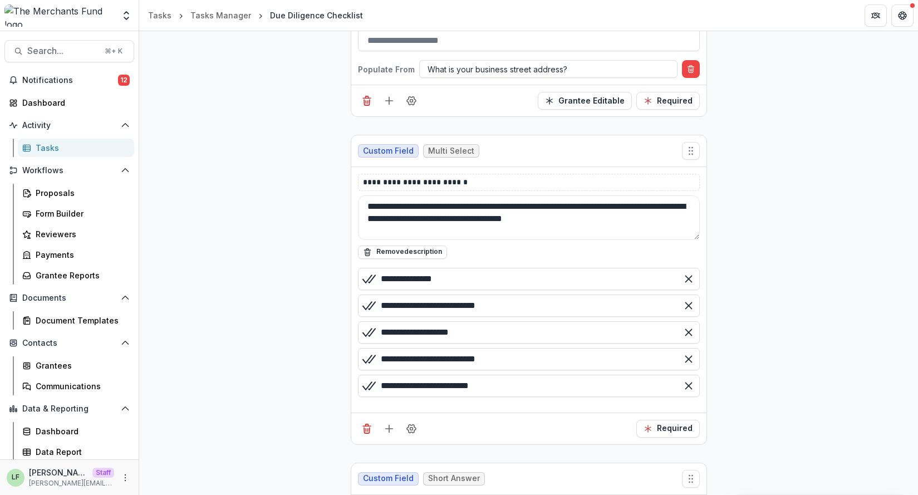
scroll to position [617, 0]
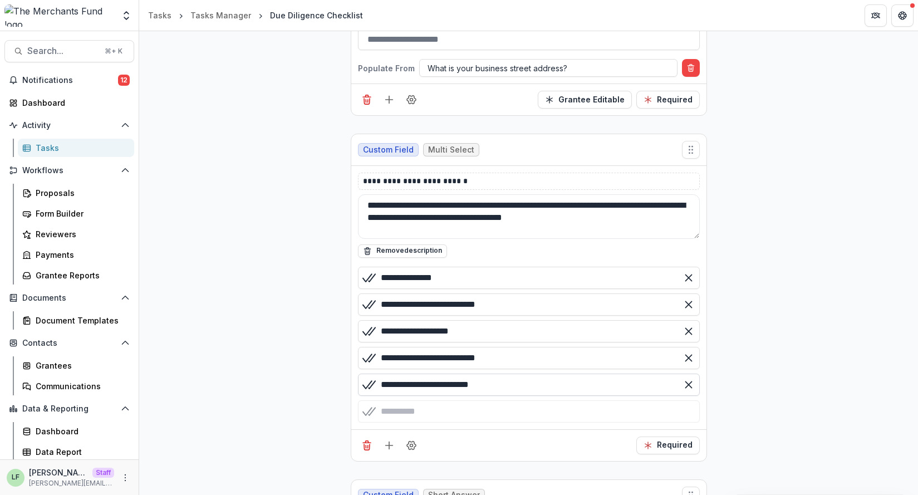
click at [564, 391] on input "**********" at bounding box center [529, 384] width 342 height 22
type input "**********"
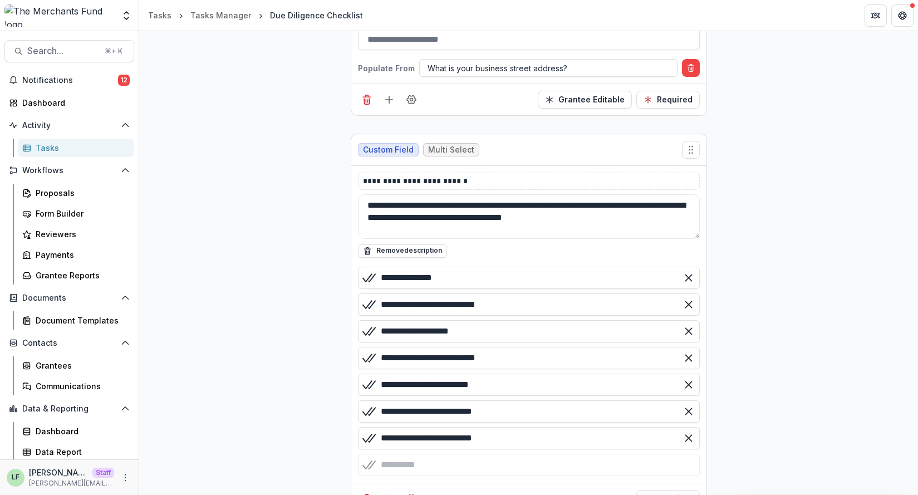
type input "**********"
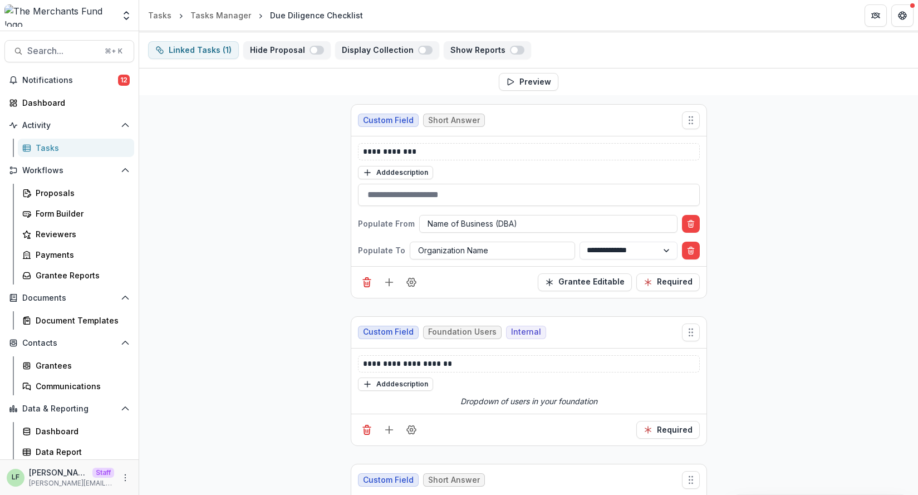
scroll to position [0, 0]
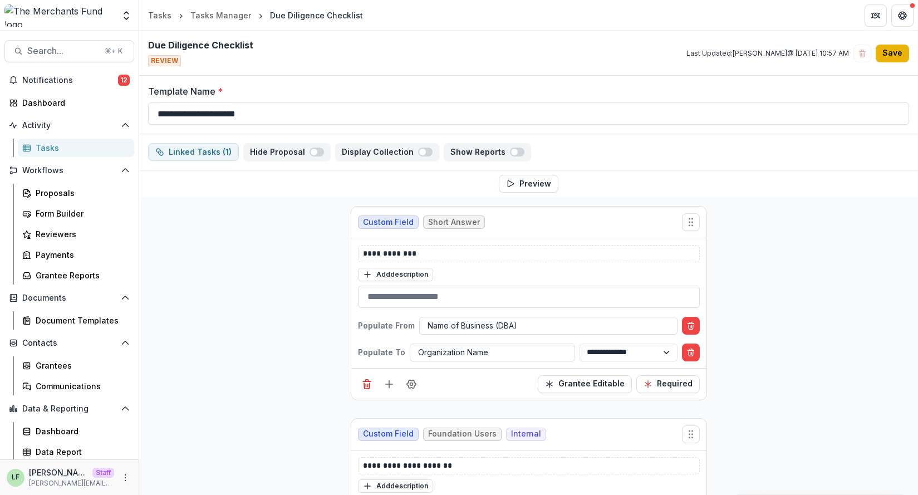
click at [890, 57] on button "Save" at bounding box center [891, 54] width 33 height 18
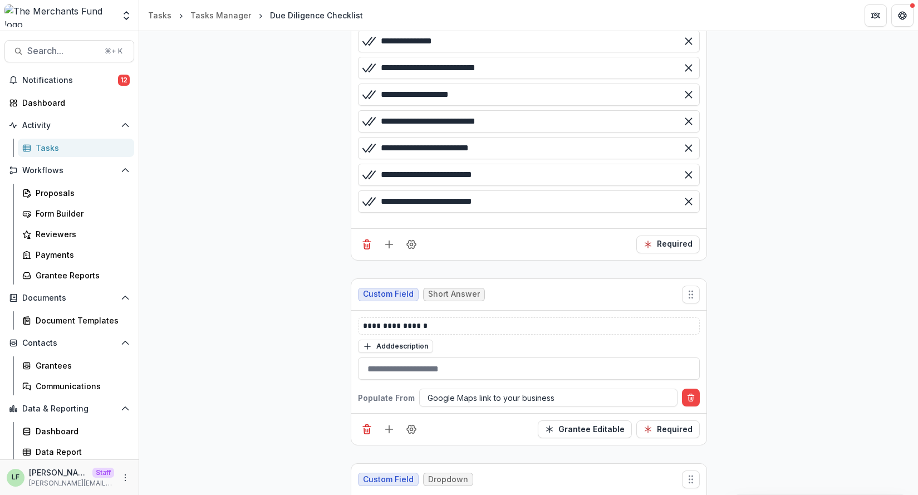
scroll to position [2235, 0]
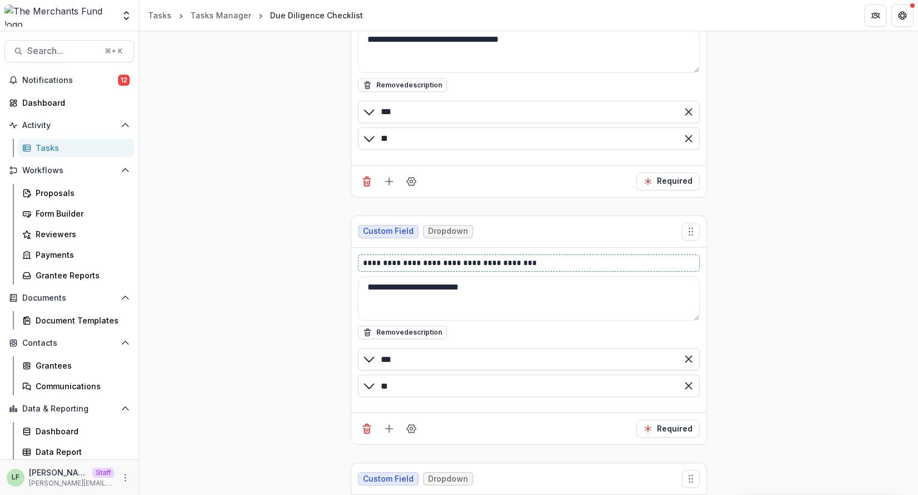
click at [484, 262] on p "**********" at bounding box center [529, 263] width 332 height 12
drag, startPoint x: 536, startPoint y: 262, endPoint x: 313, endPoint y: 259, distance: 223.7
drag, startPoint x: 275, startPoint y: 288, endPoint x: 388, endPoint y: 292, distance: 113.6
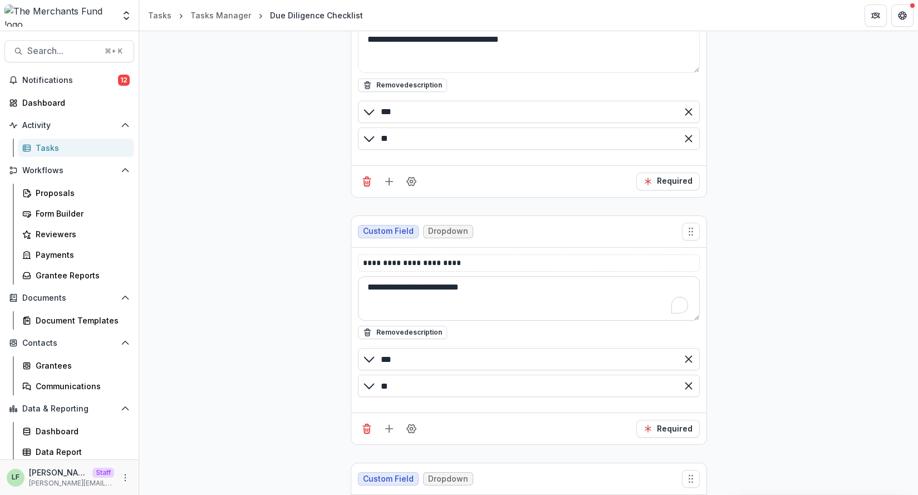
paste textarea "**********"
click at [483, 296] on textarea "**********" at bounding box center [529, 298] width 342 height 45
drag, startPoint x: 466, startPoint y: 287, endPoint x: 357, endPoint y: 287, distance: 109.1
click at [358, 287] on textarea "**********" at bounding box center [529, 298] width 342 height 45
click at [376, 292] on textarea "**********" at bounding box center [529, 298] width 342 height 45
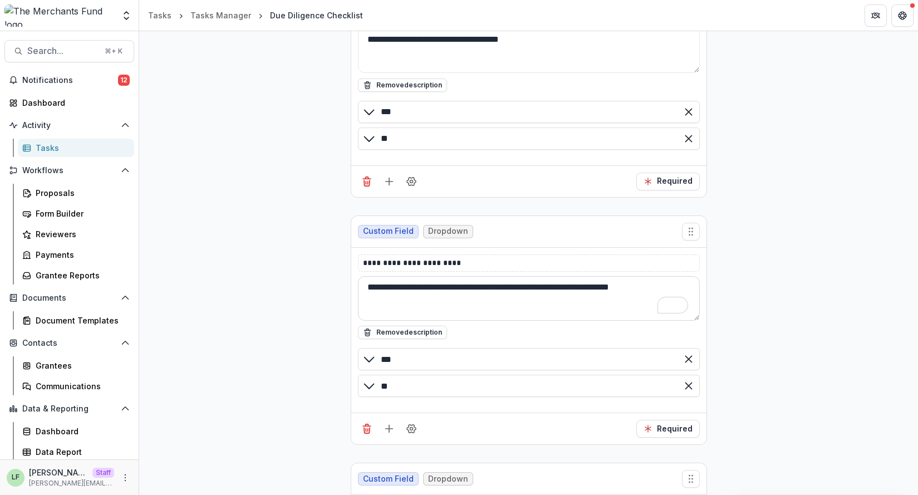
click at [368, 287] on textarea "**********" at bounding box center [529, 298] width 342 height 45
click at [672, 285] on textarea "**********" at bounding box center [529, 298] width 342 height 45
click at [411, 284] on textarea "**********" at bounding box center [529, 298] width 342 height 45
click at [353, 287] on div "**********" at bounding box center [529, 330] width 356 height 230
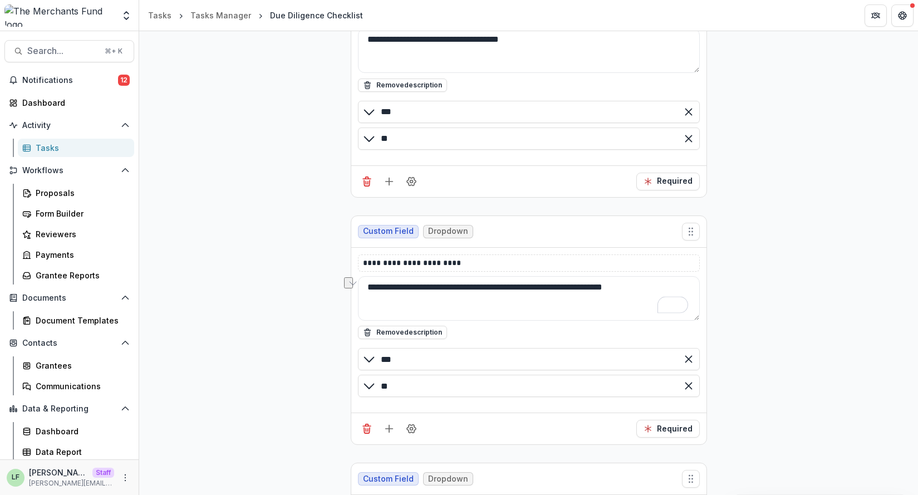
type textarea "**********"
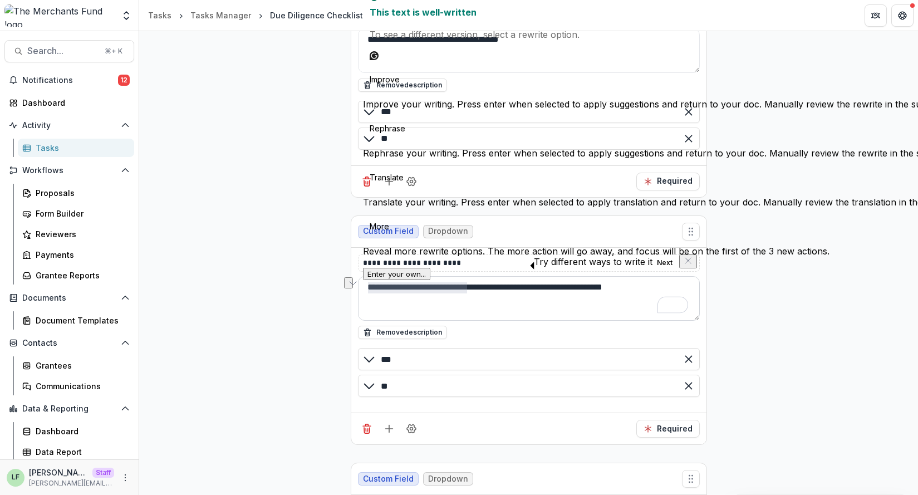
click at [385, 299] on textarea "**********" at bounding box center [529, 298] width 342 height 45
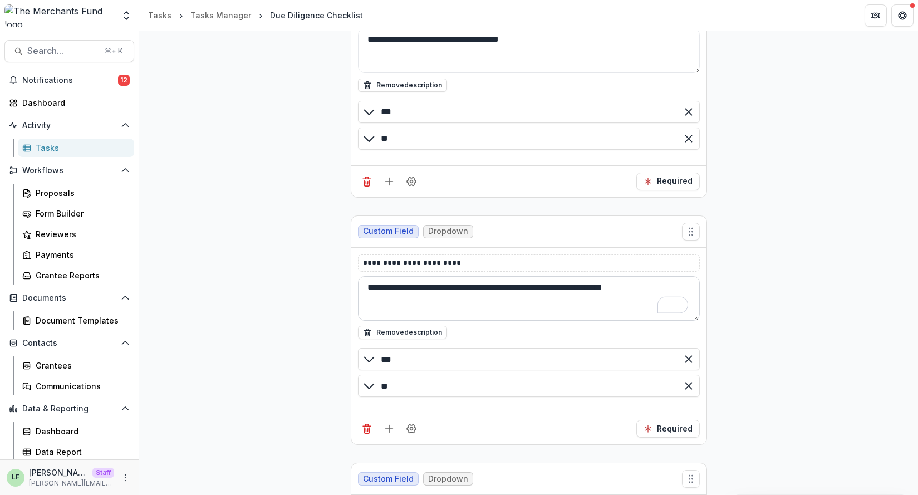
click at [452, 302] on textarea "**********" at bounding box center [529, 298] width 342 height 45
paste textarea "**********"
type textarea "**********"
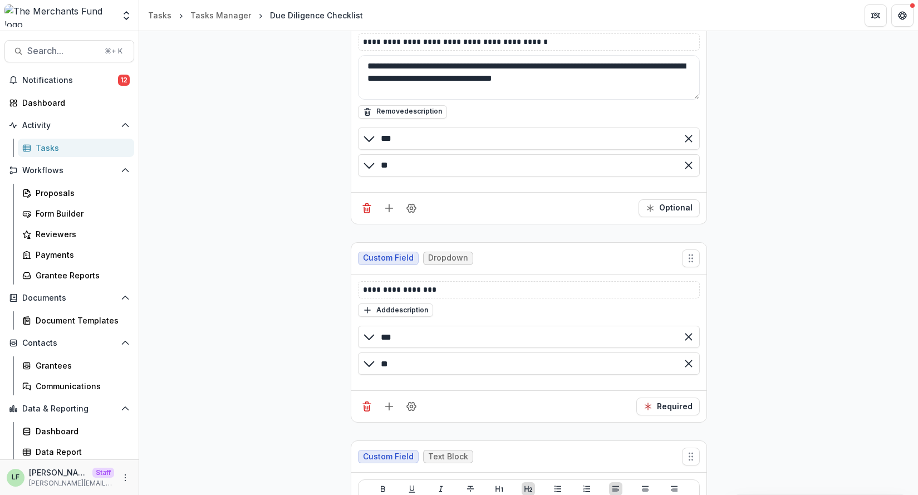
scroll to position [2961, 0]
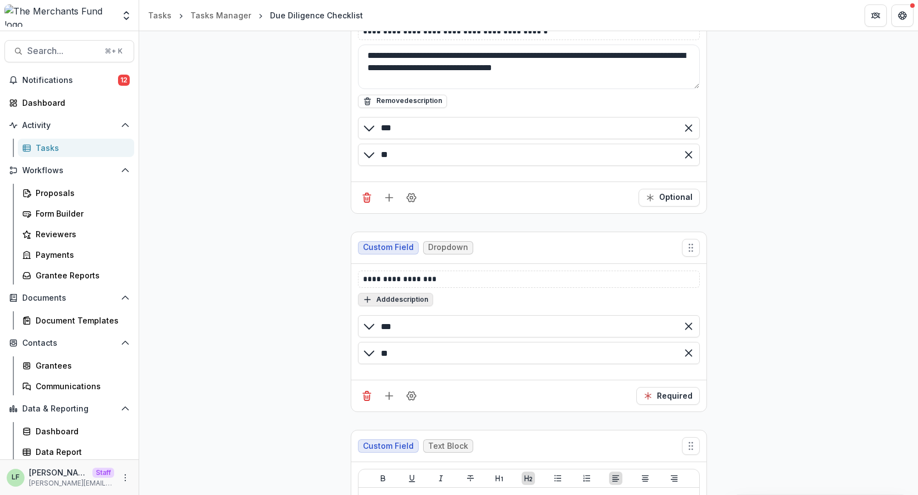
click at [404, 298] on button "Add description" at bounding box center [395, 299] width 75 height 13
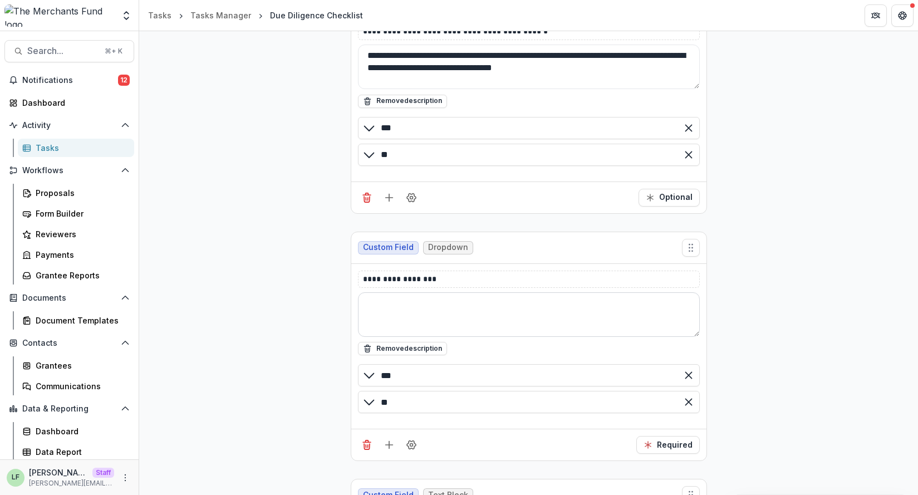
click at [424, 309] on textarea at bounding box center [529, 314] width 342 height 45
paste textarea "**********"
type textarea "**********"
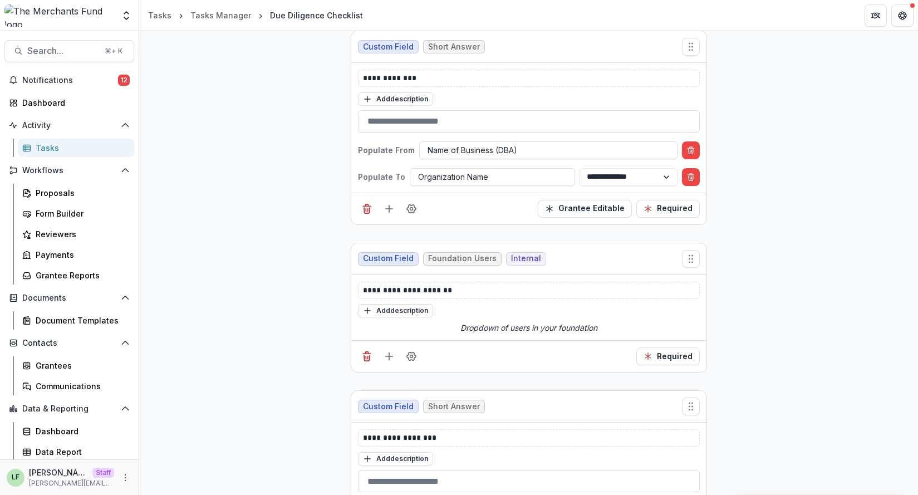
scroll to position [0, 0]
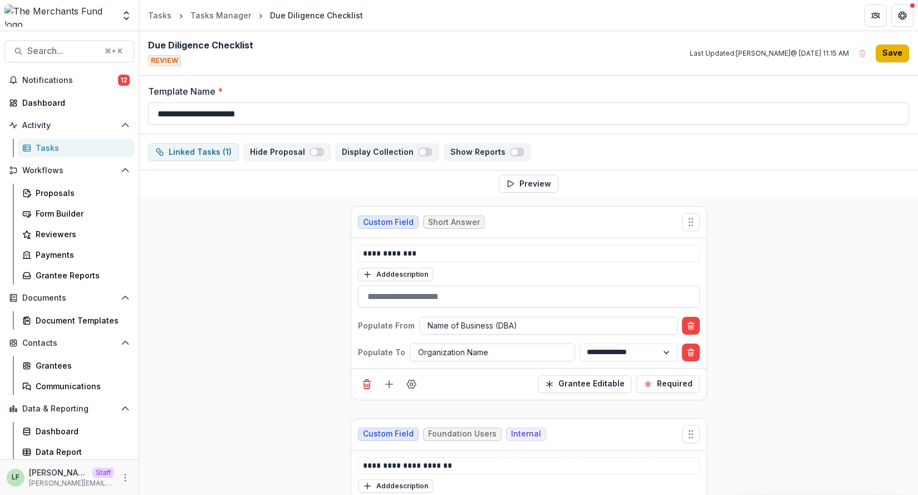
click at [888, 54] on button "Save" at bounding box center [891, 54] width 33 height 18
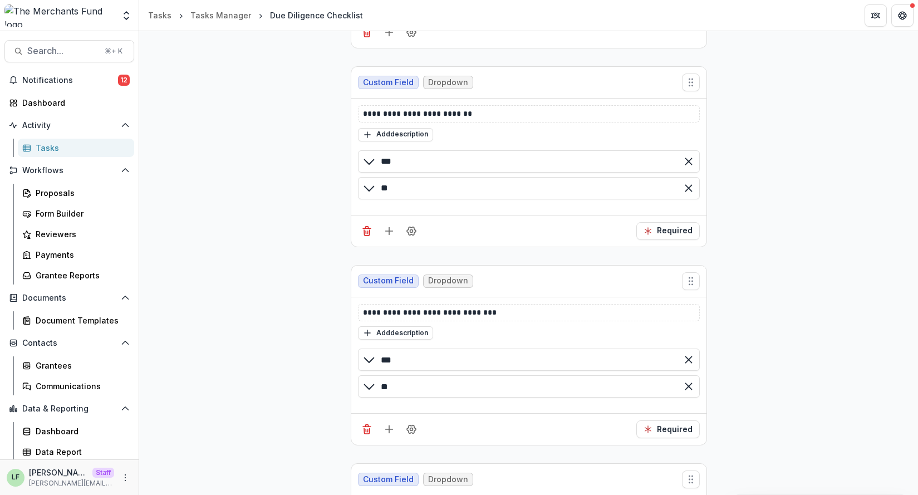
scroll to position [5685, 0]
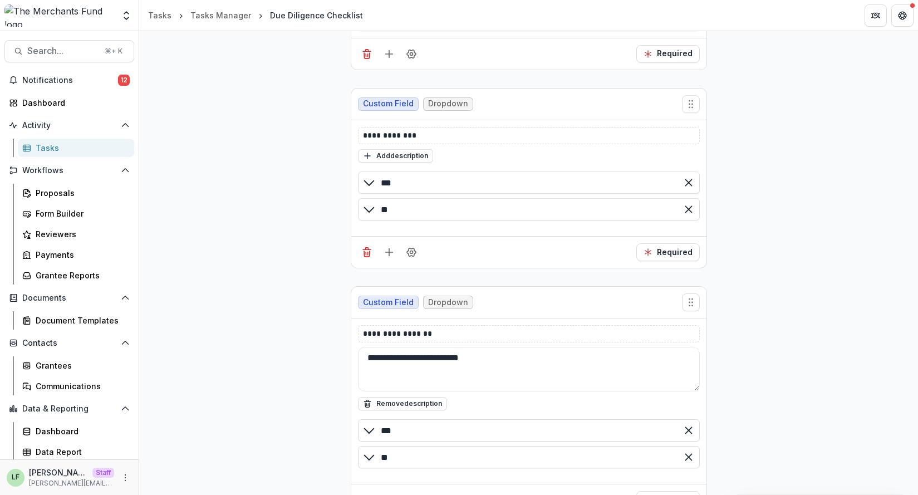
scroll to position [4459, 0]
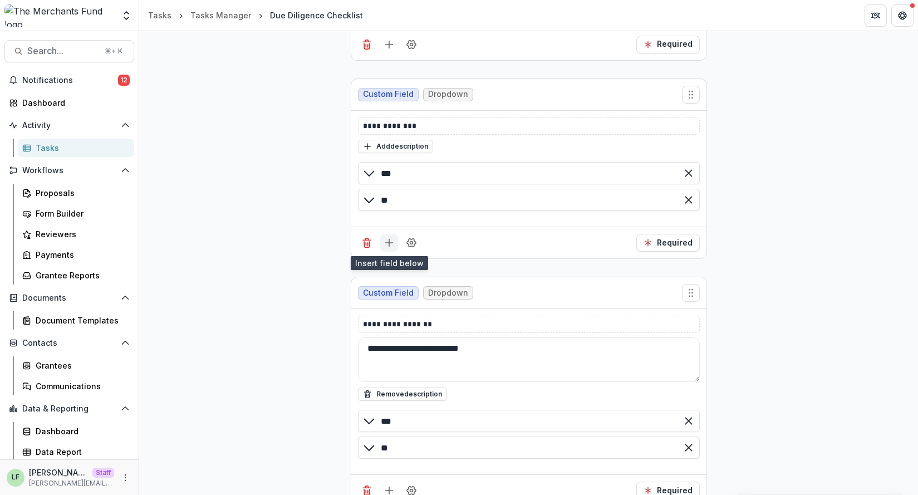
click at [389, 239] on icon "Add field" at bounding box center [388, 242] width 11 height 11
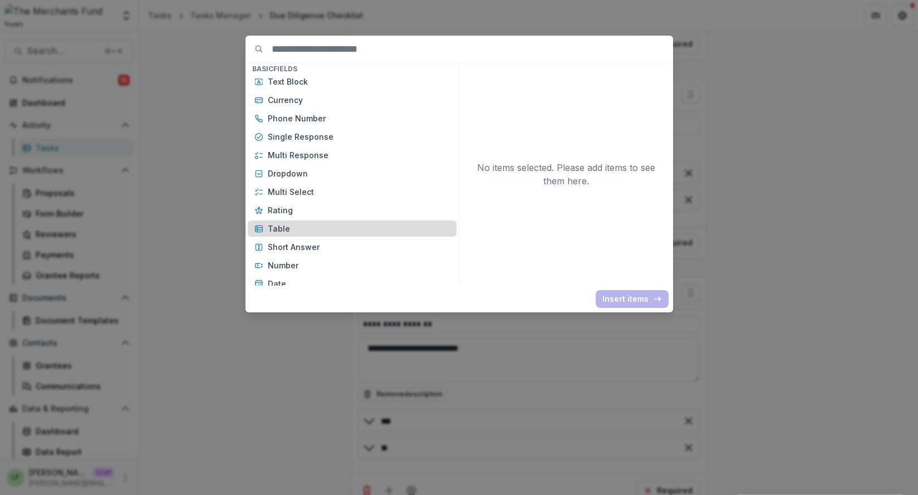
scroll to position [67, 0]
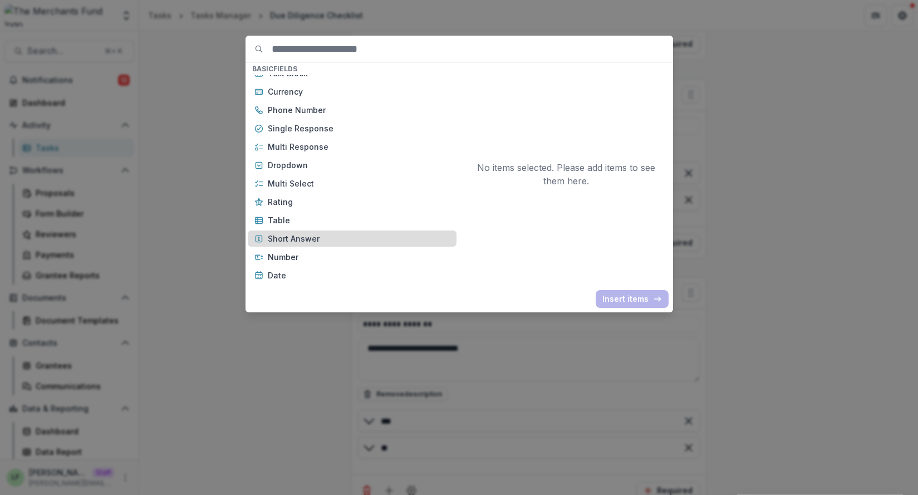
click at [305, 239] on p "Short Answer" at bounding box center [359, 239] width 182 height 12
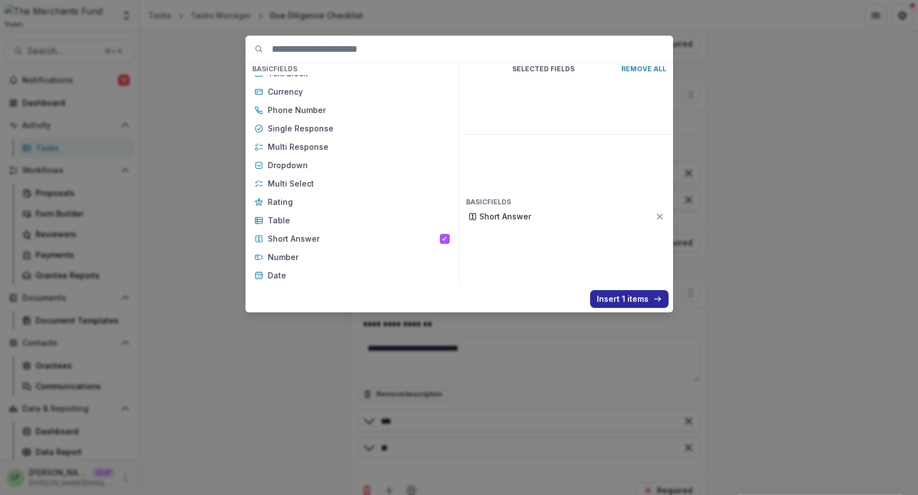
click at [608, 296] on button "Insert 1 items" at bounding box center [629, 299] width 78 height 18
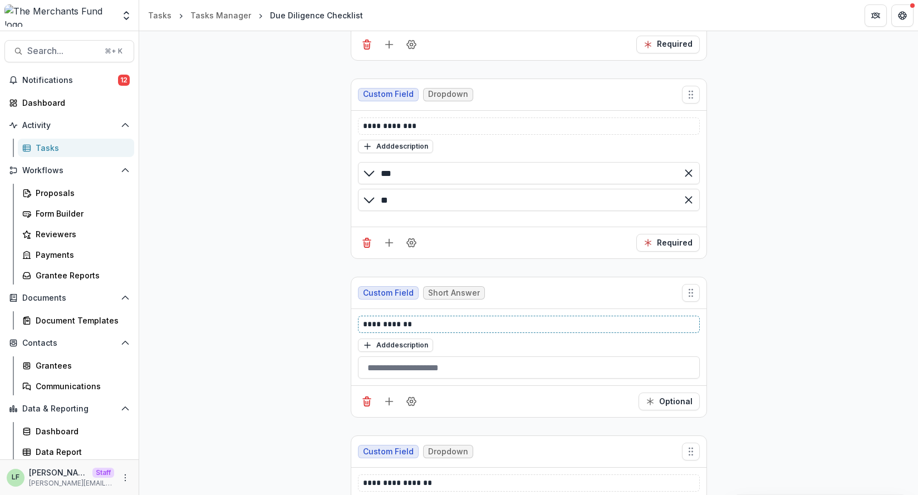
click at [398, 326] on p "**********" at bounding box center [529, 324] width 332 height 12
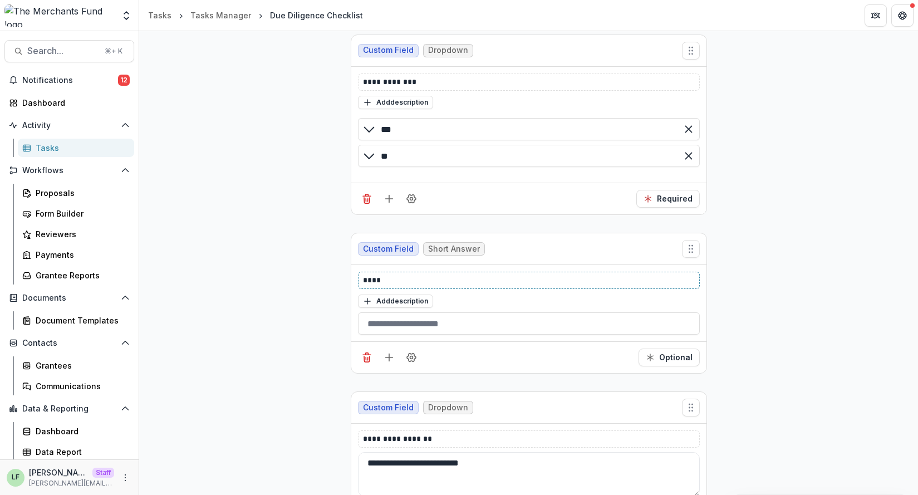
scroll to position [4504, 0]
click at [668, 351] on button "Optional" at bounding box center [668, 356] width 61 height 18
click at [407, 357] on icon "Field Settings" at bounding box center [411, 356] width 11 height 11
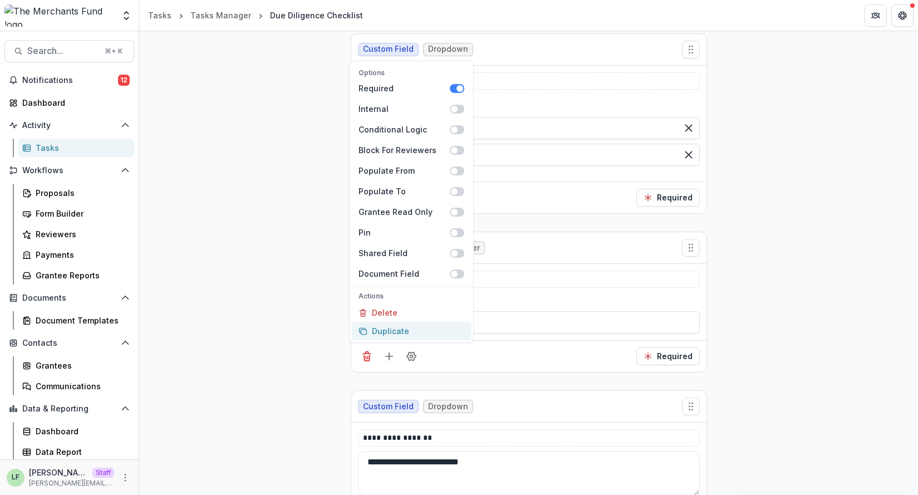
click at [427, 327] on button "Duplicate" at bounding box center [411, 331] width 119 height 18
click at [485, 362] on div "Options Required Internal Conditional Logic Block For Reviewers Populate From P…" at bounding box center [528, 356] width 355 height 32
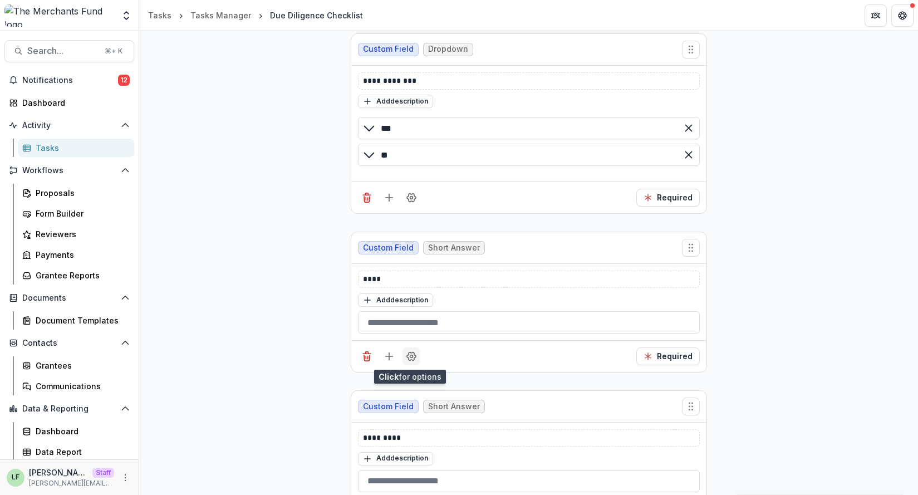
click at [410, 359] on icon "Field Settings" at bounding box center [411, 356] width 11 height 11
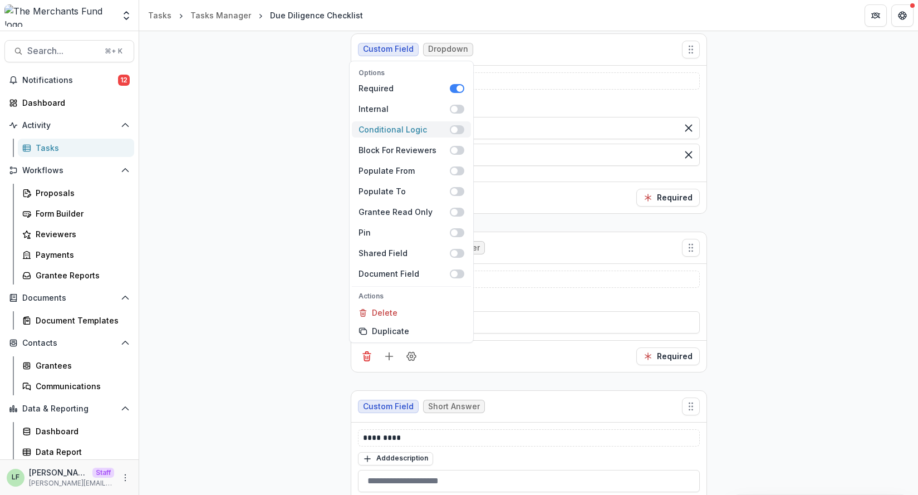
click at [452, 129] on span at bounding box center [454, 129] width 7 height 7
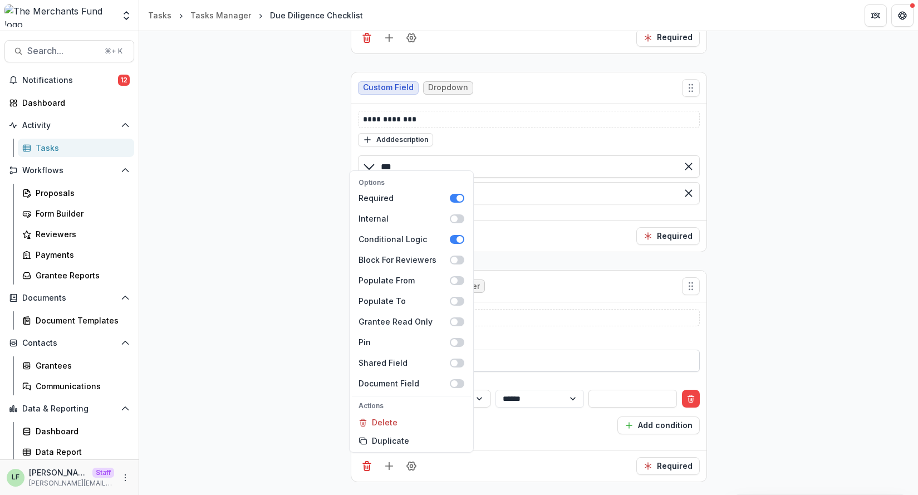
click at [551, 356] on input "text" at bounding box center [529, 360] width 342 height 22
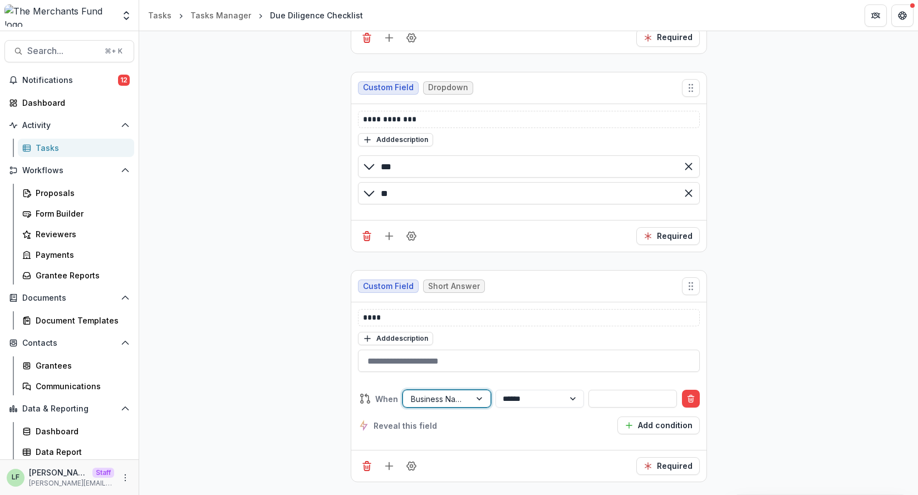
click at [467, 403] on div "Business Name" at bounding box center [436, 399] width 67 height 16
type input "***"
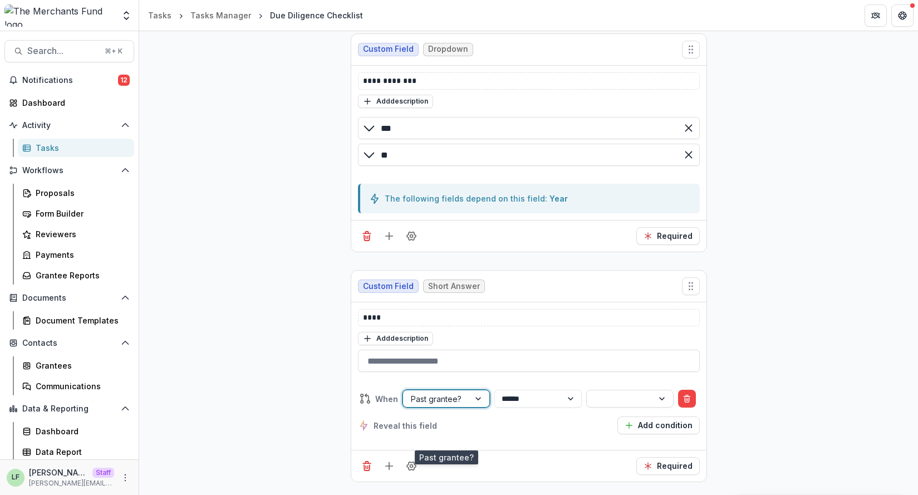
scroll to position [4466, 0]
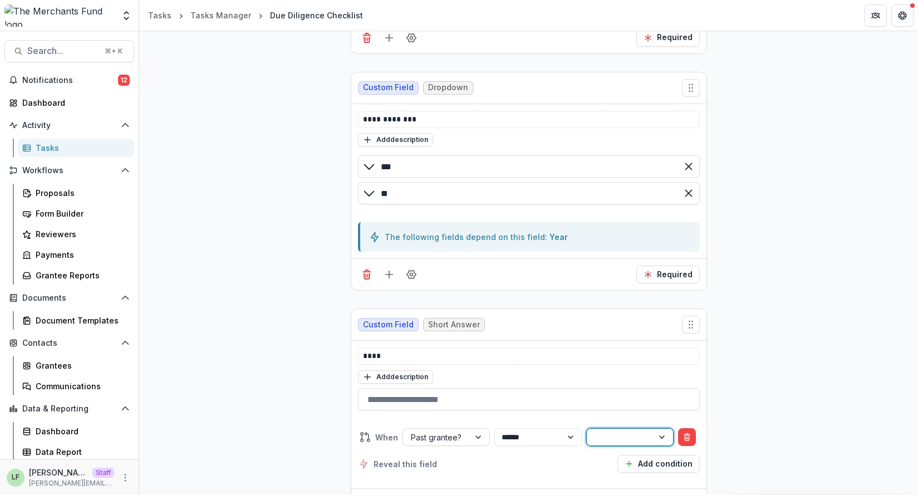
click at [610, 431] on div at bounding box center [619, 437] width 51 height 14
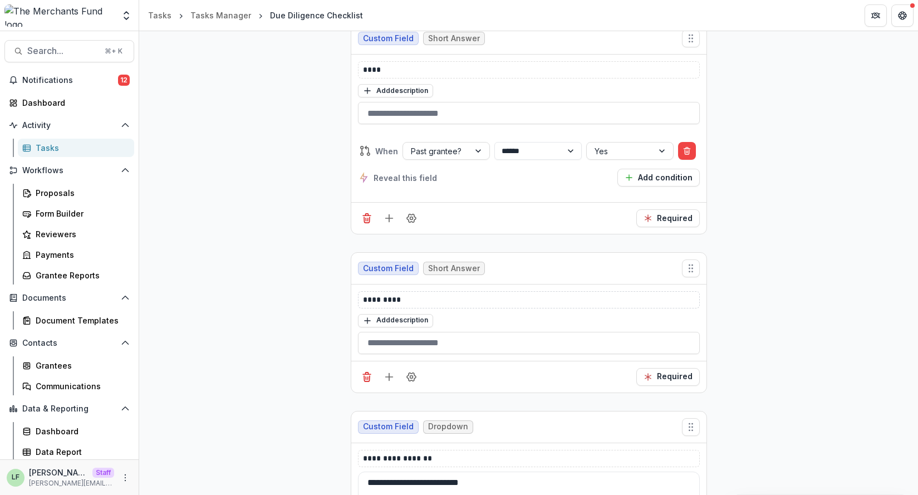
scroll to position [4771, 0]
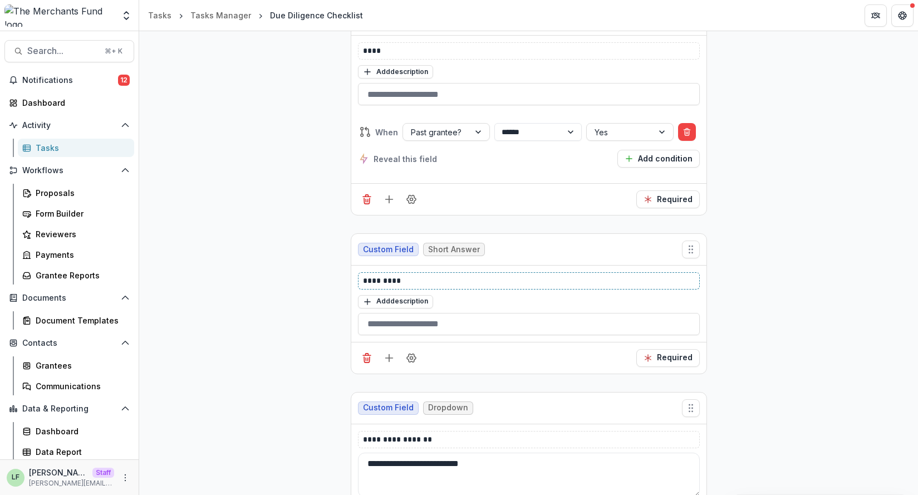
click at [411, 284] on p "*********" at bounding box center [529, 281] width 332 height 12
click at [411, 356] on icon "Field Settings" at bounding box center [411, 357] width 11 height 11
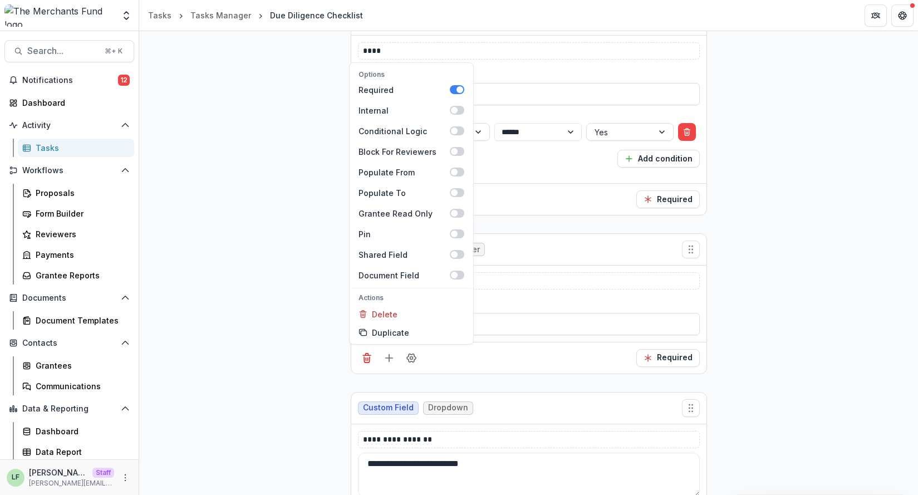
click at [464, 366] on div "Options Required Internal Conditional Logic Block For Reviewers Populate From P…" at bounding box center [528, 358] width 355 height 32
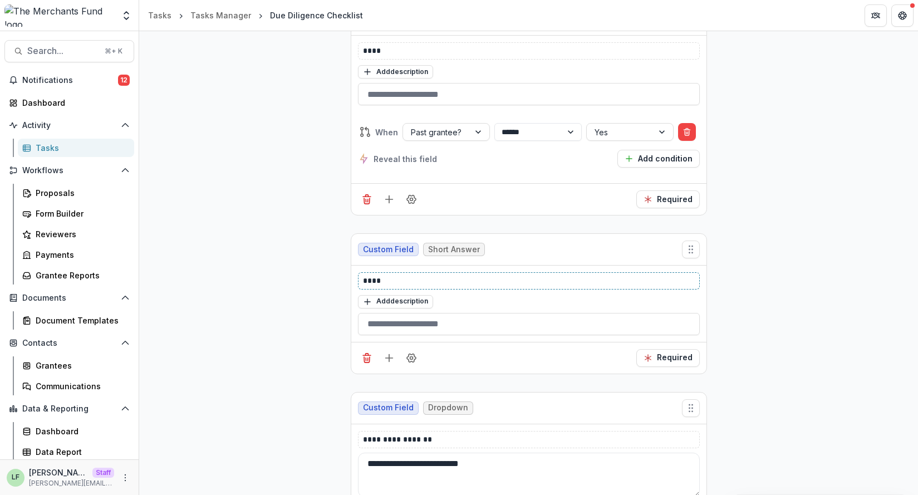
click at [445, 282] on p "****" at bounding box center [529, 281] width 332 height 12
click at [412, 358] on icon "Field Settings" at bounding box center [411, 357] width 9 height 8
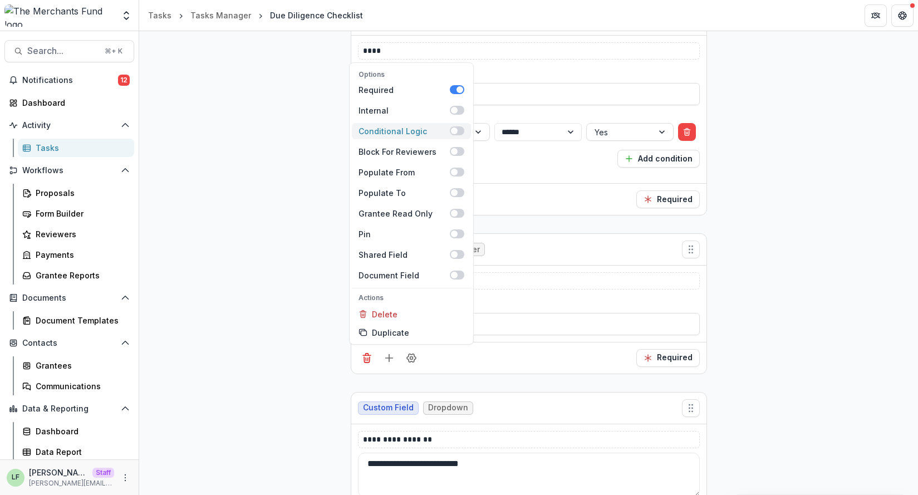
click at [451, 134] on span at bounding box center [454, 130] width 7 height 7
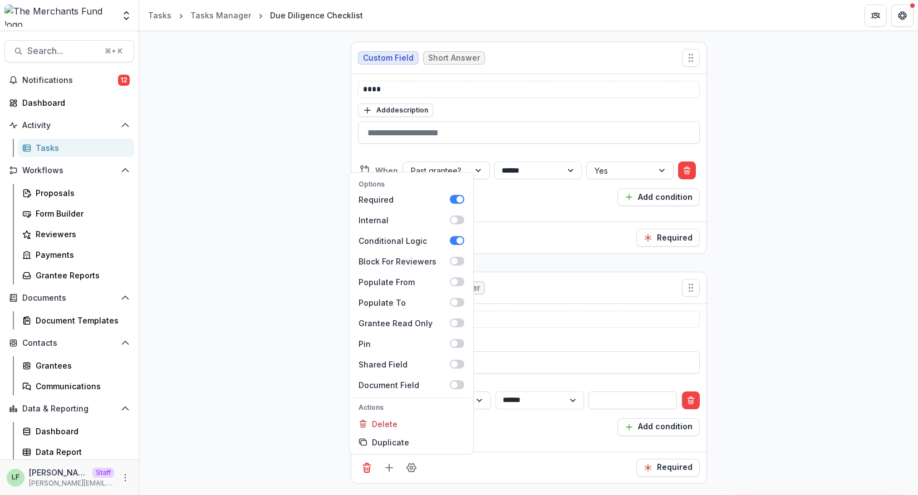
click at [484, 413] on div "**********" at bounding box center [529, 413] width 342 height 45
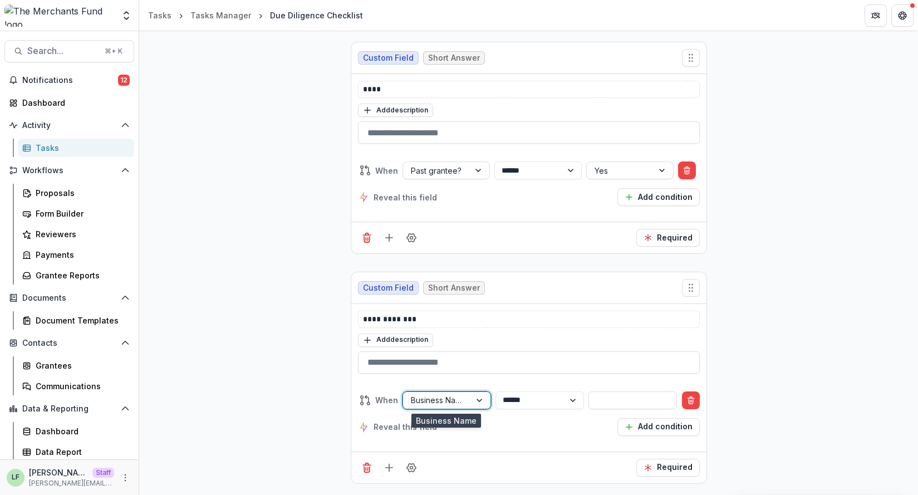
click at [465, 397] on div "Business Name" at bounding box center [436, 400] width 67 height 16
type input "***"
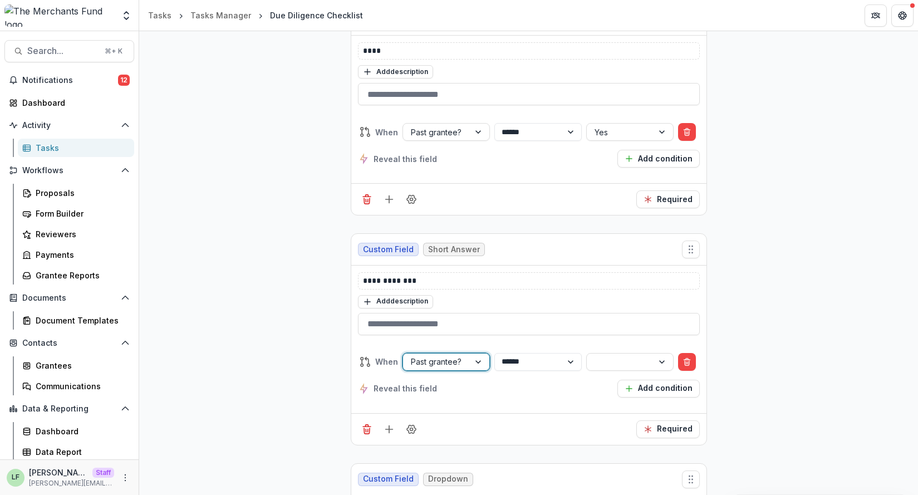
scroll to position [4732, 0]
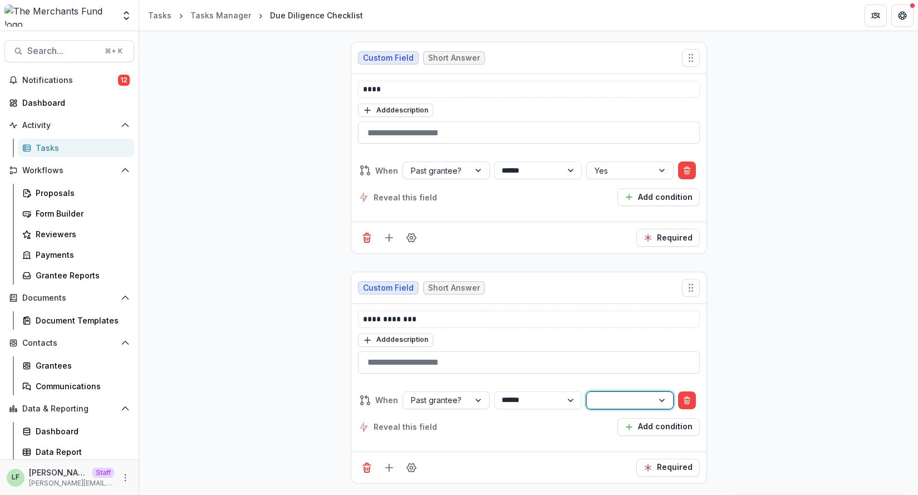
click at [643, 401] on div at bounding box center [619, 400] width 51 height 14
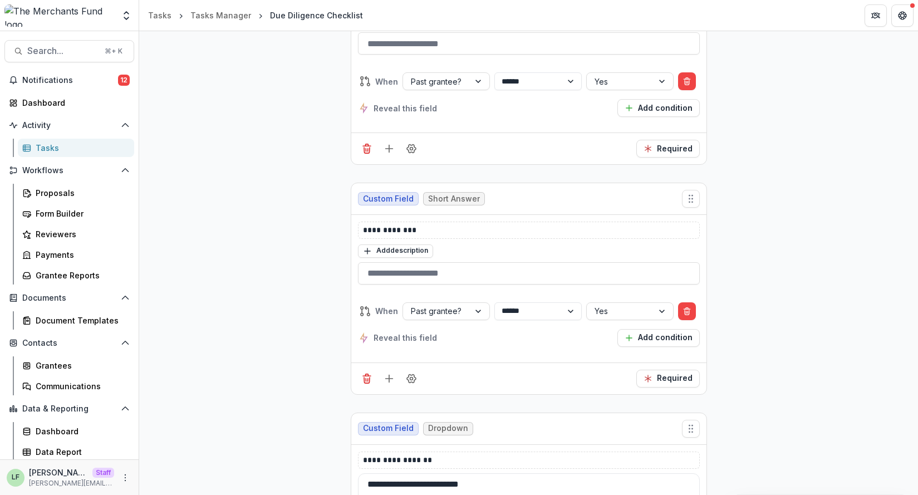
scroll to position [4831, 0]
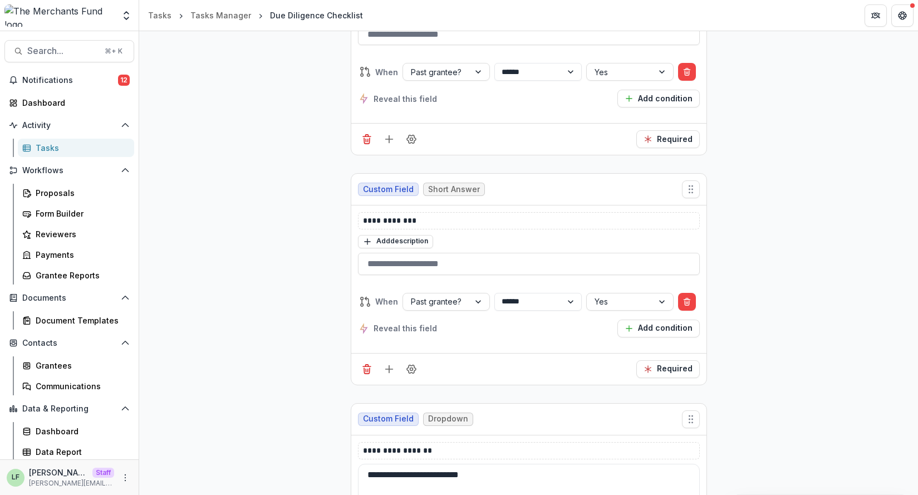
click at [560, 363] on div "Required" at bounding box center [528, 369] width 355 height 32
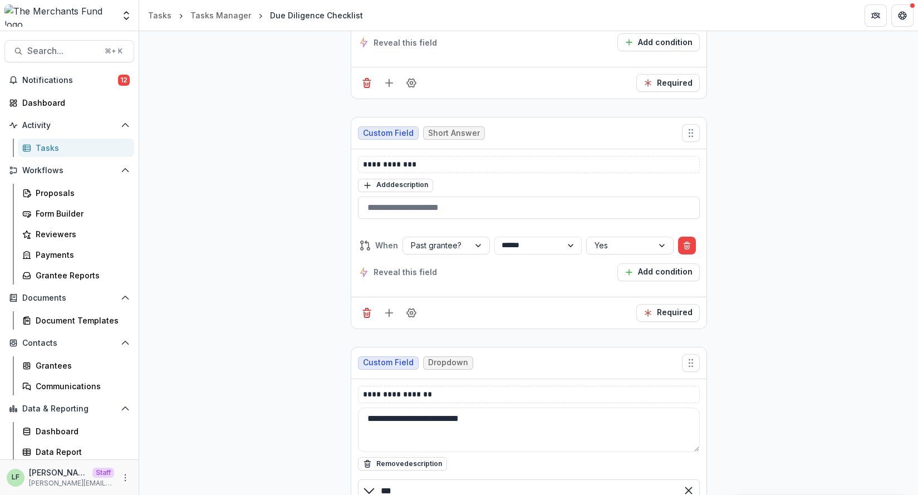
scroll to position [4888, 0]
click at [412, 314] on icon "Field Settings" at bounding box center [411, 312] width 9 height 8
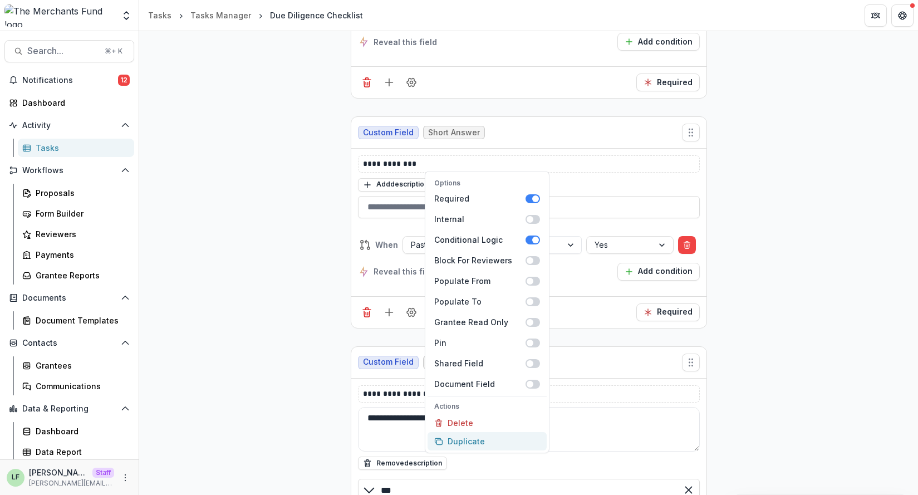
click at [472, 437] on button "Duplicate" at bounding box center [486, 441] width 119 height 18
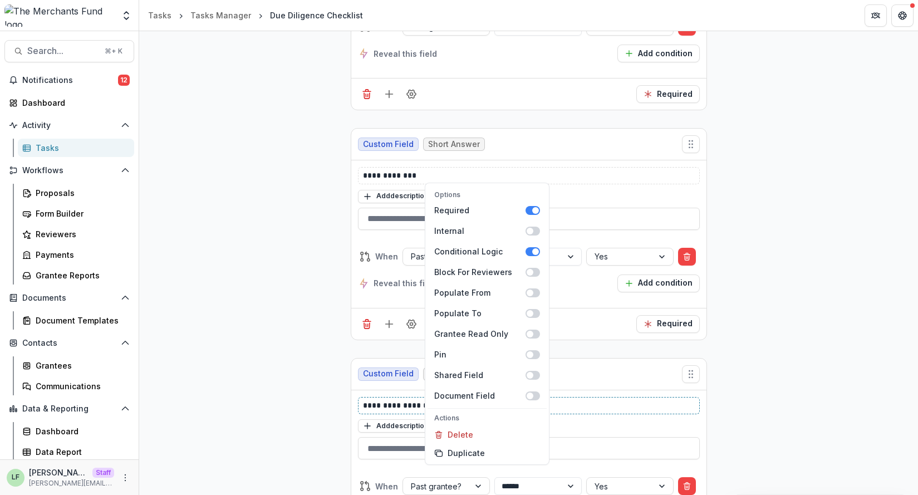
click at [373, 400] on p "**********" at bounding box center [529, 406] width 332 height 12
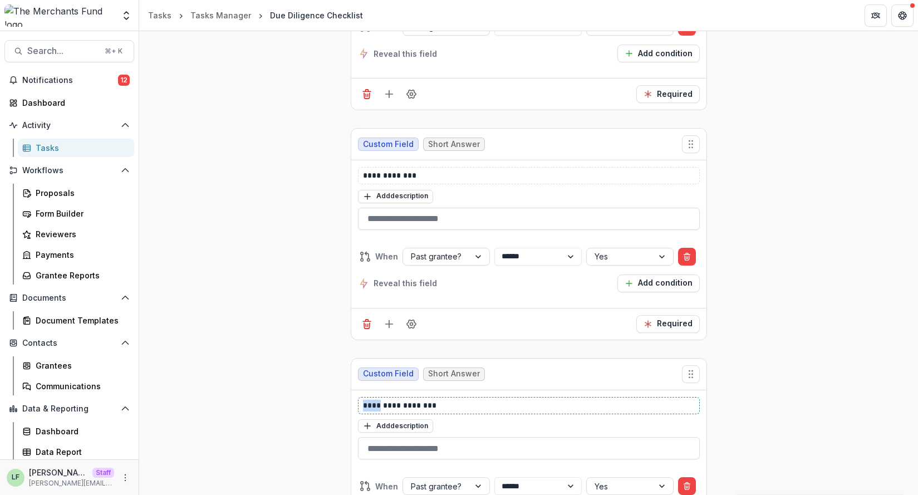
click at [373, 400] on p "**********" at bounding box center [529, 406] width 332 height 12
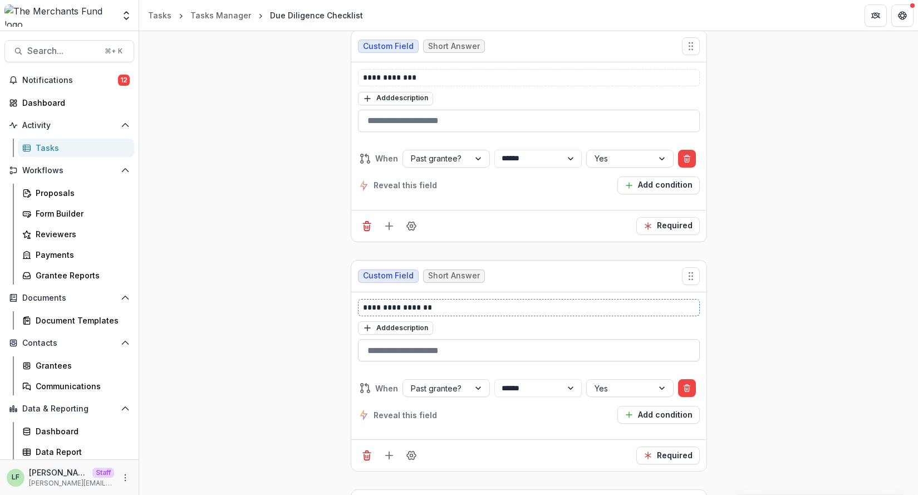
scroll to position [4998, 0]
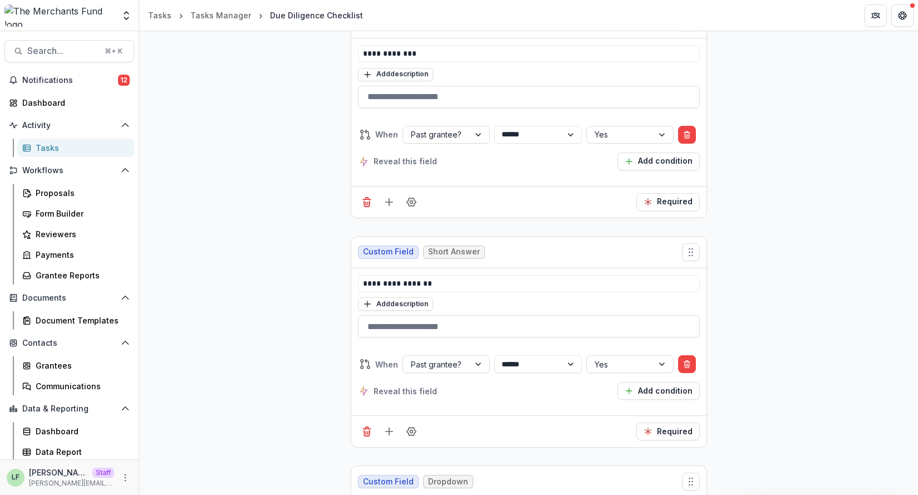
click at [563, 382] on div "Reveal this field Add condition" at bounding box center [529, 391] width 342 height 18
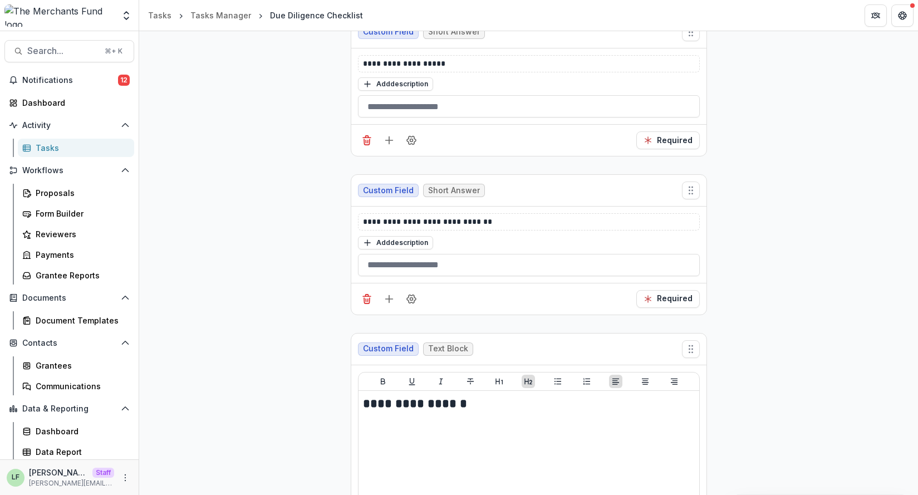
scroll to position [5830, 0]
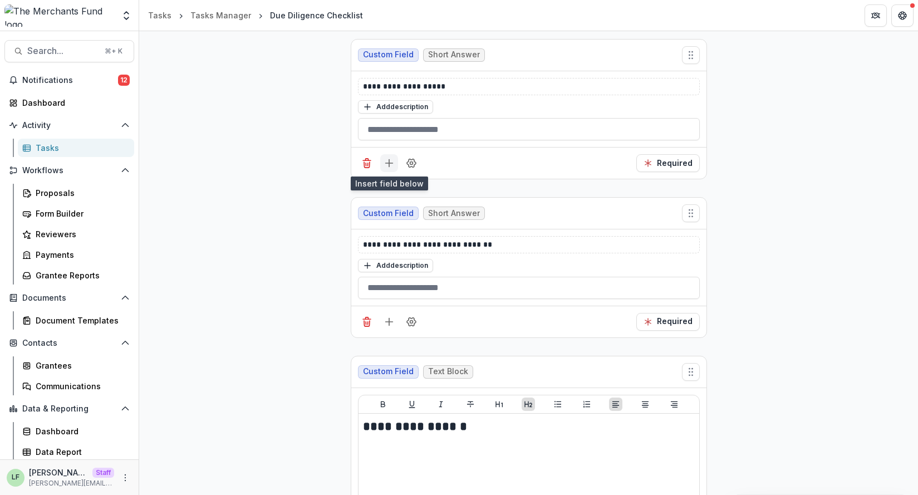
click at [392, 165] on icon "Add field" at bounding box center [388, 162] width 11 height 11
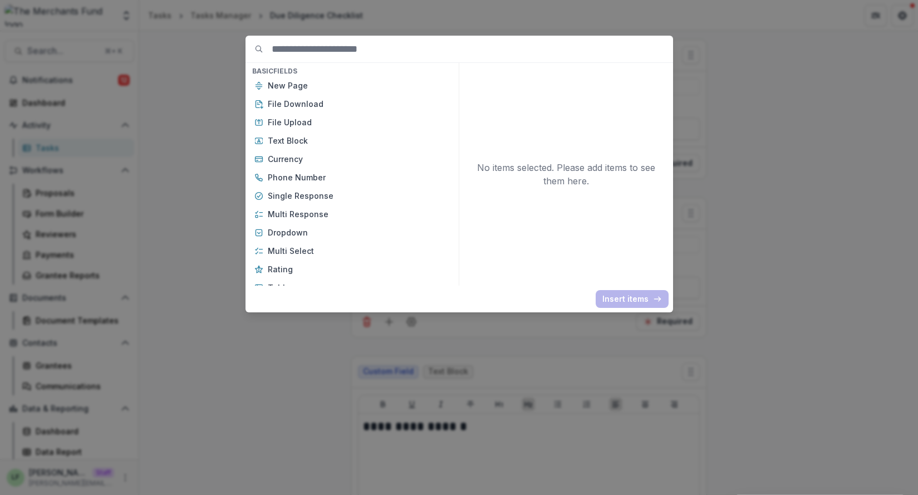
click at [817, 176] on div "Basic Fields New Page File Download File Upload Text Block Currency Phone Numbe…" at bounding box center [459, 247] width 918 height 495
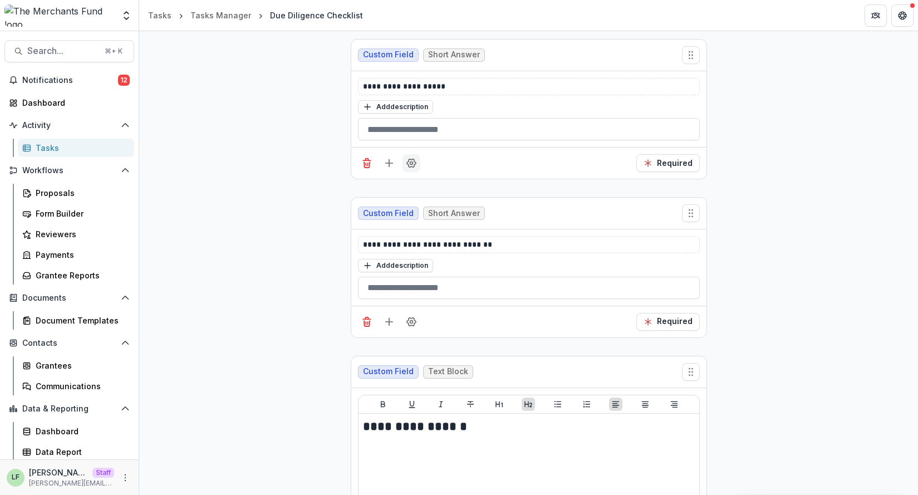
click at [413, 167] on icon "Field Settings" at bounding box center [411, 162] width 11 height 11
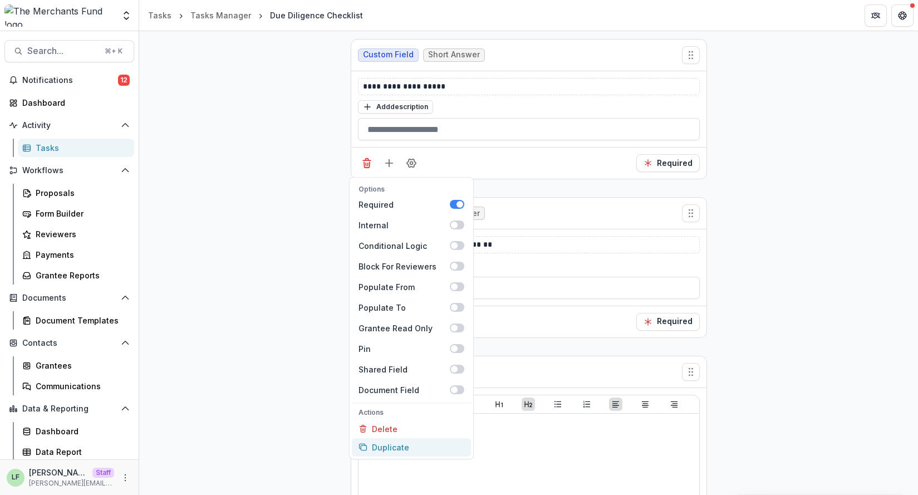
click at [416, 451] on button "Duplicate" at bounding box center [411, 447] width 119 height 18
click at [525, 233] on div "**********" at bounding box center [528, 267] width 355 height 76
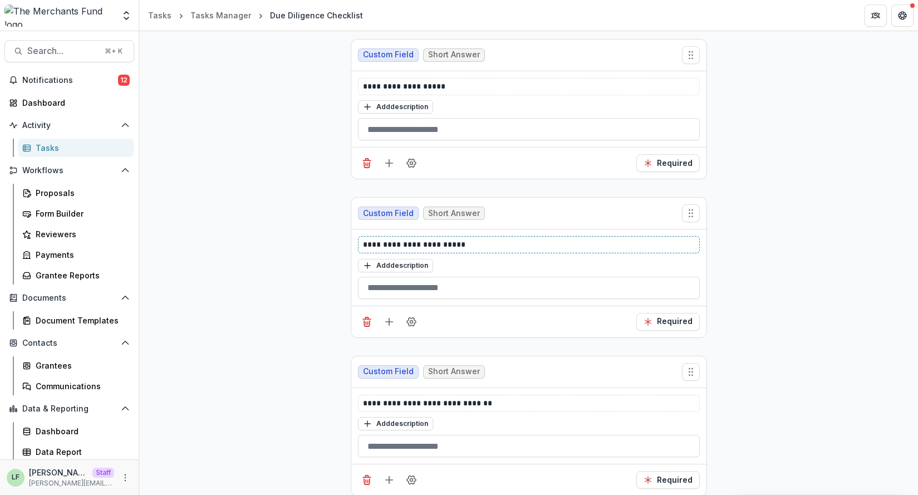
click at [469, 242] on p "**********" at bounding box center [529, 245] width 332 height 12
click at [469, 246] on p "**********" at bounding box center [529, 245] width 332 height 12
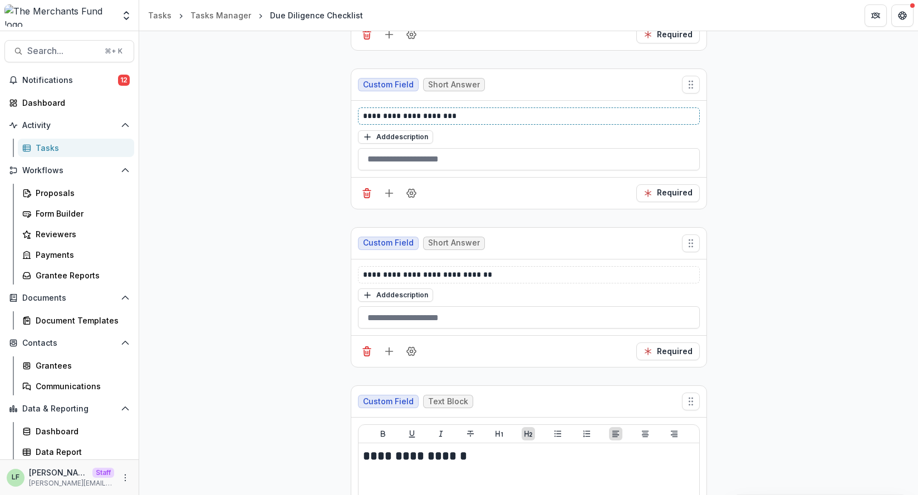
scroll to position [6002, 0]
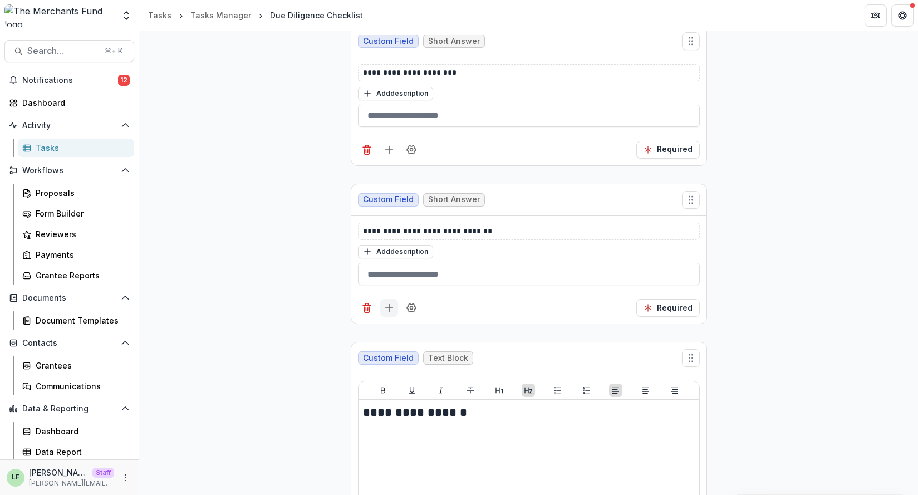
click at [388, 311] on icon "Add field" at bounding box center [388, 307] width 11 height 11
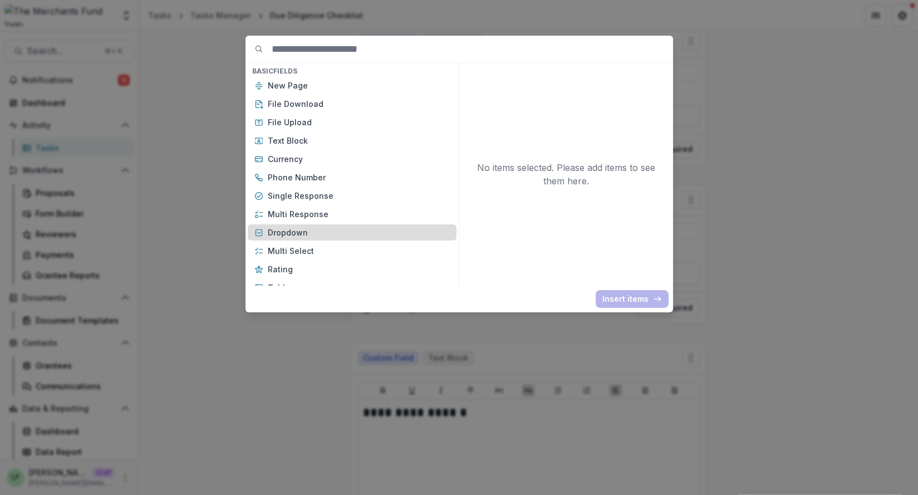
click at [331, 233] on p "Dropdown" at bounding box center [359, 232] width 182 height 12
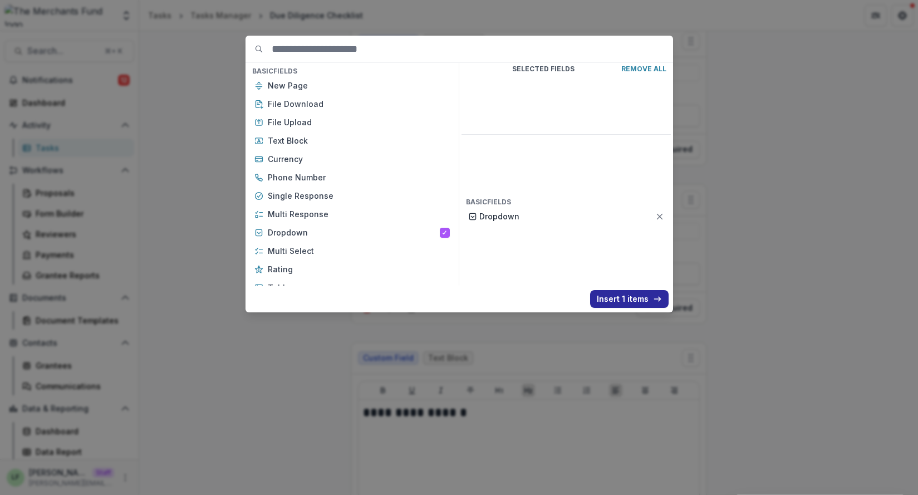
click at [641, 299] on button "Insert 1 items" at bounding box center [629, 299] width 78 height 18
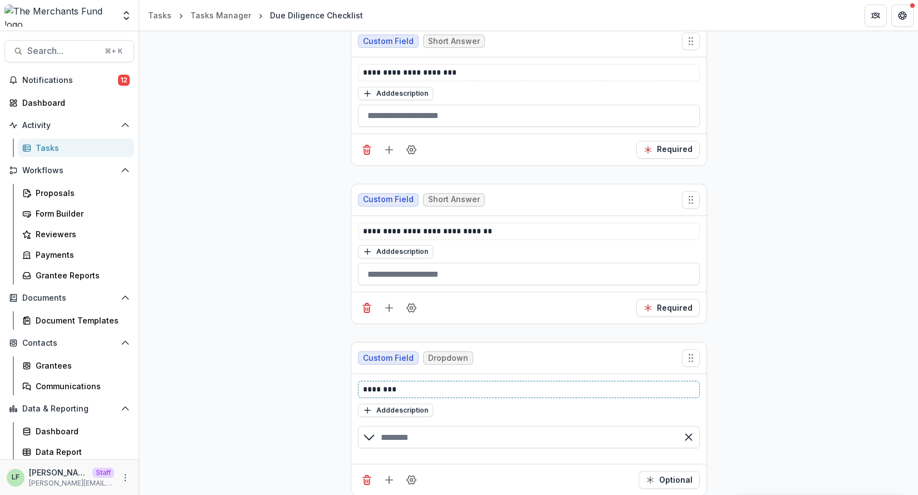
click at [438, 384] on p "********" at bounding box center [529, 389] width 332 height 12
click at [430, 437] on input "text" at bounding box center [529, 437] width 342 height 22
click at [505, 391] on p "**********" at bounding box center [529, 389] width 332 height 12
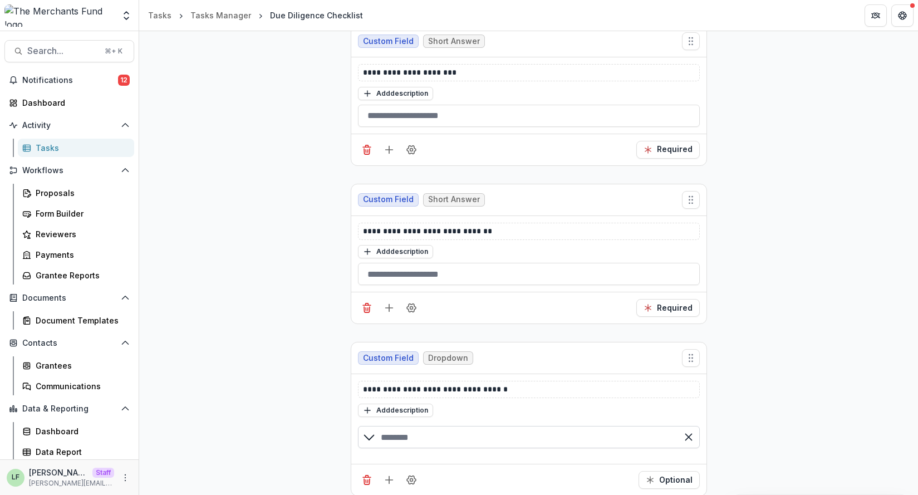
click at [490, 445] on input "text" at bounding box center [529, 437] width 342 height 22
type input "***"
type input "**"
click at [580, 438] on input "***" at bounding box center [529, 437] width 342 height 22
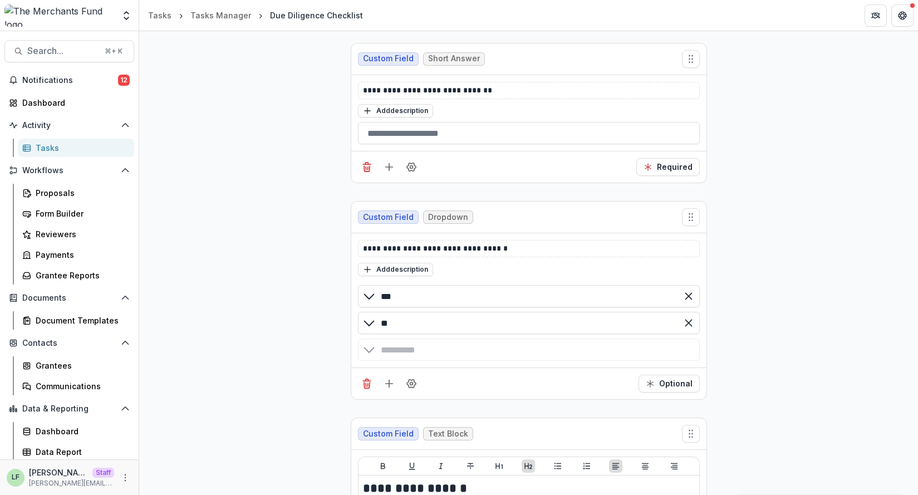
scroll to position [6146, 0]
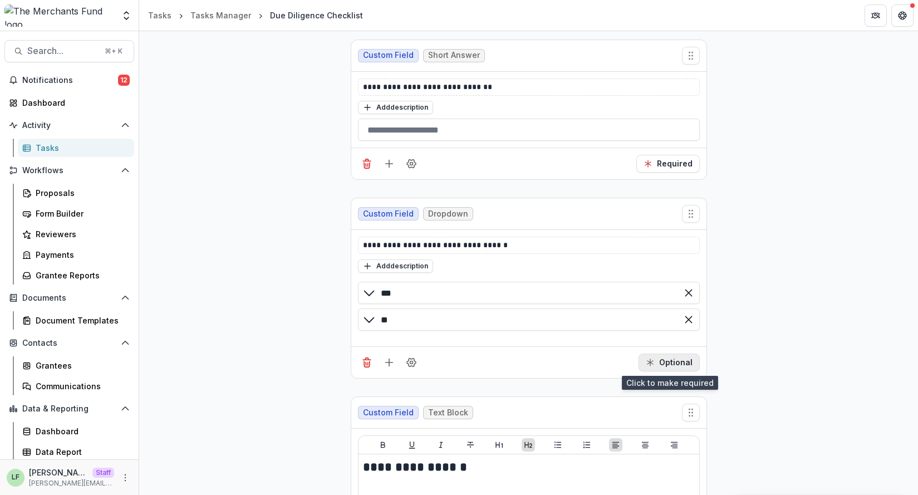
click at [662, 367] on button "Optional" at bounding box center [668, 362] width 61 height 18
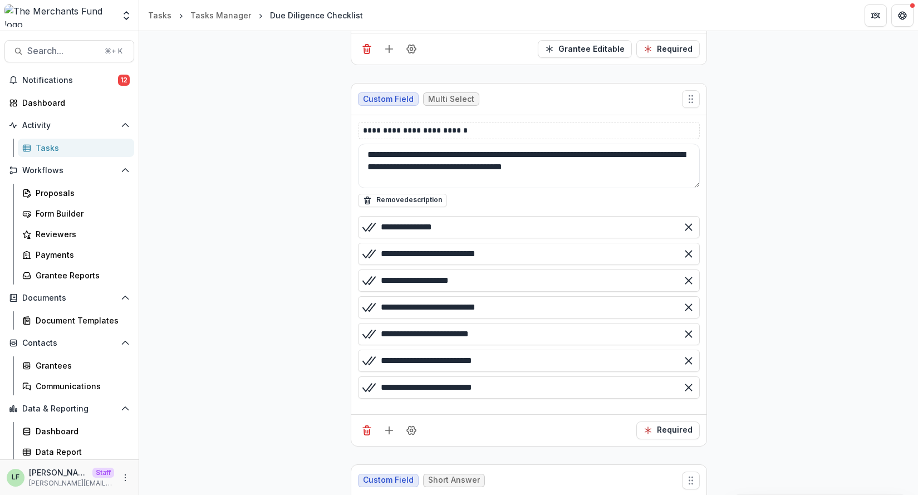
scroll to position [0, 0]
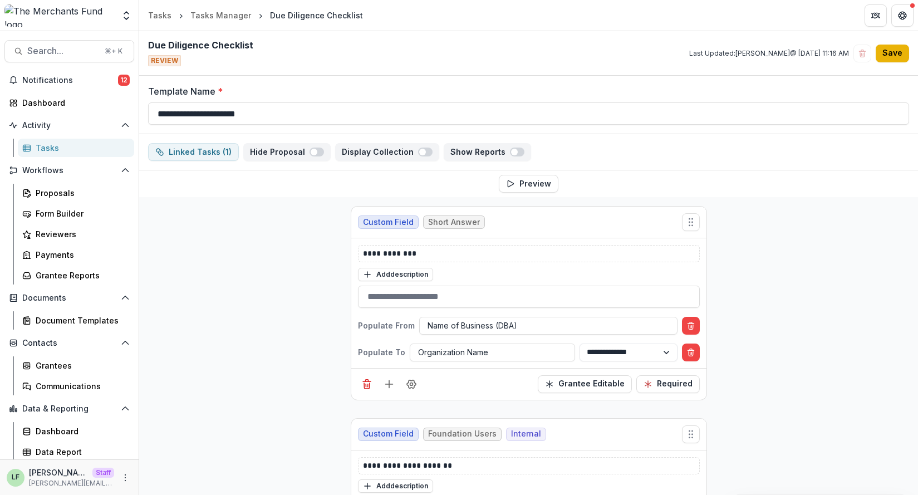
click at [894, 60] on button "Save" at bounding box center [891, 54] width 33 height 18
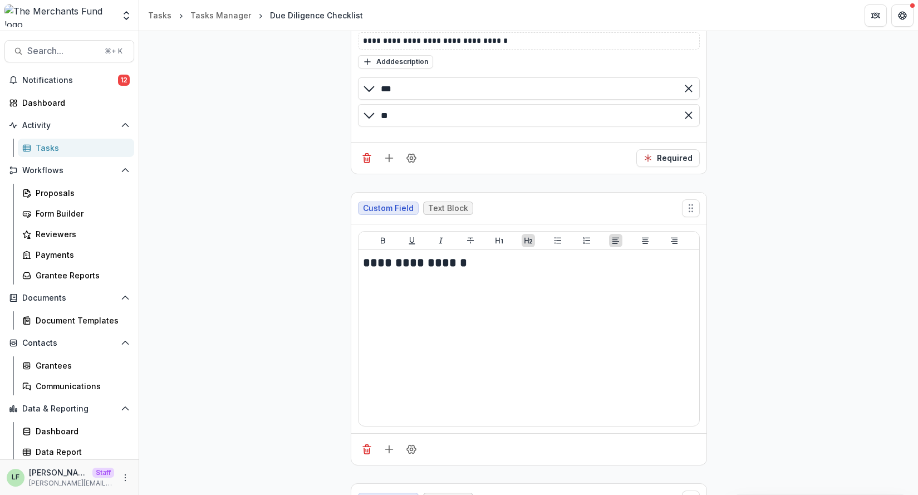
scroll to position [6619, 0]
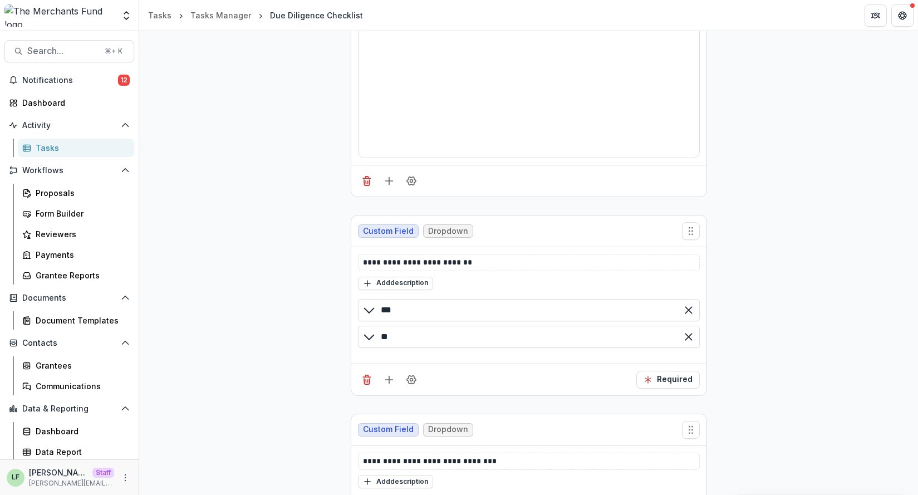
click at [513, 271] on div "**********" at bounding box center [529, 305] width 342 height 103
click at [513, 266] on p "**********" at bounding box center [529, 263] width 332 height 12
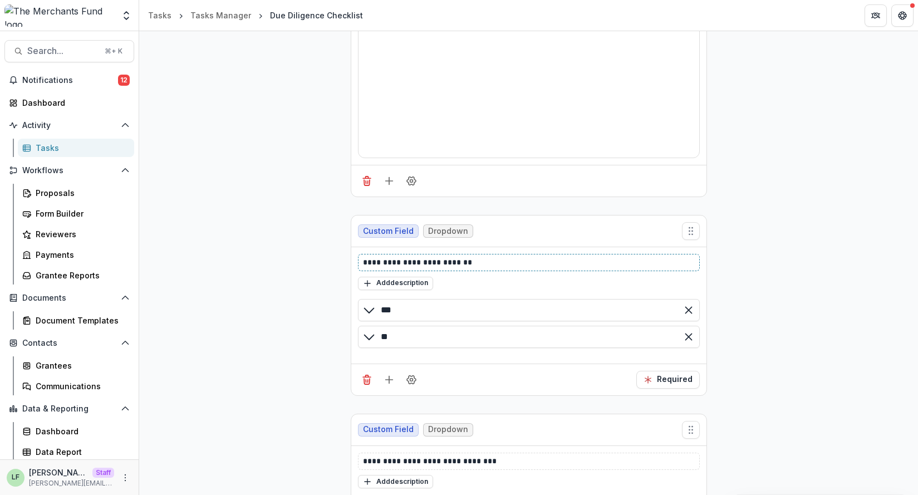
click at [513, 266] on p "**********" at bounding box center [529, 263] width 332 height 12
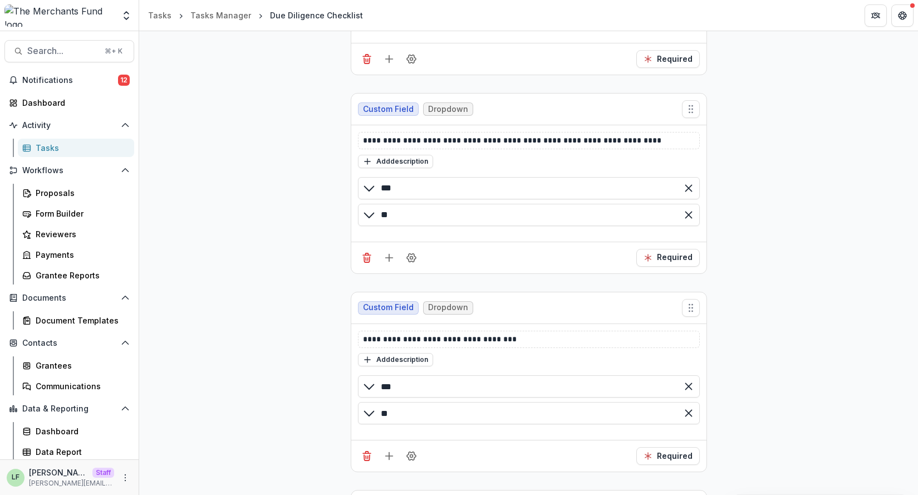
scroll to position [7734, 0]
click at [539, 351] on div "Add description" at bounding box center [529, 358] width 342 height 14
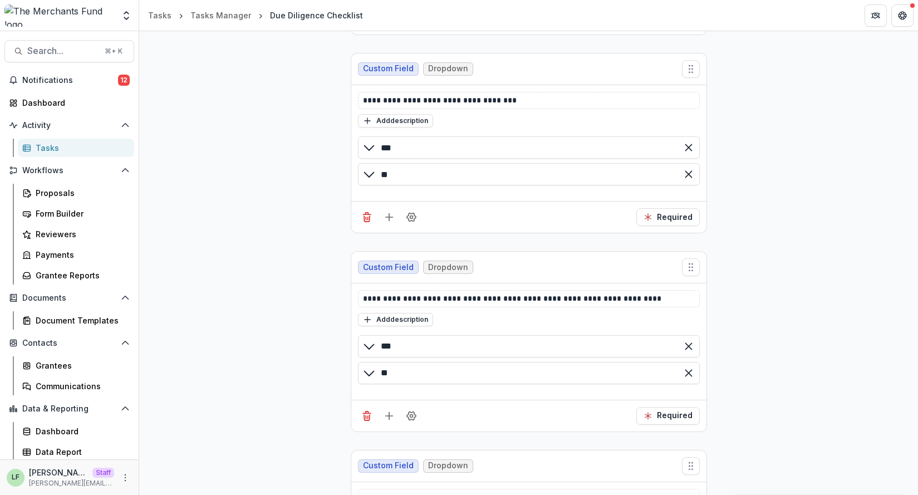
scroll to position [7568, 0]
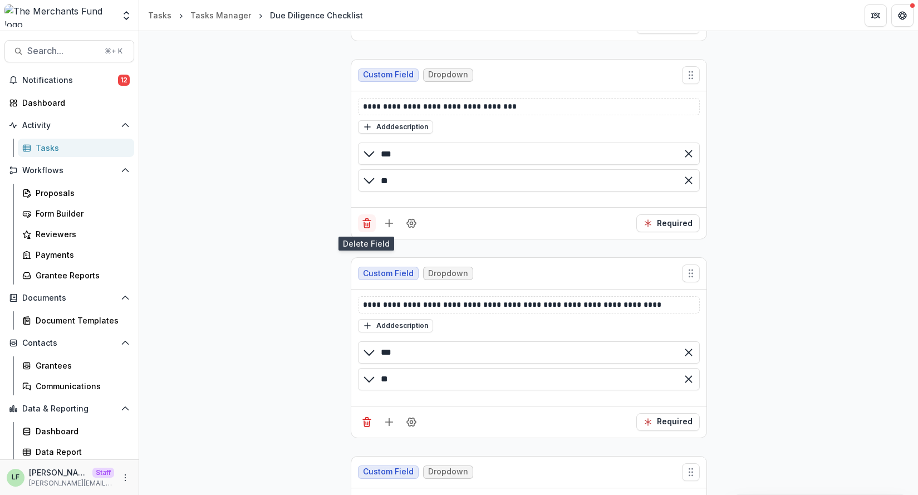
click at [364, 225] on icon "Delete field" at bounding box center [366, 223] width 11 height 11
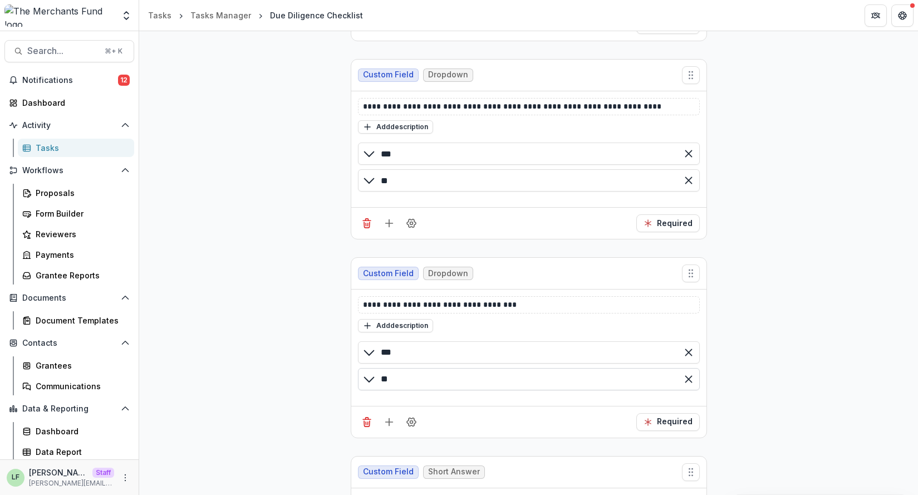
click at [471, 379] on input "**" at bounding box center [529, 379] width 342 height 22
type input "*******"
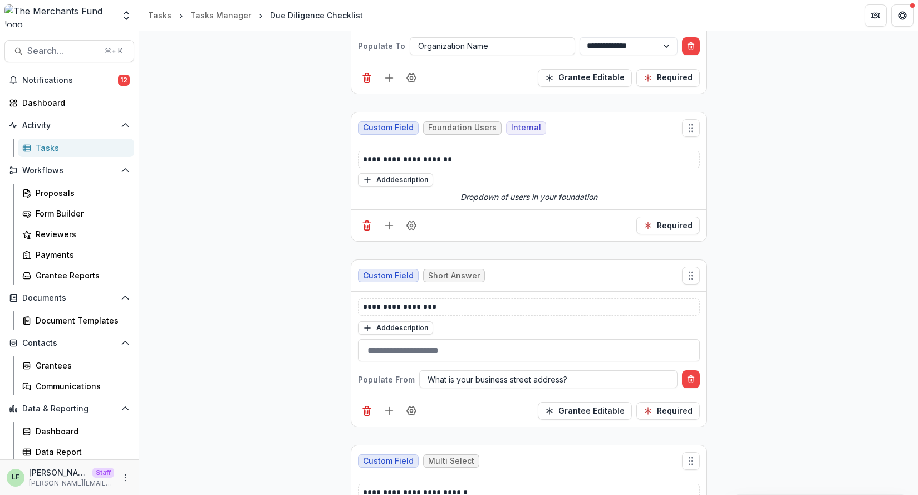
scroll to position [0, 0]
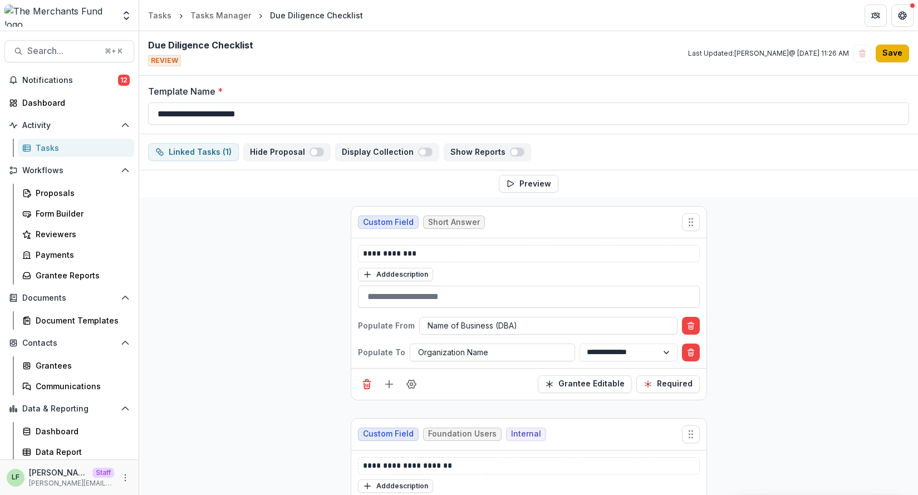
click at [891, 48] on button "Save" at bounding box center [891, 54] width 33 height 18
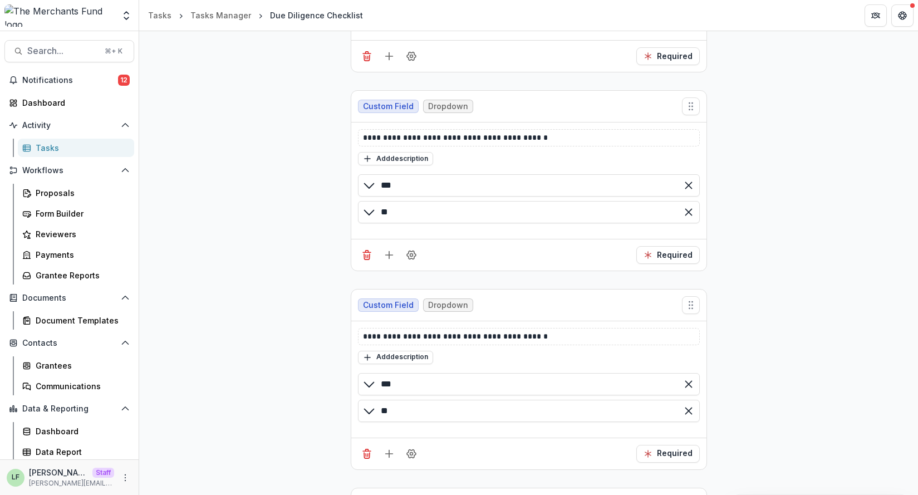
scroll to position [7146, 0]
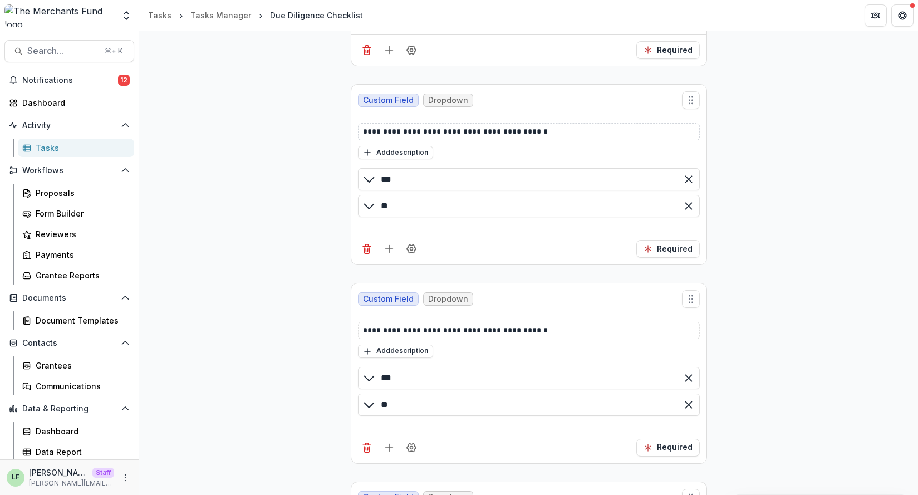
click at [505, 140] on div "**********" at bounding box center [529, 131] width 342 height 17
click at [506, 135] on p "**********" at bounding box center [529, 132] width 332 height 12
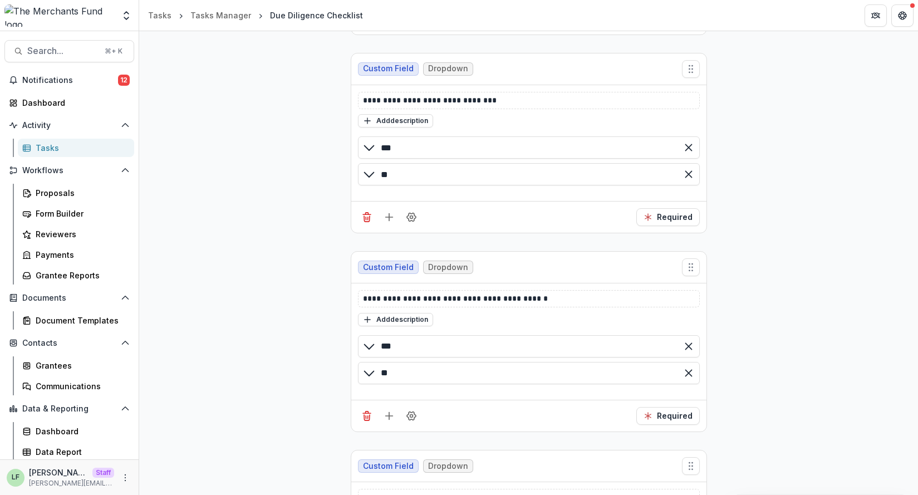
scroll to position [6995, 0]
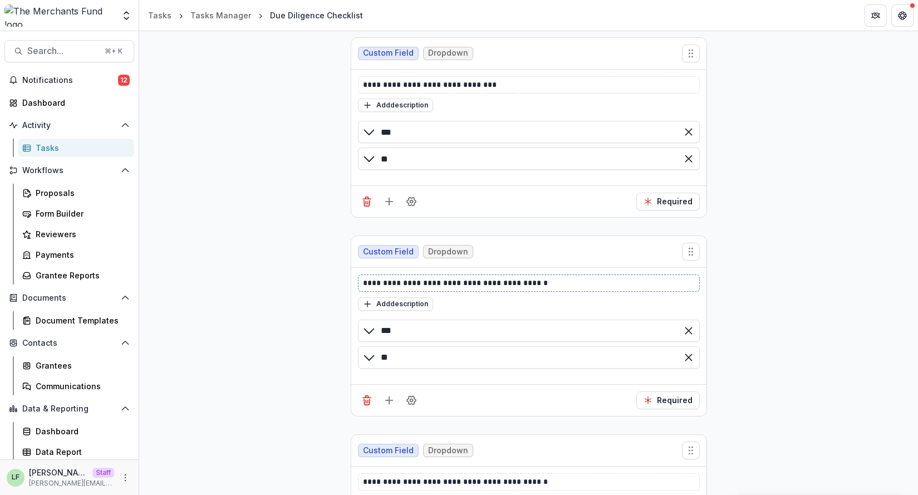
click at [480, 283] on p "**********" at bounding box center [529, 283] width 332 height 12
click at [385, 403] on icon "Add field" at bounding box center [388, 399] width 11 height 11
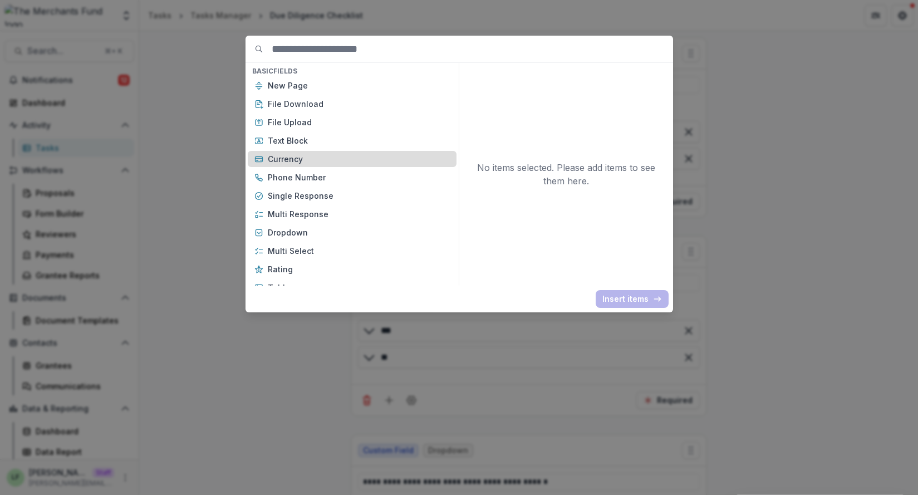
click at [333, 158] on p "Currency" at bounding box center [359, 159] width 182 height 12
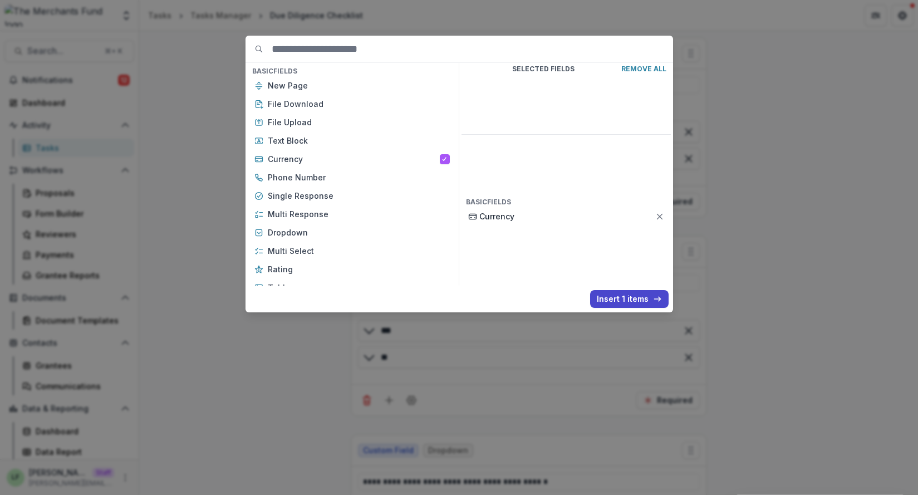
click at [649, 67] on p "Remove All" at bounding box center [643, 69] width 45 height 8
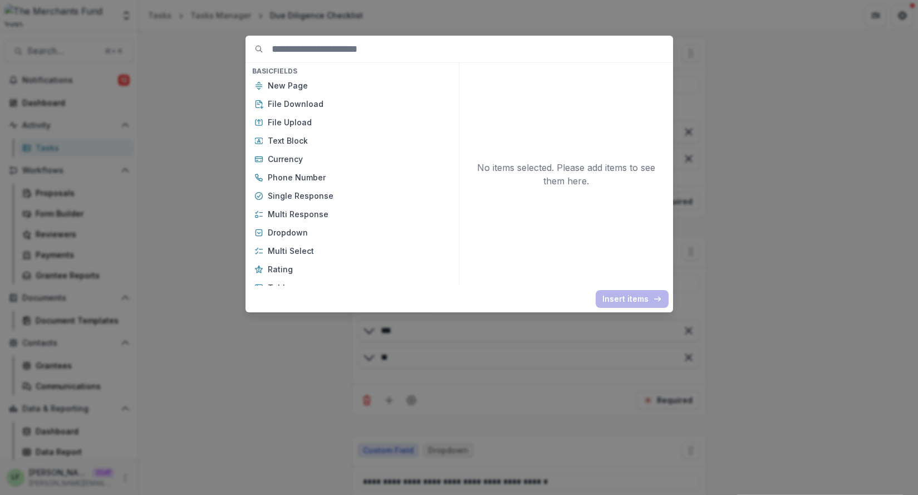
click at [756, 255] on div "Basic Fields New Page File Download File Upload Text Block Currency Phone Numbe…" at bounding box center [459, 247] width 918 height 495
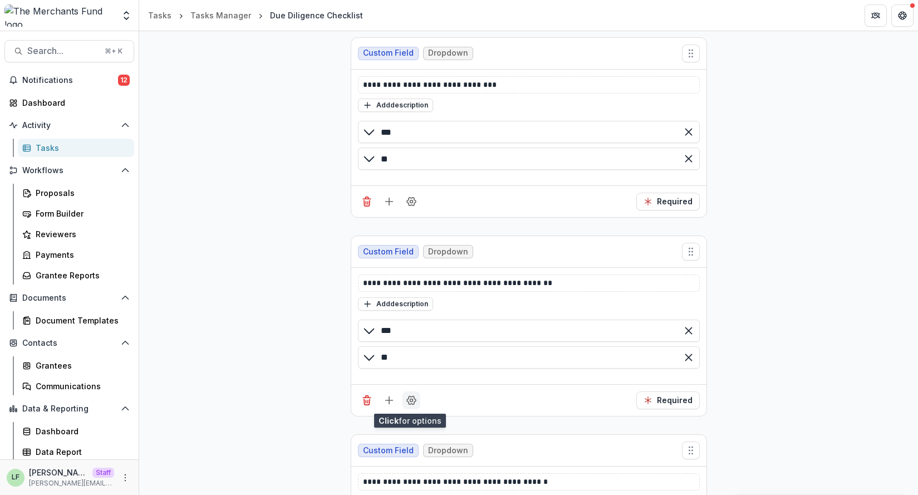
click at [407, 403] on icon "Field Settings" at bounding box center [411, 399] width 11 height 11
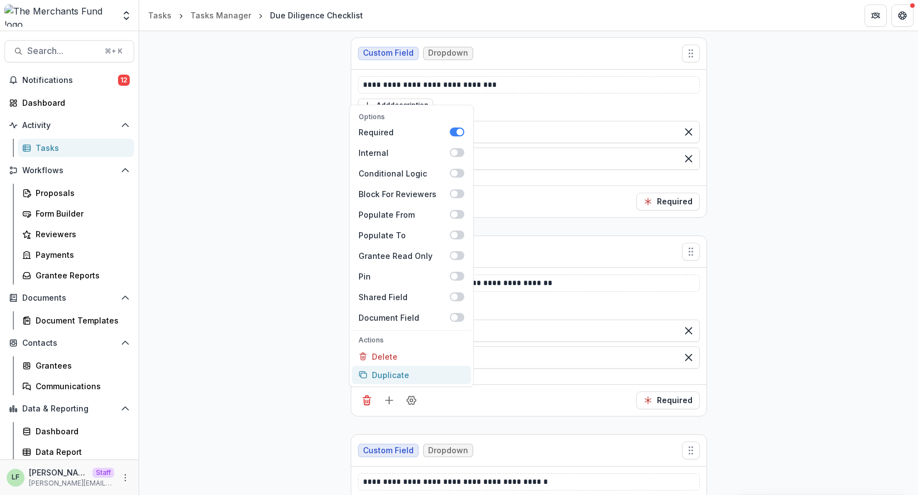
click at [403, 374] on button "Duplicate" at bounding box center [411, 375] width 119 height 18
click at [556, 299] on div "Add description" at bounding box center [529, 303] width 342 height 14
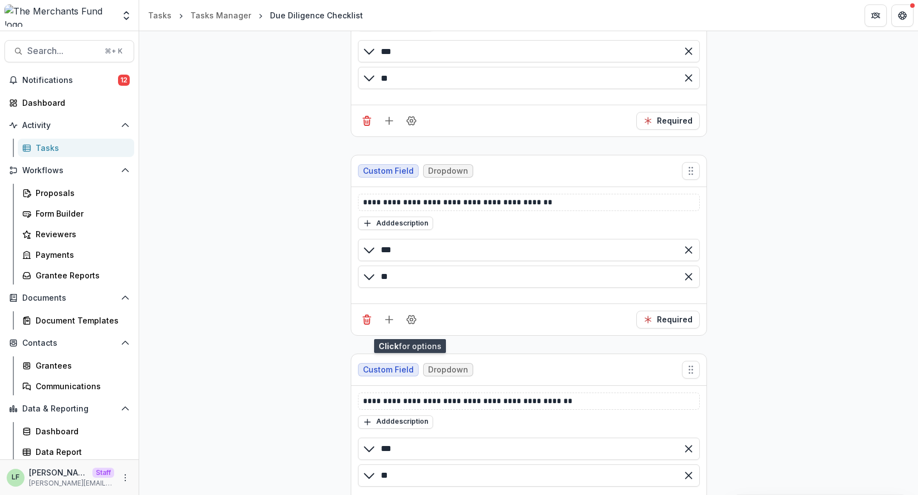
scroll to position [7104, 0]
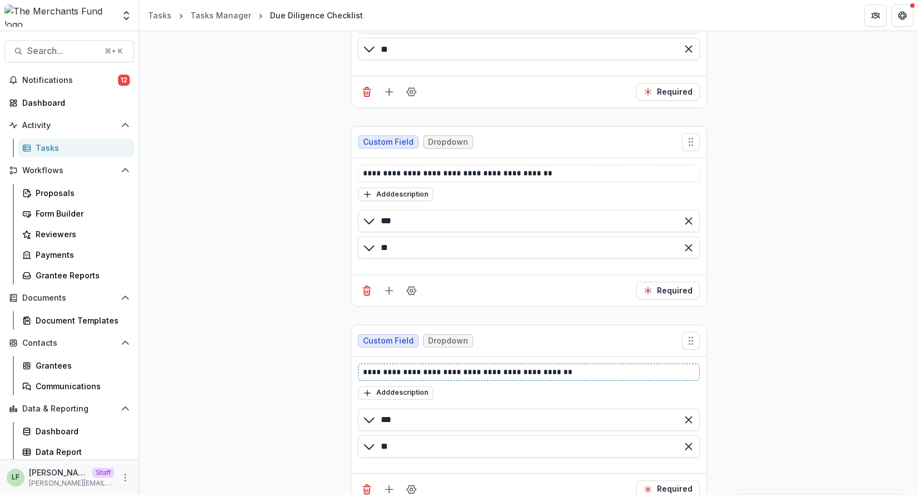
click at [499, 373] on p "**********" at bounding box center [529, 372] width 332 height 12
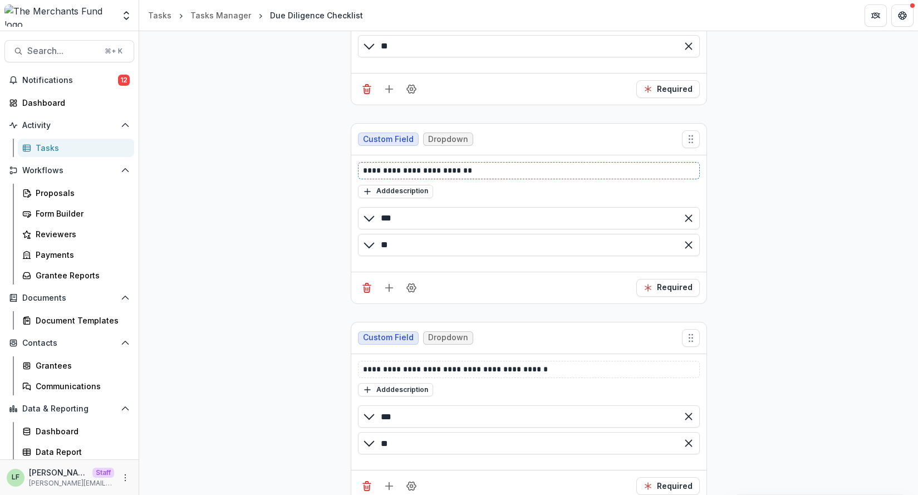
scroll to position [7313, 0]
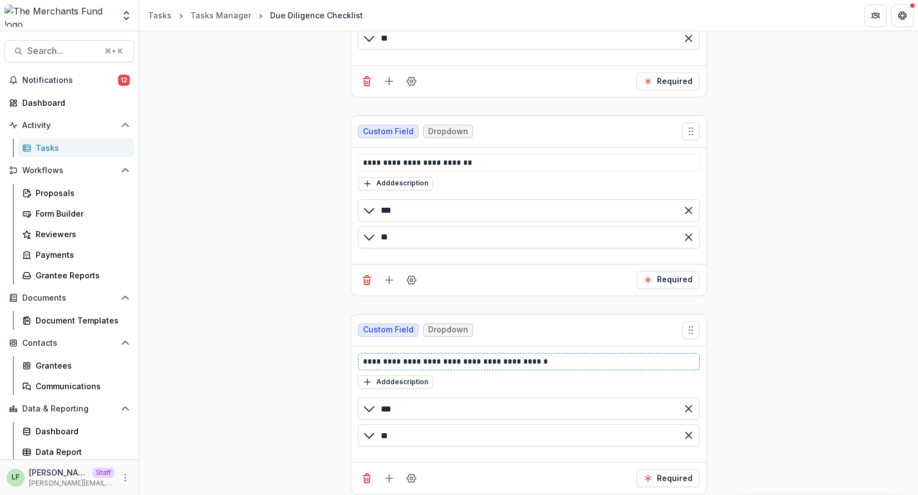
click at [481, 365] on p "**********" at bounding box center [529, 362] width 332 height 12
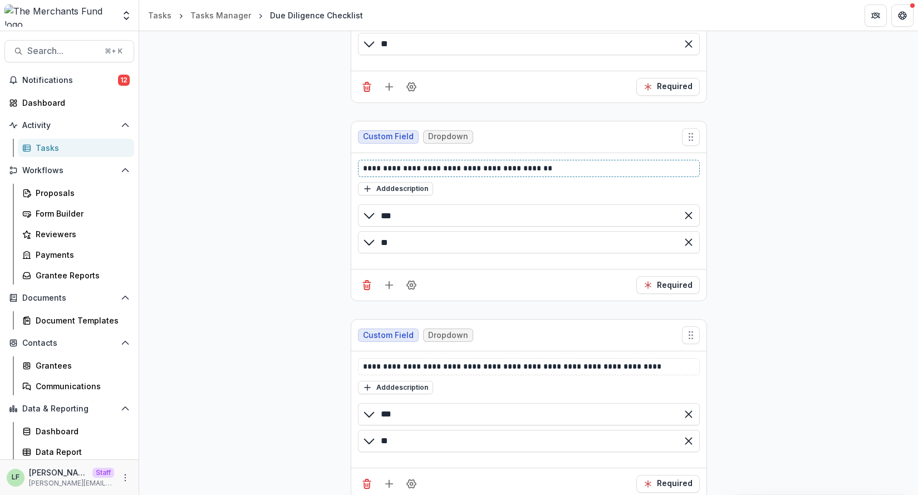
scroll to position [7523, 0]
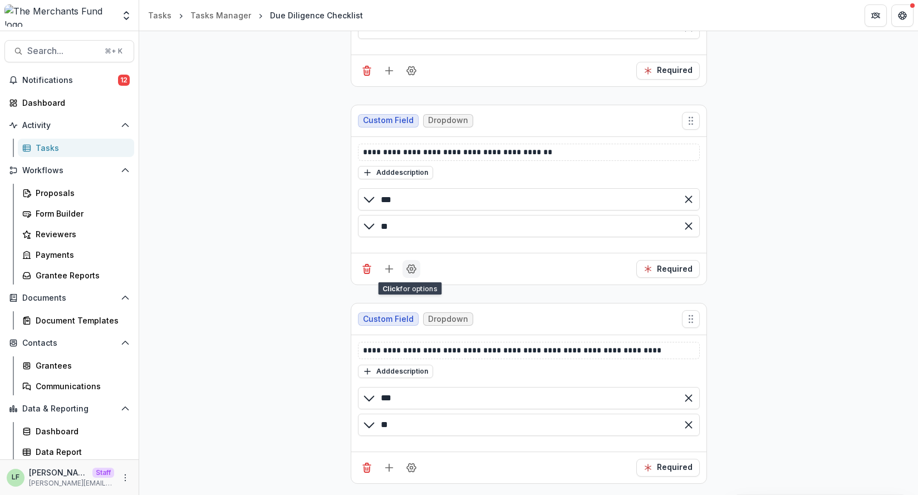
click at [411, 272] on icon "Field Settings" at bounding box center [411, 268] width 11 height 11
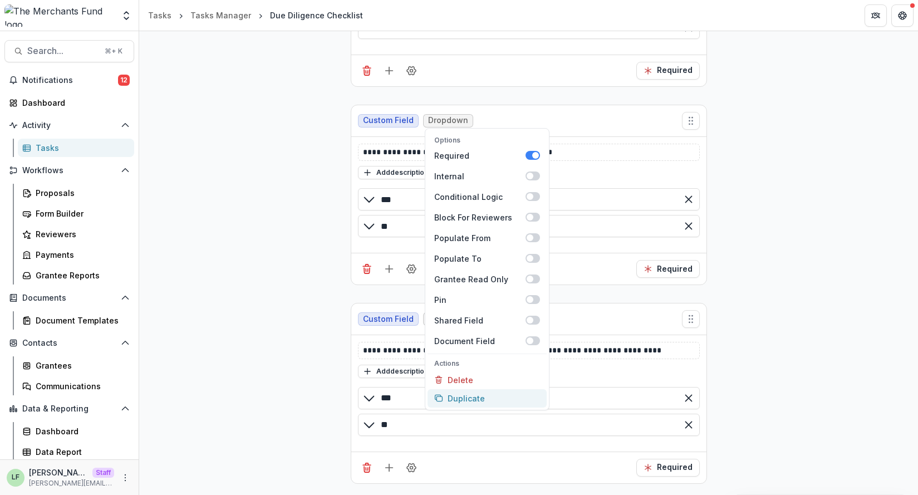
click at [477, 398] on button "Duplicate" at bounding box center [486, 398] width 119 height 18
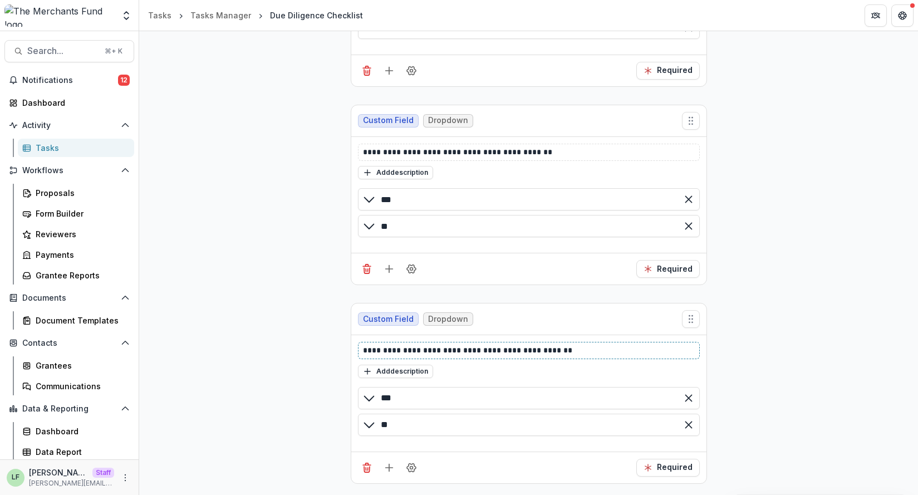
click at [377, 347] on p "**********" at bounding box center [529, 350] width 332 height 12
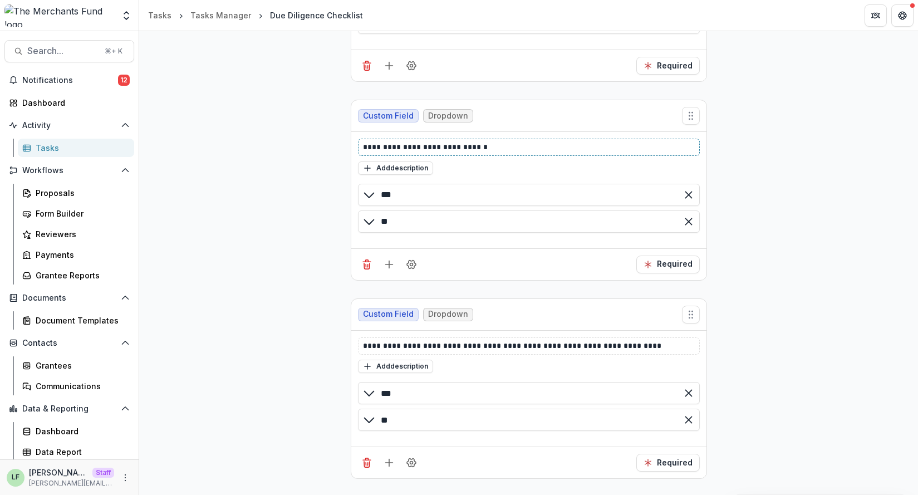
scroll to position [7727, 0]
click at [406, 265] on icon "Field Settings" at bounding box center [411, 262] width 11 height 11
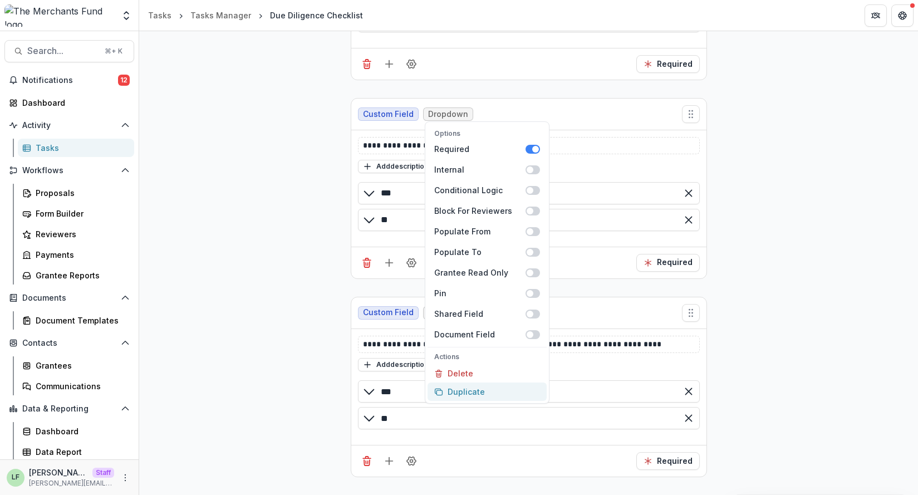
click at [476, 394] on button "Duplicate" at bounding box center [486, 391] width 119 height 18
click at [382, 343] on p "**********" at bounding box center [529, 344] width 332 height 12
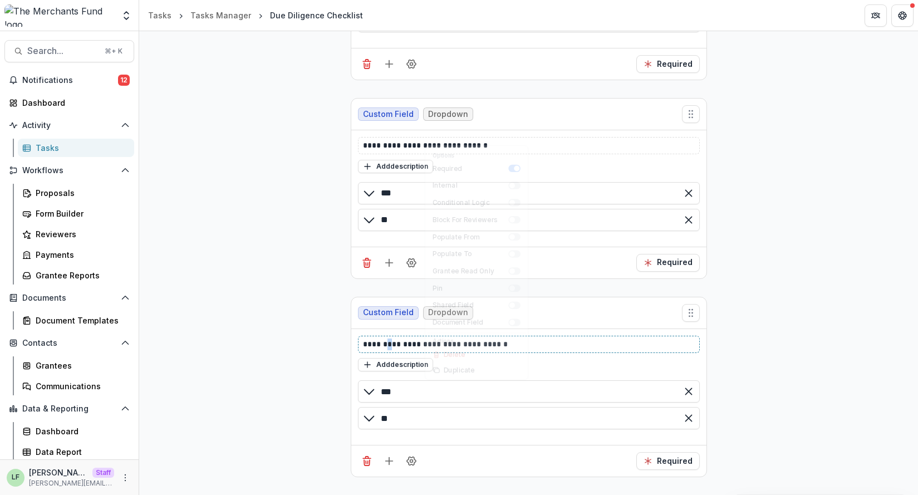
click at [382, 343] on p "**********" at bounding box center [529, 344] width 332 height 12
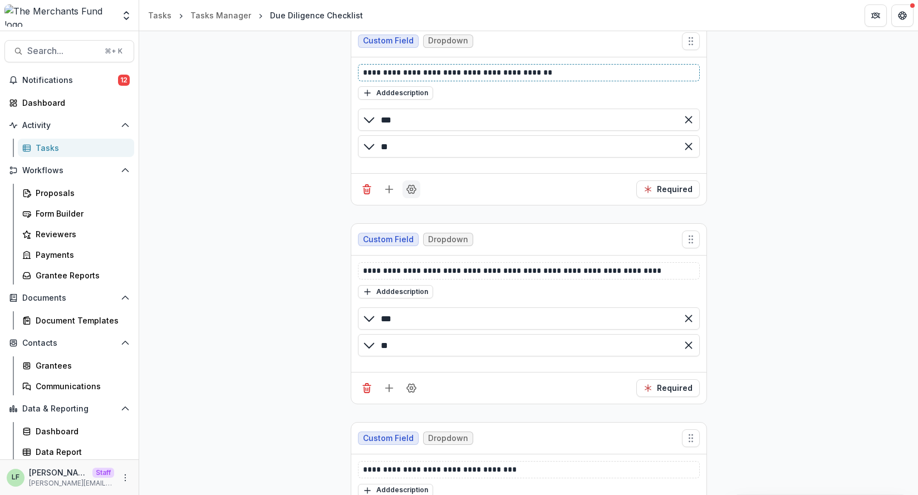
scroll to position [7944, 0]
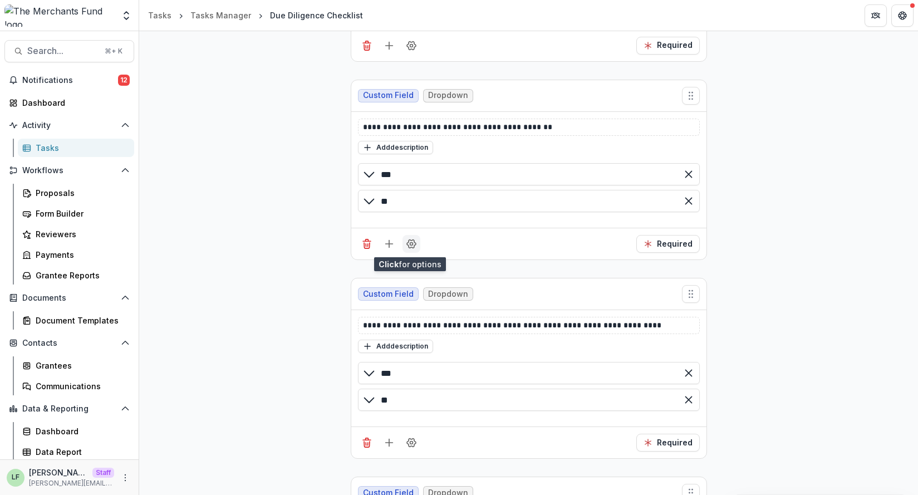
click at [412, 249] on icon "Field Settings" at bounding box center [411, 243] width 11 height 11
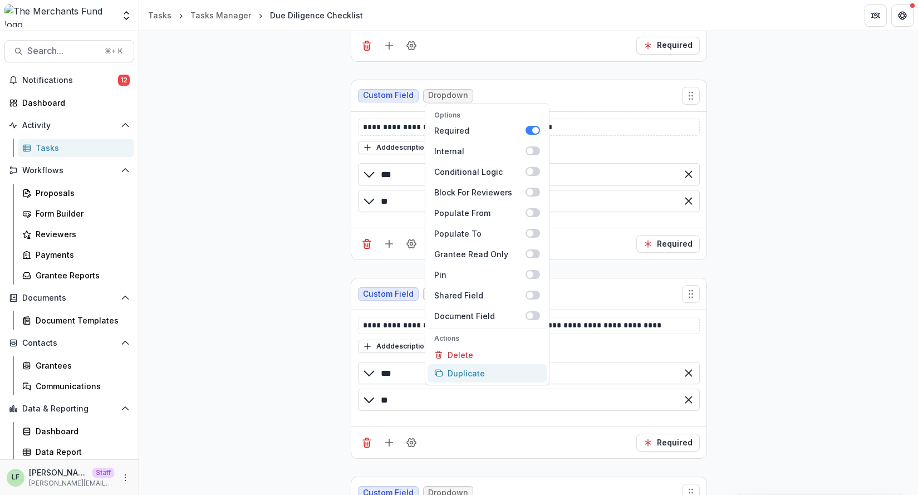
click at [482, 374] on button "Duplicate" at bounding box center [486, 373] width 119 height 18
click at [386, 325] on p "**********" at bounding box center [529, 325] width 332 height 12
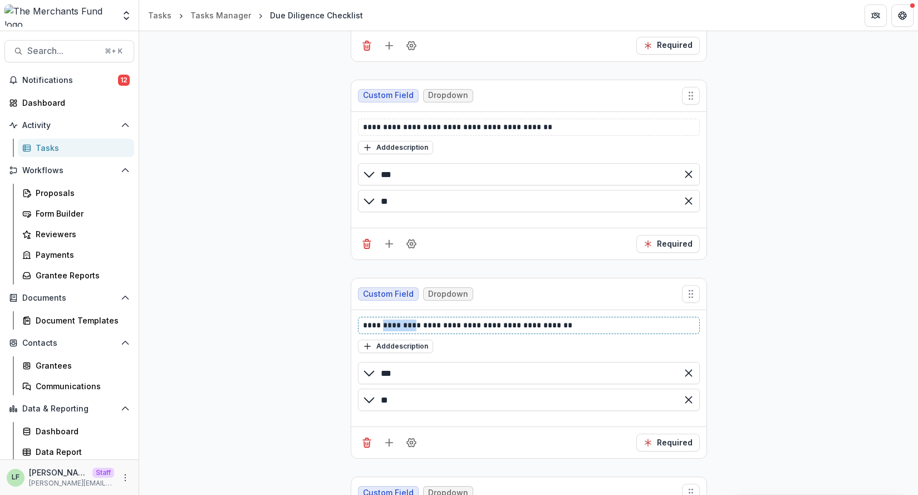
click at [386, 325] on p "**********" at bounding box center [529, 325] width 332 height 12
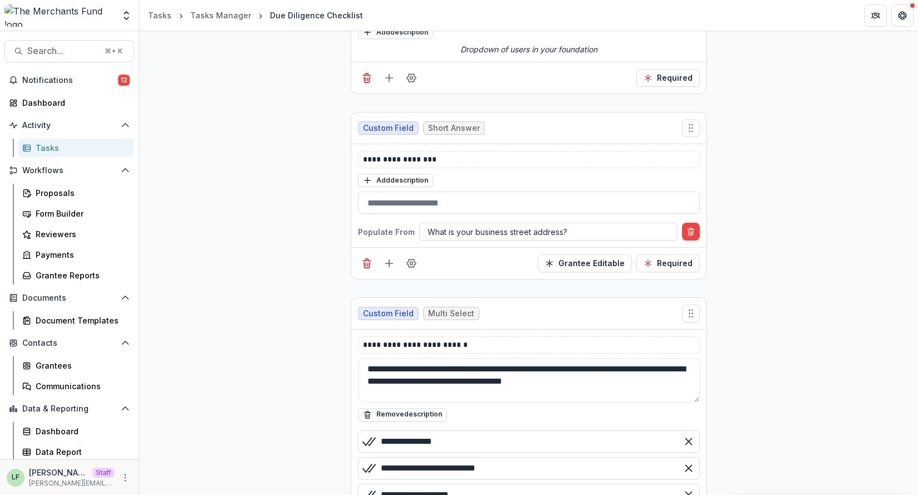
scroll to position [0, 0]
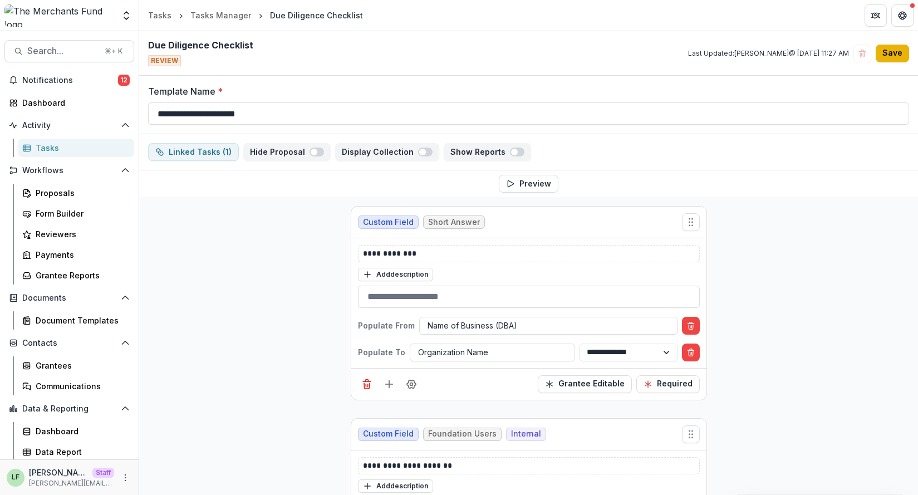
click at [881, 54] on button "Save" at bounding box center [891, 54] width 33 height 18
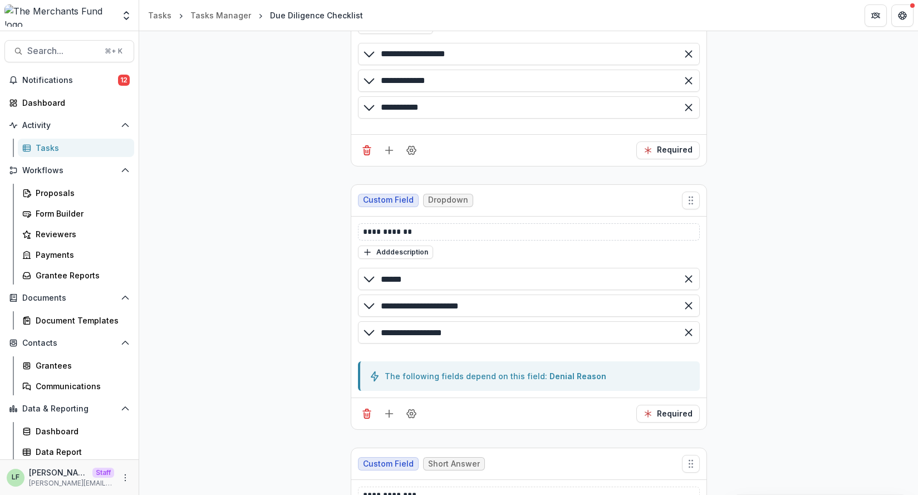
scroll to position [9510, 0]
click at [366, 410] on icon "Delete field" at bounding box center [366, 411] width 3 height 2
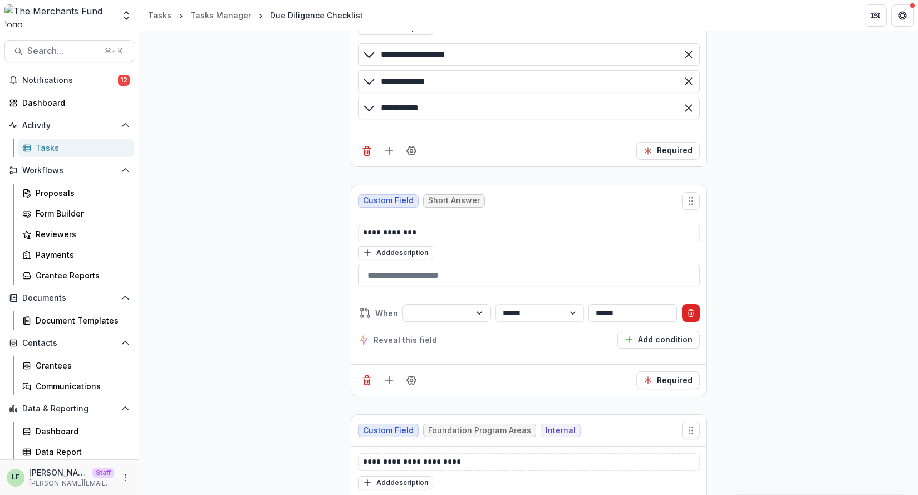
click at [686, 316] on icon "Delete condition" at bounding box center [690, 312] width 9 height 9
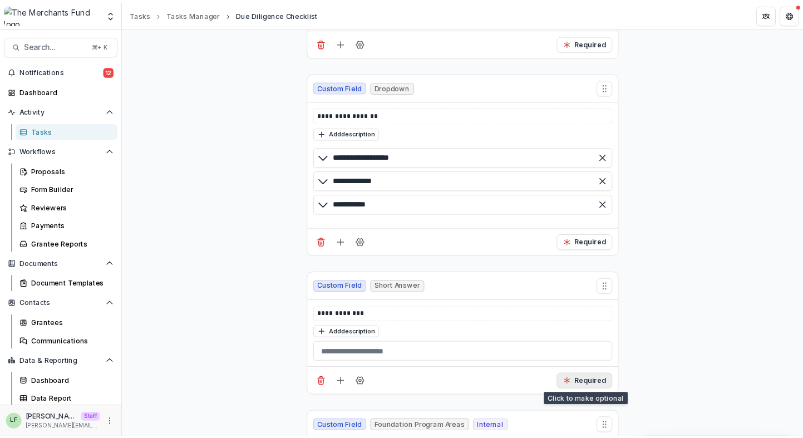
scroll to position [9388, 0]
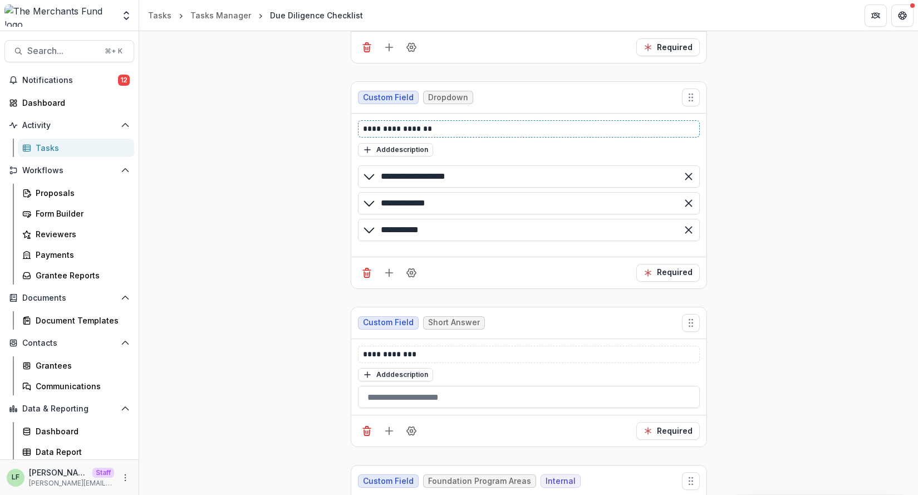
click at [431, 129] on p "**********" at bounding box center [529, 129] width 332 height 12
click at [667, 434] on button "Required" at bounding box center [667, 431] width 63 height 18
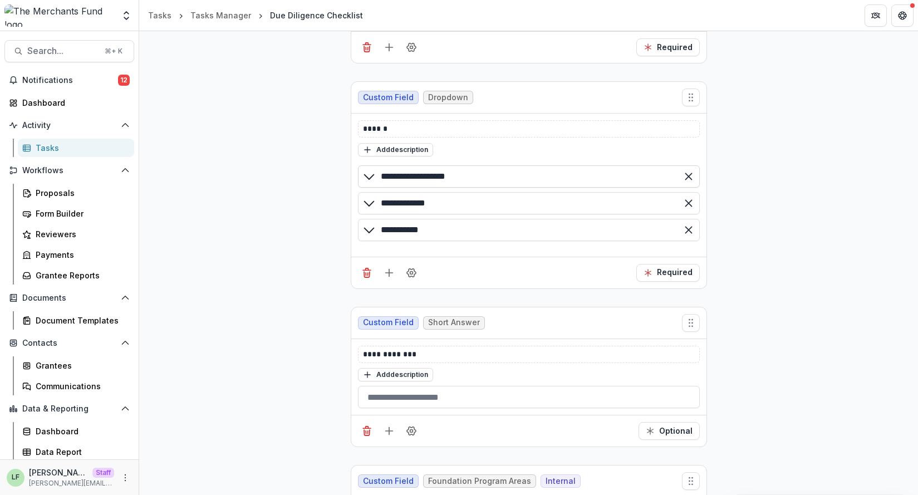
click at [475, 180] on input "**********" at bounding box center [529, 176] width 342 height 22
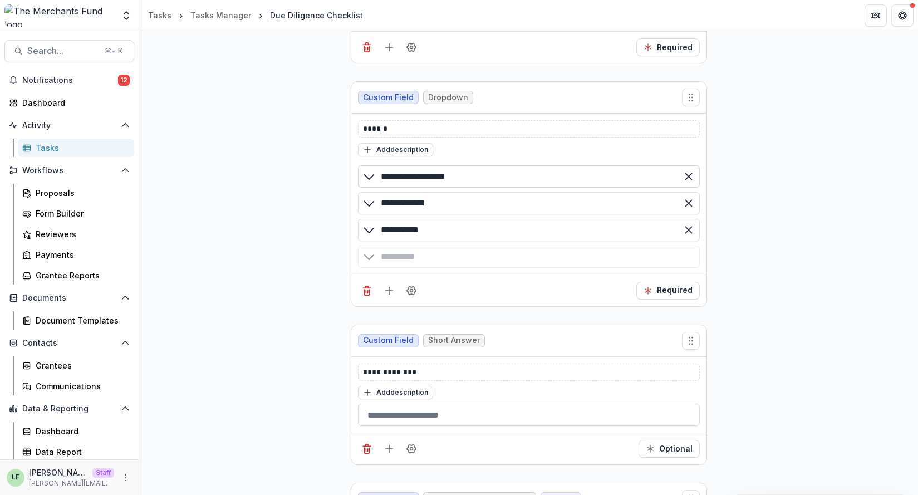
click at [475, 180] on input "**********" at bounding box center [529, 176] width 342 height 22
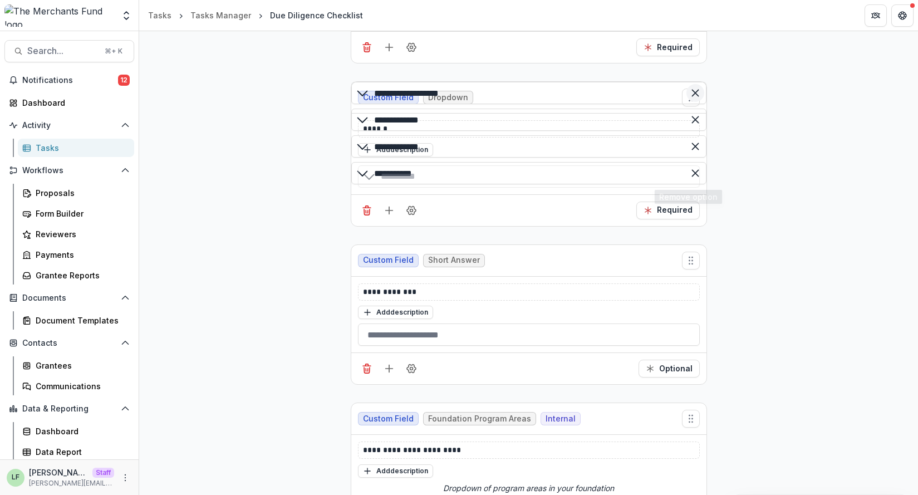
click at [689, 98] on icon "Remove option" at bounding box center [694, 92] width 11 height 11
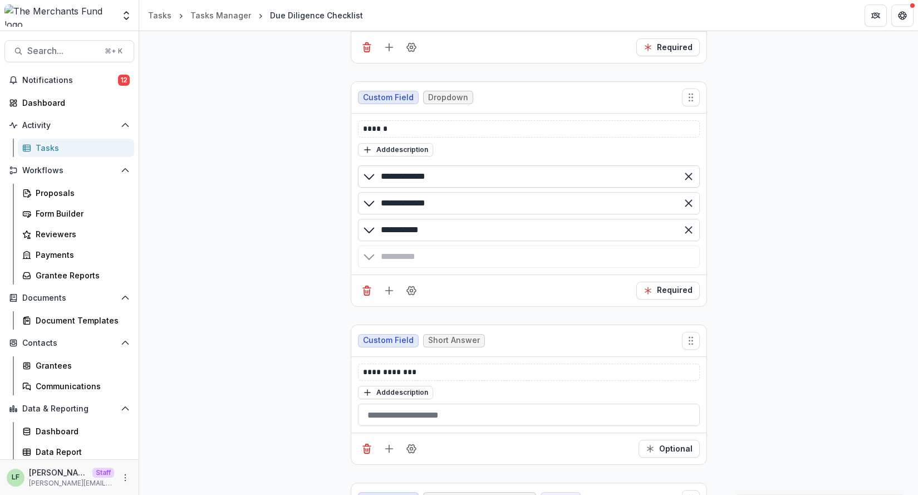
click at [551, 186] on input "**********" at bounding box center [529, 176] width 342 height 22
type input "**********"
click at [477, 206] on input "**********" at bounding box center [529, 203] width 342 height 22
click at [476, 203] on input "**********" at bounding box center [529, 203] width 342 height 22
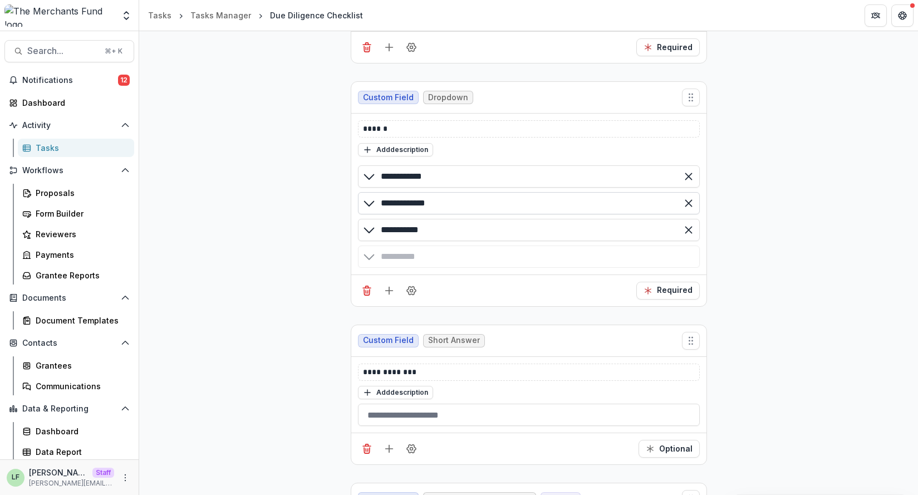
click at [476, 203] on input "**********" at bounding box center [529, 203] width 342 height 22
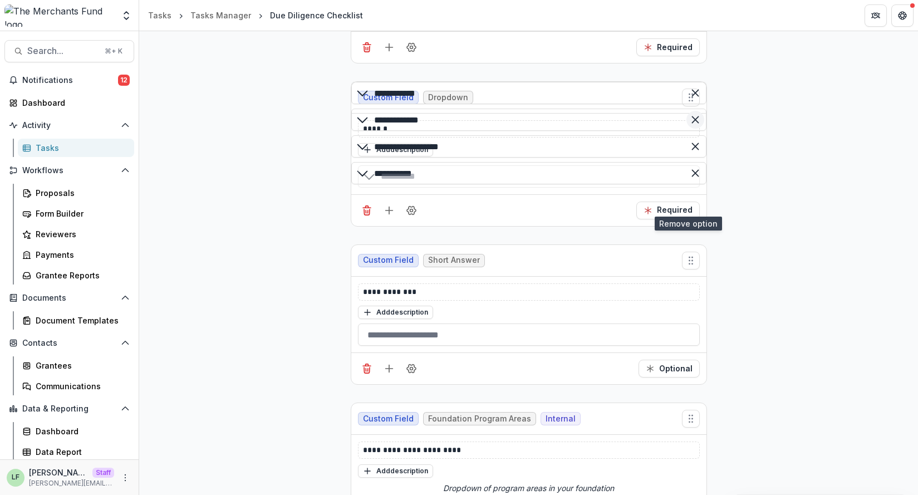
click at [690, 125] on icon "Remove option" at bounding box center [694, 119] width 11 height 11
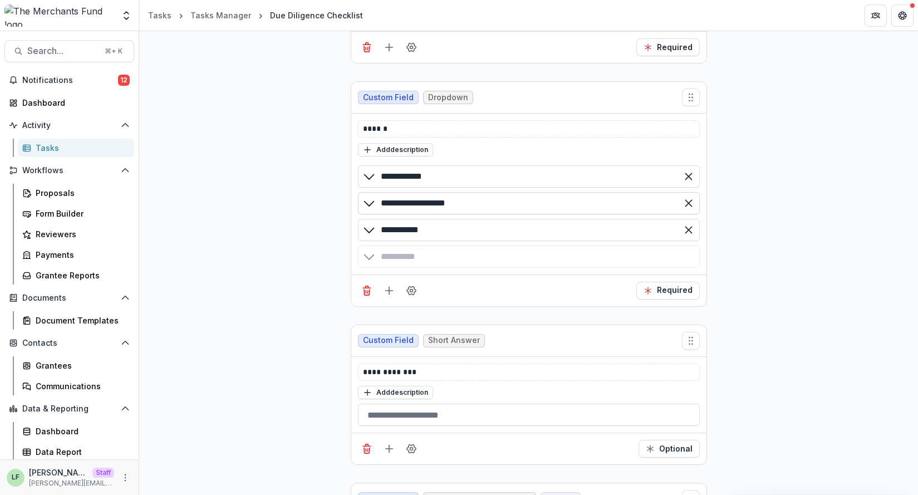
click at [532, 211] on input "**********" at bounding box center [529, 203] width 342 height 22
type input "**********"
click at [489, 228] on input "**********" at bounding box center [529, 230] width 342 height 22
click at [485, 231] on input "**********" at bounding box center [529, 230] width 342 height 22
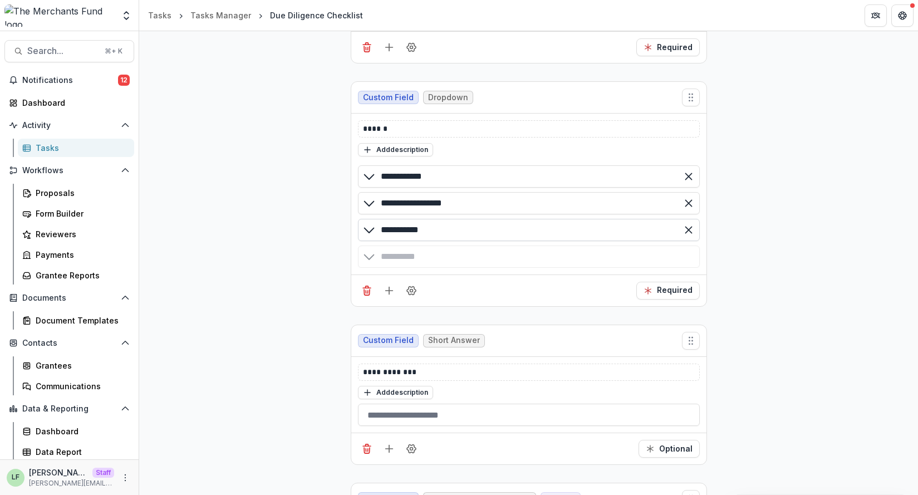
click at [485, 231] on input "**********" at bounding box center [529, 230] width 342 height 22
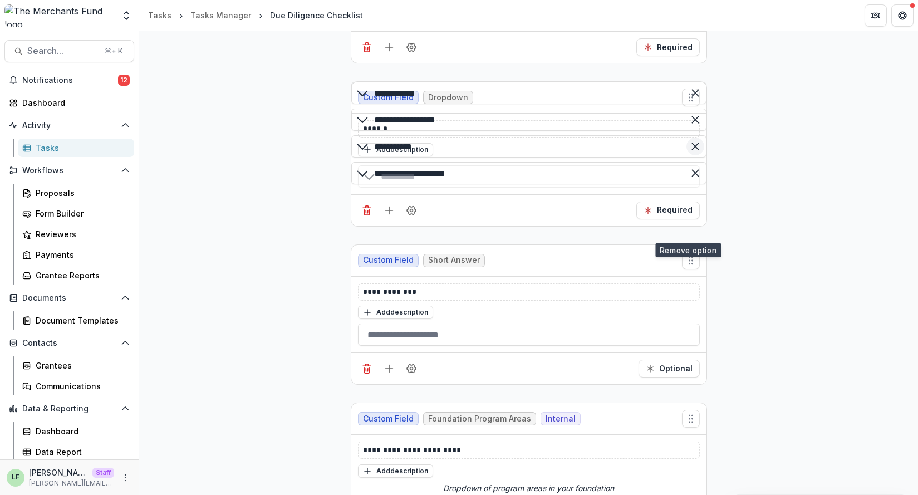
click at [689, 152] on icon "Remove option" at bounding box center [694, 146] width 11 height 11
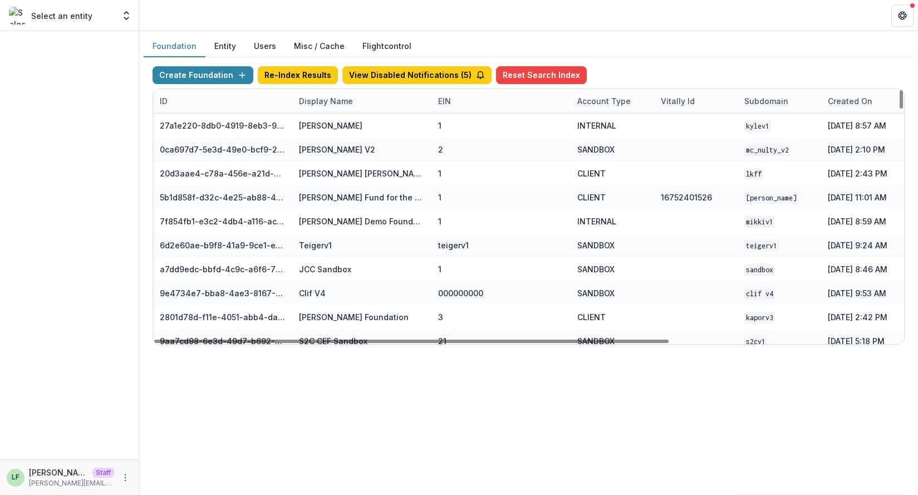
click at [343, 104] on div "Display Name" at bounding box center [325, 101] width 67 height 12
click at [342, 125] on input at bounding box center [361, 126] width 134 height 18
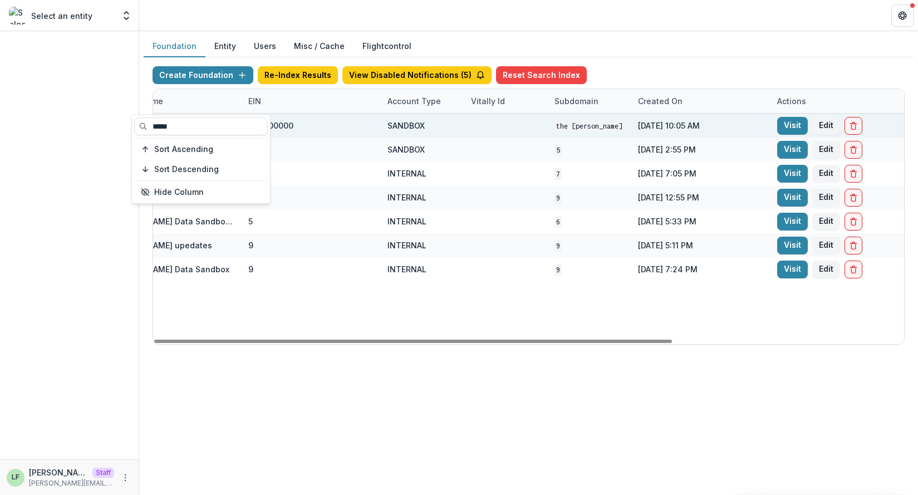
scroll to position [0, 334]
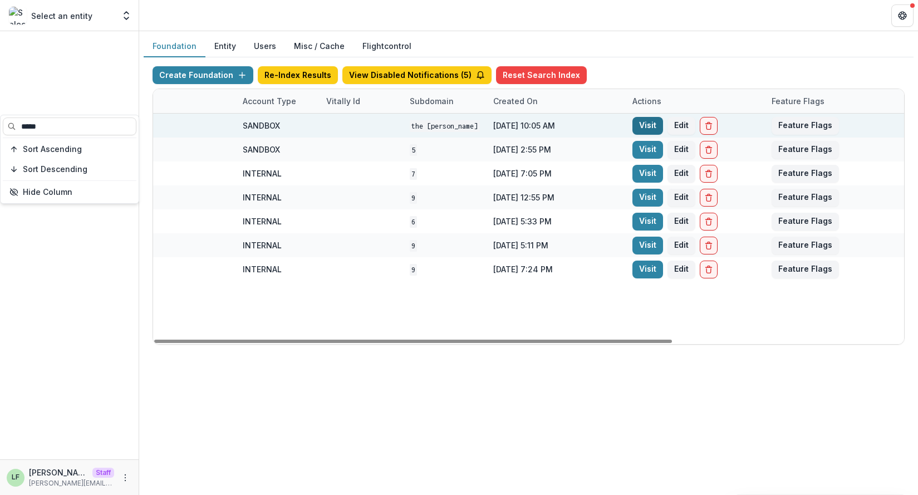
type input "*****"
click at [642, 124] on link "Visit" at bounding box center [647, 126] width 31 height 18
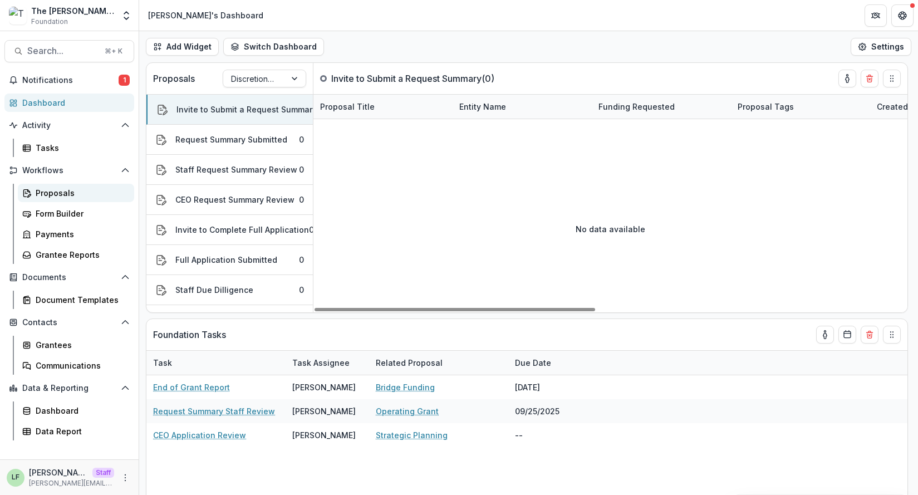
click at [102, 195] on div "Proposals" at bounding box center [81, 193] width 90 height 12
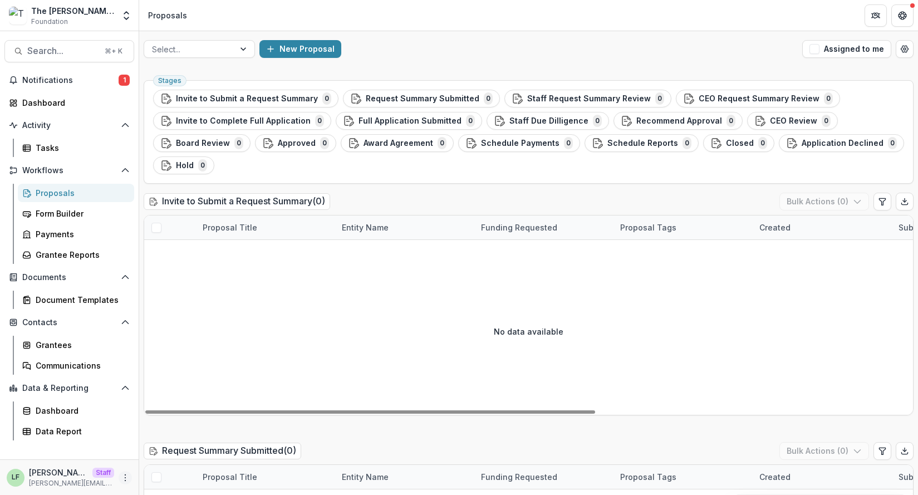
click at [127, 474] on icon "More" at bounding box center [125, 477] width 9 height 9
click at [171, 451] on link "User Settings" at bounding box center [198, 454] width 119 height 18
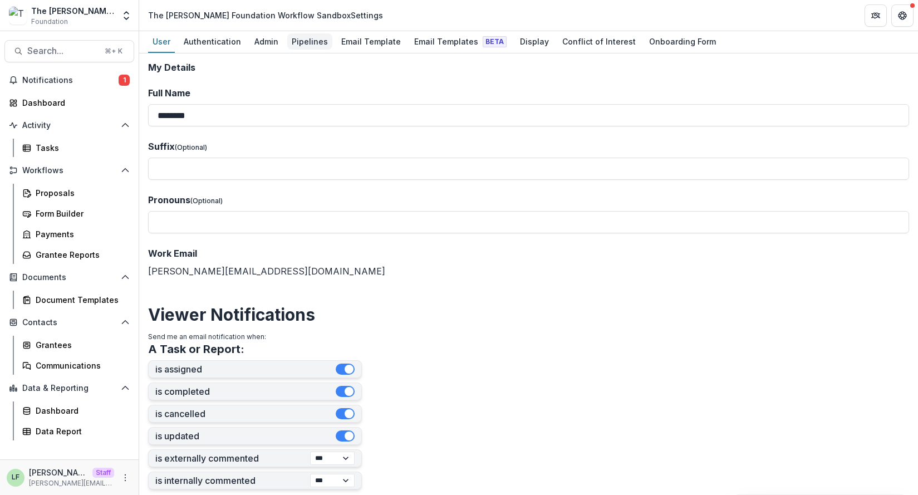
click at [302, 46] on div "Pipelines" at bounding box center [309, 41] width 45 height 16
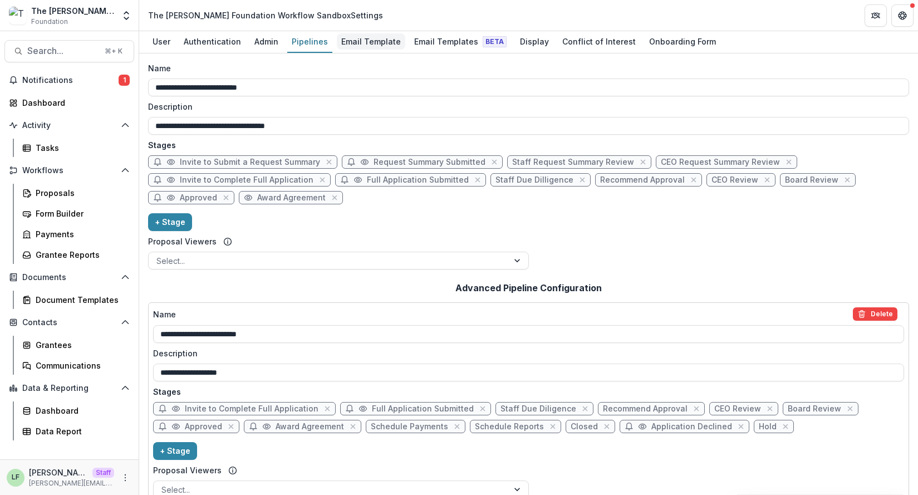
click at [344, 42] on div "Email Template" at bounding box center [371, 41] width 68 height 16
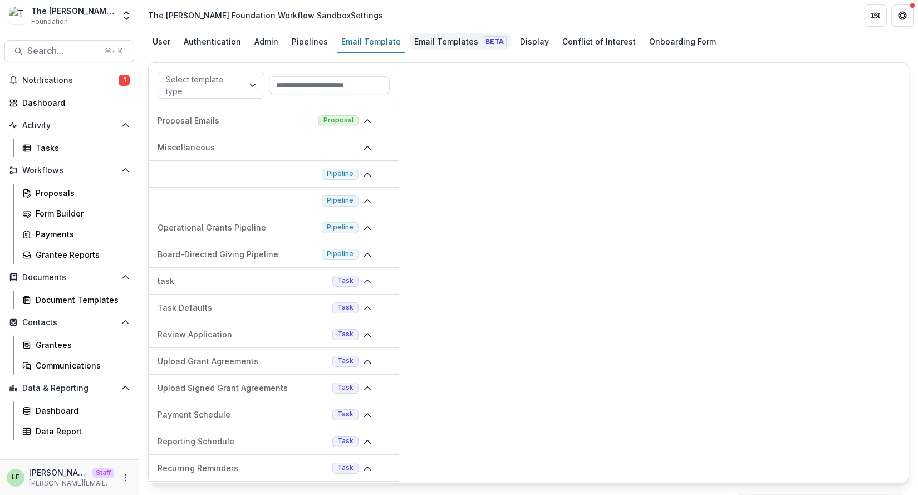
click at [430, 46] on div "Email Templates Beta" at bounding box center [460, 41] width 101 height 16
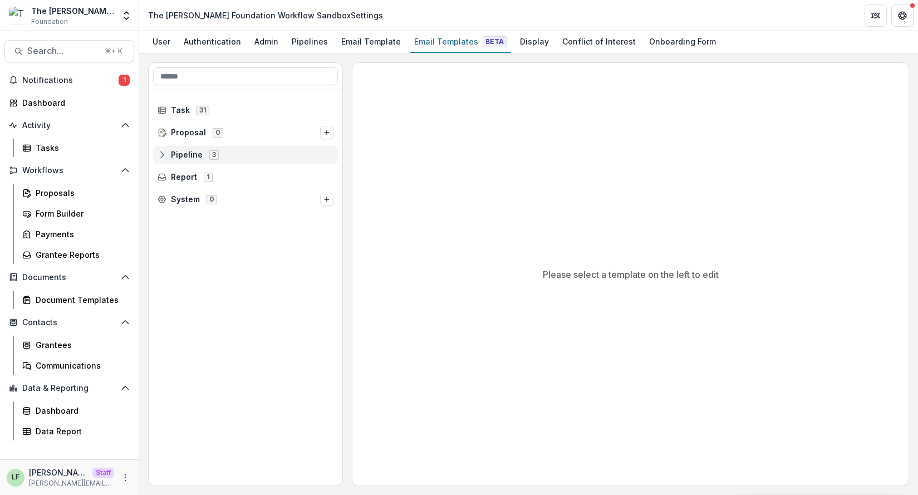
click at [164, 148] on div "Pipeline 3" at bounding box center [245, 155] width 185 height 18
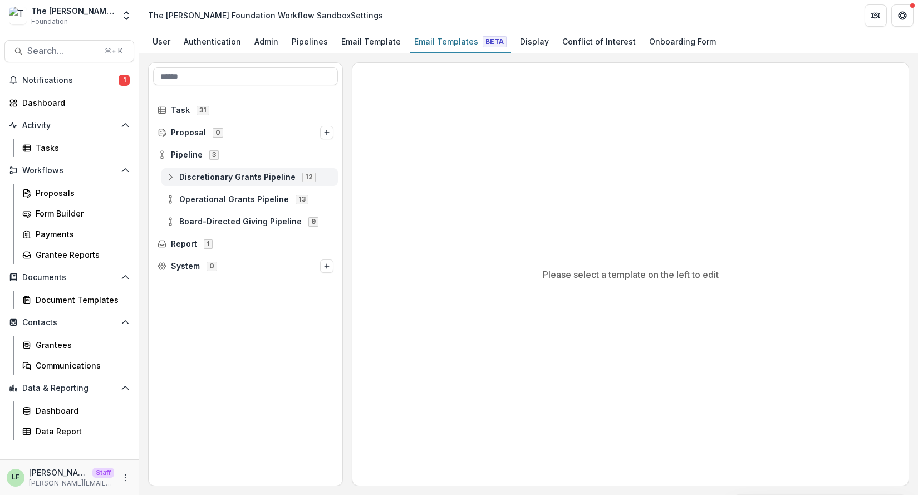
click at [166, 177] on icon at bounding box center [170, 176] width 9 height 9
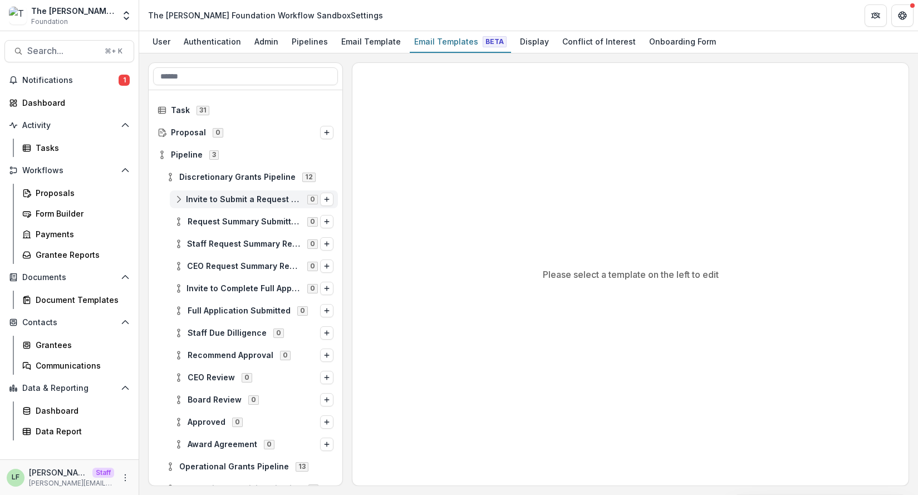
click at [177, 201] on icon at bounding box center [178, 199] width 9 height 9
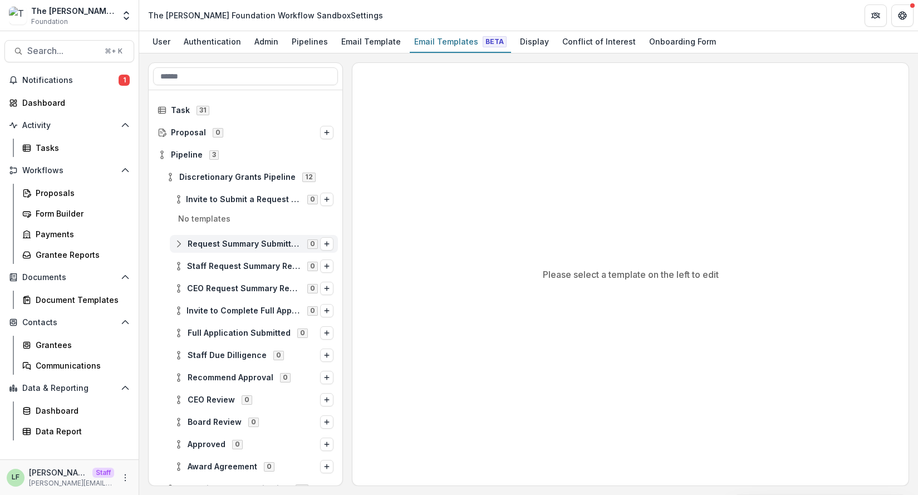
click at [181, 245] on icon at bounding box center [178, 243] width 9 height 9
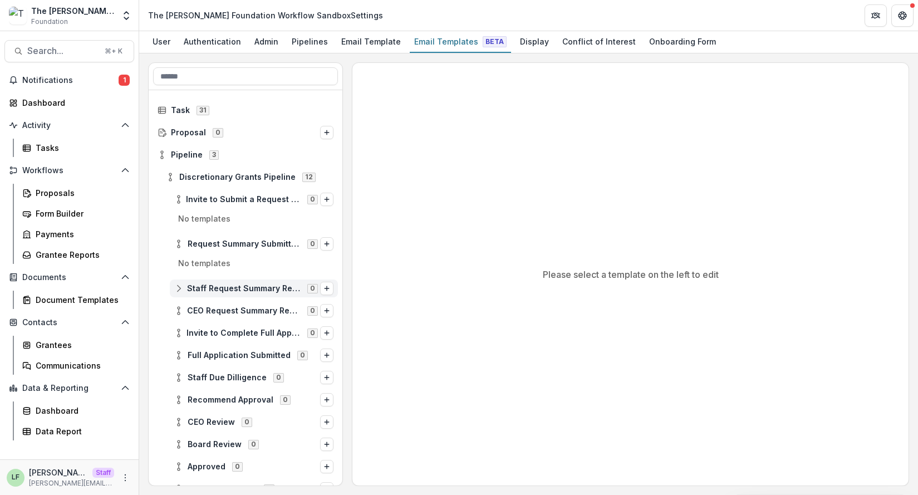
click at [180, 291] on icon at bounding box center [178, 288] width 9 height 9
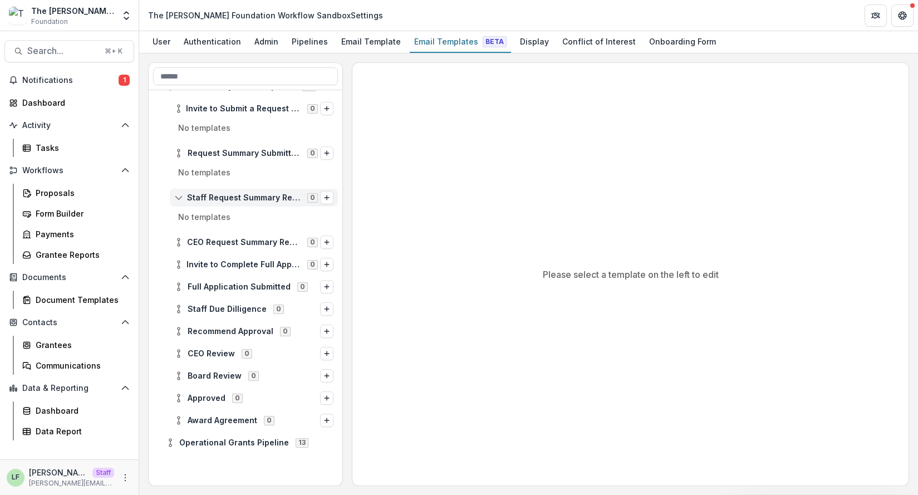
scroll to position [92, 0]
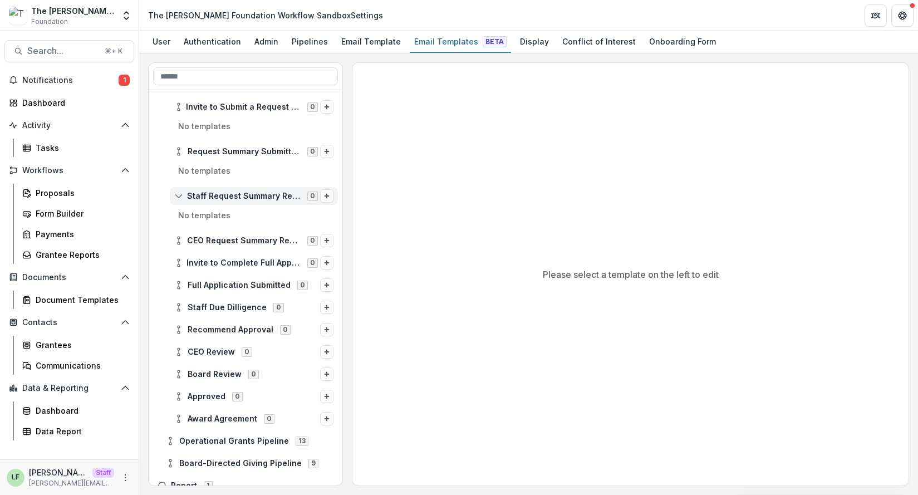
click at [179, 193] on icon at bounding box center [178, 195] width 9 height 9
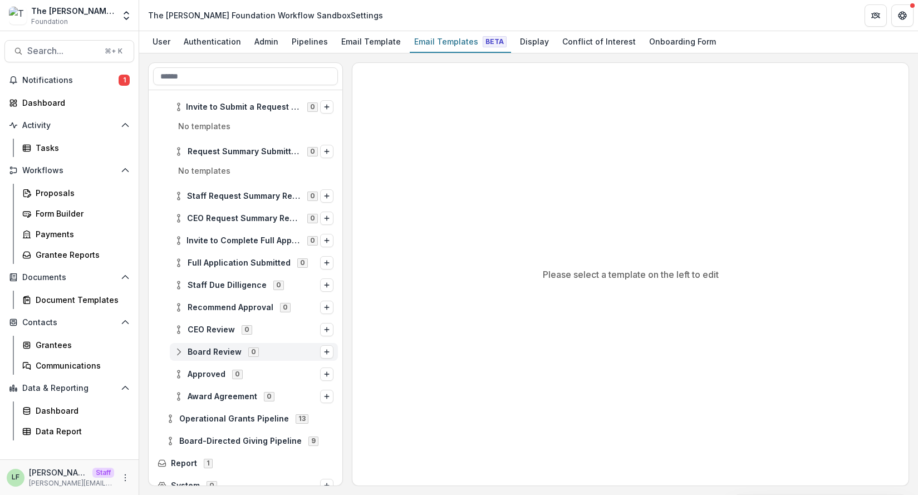
scroll to position [103, 0]
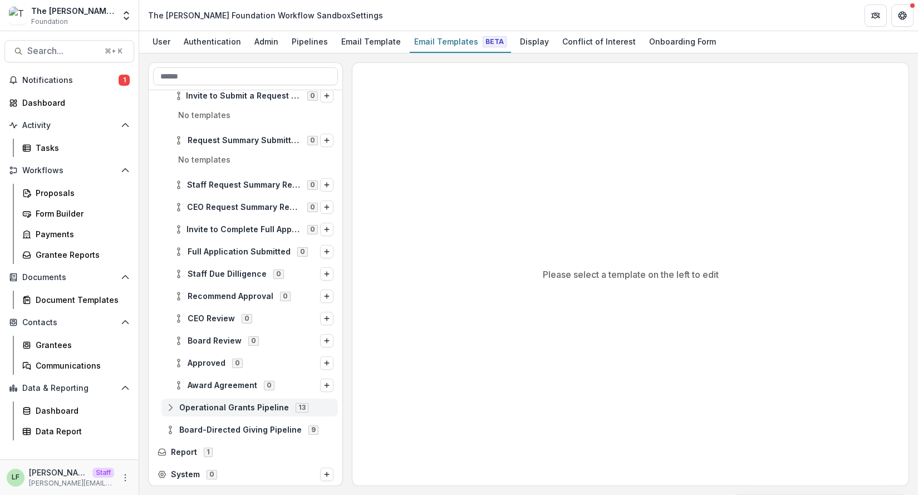
click at [170, 403] on circle at bounding box center [170, 404] width 2 height 2
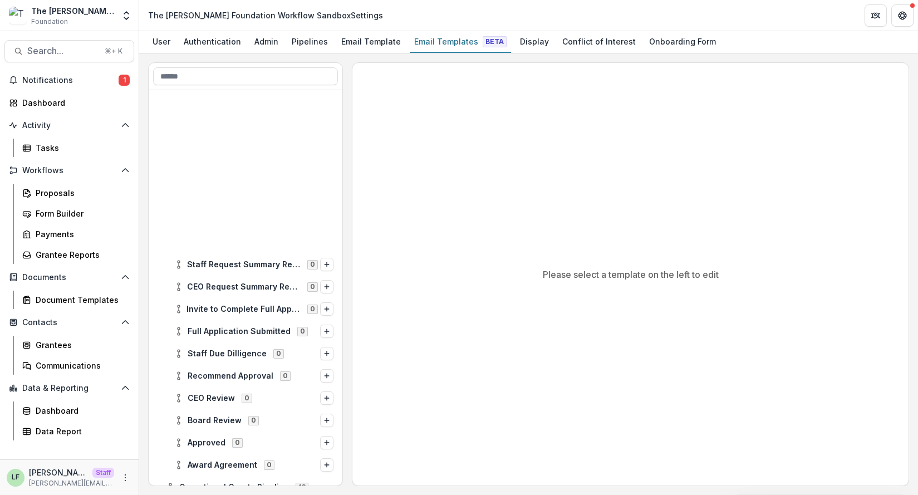
scroll to position [0, 0]
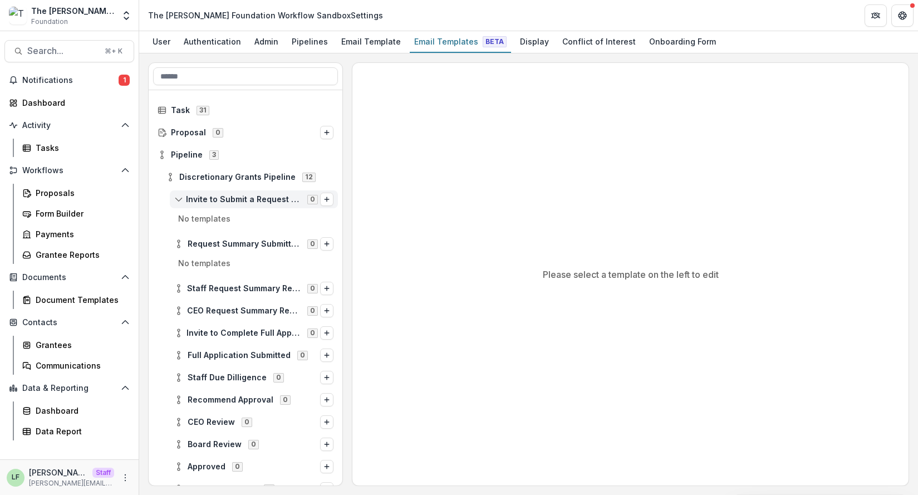
click at [177, 202] on circle at bounding box center [178, 202] width 2 height 2
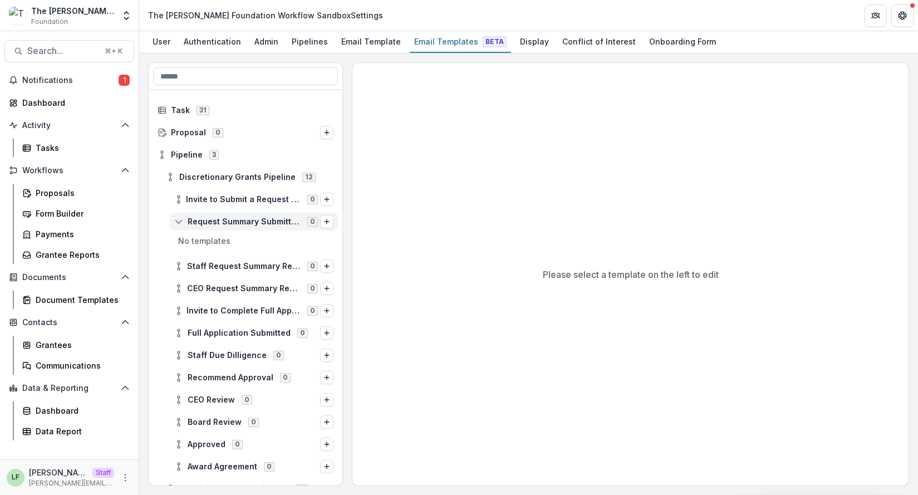
click at [183, 215] on div "Request Summary Submitted 0" at bounding box center [254, 222] width 168 height 18
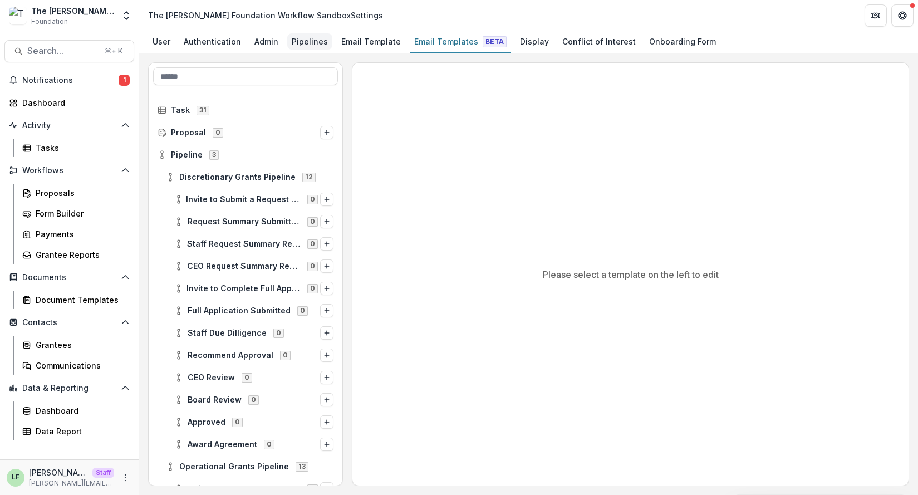
click at [297, 43] on div "Pipelines" at bounding box center [309, 41] width 45 height 16
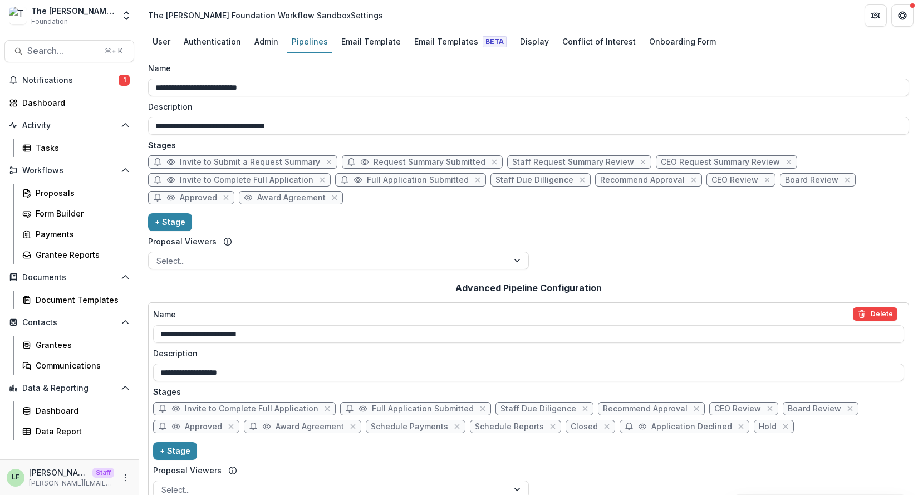
click at [257, 162] on span "Invite to Submit a Request Summary" at bounding box center [250, 161] width 140 height 9
select select "*****"
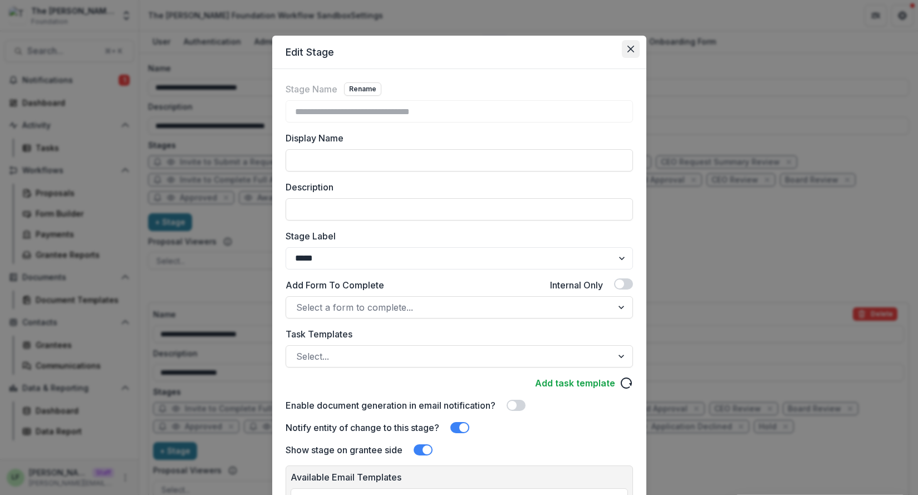
click at [630, 43] on button "Close" at bounding box center [631, 49] width 18 height 18
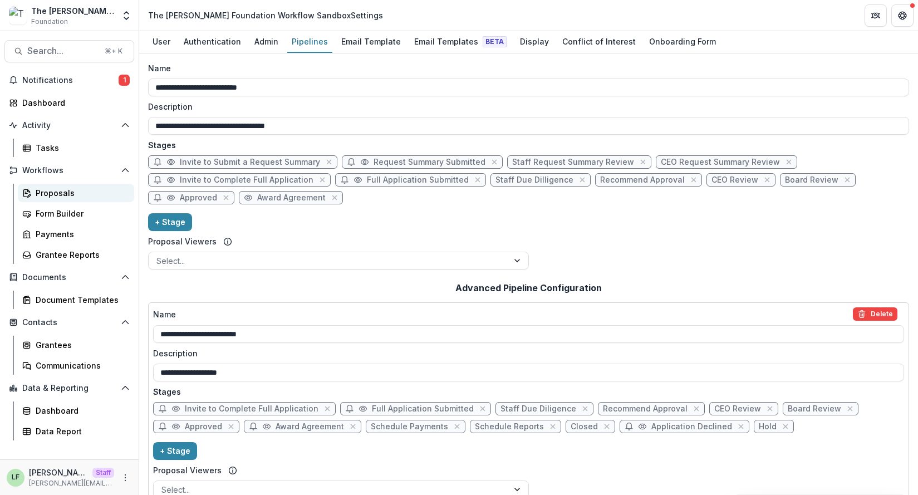
click at [48, 192] on div "Proposals" at bounding box center [81, 193] width 90 height 12
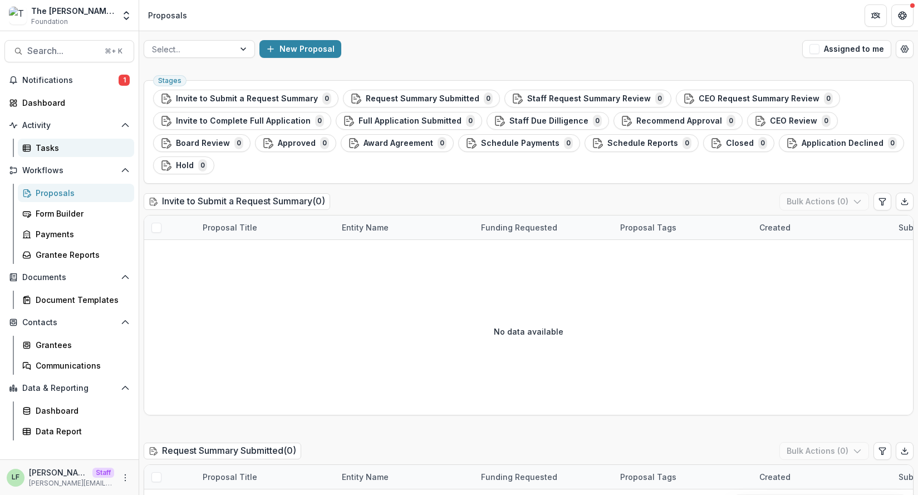
click at [50, 144] on div "Tasks" at bounding box center [81, 148] width 90 height 12
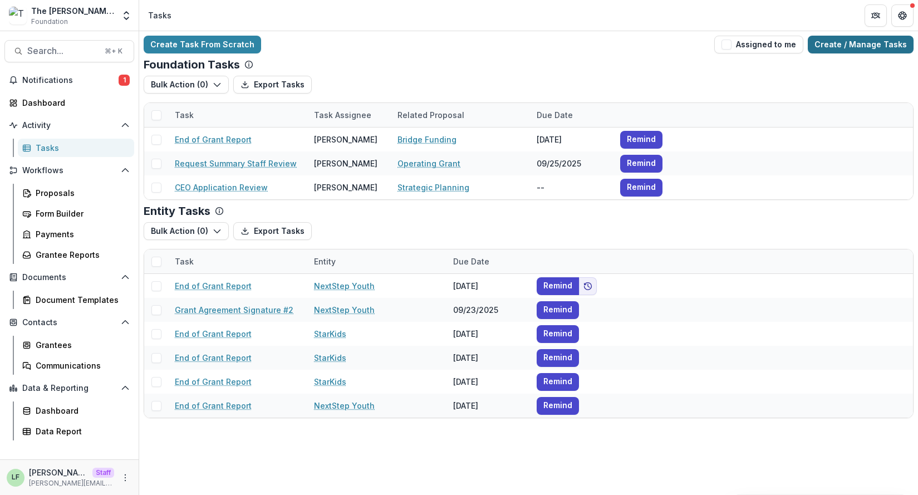
click at [847, 42] on link "Create / Manage Tasks" at bounding box center [860, 45] width 106 height 18
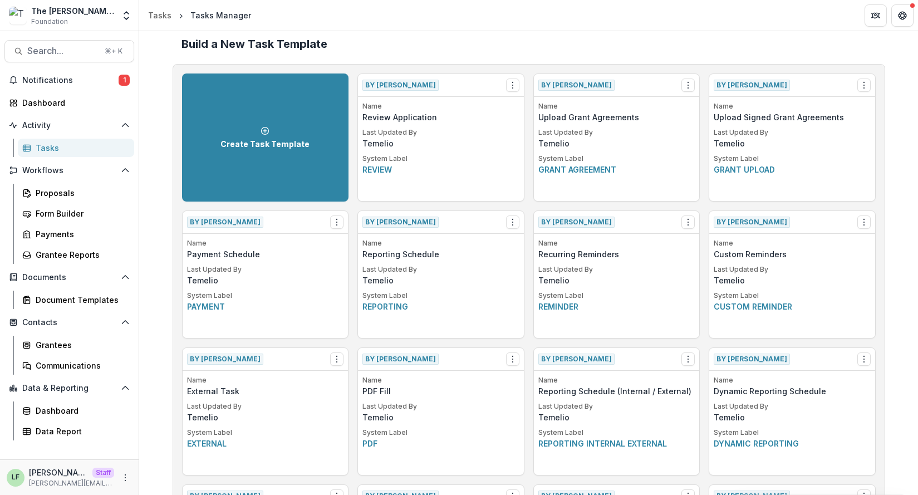
scroll to position [12, 0]
click at [124, 468] on div "LF [PERSON_NAME] Staff [PERSON_NAME][EMAIL_ADDRESS][DOMAIN_NAME]" at bounding box center [69, 477] width 125 height 22
click at [124, 478] on icon "More" at bounding box center [125, 477] width 9 height 9
click at [161, 455] on link "User Settings" at bounding box center [198, 454] width 119 height 18
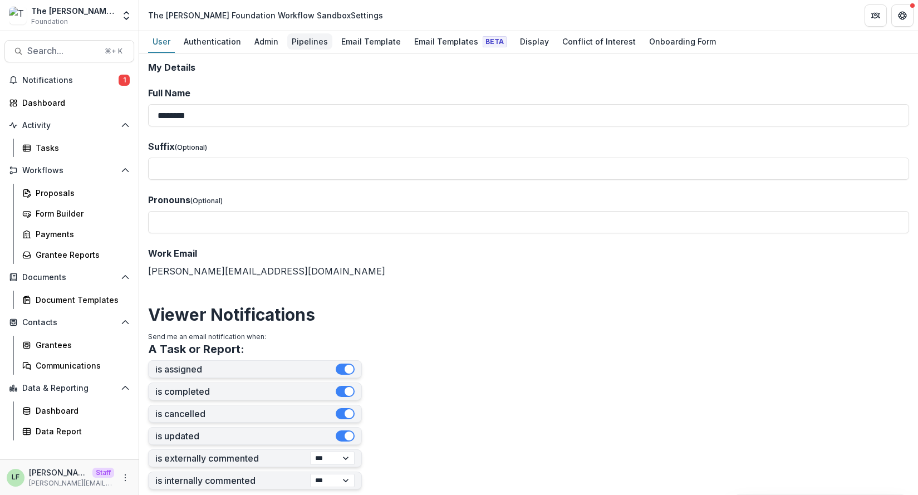
click at [308, 47] on div "Pipelines" at bounding box center [309, 41] width 45 height 16
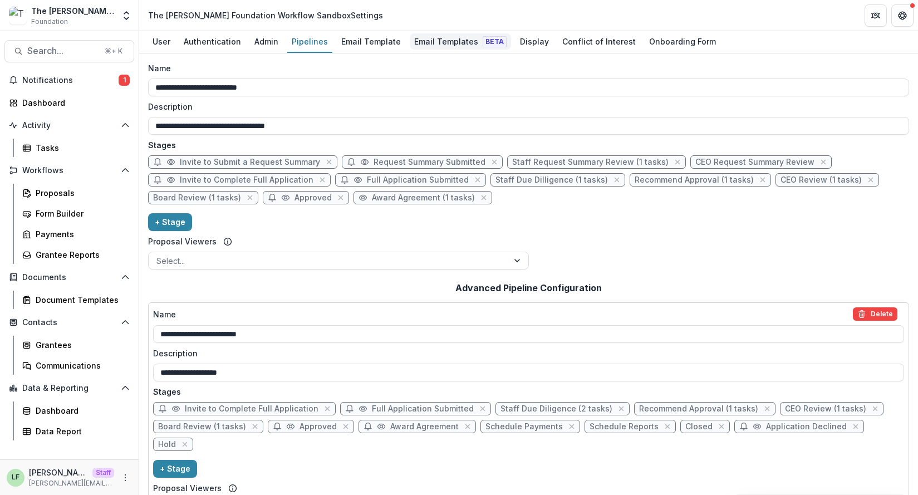
click at [432, 38] on div "Email Templates Beta" at bounding box center [460, 41] width 101 height 16
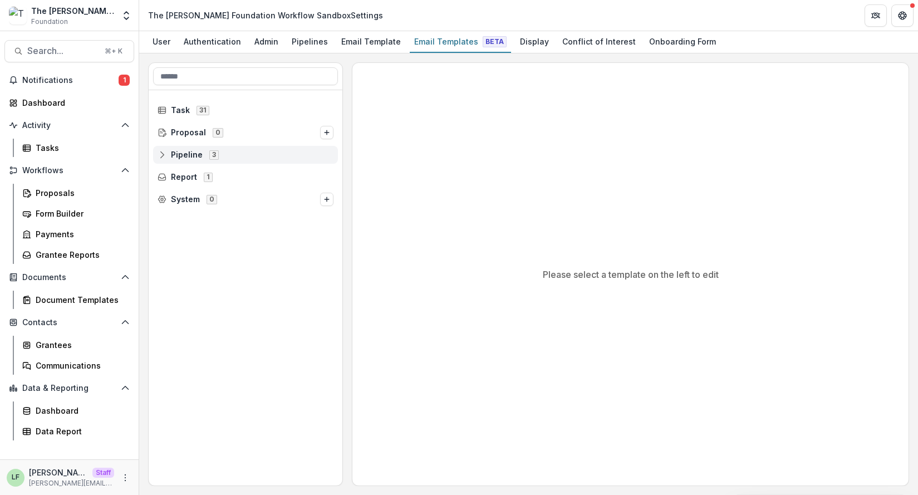
click at [208, 149] on div "Pipeline 3" at bounding box center [245, 155] width 185 height 18
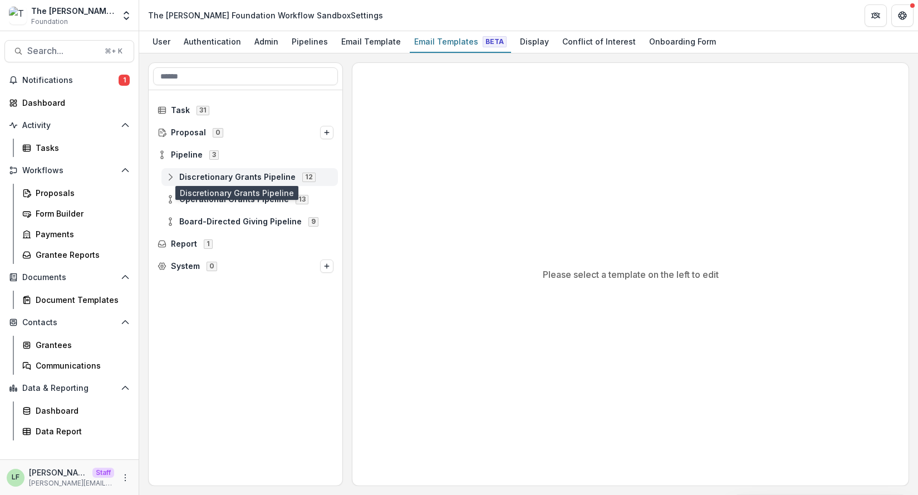
click at [186, 177] on span "Discretionary Grants Pipeline" at bounding box center [237, 176] width 116 height 9
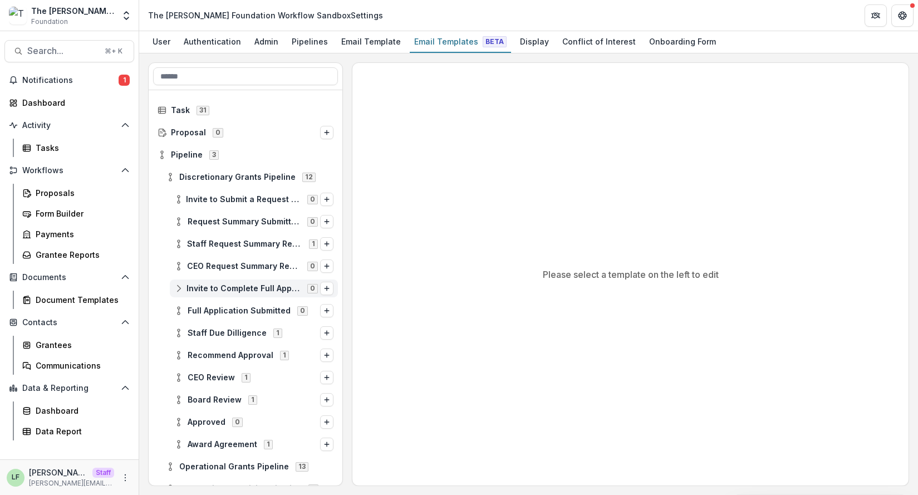
scroll to position [59, 0]
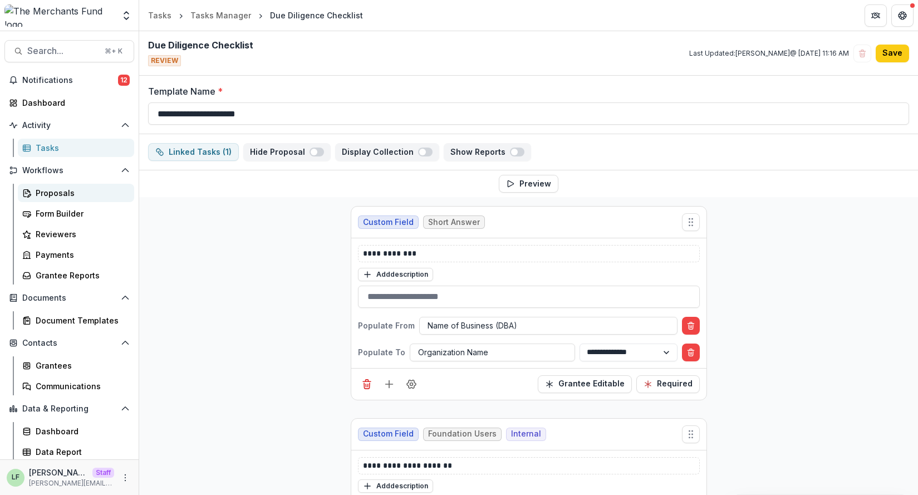
click at [71, 196] on div "Proposals" at bounding box center [81, 193] width 90 height 12
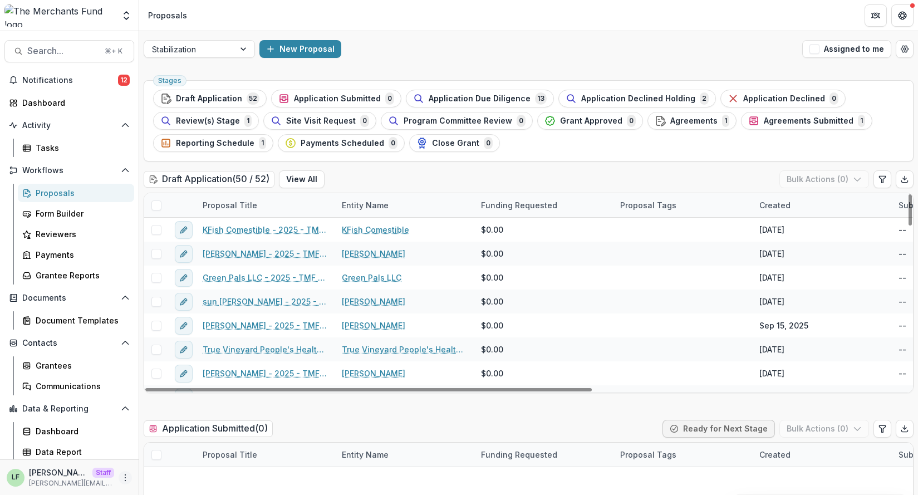
click at [121, 473] on icon "More" at bounding box center [125, 477] width 9 height 9
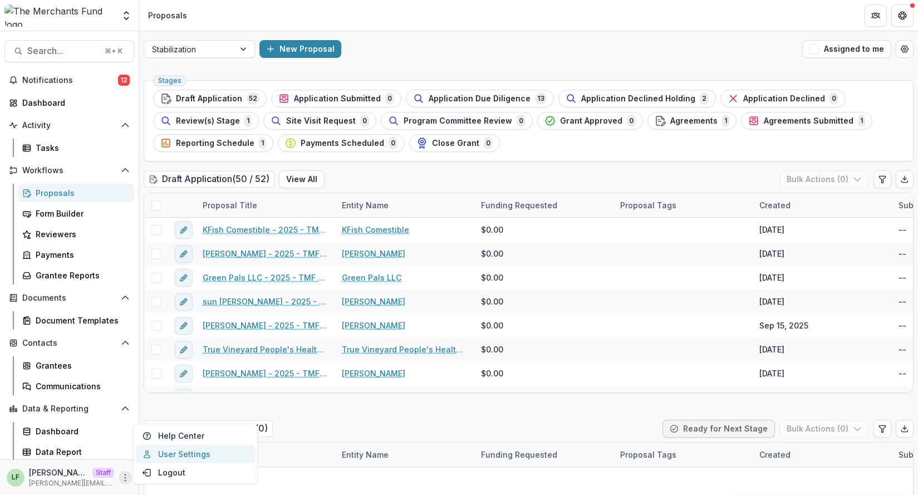
click at [179, 450] on link "User Settings" at bounding box center [195, 454] width 119 height 18
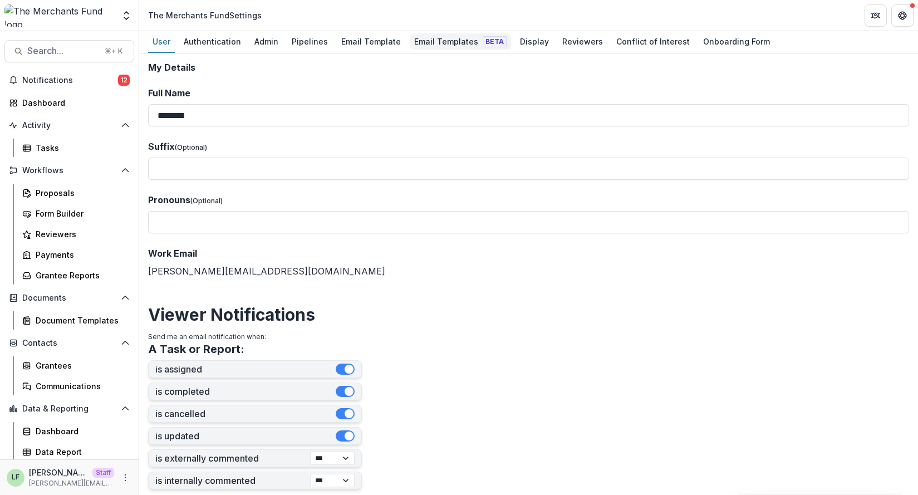
click at [446, 49] on div "Email Templates Beta" at bounding box center [460, 41] width 101 height 16
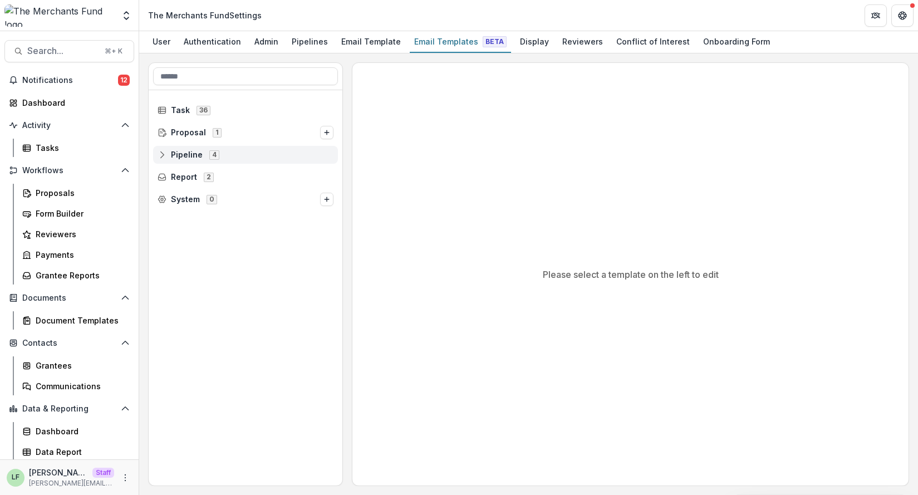
click at [186, 155] on span "Pipeline" at bounding box center [187, 154] width 32 height 9
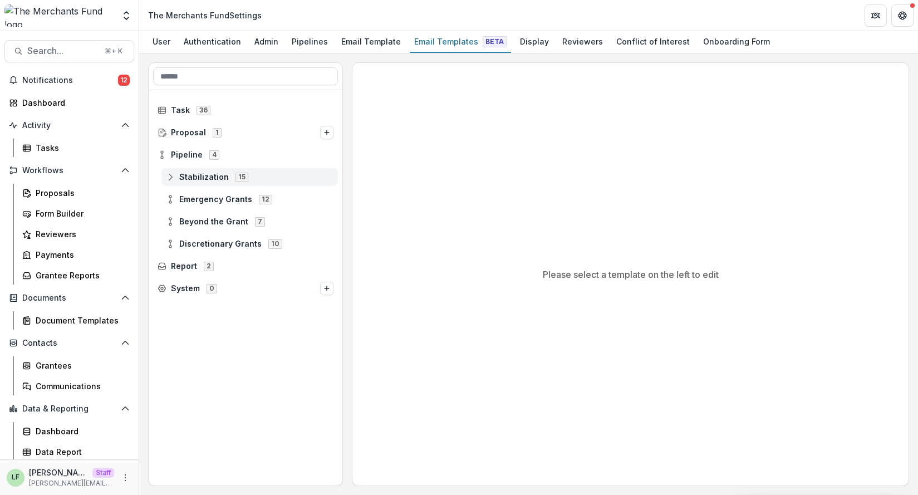
click at [185, 173] on span "Stabilization" at bounding box center [204, 176] width 50 height 9
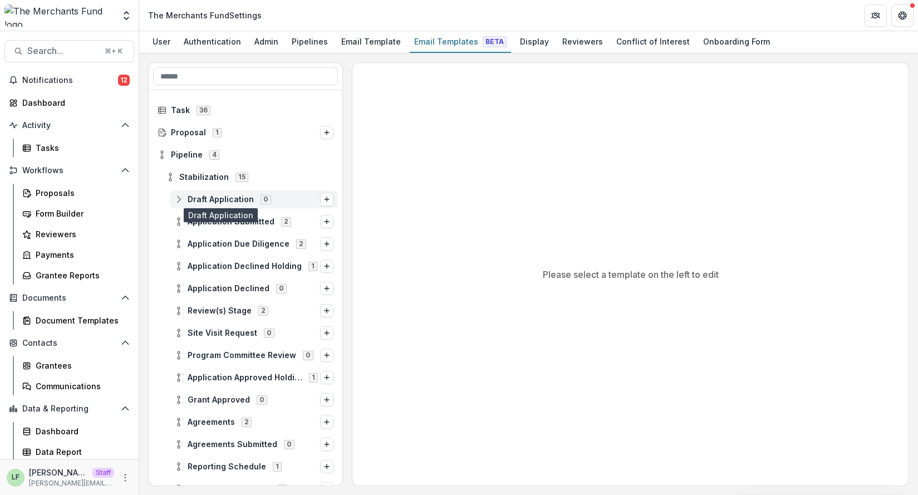
click at [200, 201] on span "Draft Application" at bounding box center [221, 199] width 66 height 9
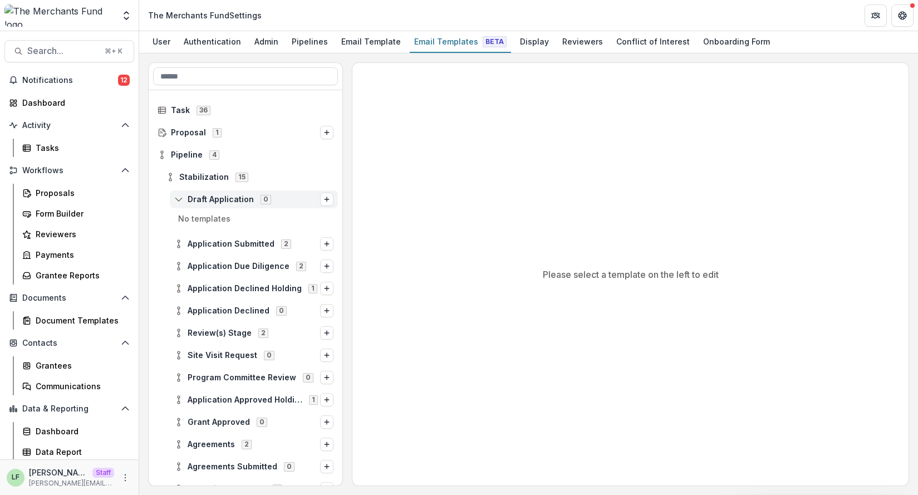
click at [200, 201] on span "Draft Application" at bounding box center [221, 199] width 66 height 9
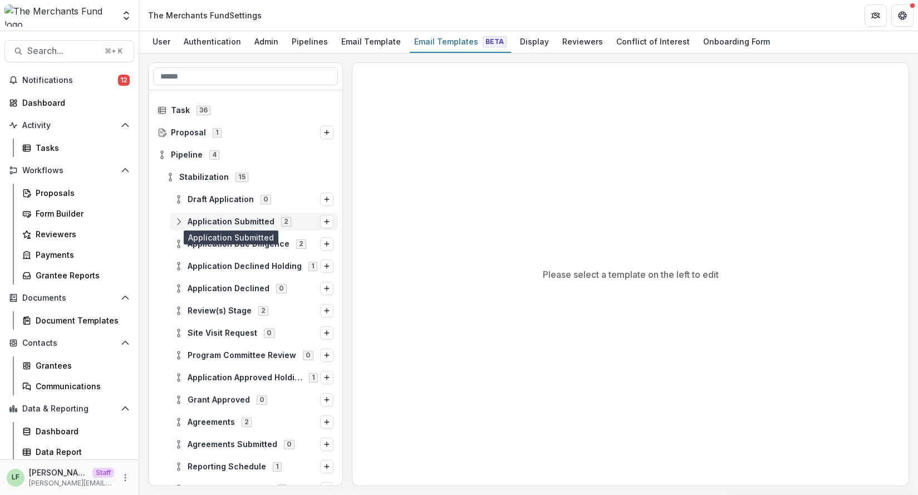
click at [203, 225] on span "Application Submitted" at bounding box center [231, 221] width 87 height 9
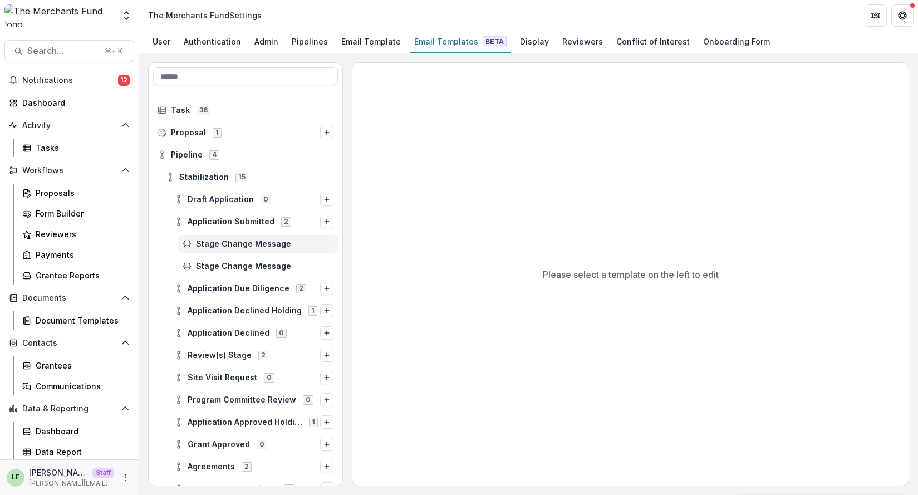
click at [216, 252] on div "Stage Change Message" at bounding box center [258, 244] width 160 height 18
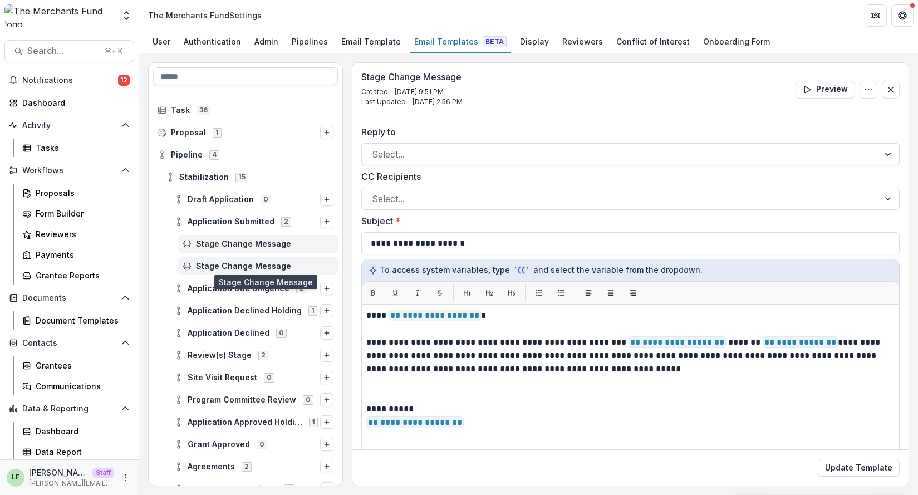
click at [219, 266] on span "Stage Change Message" at bounding box center [264, 266] width 137 height 9
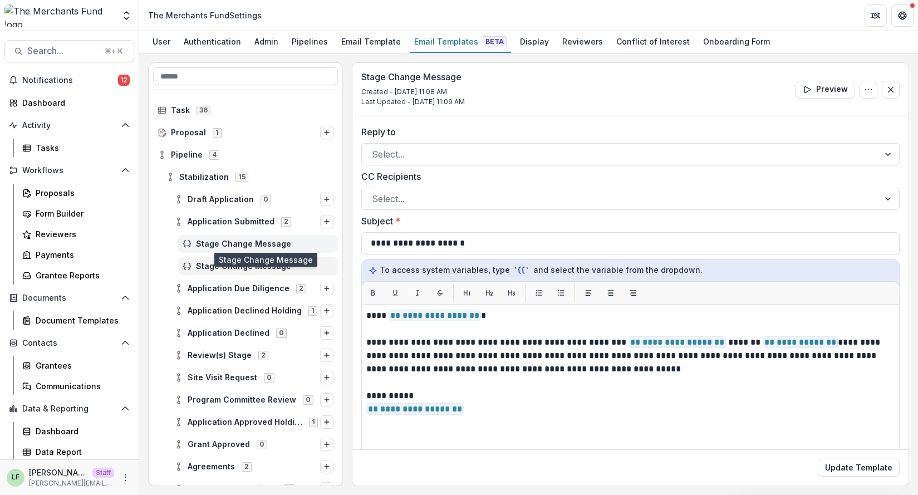
click at [216, 247] on span "Stage Change Message" at bounding box center [264, 243] width 137 height 9
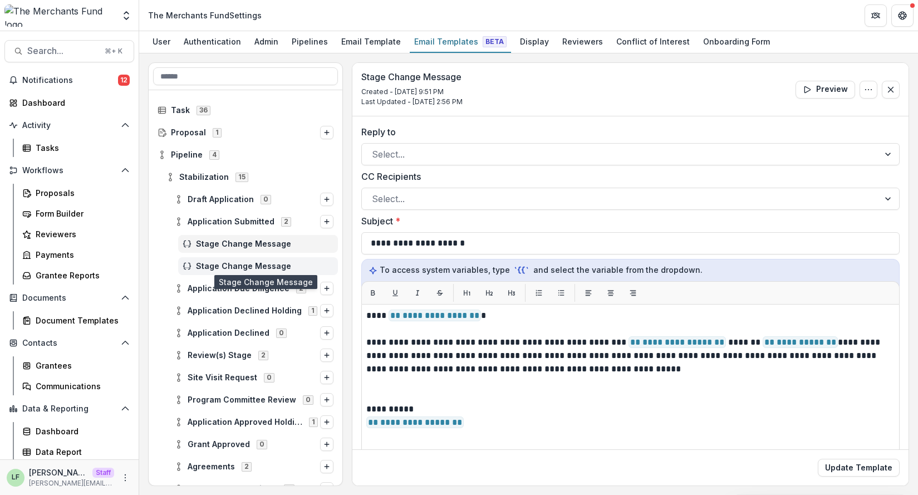
click at [220, 262] on span "Stage Change Message" at bounding box center [264, 266] width 137 height 9
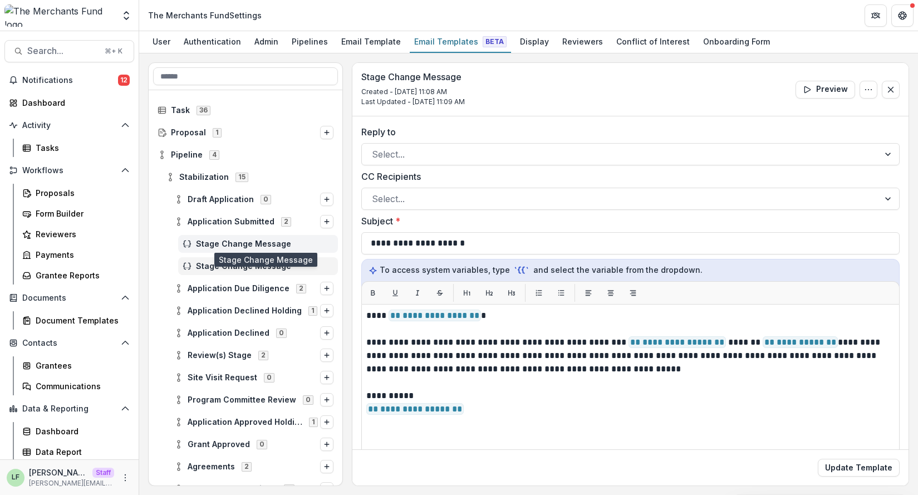
click at [219, 241] on span "Stage Change Message" at bounding box center [264, 243] width 137 height 9
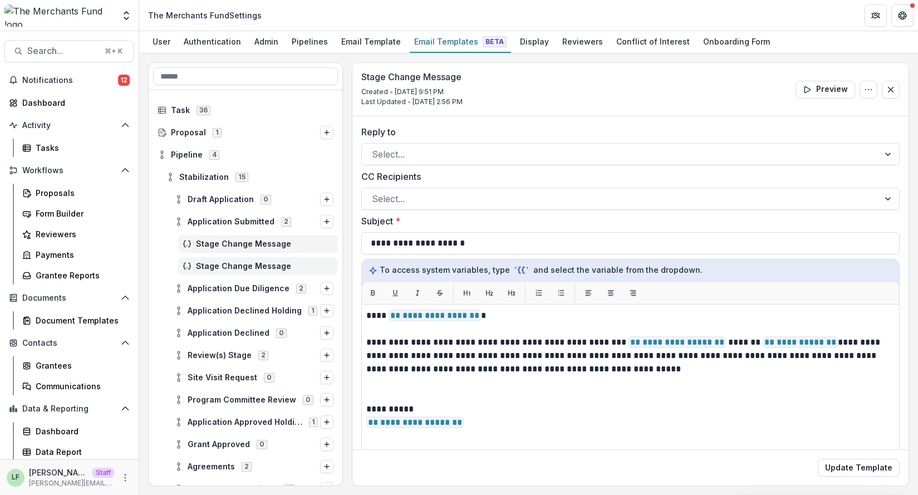
click at [247, 268] on span "Stage Change Message" at bounding box center [264, 266] width 137 height 9
click at [867, 95] on button "Options" at bounding box center [868, 90] width 18 height 18
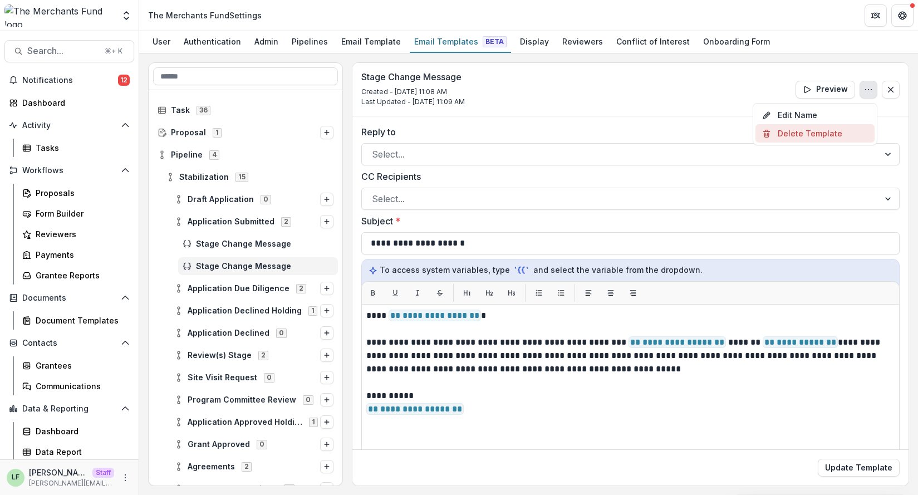
click at [827, 131] on button "Delete Template" at bounding box center [814, 133] width 119 height 18
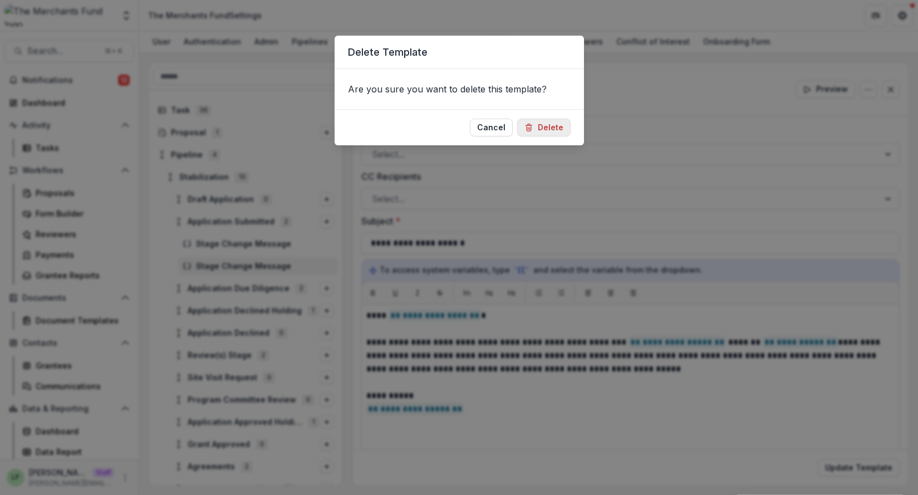
click at [564, 127] on button "Delete" at bounding box center [543, 128] width 53 height 18
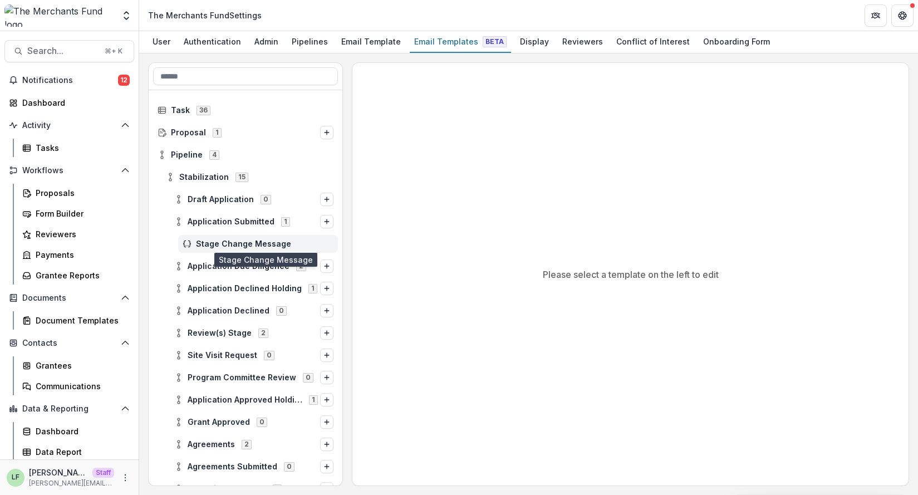
click at [246, 243] on span "Stage Change Message" at bounding box center [264, 243] width 137 height 9
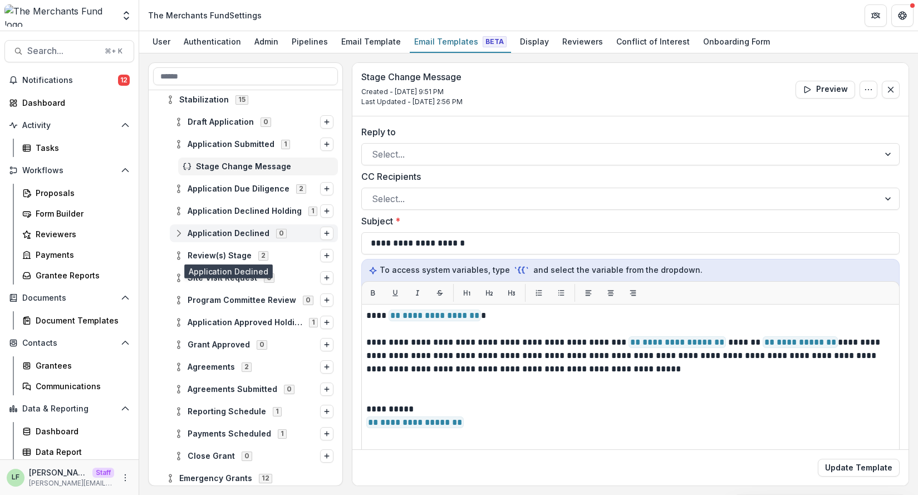
scroll to position [78, 0]
click at [240, 211] on span "Application Declined Holding" at bounding box center [245, 210] width 114 height 9
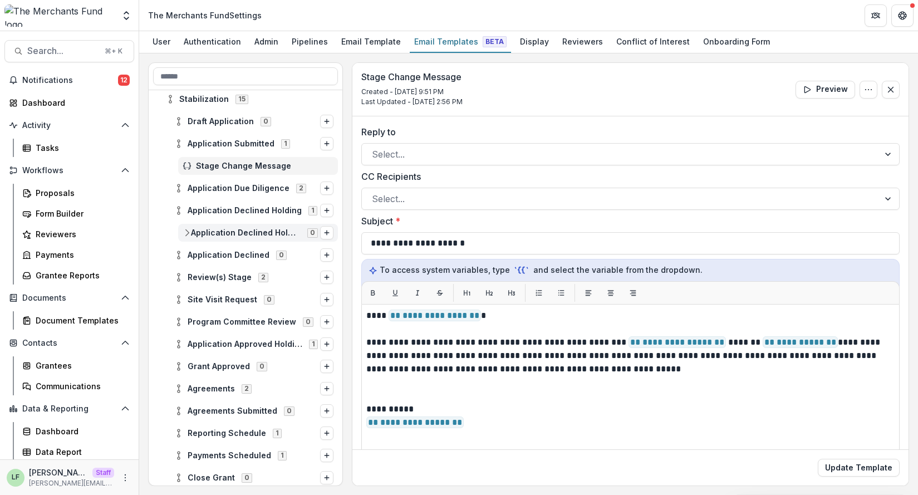
click at [234, 237] on span "Application Declined Holding Denial Form - Stabilization Grant 0" at bounding box center [251, 232] width 137 height 9
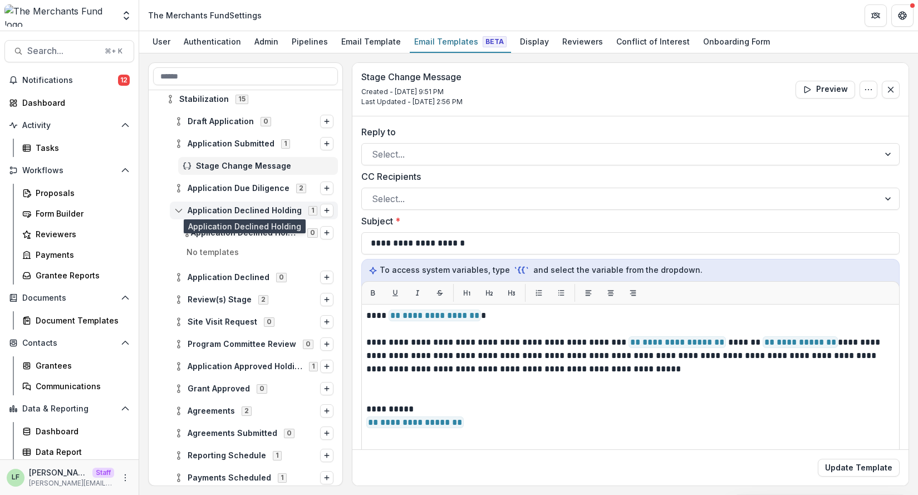
click at [238, 210] on span "Application Declined Holding" at bounding box center [245, 210] width 114 height 9
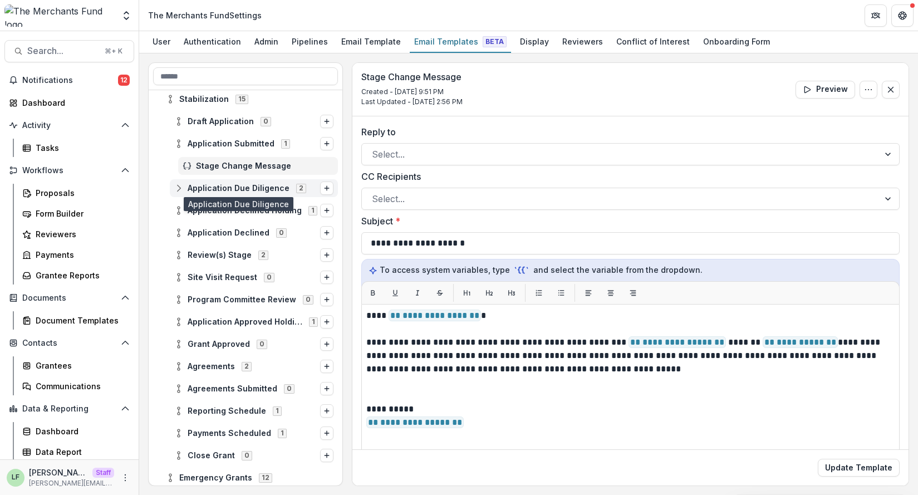
click at [234, 186] on span "Application Due Diligence" at bounding box center [239, 188] width 102 height 9
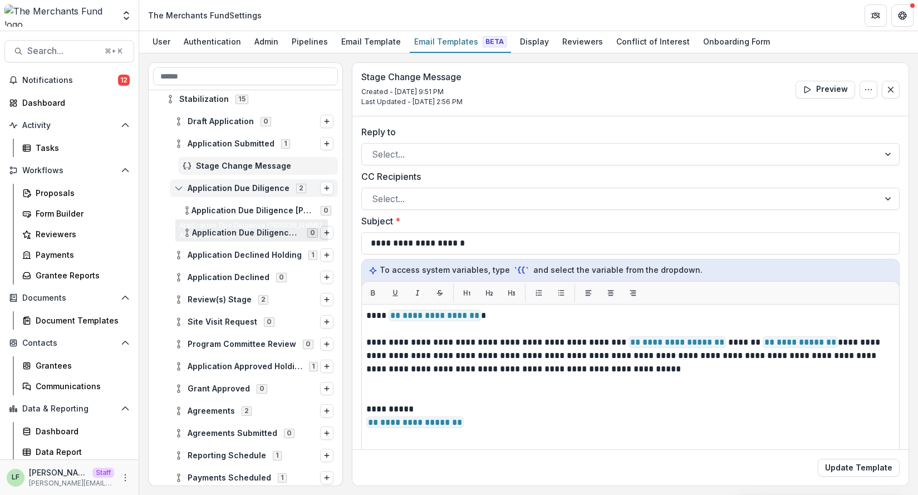
click at [234, 189] on span "Application Due Diligence" at bounding box center [239, 188] width 102 height 9
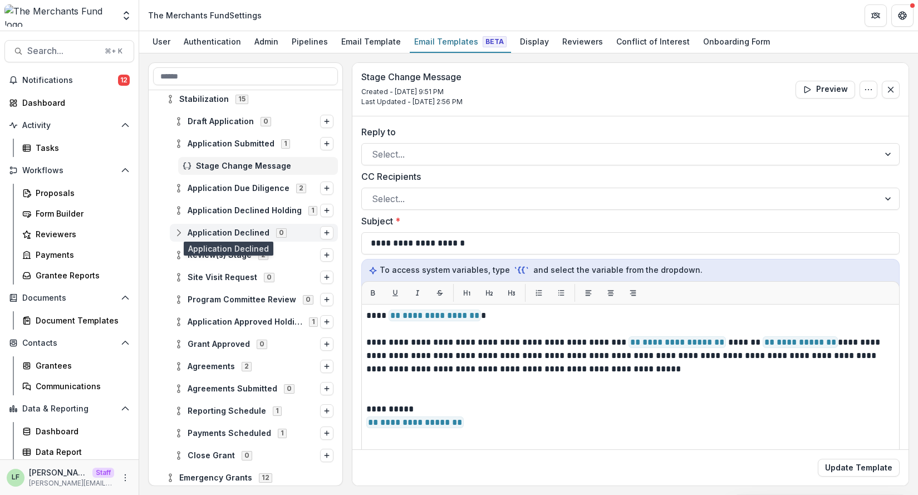
click at [226, 233] on span "Application Declined" at bounding box center [229, 232] width 82 height 9
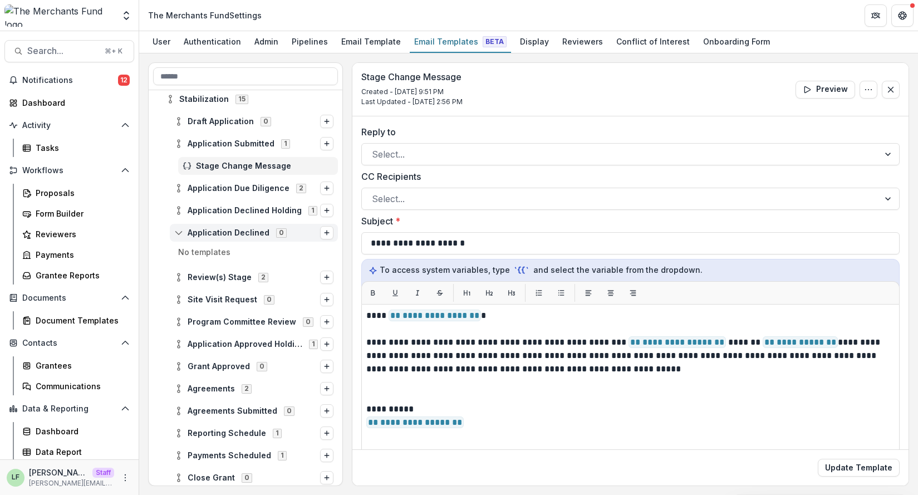
click at [226, 233] on span "Application Declined" at bounding box center [229, 232] width 82 height 9
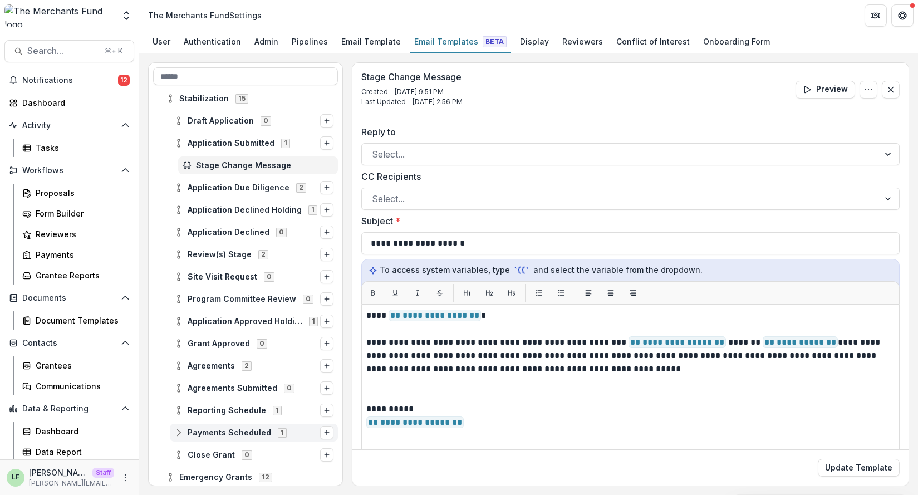
scroll to position [65, 0]
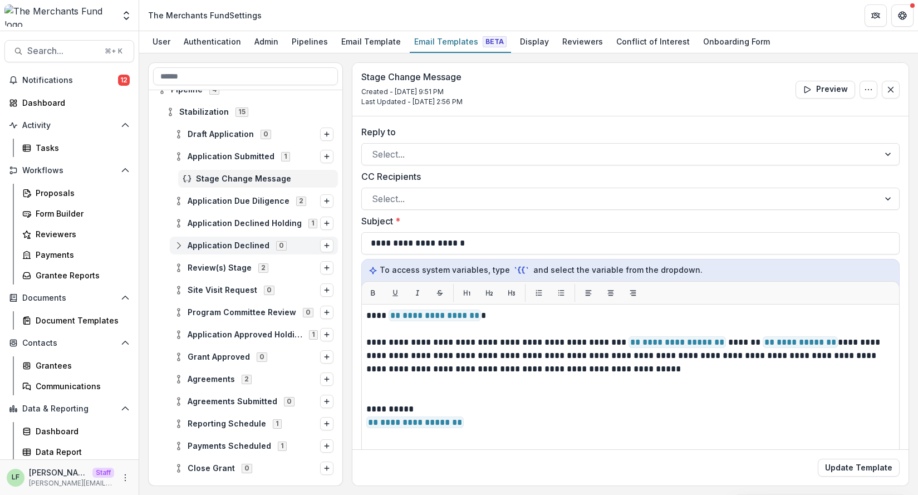
click at [199, 246] on span "Application Declined" at bounding box center [229, 245] width 82 height 9
click at [203, 265] on p "No templates" at bounding box center [245, 268] width 185 height 18
click at [323, 250] on button "Options" at bounding box center [326, 245] width 13 height 13
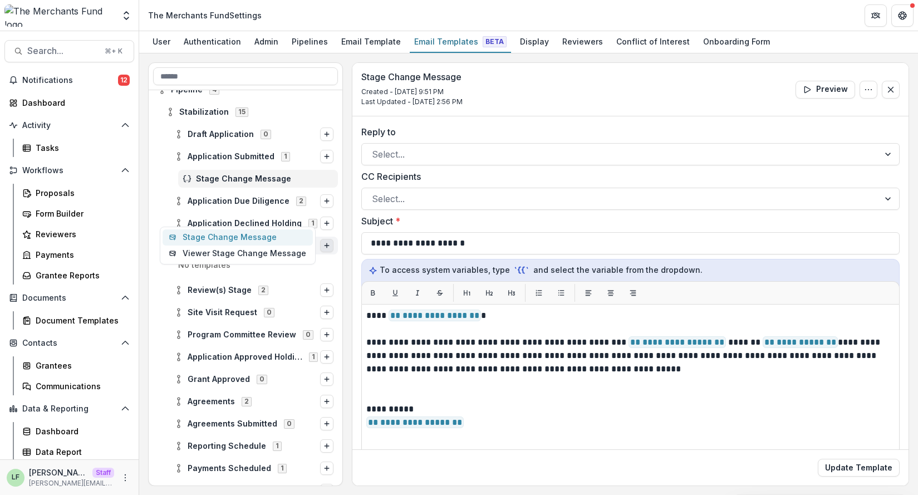
click at [277, 238] on button "Stage Change Message" at bounding box center [237, 237] width 150 height 16
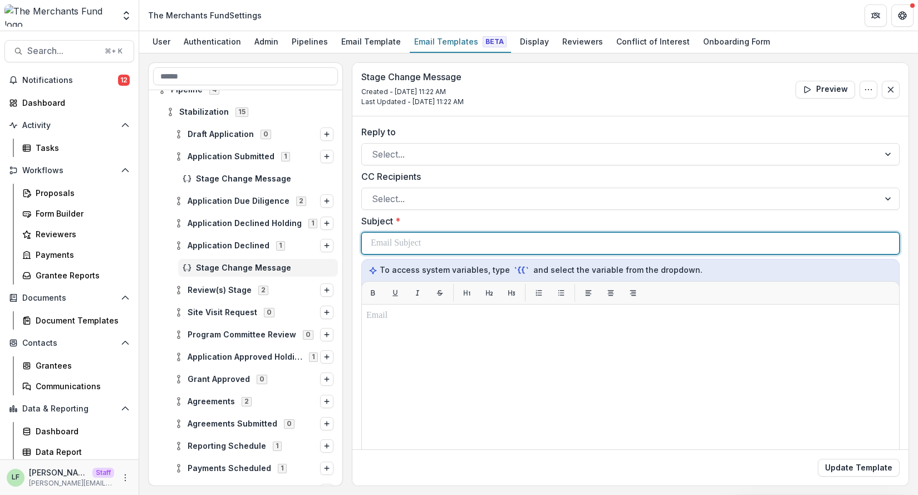
click at [436, 252] on div at bounding box center [630, 243] width 519 height 21
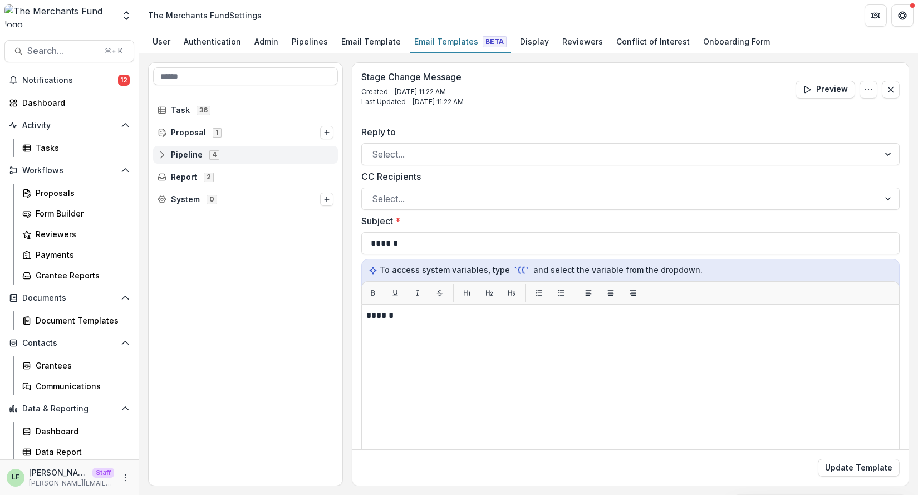
click at [163, 154] on icon at bounding box center [161, 154] width 9 height 9
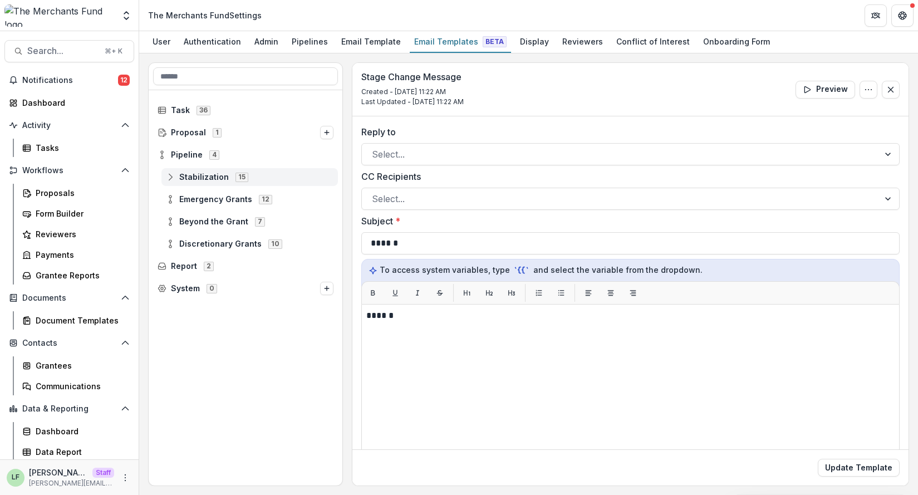
click at [172, 177] on icon at bounding box center [170, 176] width 9 height 9
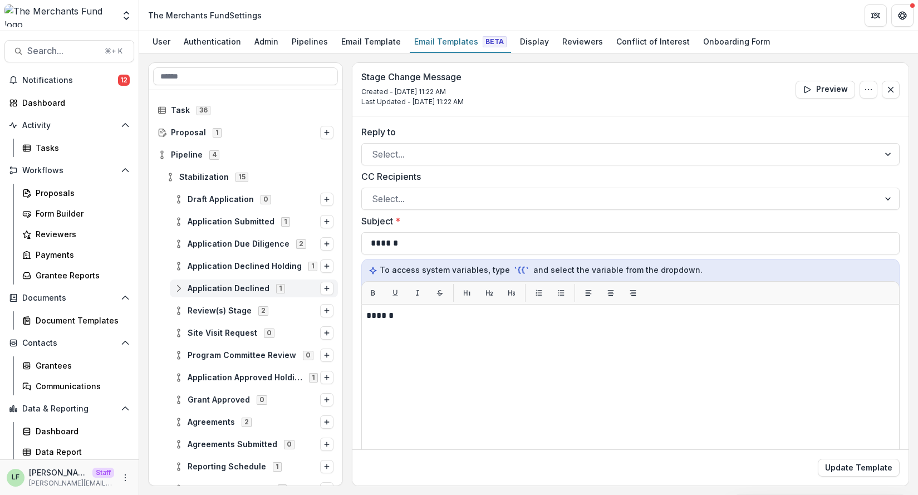
click at [174, 287] on icon at bounding box center [178, 288] width 9 height 9
click at [211, 306] on span "Stage Change Message" at bounding box center [264, 310] width 137 height 9
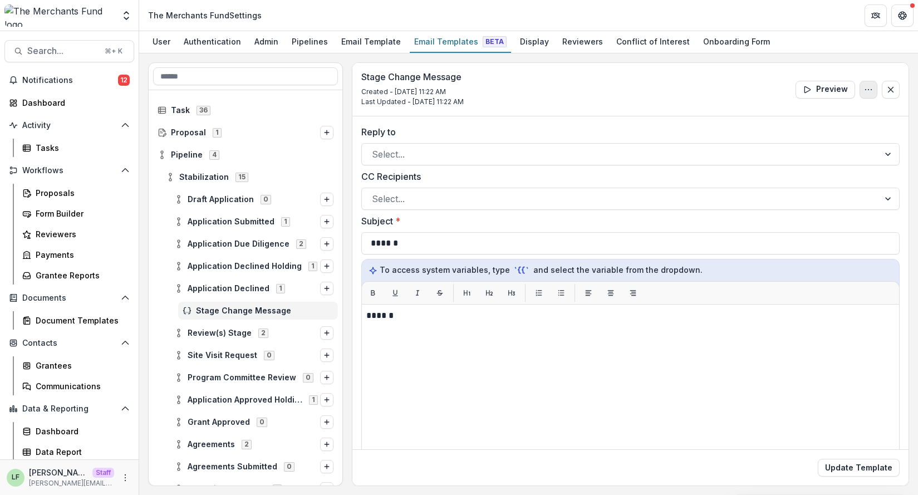
click at [864, 93] on icon "Options" at bounding box center [868, 89] width 9 height 9
click at [806, 131] on button "Delete Template" at bounding box center [814, 133] width 119 height 18
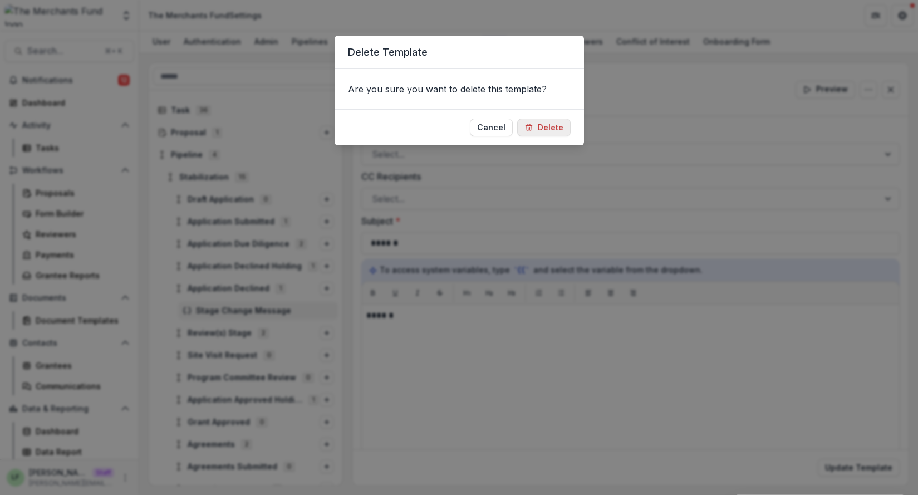
click at [547, 124] on button "Delete" at bounding box center [543, 128] width 53 height 18
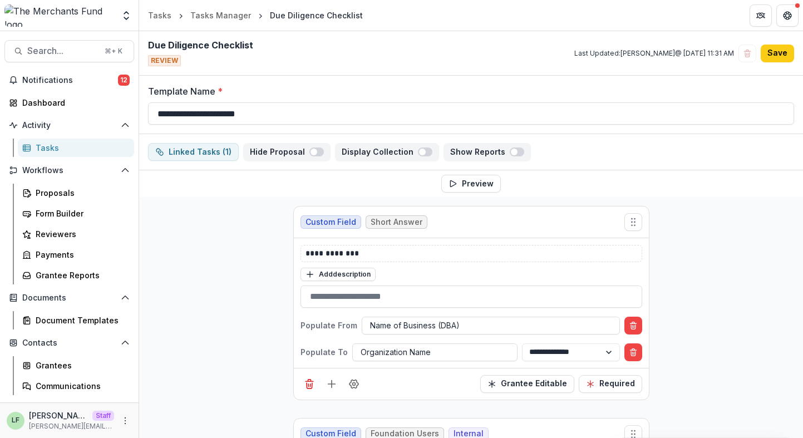
scroll to position [9388, 0]
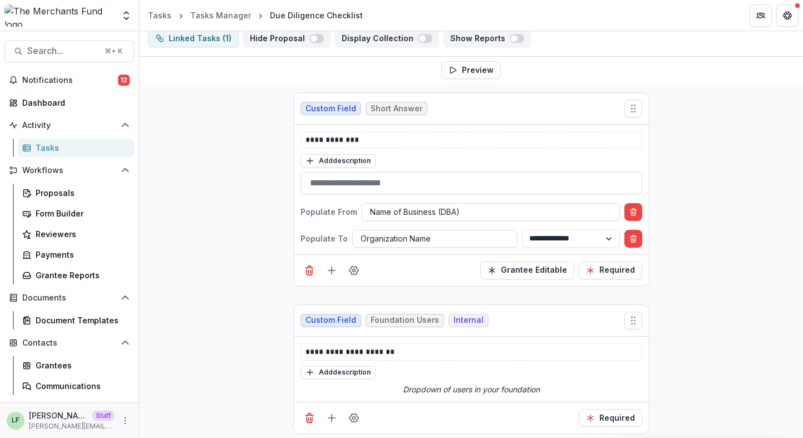
scroll to position [0, 0]
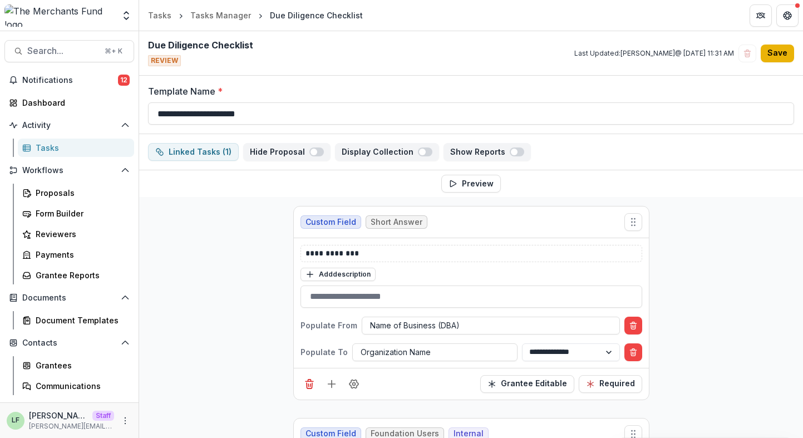
click at [773, 47] on button "Save" at bounding box center [777, 54] width 33 height 18
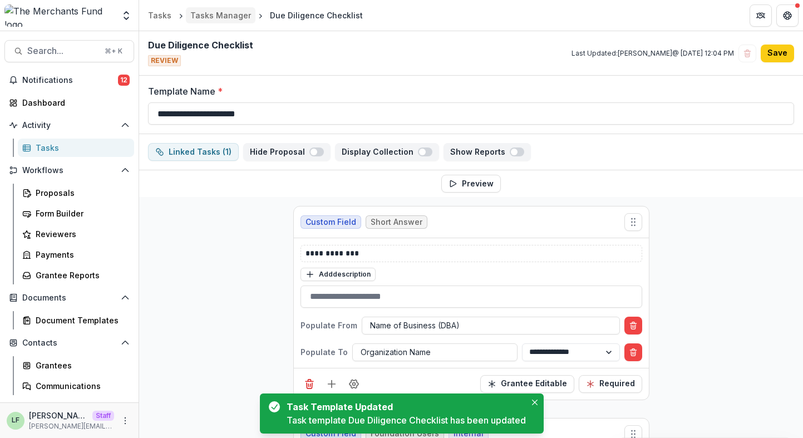
click at [209, 16] on div "Tasks Manager" at bounding box center [220, 15] width 61 height 12
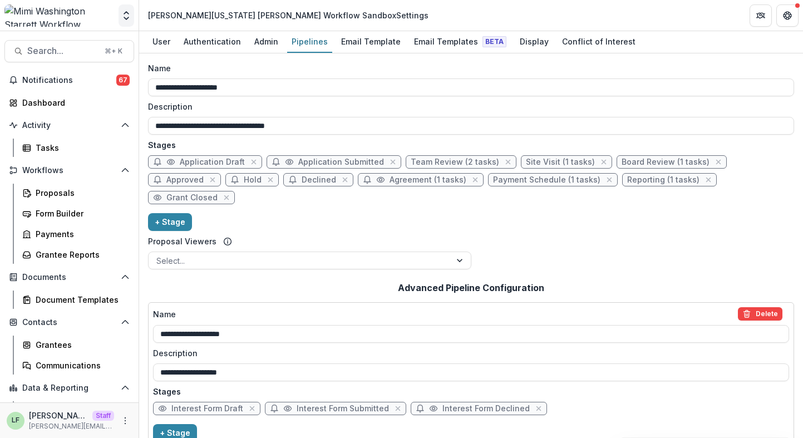
click at [130, 17] on icon "Open entity switcher" at bounding box center [126, 15] width 11 height 11
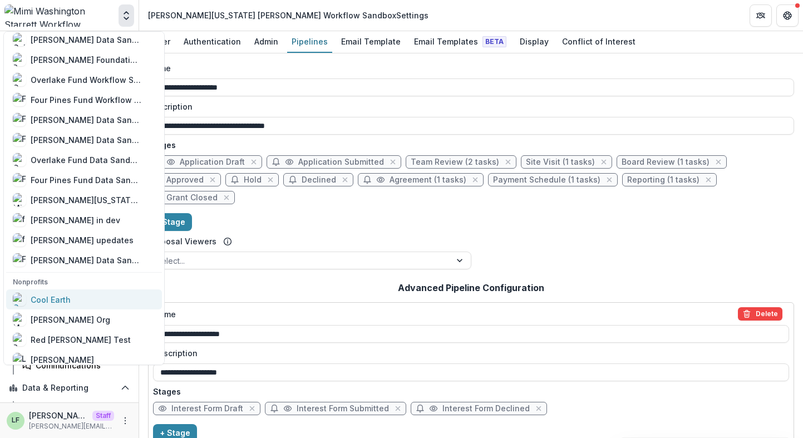
scroll to position [704, 0]
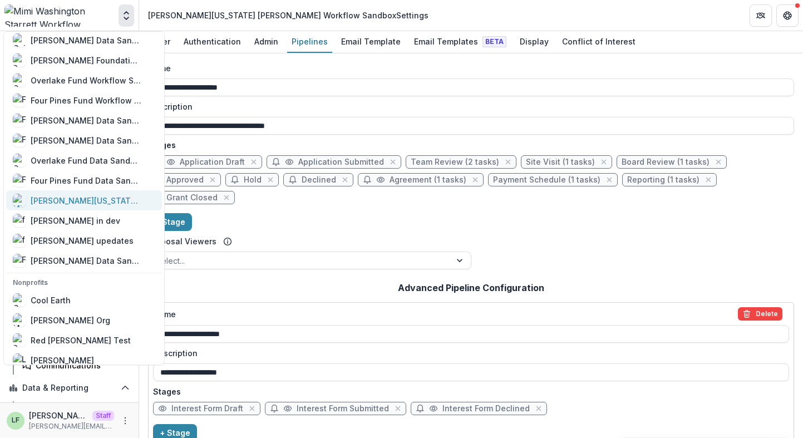
click at [59, 200] on div "[PERSON_NAME][US_STATE] [PERSON_NAME] Data Sandbox V1" at bounding box center [86, 201] width 111 height 12
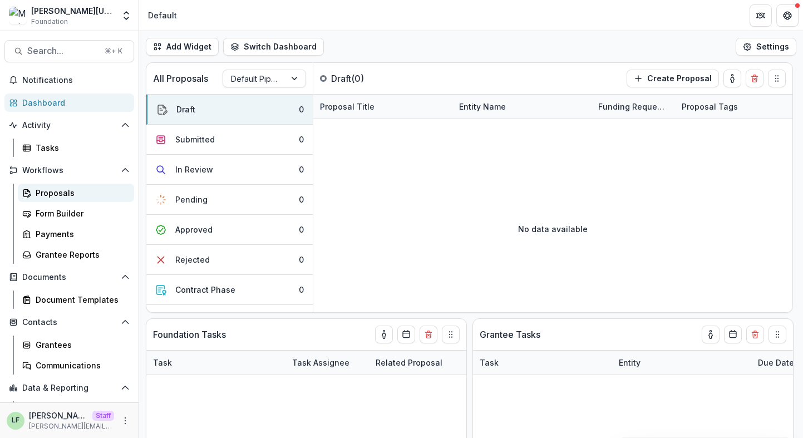
click at [57, 196] on div "Proposals" at bounding box center [81, 193] width 90 height 12
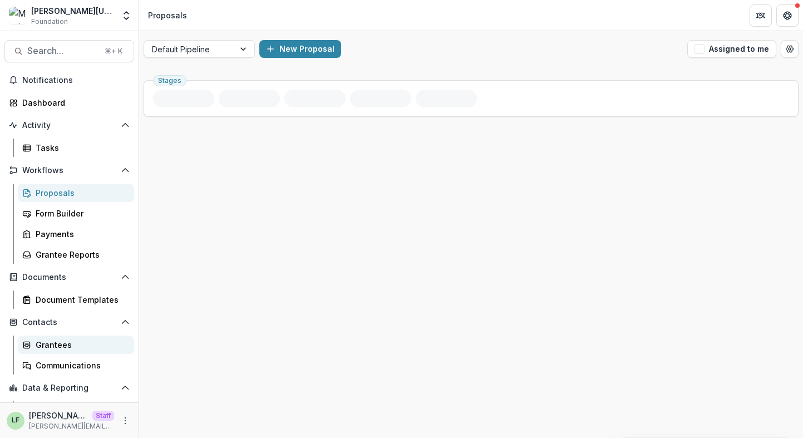
click at [53, 337] on link "Grantees" at bounding box center [76, 345] width 116 height 18
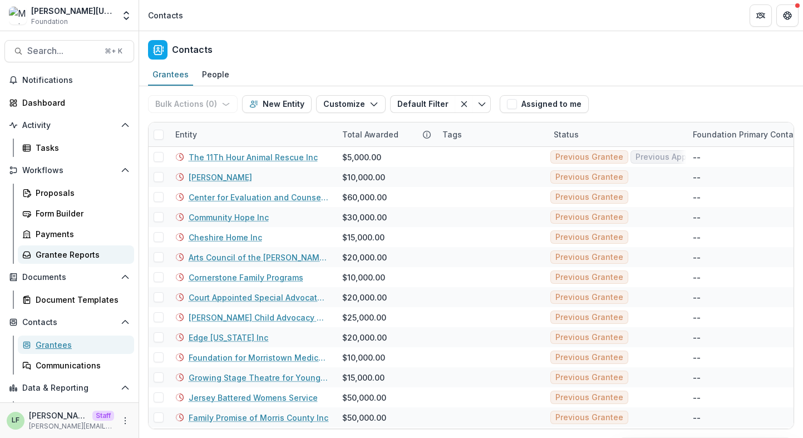
scroll to position [38, 0]
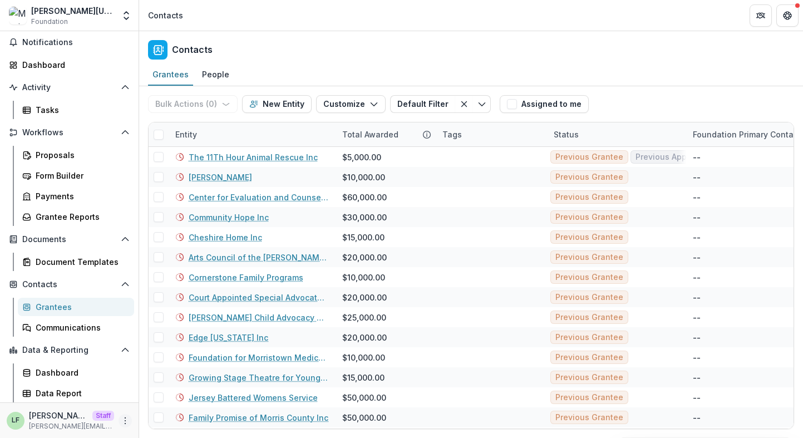
click at [125, 421] on circle "More" at bounding box center [125, 420] width 1 height 1
click at [175, 397] on link "User Settings" at bounding box center [195, 397] width 119 height 18
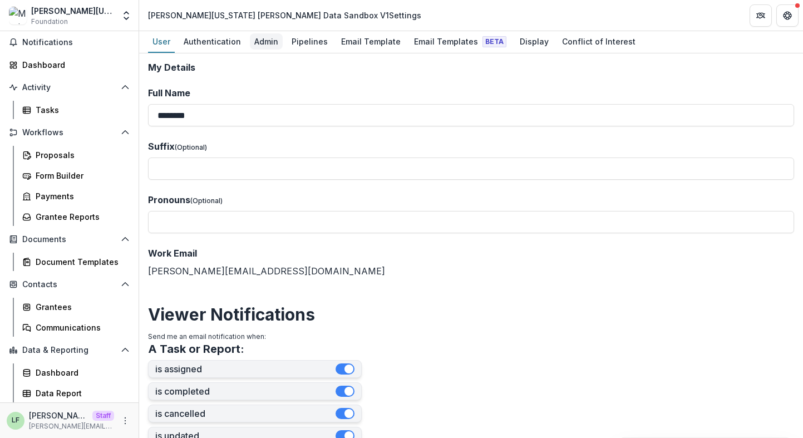
click at [267, 38] on div "Admin" at bounding box center [266, 41] width 33 height 16
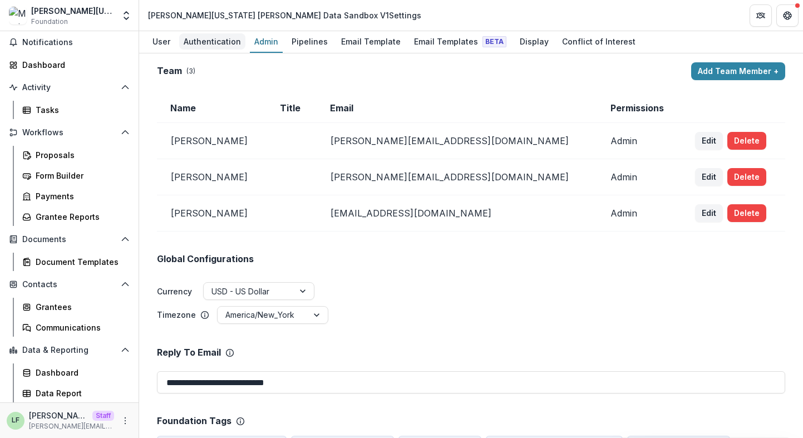
click at [229, 38] on div "Authentication" at bounding box center [212, 41] width 66 height 16
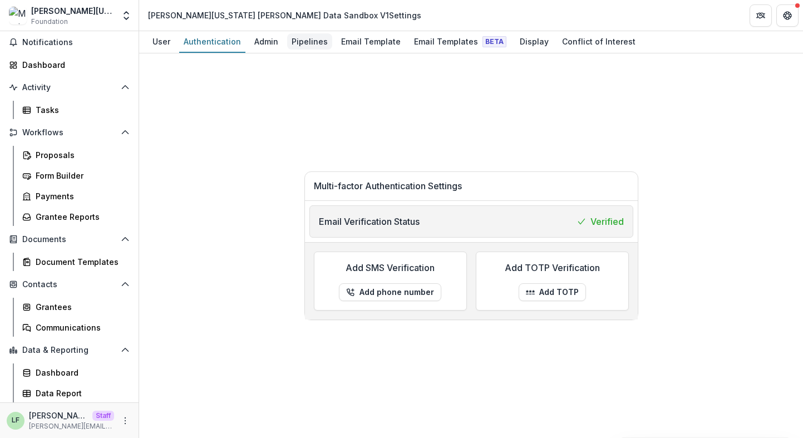
click at [313, 32] on link "Pipelines" at bounding box center [309, 42] width 45 height 22
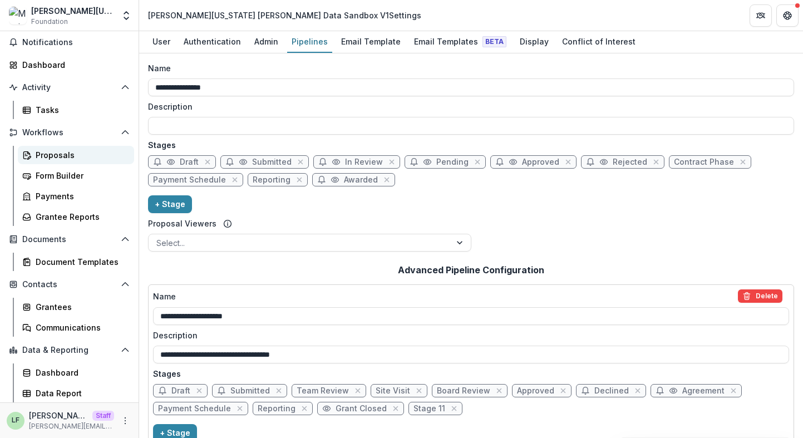
click at [50, 147] on link "Proposals" at bounding box center [76, 155] width 116 height 18
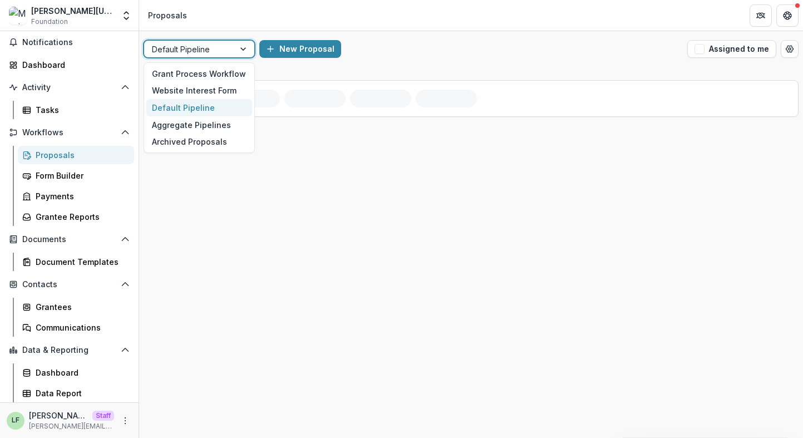
click at [238, 55] on div at bounding box center [244, 49] width 20 height 17
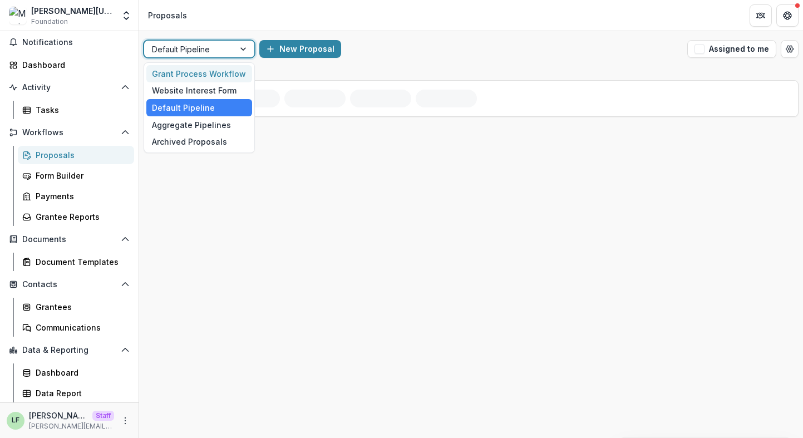
click at [238, 76] on div "Grant Process Workflow" at bounding box center [199, 73] width 106 height 17
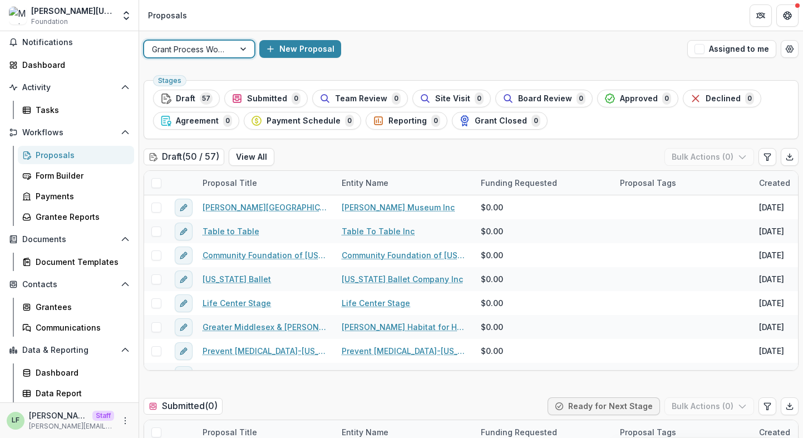
click at [605, 48] on div "New Proposal" at bounding box center [470, 49] width 423 height 18
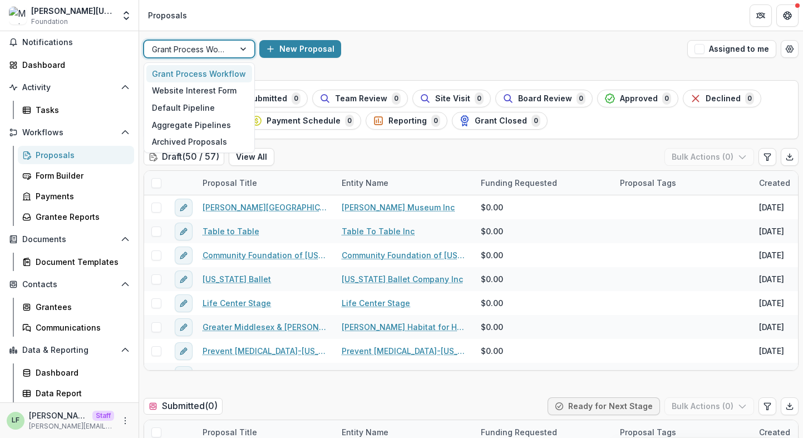
click at [237, 49] on div at bounding box center [244, 49] width 20 height 17
click at [214, 110] on div "Default Pipeline" at bounding box center [199, 107] width 106 height 17
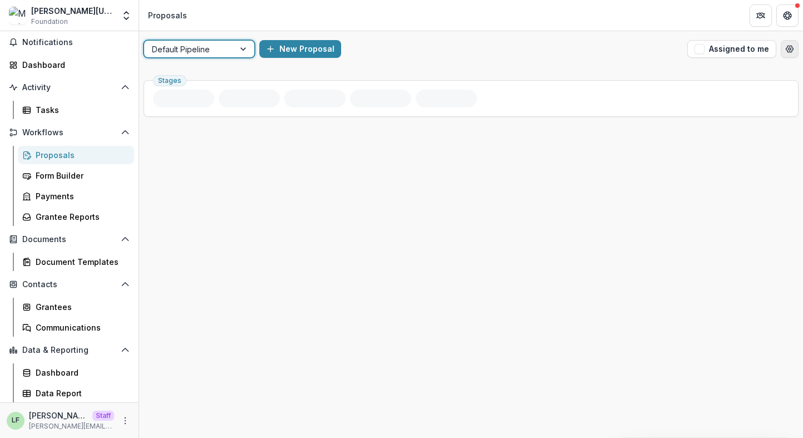
click at [788, 43] on button "Open table manager" at bounding box center [790, 49] width 18 height 18
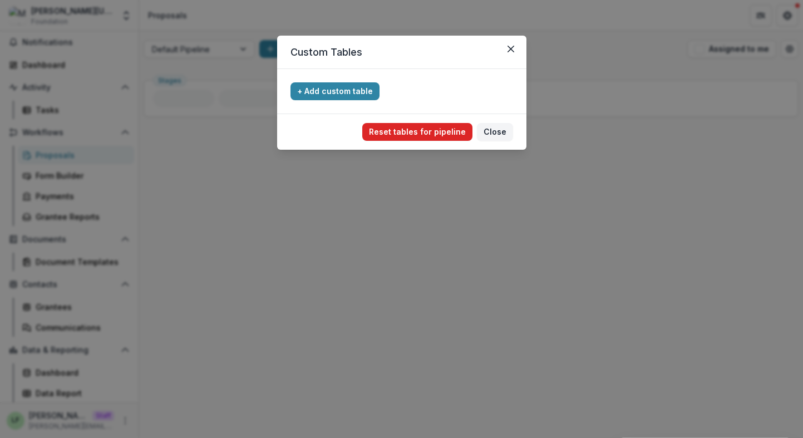
click at [433, 135] on button "Reset tables for pipeline" at bounding box center [417, 132] width 110 height 18
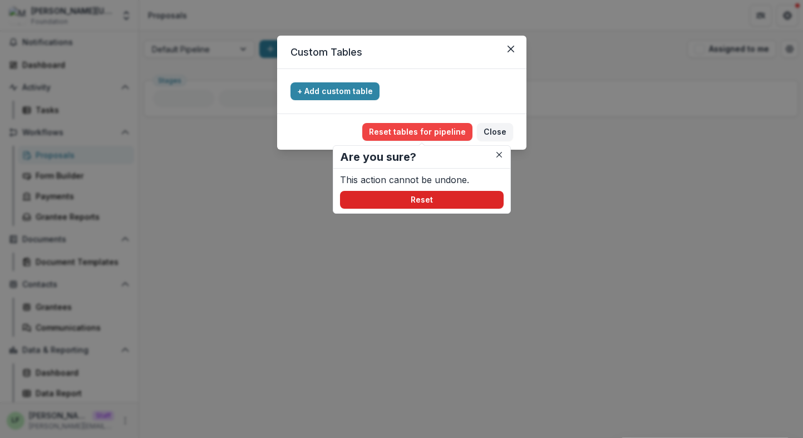
click at [458, 199] on button "Reset" at bounding box center [422, 200] width 164 height 18
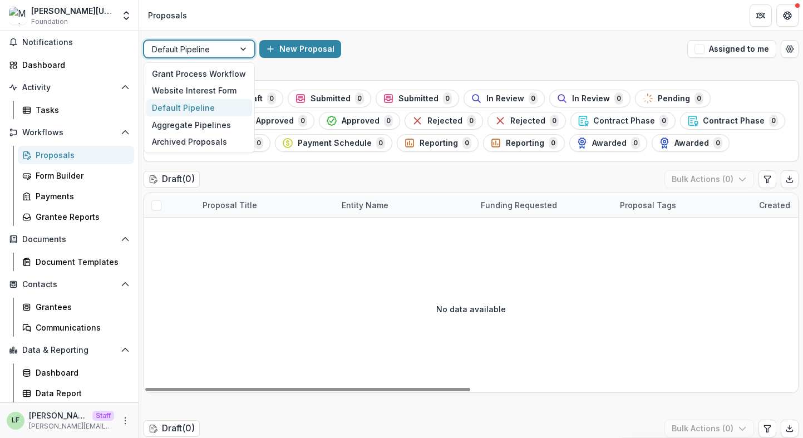
click at [241, 51] on div at bounding box center [244, 49] width 20 height 17
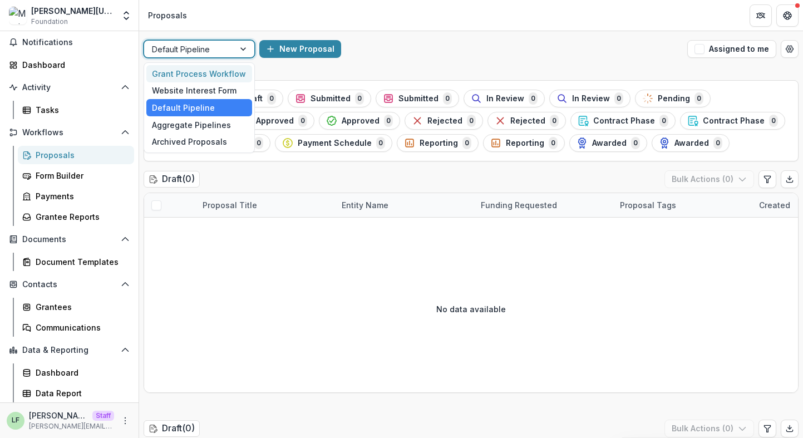
click at [225, 75] on div "Grant Process Workflow" at bounding box center [199, 73] width 106 height 17
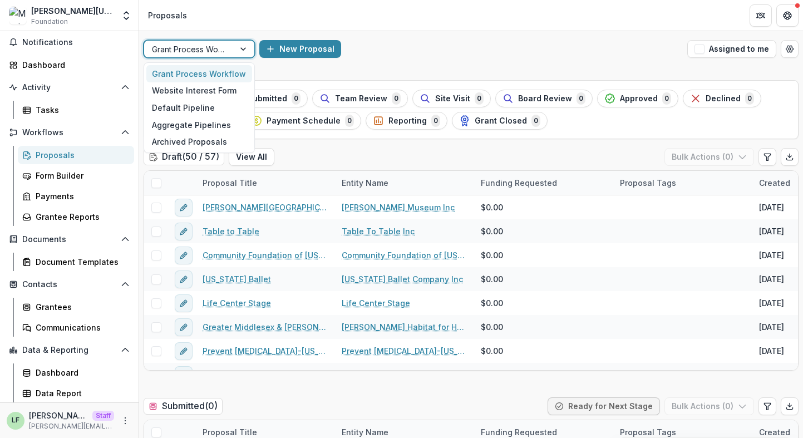
click at [237, 50] on div at bounding box center [244, 49] width 20 height 17
click at [234, 87] on div "Website Interest Form" at bounding box center [199, 90] width 106 height 17
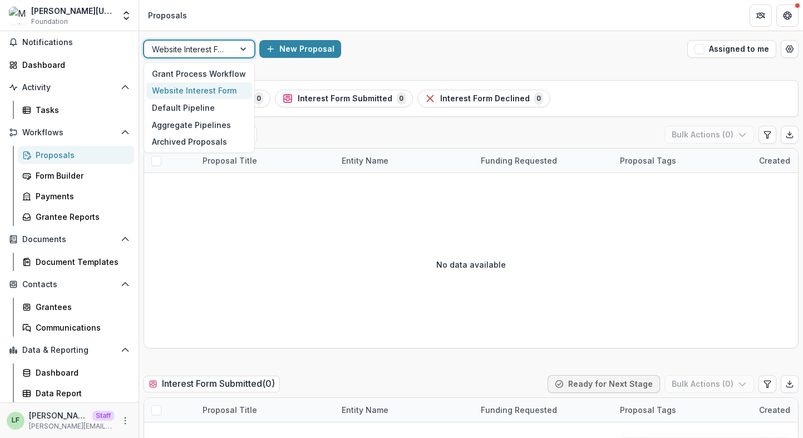
click at [244, 46] on div at bounding box center [244, 49] width 20 height 17
click at [233, 73] on div "Grant Process Workflow" at bounding box center [199, 73] width 106 height 17
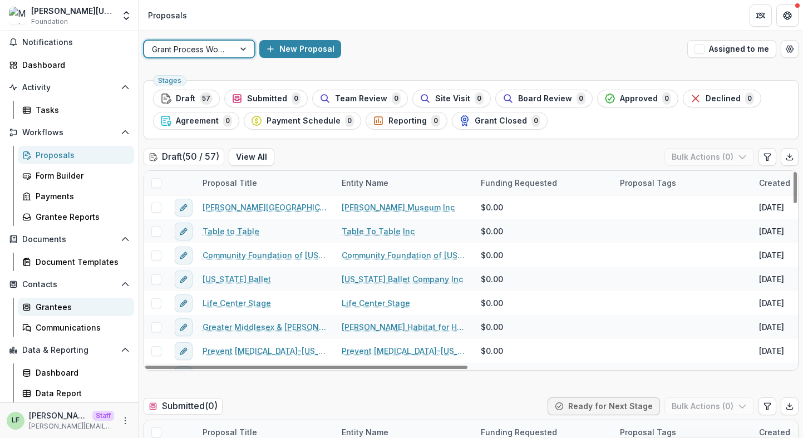
click at [74, 309] on div "Grantees" at bounding box center [81, 307] width 90 height 12
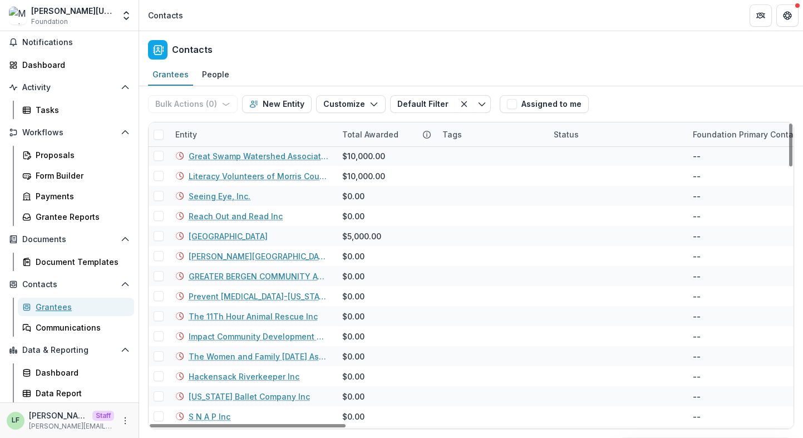
scroll to position [1650, 0]
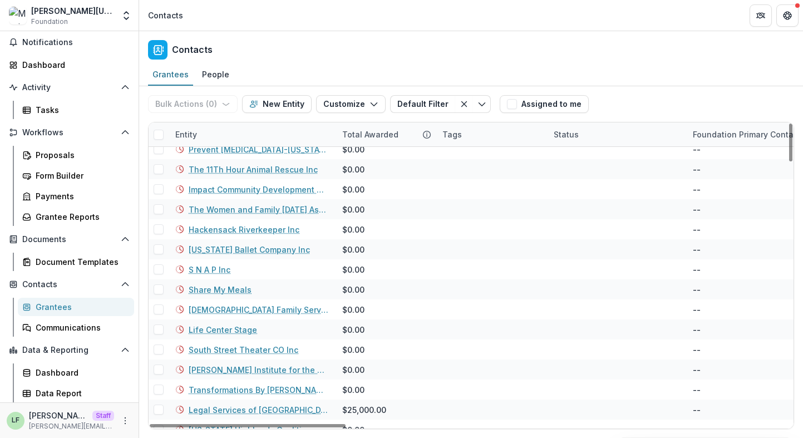
click at [160, 130] on span at bounding box center [159, 135] width 10 height 10
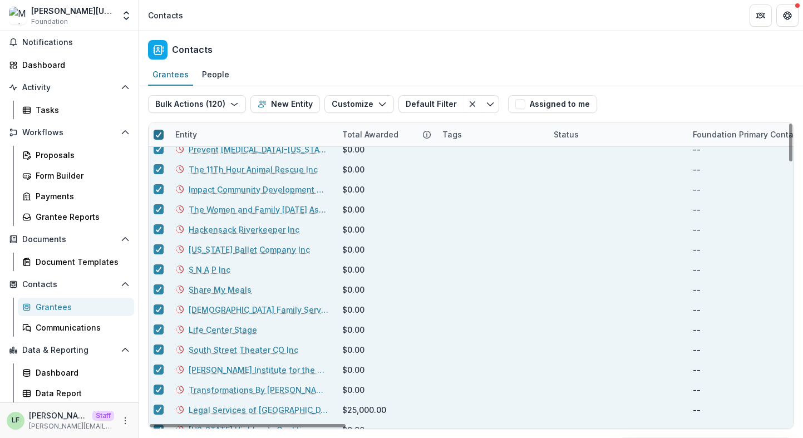
click at [160, 130] on div at bounding box center [158, 134] width 7 height 9
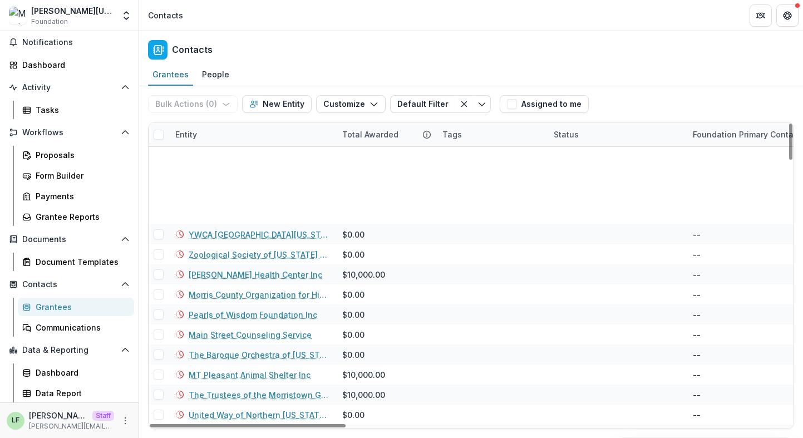
scroll to position [2242, 0]
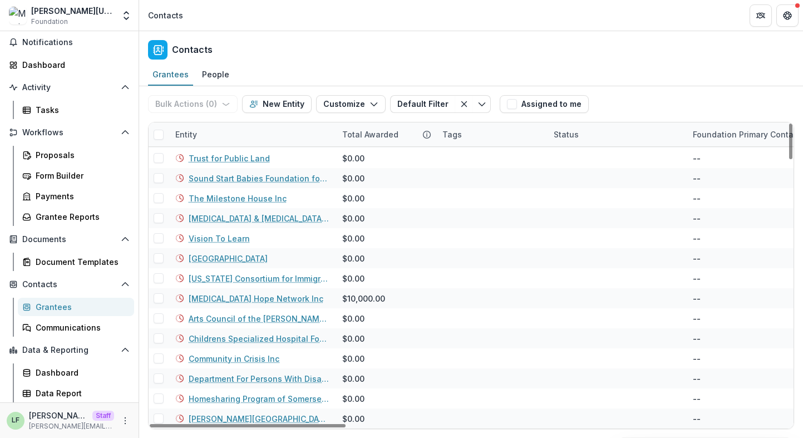
click at [155, 130] on span at bounding box center [159, 135] width 10 height 10
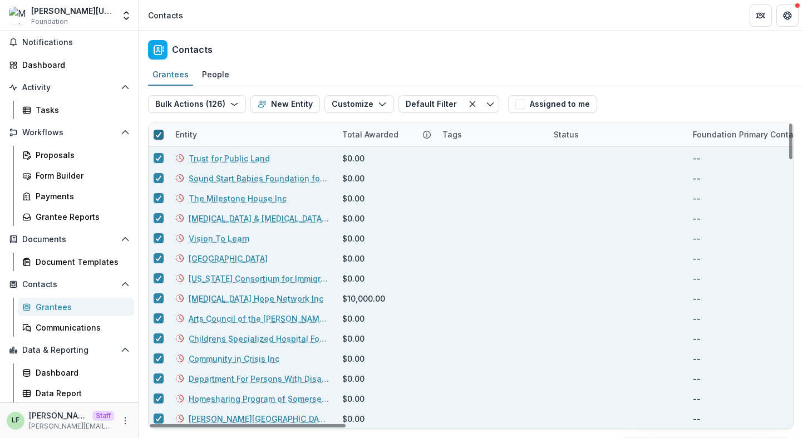
click at [156, 130] on div at bounding box center [158, 134] width 7 height 9
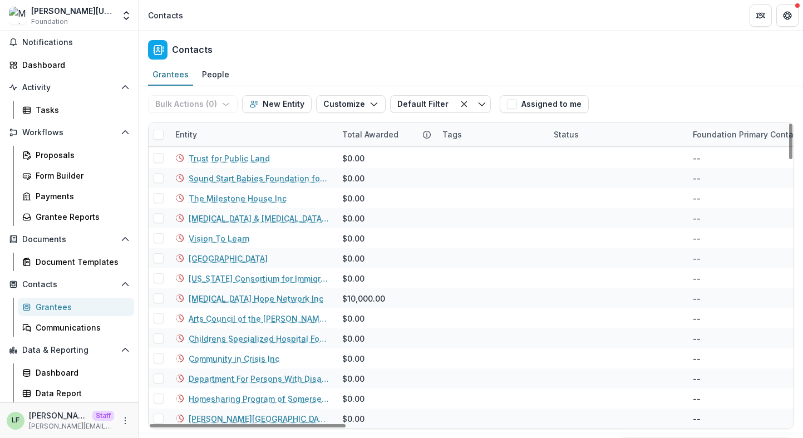
click at [162, 134] on span at bounding box center [159, 135] width 10 height 10
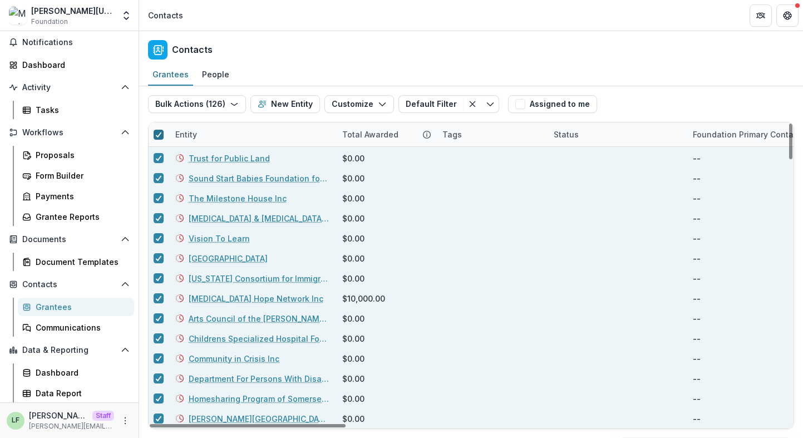
click at [162, 133] on span at bounding box center [159, 135] width 10 height 10
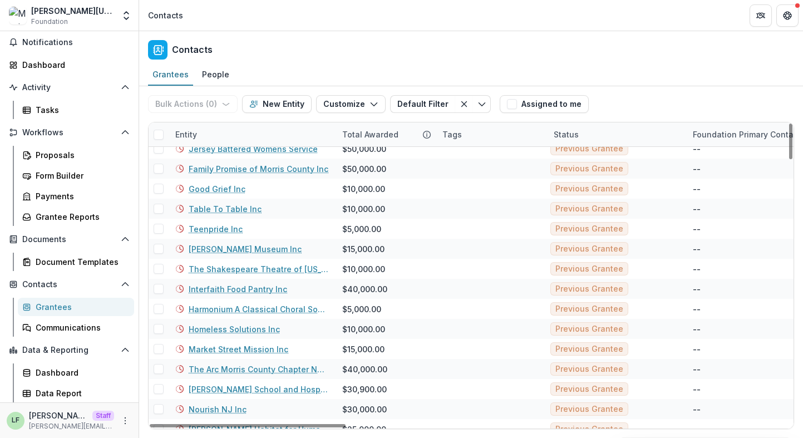
scroll to position [0, 0]
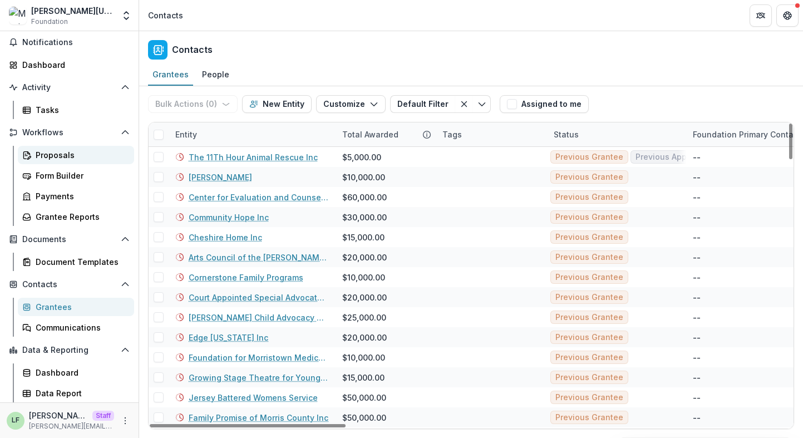
click at [82, 152] on div "Proposals" at bounding box center [81, 155] width 90 height 12
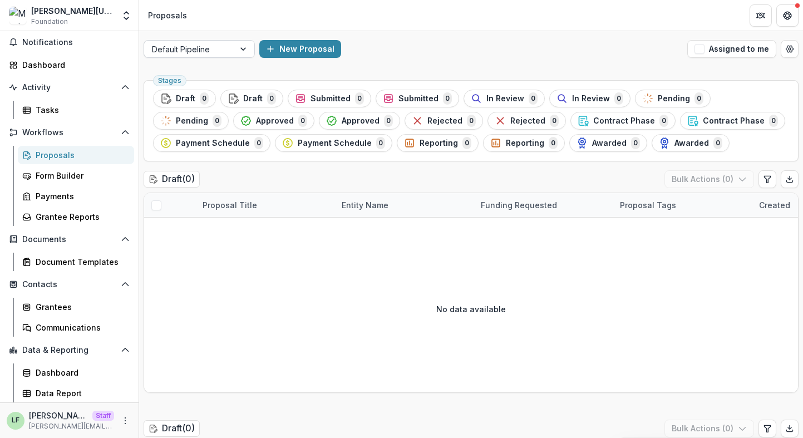
click at [199, 45] on div at bounding box center [189, 49] width 75 height 14
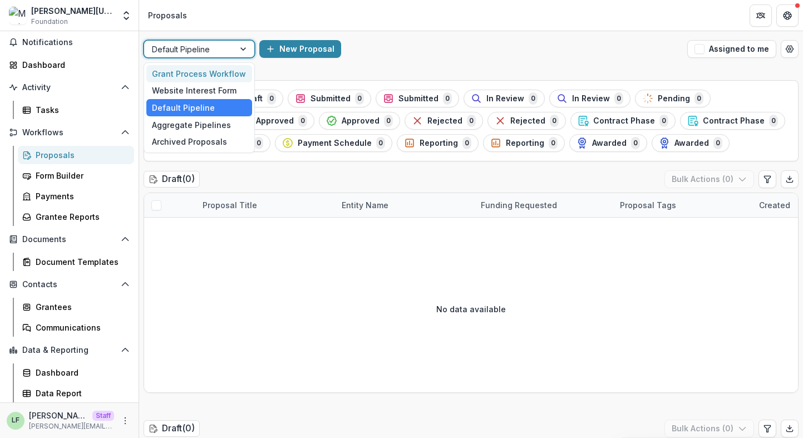
click at [197, 77] on div "Grant Process Workflow" at bounding box center [199, 73] width 106 height 17
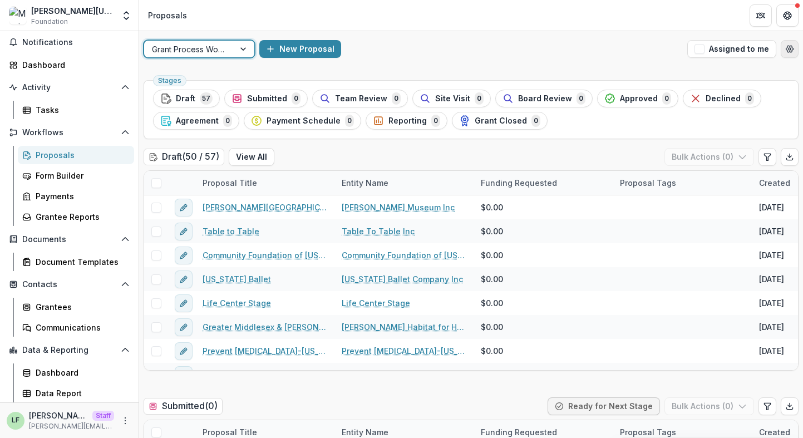
click at [785, 47] on icon "Open table manager" at bounding box center [789, 49] width 9 height 9
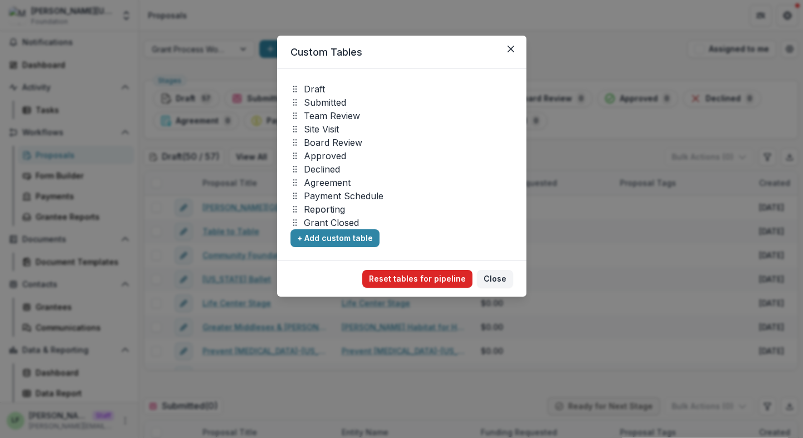
click at [425, 278] on button "Reset tables for pipeline" at bounding box center [417, 279] width 110 height 18
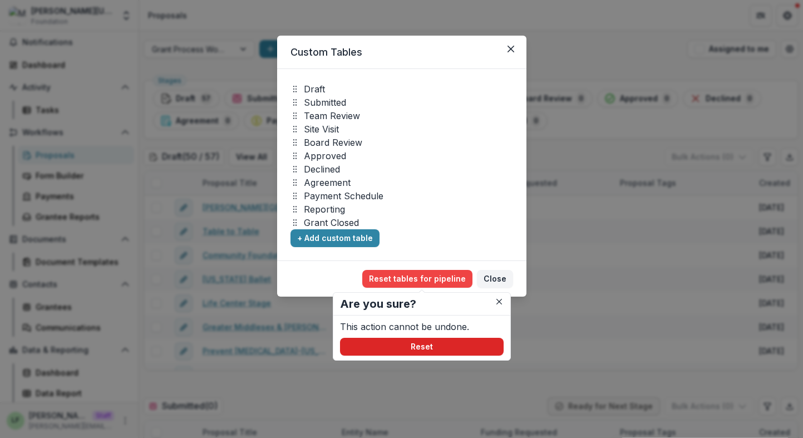
click at [420, 354] on button "Reset" at bounding box center [422, 347] width 164 height 18
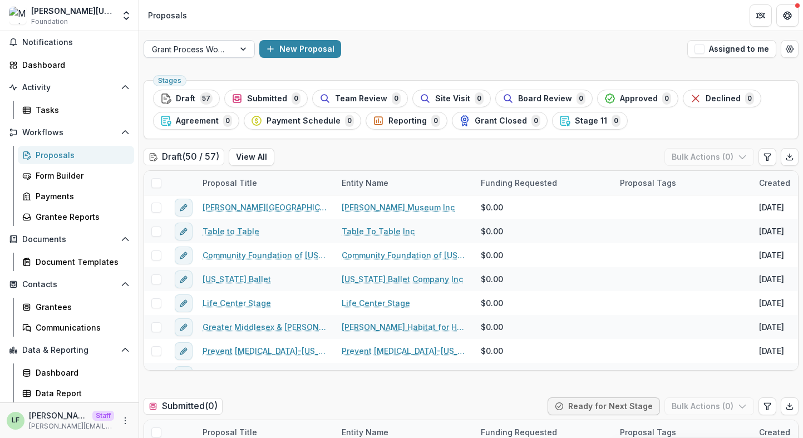
click at [215, 47] on div at bounding box center [189, 49] width 75 height 14
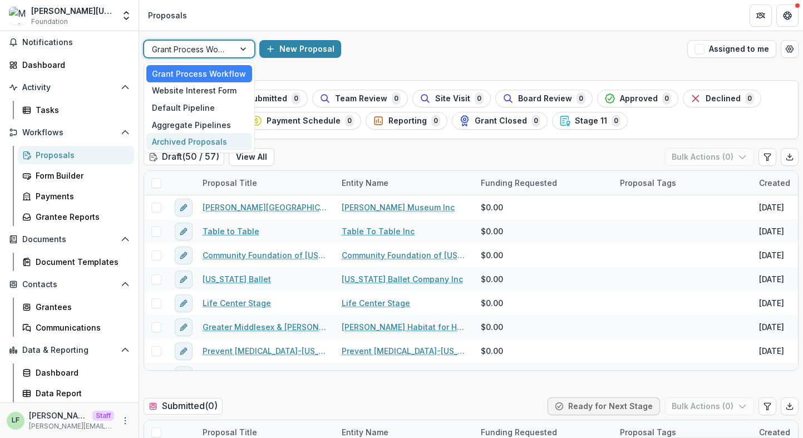
click at [53, 157] on div "Proposals" at bounding box center [81, 155] width 90 height 12
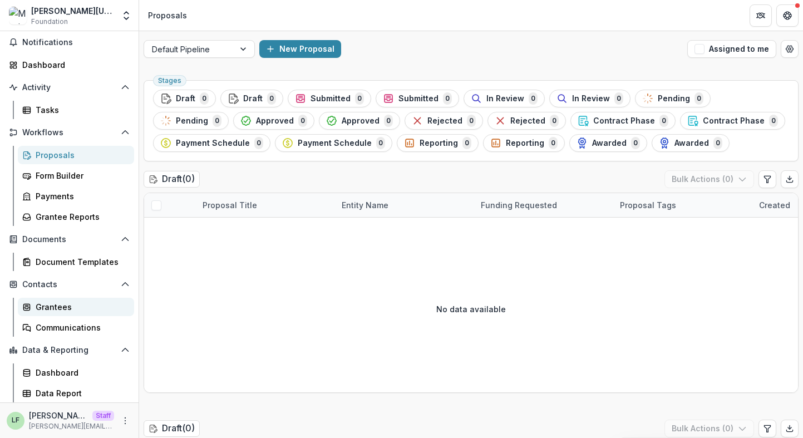
click at [61, 308] on div "Grantees" at bounding box center [81, 307] width 90 height 12
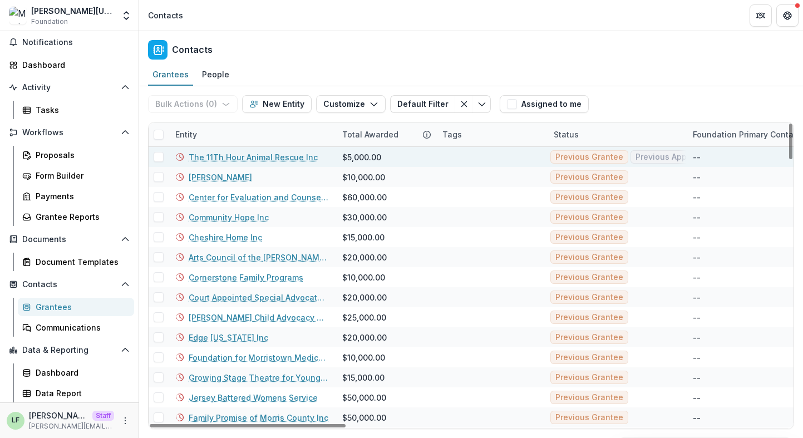
click at [269, 156] on link "The 11Th Hour Animal Rescue Inc" at bounding box center [253, 157] width 129 height 12
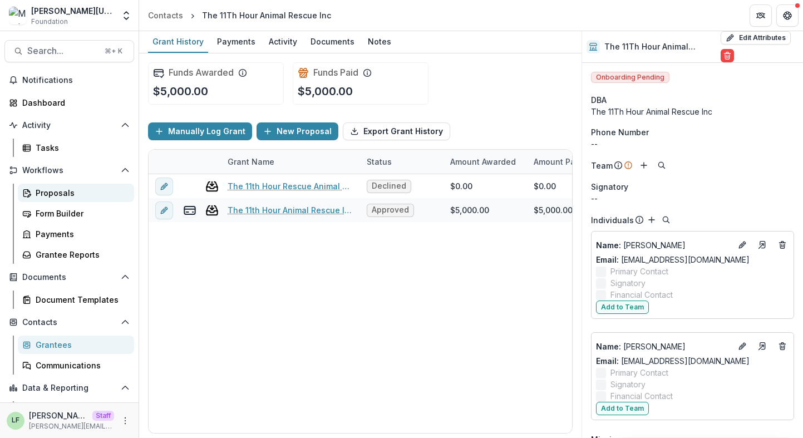
click at [71, 195] on div "Proposals" at bounding box center [81, 193] width 90 height 12
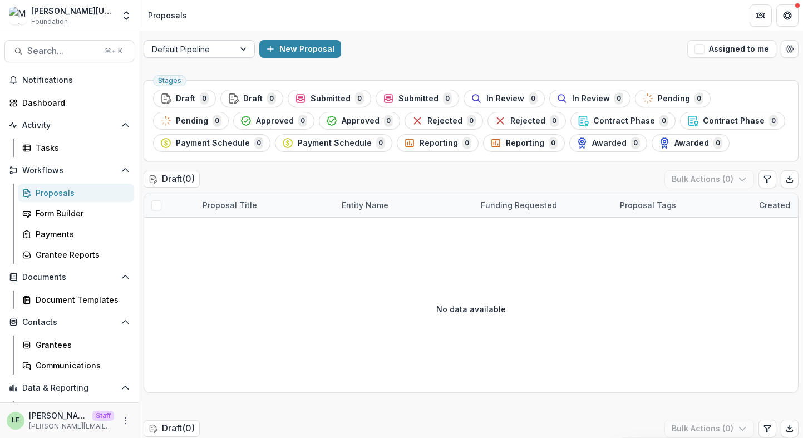
click at [207, 53] on div at bounding box center [189, 49] width 75 height 14
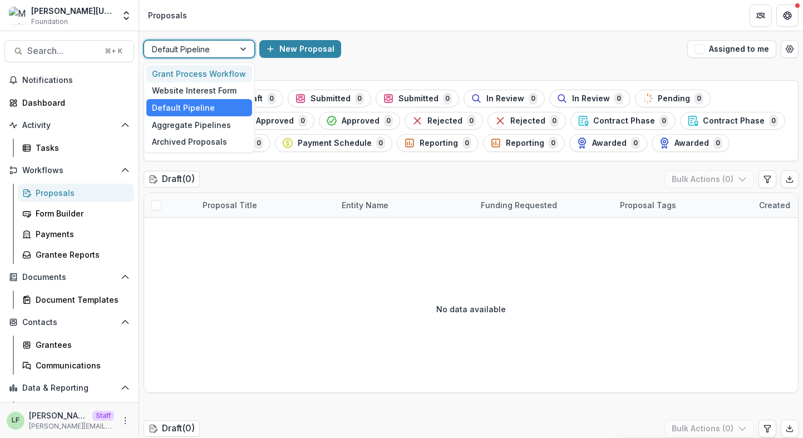
click at [204, 76] on div "Grant Process Workflow" at bounding box center [199, 73] width 106 height 17
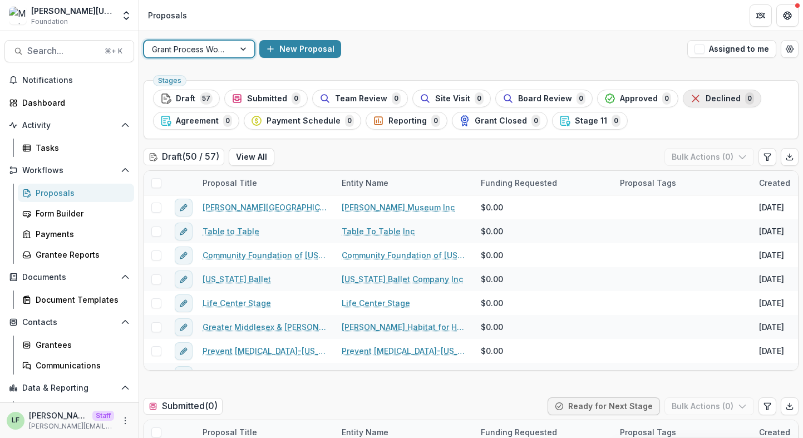
click at [712, 100] on span "Declined" at bounding box center [723, 98] width 35 height 9
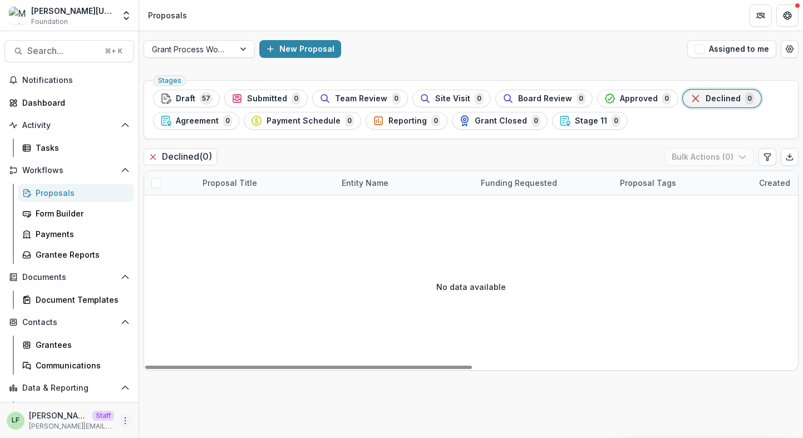
click at [124, 416] on icon "More" at bounding box center [125, 420] width 9 height 9
click at [214, 397] on link "User Settings" at bounding box center [195, 397] width 119 height 18
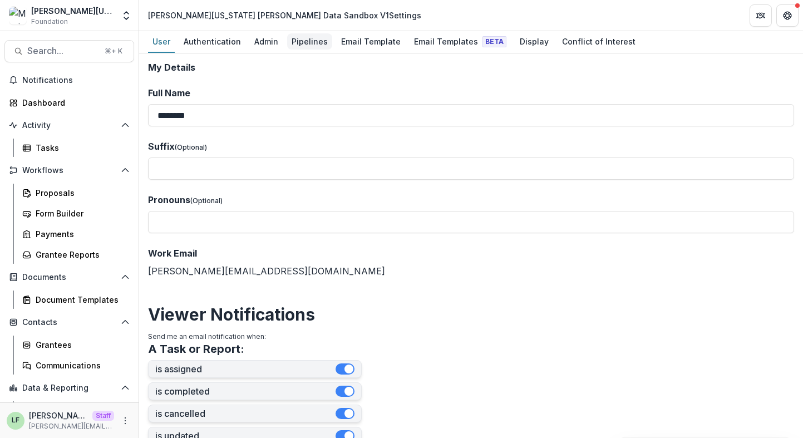
click at [292, 40] on div "Pipelines" at bounding box center [309, 41] width 45 height 16
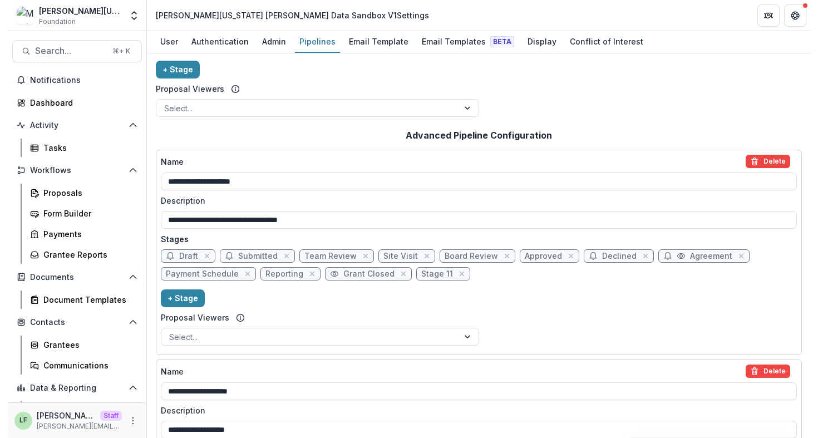
scroll to position [136, 0]
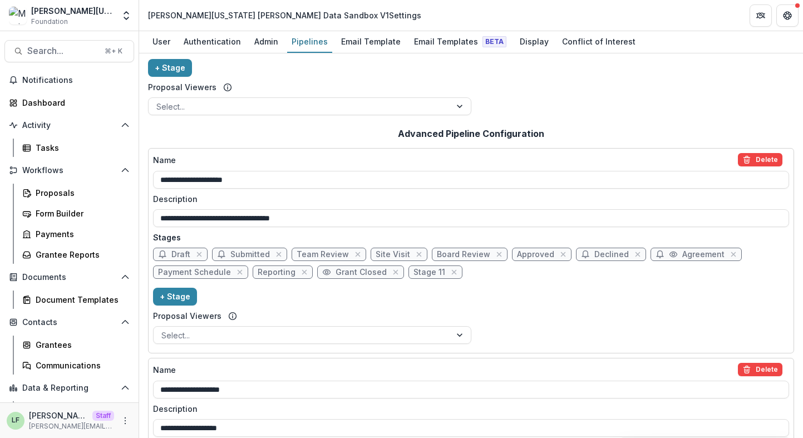
click at [594, 258] on span "Declined" at bounding box center [611, 254] width 34 height 9
select select "******"
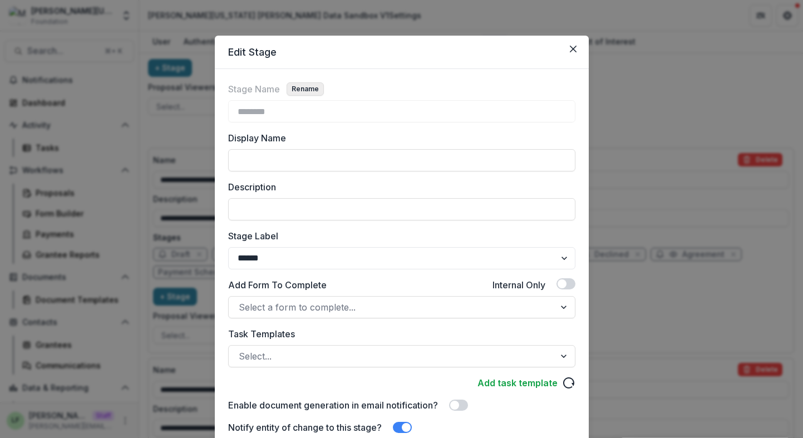
click at [313, 87] on button "Rename" at bounding box center [305, 88] width 37 height 13
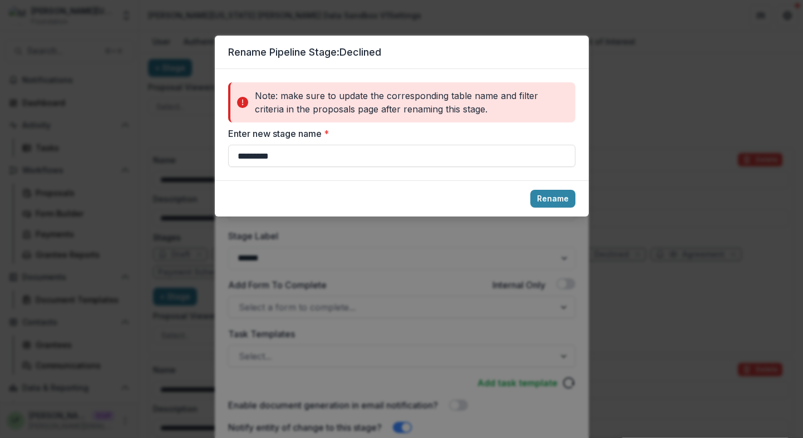
type input "********"
click at [559, 205] on button "Rename" at bounding box center [552, 199] width 45 height 18
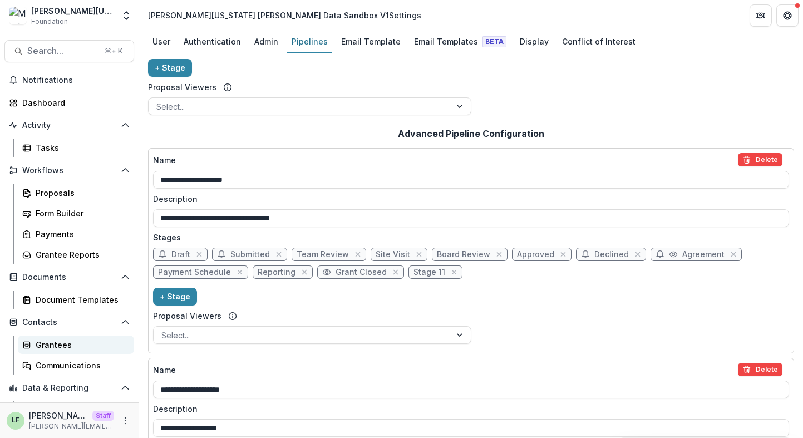
click at [49, 343] on div "Grantees" at bounding box center [81, 345] width 90 height 12
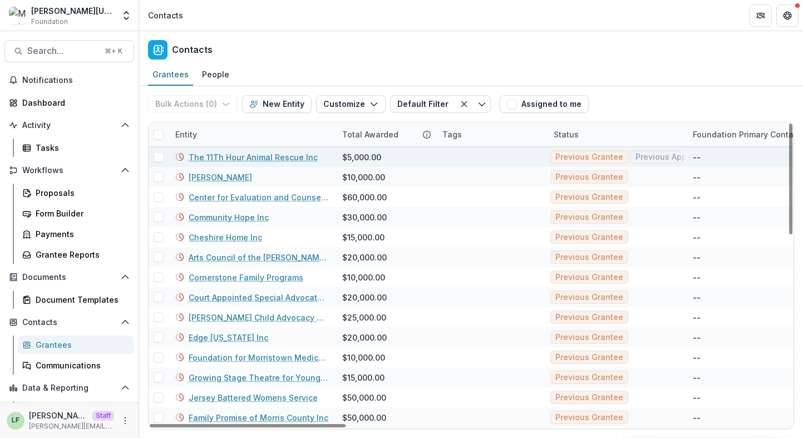
click at [222, 156] on link "The 11Th Hour Animal Rescue Inc" at bounding box center [253, 157] width 129 height 12
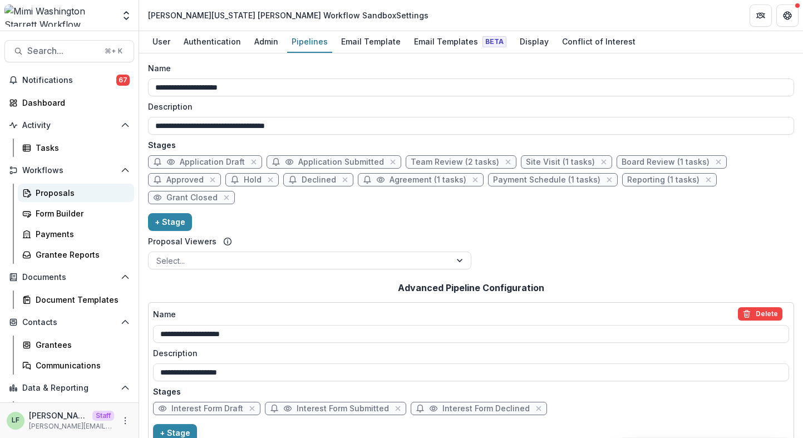
click at [51, 194] on div "Proposals" at bounding box center [81, 193] width 90 height 12
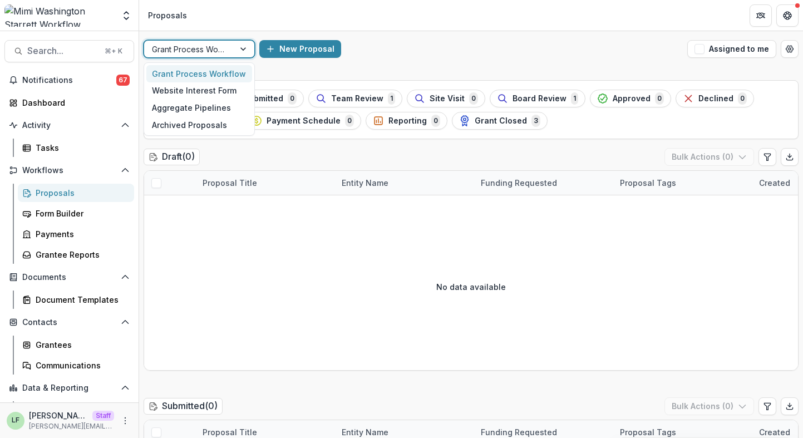
click at [238, 51] on div at bounding box center [244, 49] width 20 height 17
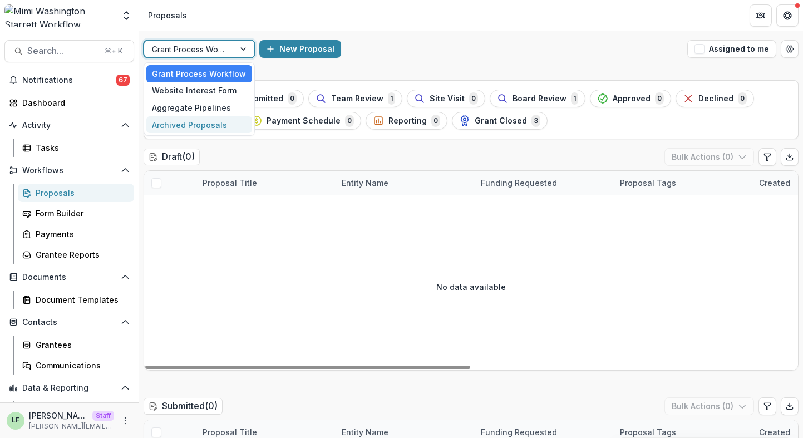
click at [255, 244] on div "No data available" at bounding box center [471, 286] width 654 height 167
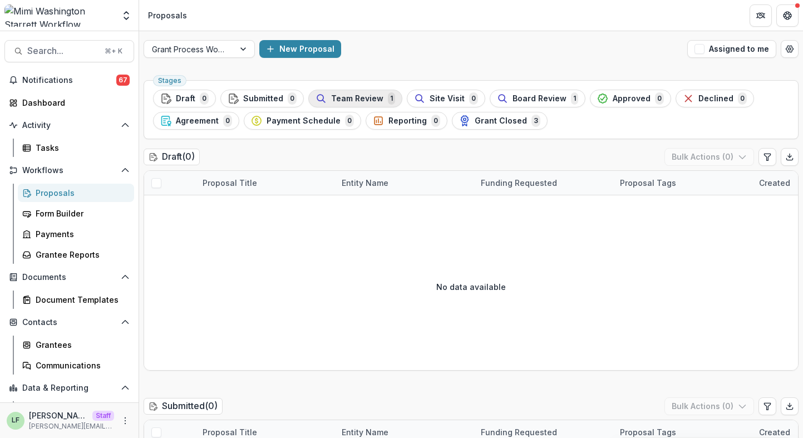
click at [331, 98] on span "Team Review" at bounding box center [357, 98] width 52 height 9
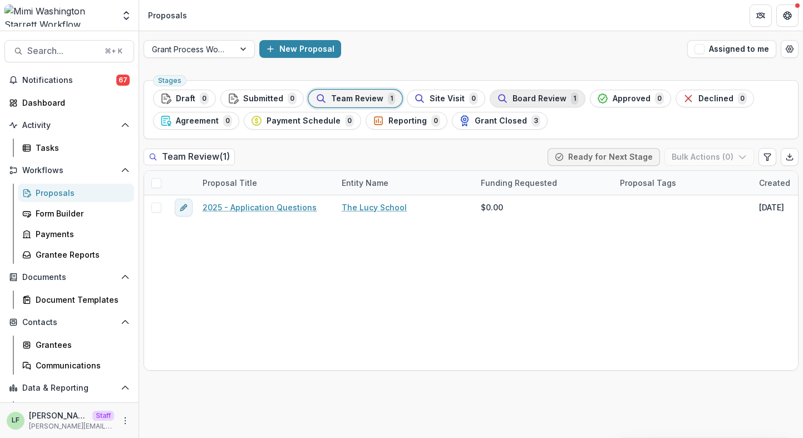
click at [517, 97] on span "Board Review" at bounding box center [539, 98] width 54 height 9
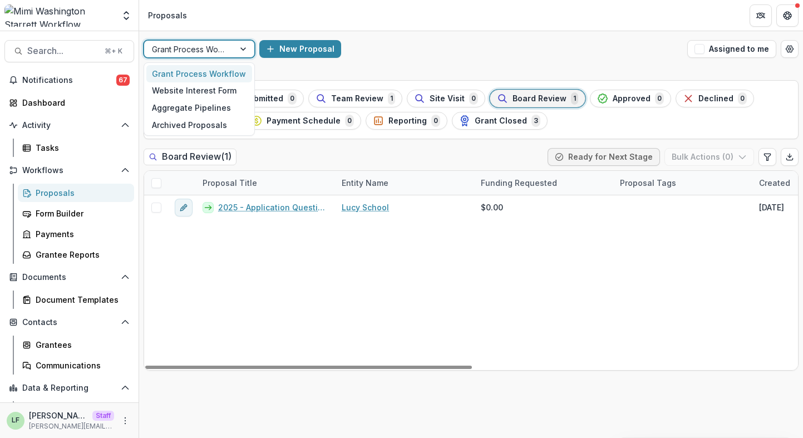
click at [201, 51] on div at bounding box center [189, 49] width 75 height 14
click at [201, 68] on div "Grant Process Workflow" at bounding box center [199, 73] width 106 height 17
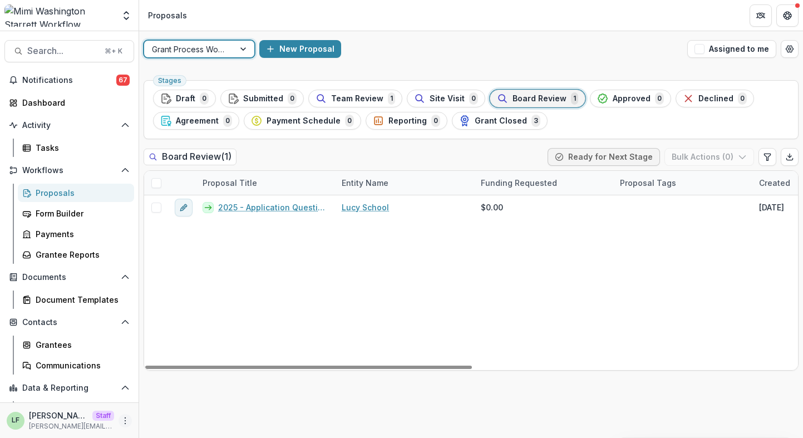
click at [121, 420] on icon "More" at bounding box center [125, 420] width 9 height 9
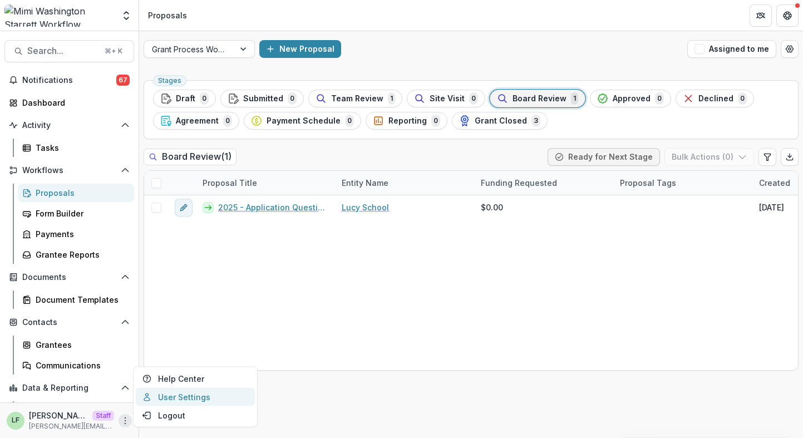
click at [160, 395] on link "User Settings" at bounding box center [195, 397] width 119 height 18
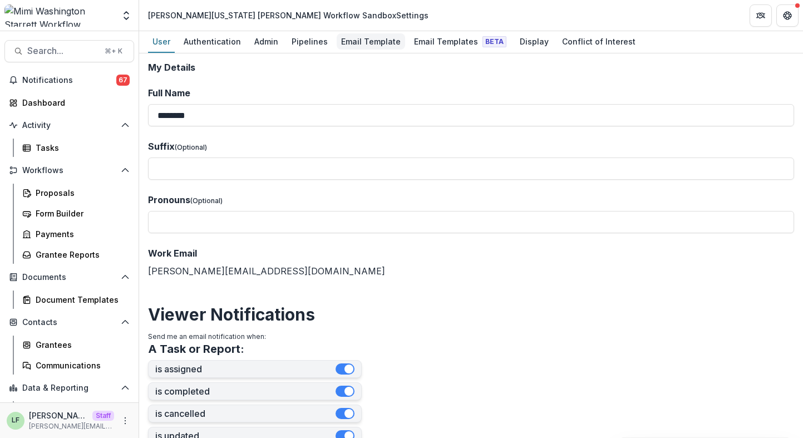
drag, startPoint x: 349, startPoint y: 43, endPoint x: 339, endPoint y: 60, distance: 19.5
click at [315, 44] on div "Pipelines" at bounding box center [309, 41] width 45 height 16
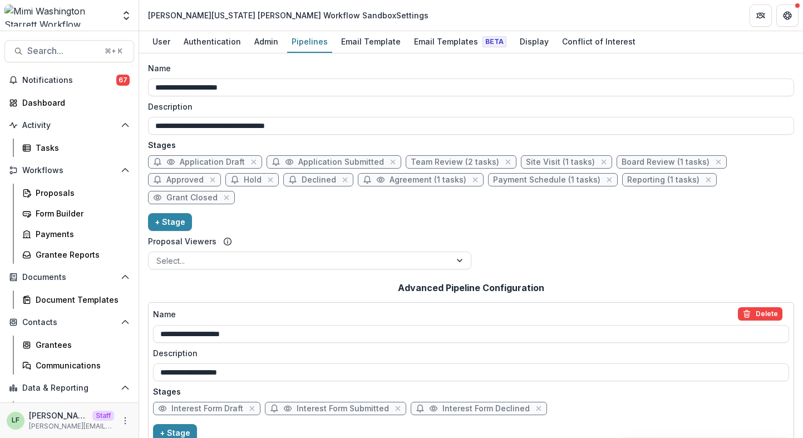
click at [195, 160] on span "Application Draft" at bounding box center [212, 161] width 65 height 9
select select "*****"
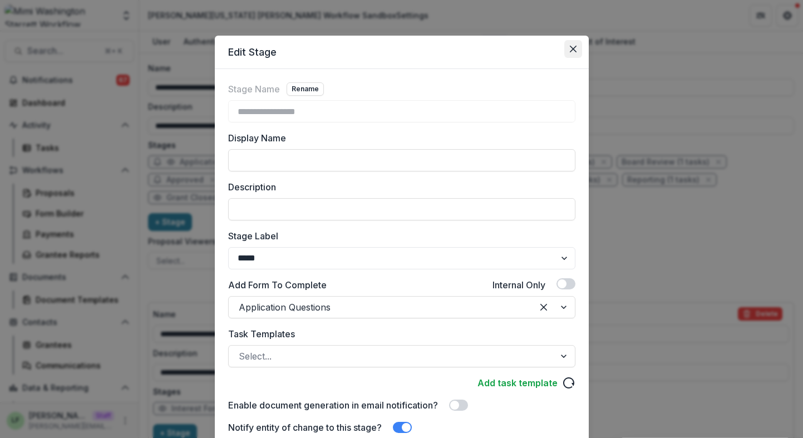
click at [570, 50] on icon "Close" at bounding box center [573, 49] width 7 height 7
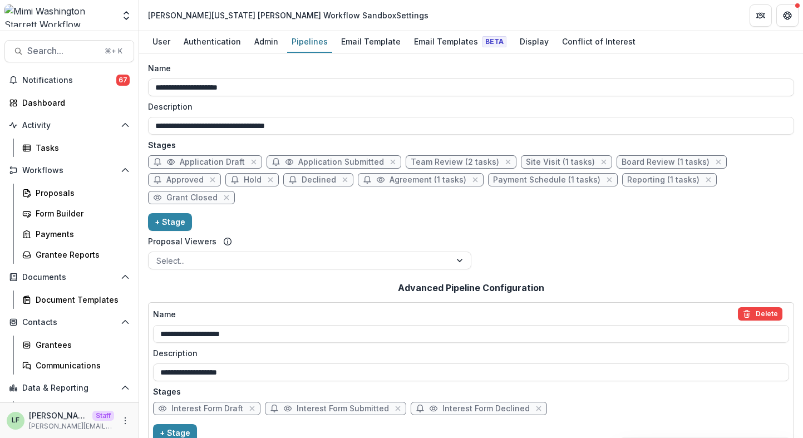
click at [338, 163] on span "Application Submitted" at bounding box center [341, 161] width 86 height 9
select select "*********"
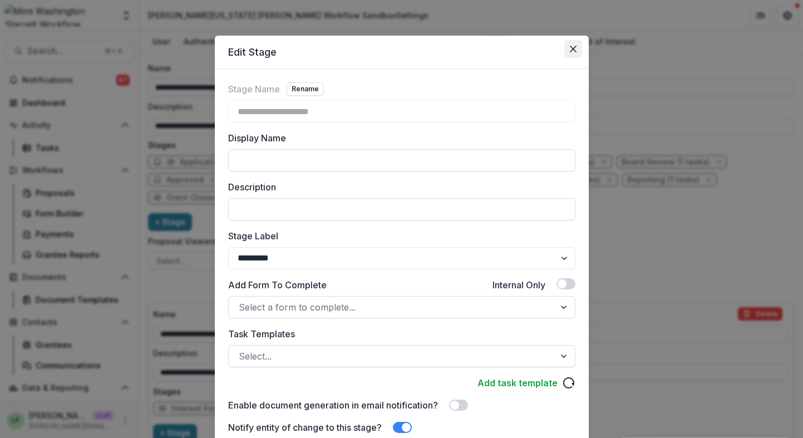
click at [571, 50] on icon "Close" at bounding box center [573, 49] width 7 height 7
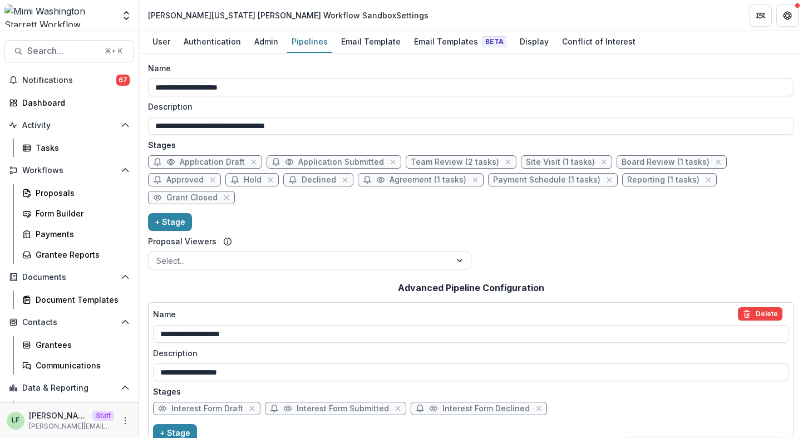
click at [440, 160] on span "Team Review (2 tasks)" at bounding box center [455, 161] width 88 height 9
select select "******"
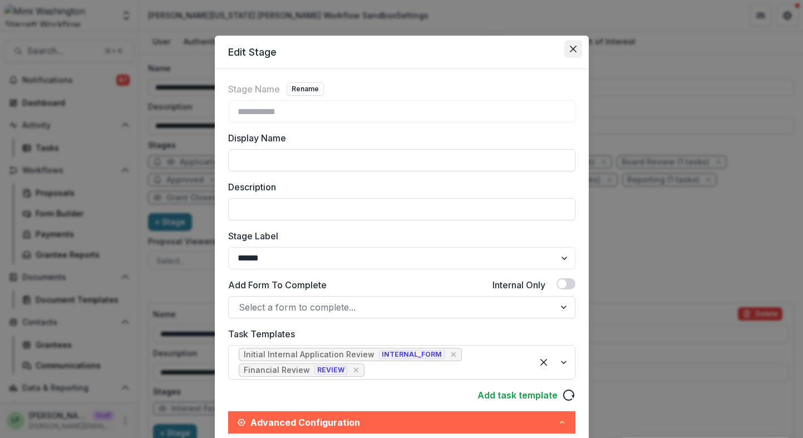
click at [571, 51] on icon "Close" at bounding box center [573, 49] width 7 height 7
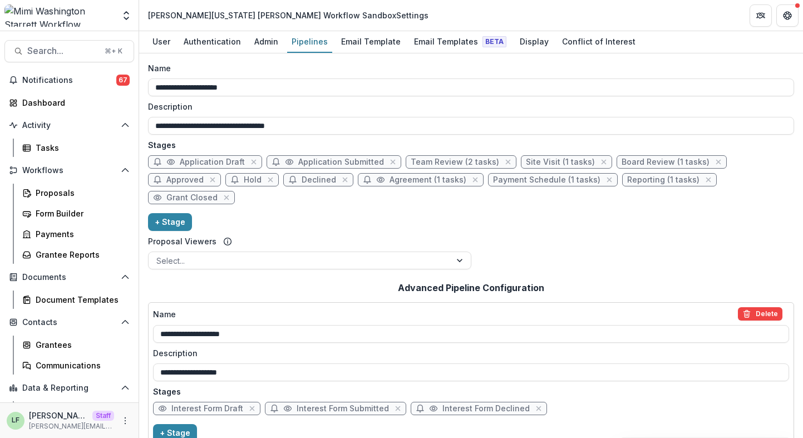
click at [539, 156] on span "Site Visit (1 tasks)" at bounding box center [566, 161] width 91 height 13
click at [539, 164] on span "Site Visit (1 tasks)" at bounding box center [560, 161] width 69 height 9
select select "******"
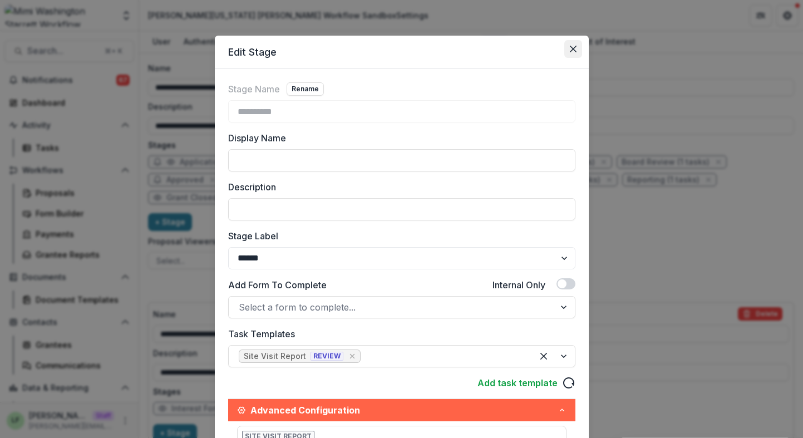
click at [571, 46] on icon "Close" at bounding box center [573, 49] width 7 height 7
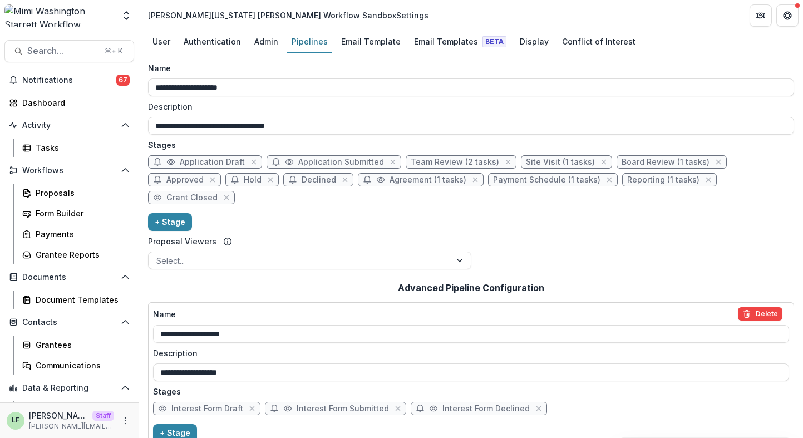
click at [625, 161] on span "Board Review (1 tasks)" at bounding box center [666, 161] width 88 height 9
select select "******"
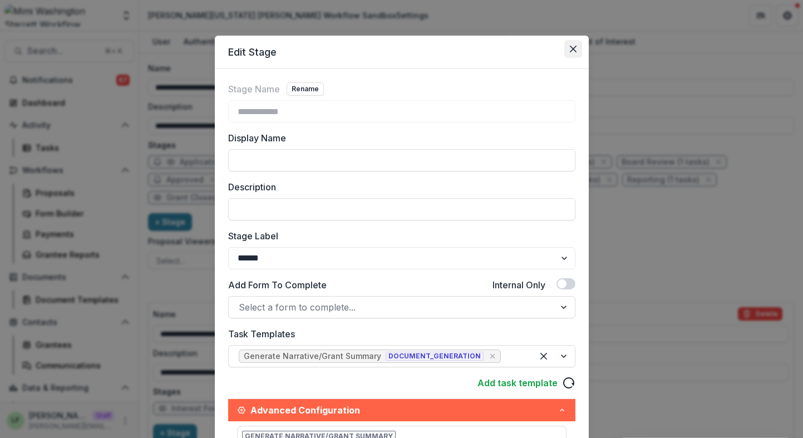
click at [566, 47] on button "Close" at bounding box center [573, 49] width 18 height 18
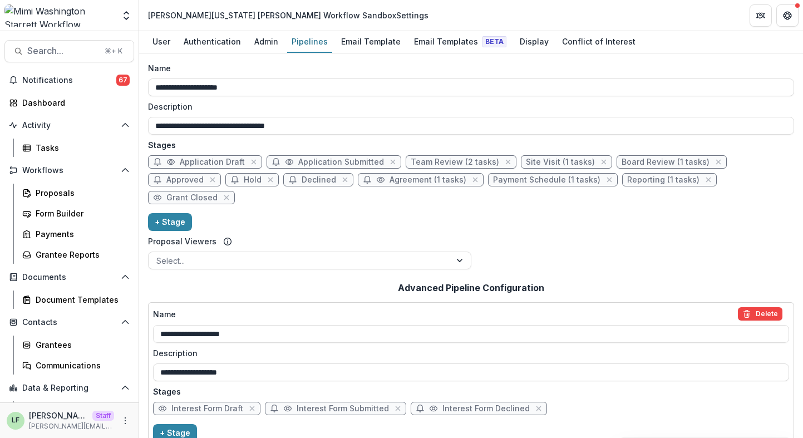
click at [204, 175] on span "Approved" at bounding box center [184, 179] width 37 height 9
select select "********"
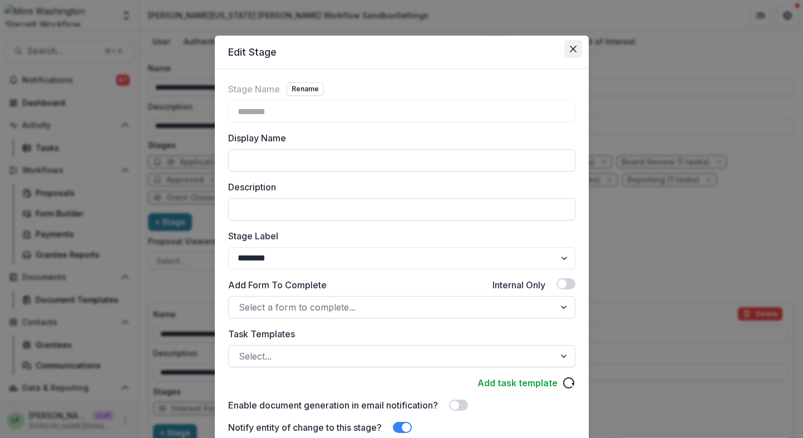
click at [570, 50] on icon "Close" at bounding box center [573, 49] width 7 height 7
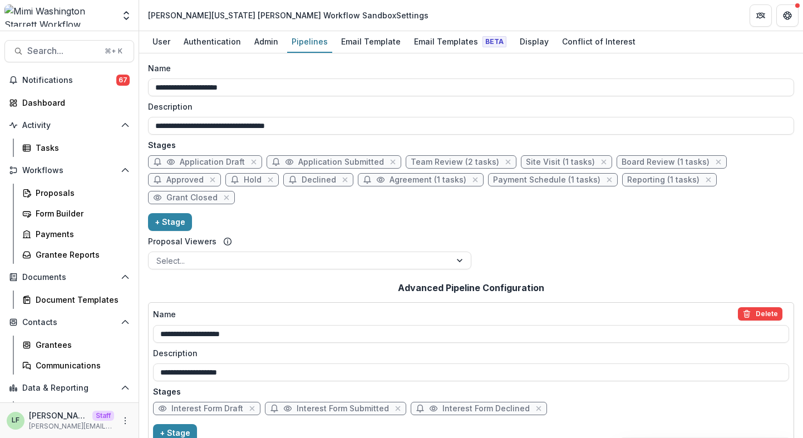
click at [244, 179] on span "Hold" at bounding box center [253, 179] width 18 height 9
select select "********"
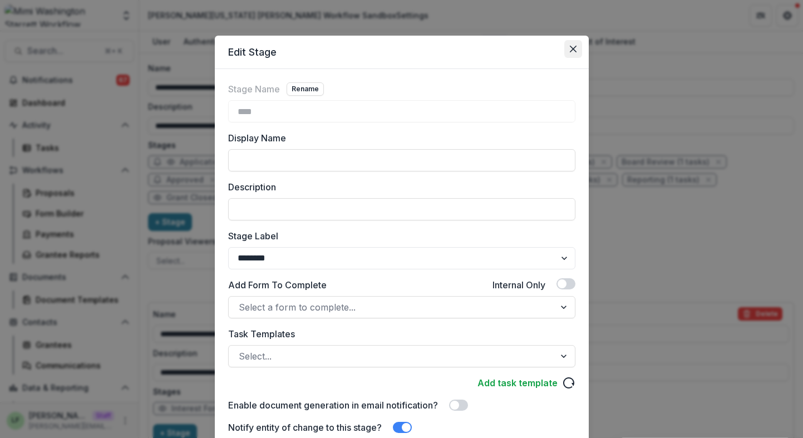
click at [570, 52] on button "Close" at bounding box center [573, 49] width 18 height 18
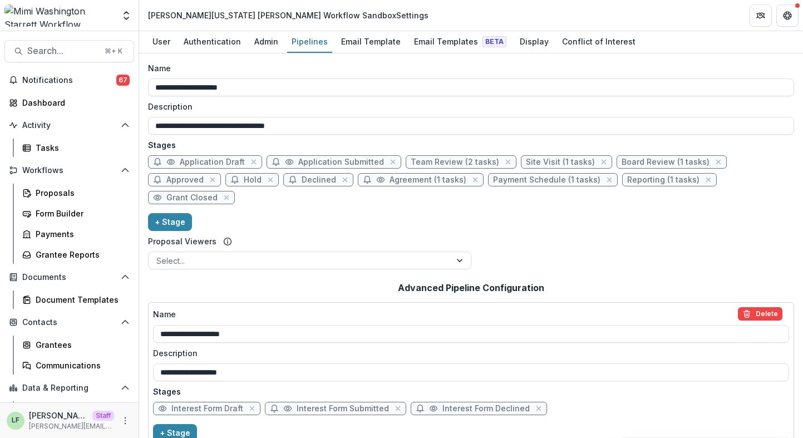
click at [302, 183] on span "Declined" at bounding box center [319, 179] width 34 height 9
select select "******"
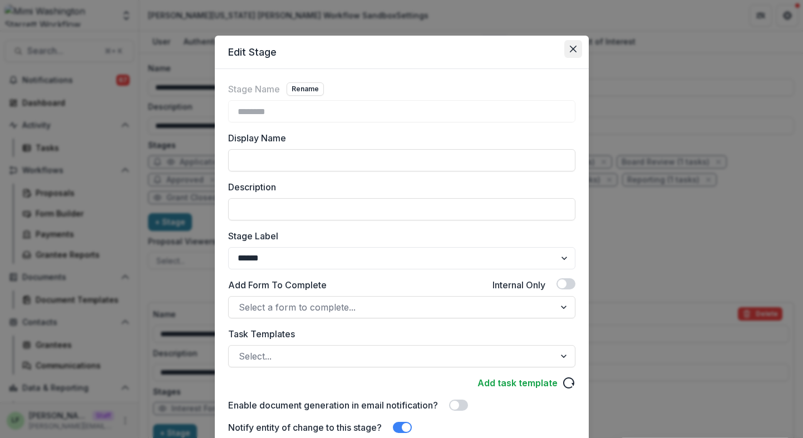
click at [570, 50] on icon "Close" at bounding box center [573, 49] width 7 height 7
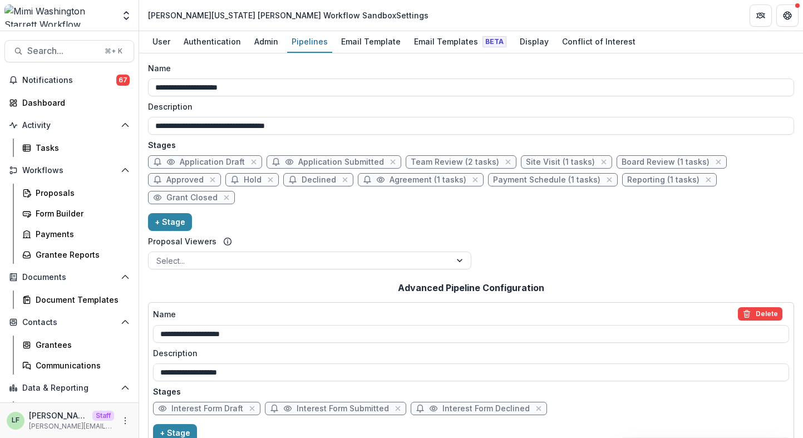
click at [389, 180] on span "Agreement (1 tasks)" at bounding box center [427, 179] width 77 height 9
select select "********"
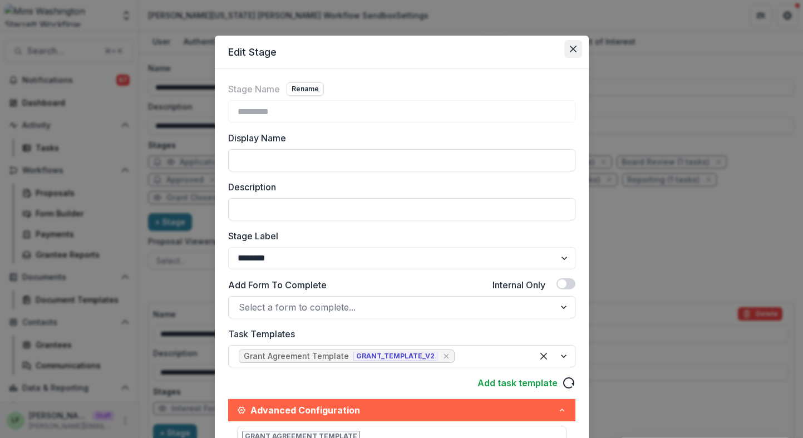
click at [568, 57] on button "Close" at bounding box center [573, 49] width 18 height 18
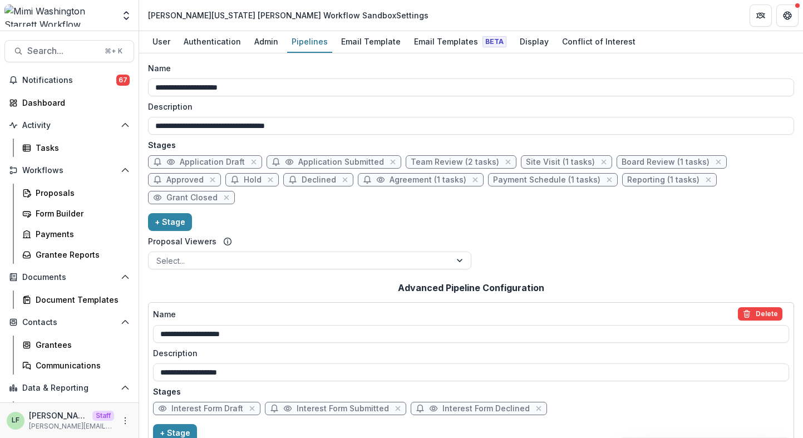
click at [493, 179] on span "Payment Schedule (1 tasks)" at bounding box center [546, 179] width 107 height 9
select select "*******"
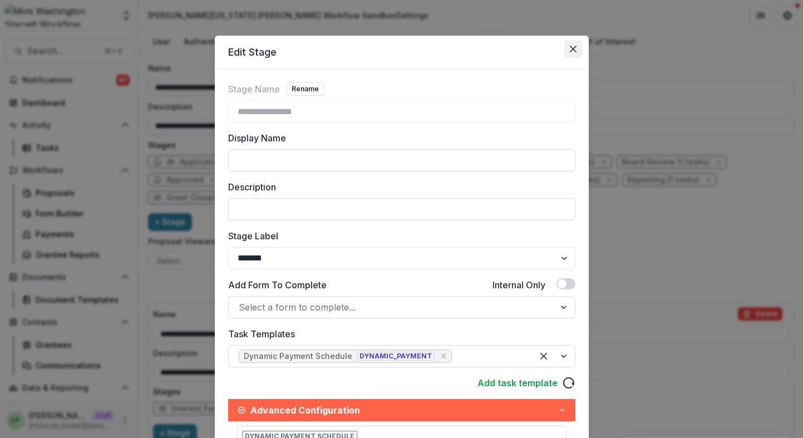
click at [573, 42] on button "Close" at bounding box center [573, 49] width 18 height 18
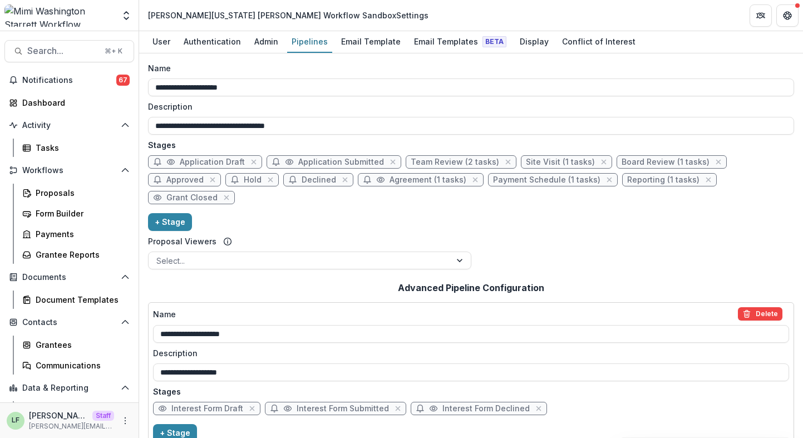
click at [627, 180] on span "Reporting (1 tasks)" at bounding box center [663, 179] width 72 height 9
select select "*********"
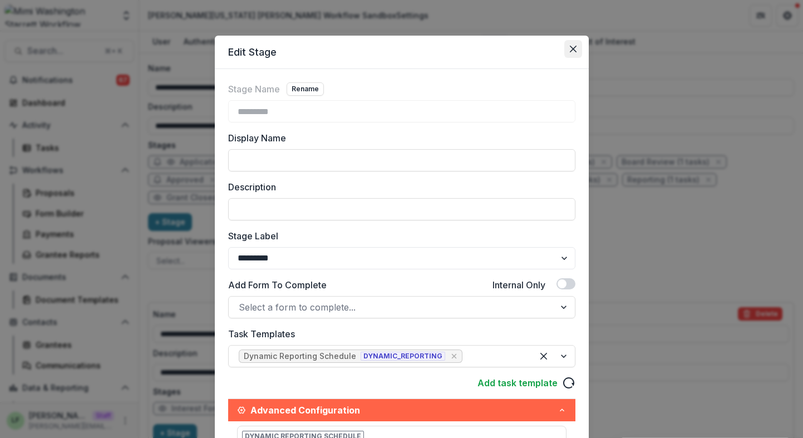
click at [574, 55] on button "Close" at bounding box center [573, 49] width 18 height 18
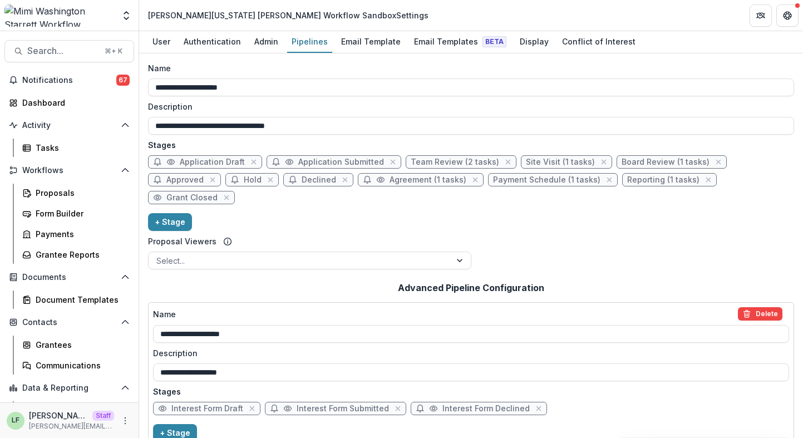
click at [218, 193] on span "Grant Closed" at bounding box center [191, 197] width 51 height 9
select select "*******"
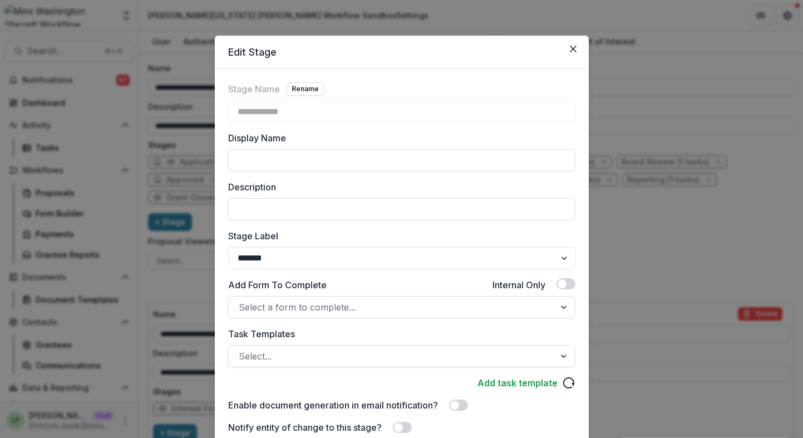
click at [566, 62] on header "Edit Stage" at bounding box center [402, 52] width 374 height 33
click at [570, 52] on icon "Close" at bounding box center [573, 49] width 7 height 7
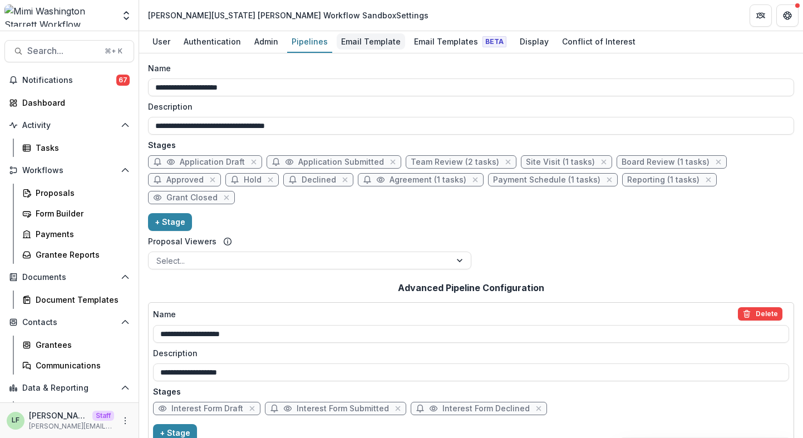
click at [354, 46] on div "Email Template" at bounding box center [371, 41] width 68 height 16
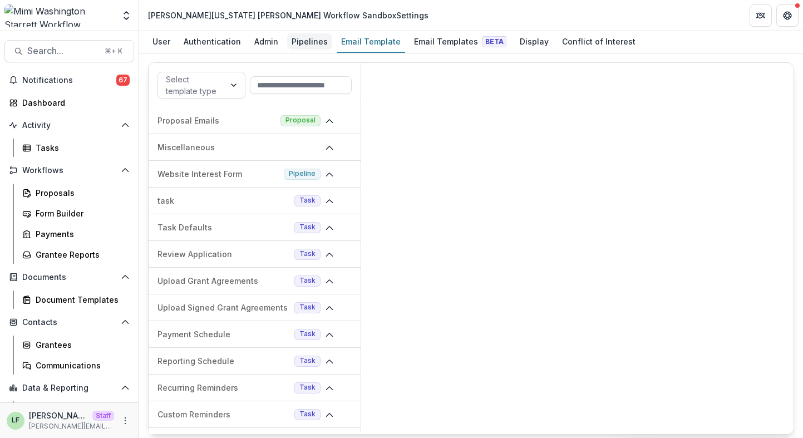
click at [294, 44] on div "Pipelines" at bounding box center [309, 41] width 45 height 16
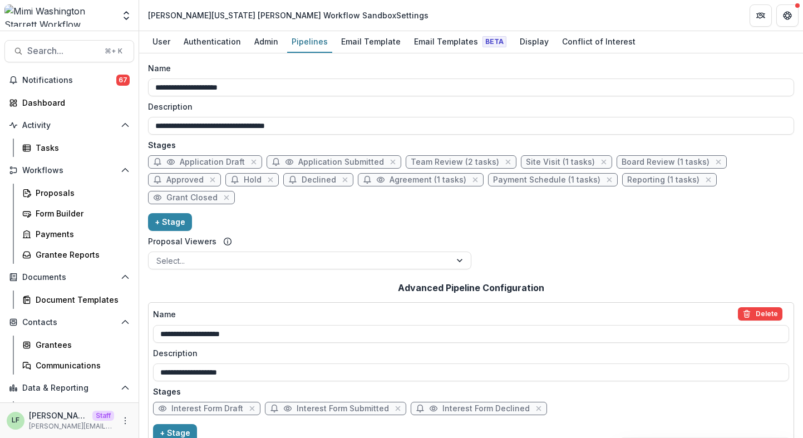
scroll to position [65, 0]
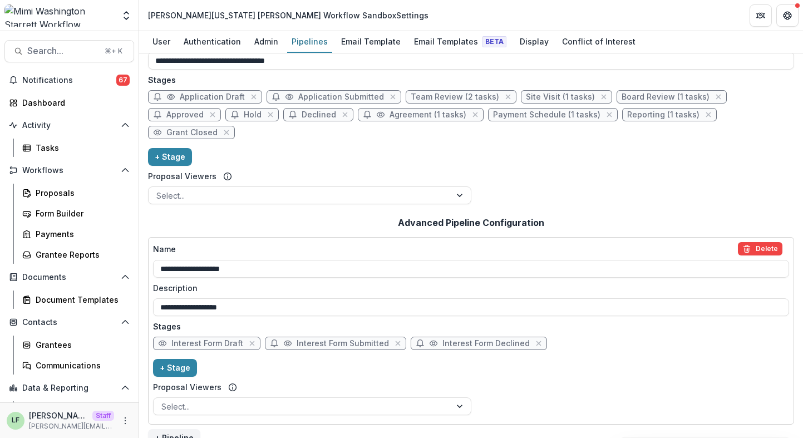
click at [164, 16] on div "[PERSON_NAME][US_STATE] [PERSON_NAME] Workflow Sandbox Settings" at bounding box center [288, 15] width 280 height 12
click at [63, 146] on div "Tasks" at bounding box center [81, 148] width 90 height 12
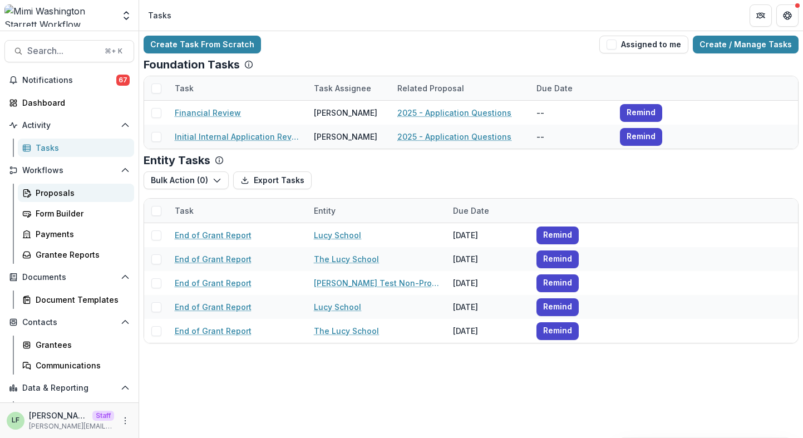
click at [71, 191] on div "Proposals" at bounding box center [81, 193] width 90 height 12
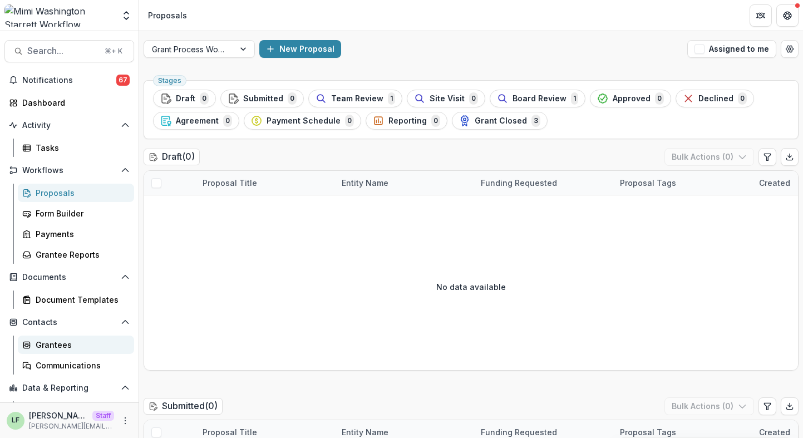
click at [49, 346] on div "Grantees" at bounding box center [81, 345] width 90 height 12
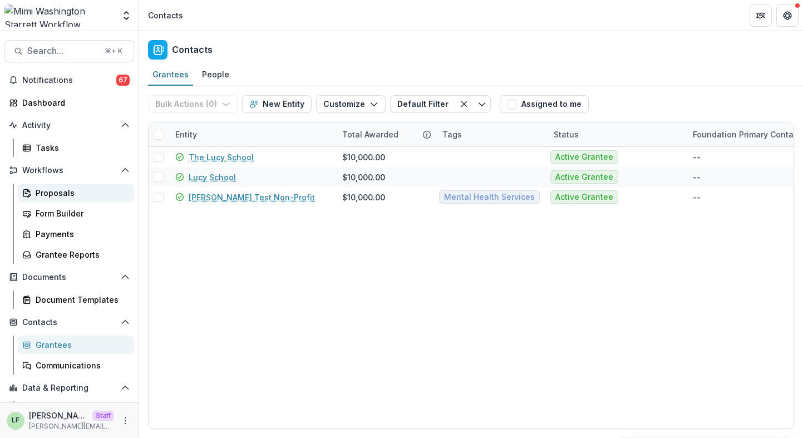
click at [97, 196] on div "Proposals" at bounding box center [81, 193] width 90 height 12
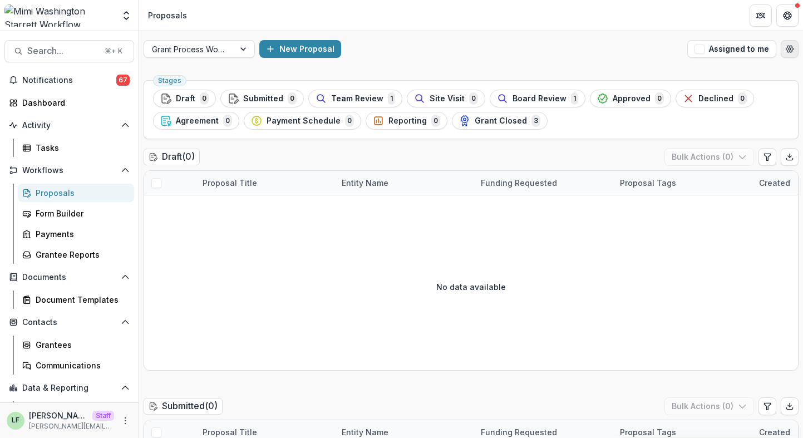
click at [781, 51] on button "Open table manager" at bounding box center [790, 49] width 18 height 18
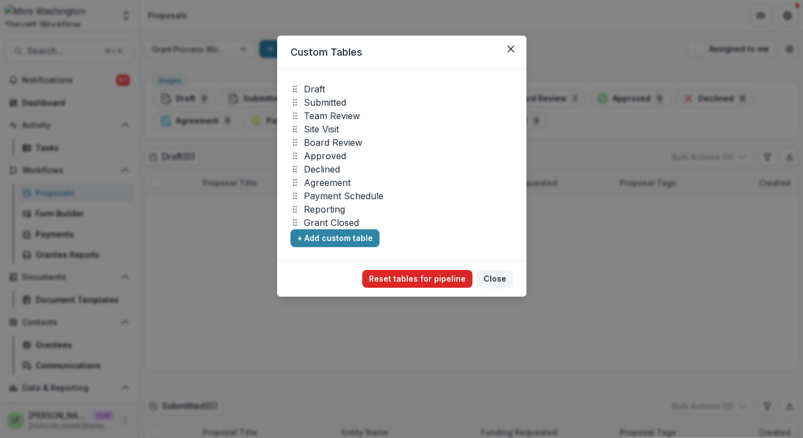
click at [431, 277] on button "Reset tables for pipeline" at bounding box center [417, 279] width 110 height 18
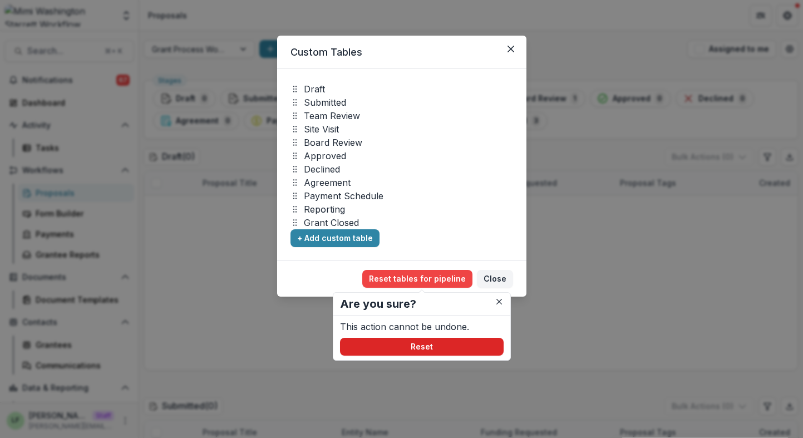
click at [442, 348] on button "Reset" at bounding box center [422, 347] width 164 height 18
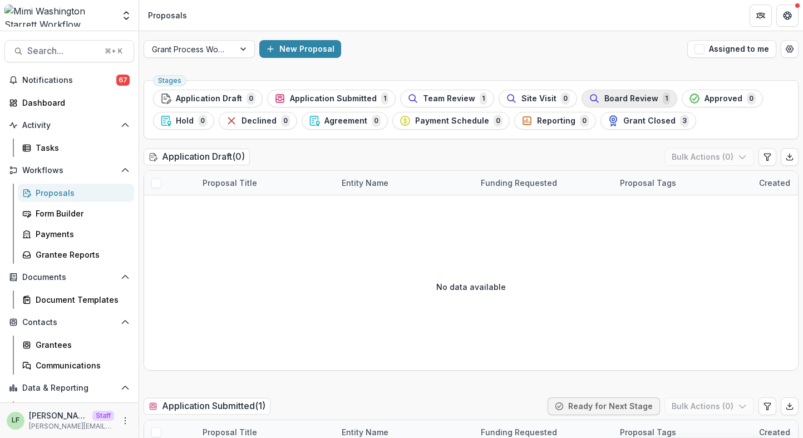
click at [614, 97] on span "Board Review" at bounding box center [631, 98] width 54 height 9
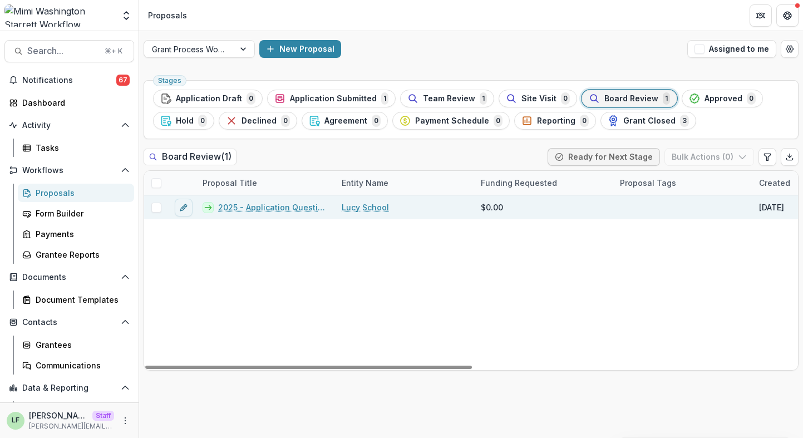
click at [245, 206] on link "2025 - Application Questions" at bounding box center [273, 207] width 110 height 12
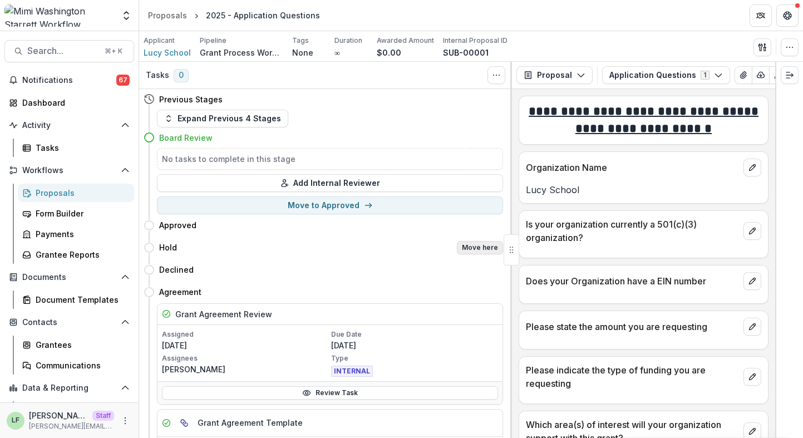
click at [475, 249] on button "Move here" at bounding box center [480, 247] width 46 height 13
select select "****"
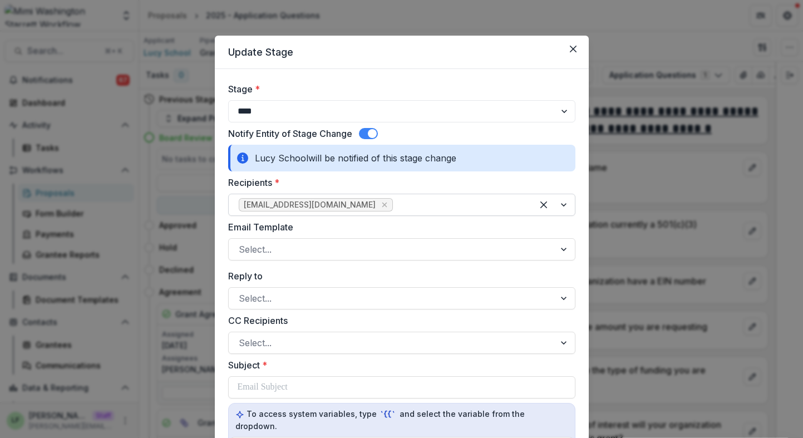
scroll to position [81, 0]
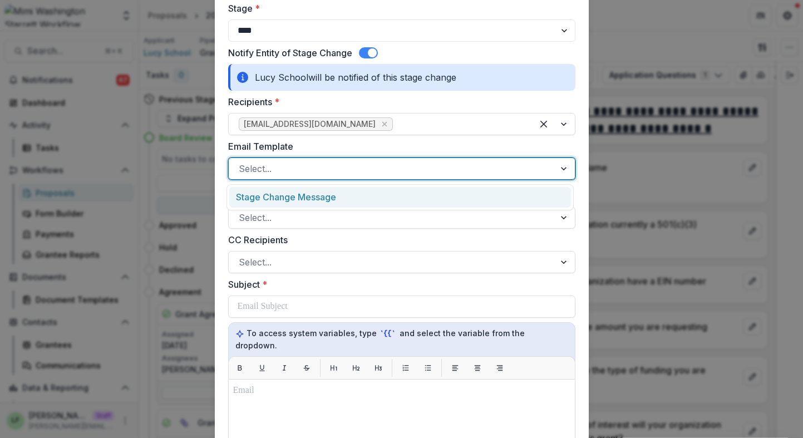
click at [309, 167] on div at bounding box center [392, 169] width 306 height 16
click at [309, 196] on div "Stage Change Message" at bounding box center [400, 197] width 342 height 21
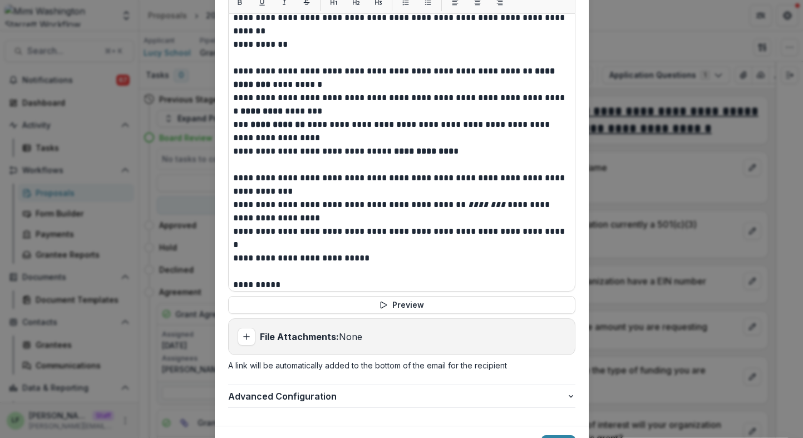
scroll to position [0, 0]
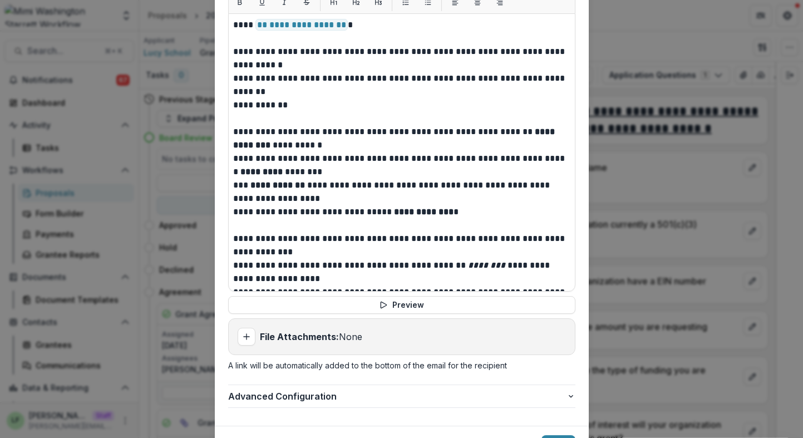
click at [230, 174] on div "**********" at bounding box center [401, 152] width 347 height 278
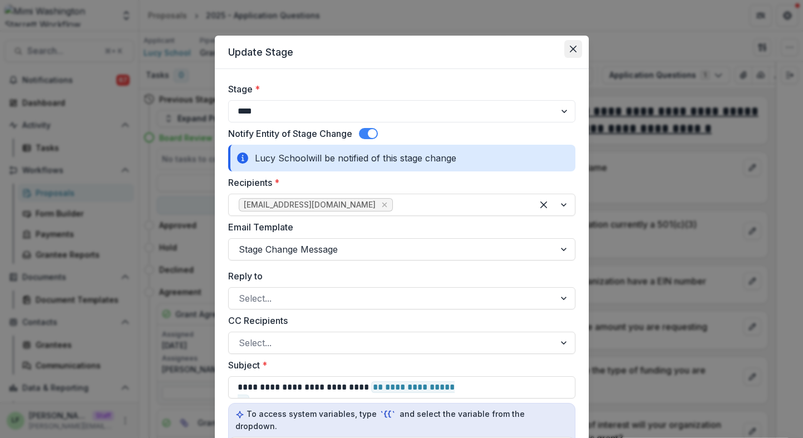
click at [575, 48] on button "Close" at bounding box center [573, 49] width 18 height 18
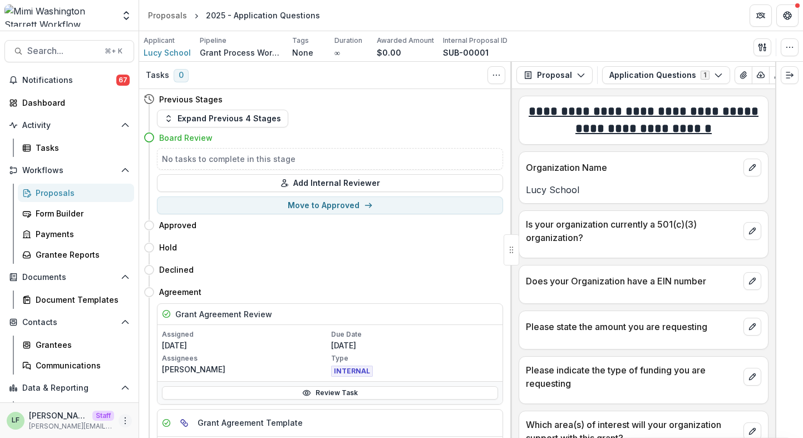
click at [122, 426] on button "More" at bounding box center [125, 420] width 13 height 13
click at [162, 402] on link "User Settings" at bounding box center [195, 397] width 119 height 18
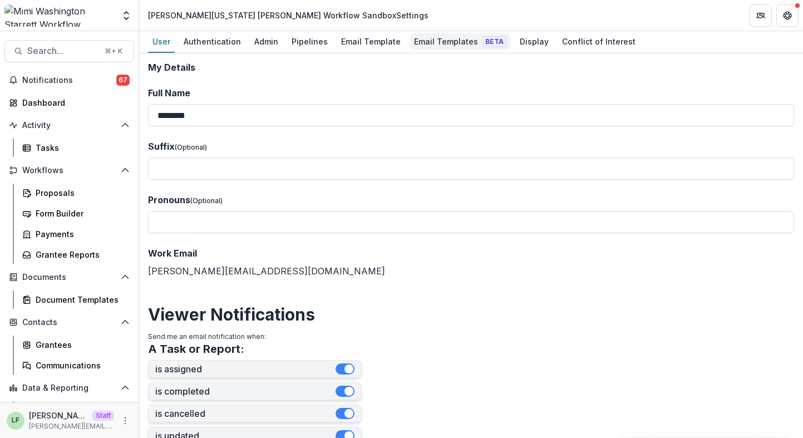
click at [424, 40] on div "Email Templates Beta" at bounding box center [460, 41] width 101 height 16
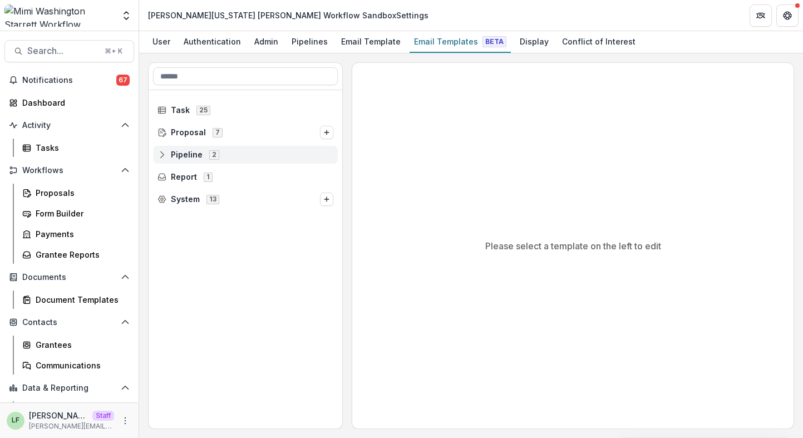
click at [210, 155] on span "2" at bounding box center [214, 154] width 10 height 9
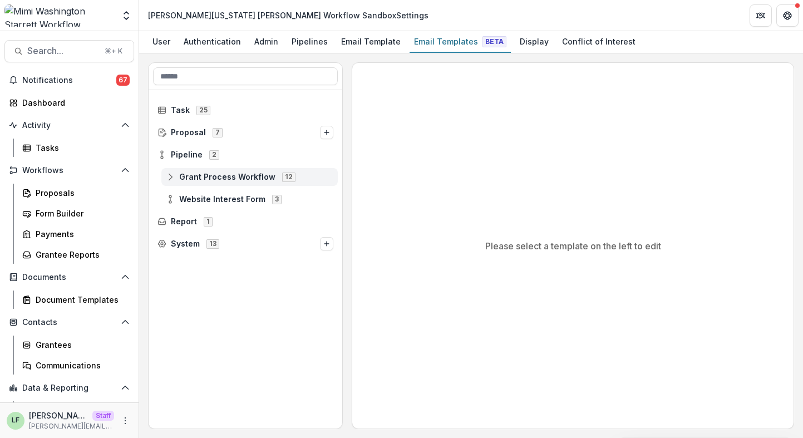
click at [167, 174] on icon at bounding box center [170, 176] width 9 height 9
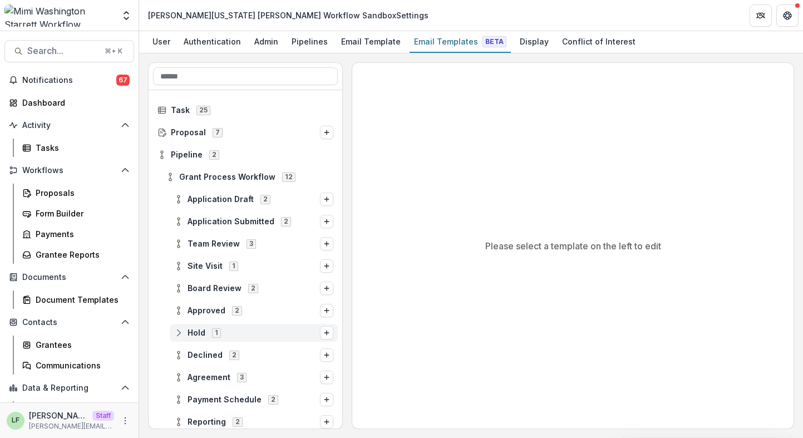
click at [180, 333] on icon at bounding box center [178, 332] width 9 height 9
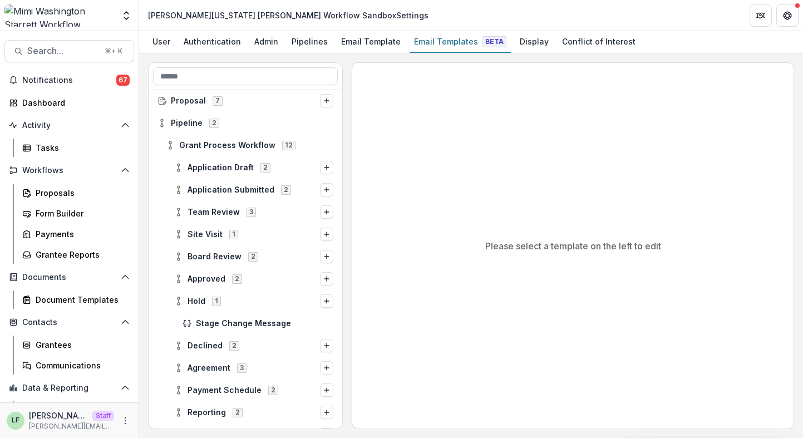
scroll to position [34, 0]
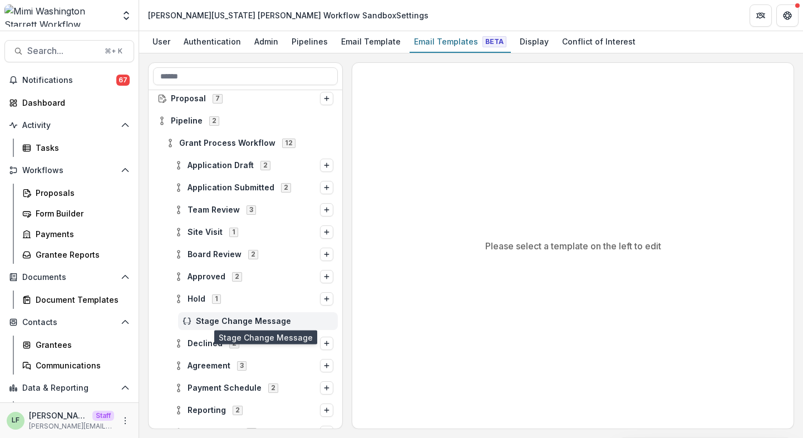
click at [211, 323] on span "Stage Change Message" at bounding box center [264, 321] width 137 height 9
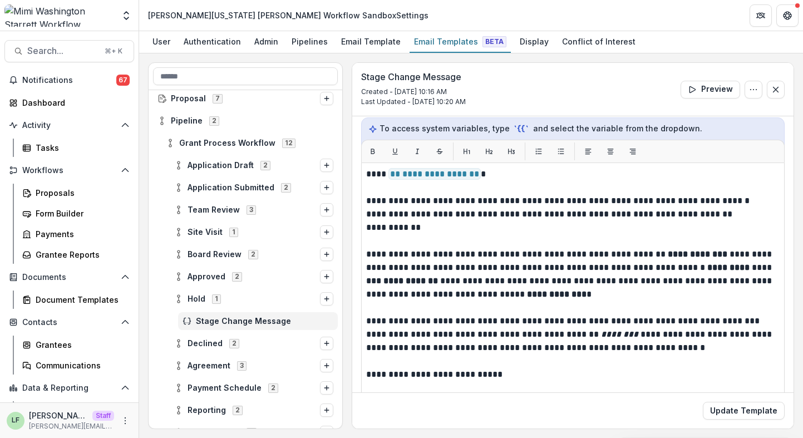
scroll to position [155, 0]
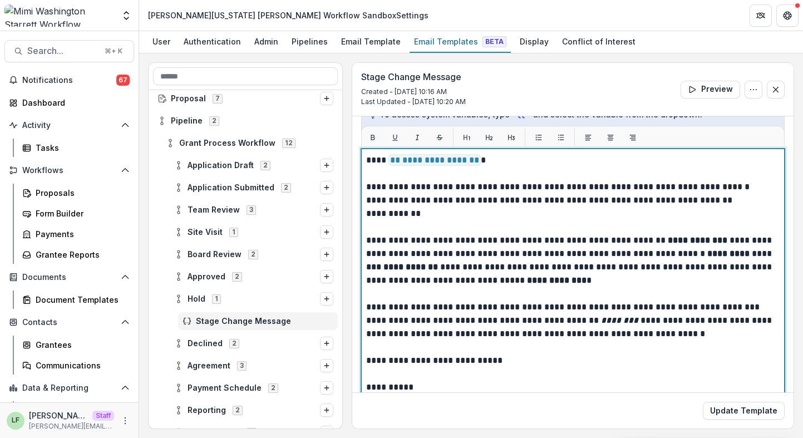
click at [679, 241] on strong "**********" at bounding box center [698, 240] width 60 height 8
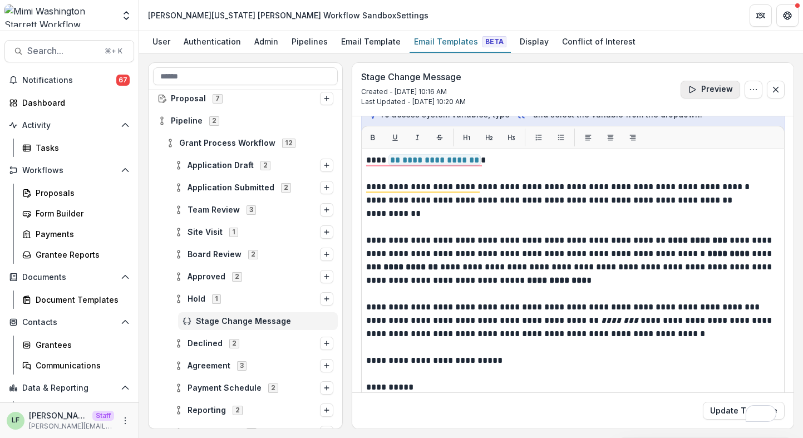
click at [711, 81] on button "Preview" at bounding box center [710, 90] width 60 height 18
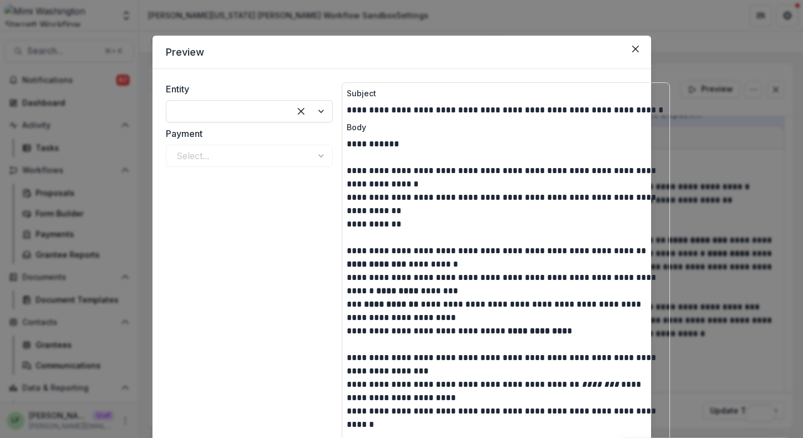
click at [690, 171] on div "**********" at bounding box center [401, 219] width 803 height 438
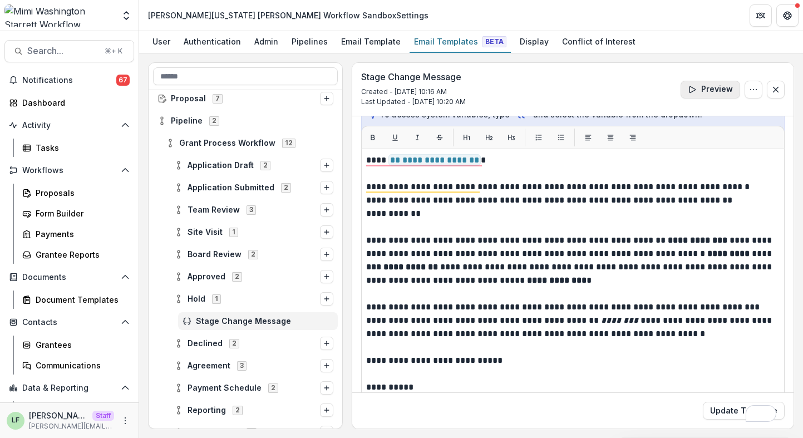
click at [714, 88] on button "Preview" at bounding box center [710, 90] width 60 height 18
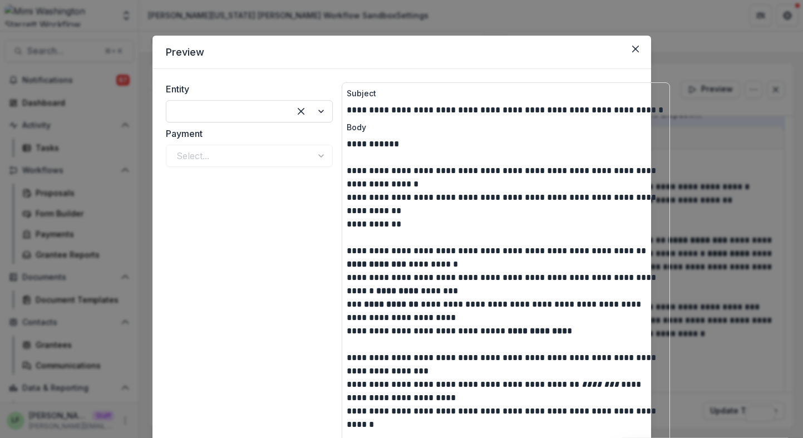
click at [599, 170] on p "**********" at bounding box center [506, 177] width 318 height 27
click at [635, 50] on icon "Close" at bounding box center [635, 49] width 7 height 7
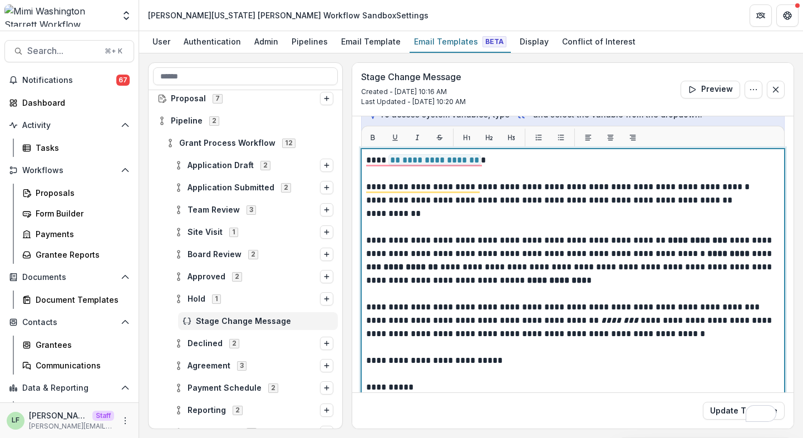
click at [367, 200] on p "**********" at bounding box center [571, 200] width 410 height 13
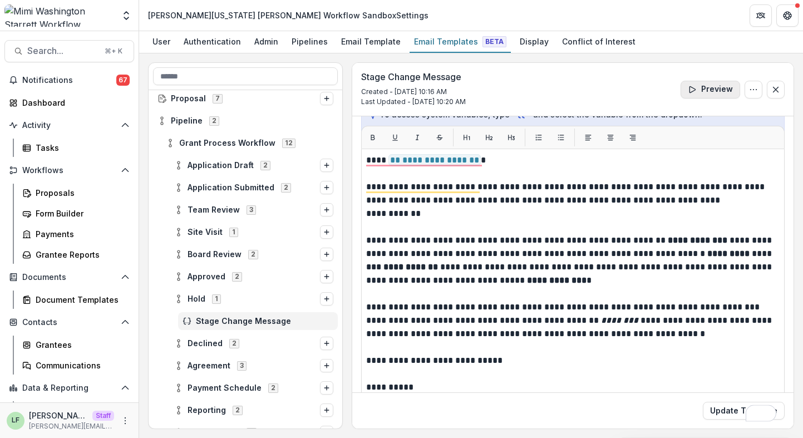
click at [703, 90] on button "Preview" at bounding box center [710, 90] width 60 height 18
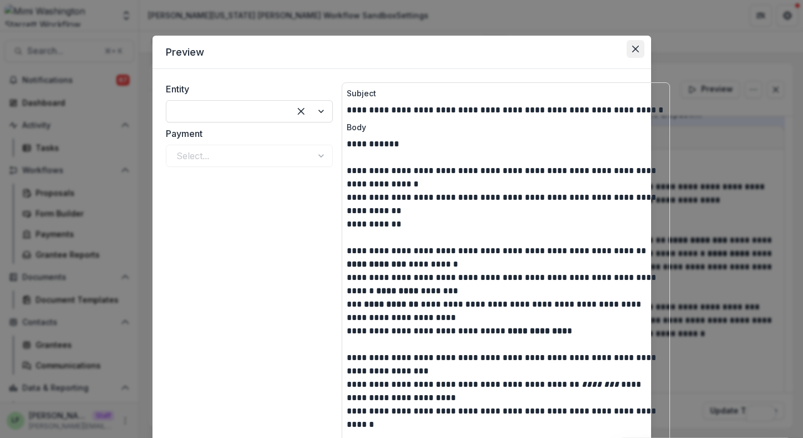
click at [635, 53] on button "Close" at bounding box center [636, 49] width 18 height 18
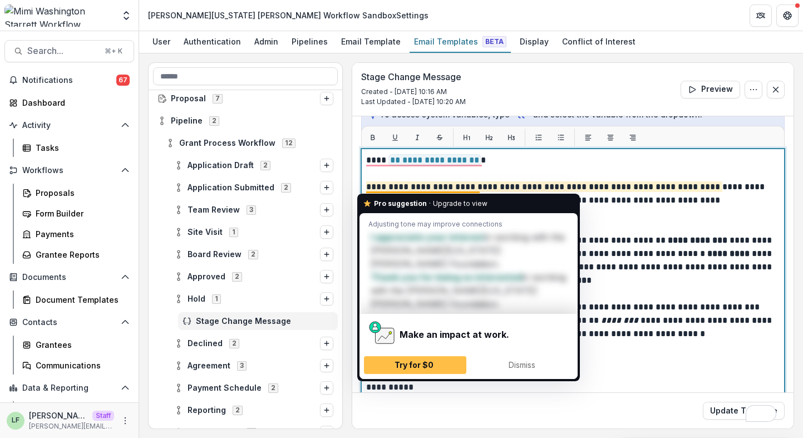
click at [665, 212] on p "**********" at bounding box center [571, 213] width 410 height 13
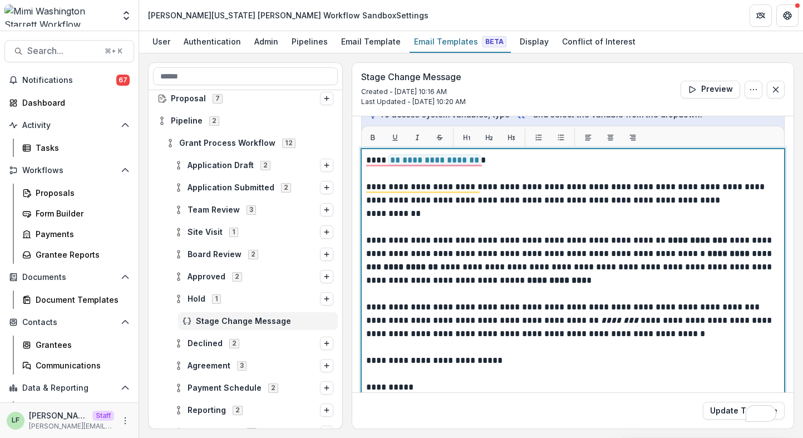
click at [366, 203] on p "**********" at bounding box center [571, 193] width 410 height 27
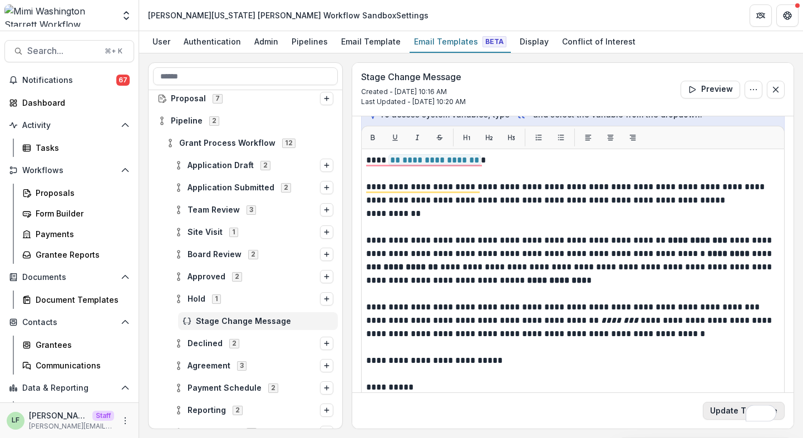
click at [724, 410] on button "Update Template" at bounding box center [744, 411] width 82 height 18
click at [703, 90] on button "Preview" at bounding box center [710, 90] width 60 height 18
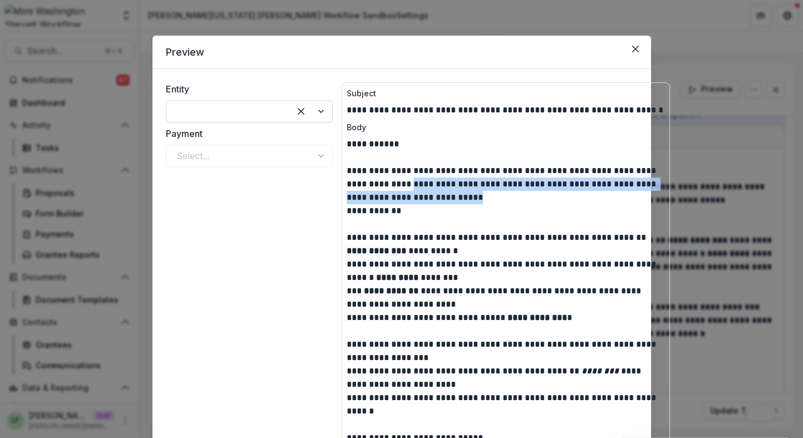
drag, startPoint x: 396, startPoint y: 184, endPoint x: 465, endPoint y: 200, distance: 70.9
click at [465, 200] on p "**********" at bounding box center [506, 184] width 318 height 40
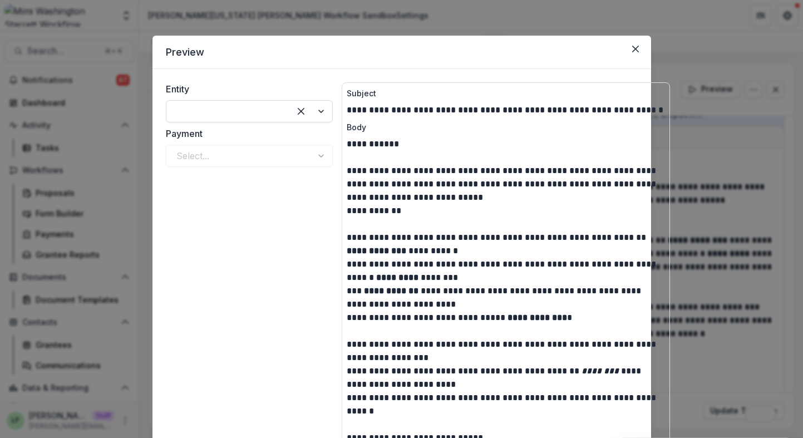
click at [768, 168] on div "**********" at bounding box center [401, 219] width 803 height 438
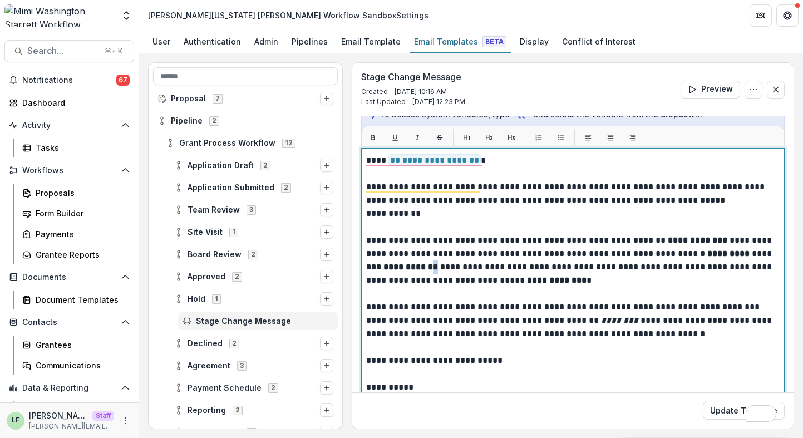
click at [438, 265] on strong "**********" at bounding box center [410, 267] width 55 height 8
click at [707, 256] on strong "*********" at bounding box center [728, 253] width 42 height 8
click at [707, 254] on strong "*********" at bounding box center [728, 253] width 42 height 8
click at [722, 254] on strong "*********" at bounding box center [728, 253] width 42 height 8
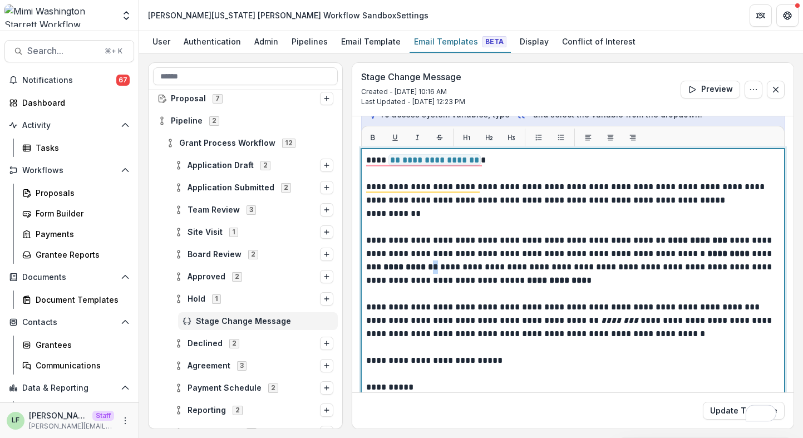
click at [438, 266] on strong "**********" at bounding box center [410, 267] width 55 height 8
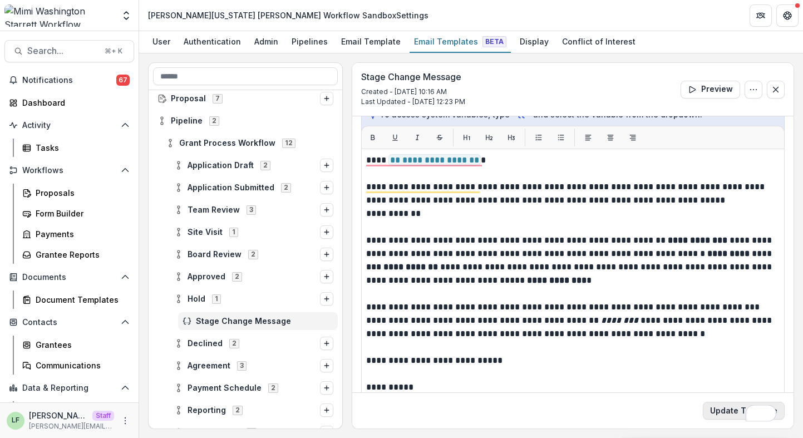
click at [713, 410] on button "Update Template" at bounding box center [744, 411] width 82 height 18
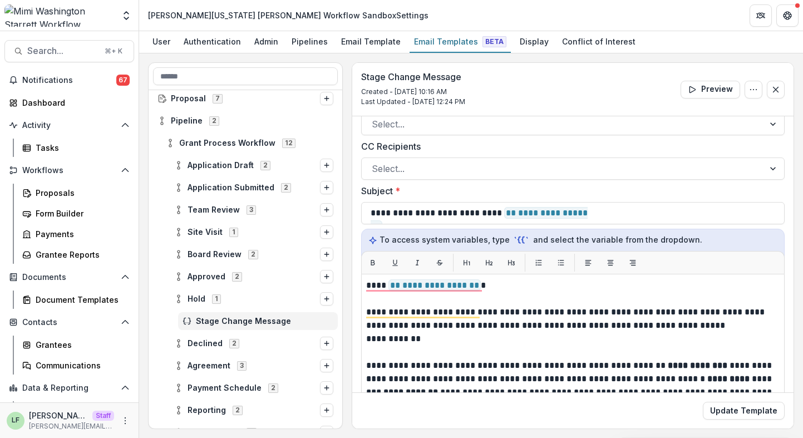
scroll to position [0, 0]
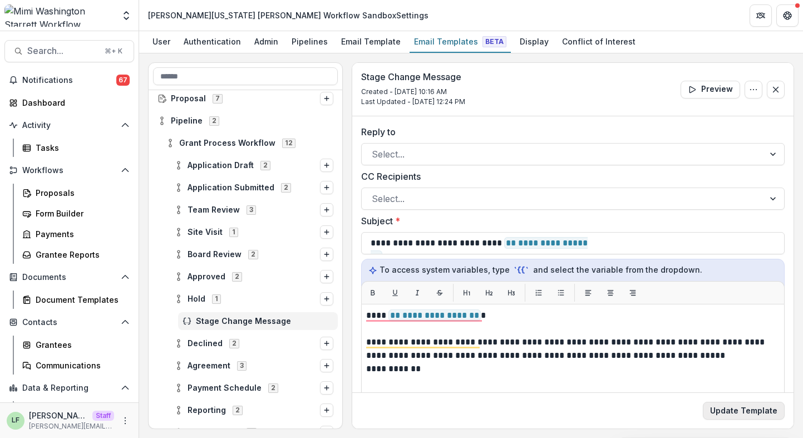
click at [747, 410] on button "Update Template" at bounding box center [744, 411] width 82 height 18
click at [65, 191] on div "Proposals" at bounding box center [81, 193] width 90 height 12
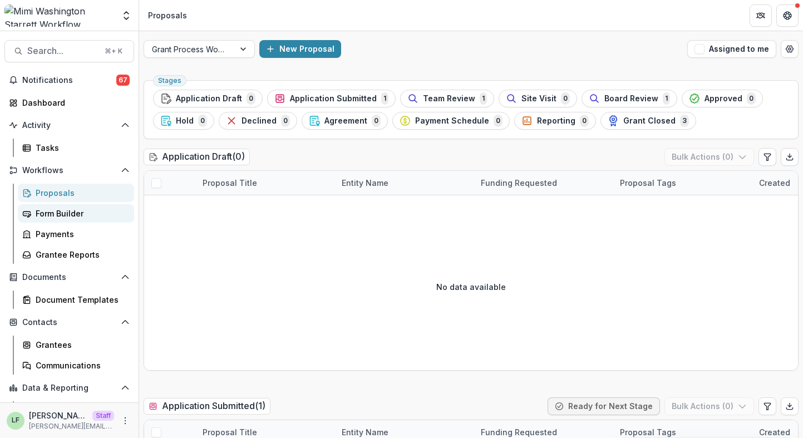
click at [80, 214] on div "Form Builder" at bounding box center [81, 214] width 90 height 12
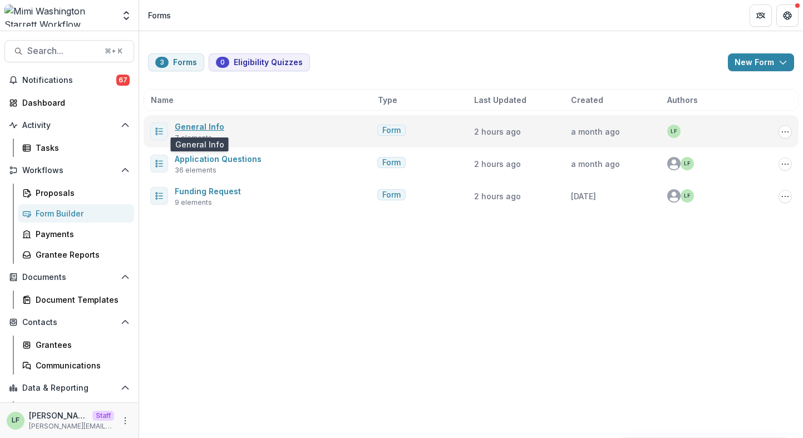
click at [199, 125] on link "General Info" at bounding box center [200, 126] width 50 height 9
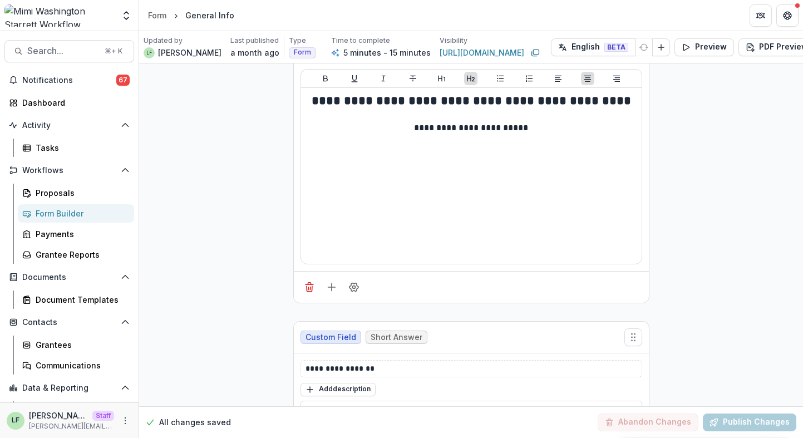
scroll to position [42, 2]
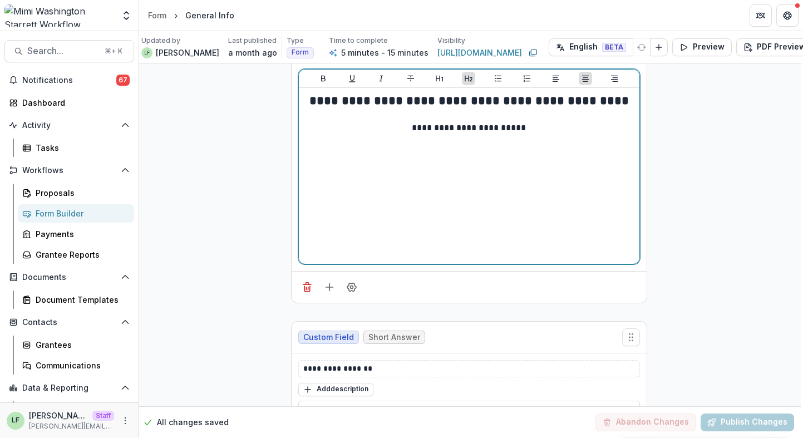
click at [507, 113] on p at bounding box center [469, 116] width 332 height 12
drag, startPoint x: 535, startPoint y: 132, endPoint x: 408, endPoint y: 128, distance: 127.5
click at [408, 128] on p "**********" at bounding box center [469, 128] width 332 height 12
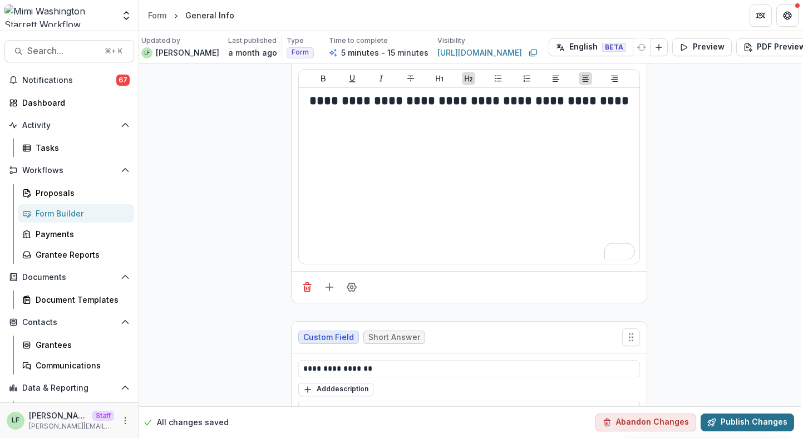
click at [752, 413] on button "Publish Changes" at bounding box center [747, 422] width 93 height 18
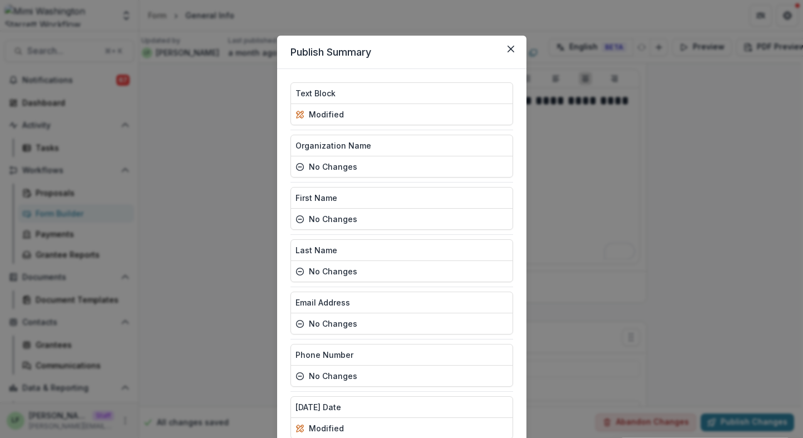
scroll to position [86, 0]
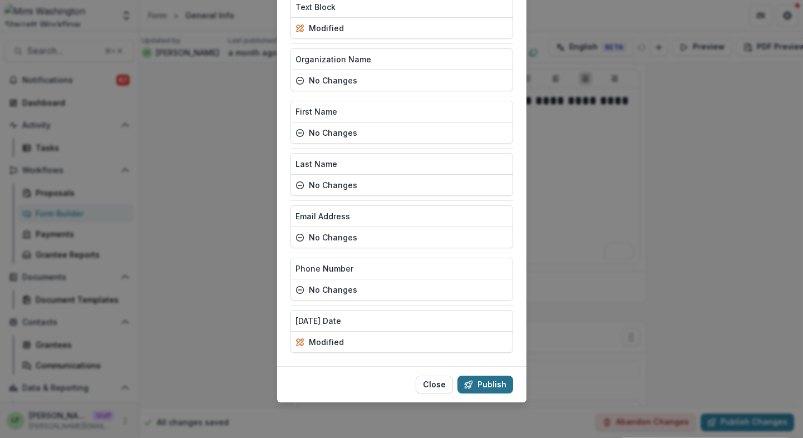
click at [479, 377] on button "Publish" at bounding box center [485, 385] width 56 height 18
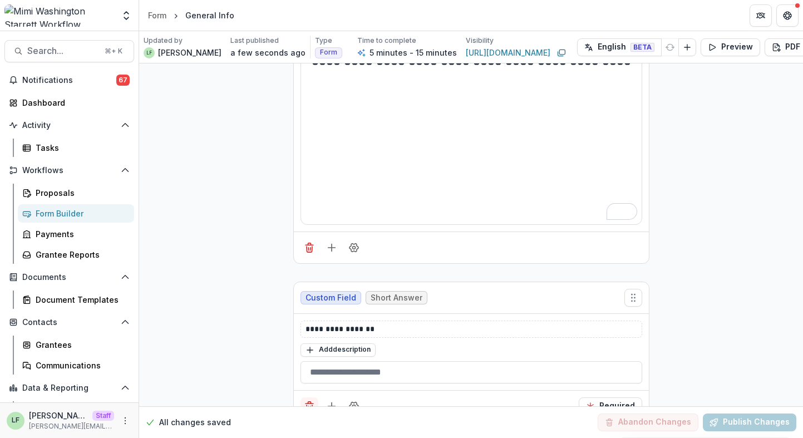
scroll to position [0, 0]
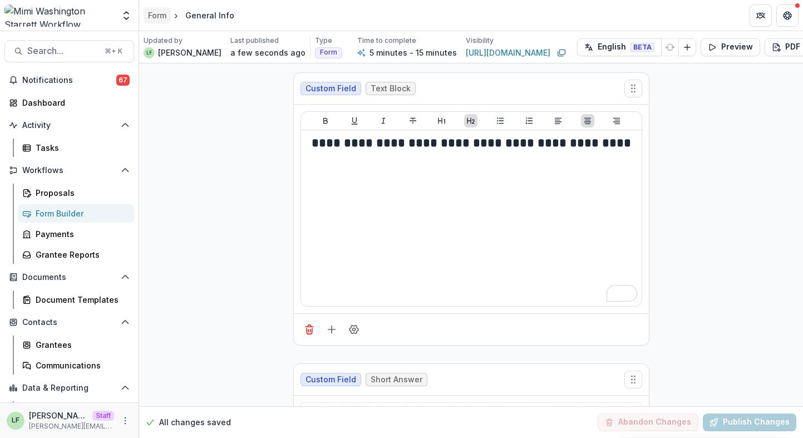
click at [165, 18] on div "Form" at bounding box center [157, 15] width 18 height 12
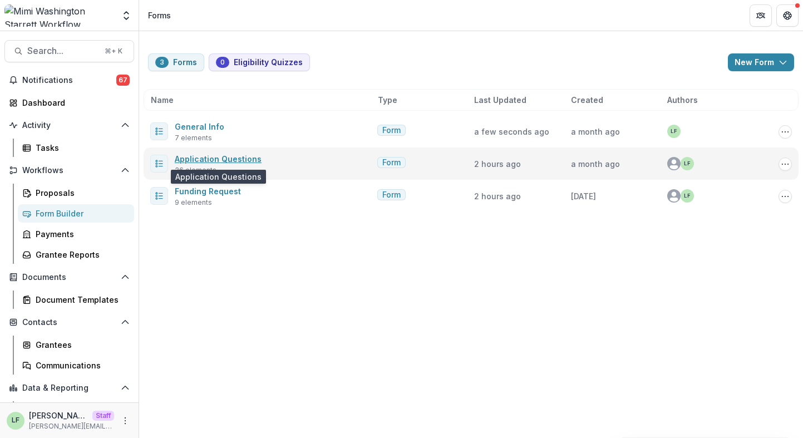
click at [235, 159] on link "Application Questions" at bounding box center [218, 158] width 87 height 9
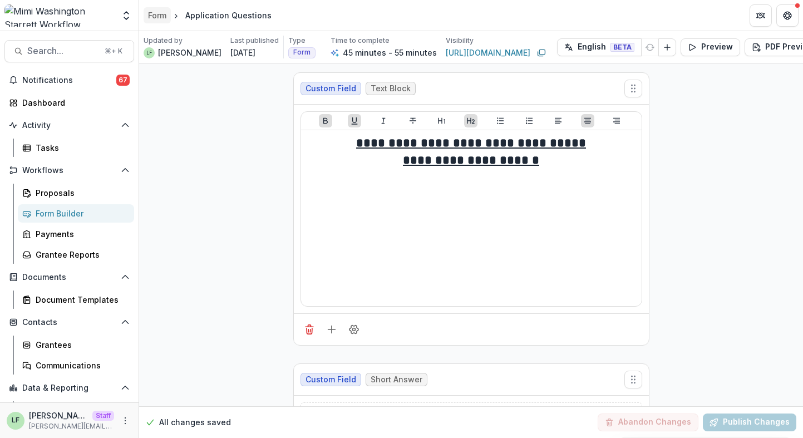
click at [157, 13] on div "Form" at bounding box center [157, 15] width 18 height 12
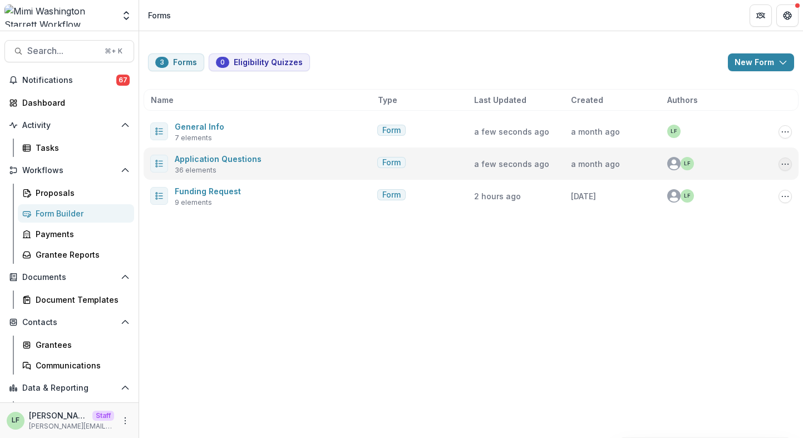
click at [787, 162] on icon "Options" at bounding box center [785, 164] width 9 height 9
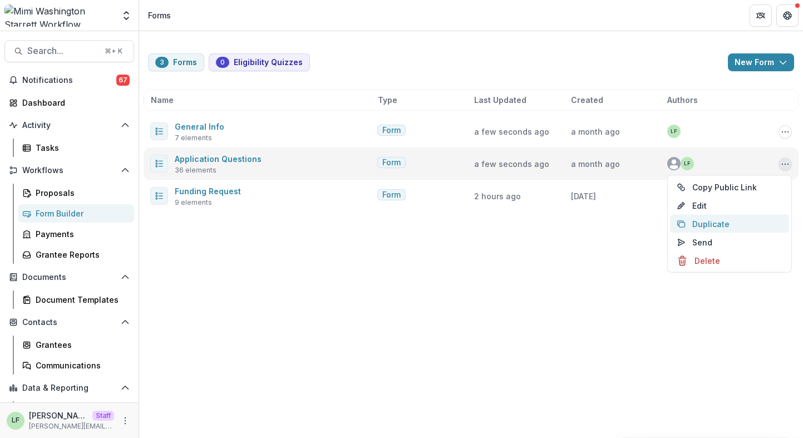
click at [754, 219] on button "Duplicate" at bounding box center [729, 224] width 119 height 18
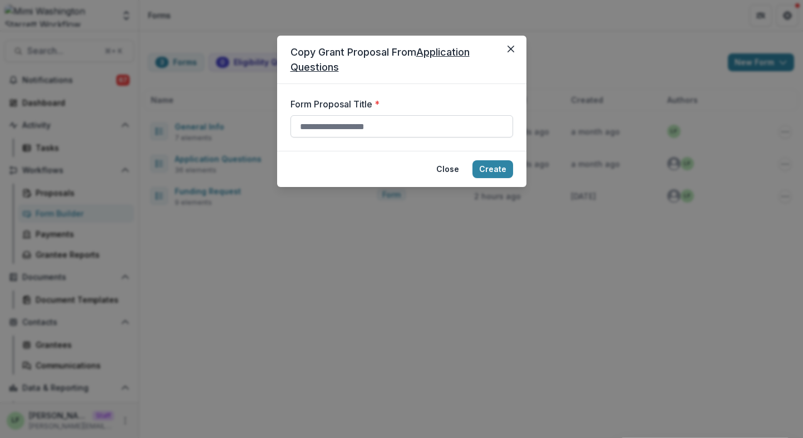
click at [447, 131] on input "Form Proposal Title *" at bounding box center [401, 126] width 223 height 22
type input "**********"
click at [501, 164] on button "Create" at bounding box center [492, 169] width 41 height 18
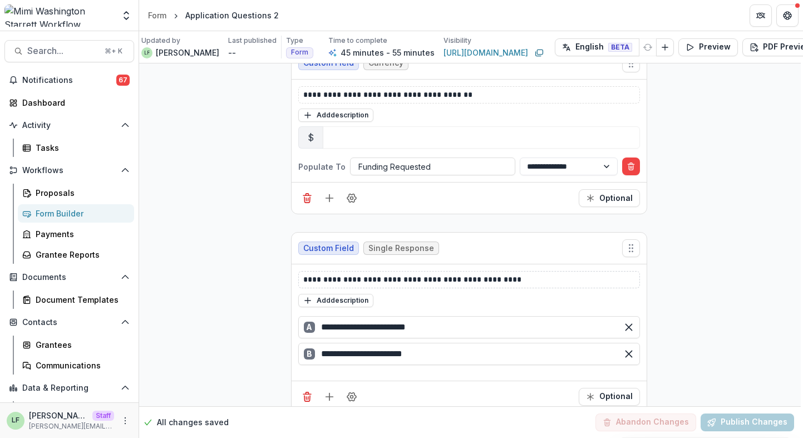
scroll to position [1195, 2]
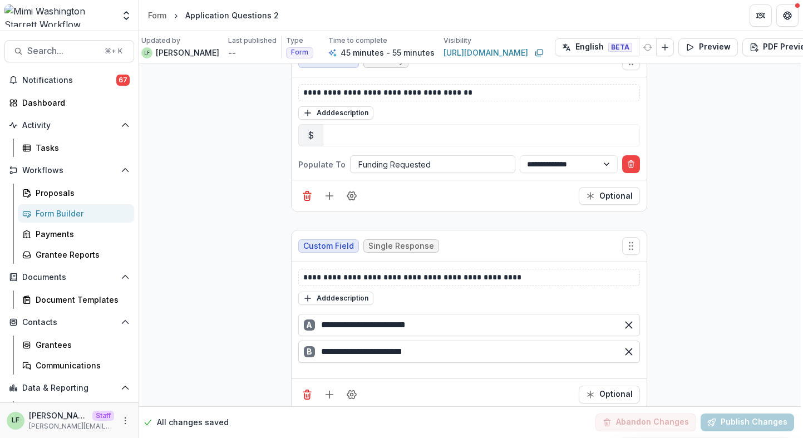
click at [438, 353] on input "**********" at bounding box center [469, 352] width 342 height 22
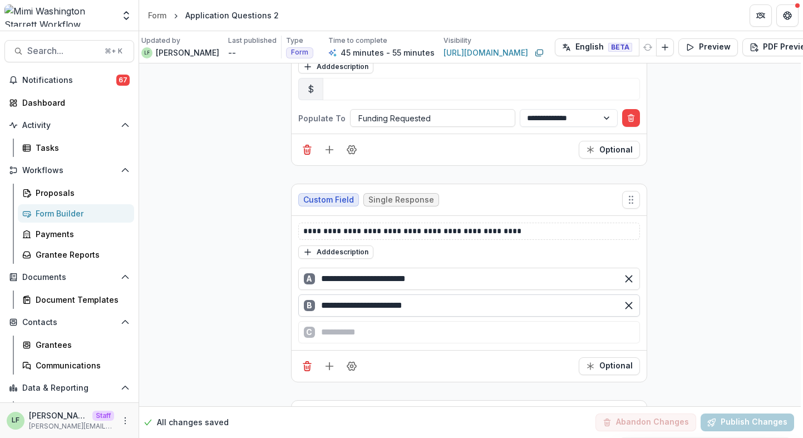
scroll to position [1246, 2]
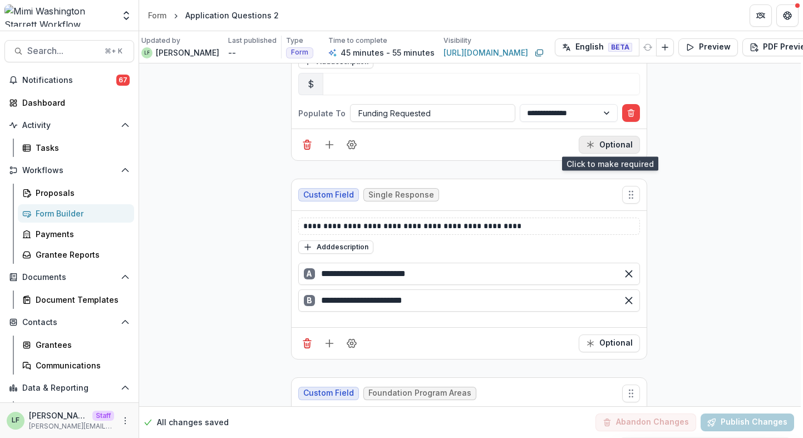
click at [601, 142] on button "Optional" at bounding box center [609, 145] width 61 height 18
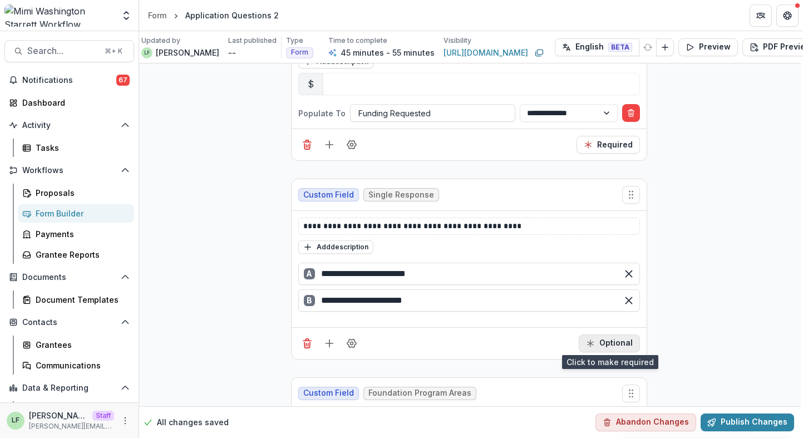
click at [609, 335] on button "Optional" at bounding box center [609, 343] width 61 height 18
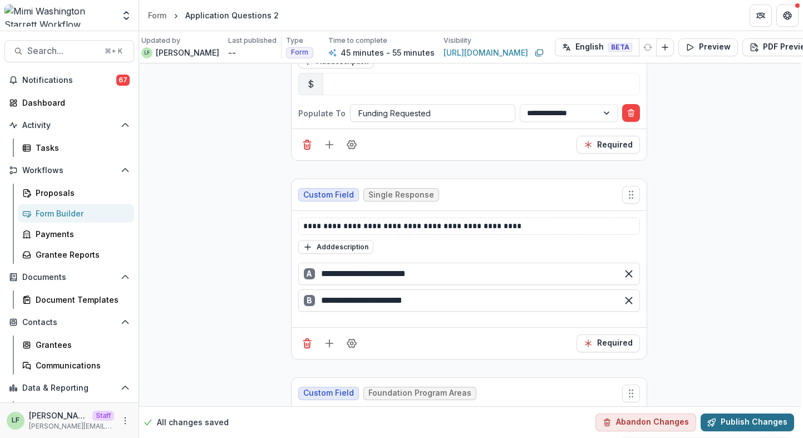
click at [744, 413] on button "Publish Changes" at bounding box center [747, 422] width 93 height 18
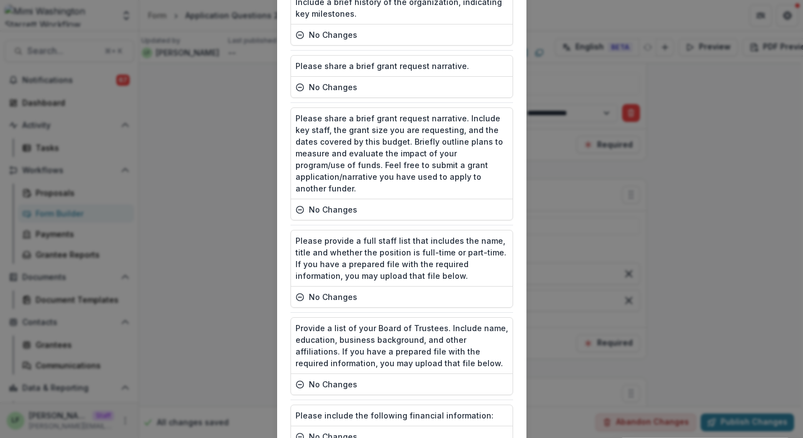
scroll to position [1883, 0]
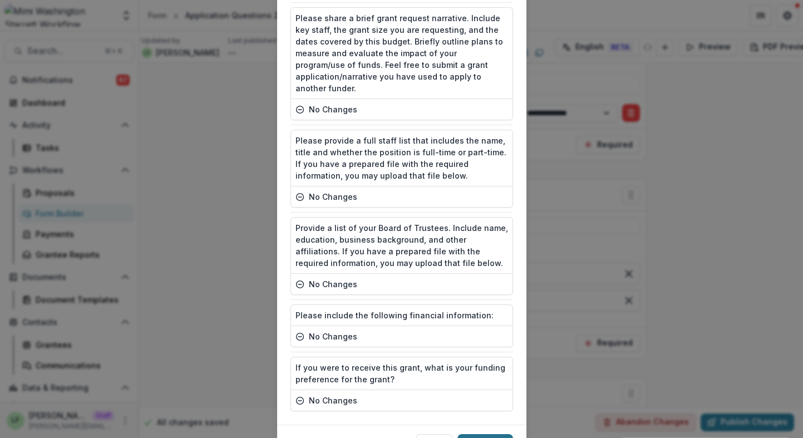
click at [499, 434] on button "Publish" at bounding box center [485, 443] width 56 height 18
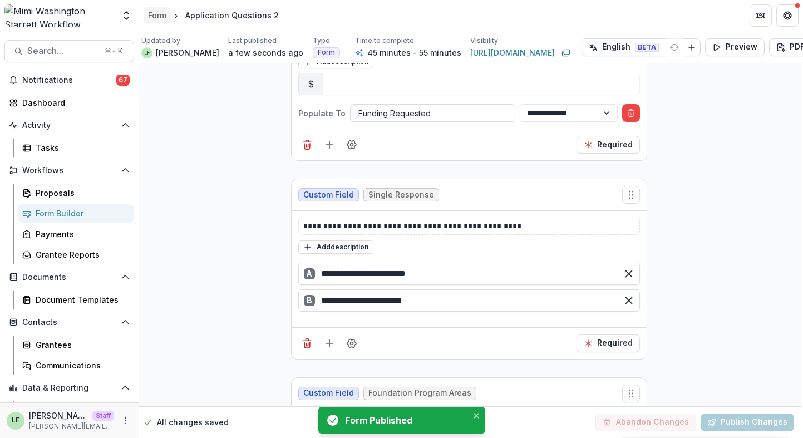
click at [159, 15] on div "Form" at bounding box center [157, 15] width 18 height 12
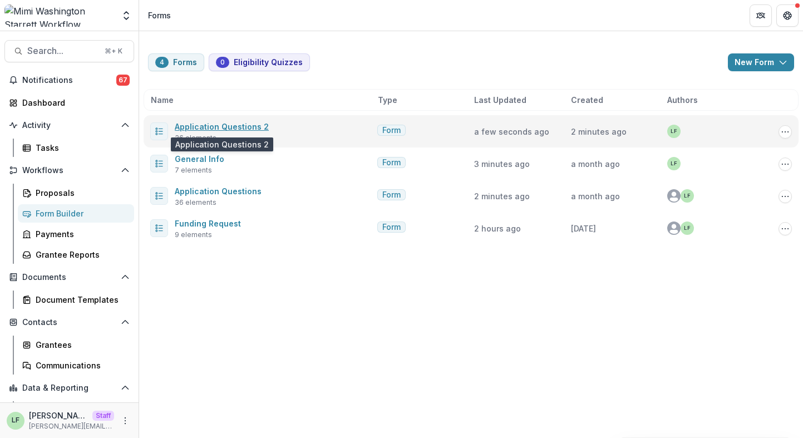
click at [219, 126] on link "Application Questions 2" at bounding box center [222, 126] width 94 height 9
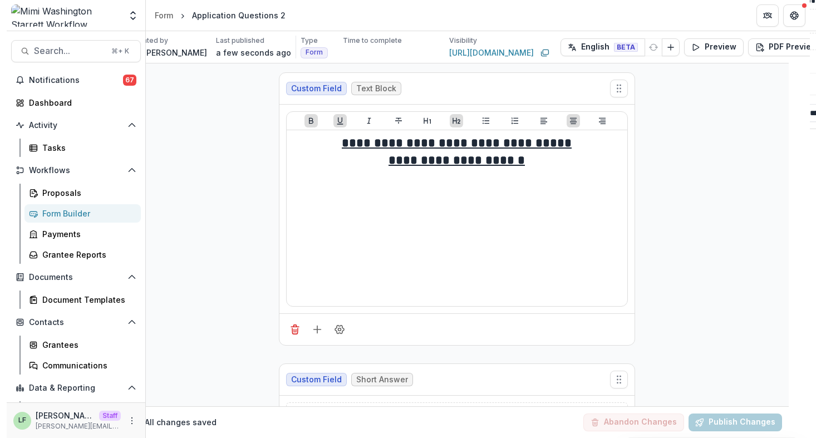
scroll to position [0, 26]
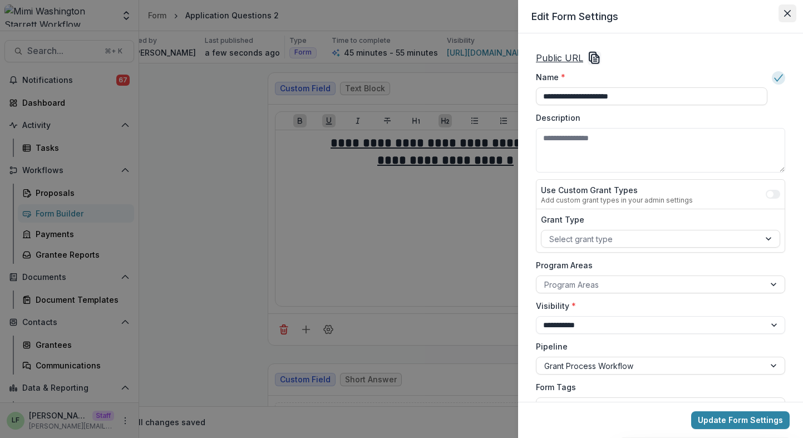
click at [787, 16] on icon "Close" at bounding box center [787, 13] width 7 height 7
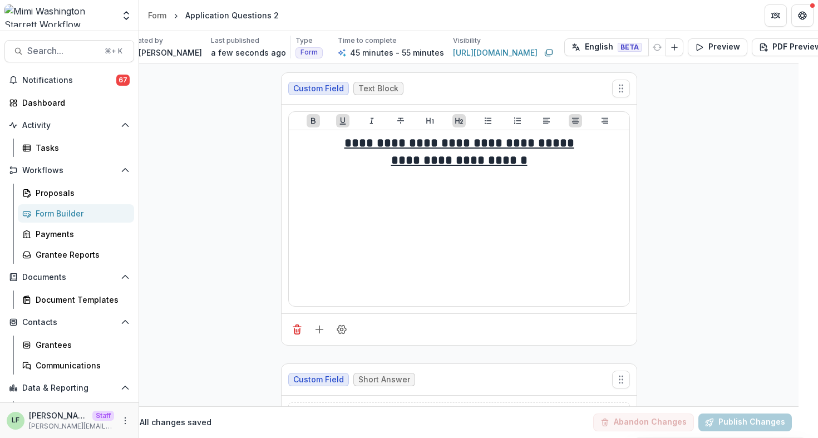
scroll to position [0, 19]
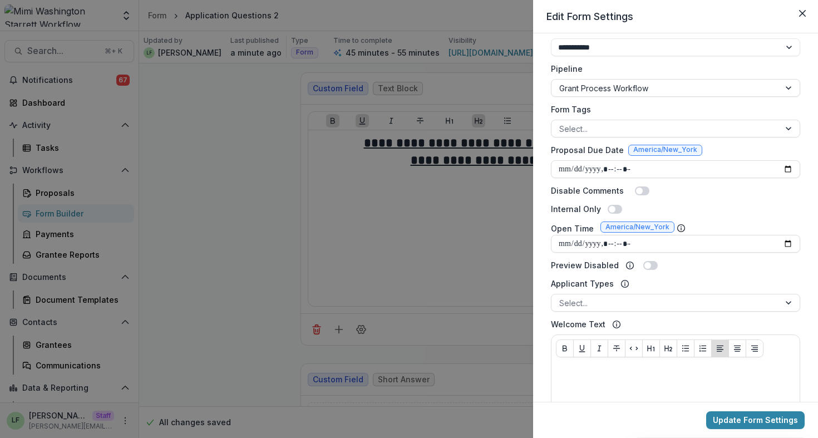
scroll to position [280, 0]
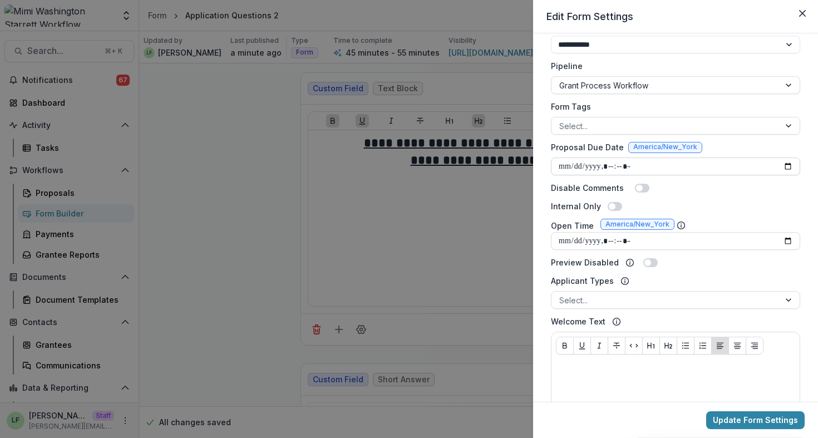
click at [736, 165] on input "Proposal Due Date" at bounding box center [675, 166] width 249 height 18
click at [788, 164] on input "Proposal Due Date" at bounding box center [675, 166] width 249 height 18
click at [782, 417] on button "Update Form Settings" at bounding box center [755, 420] width 98 height 18
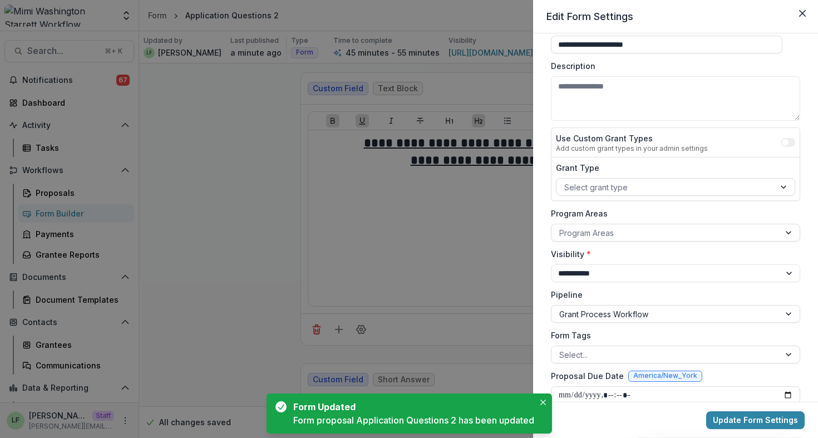
scroll to position [0, 0]
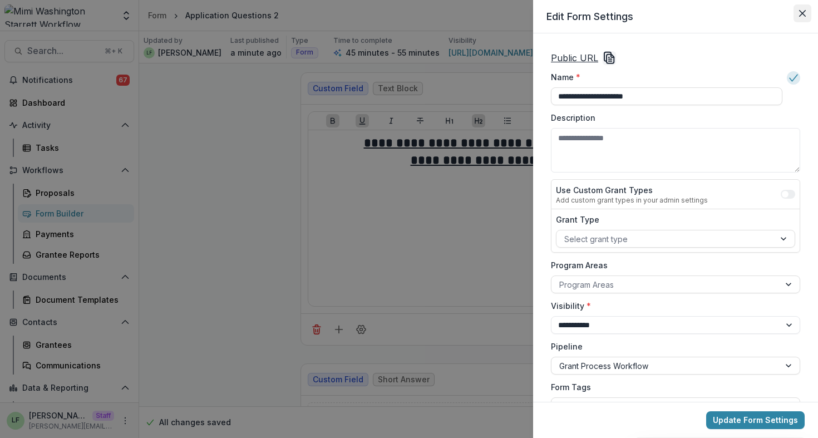
click at [802, 11] on icon "Close" at bounding box center [802, 13] width 7 height 7
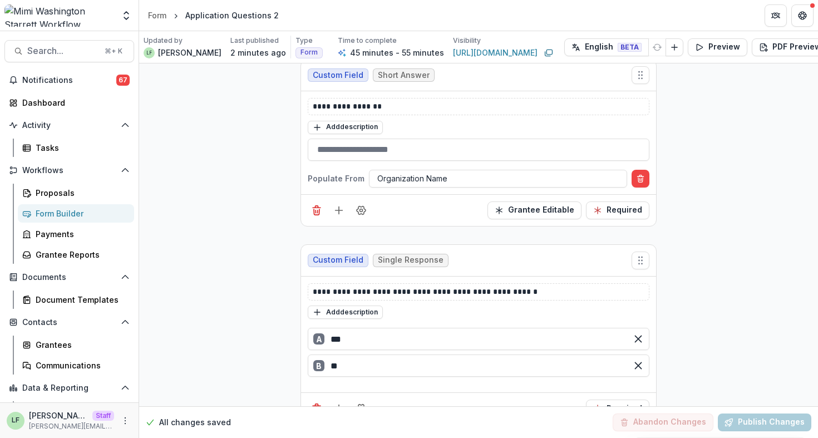
scroll to position [310, 0]
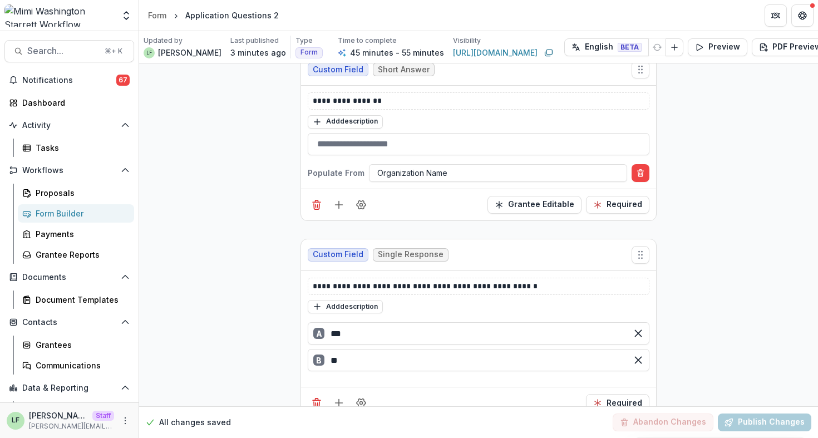
click at [334, 198] on button "Add field" at bounding box center [339, 205] width 18 height 18
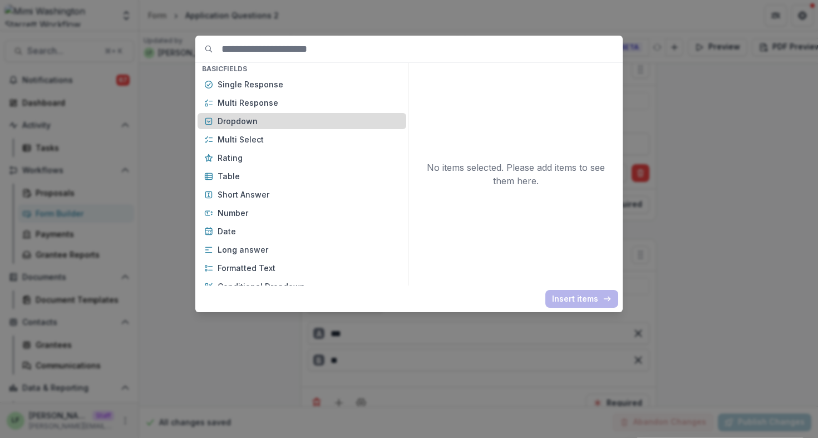
scroll to position [112, 0]
click at [278, 228] on p "Date" at bounding box center [309, 231] width 182 height 12
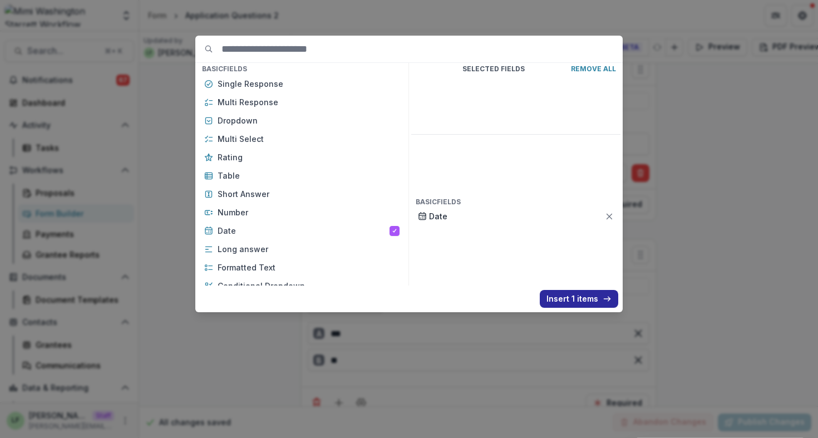
click at [580, 304] on button "Insert 1 items" at bounding box center [579, 299] width 78 height 18
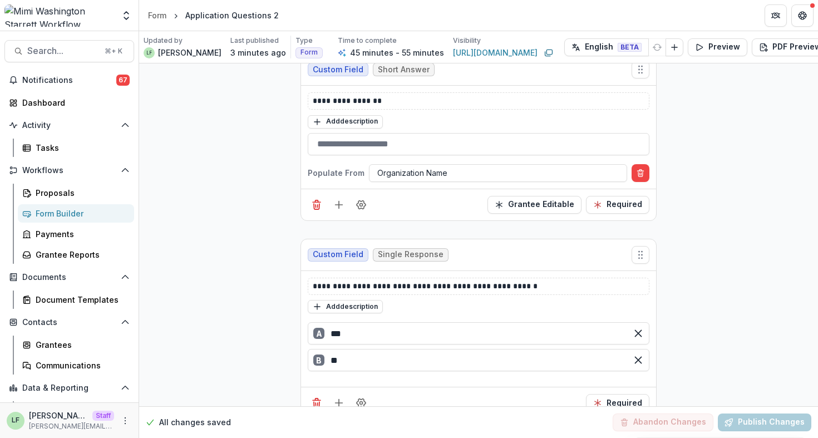
click at [561, 297] on button "Insert 1 items" at bounding box center [579, 299] width 78 height 18
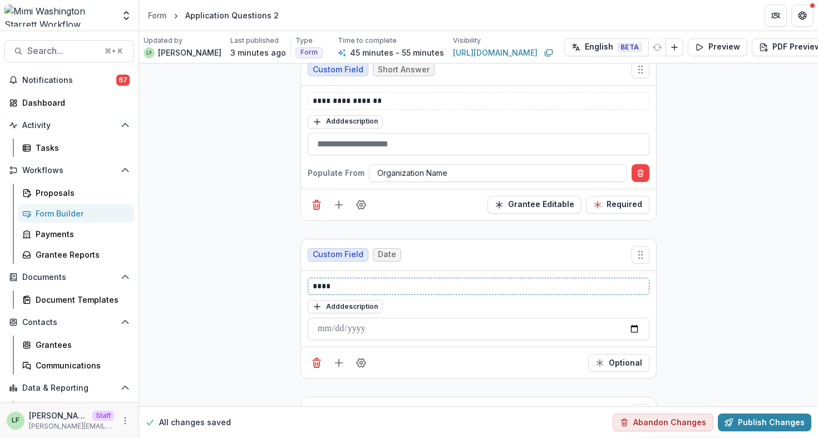
click at [376, 280] on p "****" at bounding box center [479, 286] width 332 height 12
drag, startPoint x: 360, startPoint y: 289, endPoint x: 312, endPoint y: 287, distance: 48.4
click at [308, 288] on div "**********" at bounding box center [479, 286] width 342 height 17
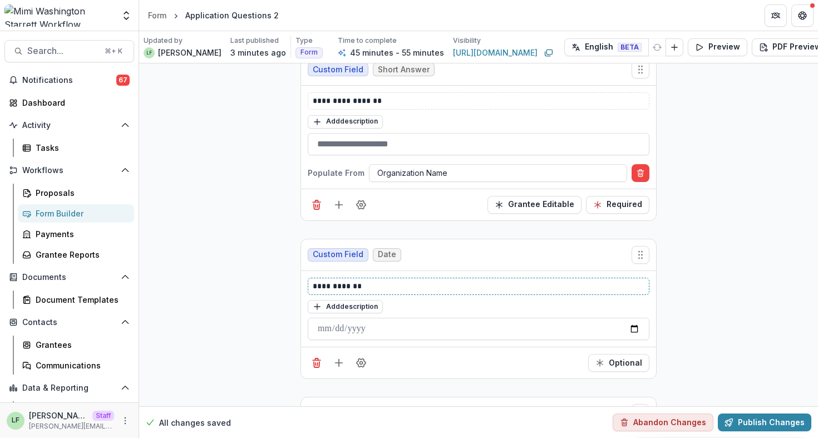
click at [408, 289] on p "**********" at bounding box center [479, 286] width 332 height 12
click at [360, 305] on button "Add description" at bounding box center [345, 306] width 75 height 13
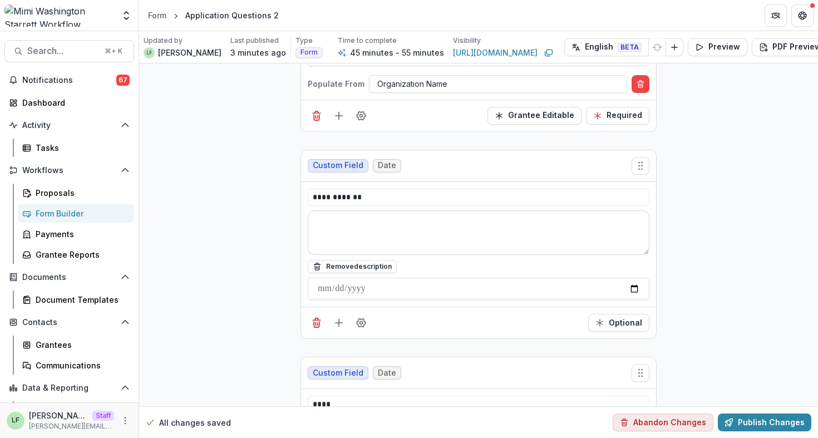
scroll to position [415, 0]
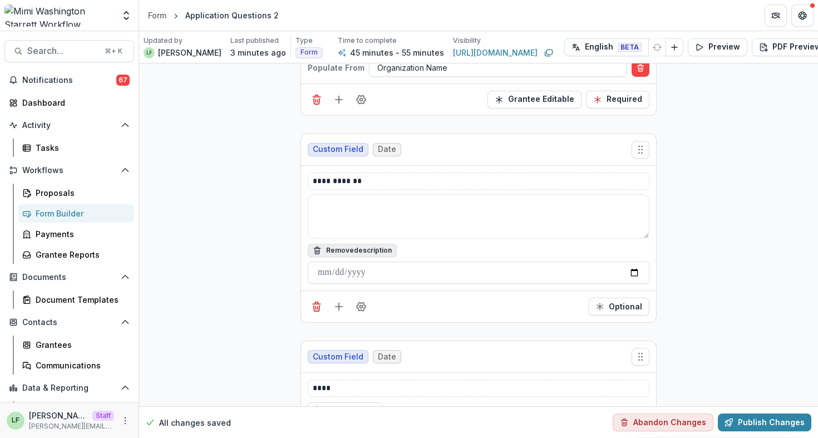
click at [380, 249] on button "Remove description" at bounding box center [352, 250] width 89 height 13
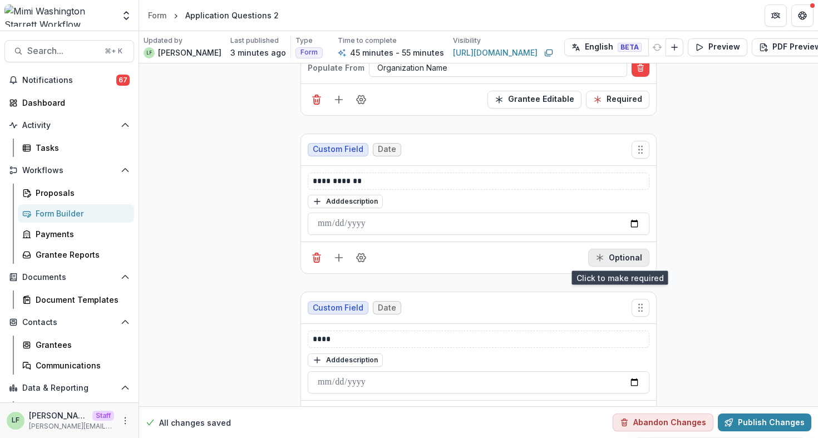
click at [629, 259] on button "Optional" at bounding box center [618, 258] width 61 height 18
click at [773, 406] on div "All changes saved Abandon Changes Publish Changes" at bounding box center [478, 422] width 679 height 32
click at [774, 413] on button "Publish Changes" at bounding box center [764, 422] width 93 height 18
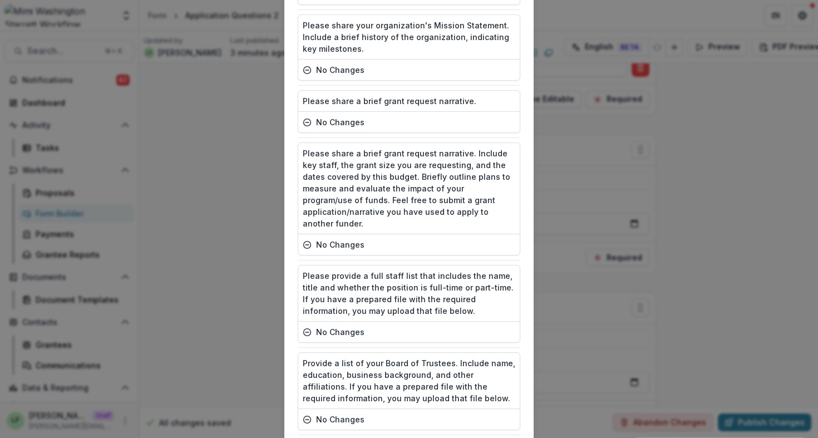
scroll to position [1988, 0]
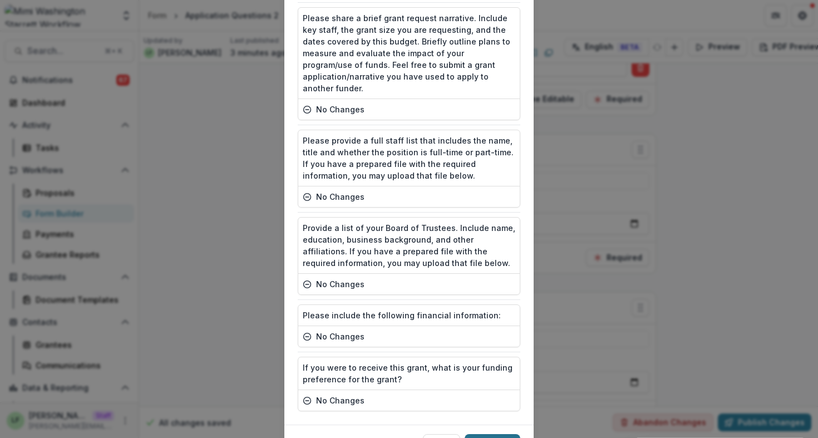
click at [496, 434] on button "Publish" at bounding box center [493, 443] width 56 height 18
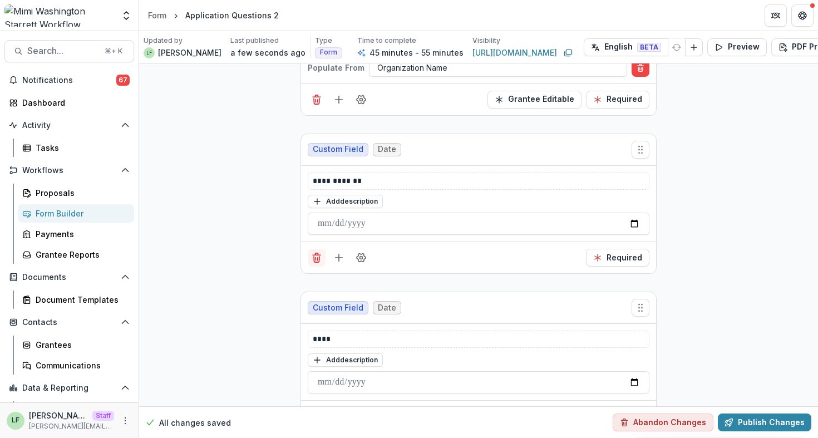
click at [314, 259] on icon "Delete field" at bounding box center [317, 260] width 6 height 6
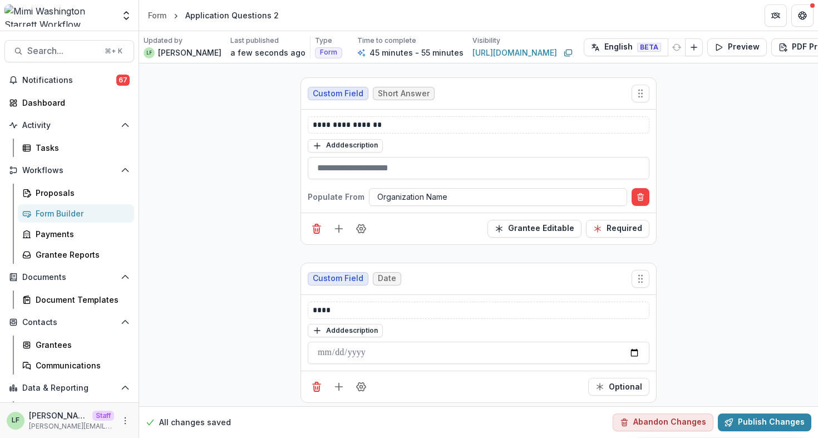
scroll to position [275, 0]
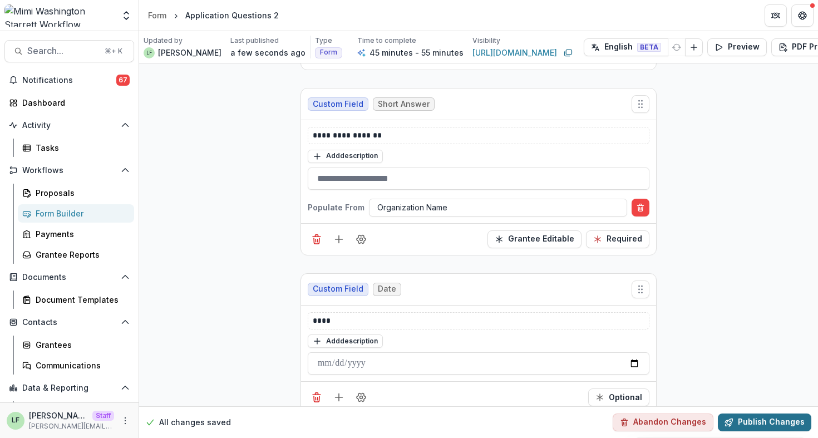
click at [780, 420] on button "Publish Changes" at bounding box center [764, 422] width 93 height 18
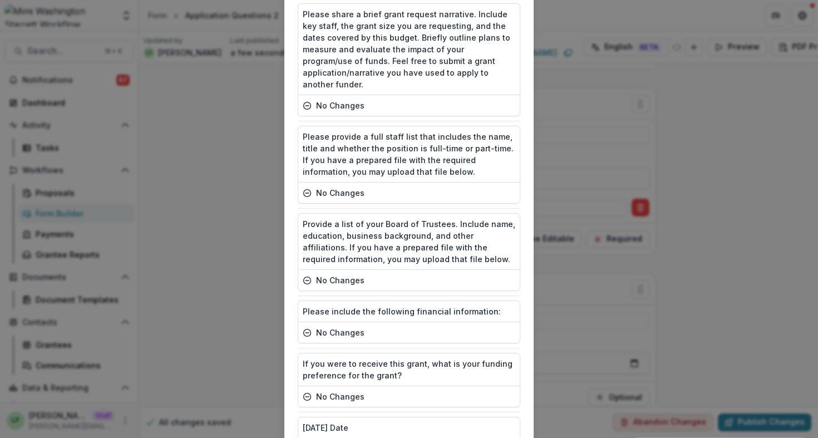
scroll to position [1988, 0]
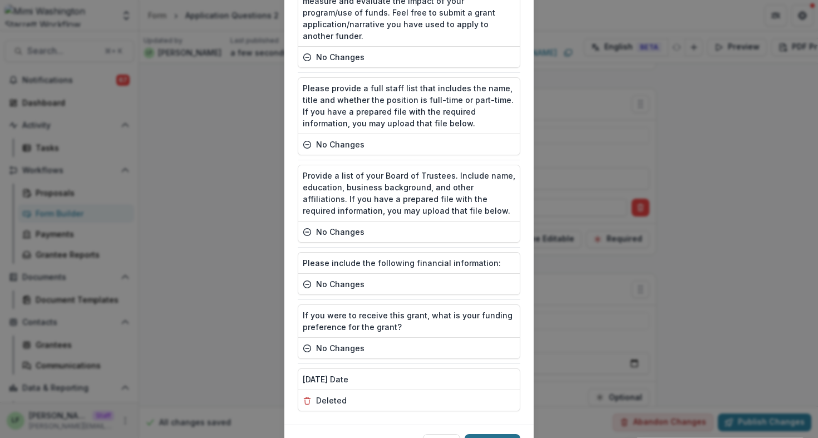
click at [491, 434] on button "Publish" at bounding box center [493, 443] width 56 height 18
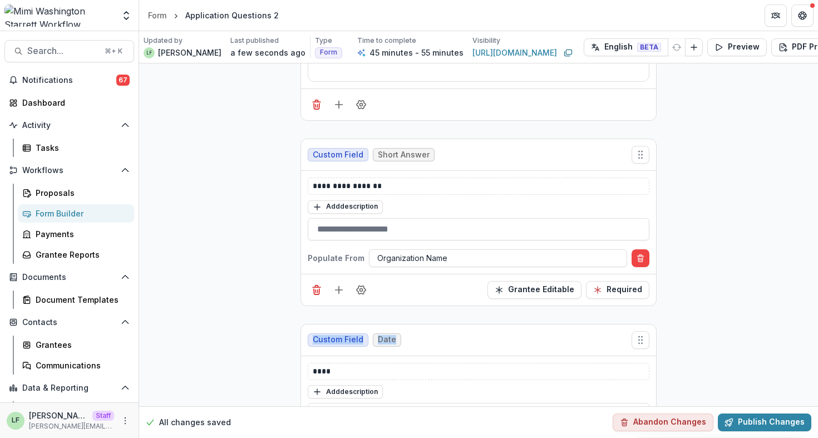
scroll to position [190, 0]
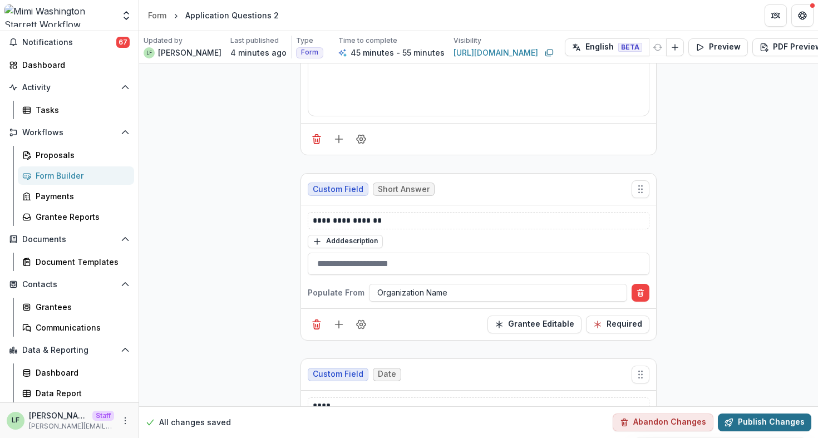
click at [774, 416] on button "Publish Changes" at bounding box center [764, 422] width 93 height 18
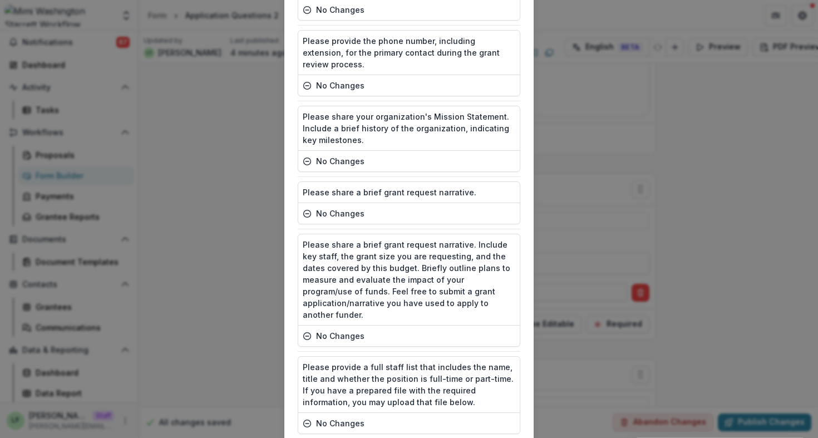
scroll to position [1936, 0]
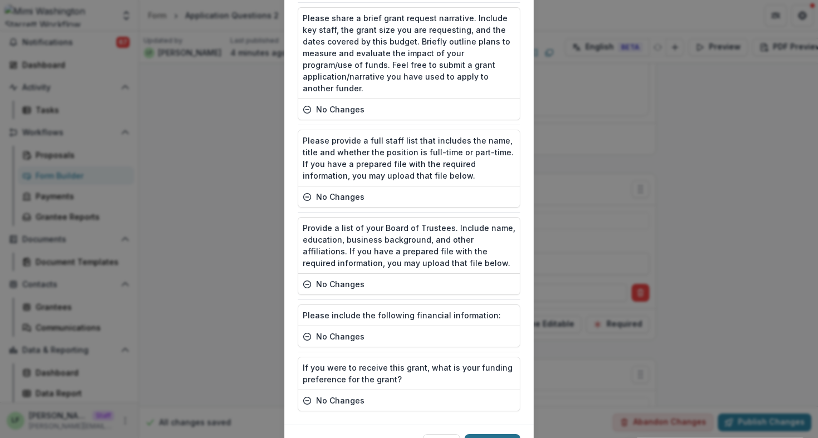
click at [495, 434] on button "Publish" at bounding box center [493, 443] width 56 height 18
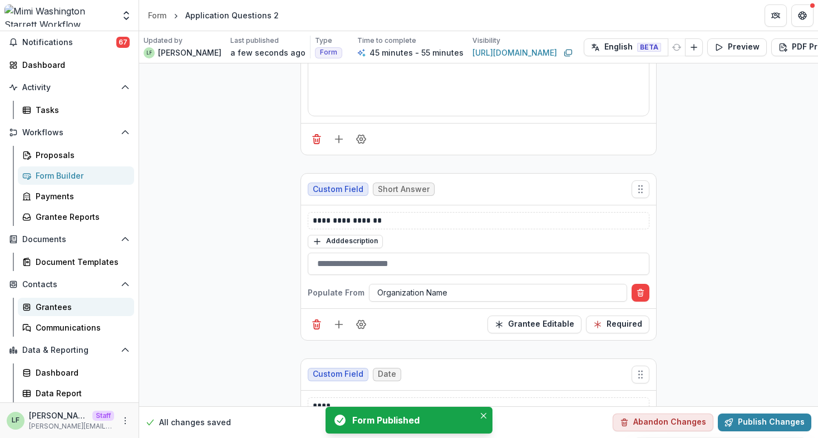
click at [69, 312] on div "Grantees" at bounding box center [81, 307] width 90 height 12
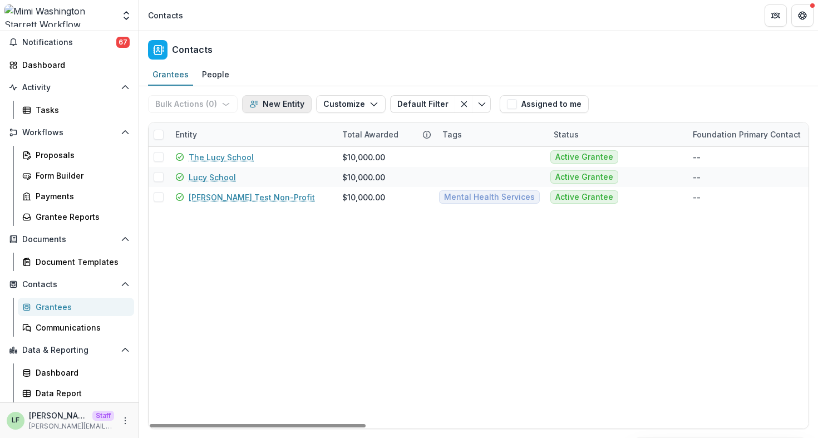
click at [288, 103] on button "New Entity" at bounding box center [277, 104] width 70 height 18
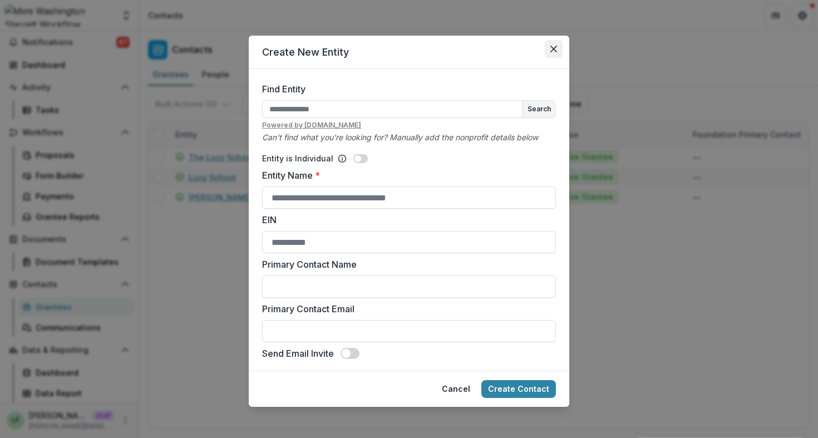
click at [550, 44] on button "Close" at bounding box center [554, 49] width 18 height 18
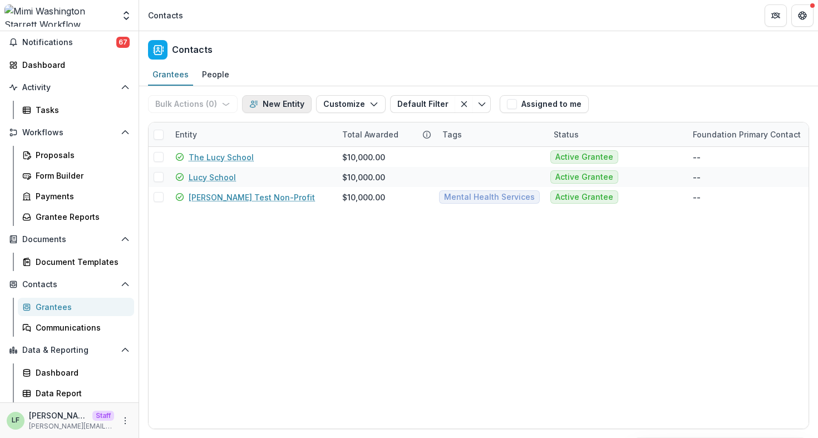
click at [279, 105] on button "New Entity" at bounding box center [277, 104] width 70 height 18
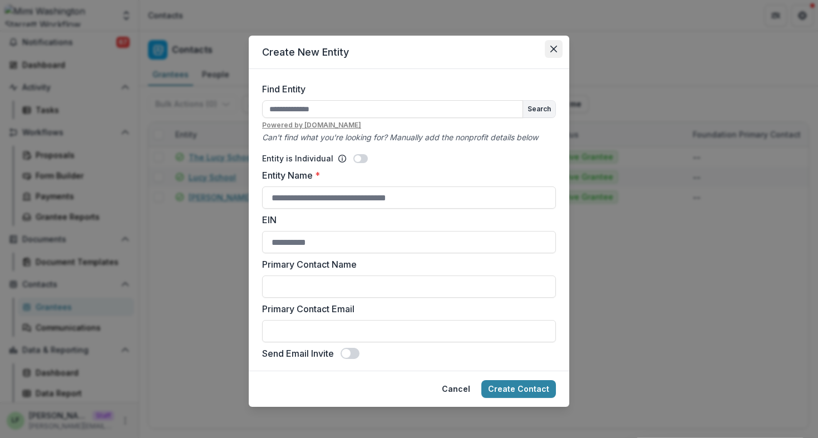
click at [553, 46] on icon "Close" at bounding box center [553, 49] width 7 height 7
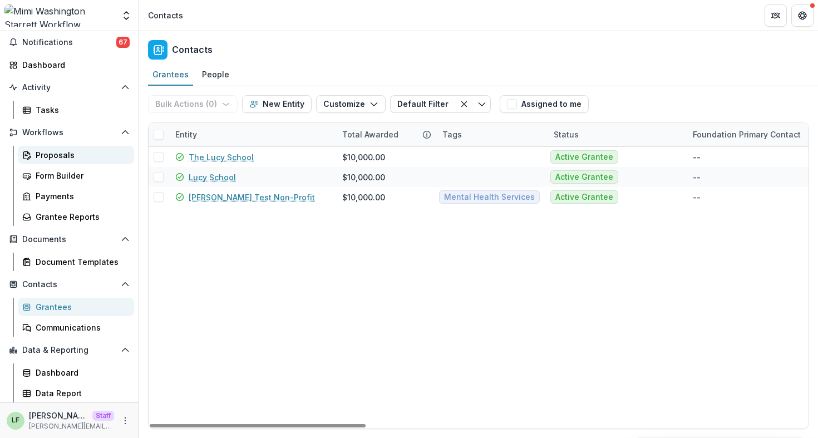
click at [75, 154] on div "Proposals" at bounding box center [81, 155] width 90 height 12
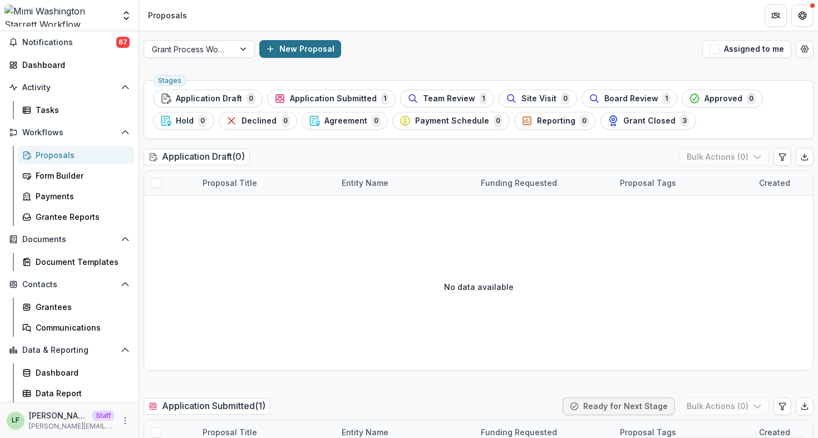
click at [314, 50] on button "New Proposal" at bounding box center [300, 49] width 82 height 18
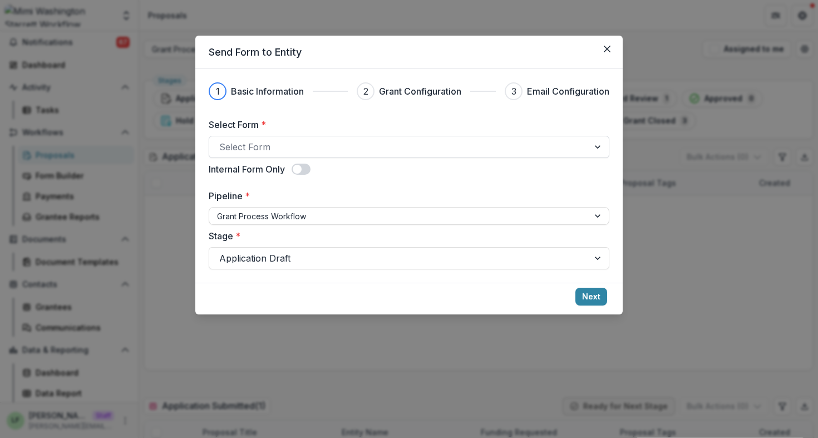
click at [293, 146] on div at bounding box center [398, 147] width 359 height 16
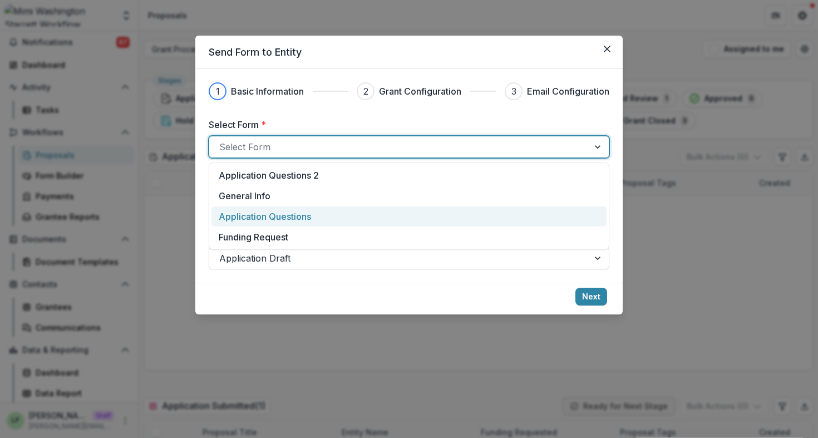
click at [286, 211] on p "Application Questions" at bounding box center [265, 216] width 92 height 13
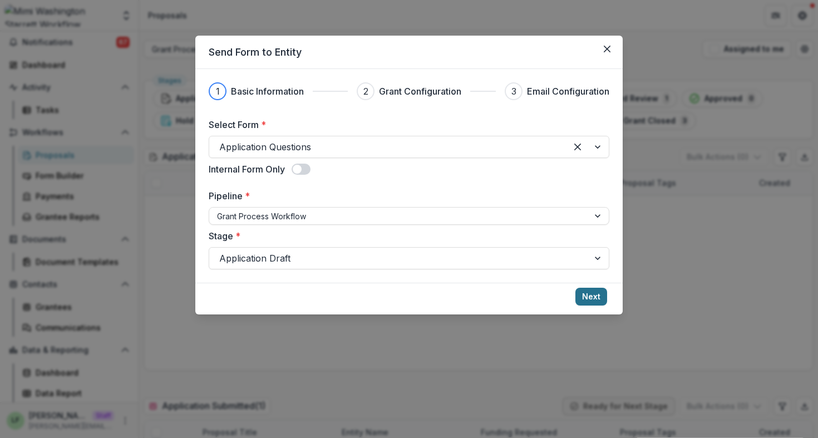
click at [590, 297] on button "Next" at bounding box center [591, 297] width 32 height 18
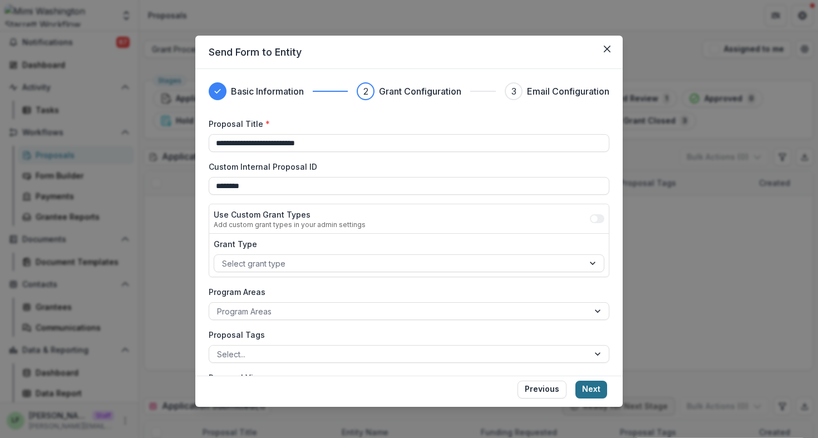
click at [592, 392] on button "Next" at bounding box center [591, 390] width 32 height 18
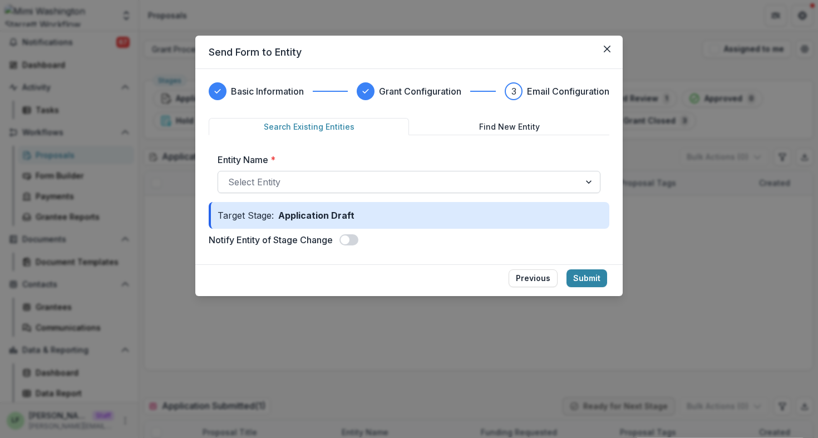
click at [435, 184] on div at bounding box center [399, 182] width 342 height 16
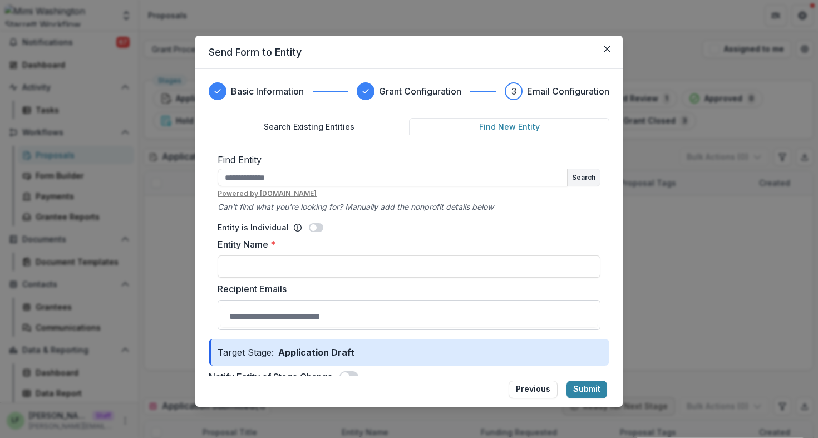
click at [515, 121] on button "Find New Entity" at bounding box center [509, 126] width 200 height 17
click at [373, 269] on input "Entity Name *" at bounding box center [409, 266] width 383 height 22
type input "**********"
click at [299, 115] on div "**********" at bounding box center [409, 234] width 401 height 305
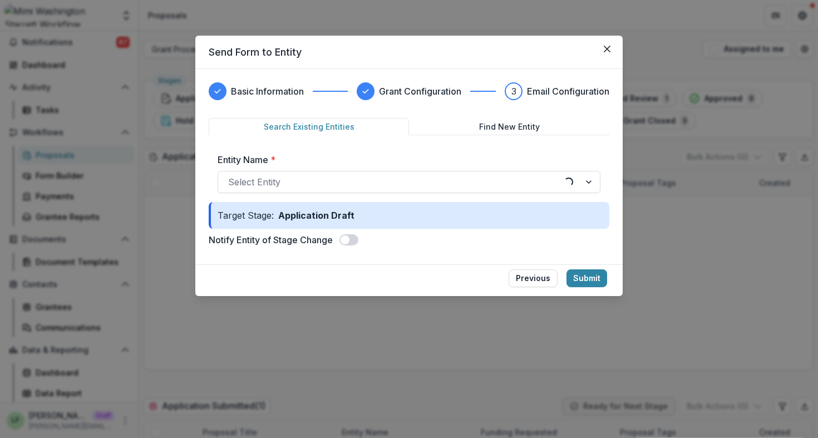
click at [301, 122] on button "Search Existing Entities" at bounding box center [309, 126] width 200 height 17
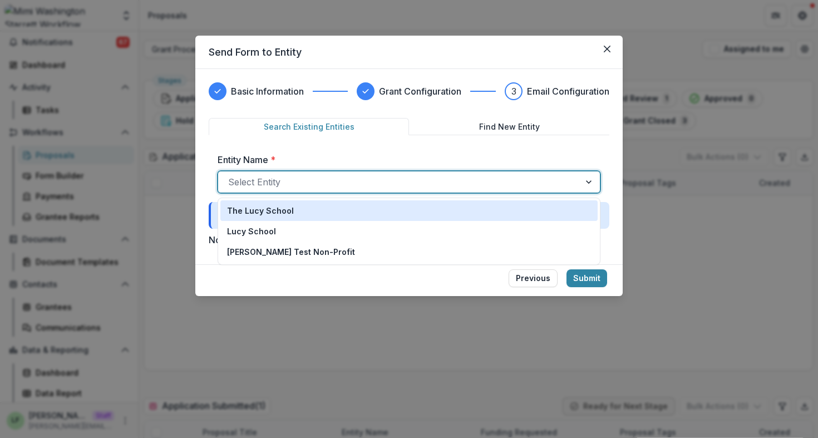
click at [298, 182] on div at bounding box center [399, 182] width 342 height 16
click at [294, 205] on div "The Lucy School" at bounding box center [409, 211] width 364 height 12
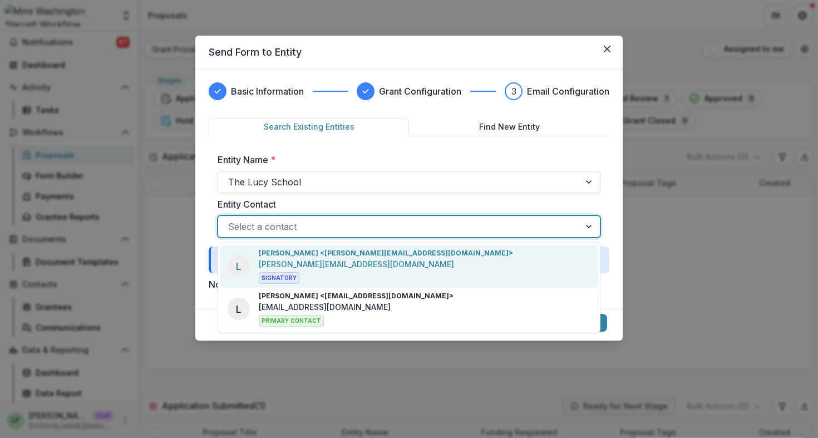
click at [295, 221] on div at bounding box center [399, 227] width 342 height 16
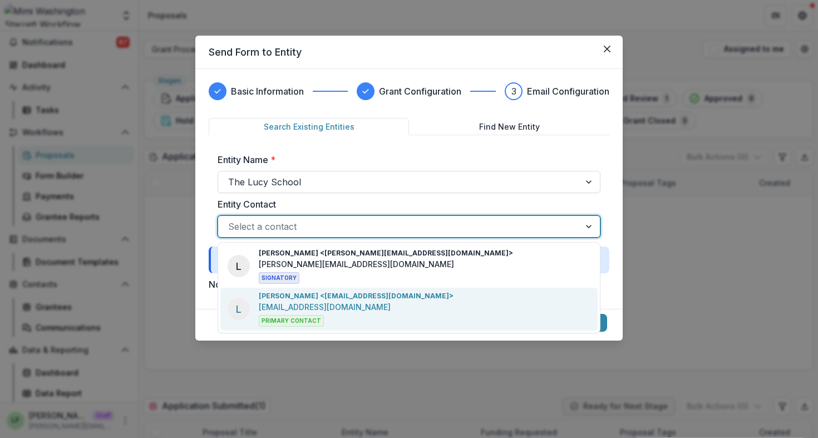
click at [317, 311] on p "lucyjfey@gmail.com" at bounding box center [325, 307] width 132 height 12
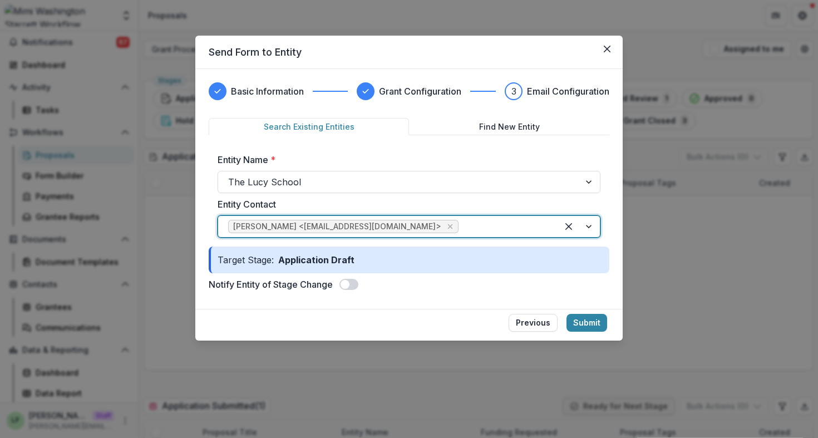
click at [275, 225] on span "Lucy Fey <lucyjfey@gmail.com>" at bounding box center [337, 226] width 208 height 9
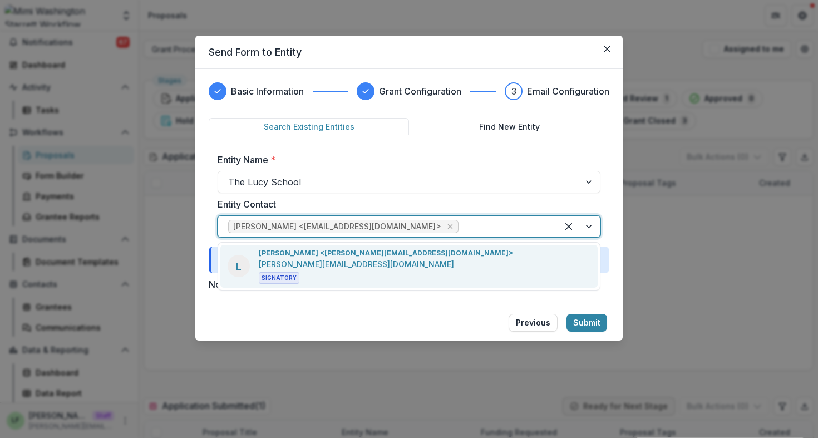
click at [396, 262] on div "L Lucy Fey <lucy@trytemelio.com> lucy@trytemelio.com Signatory" at bounding box center [408, 266] width 377 height 43
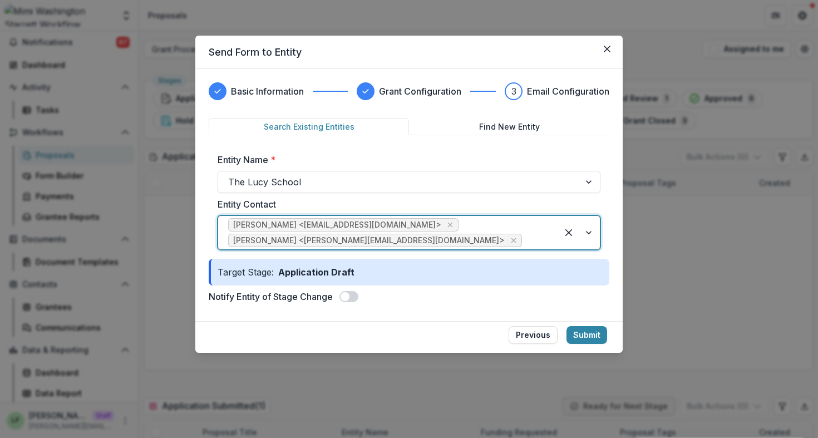
click at [353, 291] on span at bounding box center [348, 296] width 19 height 11
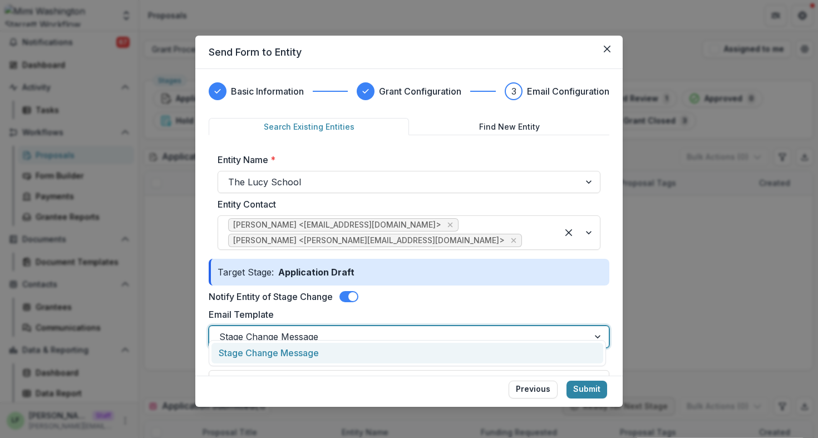
click at [342, 329] on div at bounding box center [398, 337] width 359 height 16
click at [336, 351] on div "Stage Change Message" at bounding box center [407, 353] width 392 height 21
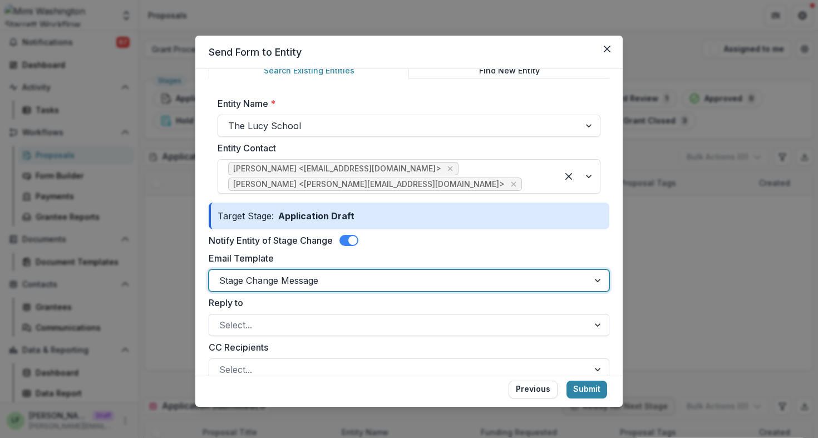
scroll to position [48, 0]
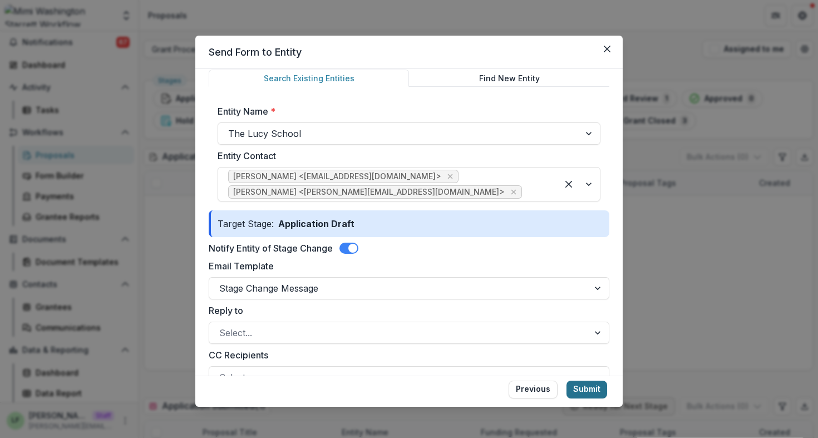
click at [597, 391] on button "Submit" at bounding box center [586, 390] width 41 height 18
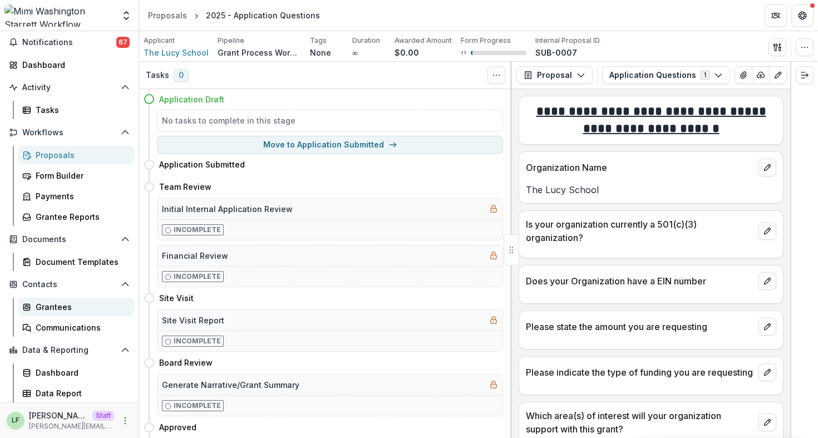
click at [65, 304] on div "Grantees" at bounding box center [81, 307] width 90 height 12
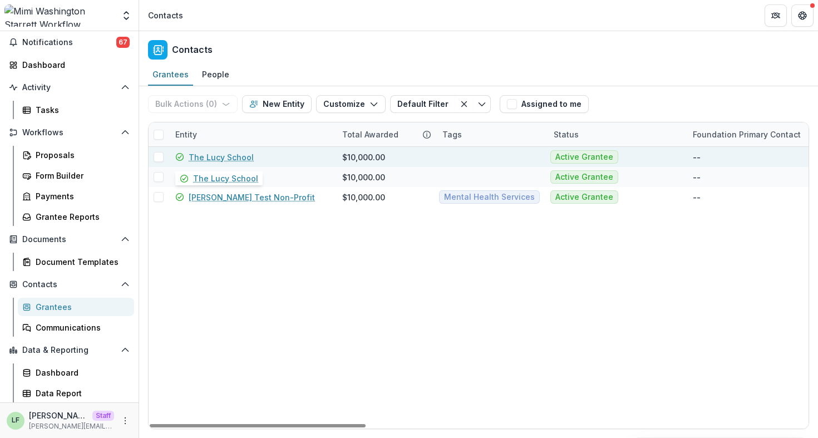
click at [226, 153] on link "The Lucy School" at bounding box center [221, 157] width 65 height 12
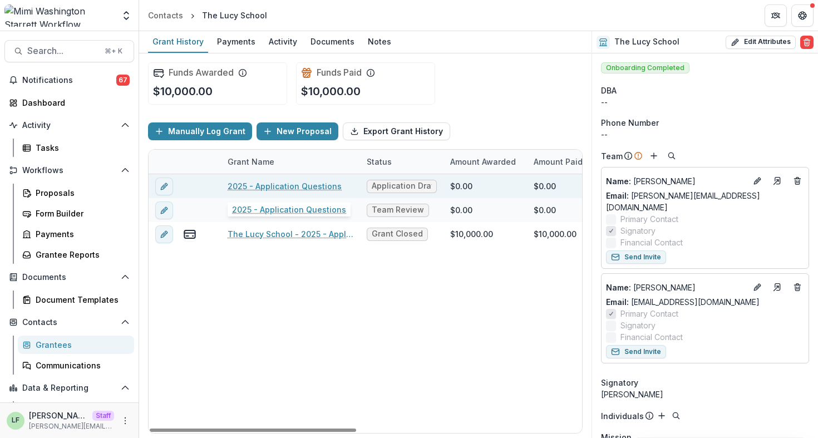
click at [268, 185] on link "2025 - Application Questions" at bounding box center [285, 186] width 114 height 12
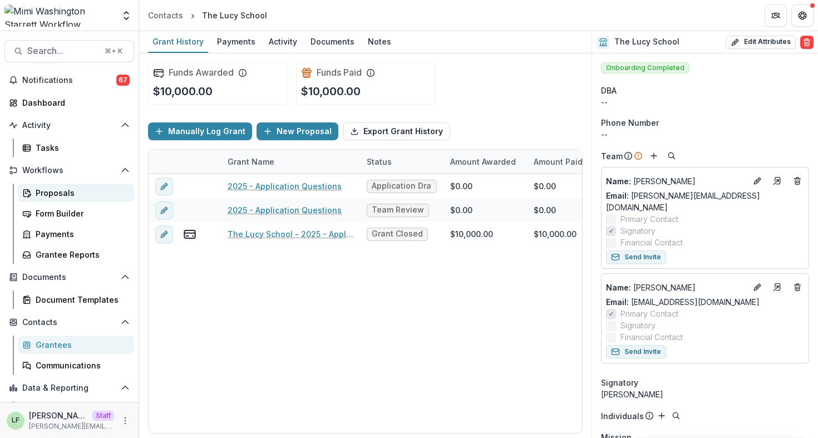
click at [71, 189] on div "Proposals" at bounding box center [81, 193] width 90 height 12
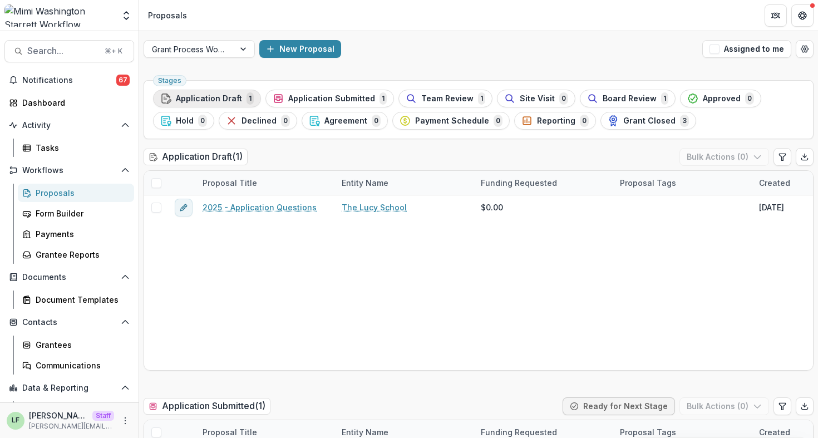
click at [215, 96] on span "Application Draft" at bounding box center [209, 98] width 66 height 9
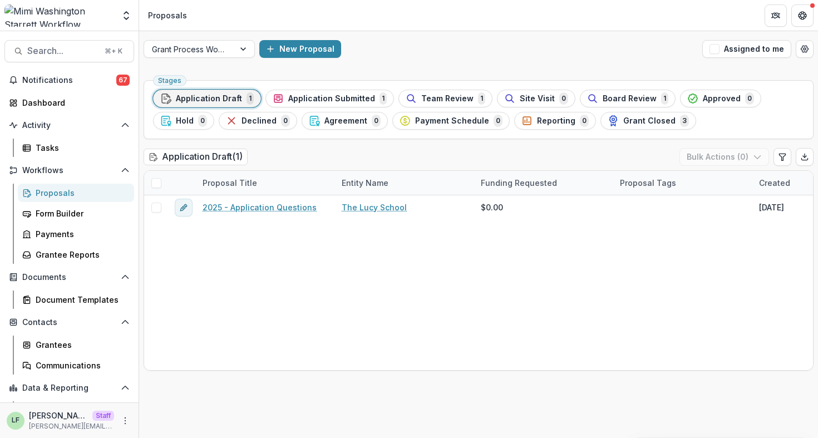
click at [221, 94] on span "Application Draft" at bounding box center [209, 98] width 66 height 9
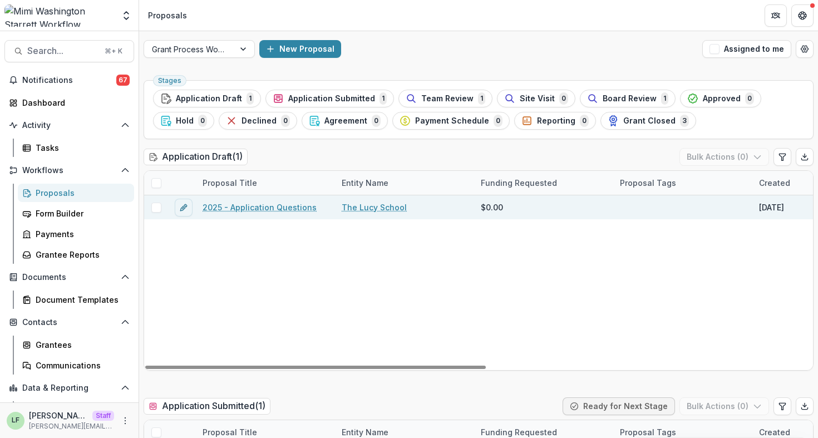
click at [245, 204] on link "2025 - Application Questions" at bounding box center [260, 207] width 114 height 12
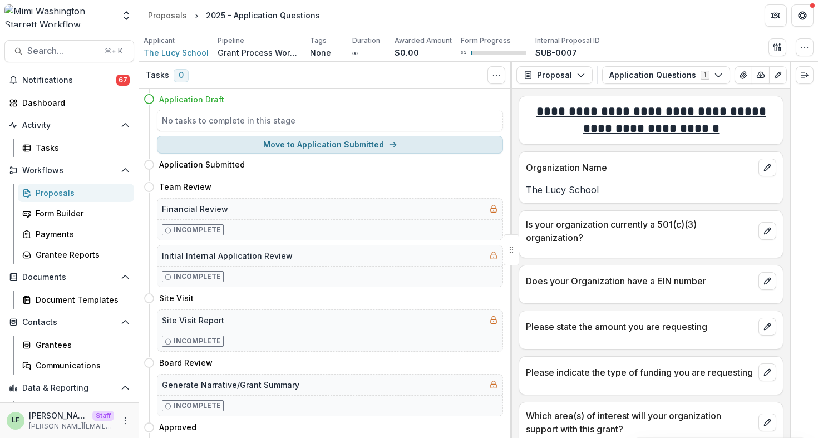
click at [360, 148] on button "Move to Application Submitted" at bounding box center [330, 145] width 346 height 18
select select "**********"
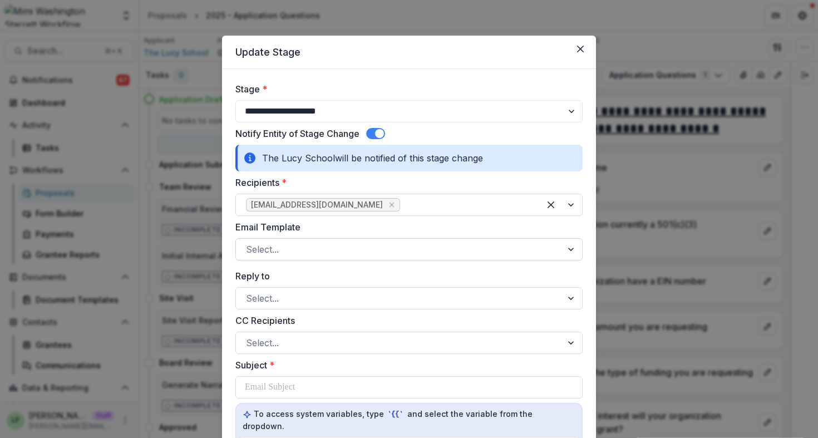
click at [331, 250] on div at bounding box center [399, 249] width 306 height 16
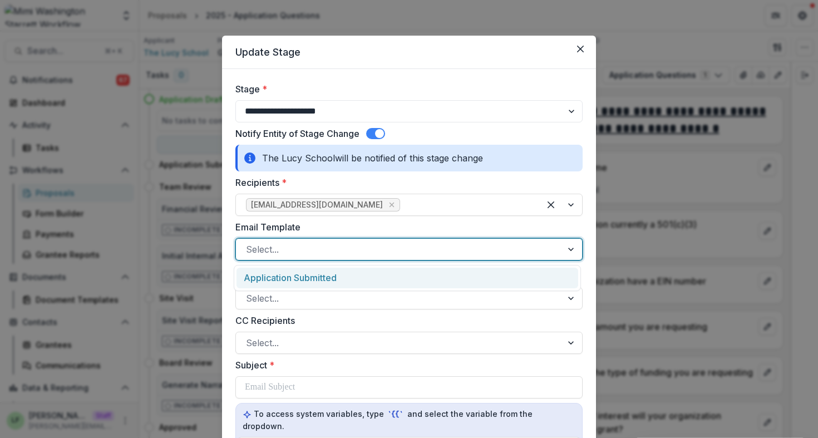
click at [337, 272] on div "Application Submitted" at bounding box center [407, 278] width 342 height 21
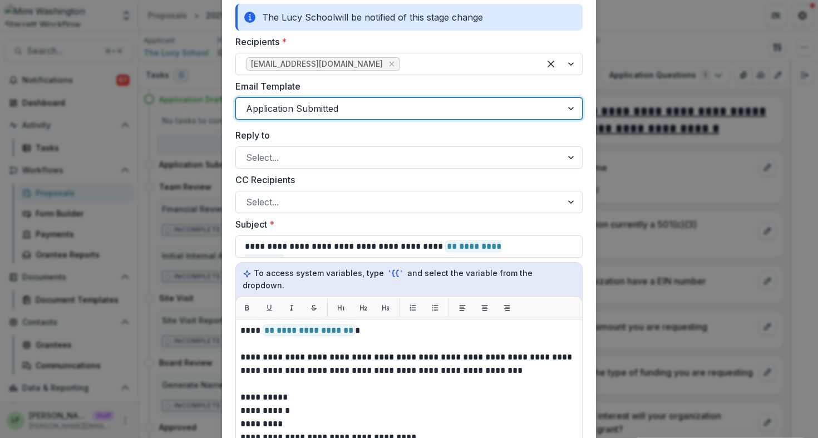
scroll to position [116, 0]
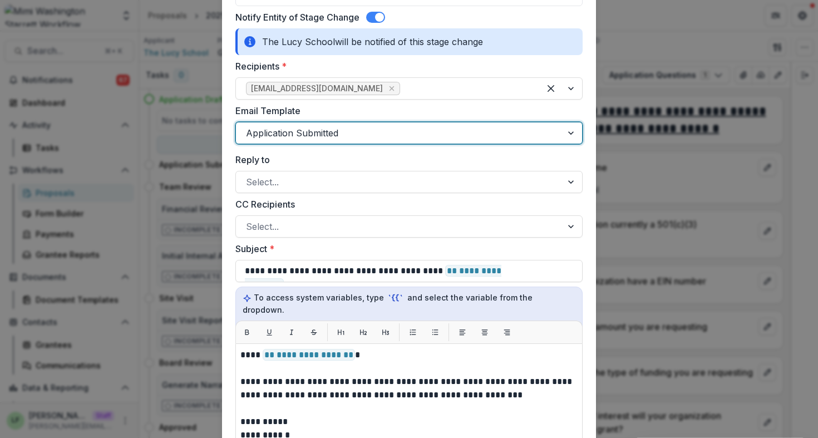
click at [664, 50] on div "**********" at bounding box center [409, 219] width 818 height 438
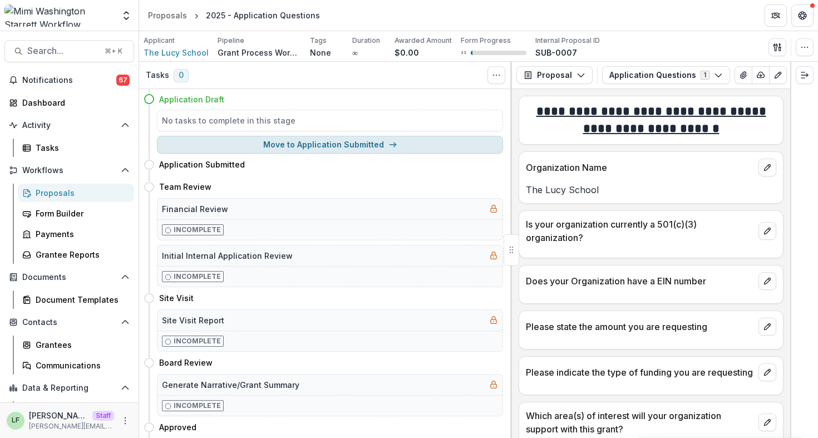
click at [402, 147] on button "Move to Application Submitted" at bounding box center [330, 145] width 346 height 18
select select "**********"
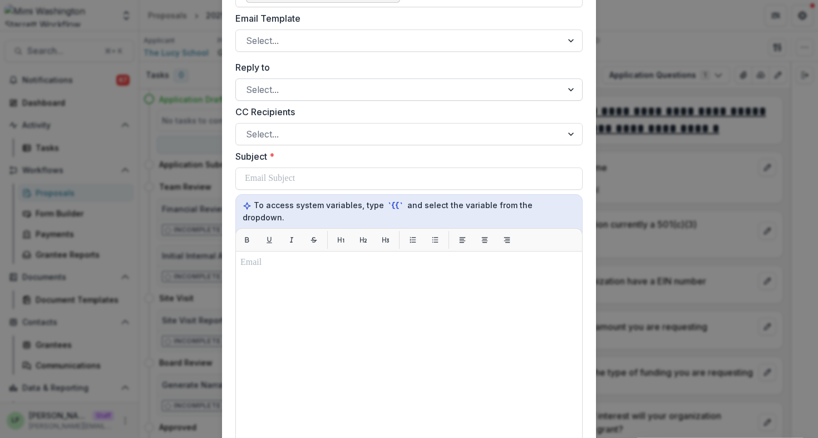
scroll to position [193, 0]
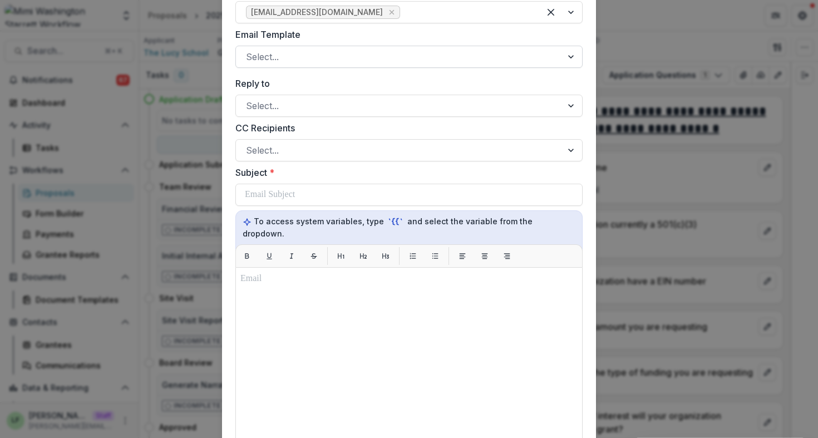
click at [300, 53] on div at bounding box center [399, 57] width 306 height 16
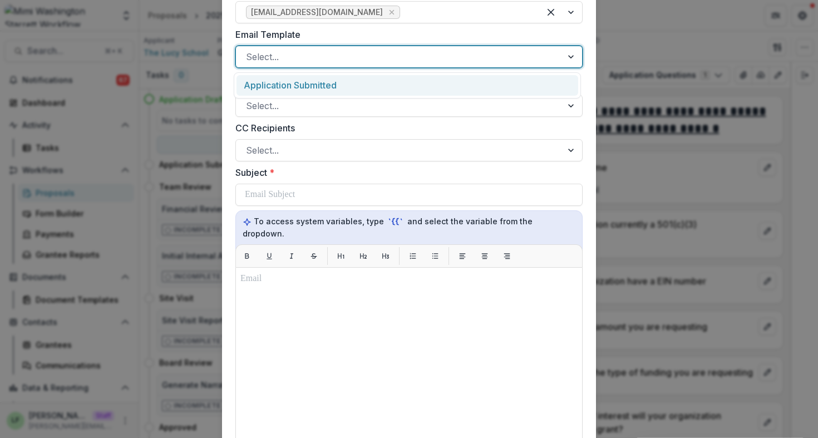
click at [309, 85] on div "Application Submitted" at bounding box center [407, 85] width 342 height 21
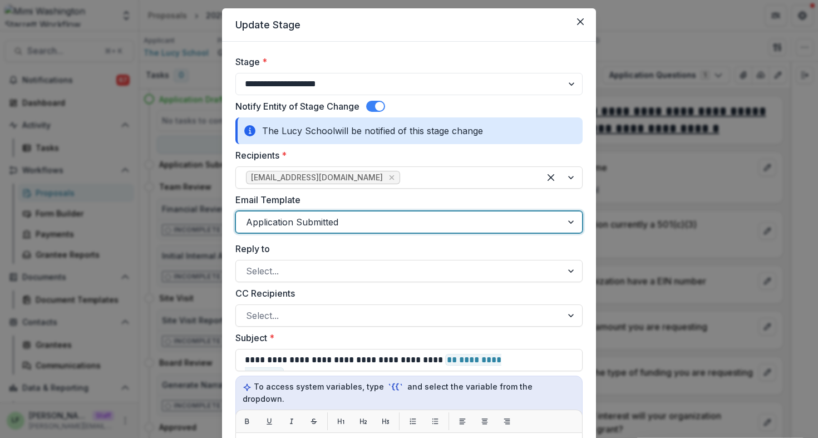
scroll to position [0, 0]
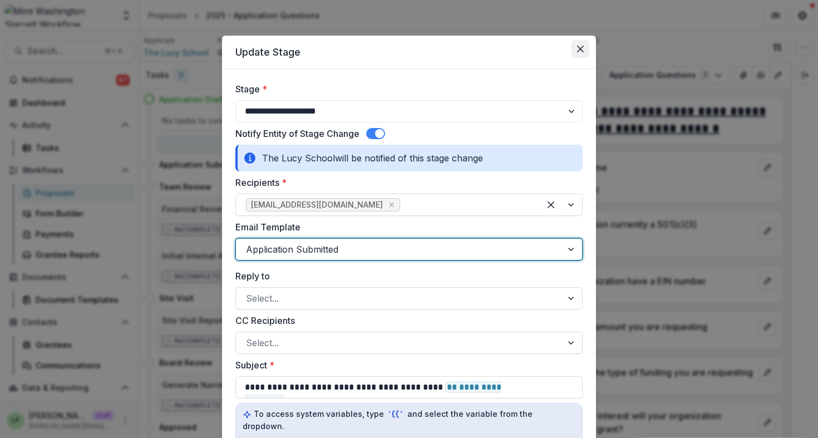
click at [577, 48] on icon "Close" at bounding box center [580, 49] width 7 height 7
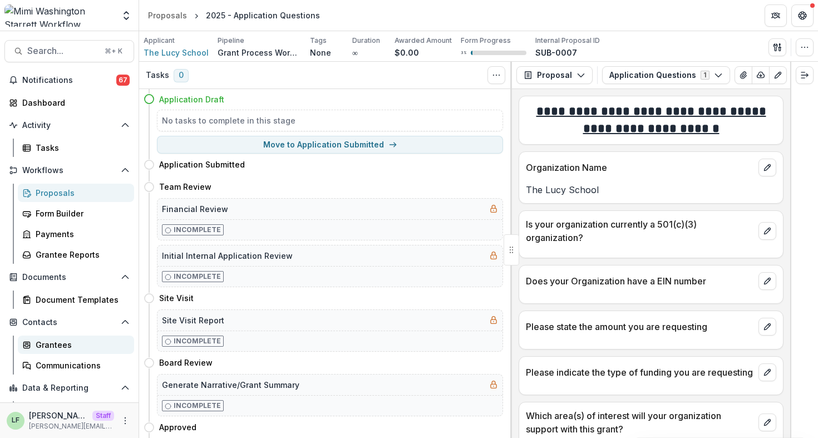
click at [69, 343] on div "Grantees" at bounding box center [81, 345] width 90 height 12
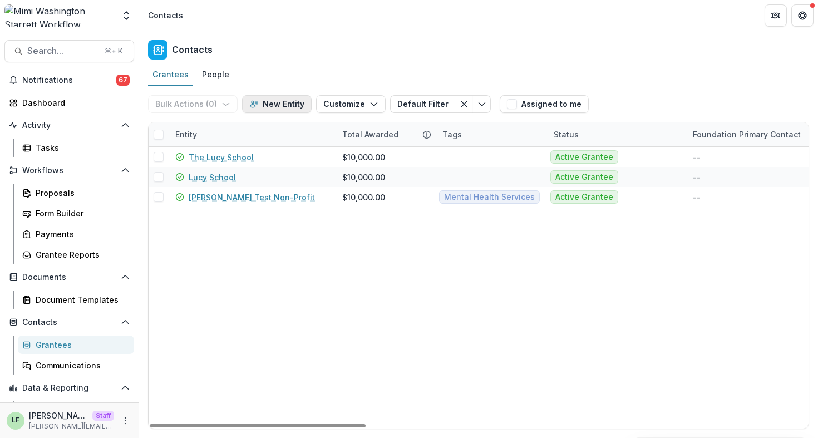
click at [268, 102] on button "New Entity" at bounding box center [277, 104] width 70 height 18
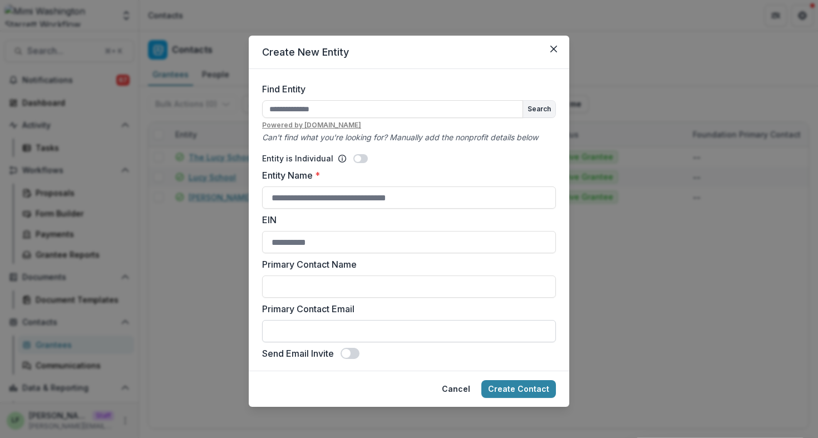
scroll to position [3, 0]
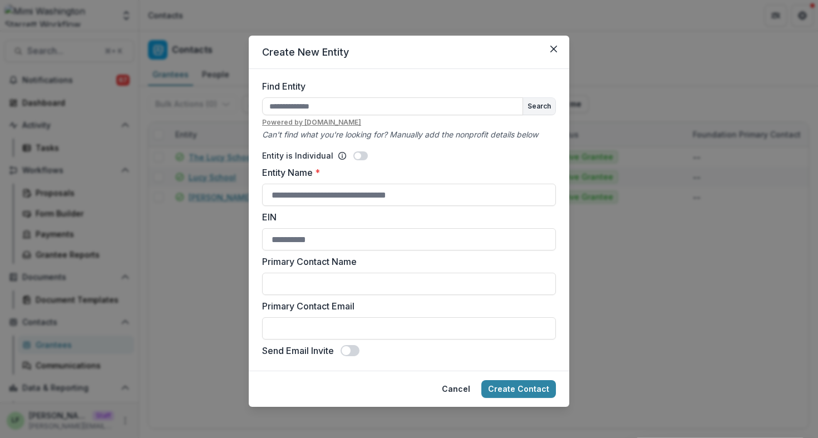
click at [349, 351] on span at bounding box center [346, 350] width 9 height 9
click at [348, 348] on span at bounding box center [350, 350] width 19 height 11
click at [556, 47] on icon "Close" at bounding box center [553, 49] width 7 height 7
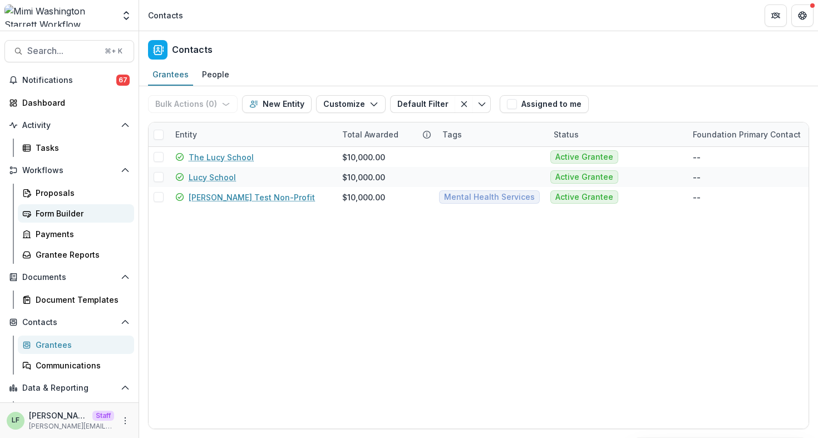
click at [52, 211] on div "Form Builder" at bounding box center [81, 214] width 90 height 12
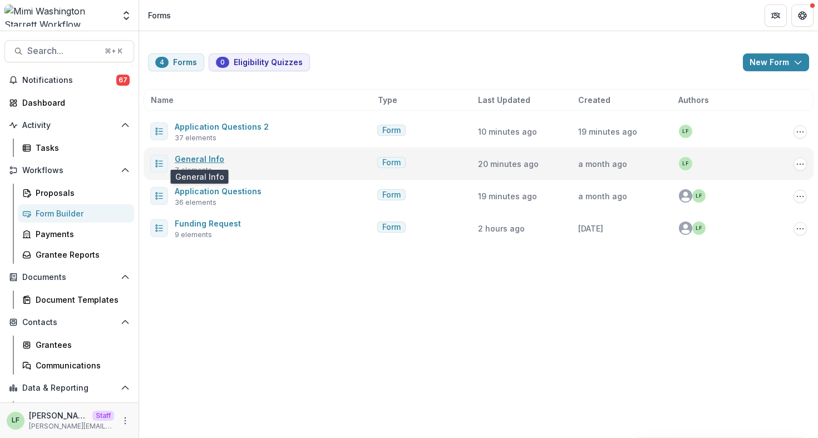
click at [202, 157] on link "General Info" at bounding box center [200, 158] width 50 height 9
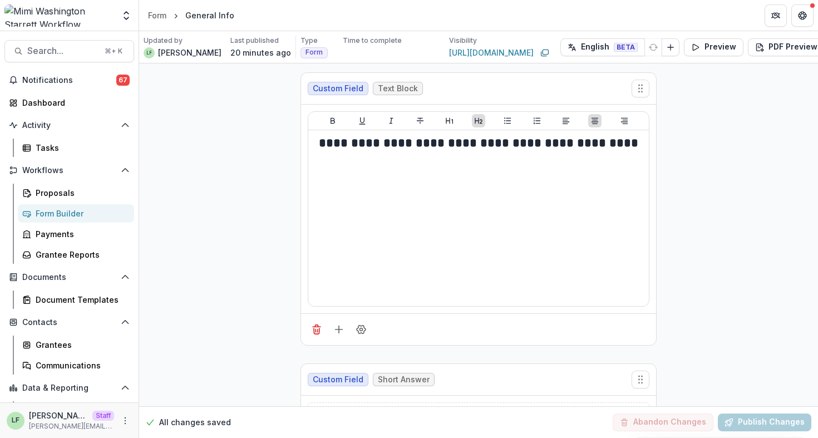
scroll to position [157, 0]
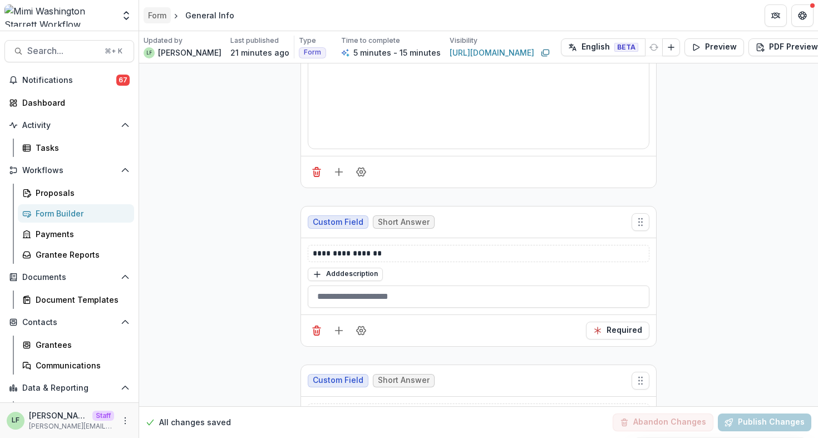
click at [156, 14] on div "Form" at bounding box center [157, 15] width 18 height 12
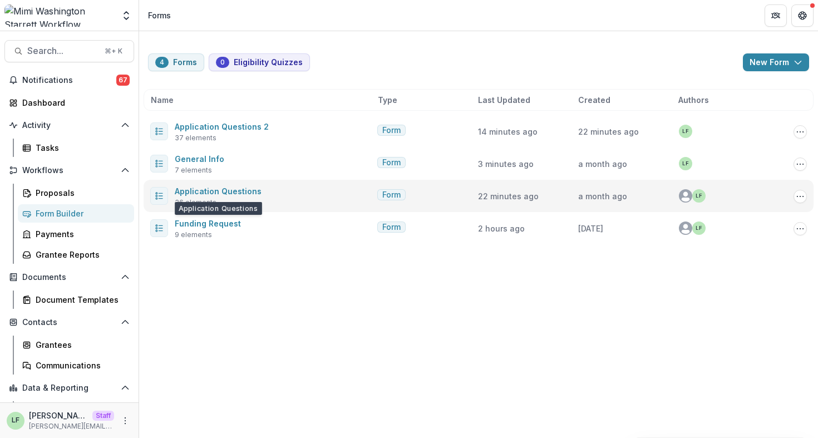
click at [236, 184] on span "Application Questions" at bounding box center [218, 190] width 87 height 13
click at [236, 190] on link "Application Questions" at bounding box center [218, 190] width 87 height 9
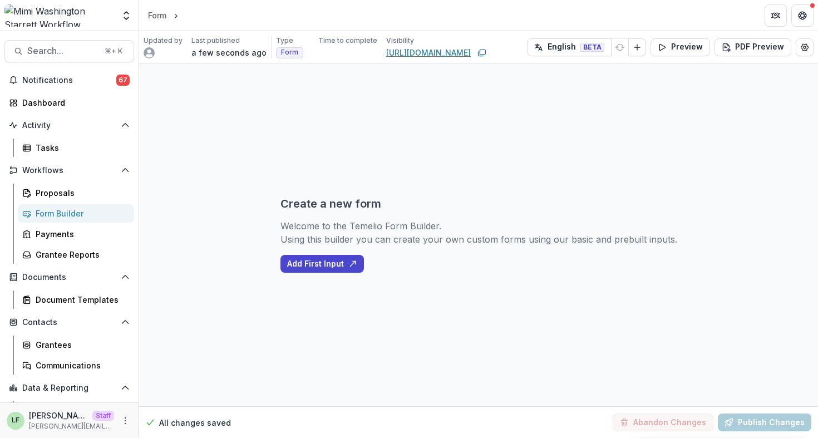
click at [471, 52] on link "https://app.trytemelio.com/form/" at bounding box center [428, 53] width 85 height 12
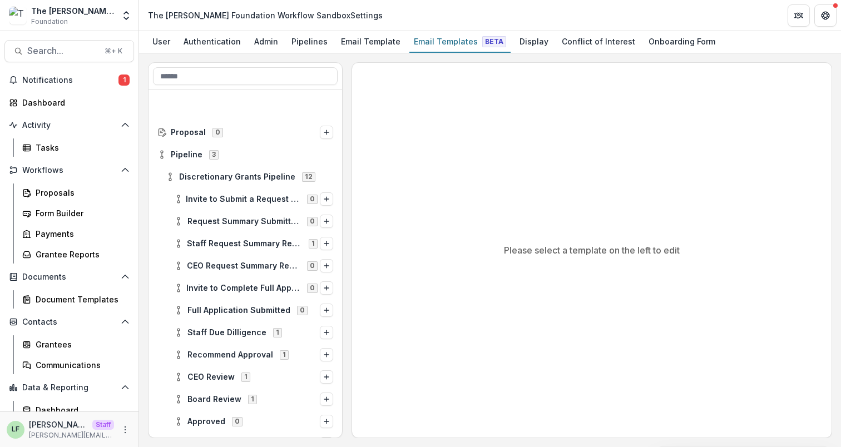
scroll to position [59, 0]
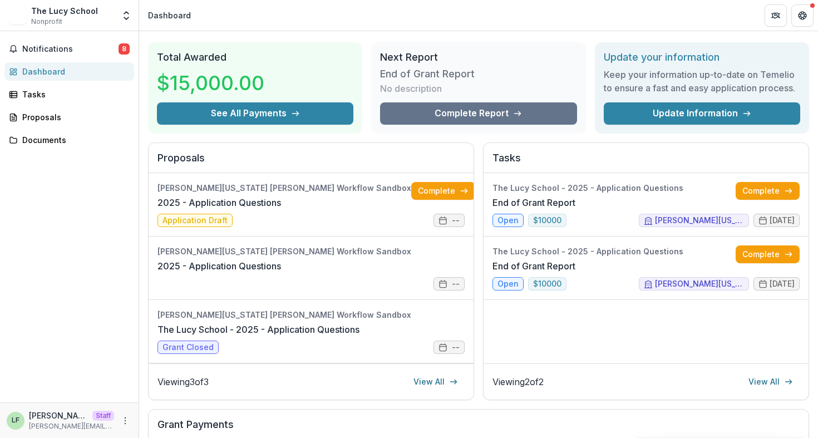
scroll to position [80, 0]
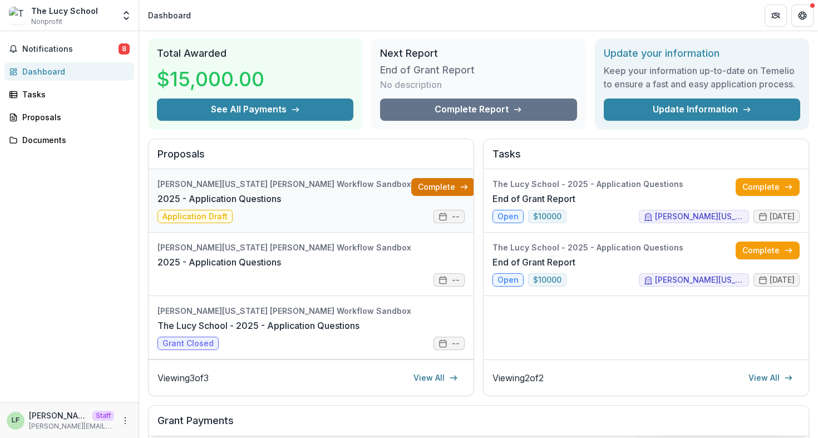
click at [415, 185] on link "Complete" at bounding box center [443, 187] width 64 height 18
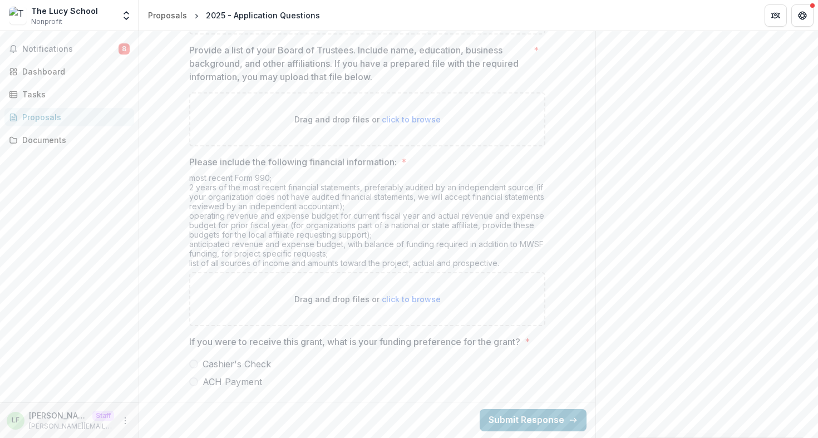
scroll to position [2330, 0]
click at [126, 413] on div "LF Lucy Fey Staff lucy@trytemelio.com" at bounding box center [69, 421] width 125 height 22
click at [126, 418] on icon "More" at bounding box center [125, 420] width 9 height 9
click at [179, 378] on link "Help Center" at bounding box center [198, 378] width 119 height 18
